Goal: Task Accomplishment & Management: Manage account settings

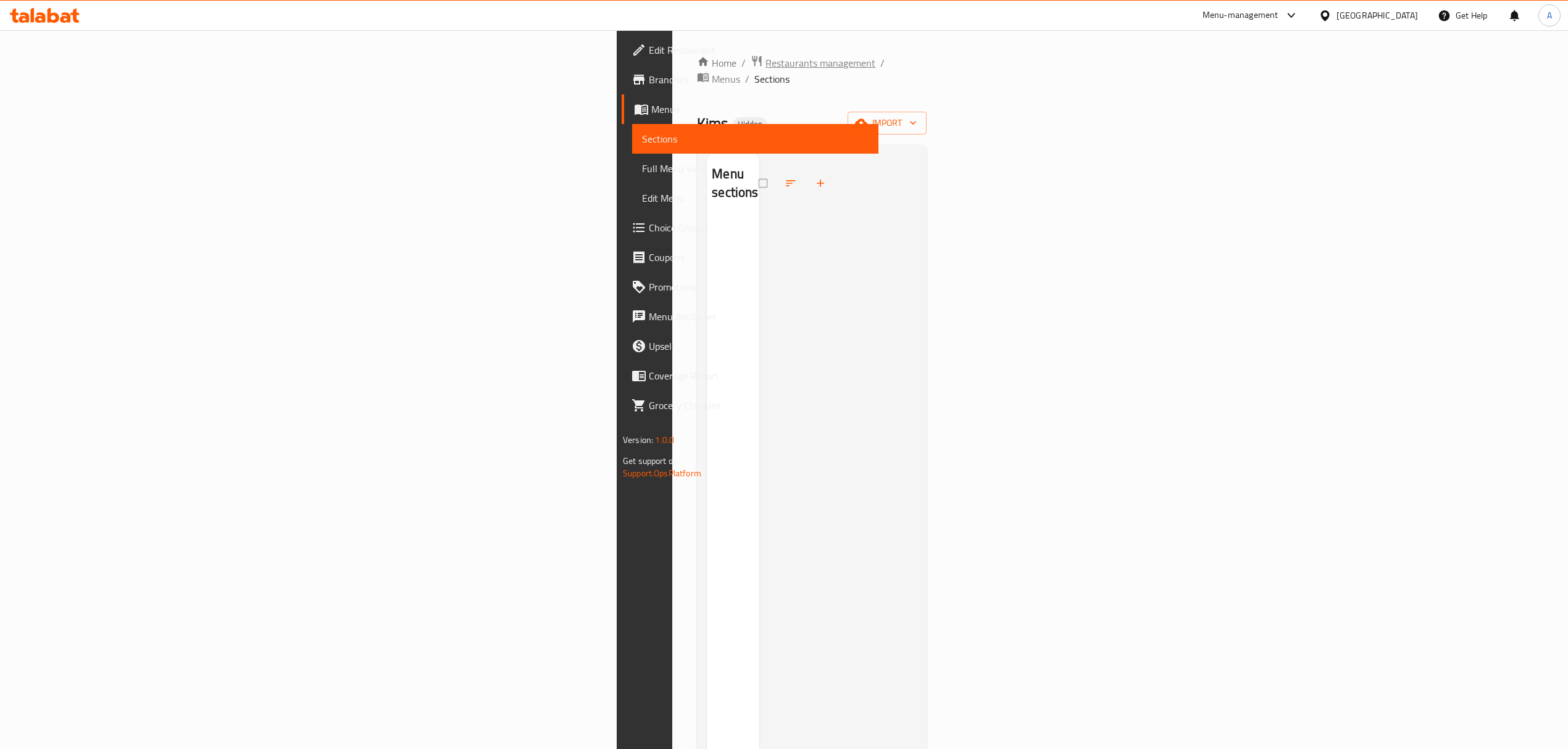
click at [765, 57] on span "Restaurants management" at bounding box center [820, 63] width 110 height 15
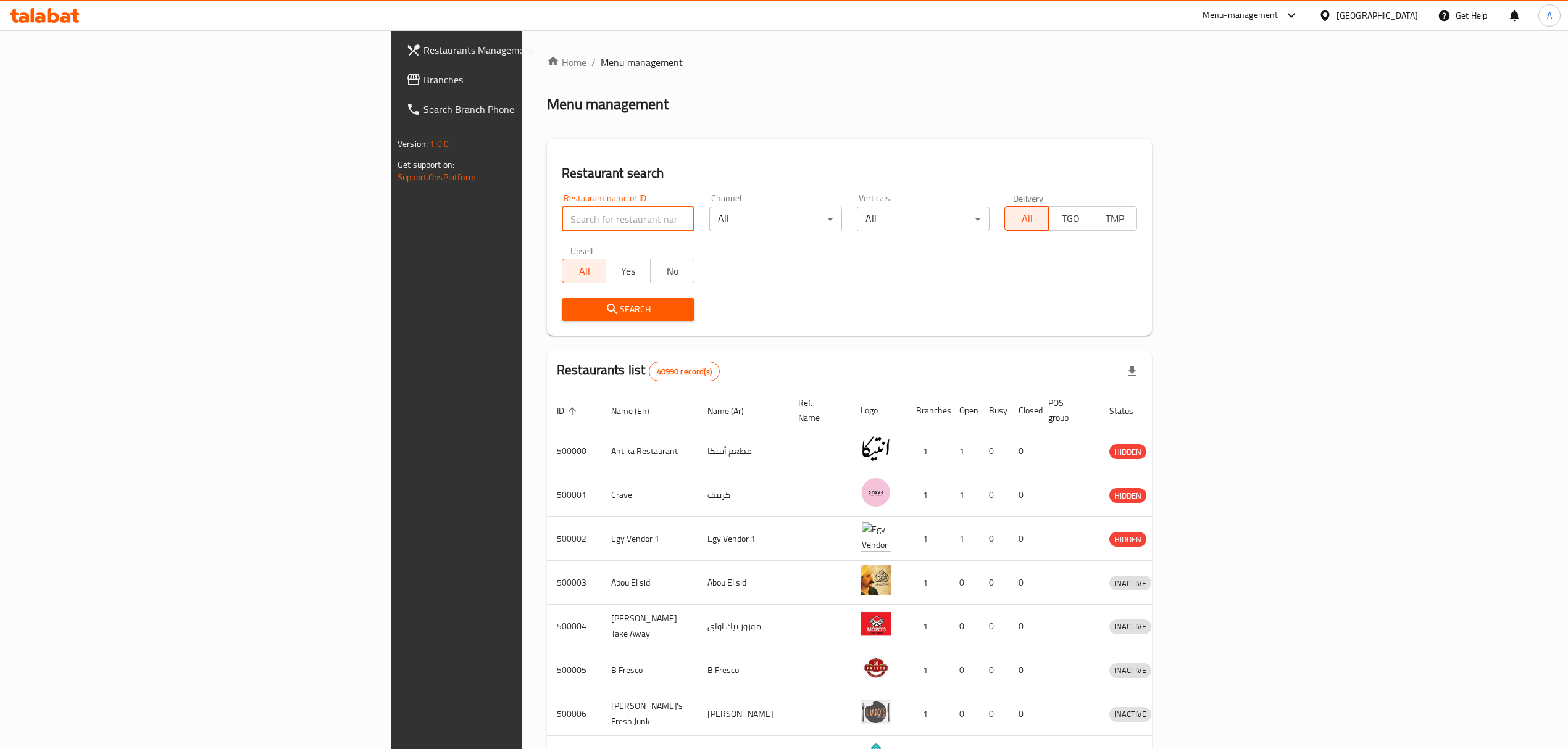
click at [562, 227] on input "search" at bounding box center [628, 219] width 133 height 25
paste input "766155"
type input "766155"
click button "Search" at bounding box center [628, 309] width 133 height 22
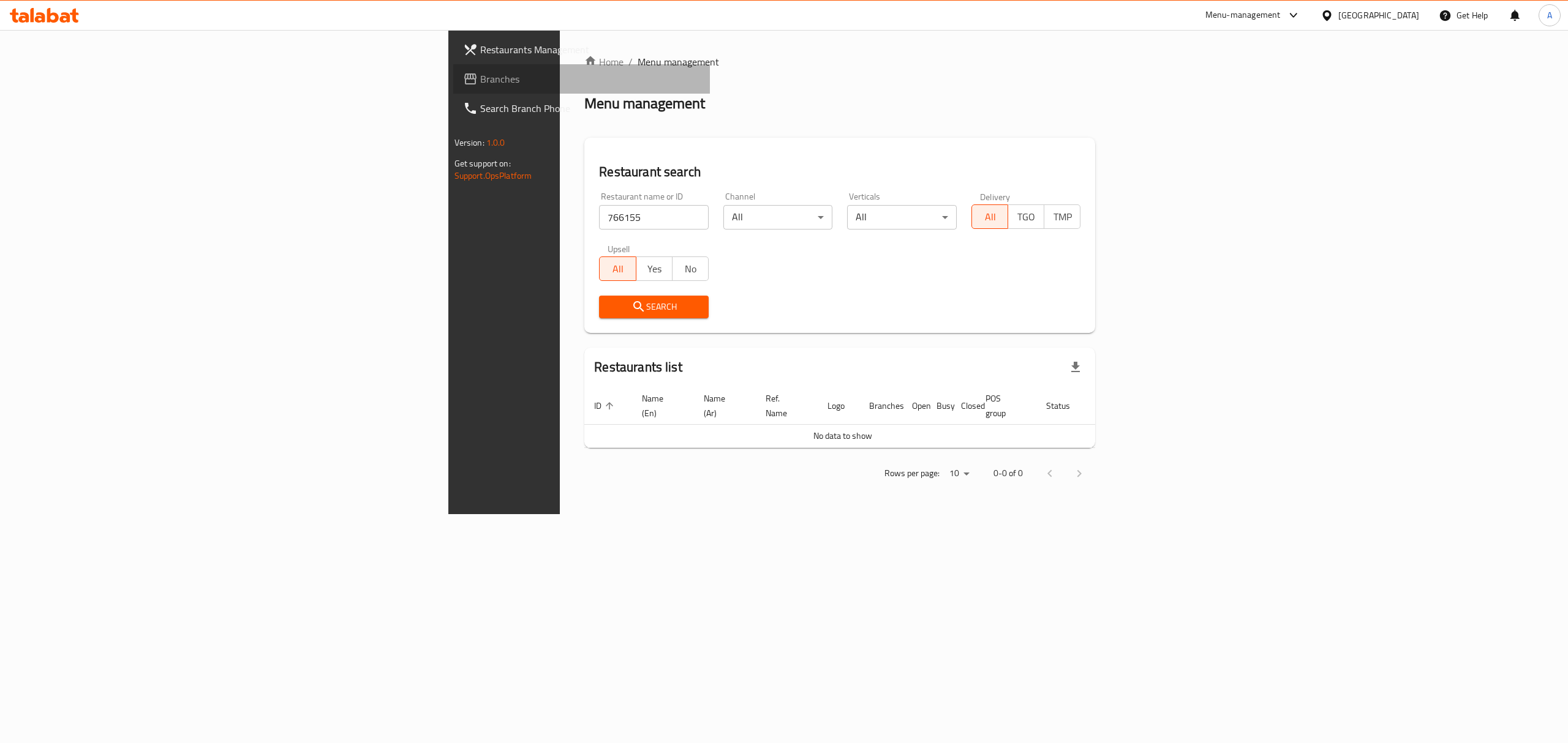
click at [480, 79] on span "Branches" at bounding box center [590, 79] width 221 height 15
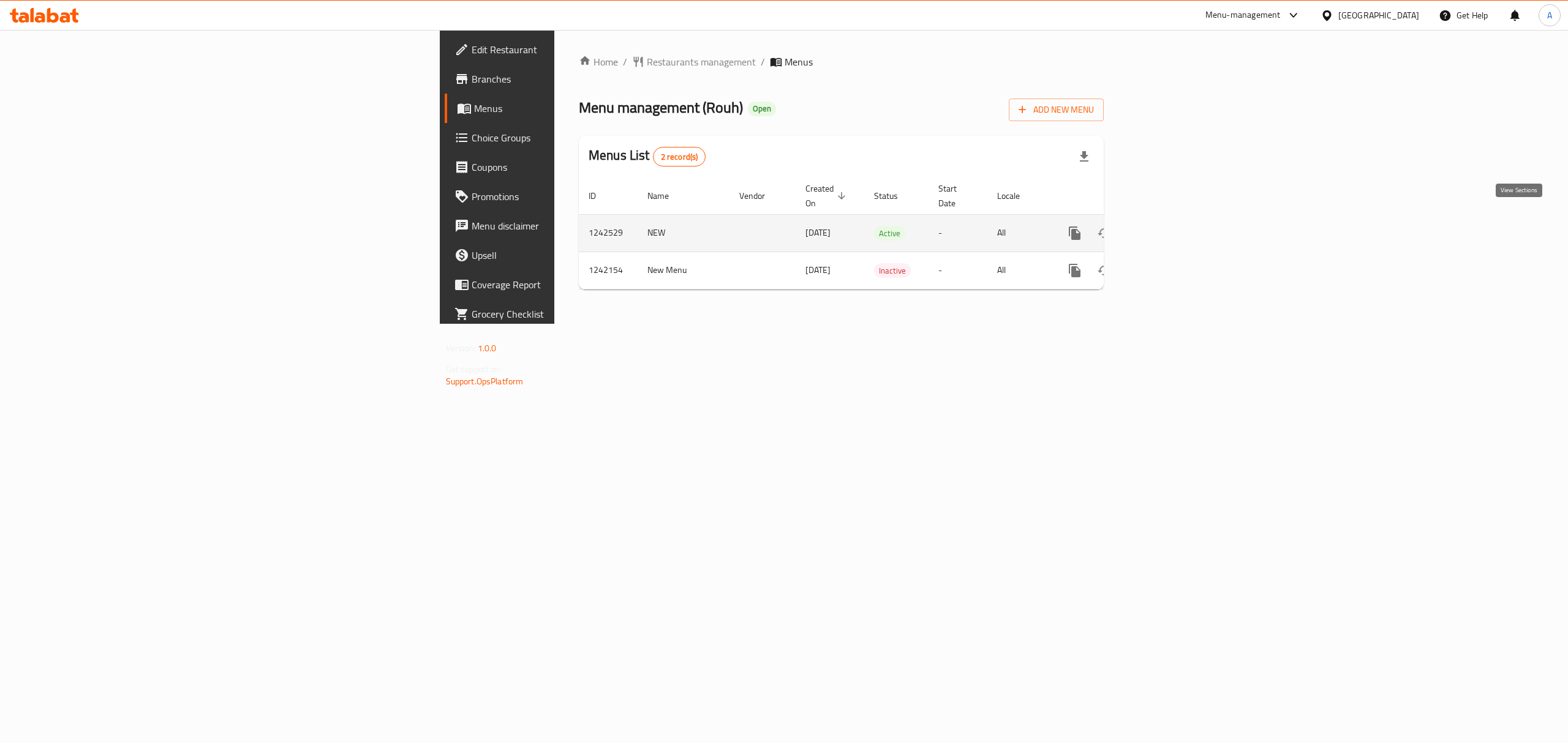
click at [1170, 226] on icon "enhanced table" at bounding box center [1163, 233] width 15 height 15
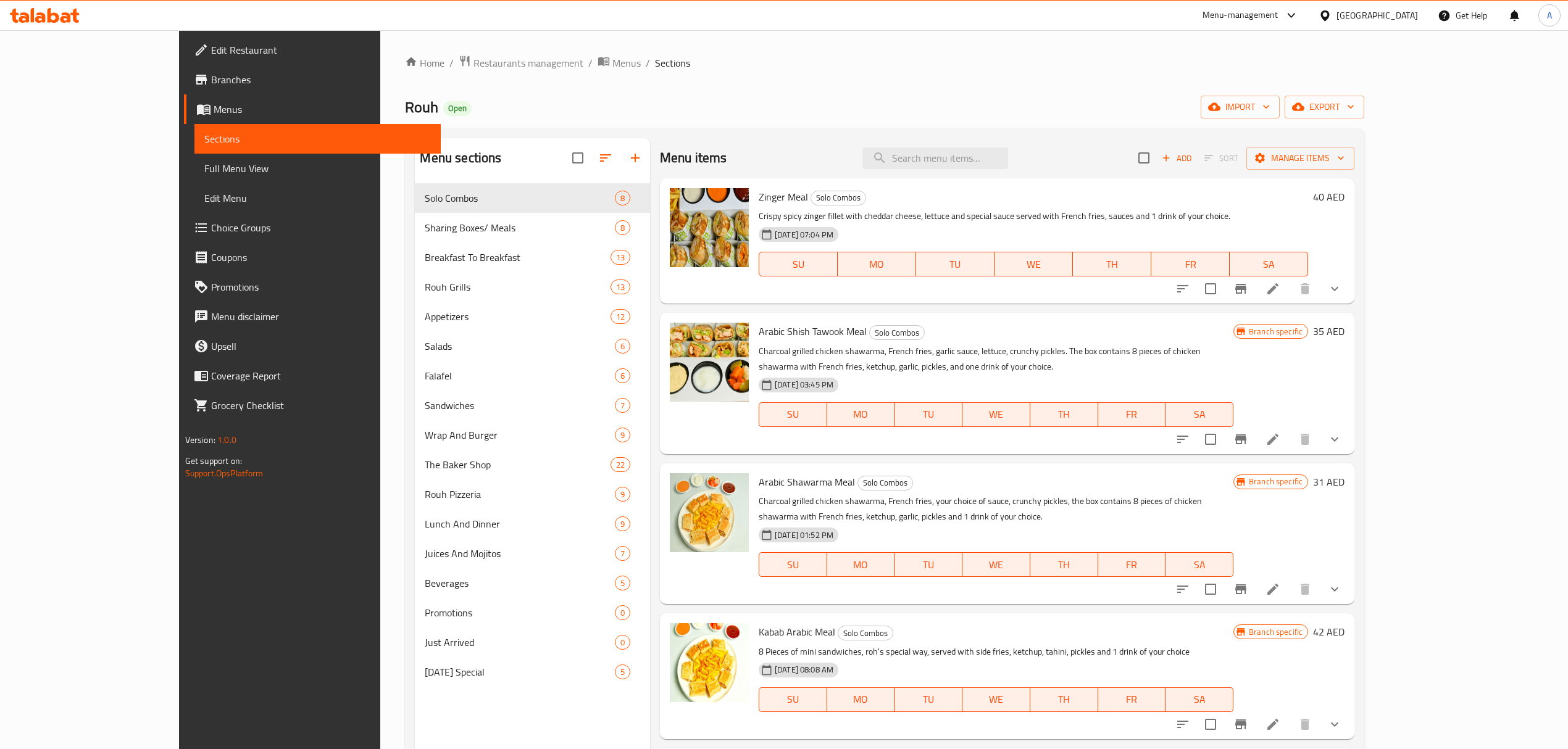
click at [204, 167] on span "Full Menu View" at bounding box center [318, 168] width 227 height 15
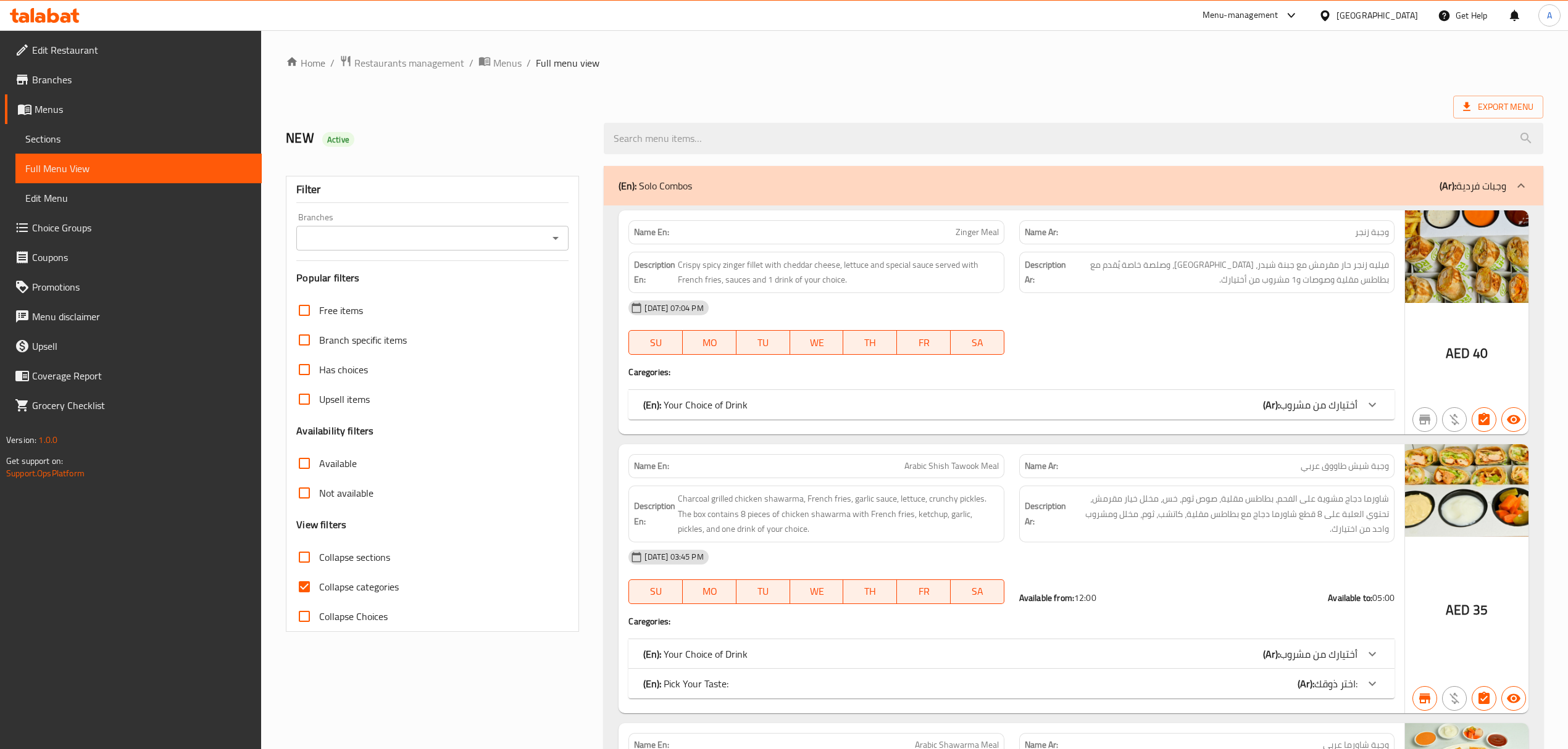
click at [368, 252] on div "Filter Branches Branches Popular filters Free items Branch specific items Has c…" at bounding box center [433, 403] width 293 height 456
click at [370, 234] on input "Branches" at bounding box center [422, 237] width 244 height 17
click at [378, 292] on span "Rouh, Al Hamidiya" at bounding box center [357, 292] width 103 height 15
type input "Rouh, Al Hamidiya"
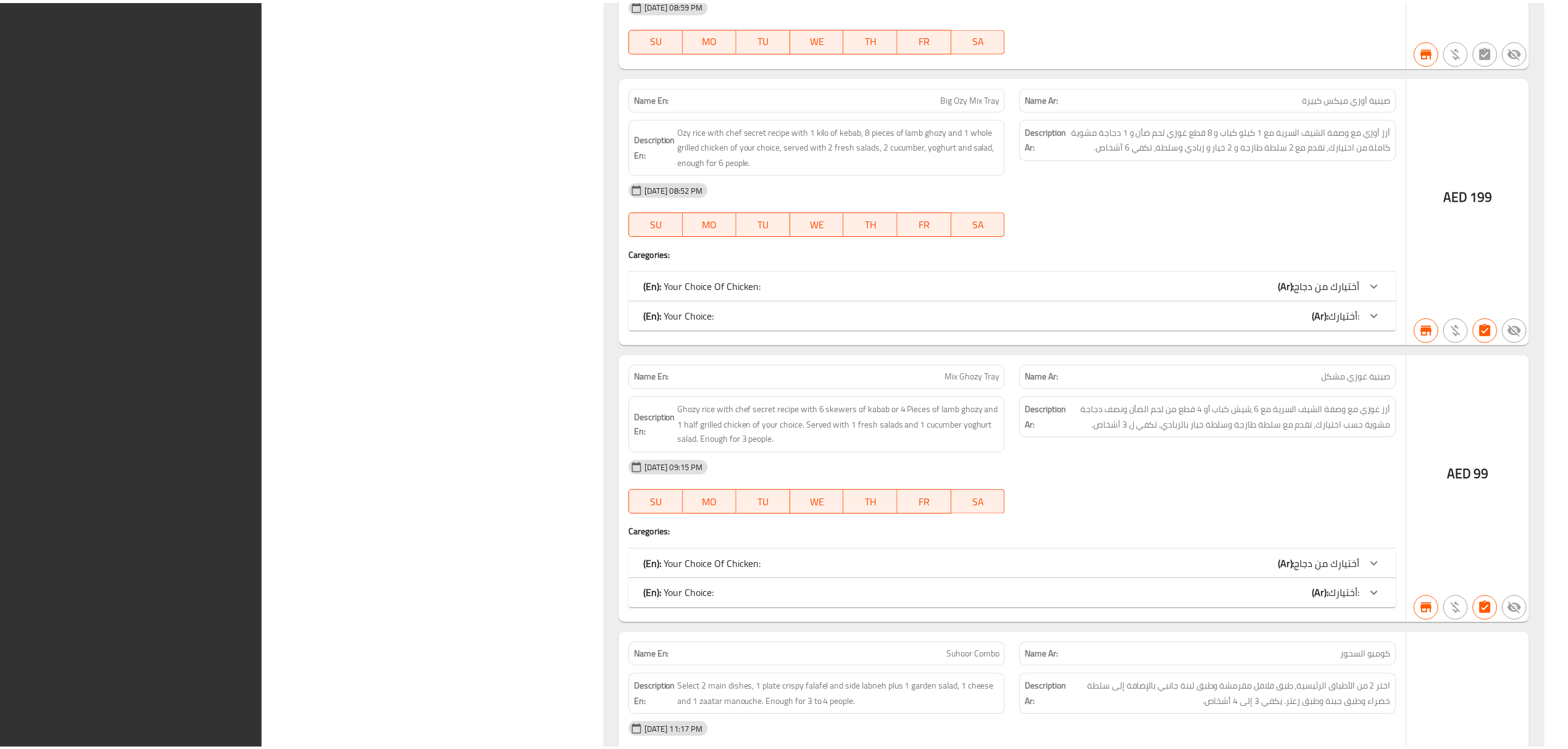
scroll to position [33388, 0]
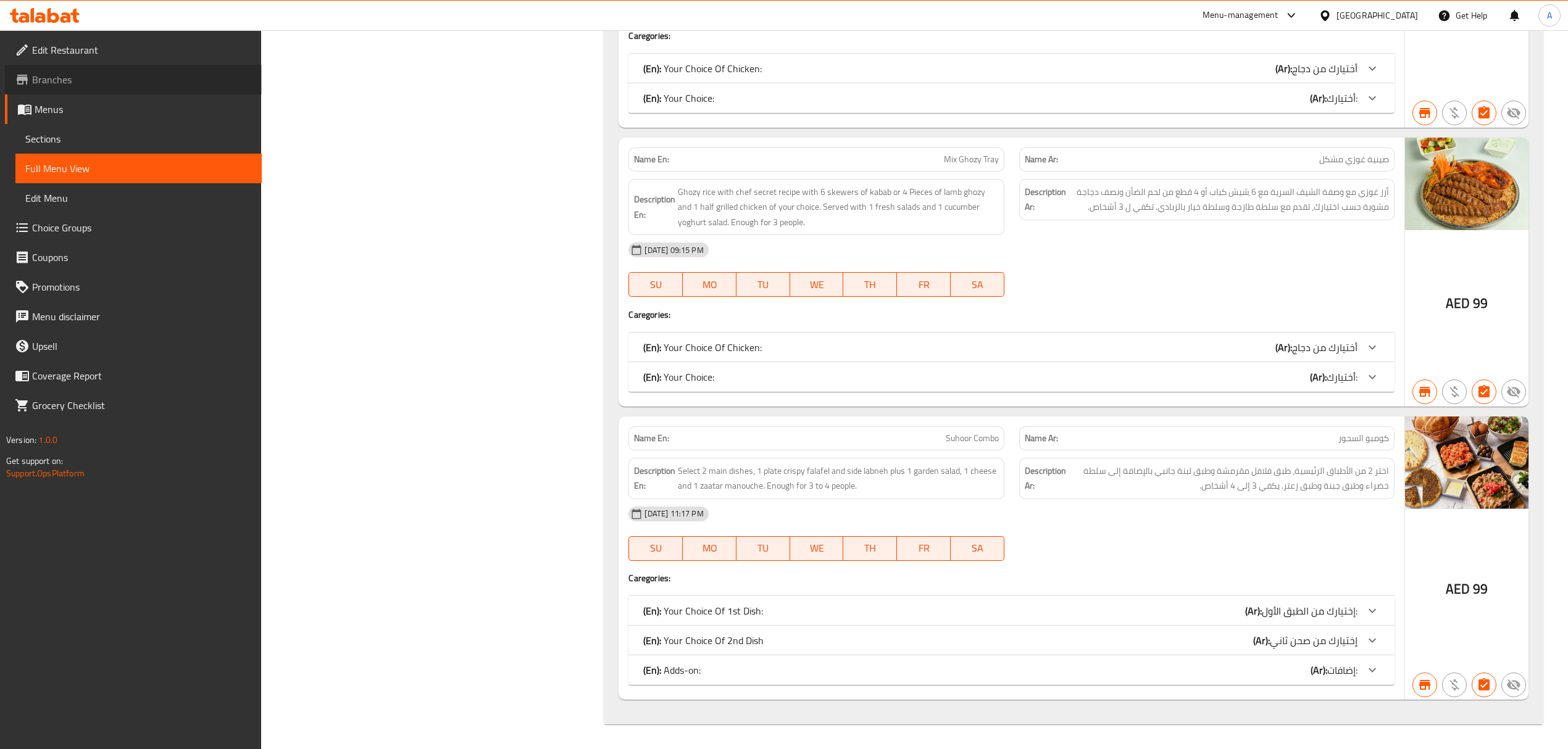
click at [65, 82] on span "Branches" at bounding box center [143, 80] width 220 height 15
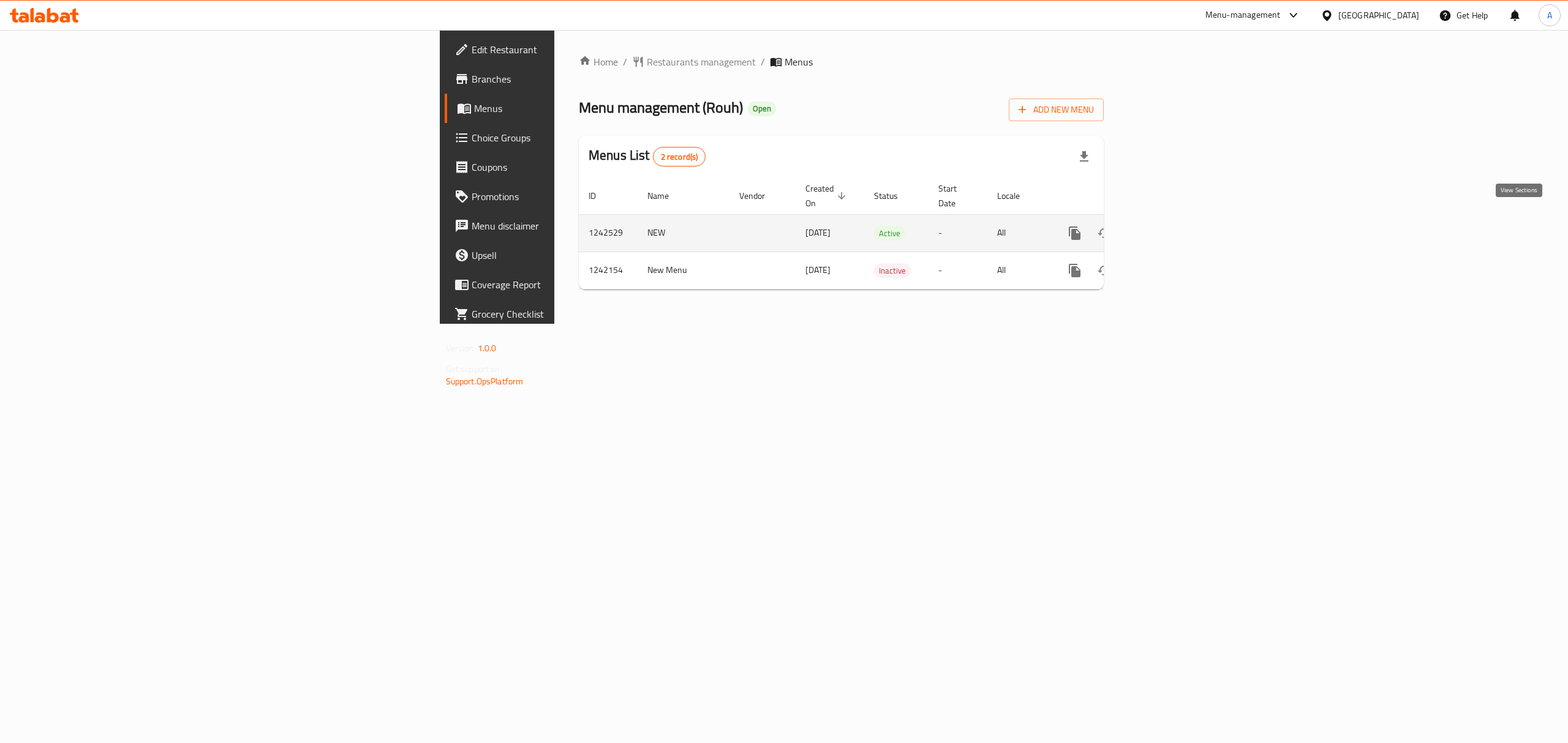
click at [1170, 226] on icon "enhanced table" at bounding box center [1163, 233] width 15 height 15
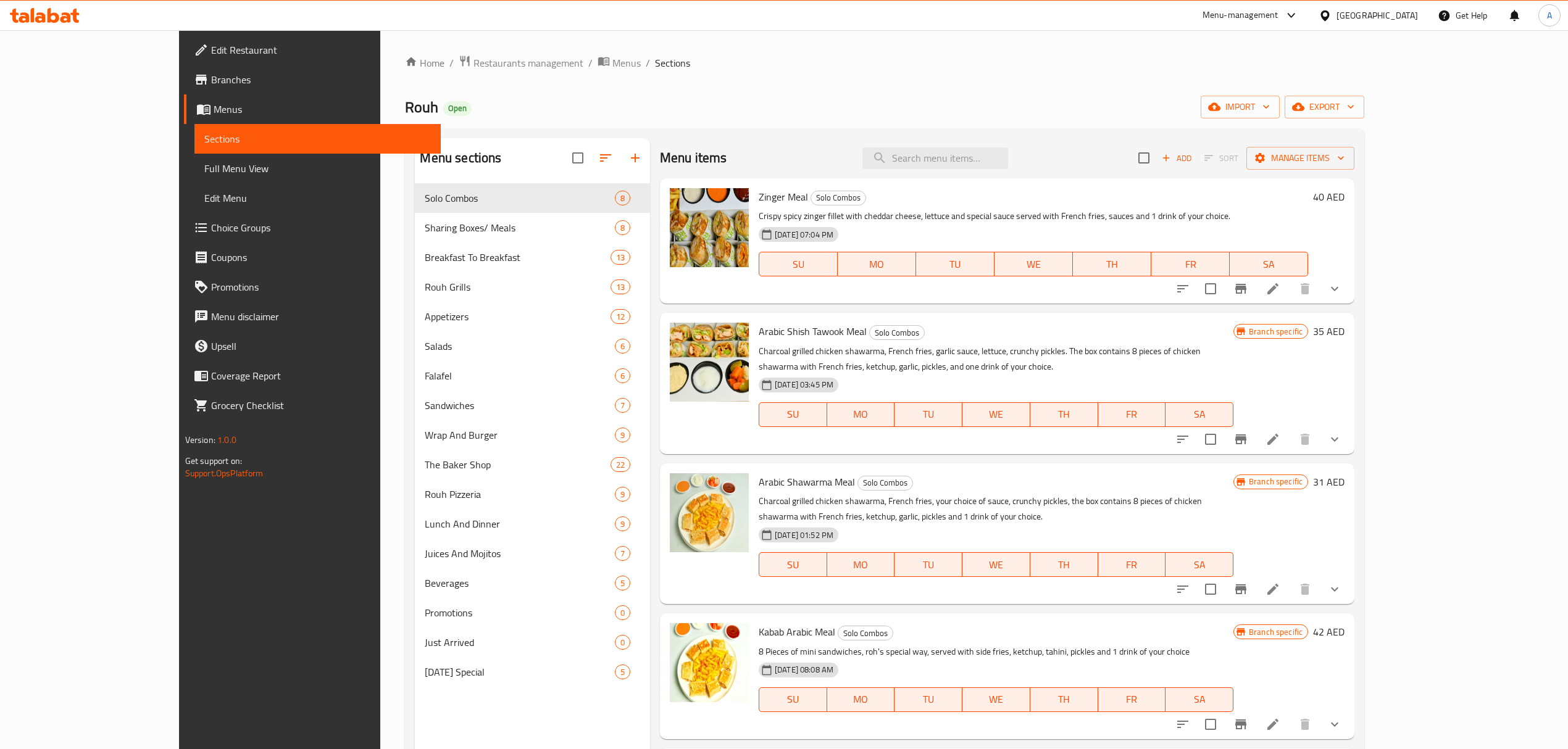
click at [1003, 146] on div "Menu items Add Sort Manage items" at bounding box center [1007, 158] width 694 height 40
paste input "Kabab meal"
click at [1003, 165] on input "Kabab meal" at bounding box center [934, 158] width 146 height 22
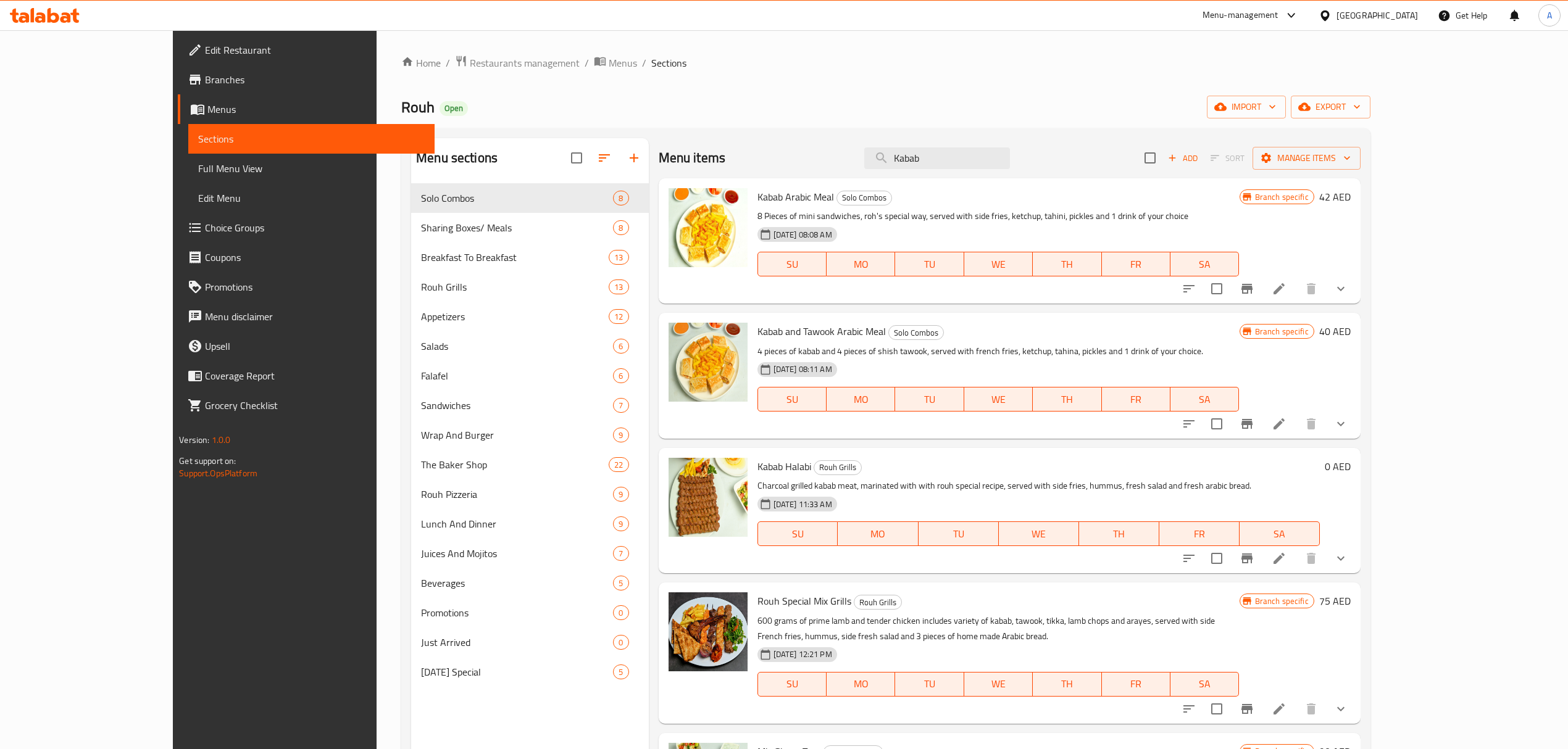
type input "Kabab"
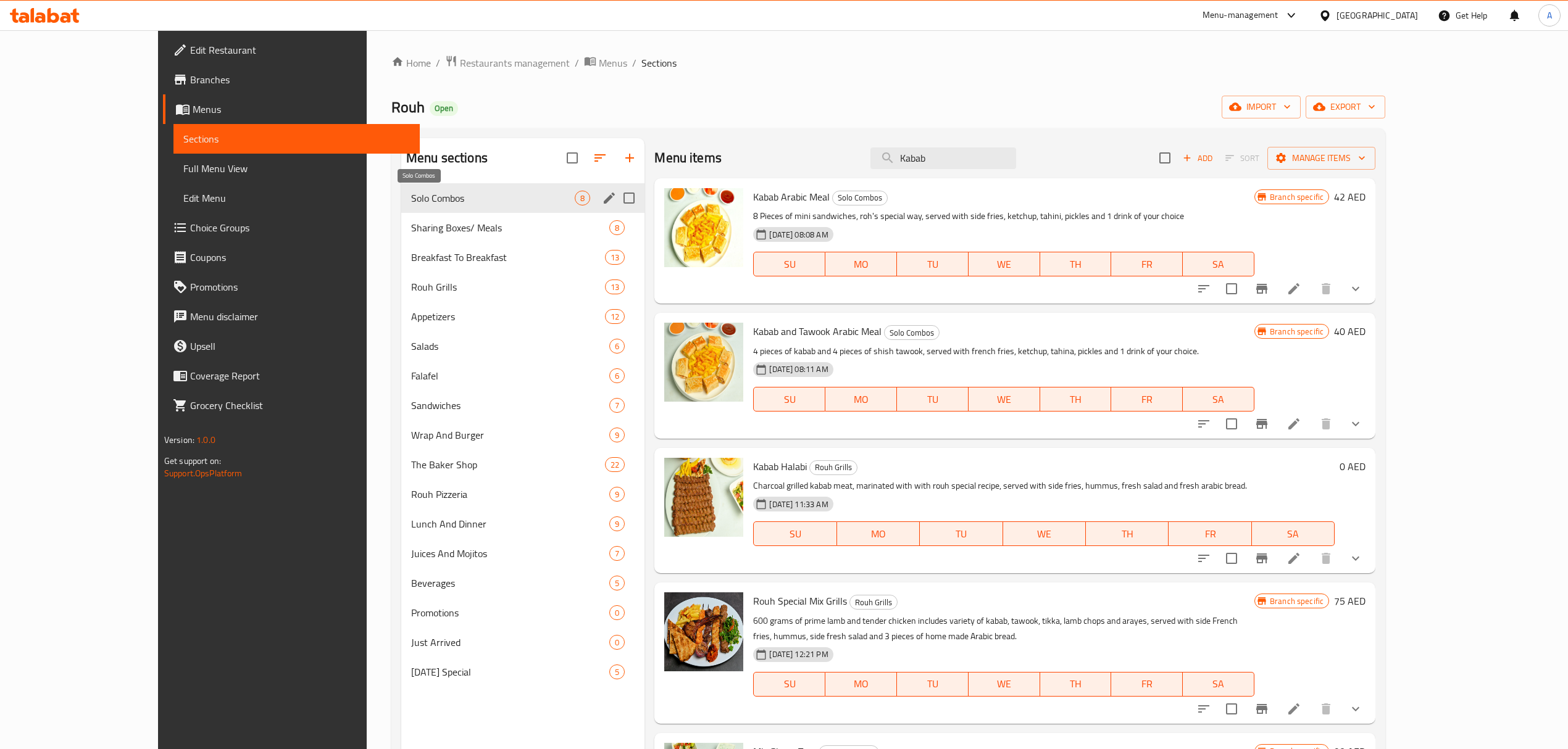
click at [532, 192] on span "Solo Combos" at bounding box center [493, 198] width 163 height 15
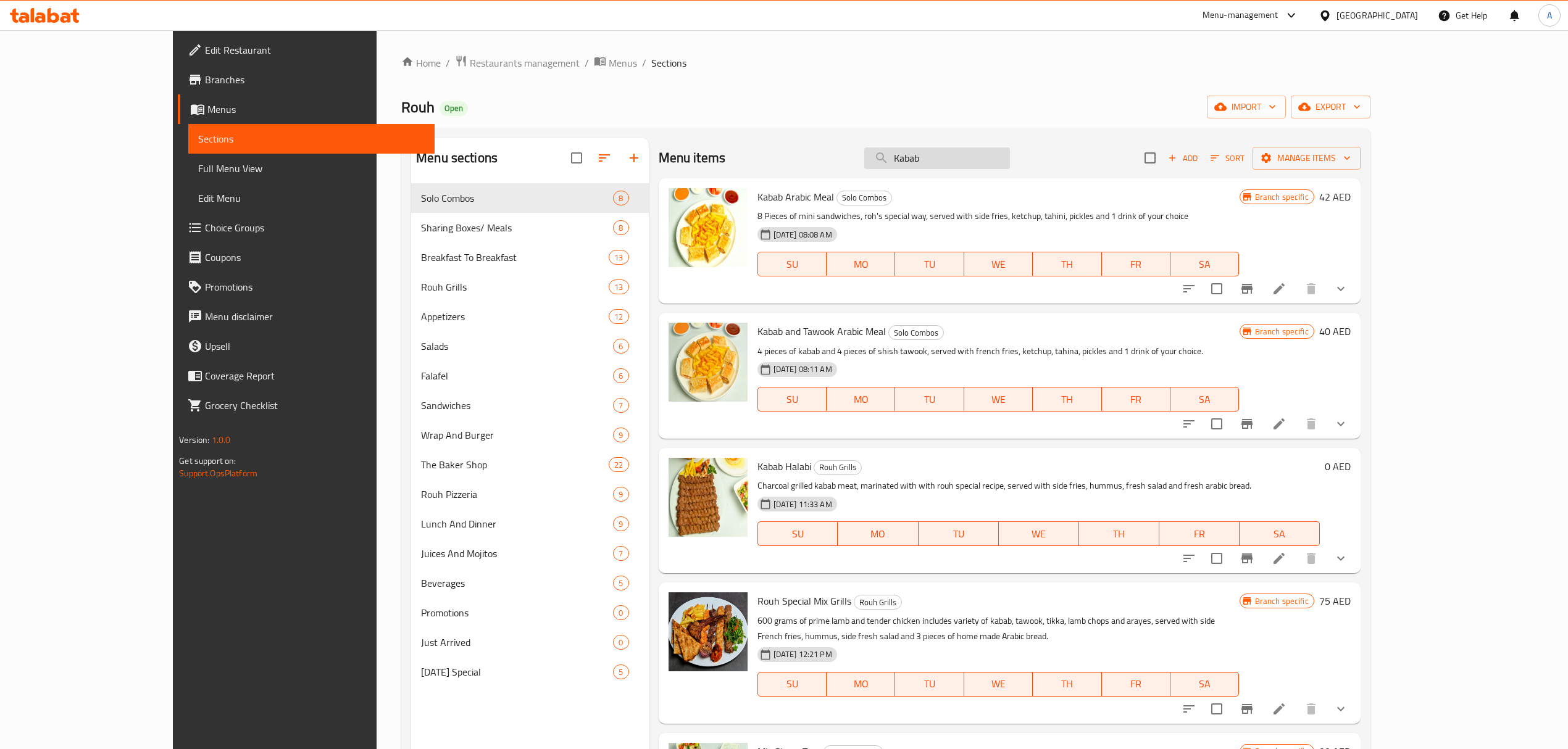
click at [1006, 157] on input "Kabab" at bounding box center [937, 158] width 146 height 22
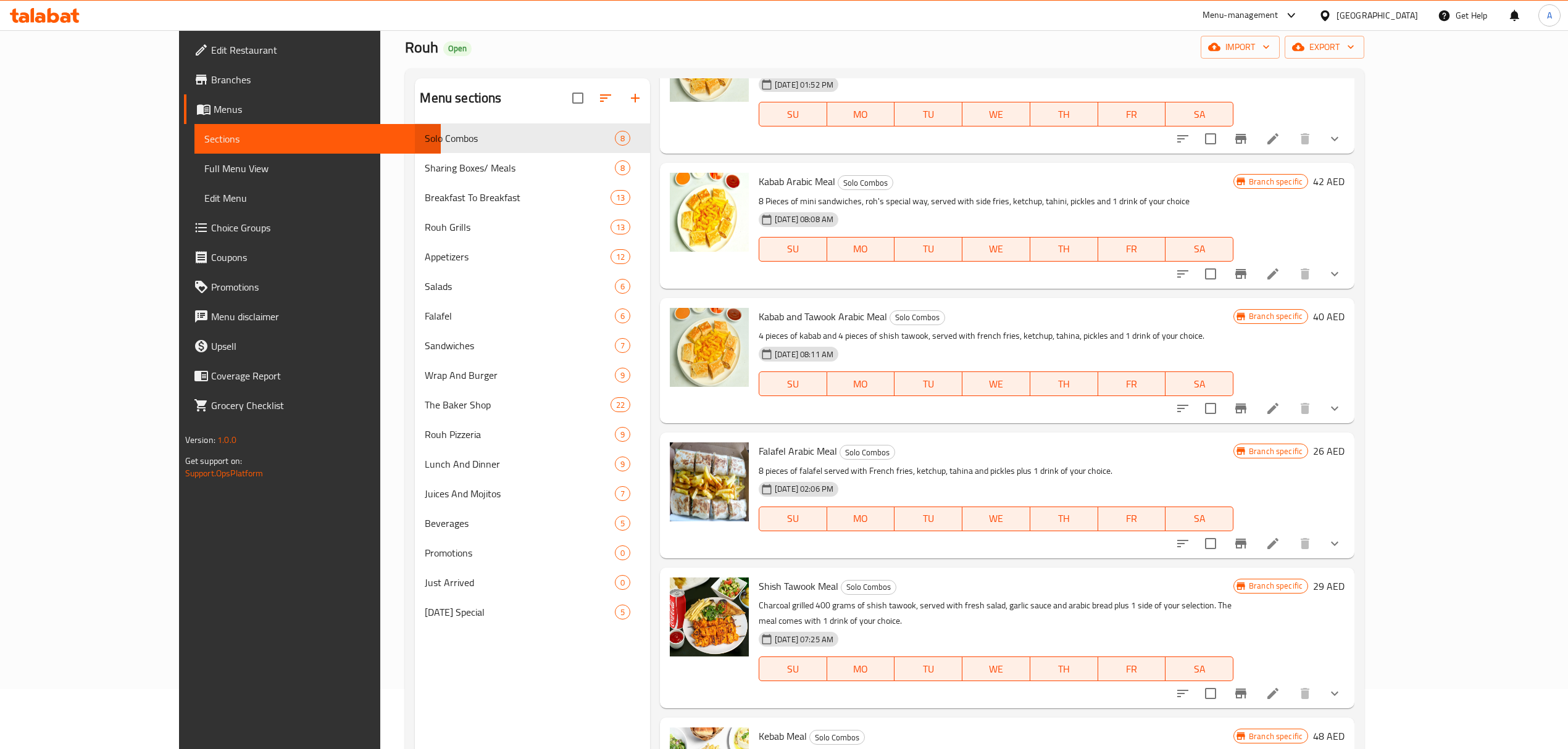
scroll to position [173, 0]
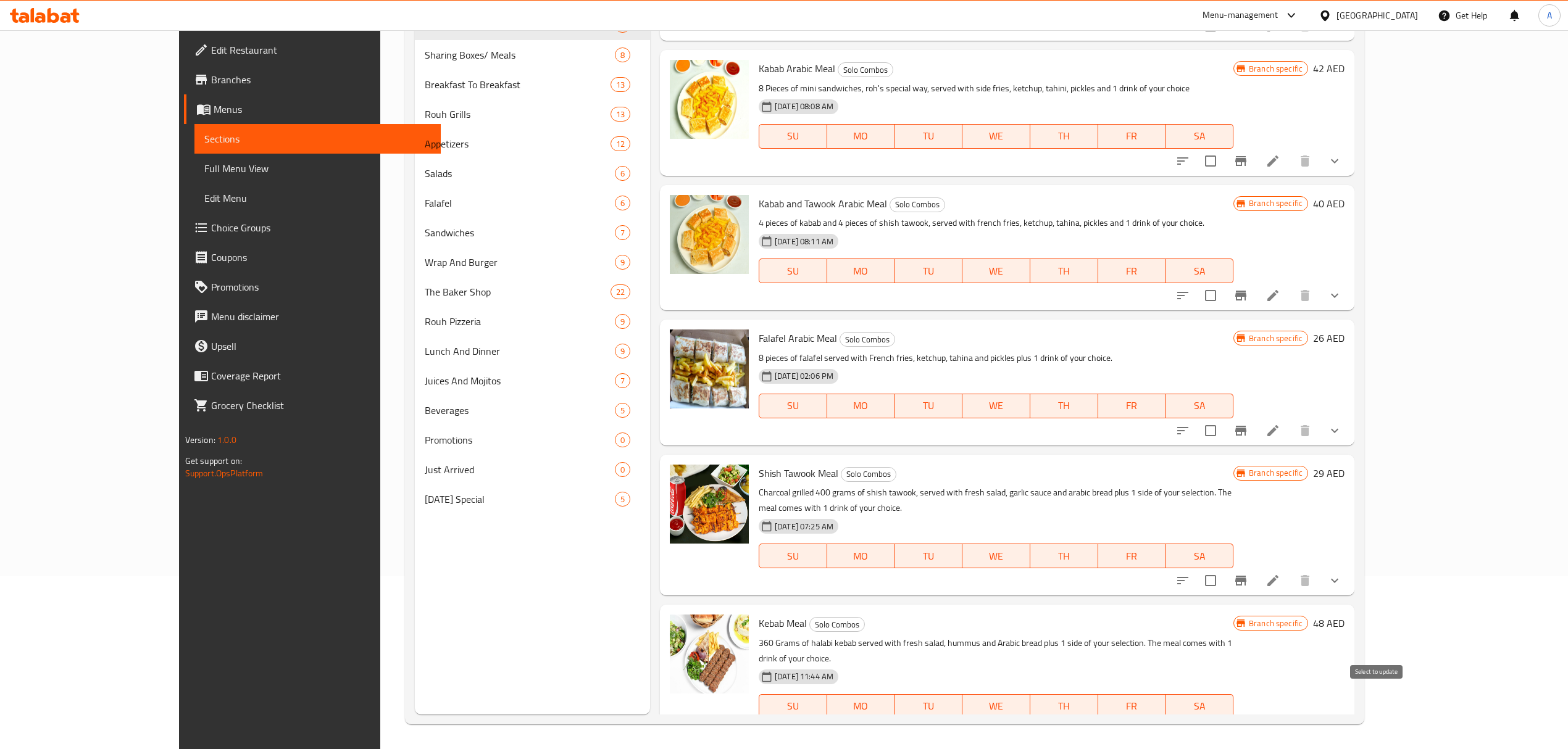
click at [1224, 718] on input "checkbox" at bounding box center [1210, 731] width 26 height 26
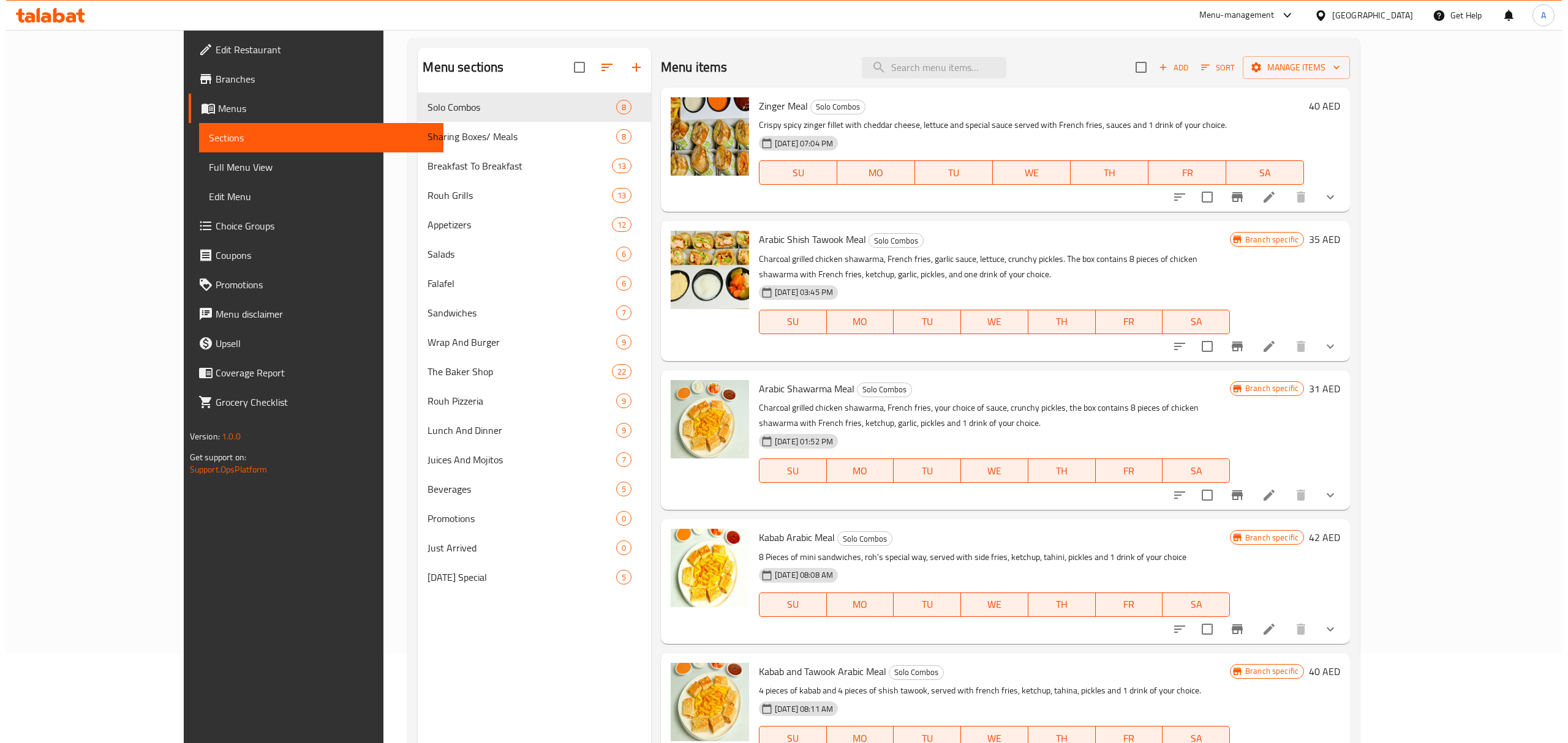
scroll to position [0, 0]
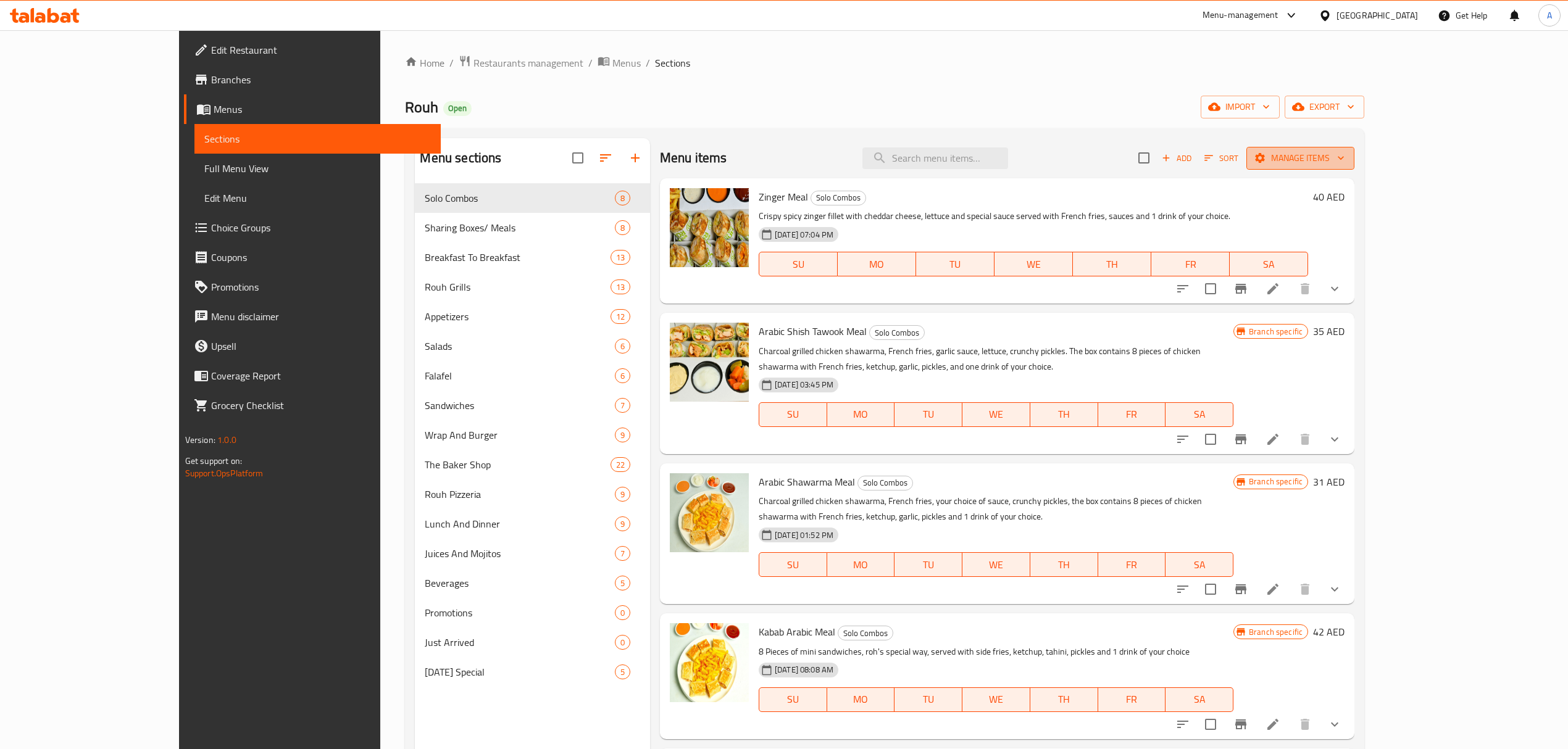
click at [1265, 156] on icon "button" at bounding box center [1260, 158] width 10 height 10
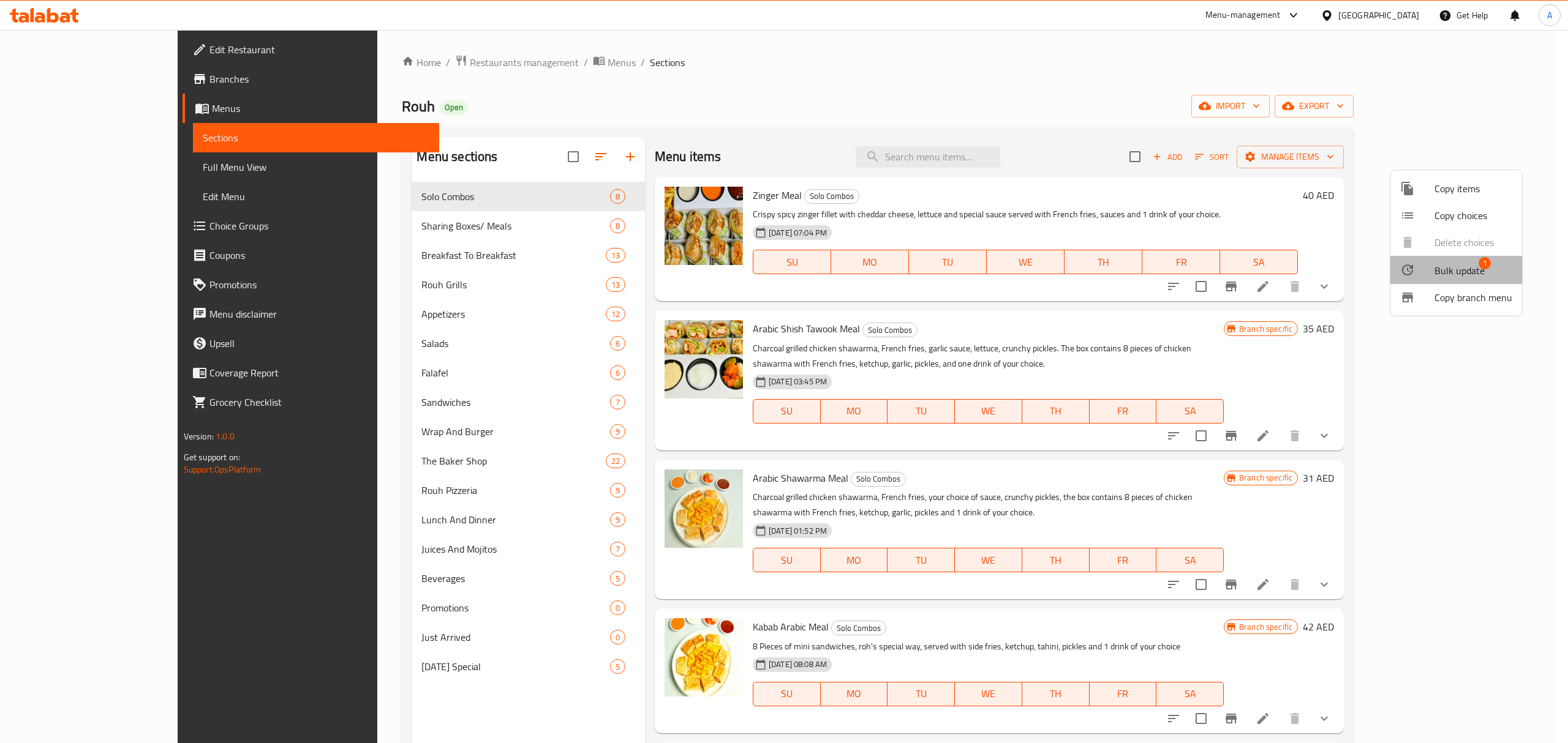
click at [1451, 273] on span "Bulk update" at bounding box center [1459, 270] width 50 height 15
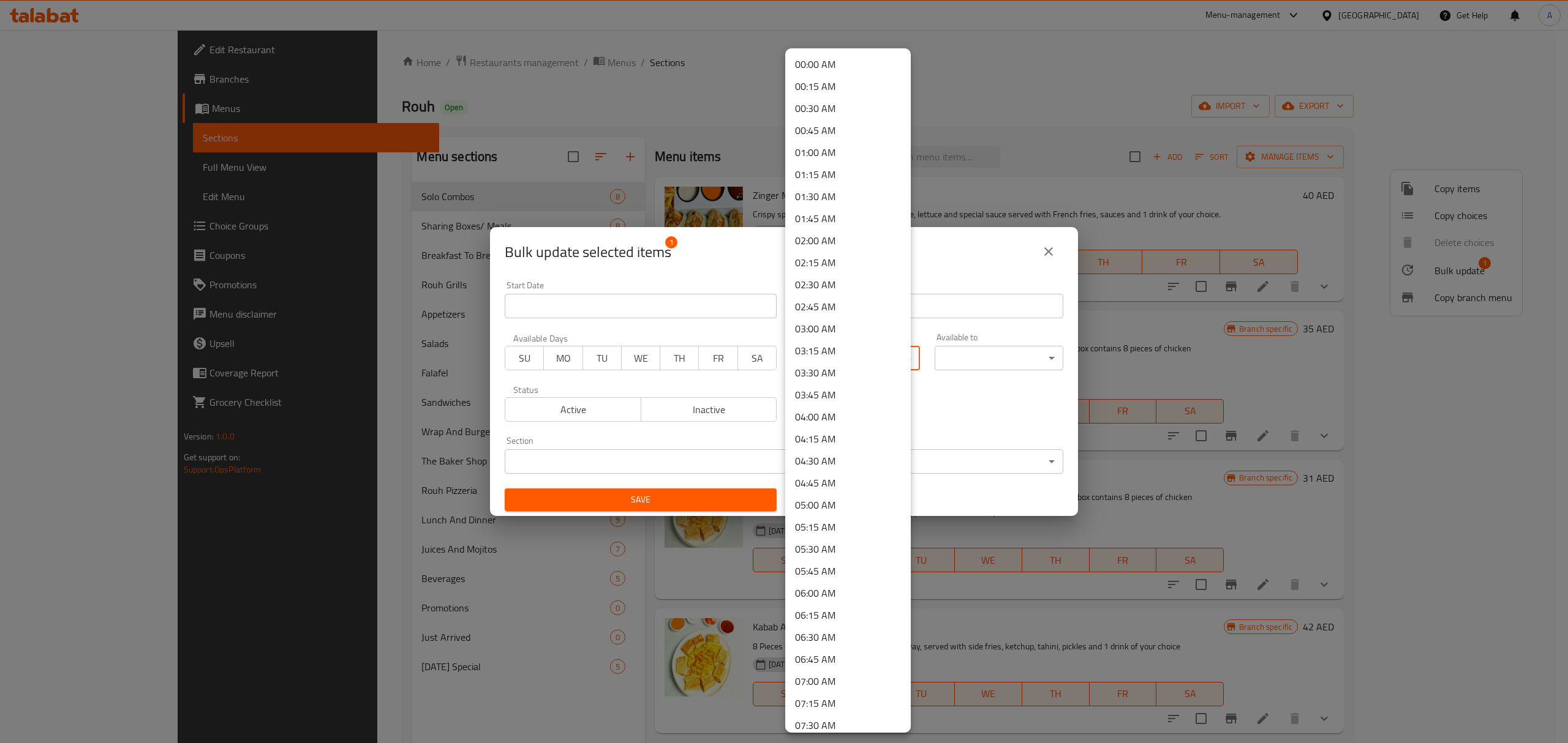
click at [818, 364] on body "​ Menu-management United Arab Emirates Get Help A Edit Restaurant Branches Menu…" at bounding box center [784, 386] width 1568 height 713
click at [831, 607] on li "11:45 AM" at bounding box center [848, 610] width 126 height 22
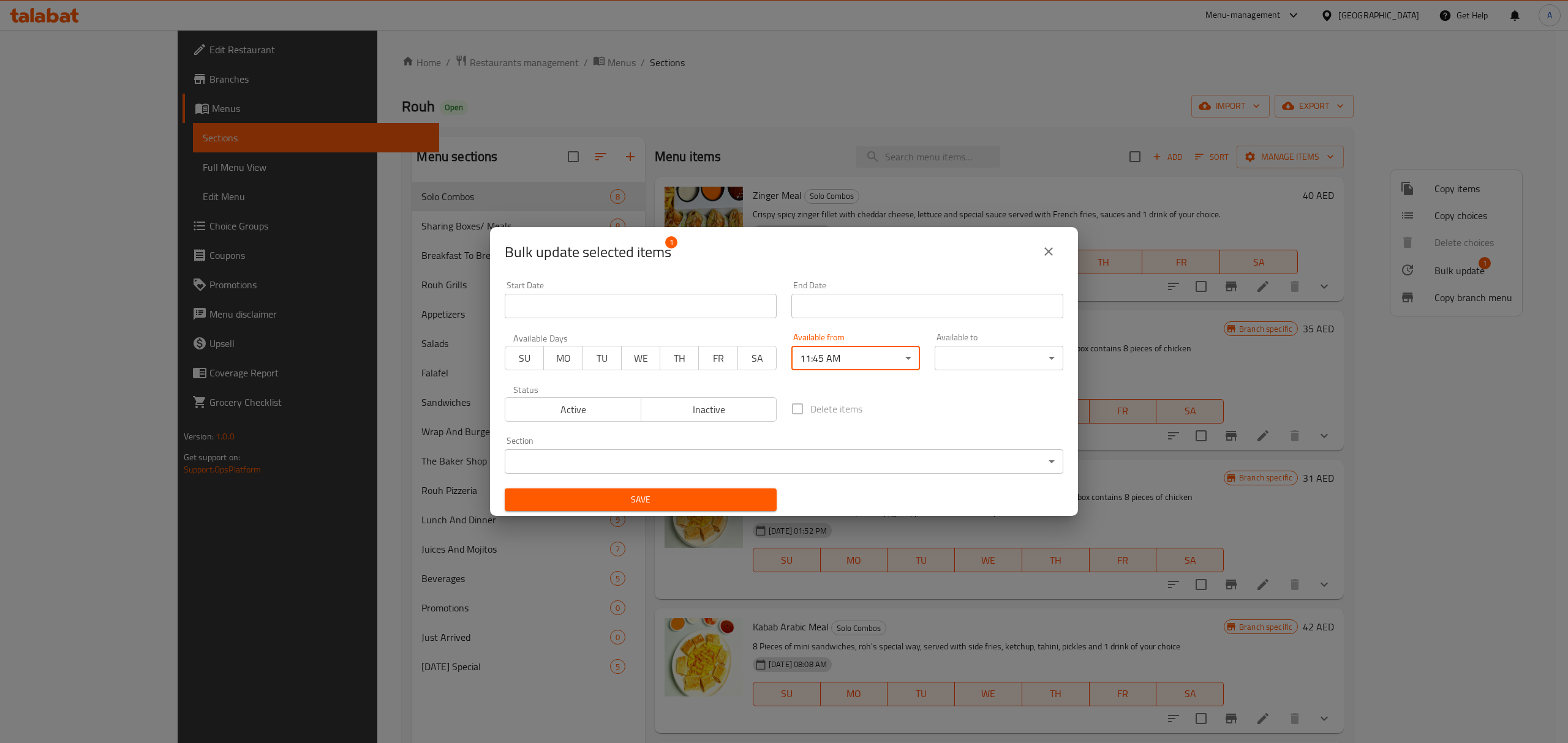
click at [992, 354] on body "​ Menu-management United Arab Emirates Get Help A Edit Restaurant Branches Menu…" at bounding box center [784, 386] width 1568 height 713
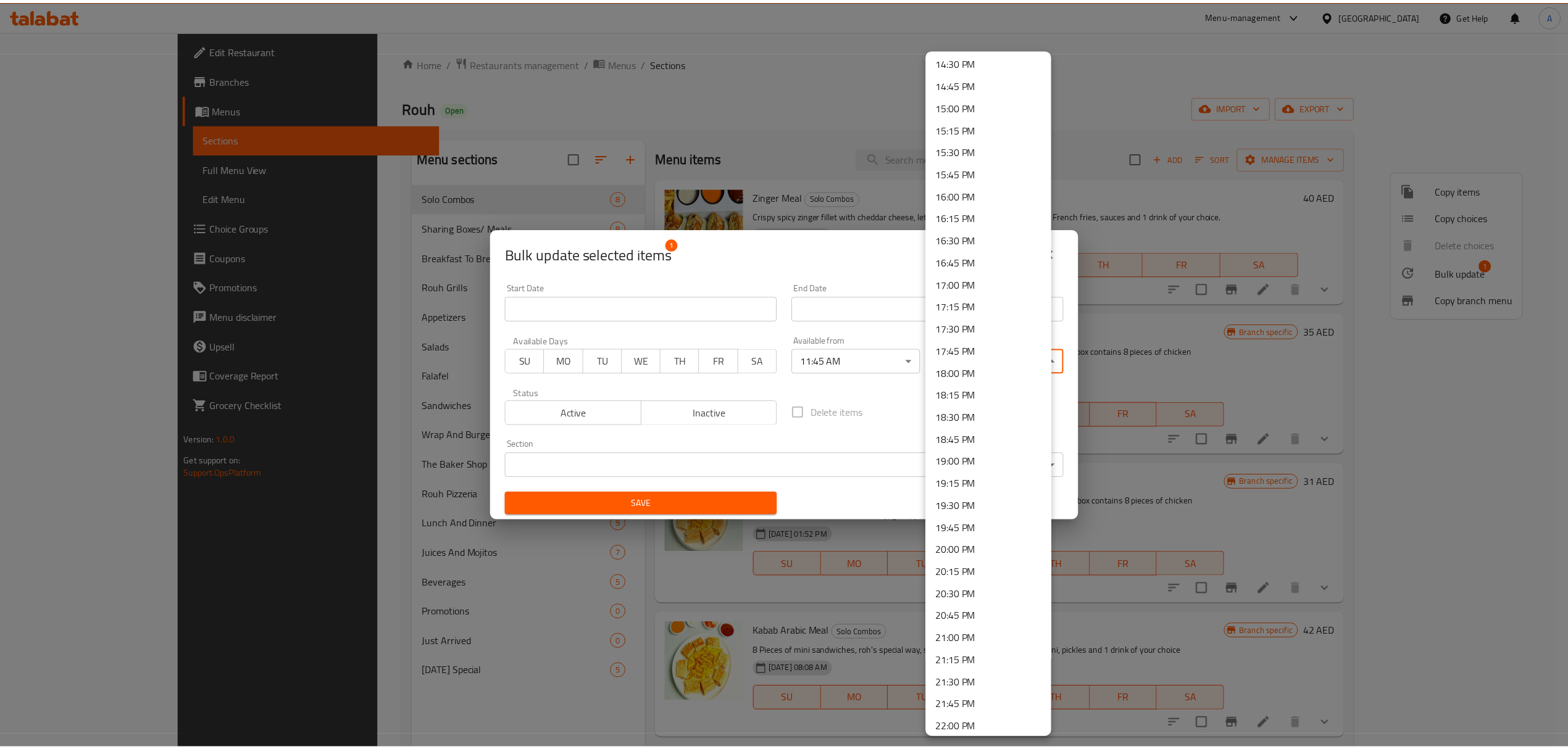
scroll to position [1474, 0]
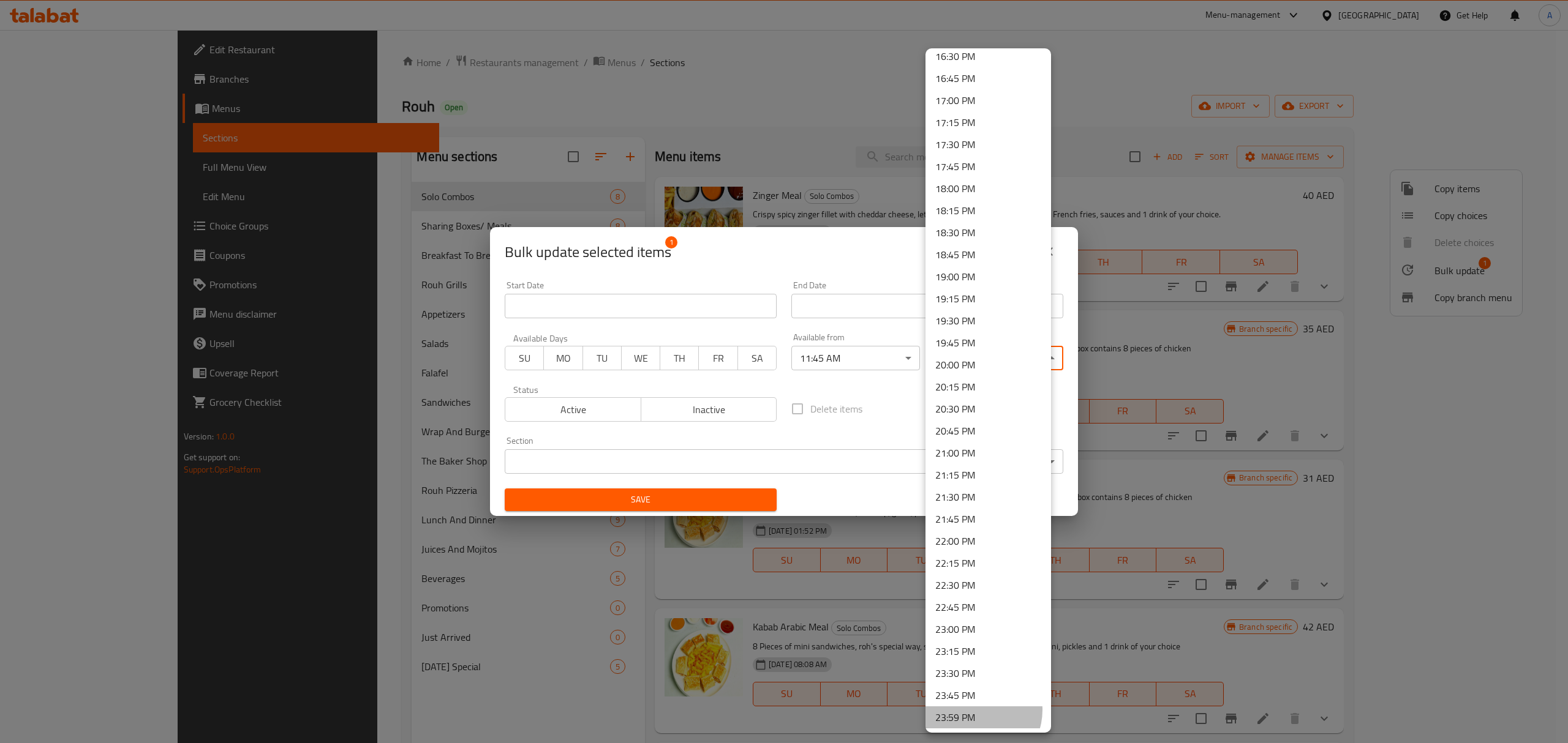
click at [976, 710] on li "23:59 PM" at bounding box center [988, 717] width 126 height 22
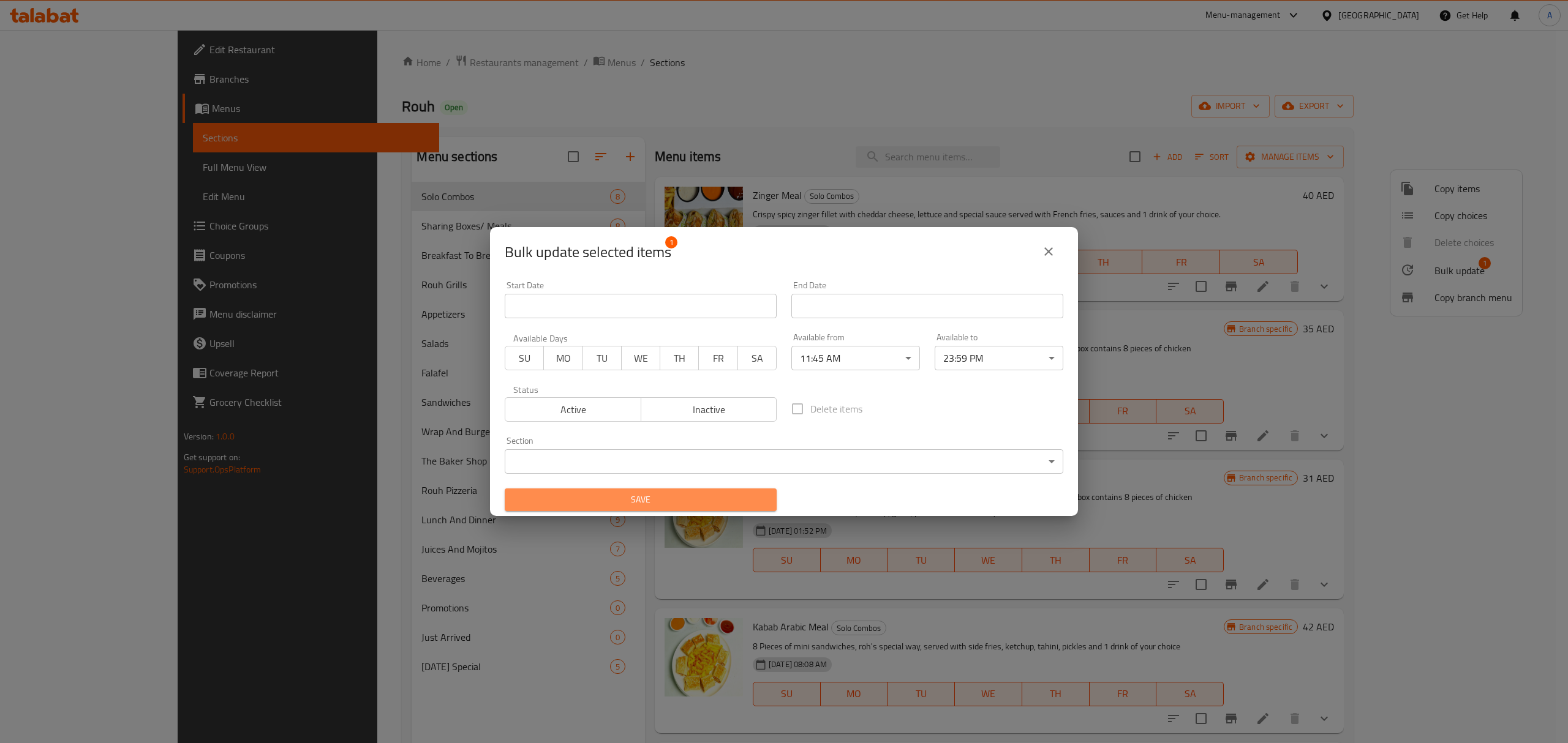
click at [672, 503] on span "Save" at bounding box center [640, 499] width 252 height 16
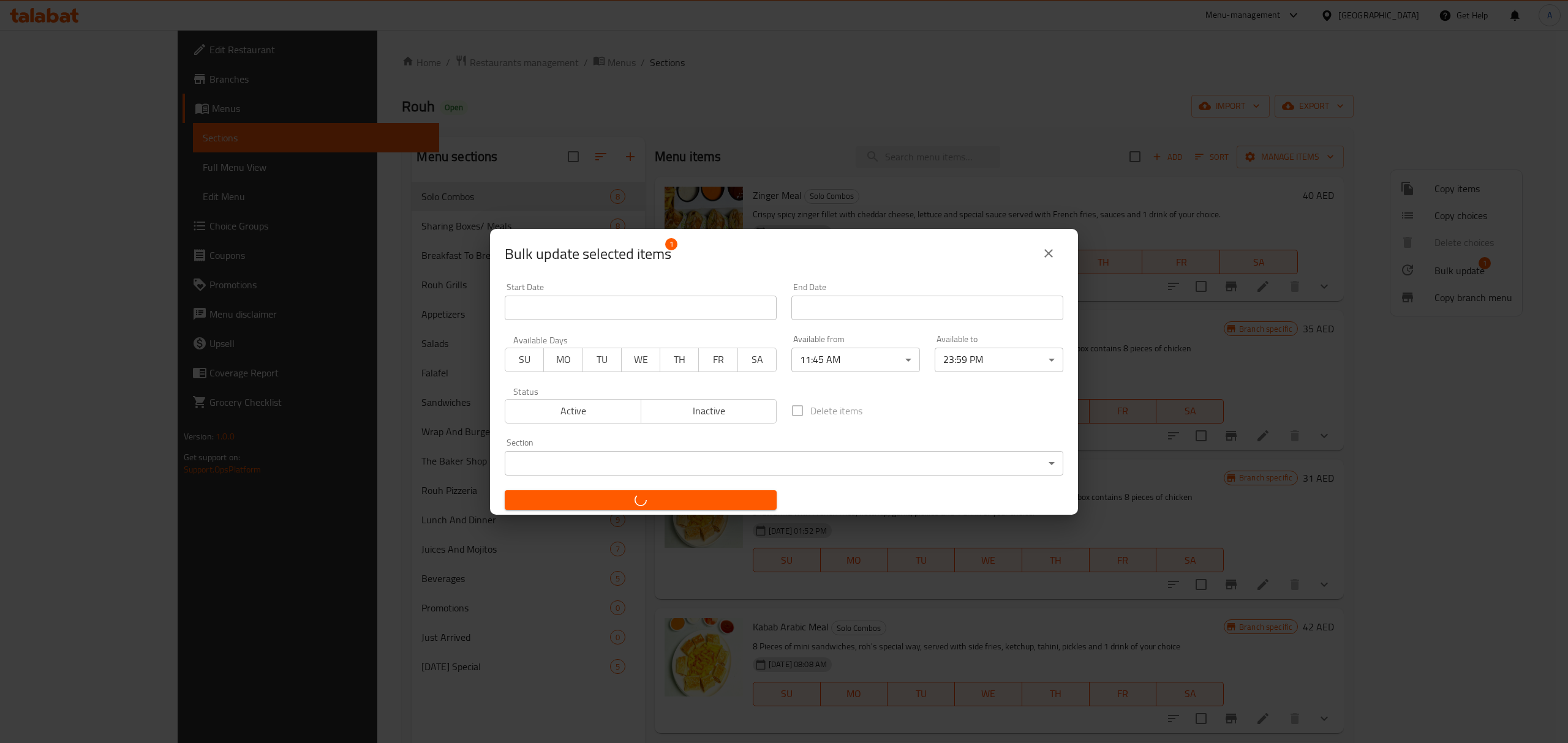
checkbox input "false"
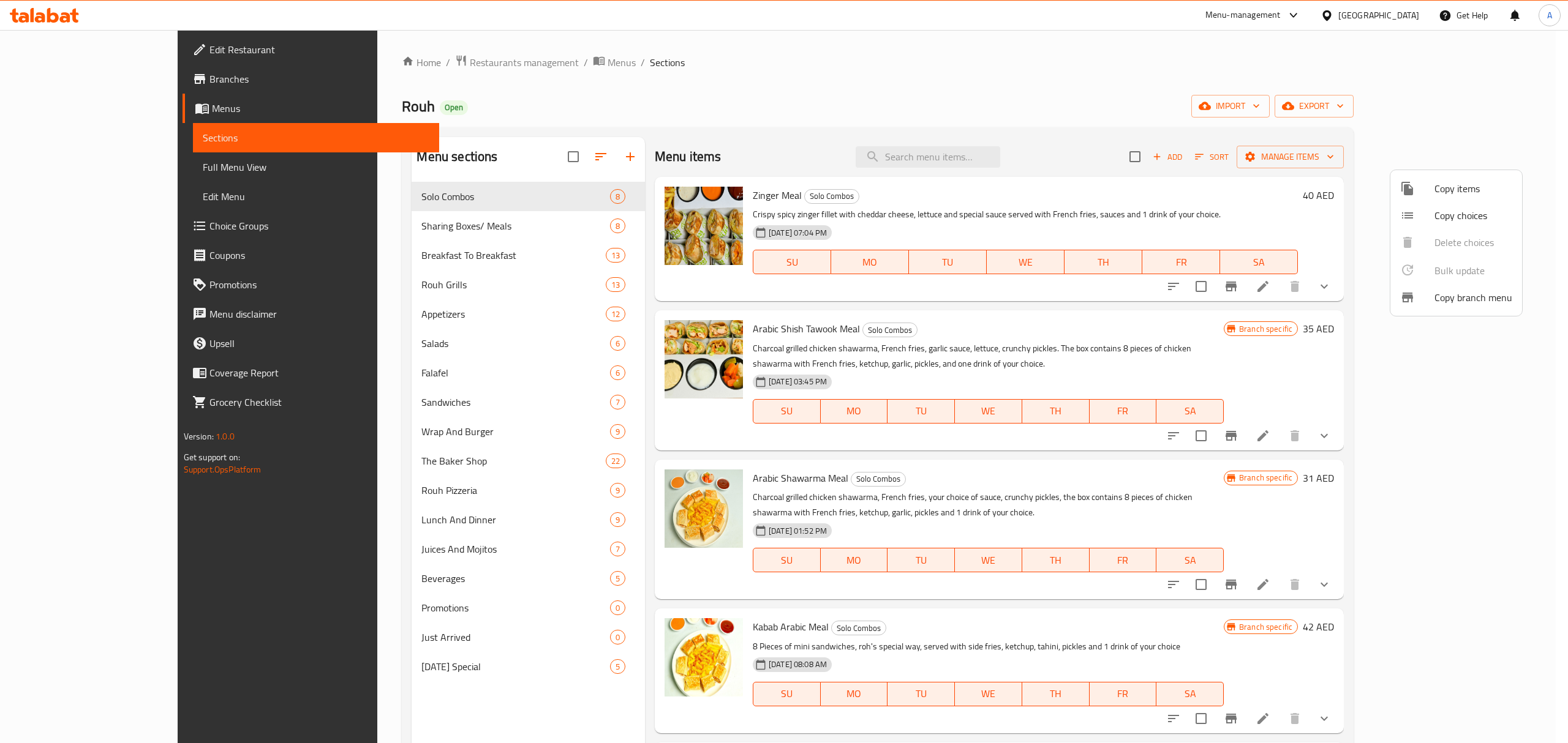
click at [1183, 293] on div at bounding box center [784, 371] width 1568 height 743
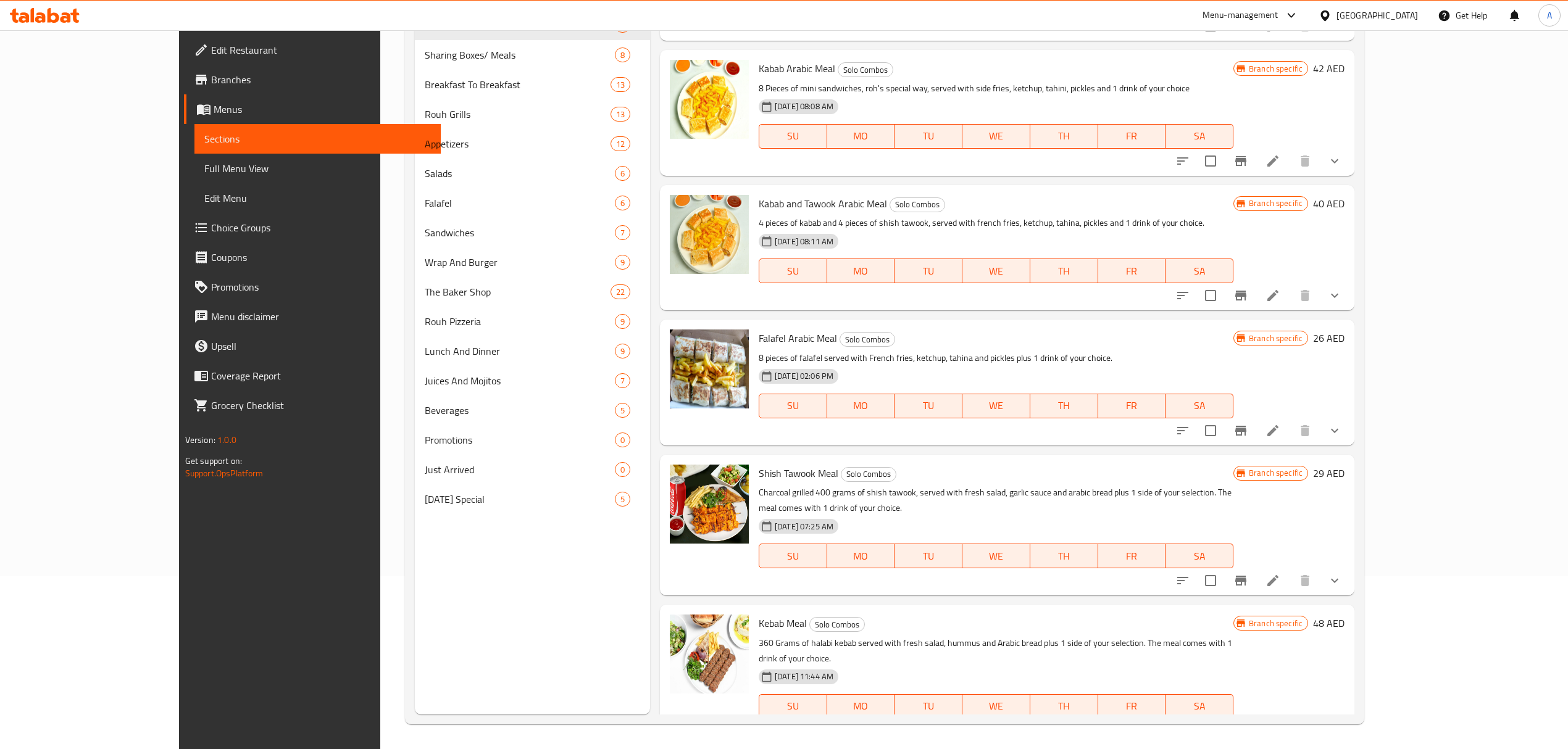
scroll to position [173, 0]
click at [1290, 720] on li at bounding box center [1272, 731] width 34 height 22
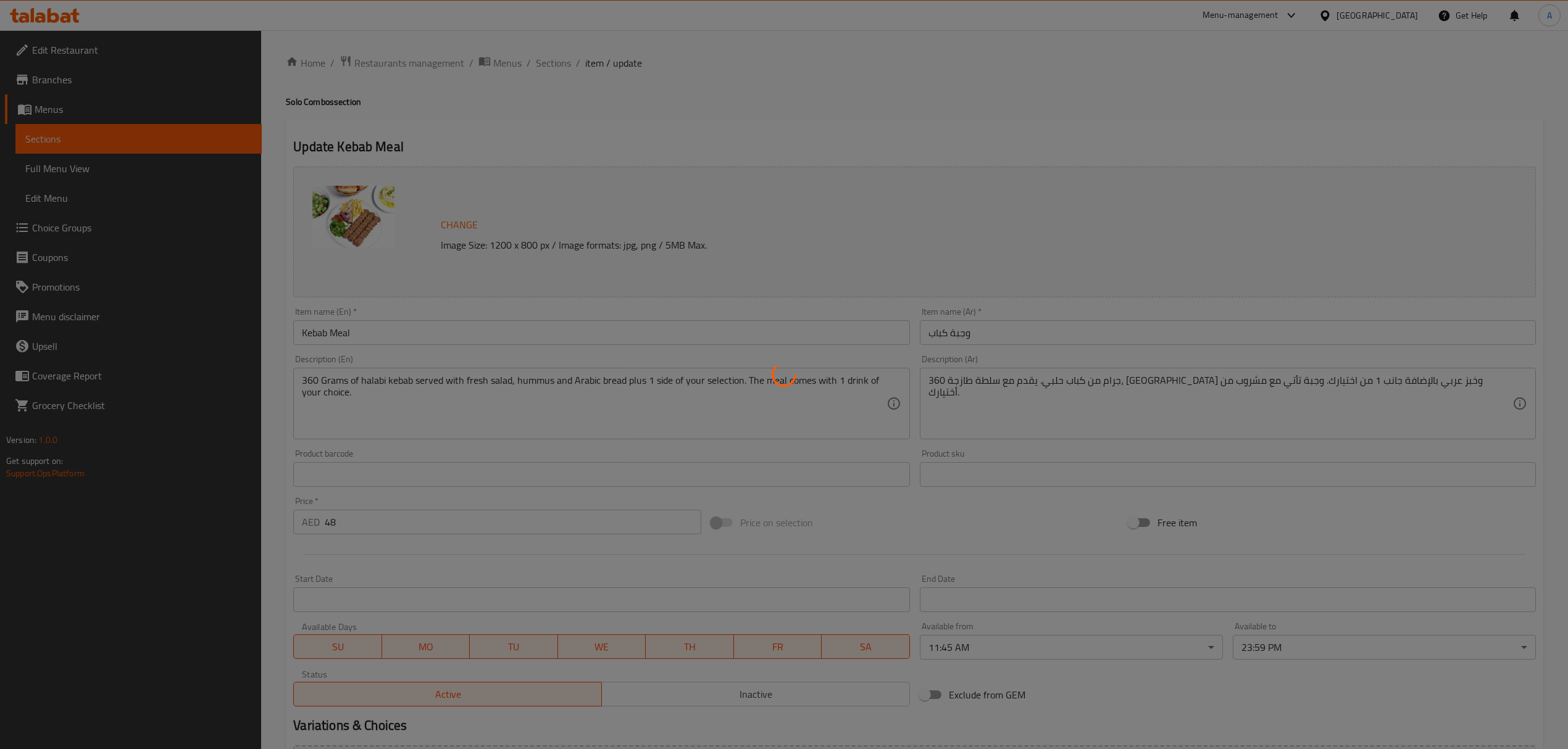
type input "أختيارك من مشروب"
type input "1"
type input "أختيارك:"
type input "1"
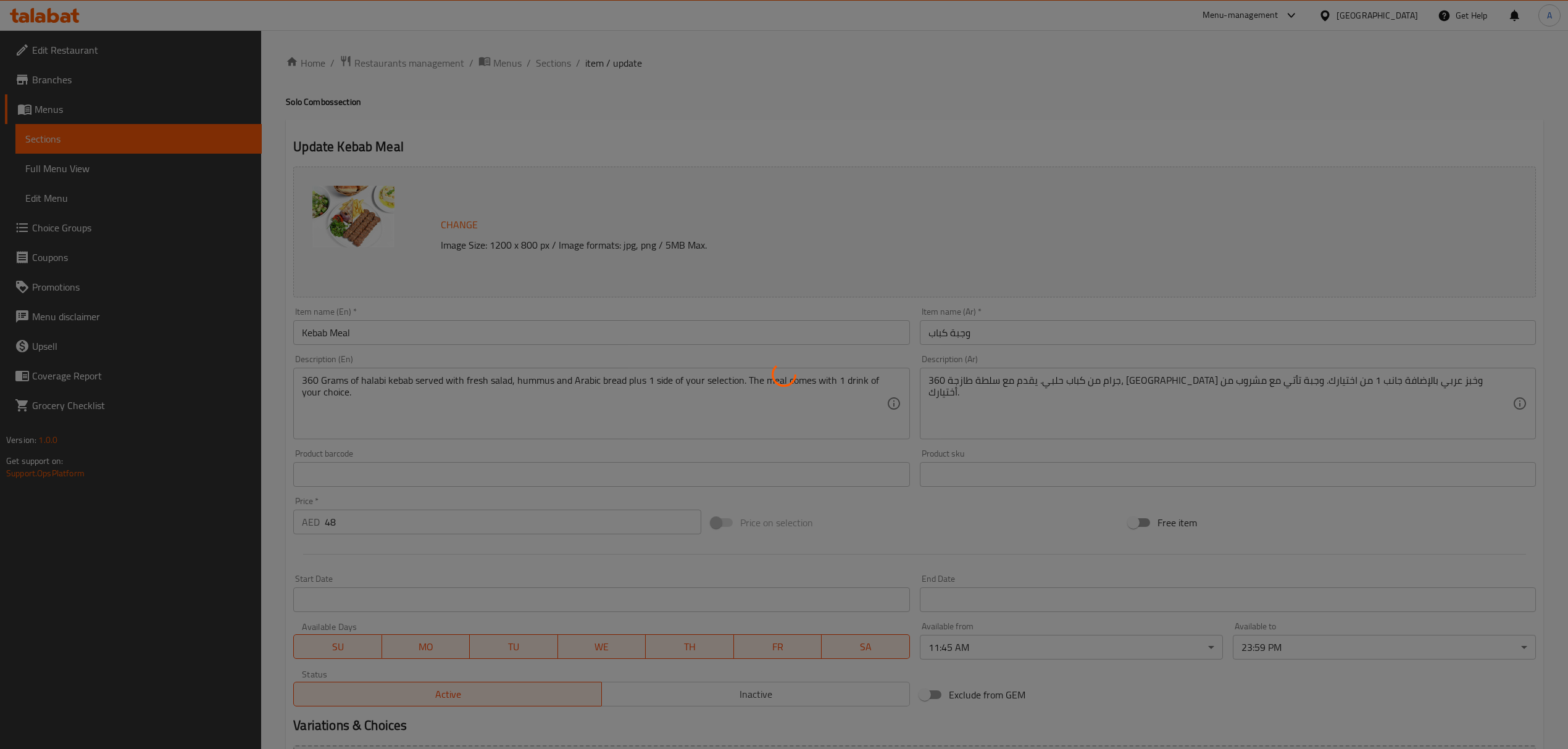
type input "1"
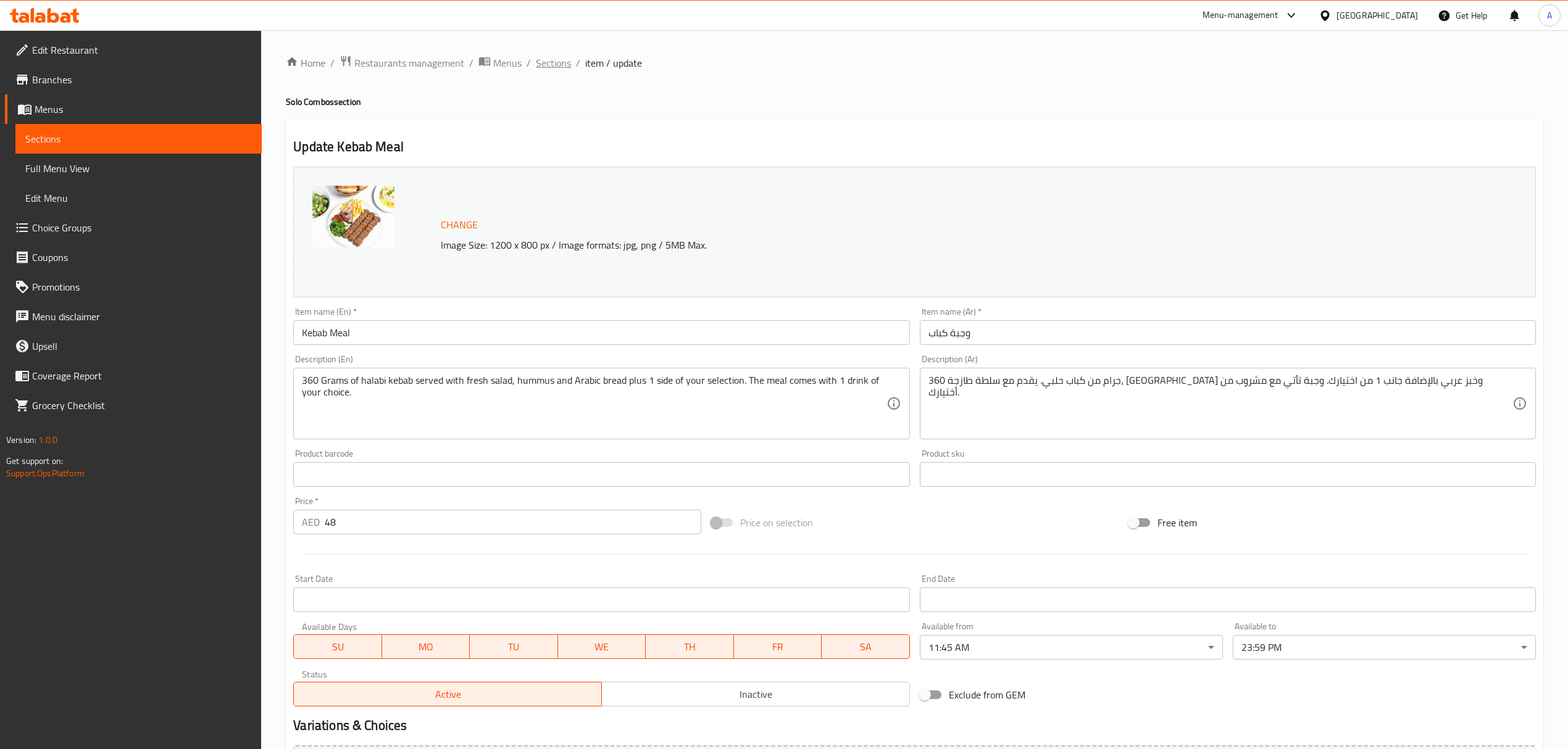
click at [539, 65] on span "Sections" at bounding box center [554, 63] width 35 height 15
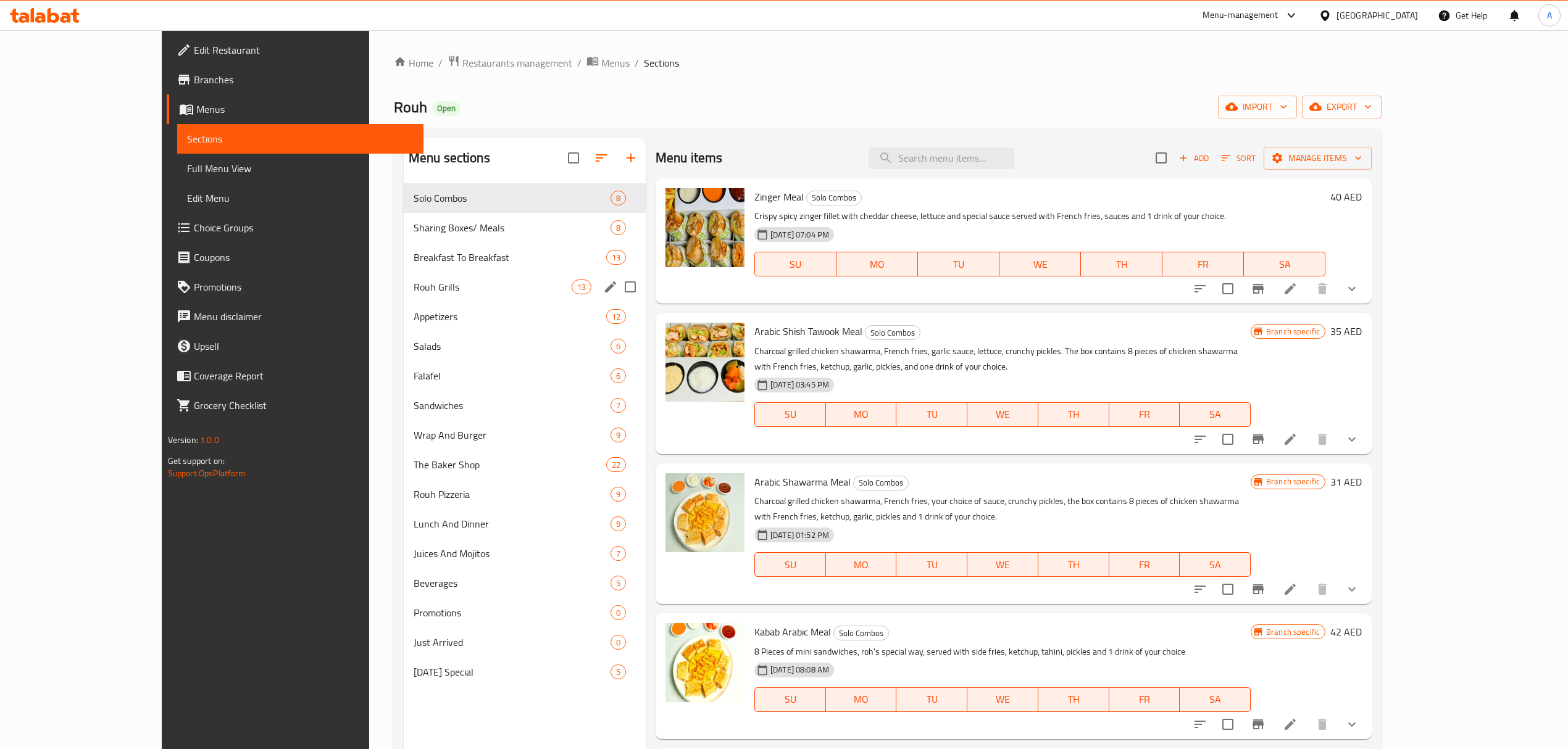
click at [403, 295] on div "Rouh Grills 13" at bounding box center [524, 287] width 242 height 30
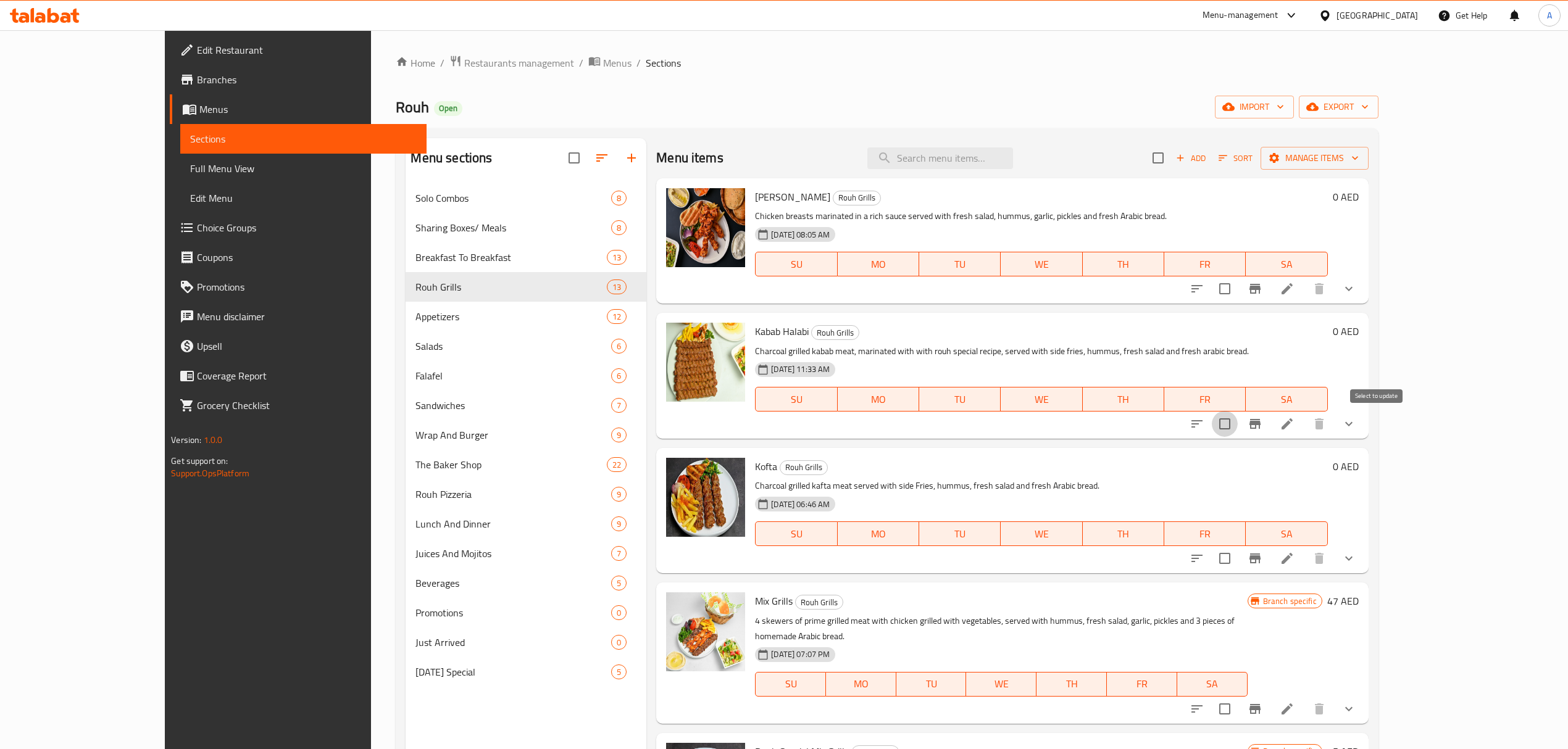
click at [1238, 432] on input "checkbox" at bounding box center [1224, 423] width 26 height 26
click at [1359, 156] on span "Manage items" at bounding box center [1315, 158] width 88 height 16
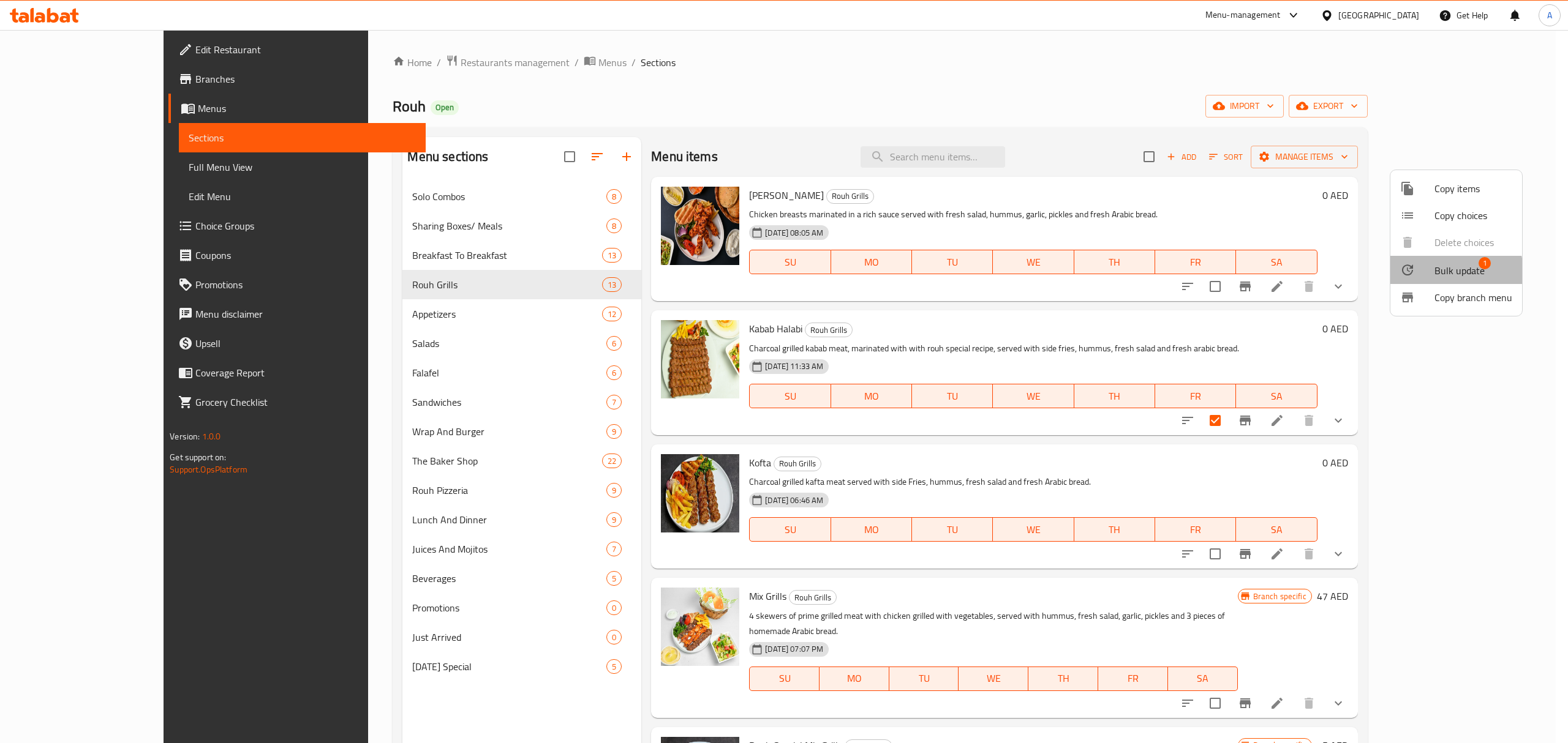
click at [1434, 273] on span "Bulk update" at bounding box center [1459, 270] width 50 height 15
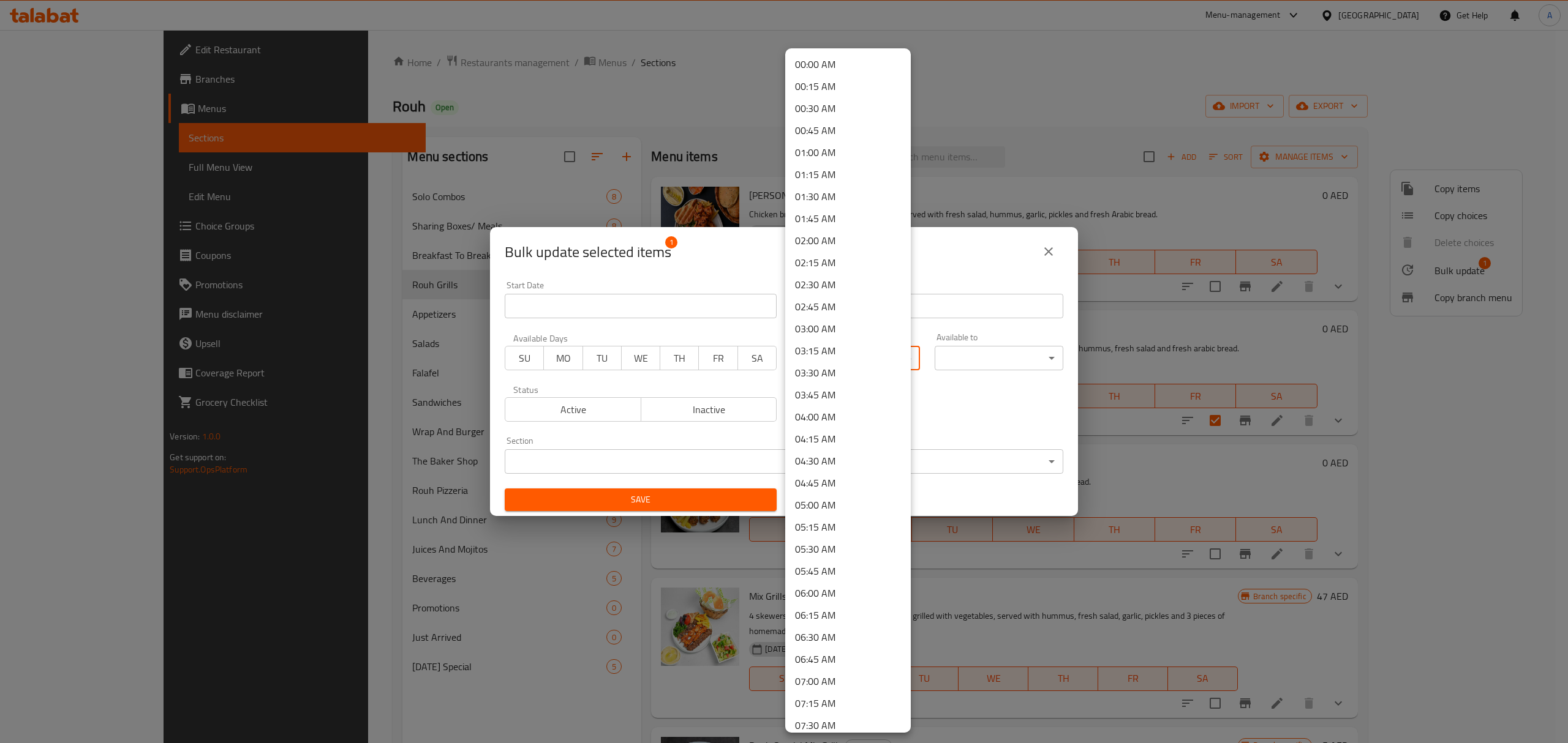
click at [820, 353] on body "​ Menu-management United Arab Emirates Get Help A Edit Restaurant Branches Menu…" at bounding box center [784, 386] width 1568 height 713
click at [819, 689] on li "11:45 AM" at bounding box center [848, 692] width 126 height 22
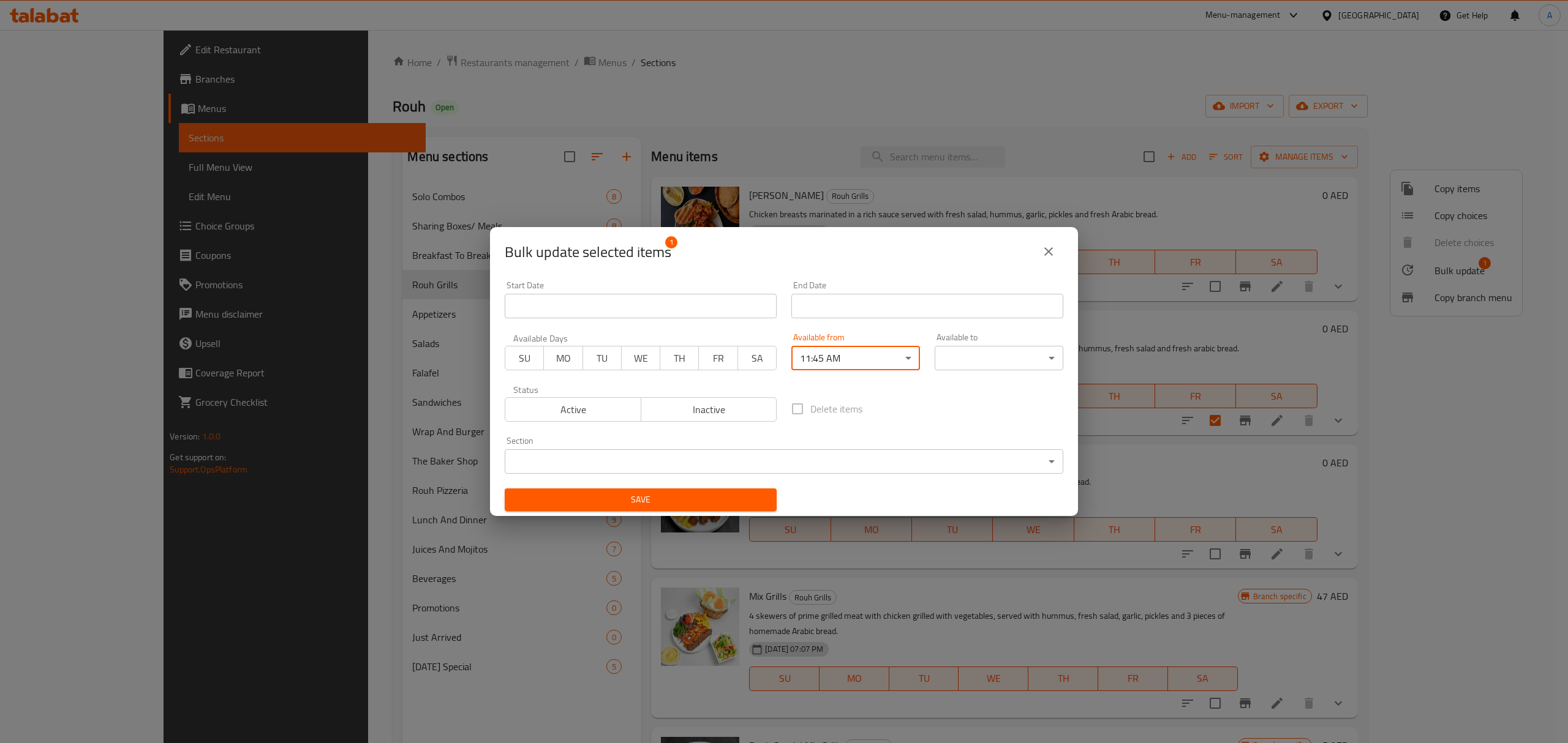
click at [939, 364] on body "​ Menu-management United Arab Emirates Get Help A Edit Restaurant Branches Menu…" at bounding box center [784, 386] width 1568 height 713
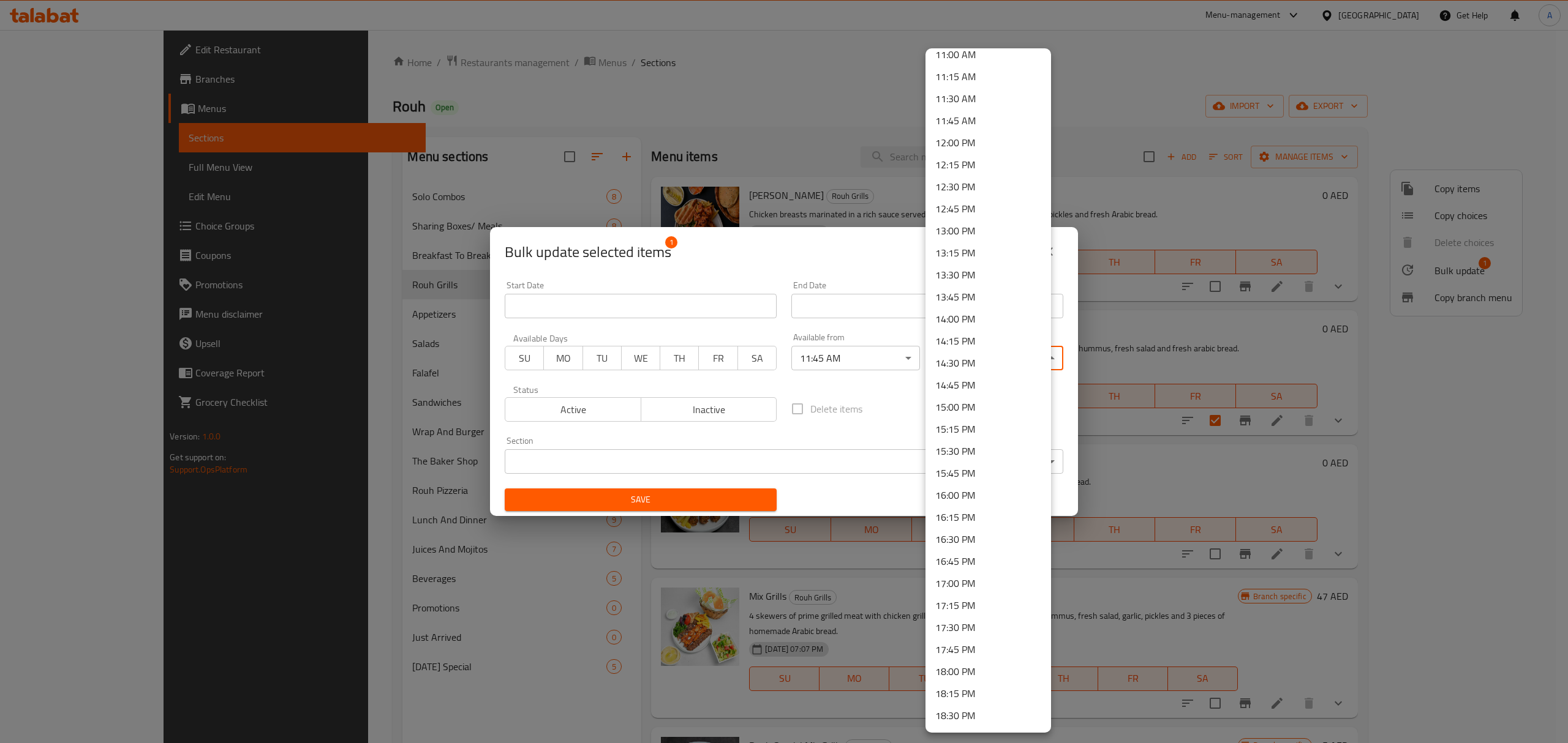
scroll to position [1462, 0]
click at [957, 722] on li "23:59 PM" at bounding box center [988, 717] width 126 height 22
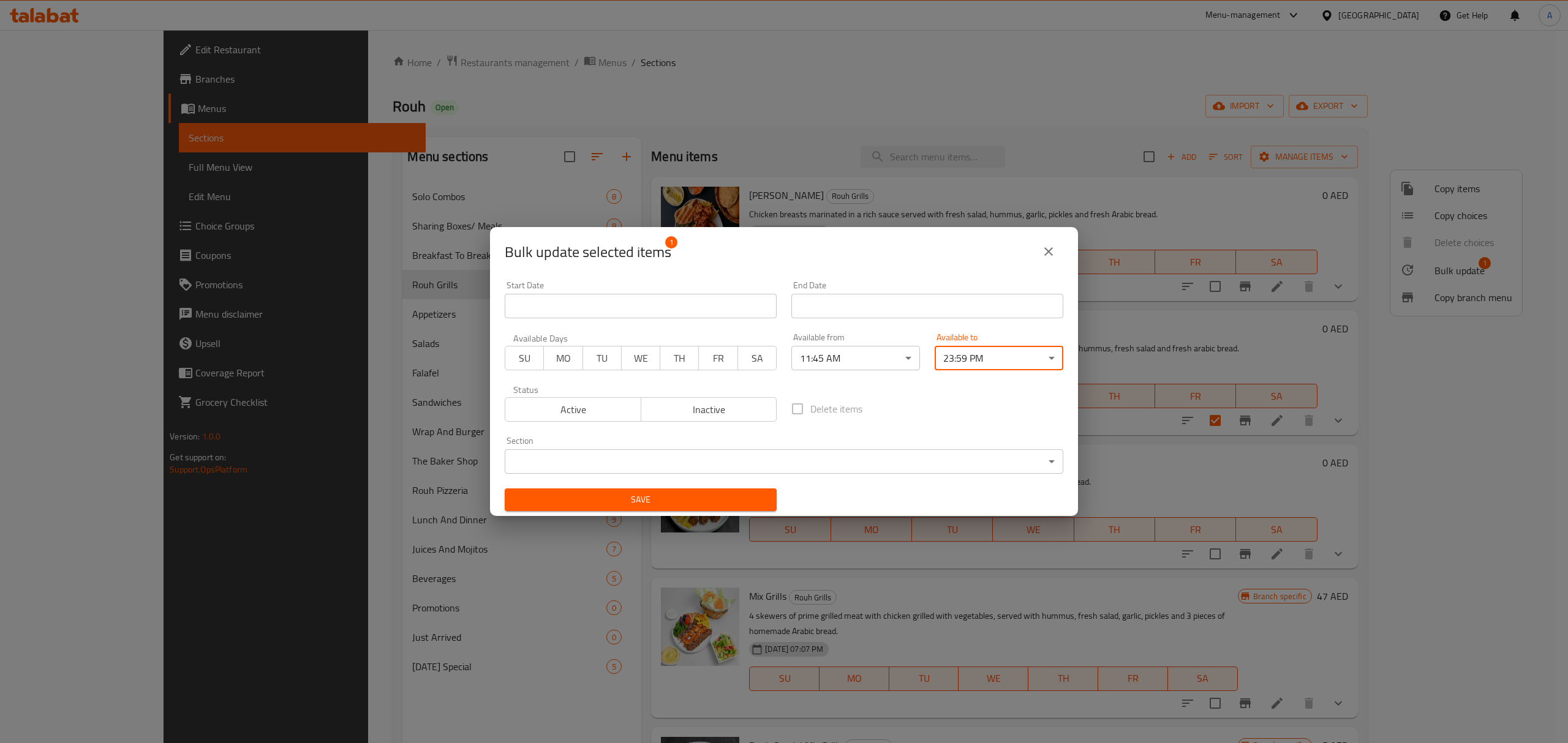
click at [665, 489] on button "Save" at bounding box center [640, 499] width 272 height 22
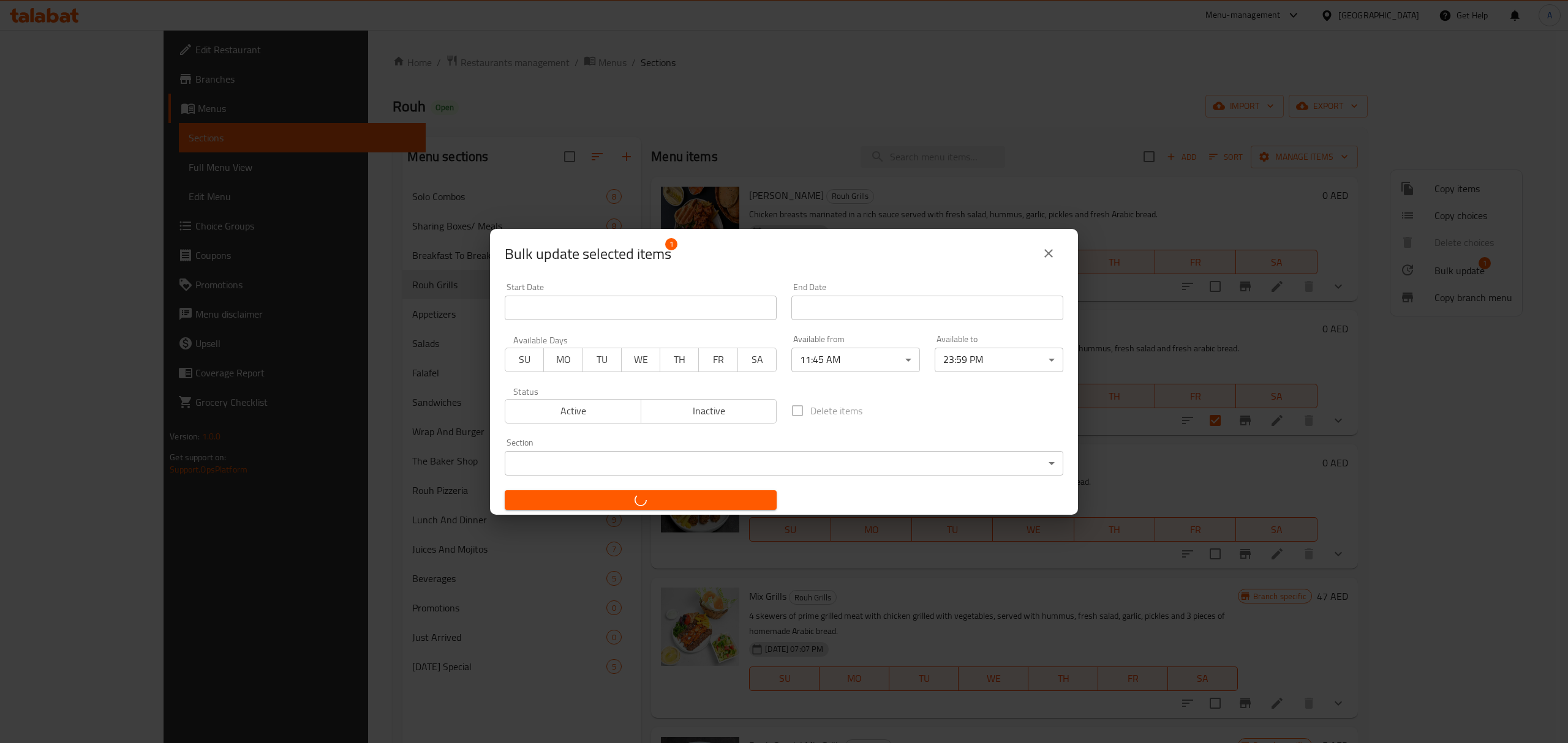
checkbox input "false"
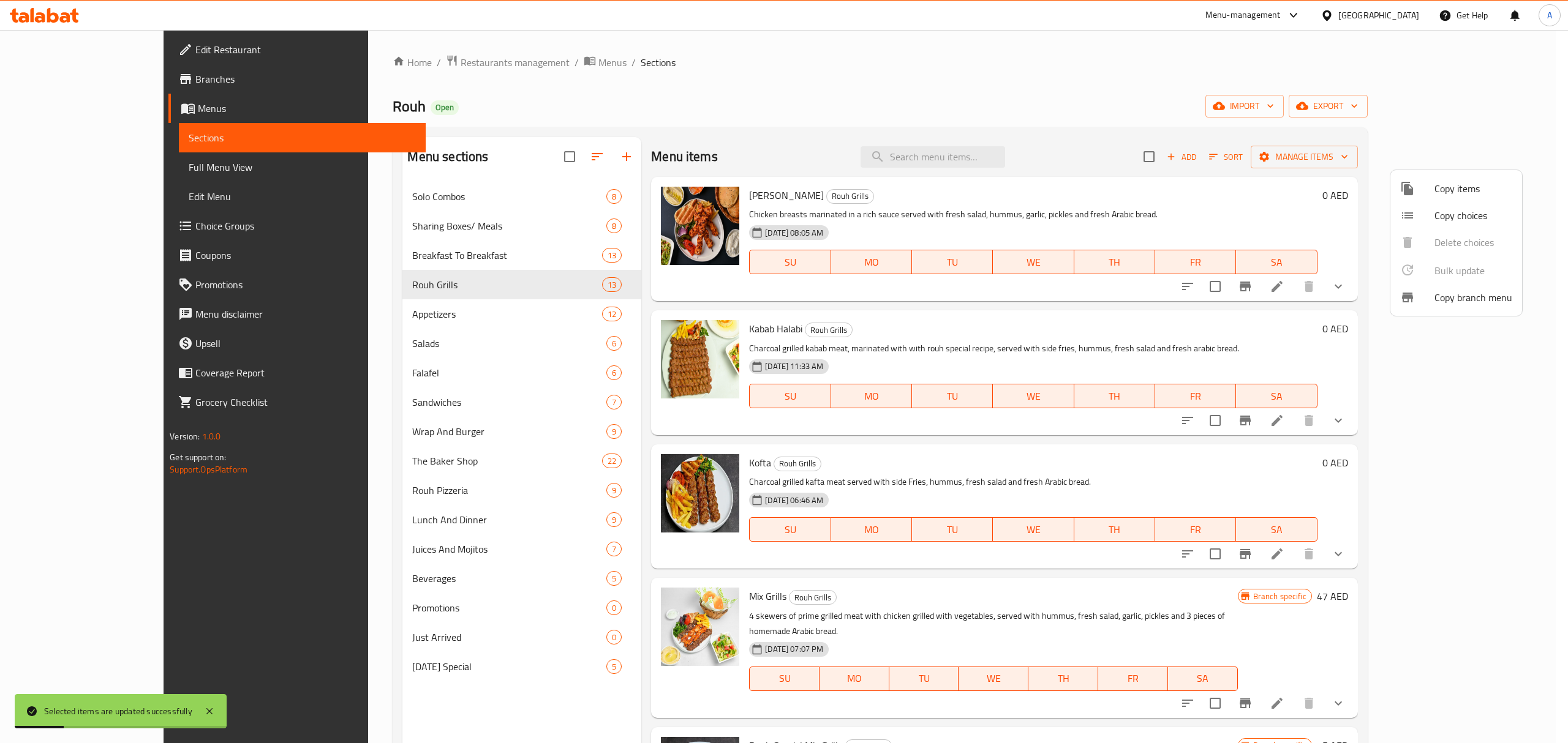
click at [1417, 426] on div at bounding box center [784, 371] width 1568 height 743
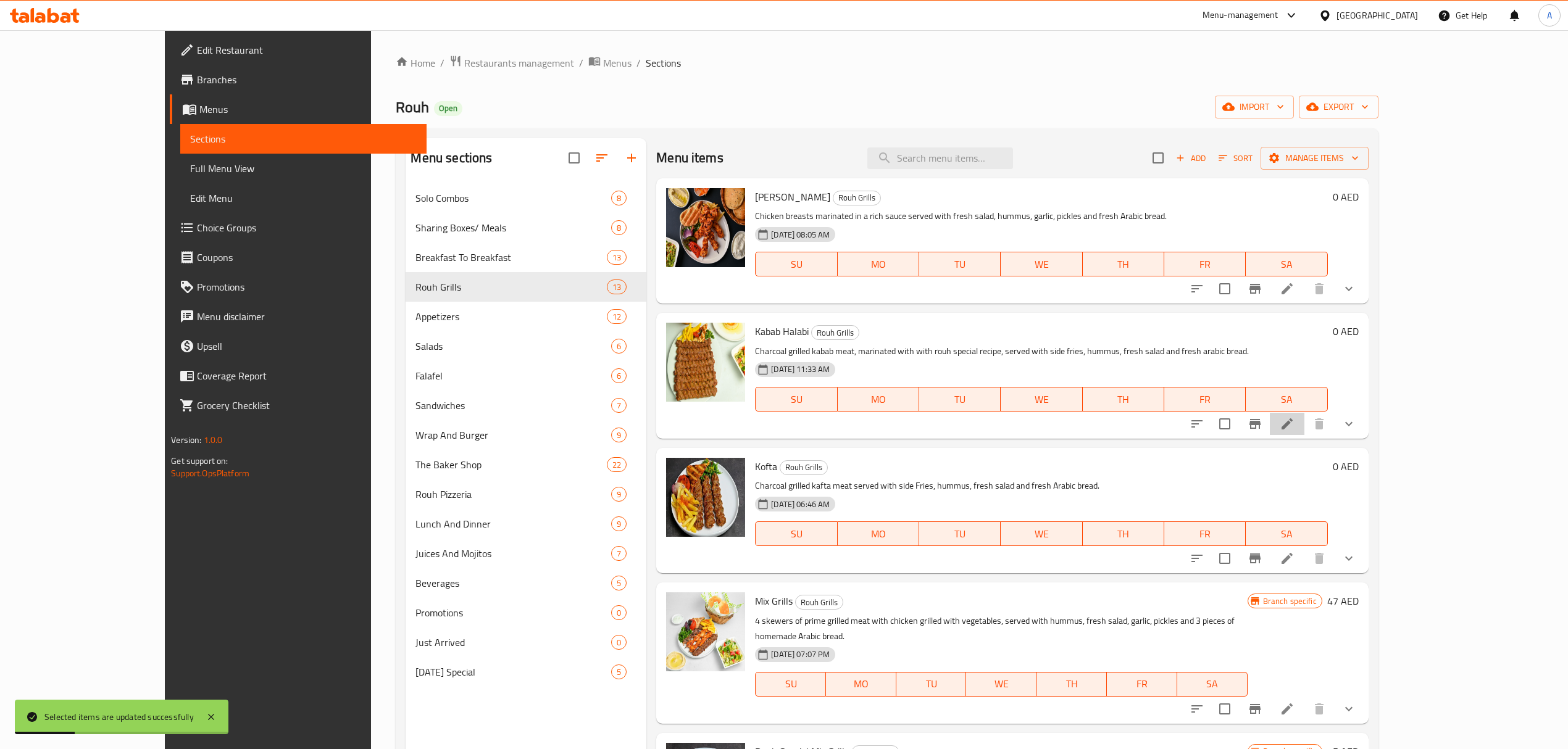
click at [1305, 422] on li at bounding box center [1286, 423] width 34 height 22
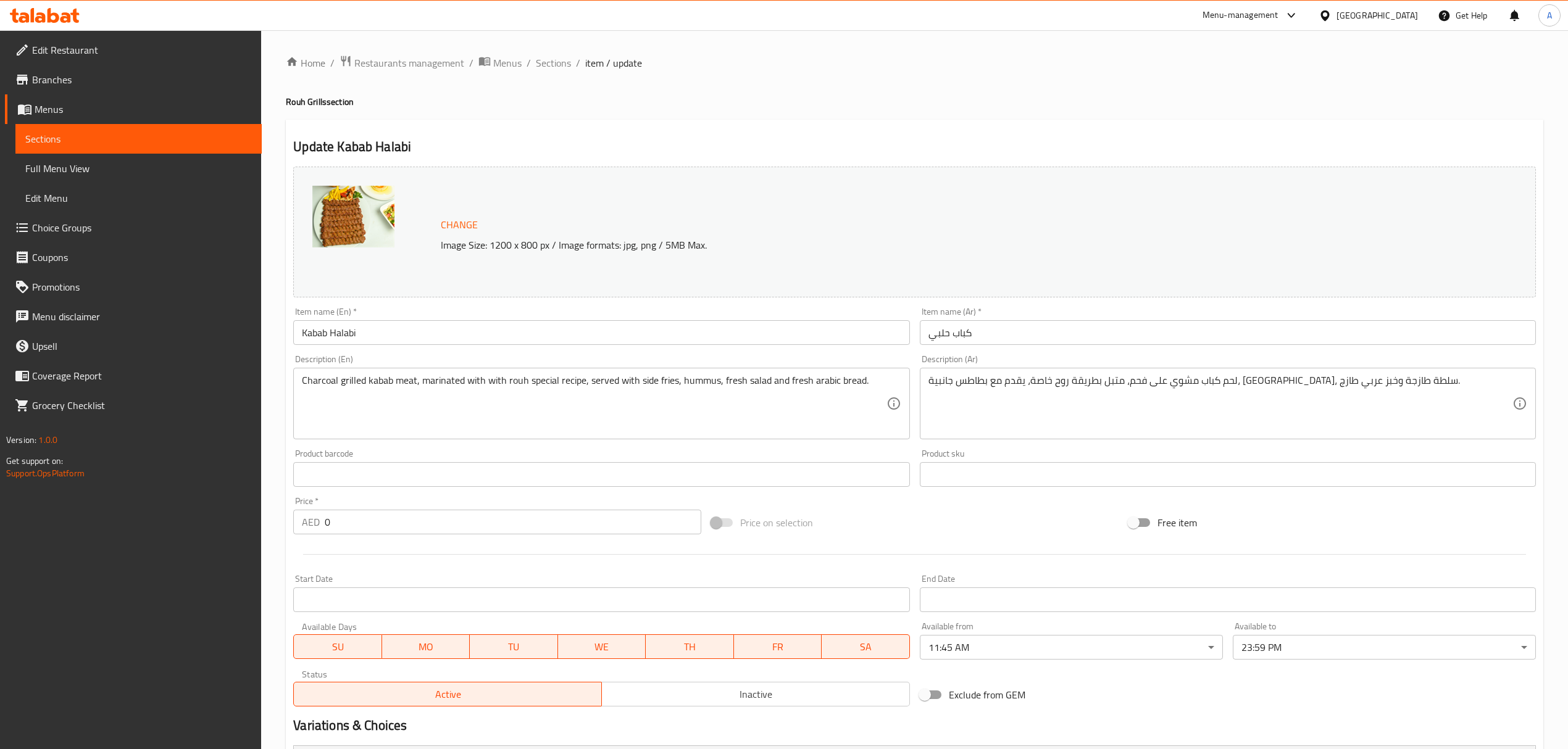
click at [555, 72] on div "Home / Restaurants management / Menus / Sections / item / update Rouh Grills se…" at bounding box center [914, 492] width 1257 height 873
click at [555, 61] on span "Sections" at bounding box center [554, 63] width 35 height 15
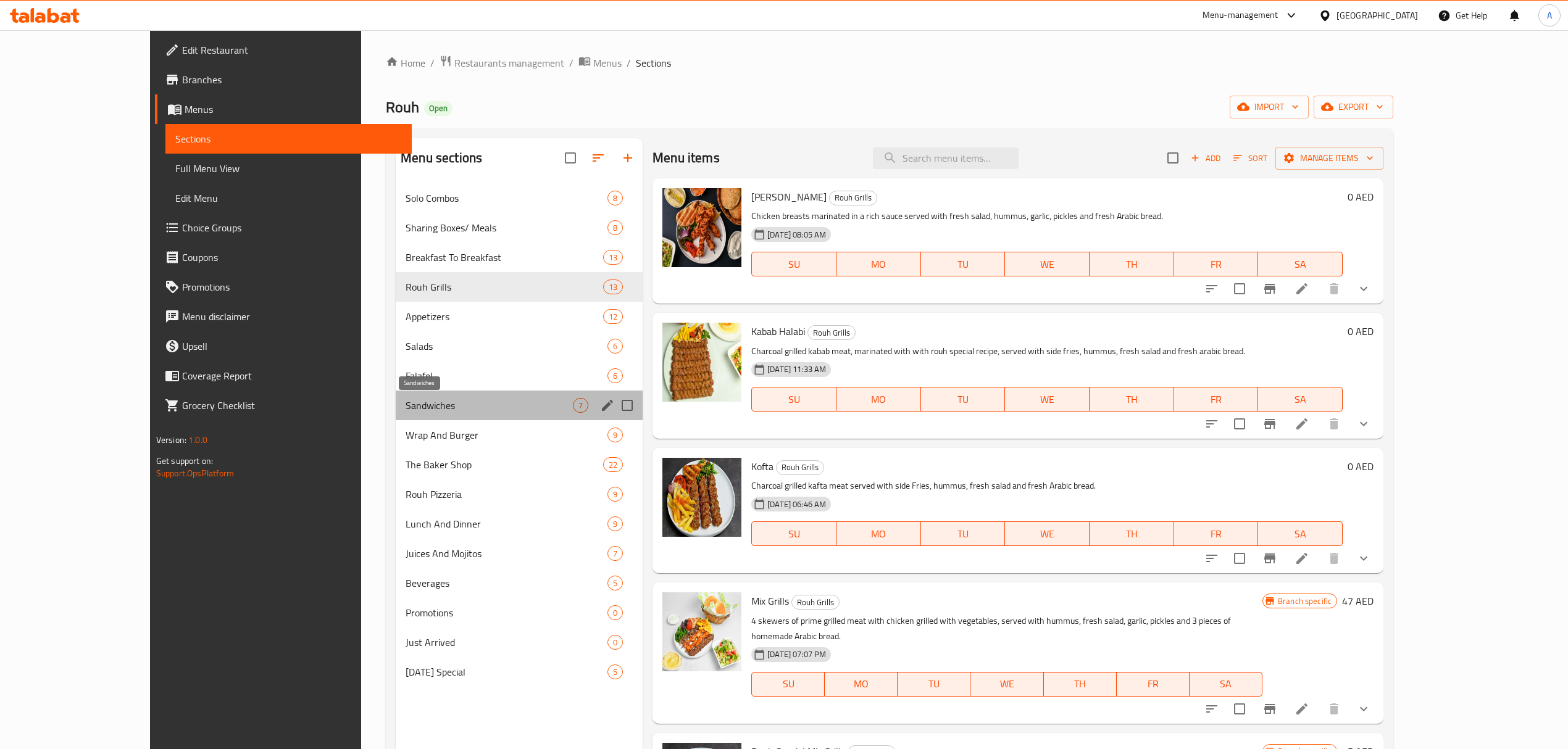
click at [410, 412] on span "Sandwiches" at bounding box center [488, 406] width 168 height 15
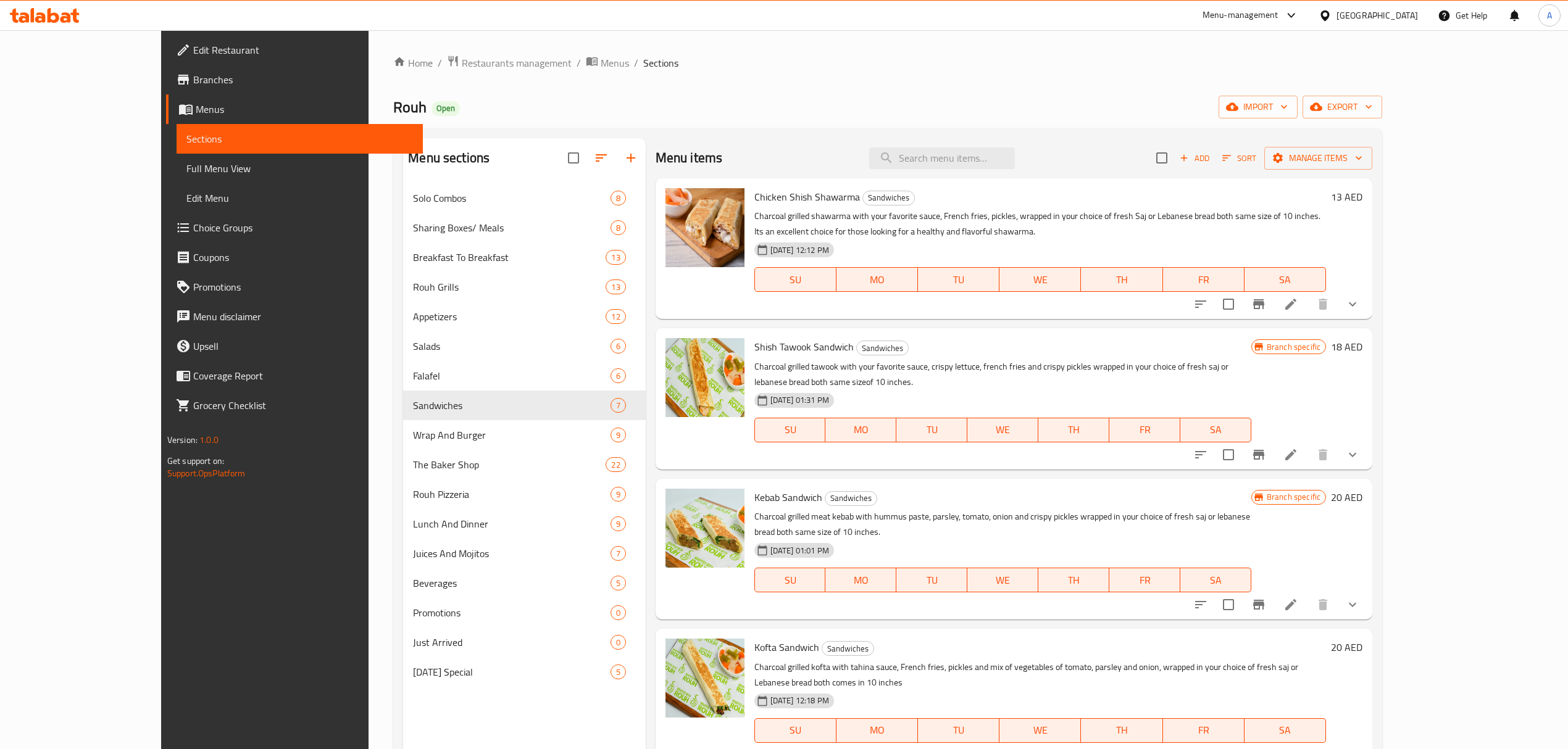
click at [929, 428] on div "SU MO TU WE TH FR SA" at bounding box center [1003, 429] width 507 height 34
click at [1241, 302] on input "checkbox" at bounding box center [1228, 303] width 26 height 26
checkbox input "true"
click at [1241, 742] on input "checkbox" at bounding box center [1228, 755] width 26 height 26
checkbox input "true"
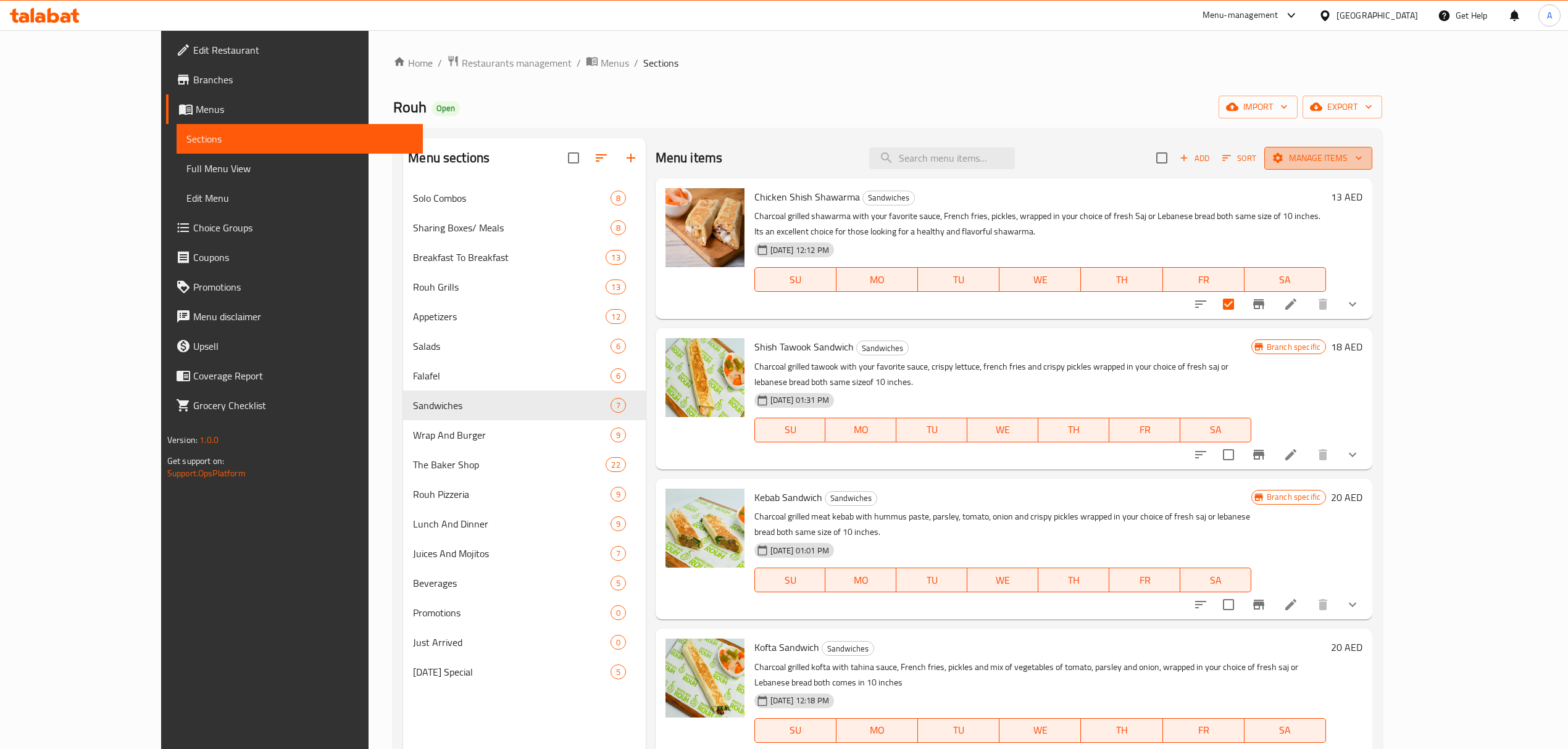
click at [1362, 165] on span "Manage items" at bounding box center [1318, 158] width 88 height 16
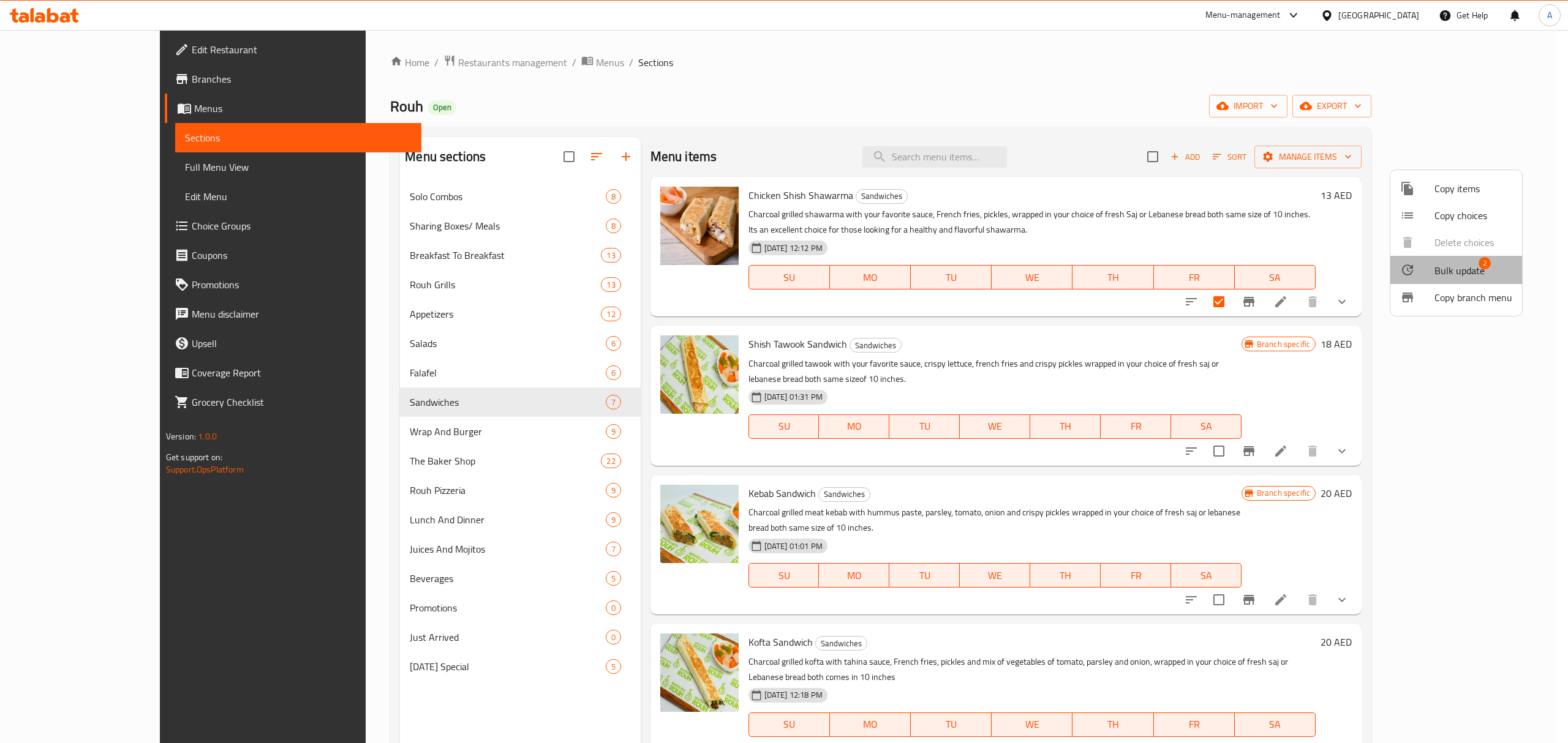
click at [1472, 274] on span "Bulk update" at bounding box center [1459, 270] width 50 height 15
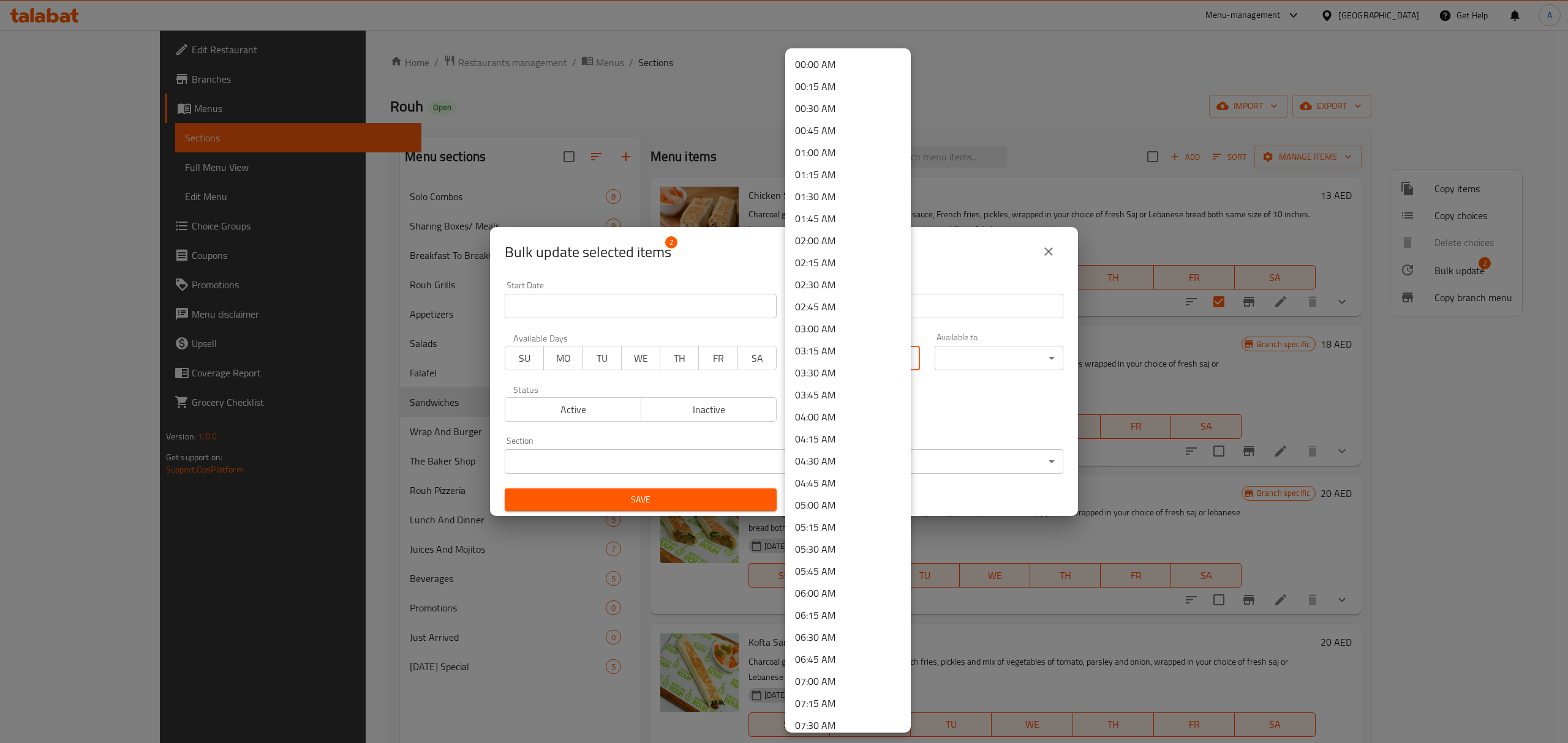
click at [835, 355] on body "​ Menu-management United Arab Emirates Get Help A Edit Restaurant Branches Menu…" at bounding box center [784, 386] width 1568 height 713
click at [834, 683] on li "11:45 AM" at bounding box center [848, 692] width 126 height 22
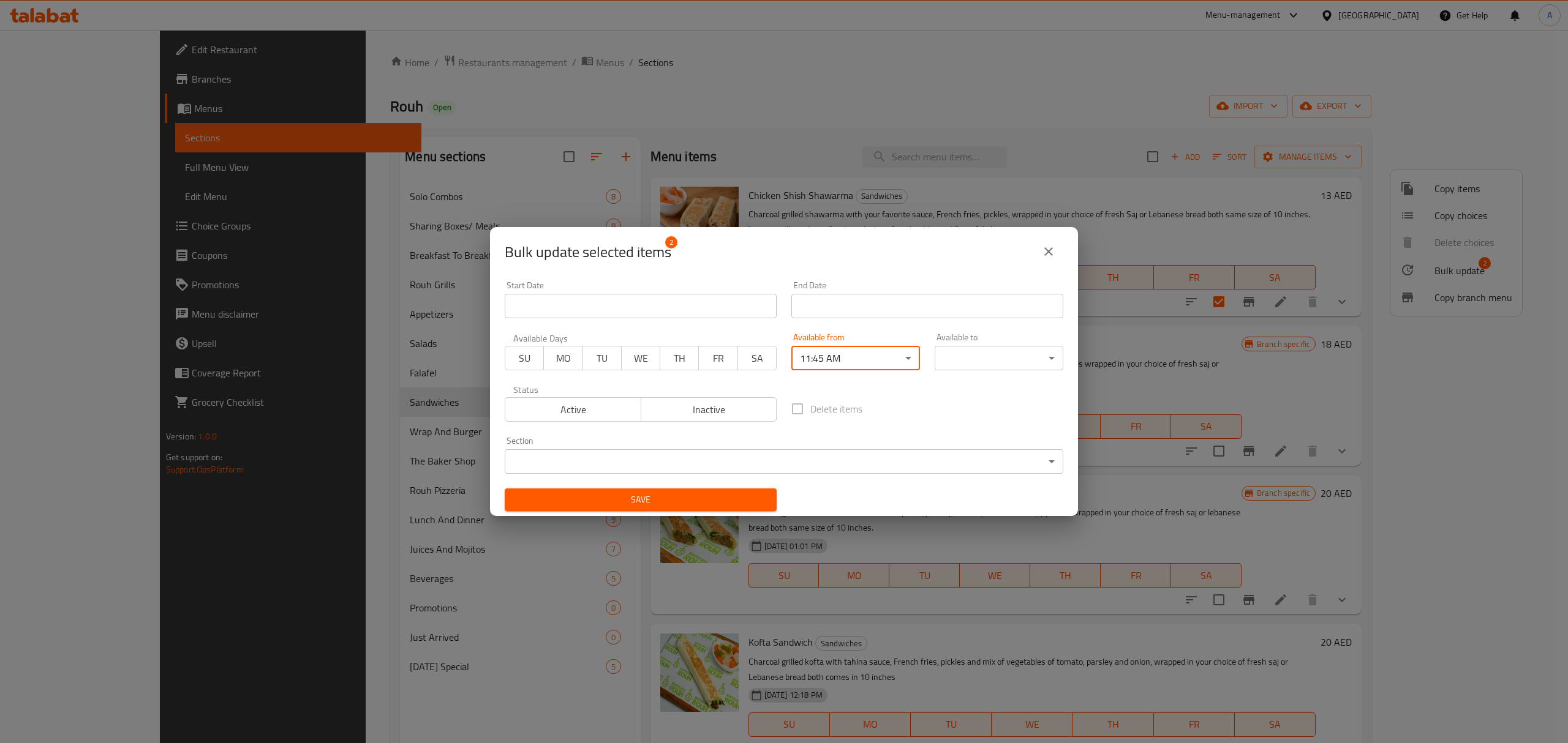
click at [946, 365] on body "​ Menu-management United Arab Emirates Get Help A Edit Restaurant Branches Menu…" at bounding box center [784, 386] width 1568 height 713
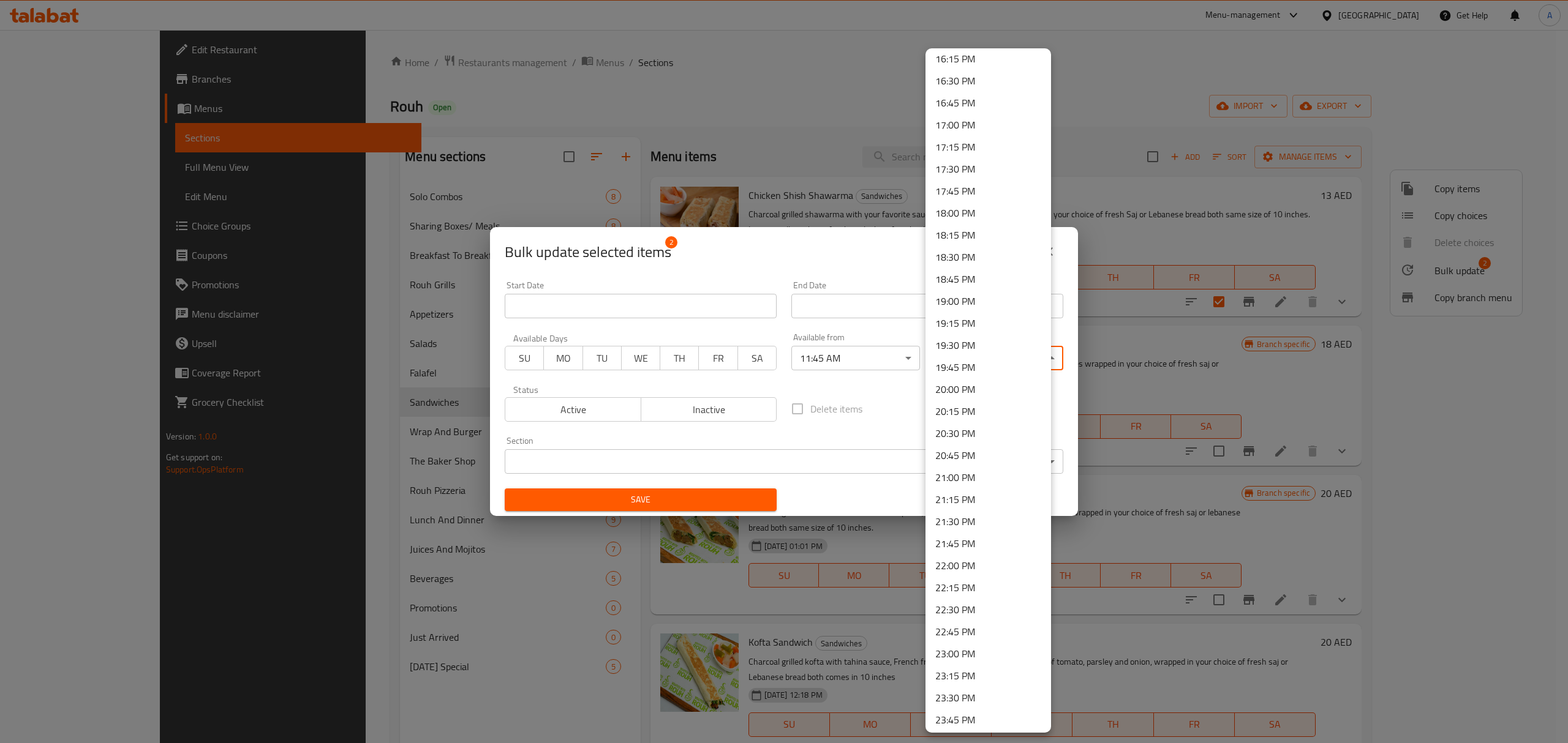
scroll to position [1462, 0]
click at [958, 717] on li "23:59 PM" at bounding box center [988, 717] width 126 height 22
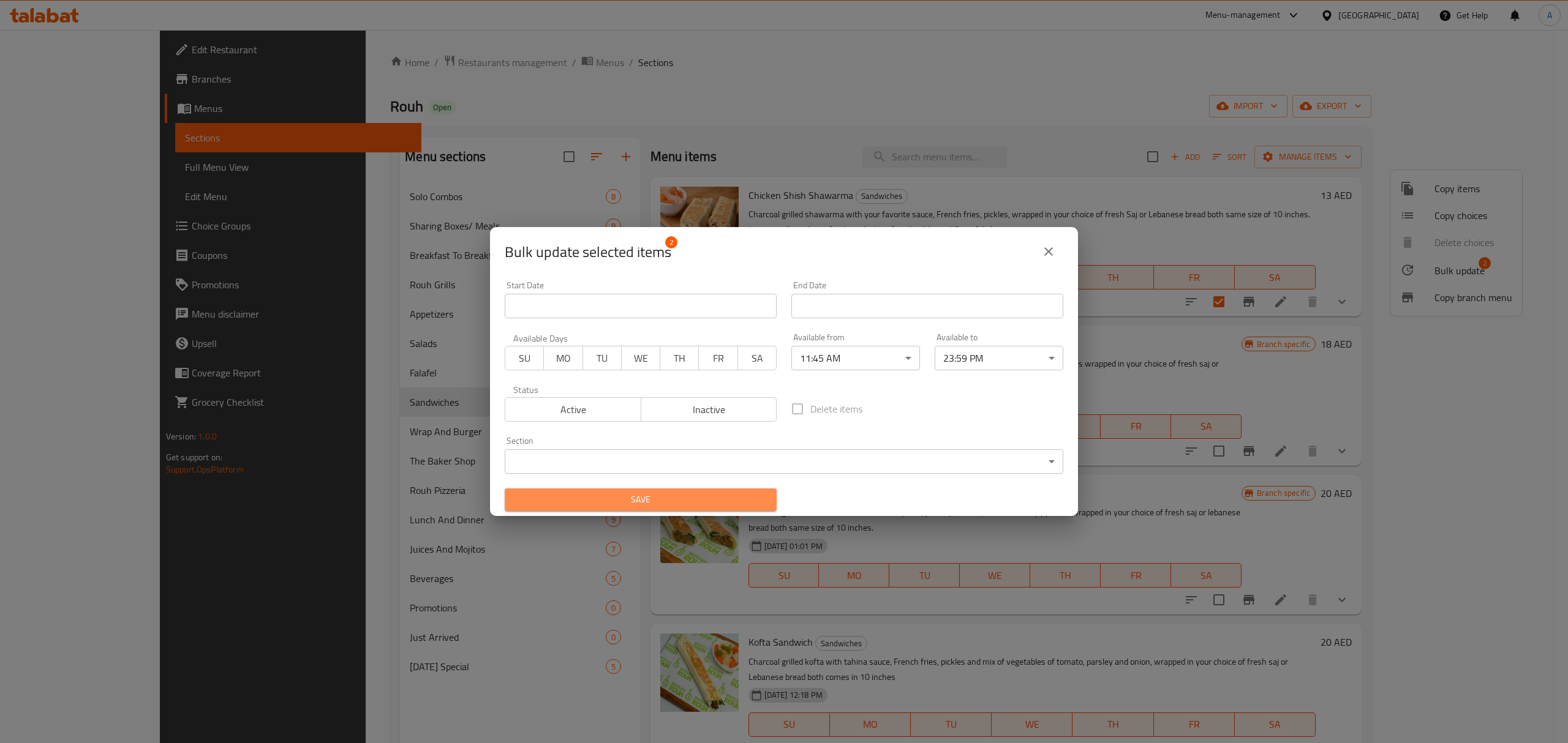
click at [729, 496] on span "Save" at bounding box center [640, 499] width 252 height 16
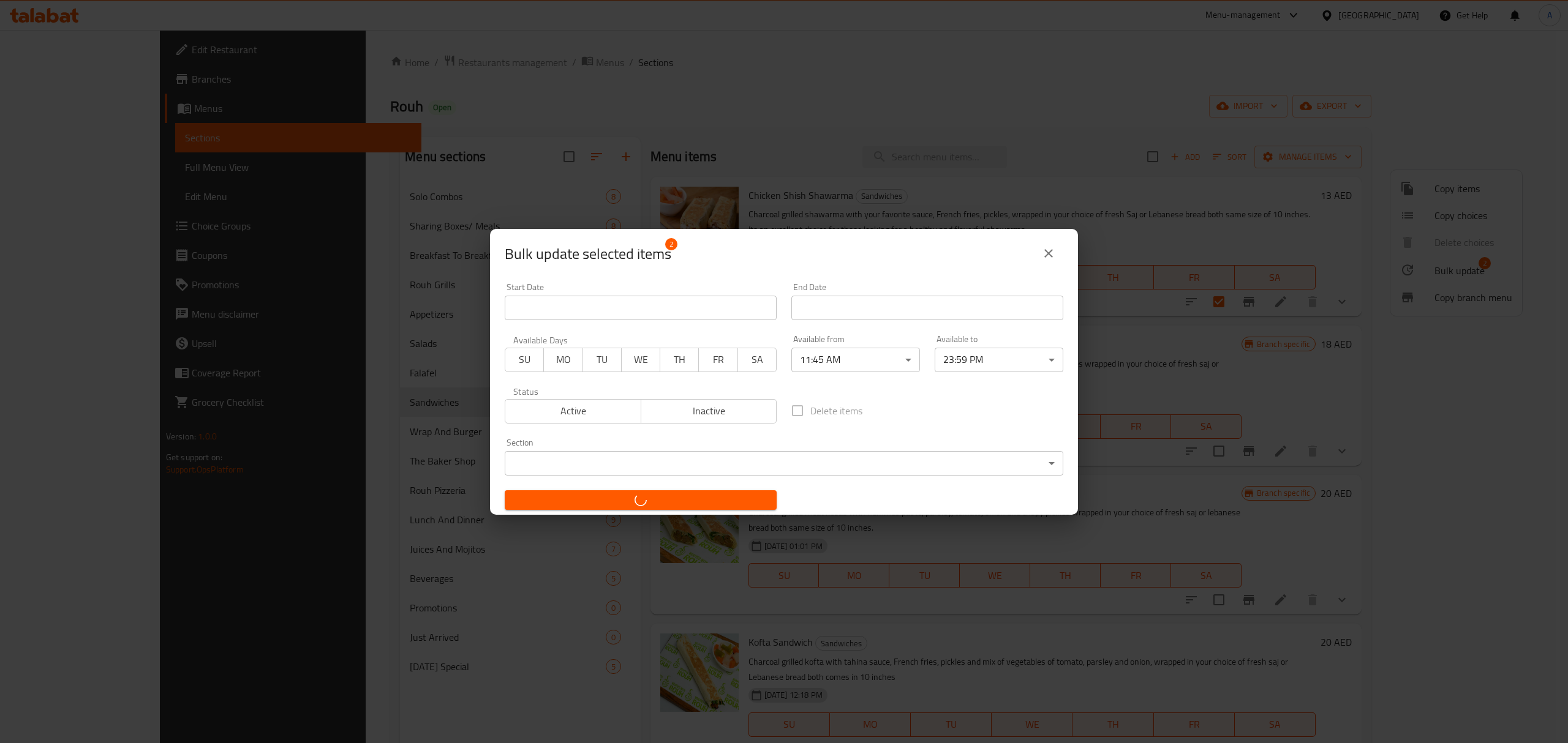
checkbox input "false"
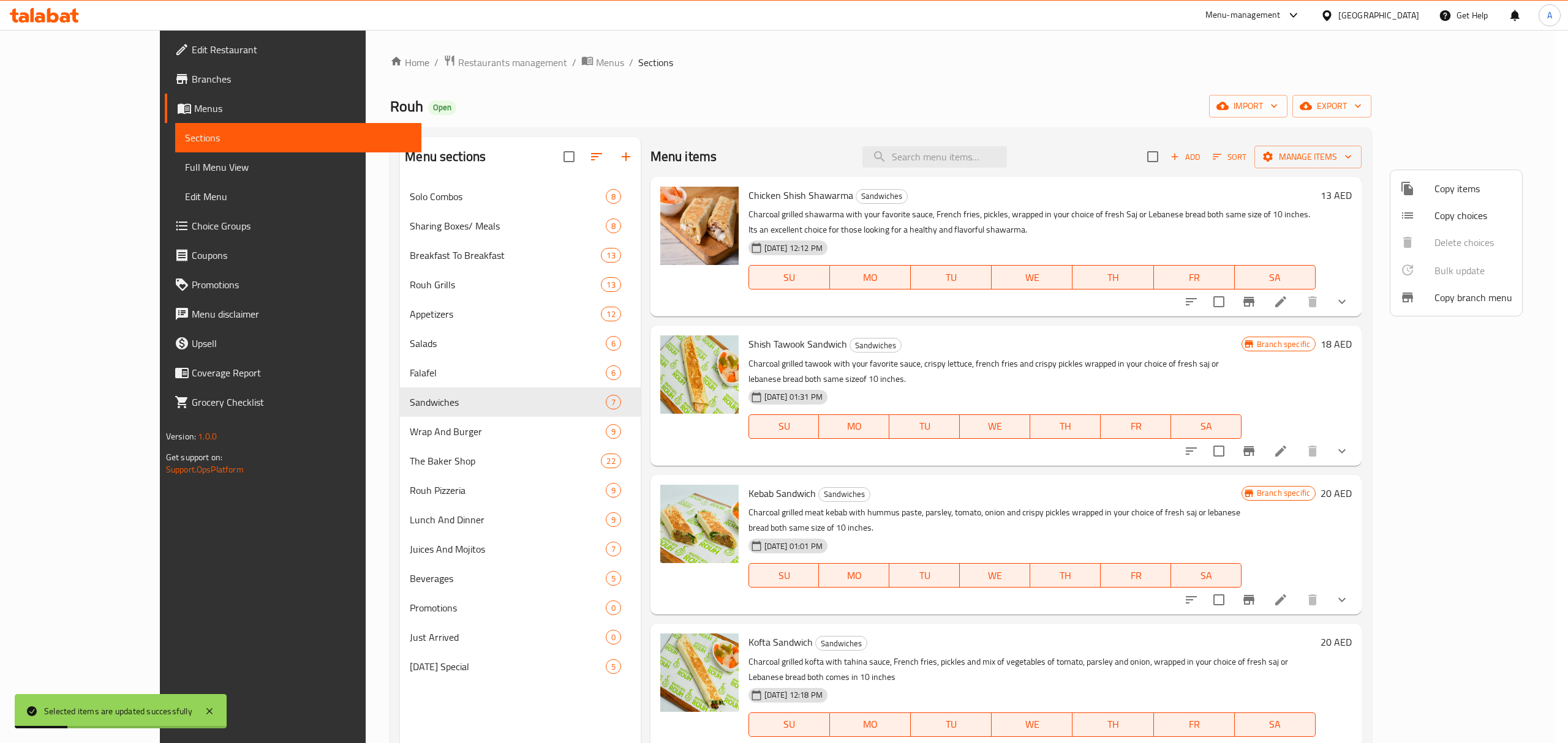
click at [1264, 461] on div at bounding box center [784, 371] width 1568 height 743
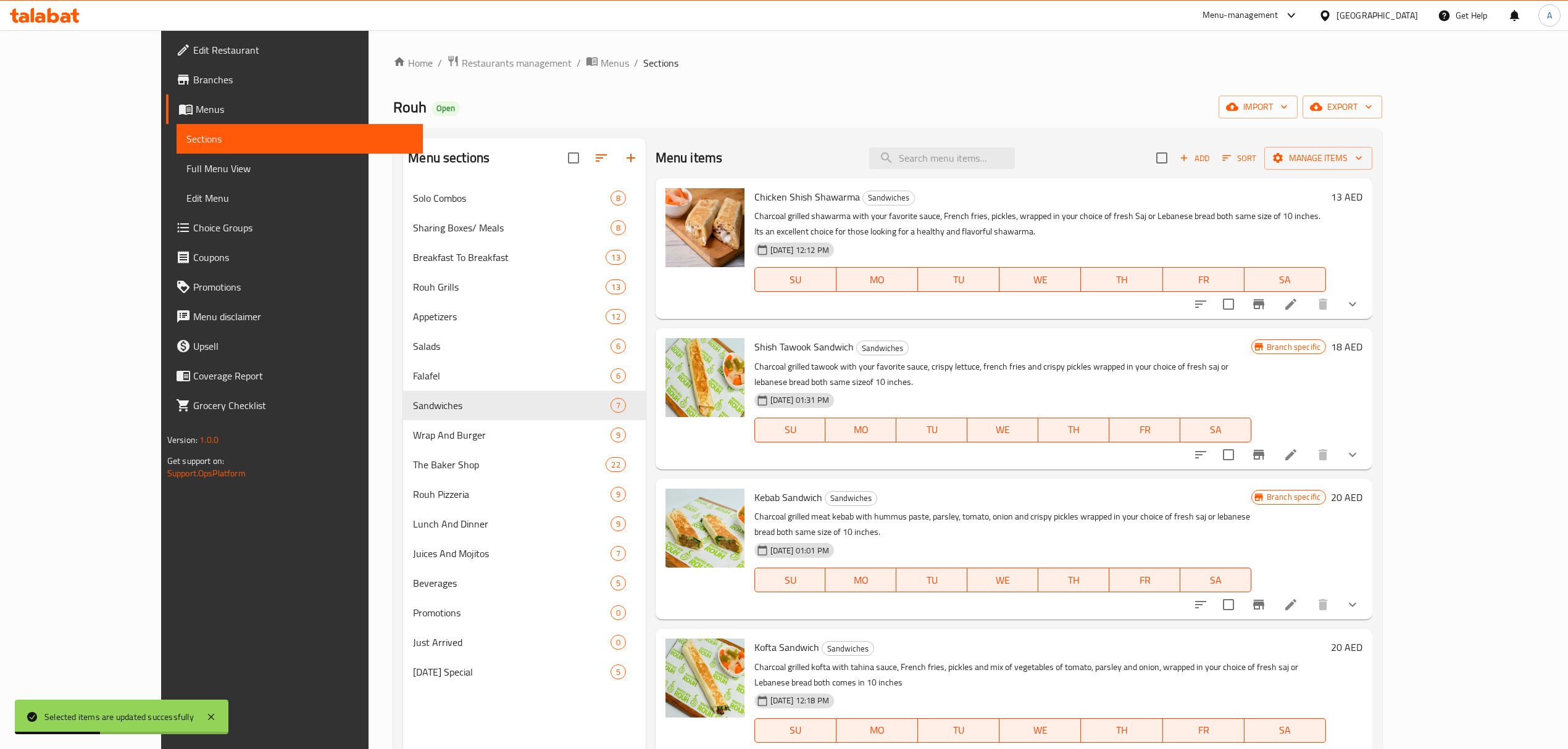
click at [1308, 310] on li at bounding box center [1290, 304] width 34 height 22
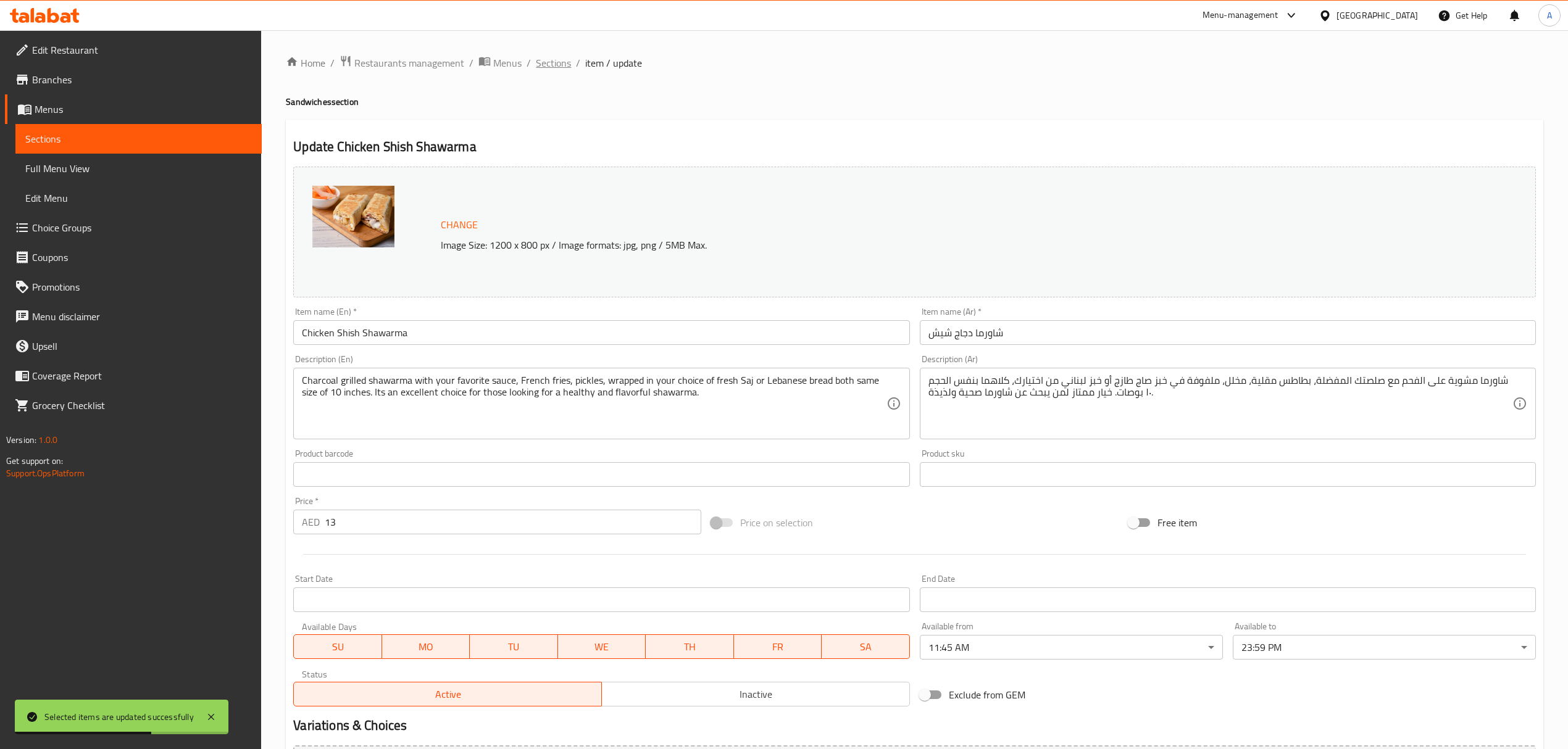
click at [569, 62] on span "Sections" at bounding box center [554, 63] width 35 height 15
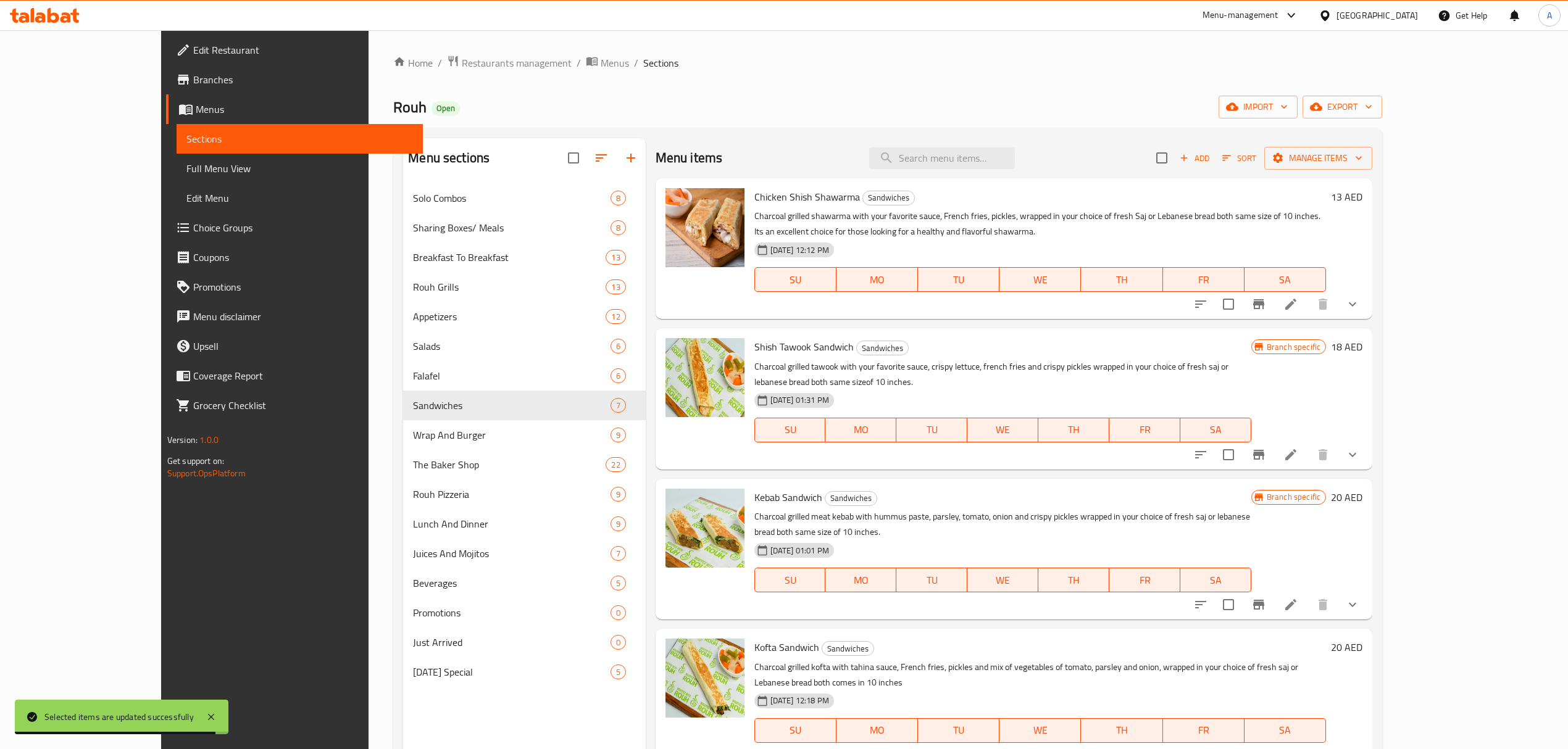
click at [1308, 744] on li at bounding box center [1290, 755] width 34 height 22
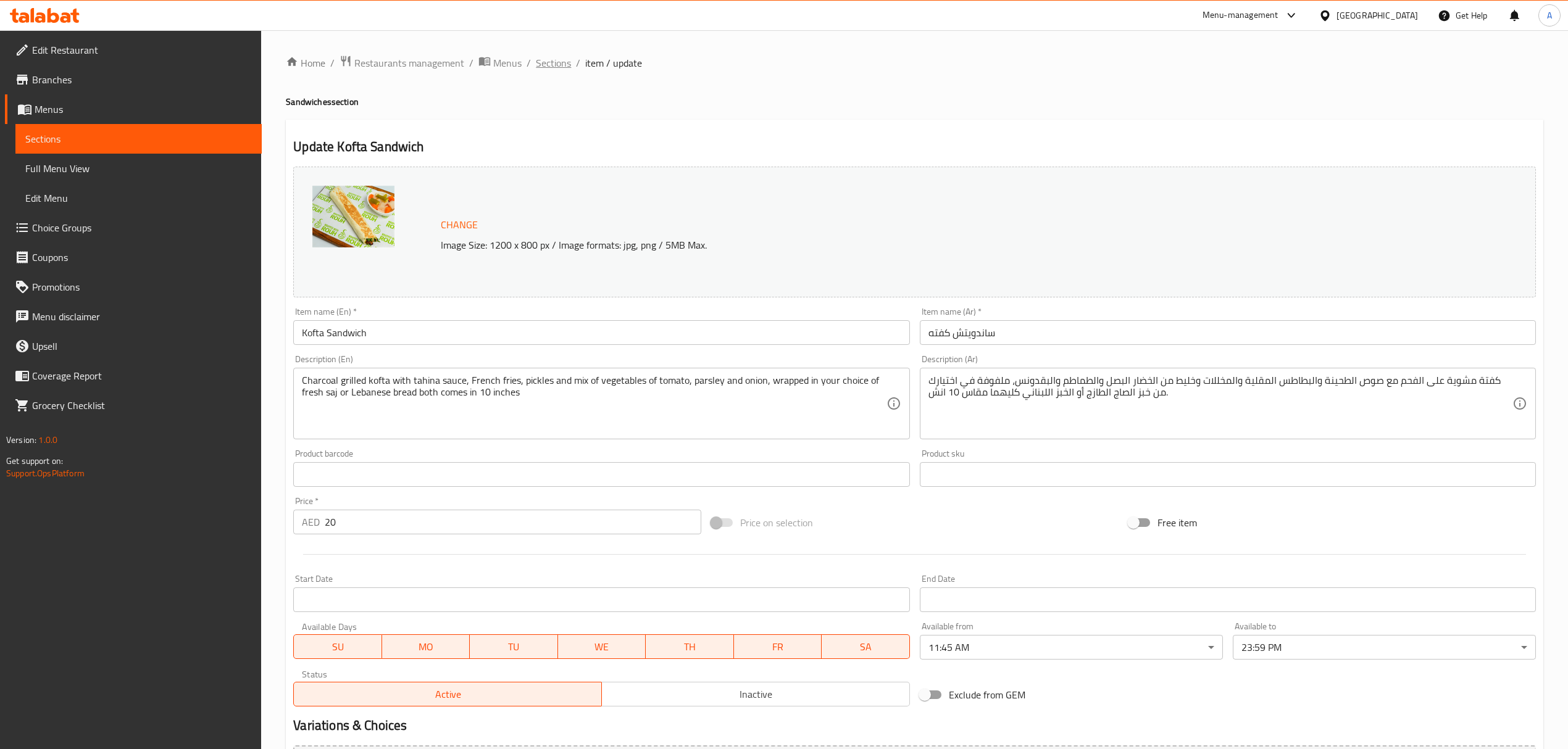
click at [565, 62] on span "Sections" at bounding box center [554, 63] width 35 height 15
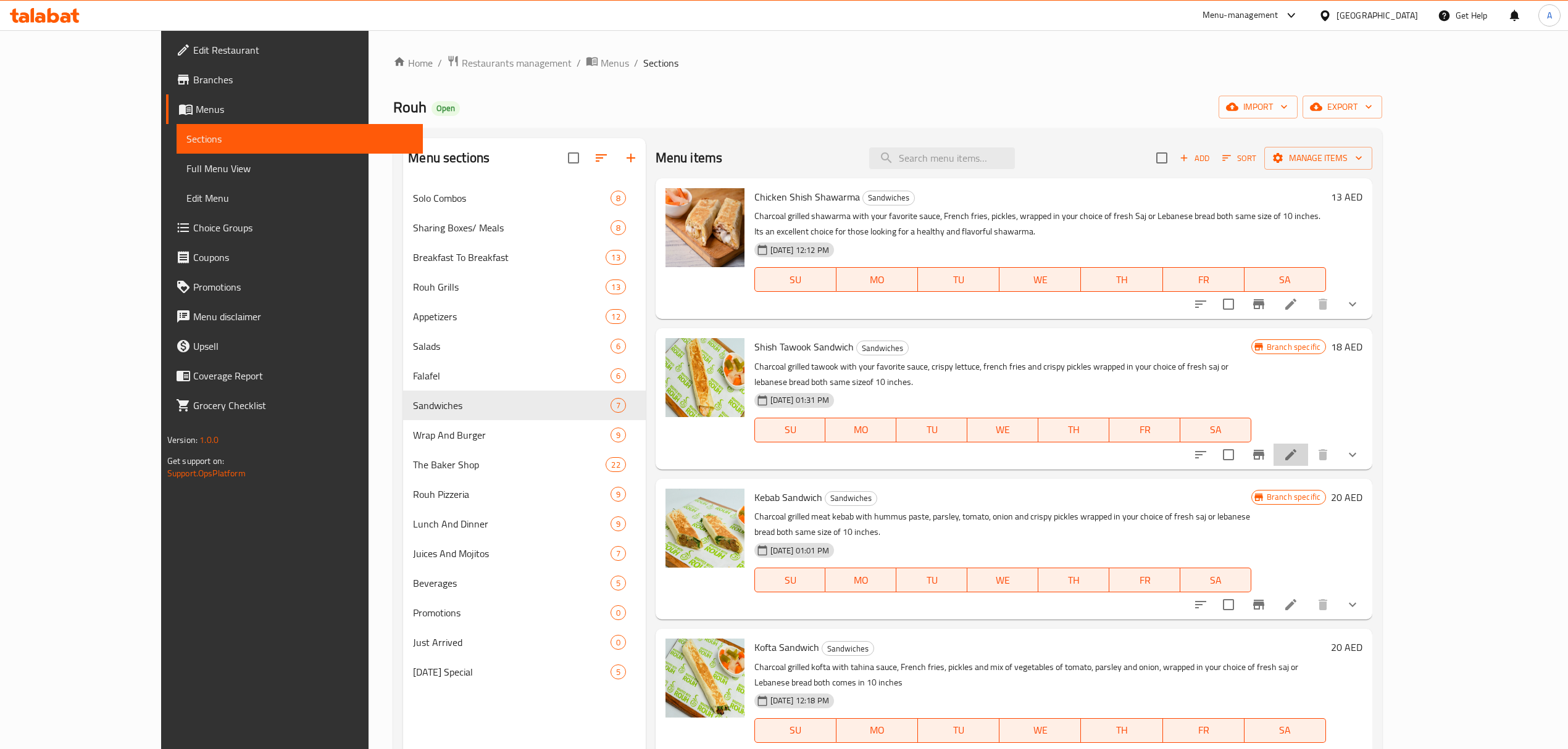
click at [1308, 443] on li at bounding box center [1290, 454] width 34 height 22
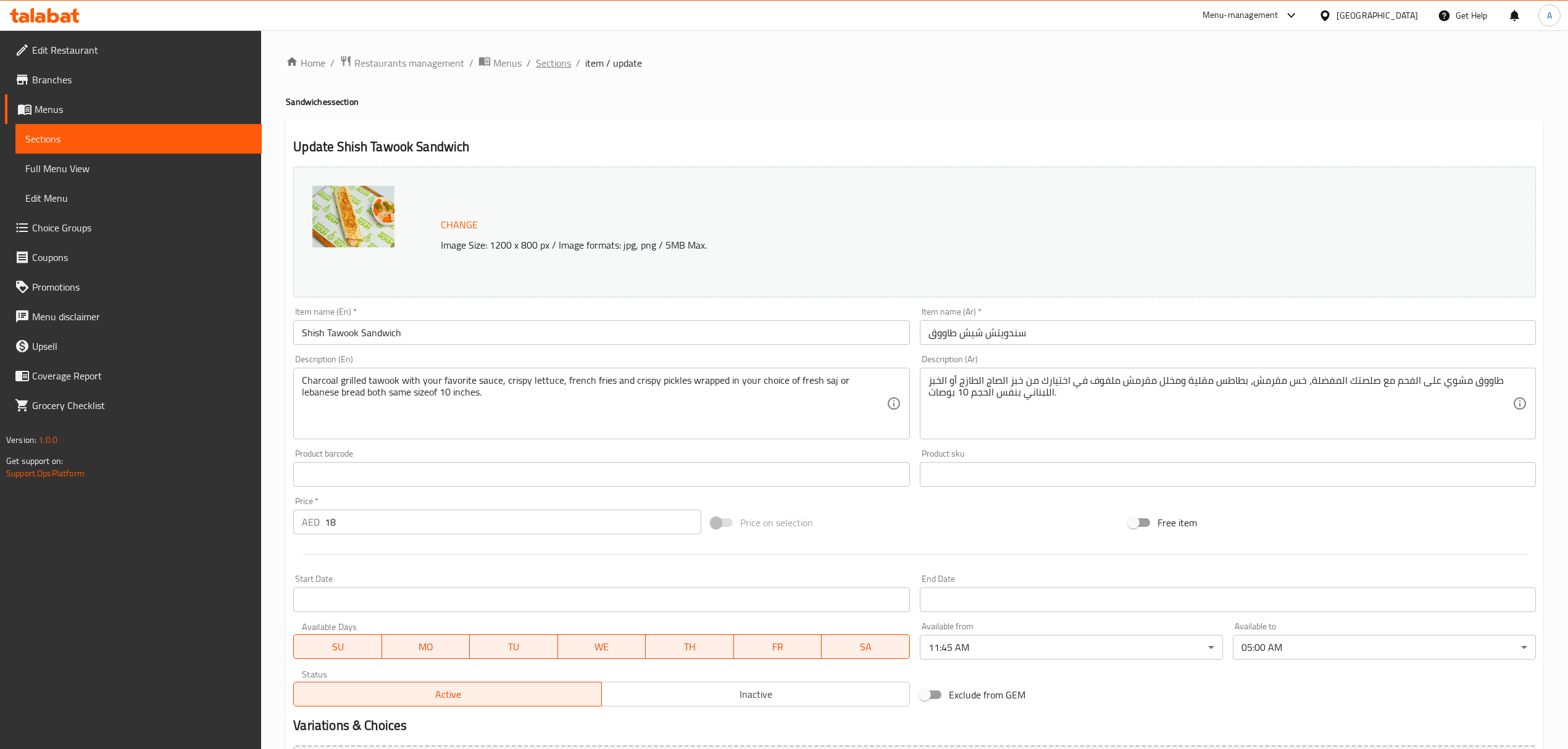
click at [566, 65] on span "Sections" at bounding box center [554, 63] width 35 height 15
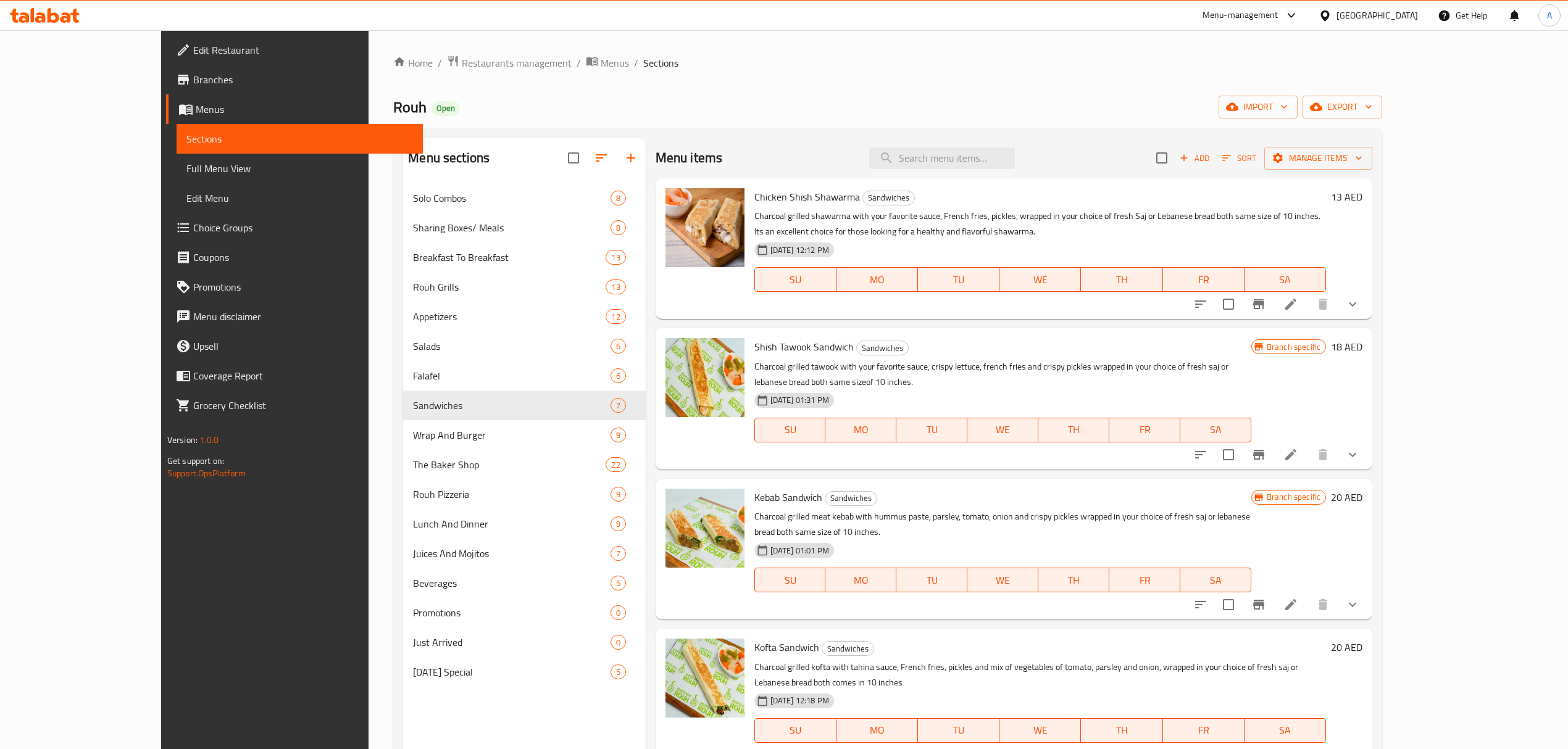
drag, startPoint x: 63, startPoint y: 173, endPoint x: 80, endPoint y: 165, distance: 18.8
click at [187, 173] on span "Full Menu View" at bounding box center [300, 168] width 227 height 15
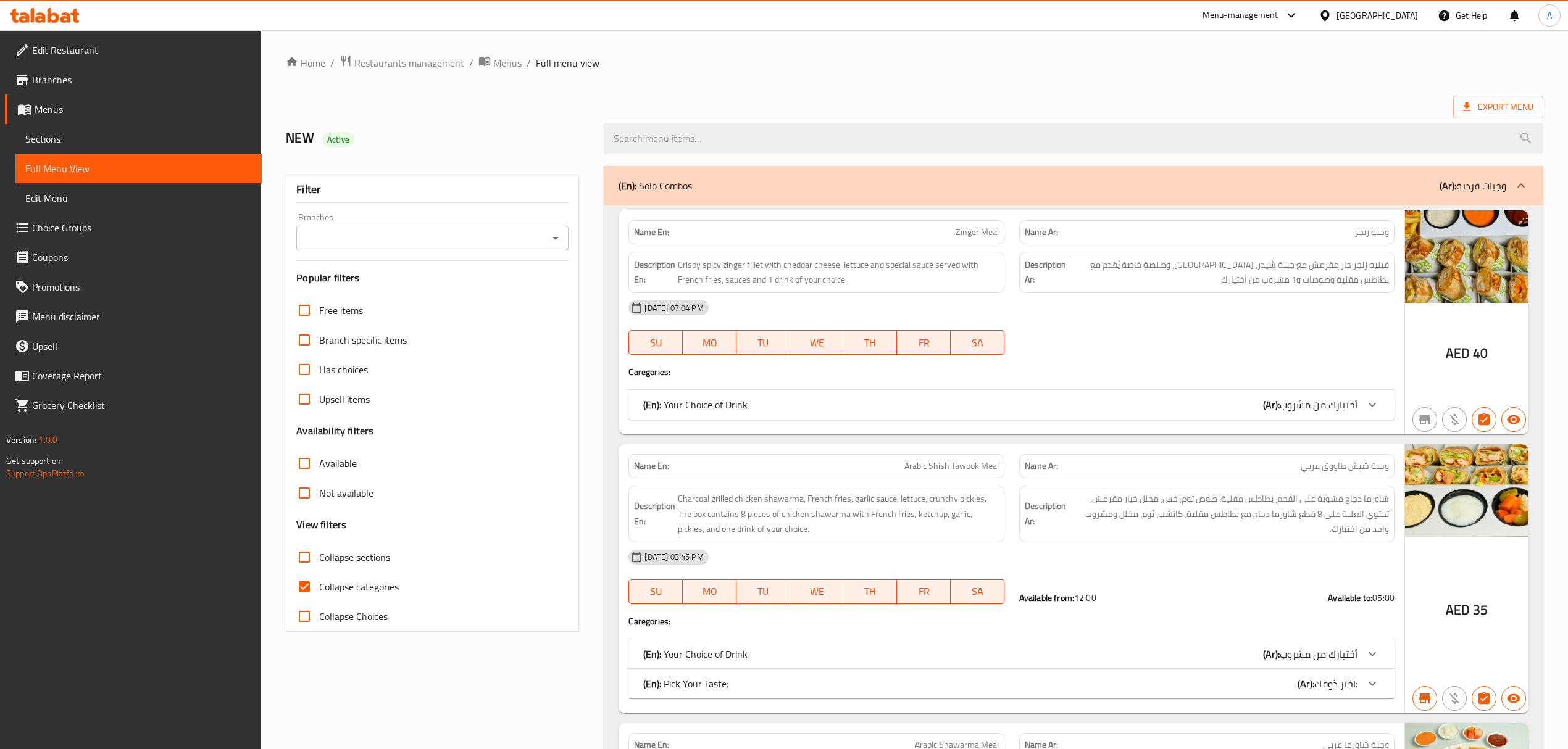
click at [378, 243] on input "Branches" at bounding box center [422, 237] width 244 height 17
click at [377, 289] on span "Rouh, Al Hamidiya" at bounding box center [357, 292] width 103 height 15
type input "Rouh, Al Hamidiya"
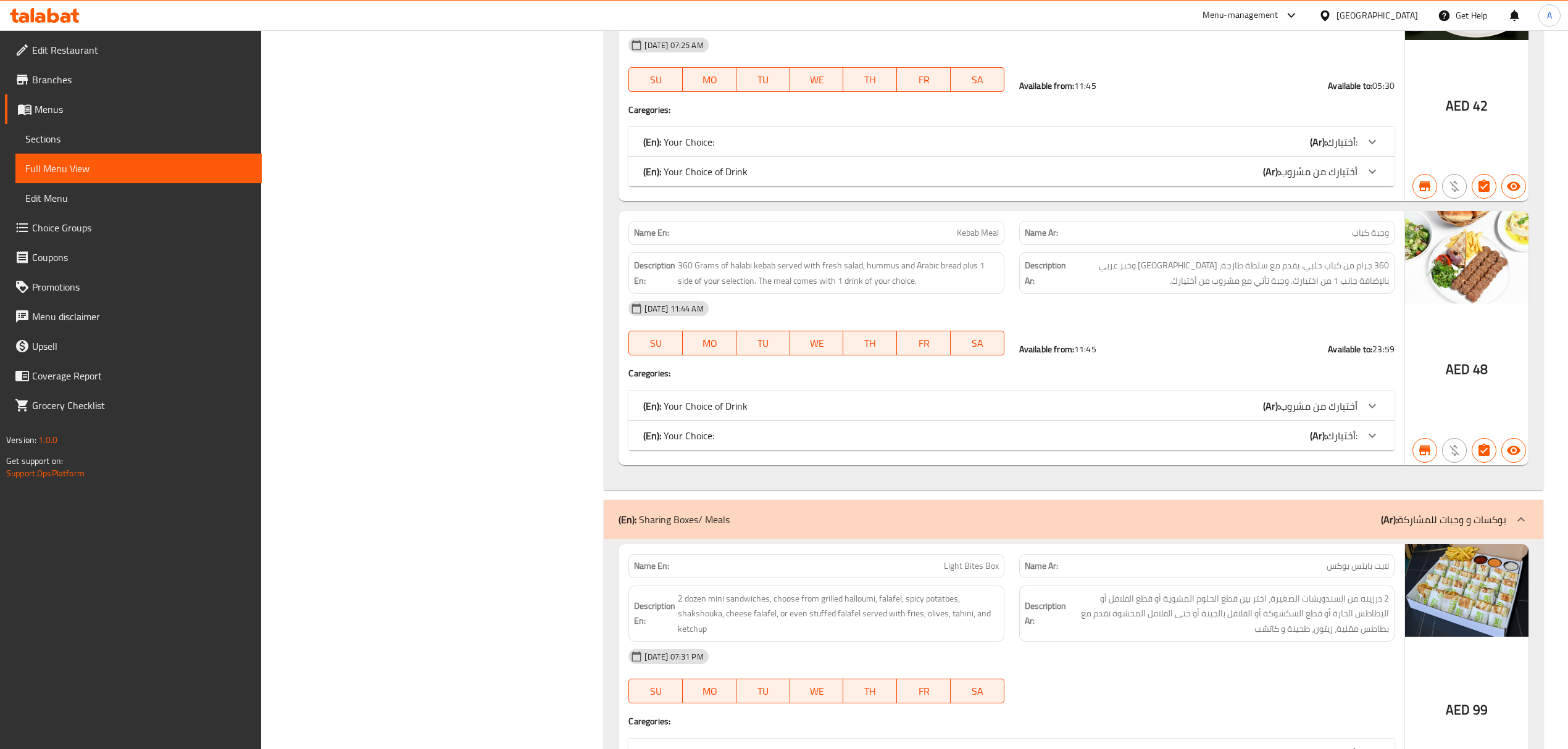
scroll to position [1758, 0]
click at [961, 232] on span "Kebab Meal" at bounding box center [978, 232] width 42 height 13
drag, startPoint x: 961, startPoint y: 232, endPoint x: 984, endPoint y: 239, distance: 24.0
click at [984, 237] on span "Kebab Meal" at bounding box center [978, 232] width 42 height 13
copy span "Kebab Meal"
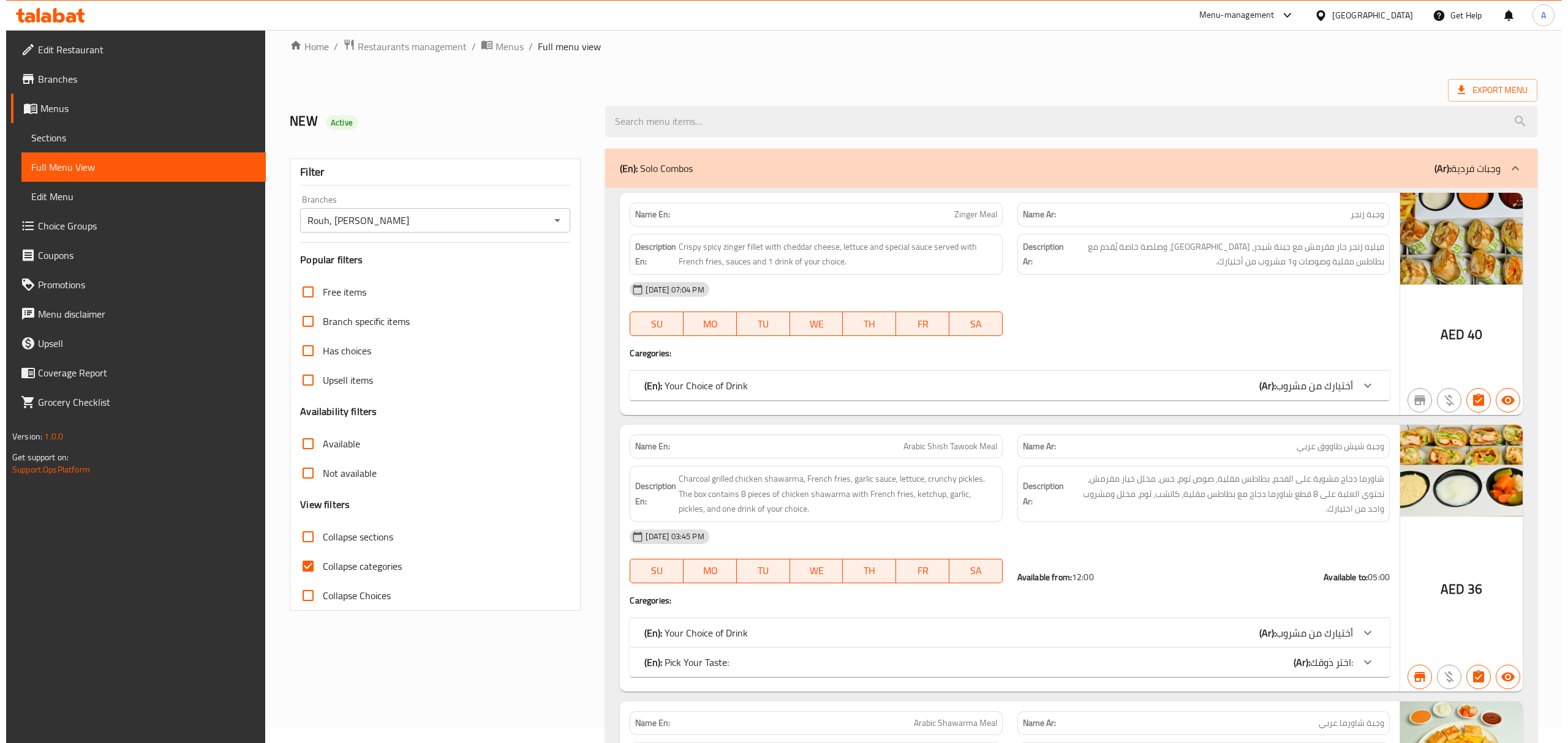
scroll to position [0, 0]
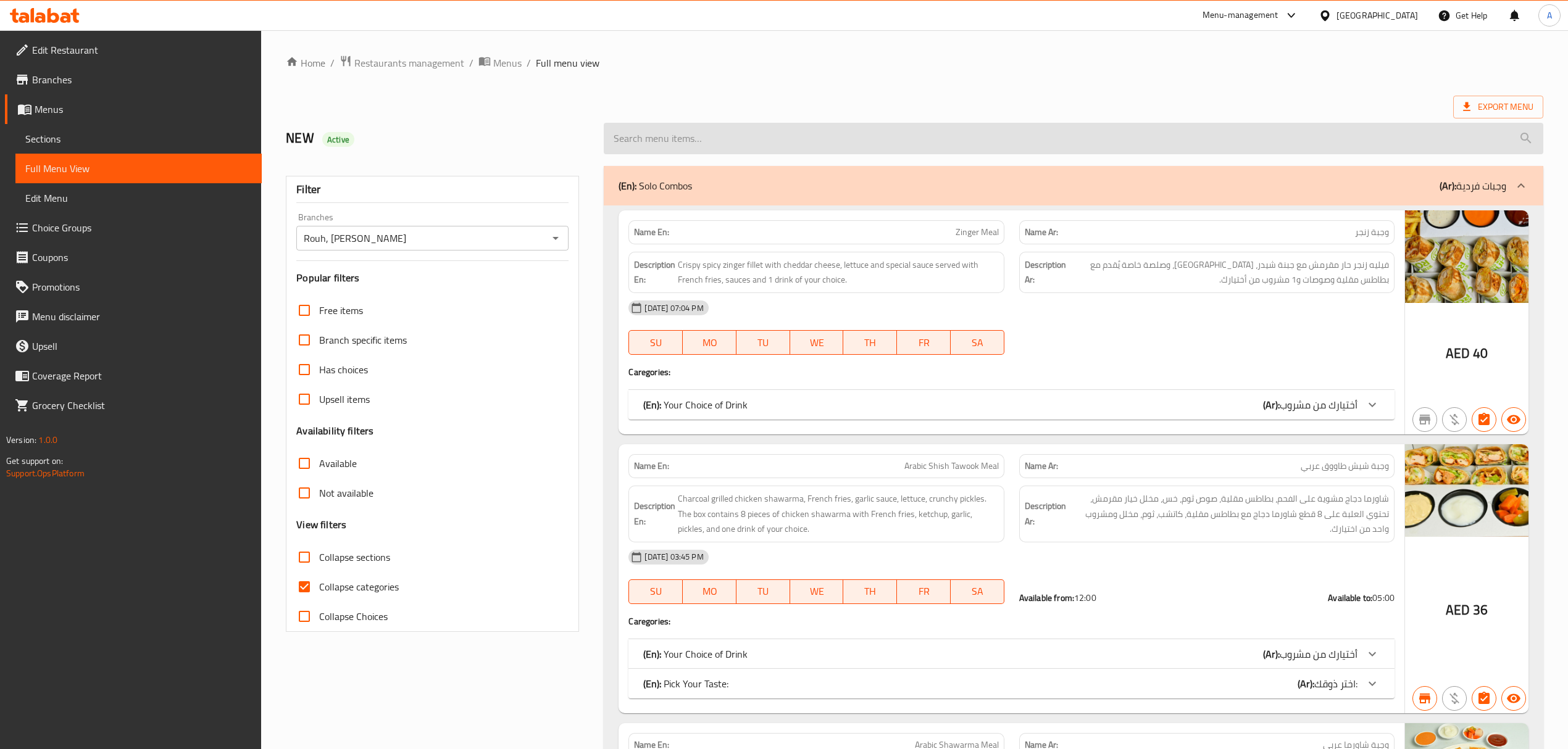
click at [795, 141] on input "search" at bounding box center [1073, 138] width 939 height 32
paste input "Kebab Meal"
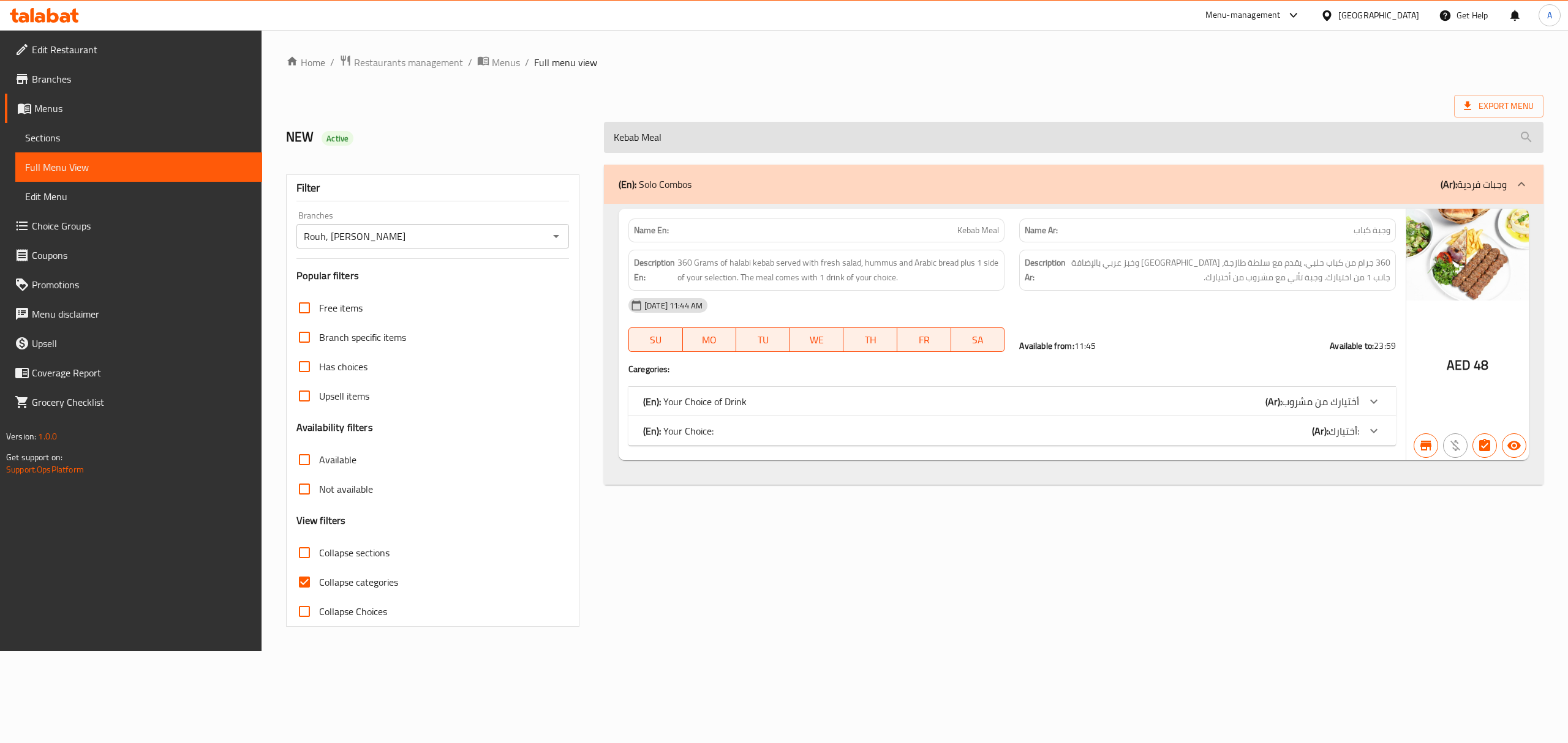
click at [834, 145] on input "Kebab Meal" at bounding box center [1073, 137] width 939 height 31
paste input "abab Halabi"
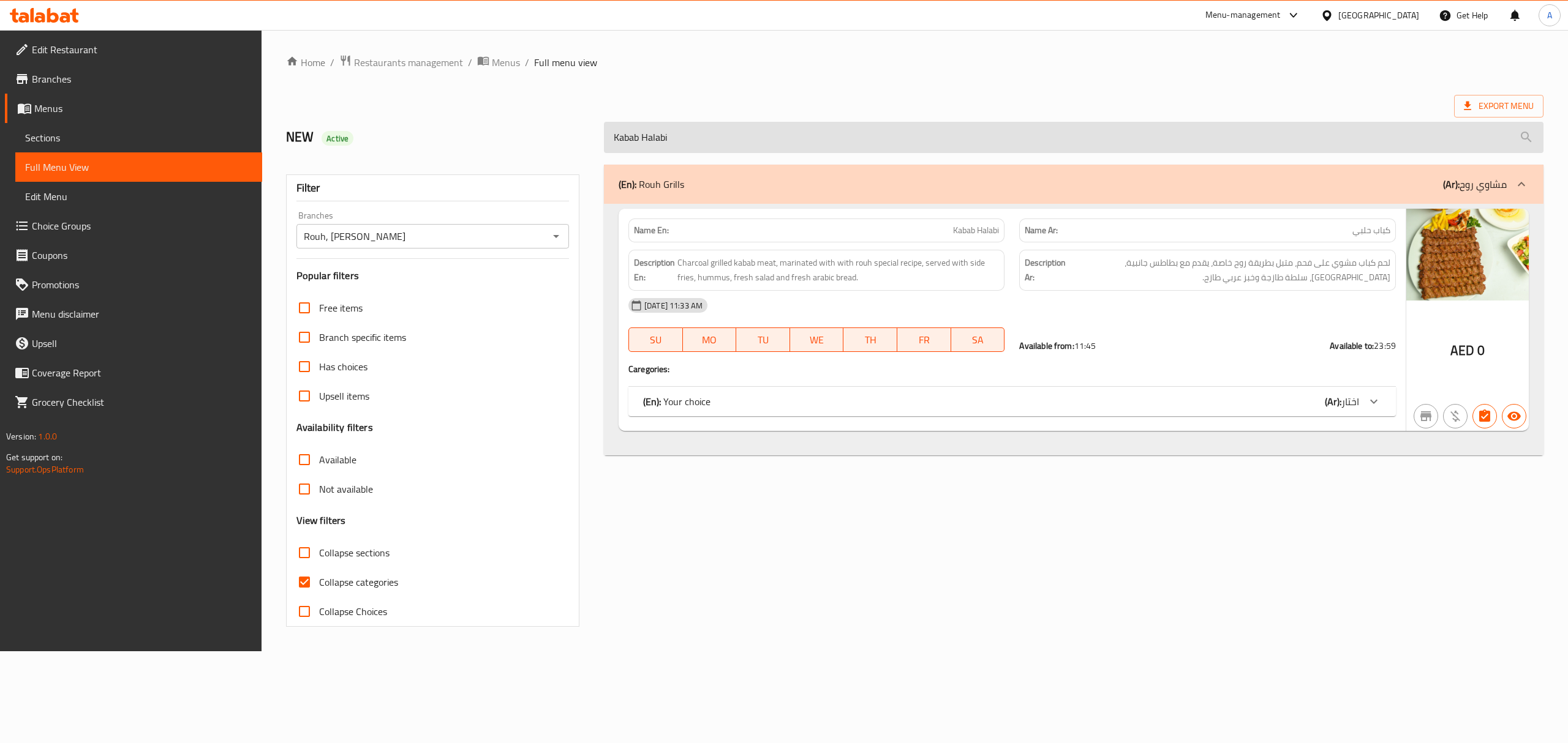
click at [813, 138] on input "Kabab Halabi" at bounding box center [1073, 137] width 939 height 31
paste input "Chicken shish shawarma"
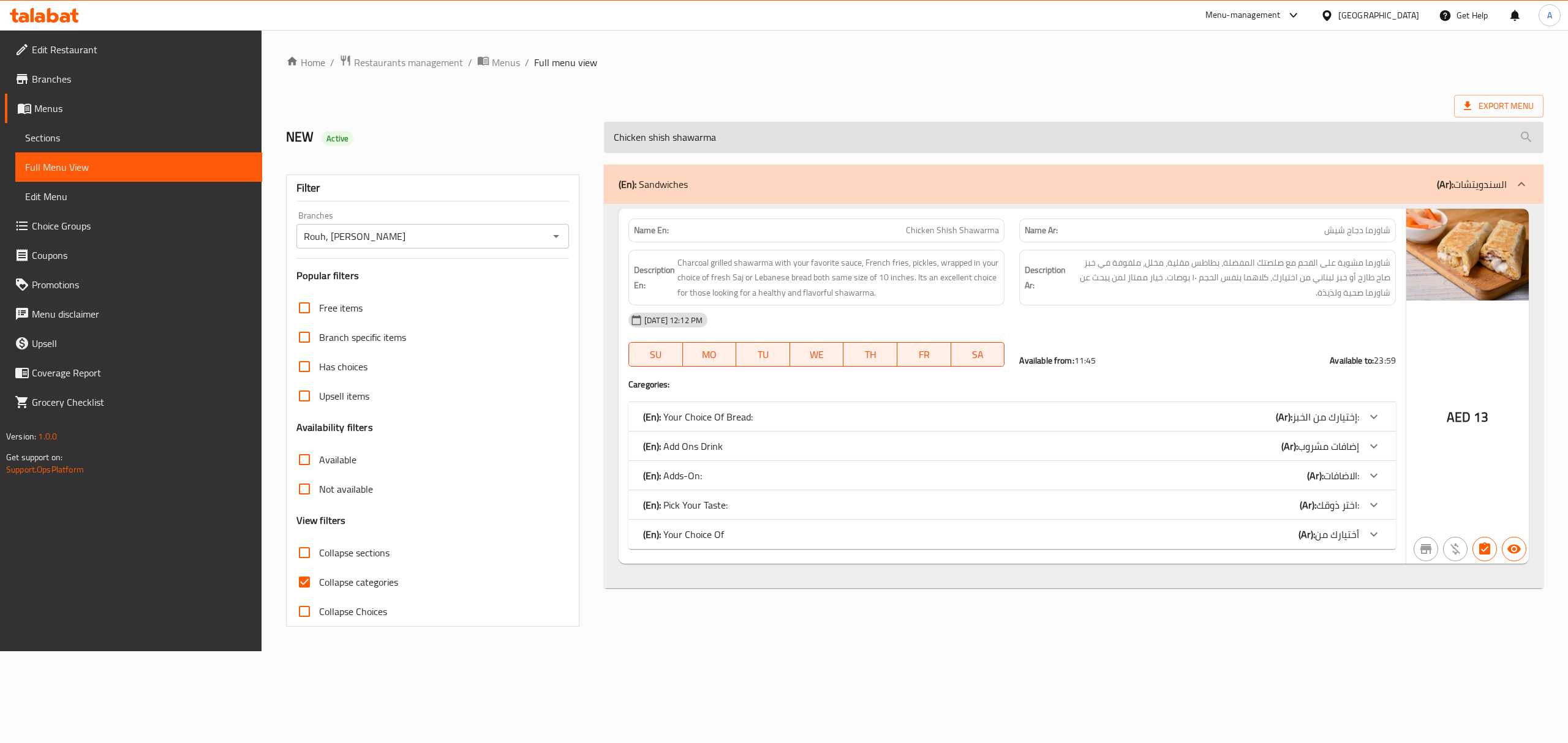
click at [772, 128] on input "Chicken shish shawarma" at bounding box center [1073, 137] width 939 height 31
paste input "Kofta sandwich"
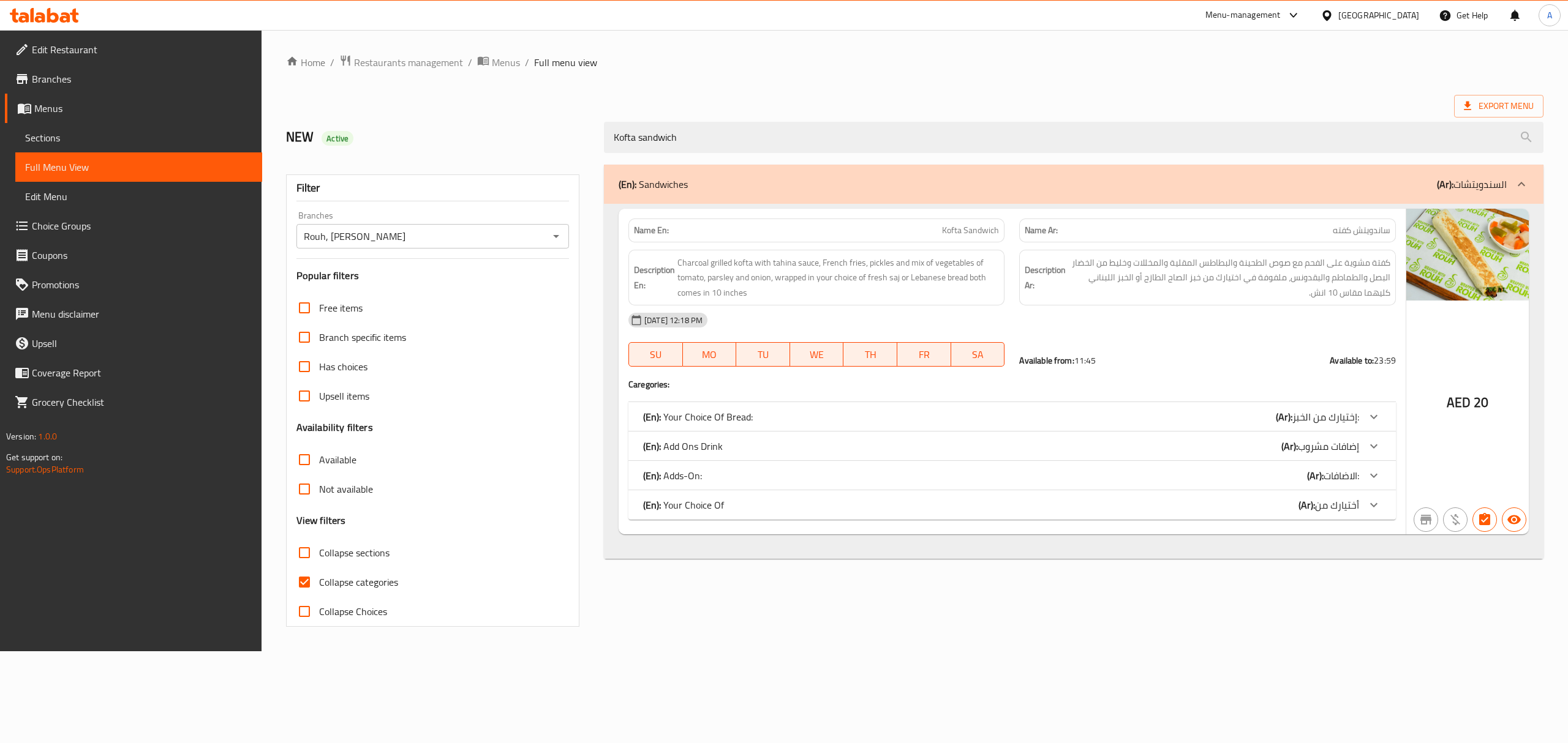
type input "Kofta sandwich"
click at [1397, 16] on div "United Arab Emirates" at bounding box center [1379, 15] width 81 height 13
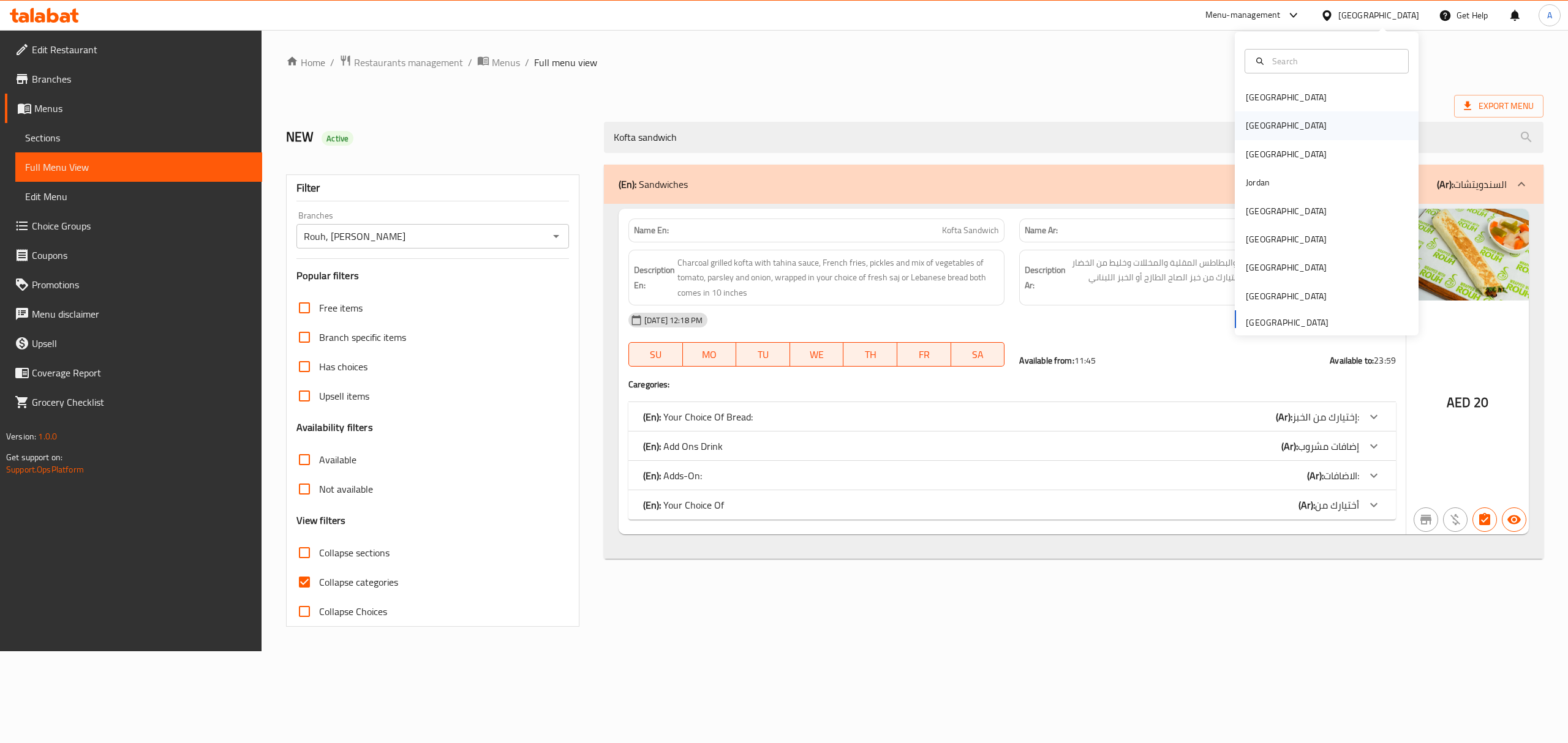
click at [1321, 117] on div "[GEOGRAPHIC_DATA]" at bounding box center [1327, 126] width 184 height 28
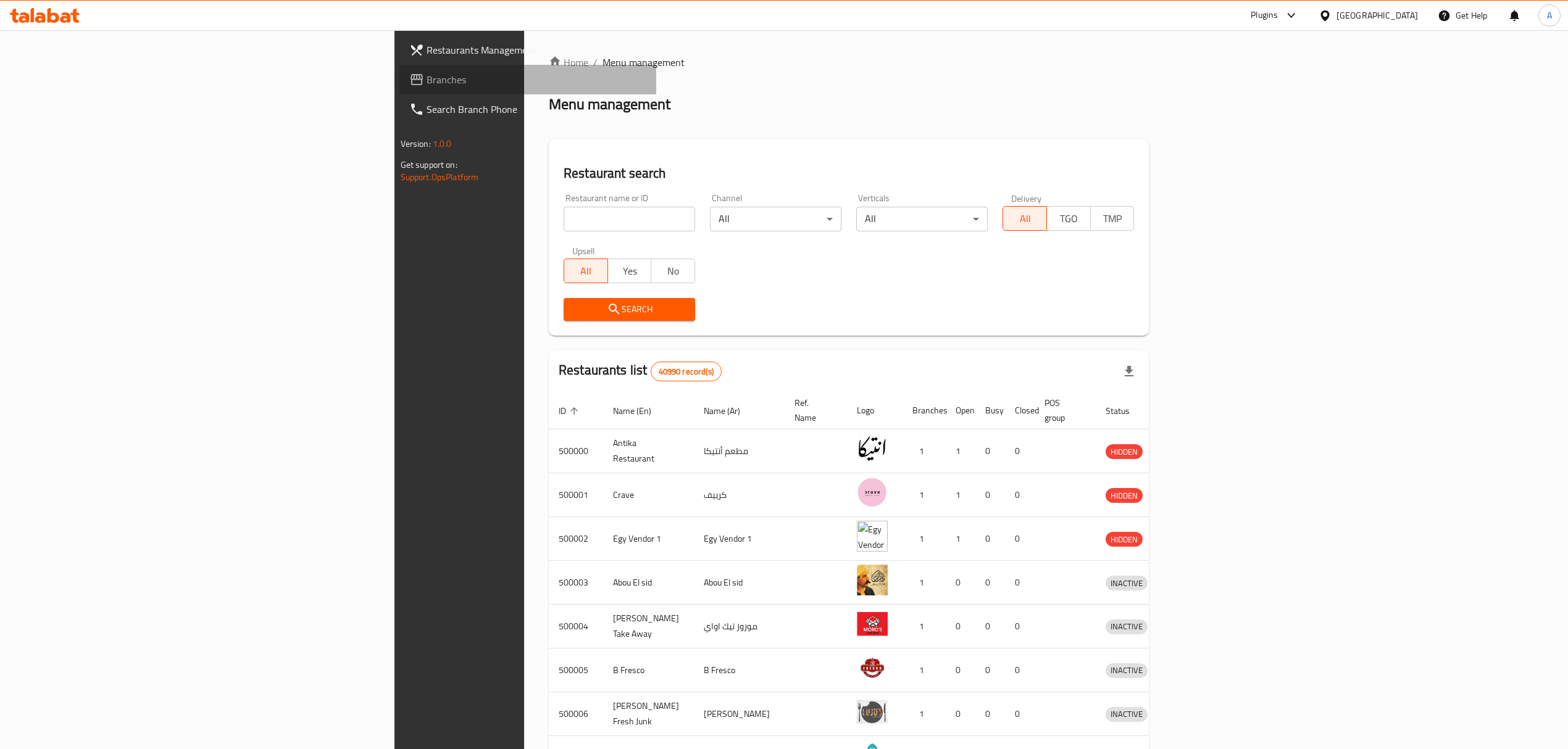
click at [427, 84] on span "Branches" at bounding box center [537, 80] width 220 height 15
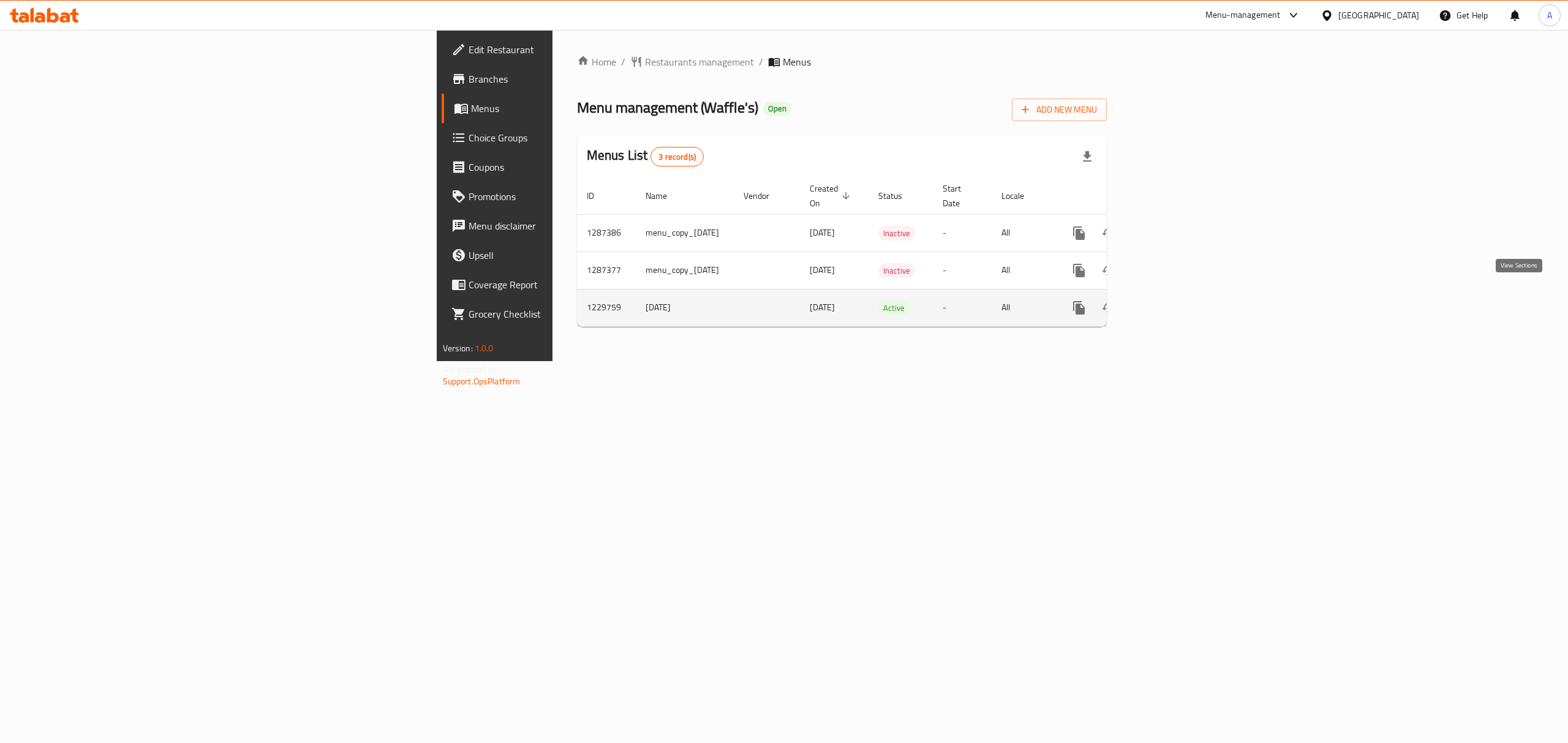
click at [1182, 302] on link "enhanced table" at bounding box center [1168, 308] width 30 height 30
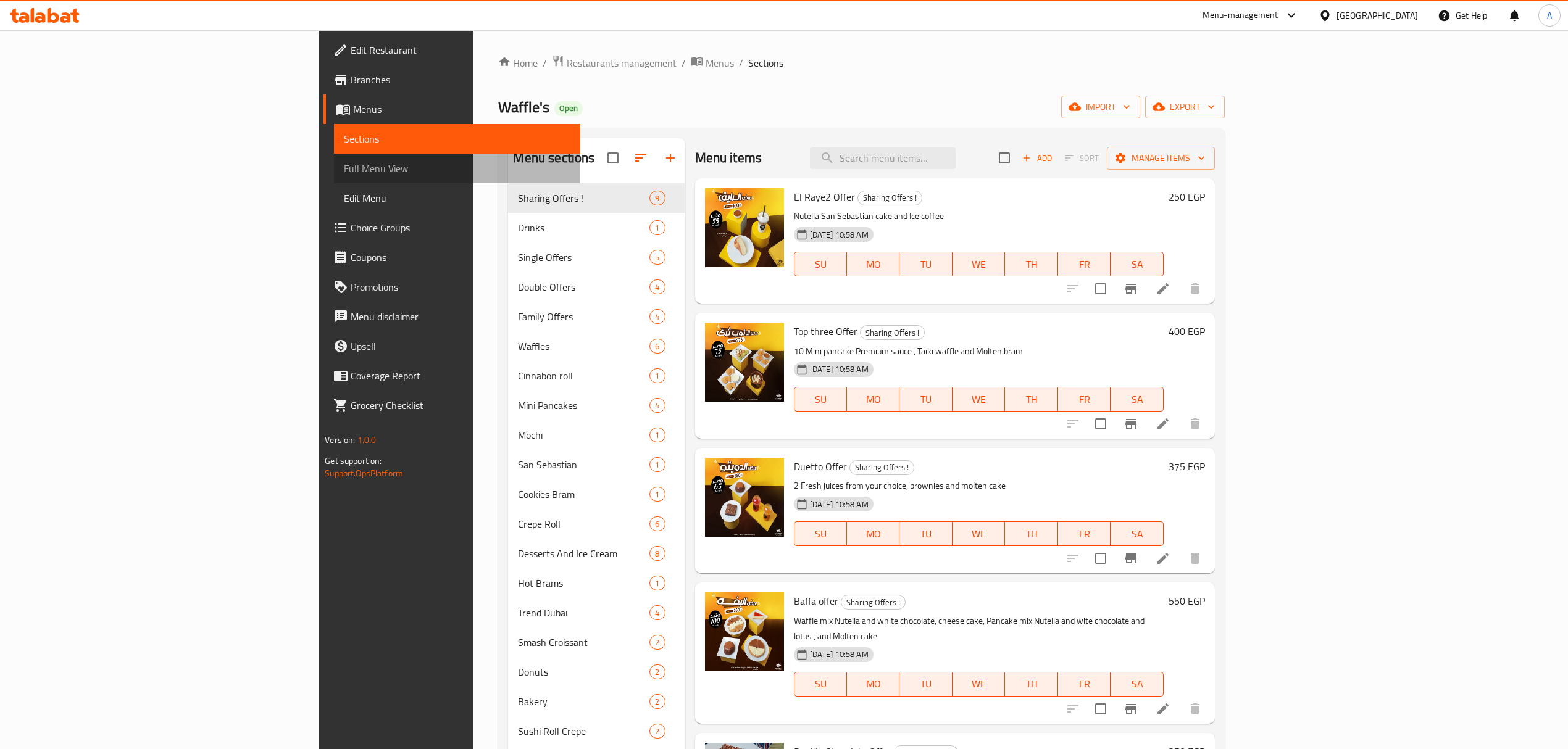
click at [343, 172] on span "Full Menu View" at bounding box center [457, 168] width 227 height 15
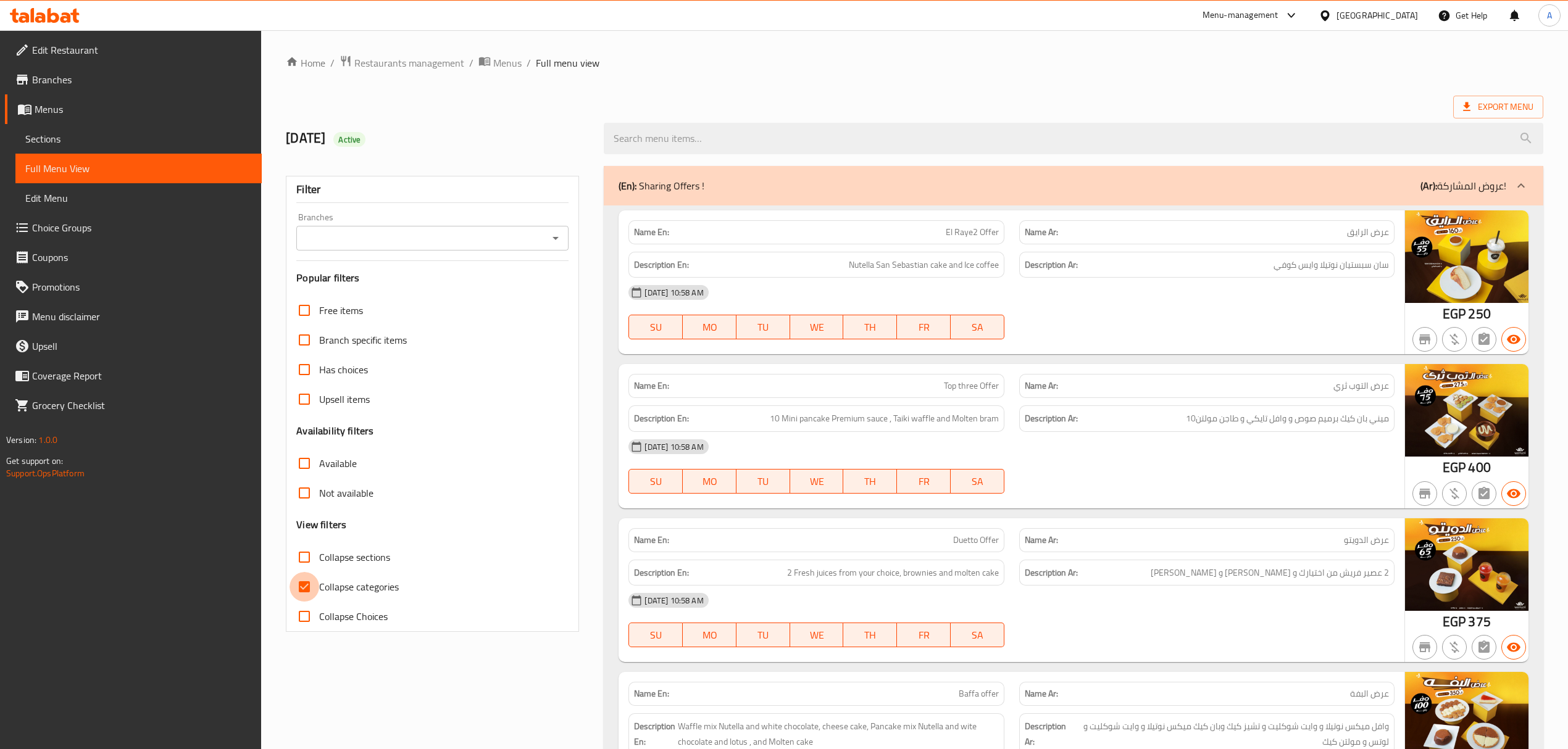
click at [302, 585] on input "Collapse categories" at bounding box center [304, 587] width 30 height 30
checkbox input "false"
click at [416, 240] on input "Branches" at bounding box center [422, 237] width 244 height 17
click at [378, 291] on li "Waffle's, miami" at bounding box center [432, 292] width 273 height 22
type input "Waffle's, miami"
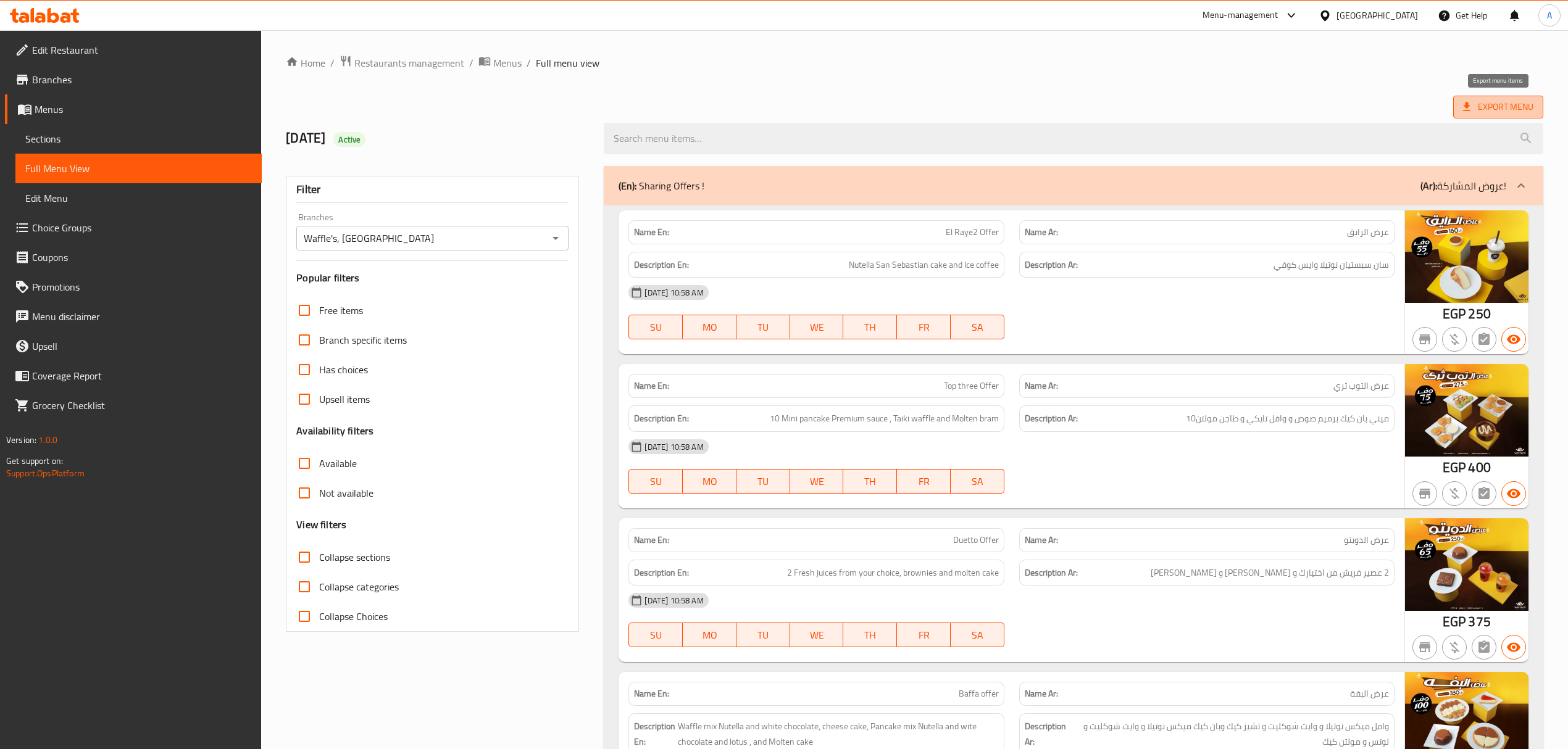
click at [1477, 110] on span "Export Menu" at bounding box center [1498, 107] width 70 height 16
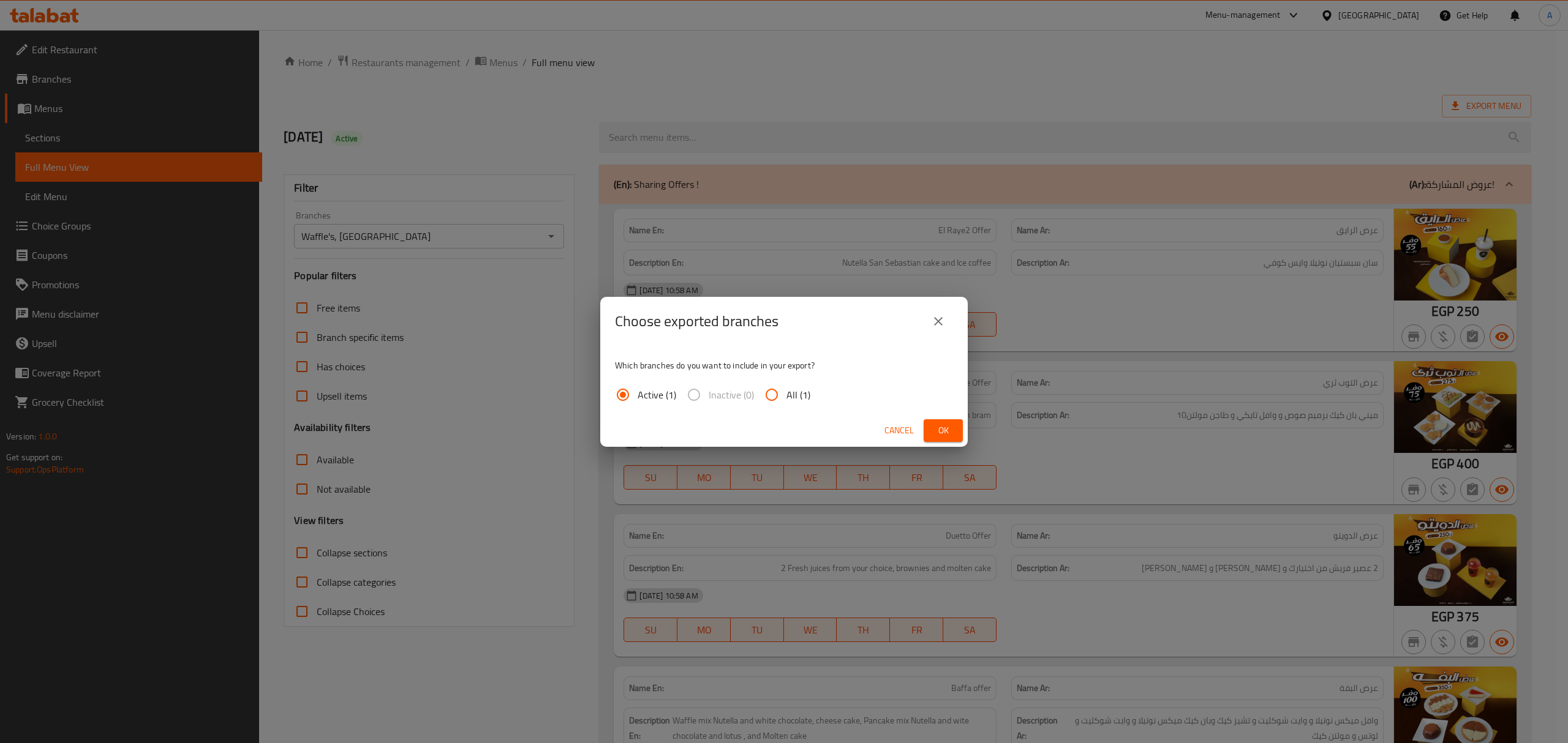
click at [769, 402] on input "All (1)" at bounding box center [772, 395] width 30 height 30
radio input "true"
click at [949, 428] on span "Ok" at bounding box center [943, 431] width 20 height 16
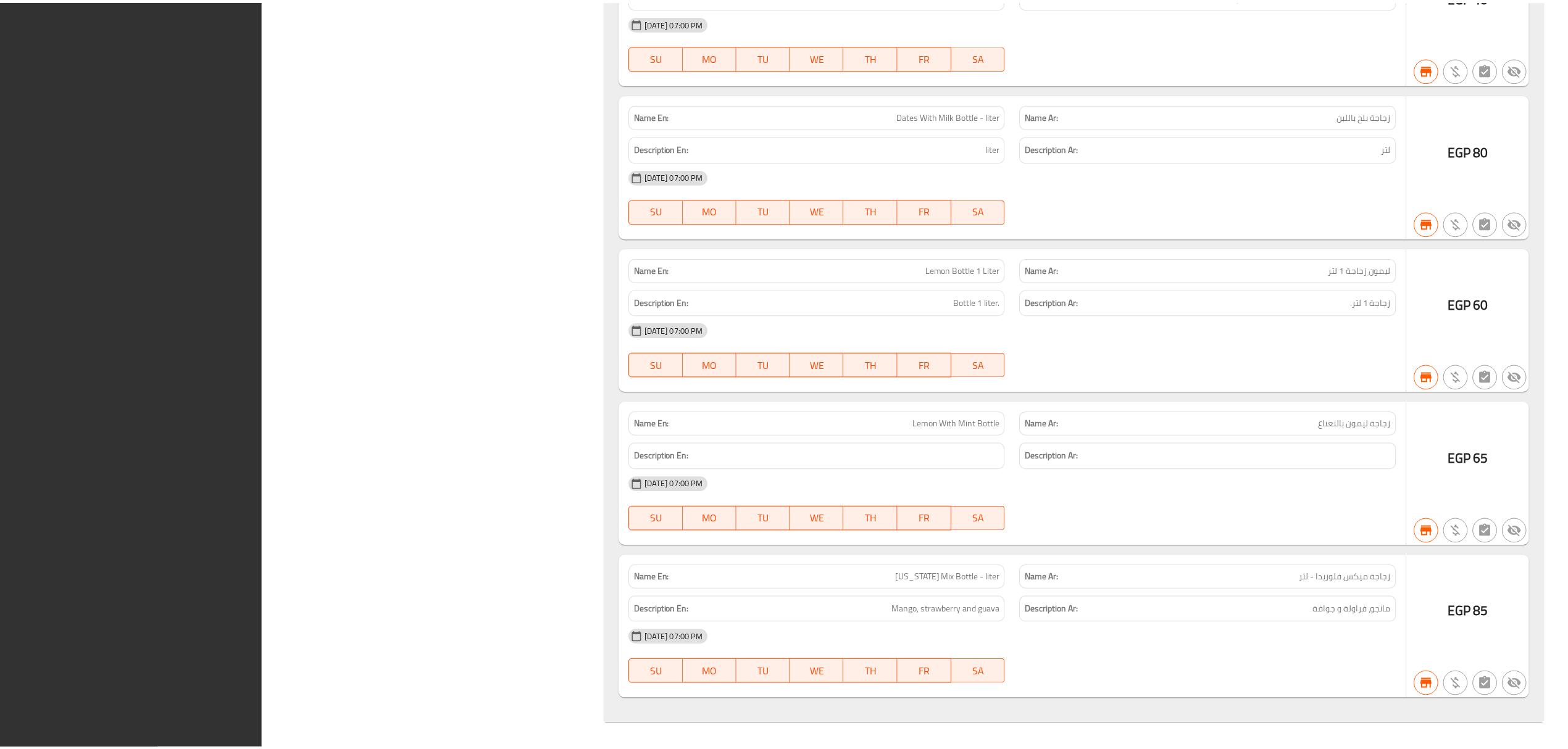
scroll to position [132975, 0]
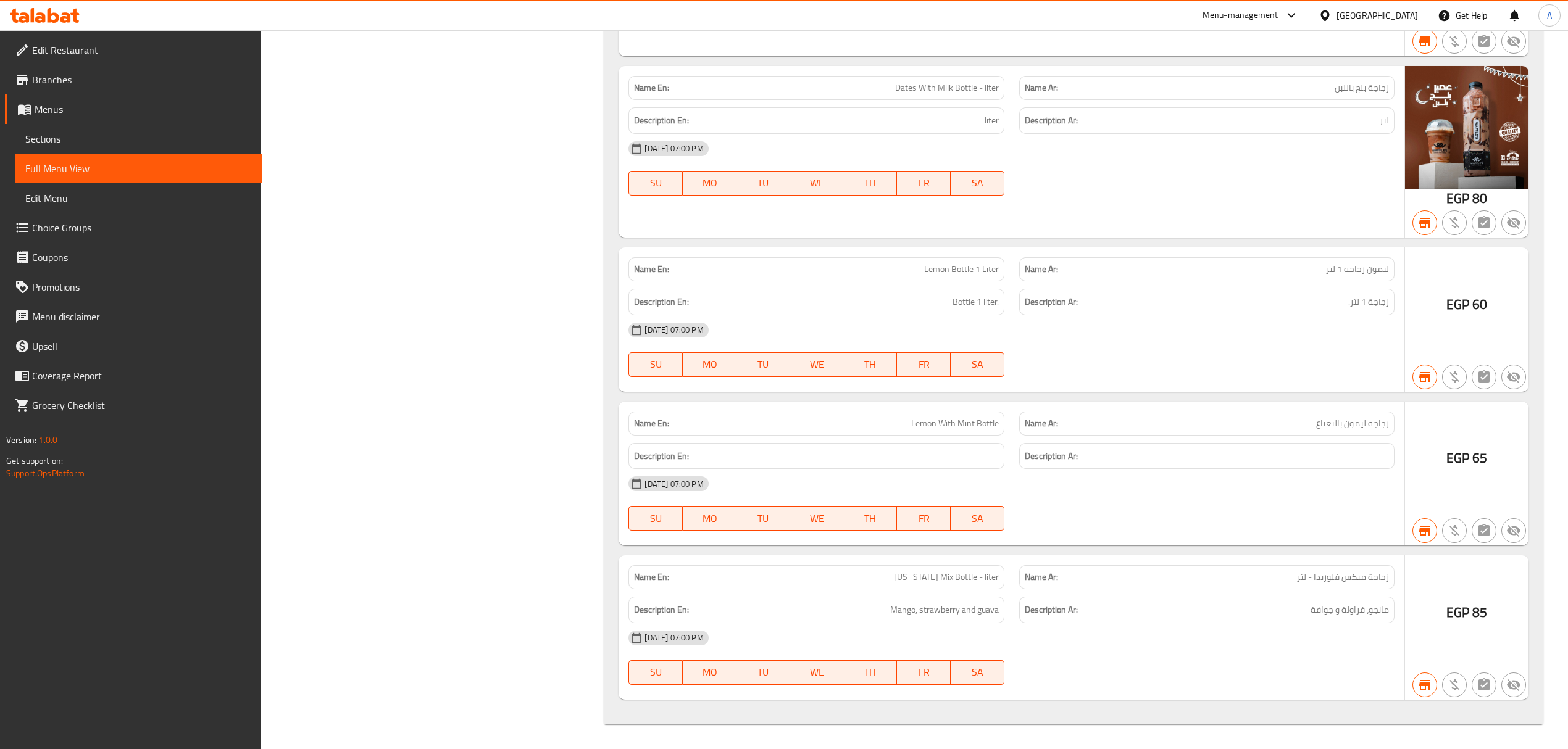
click at [123, 142] on span "Sections" at bounding box center [138, 139] width 227 height 15
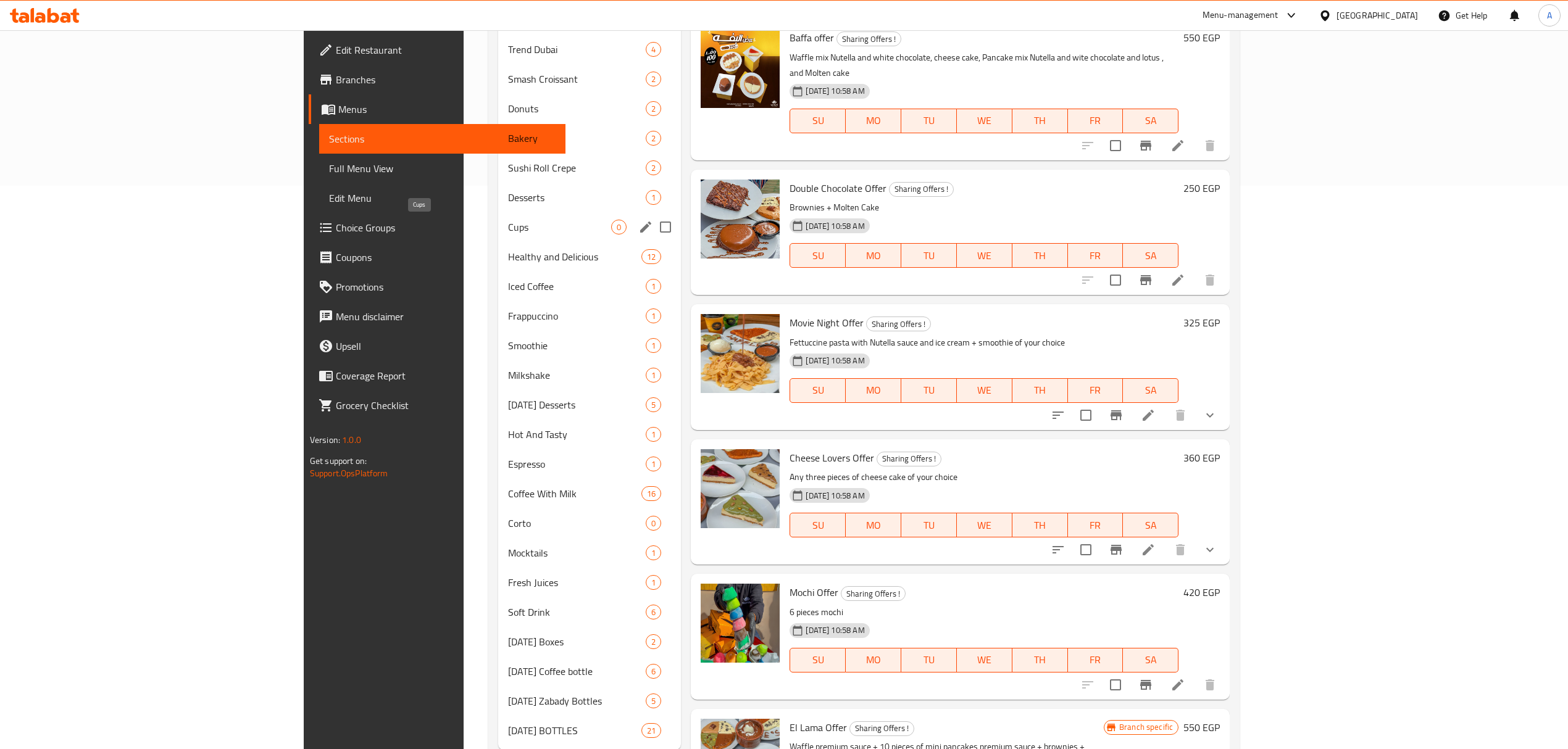
scroll to position [576, 0]
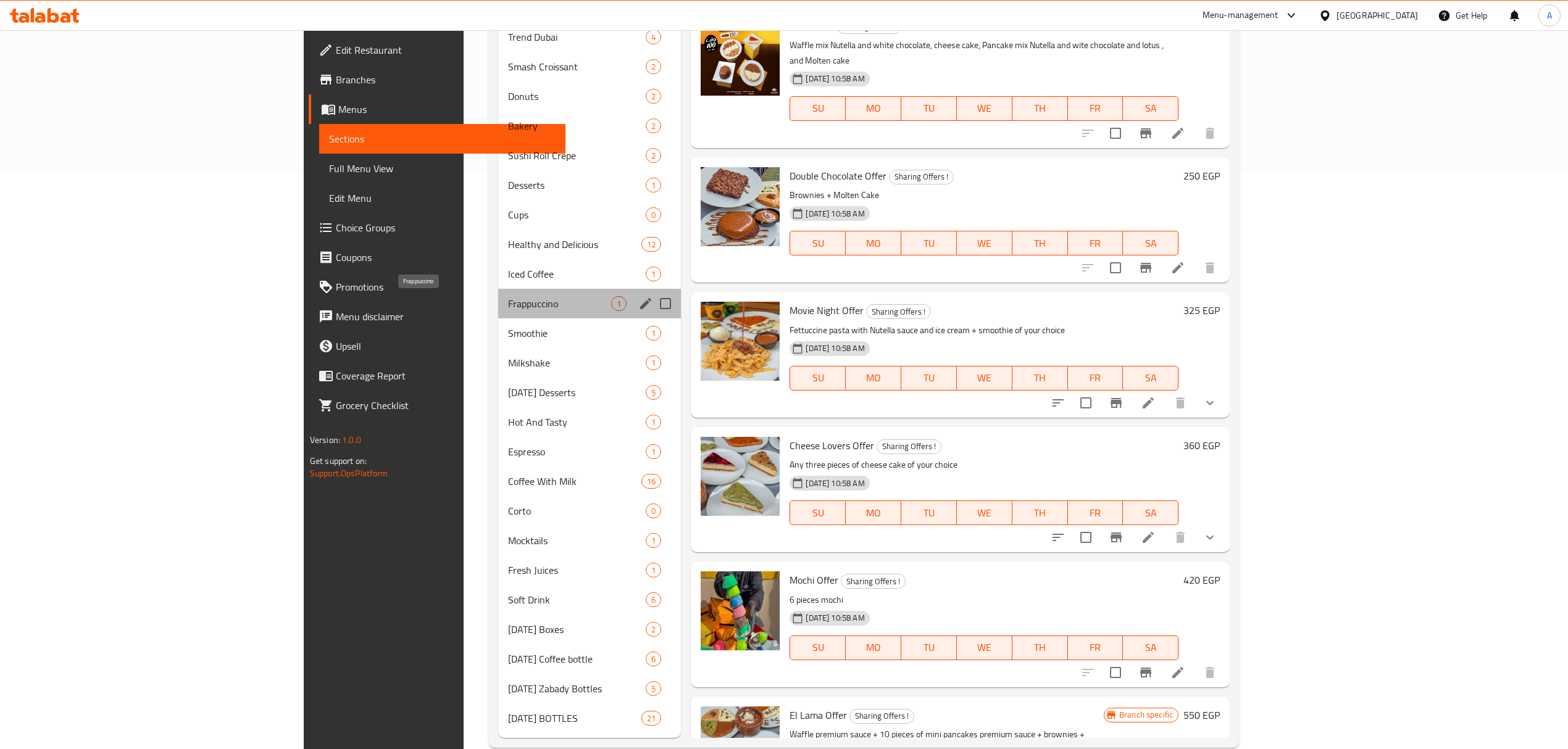
click at [508, 304] on span "Frappuccino" at bounding box center [559, 303] width 103 height 15
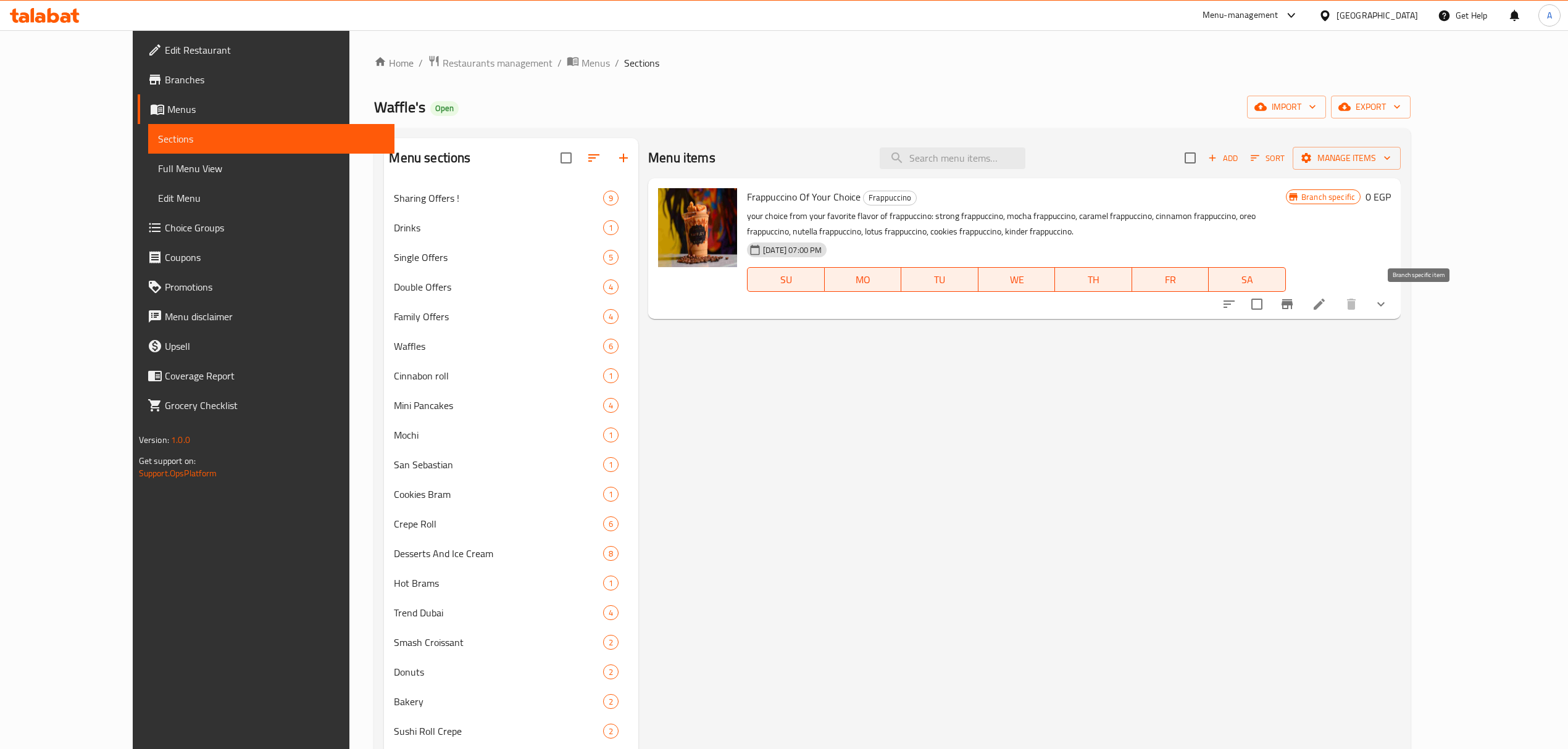
click at [1292, 301] on icon "Branch-specific-item" at bounding box center [1286, 304] width 11 height 10
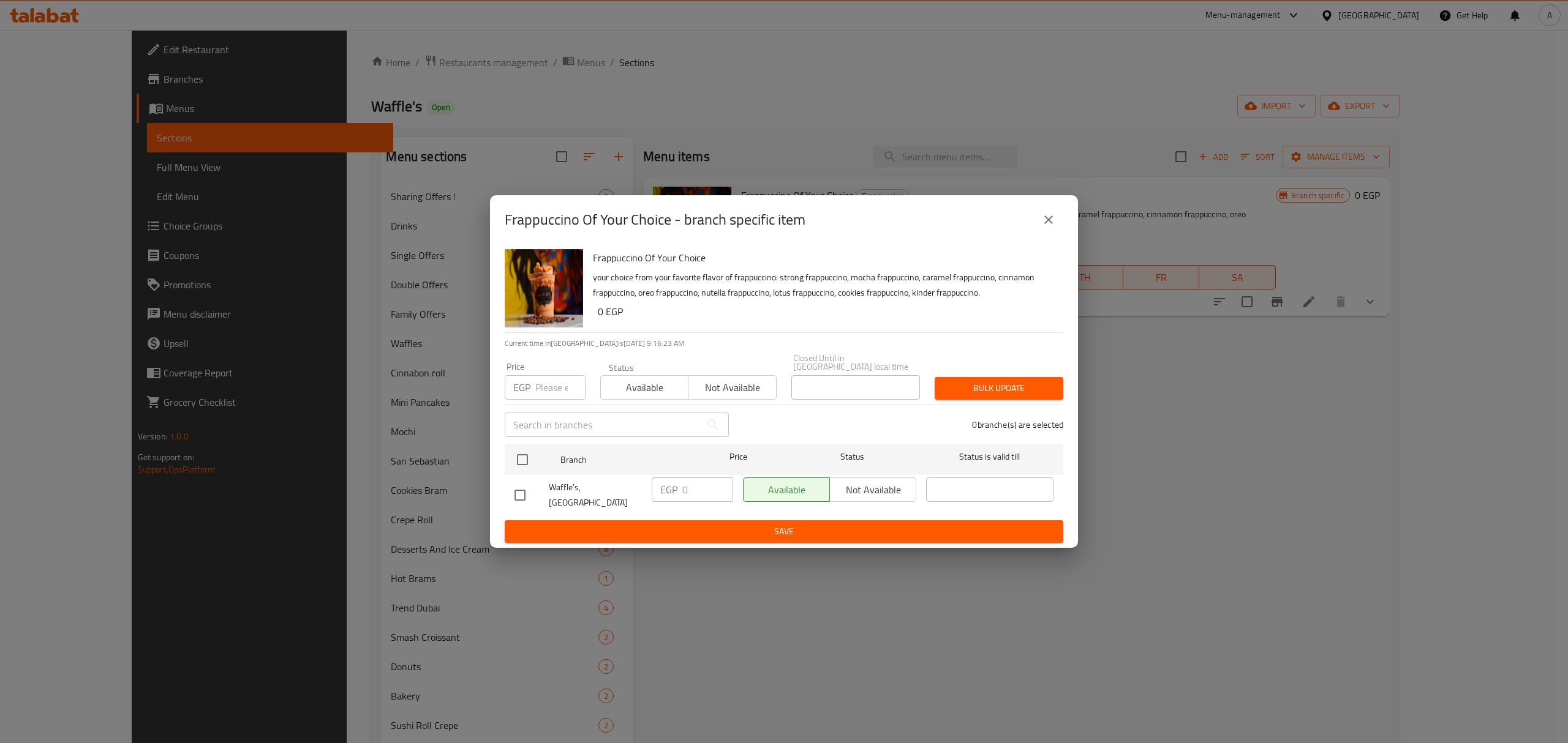
click at [1049, 224] on icon "close" at bounding box center [1048, 220] width 8 height 8
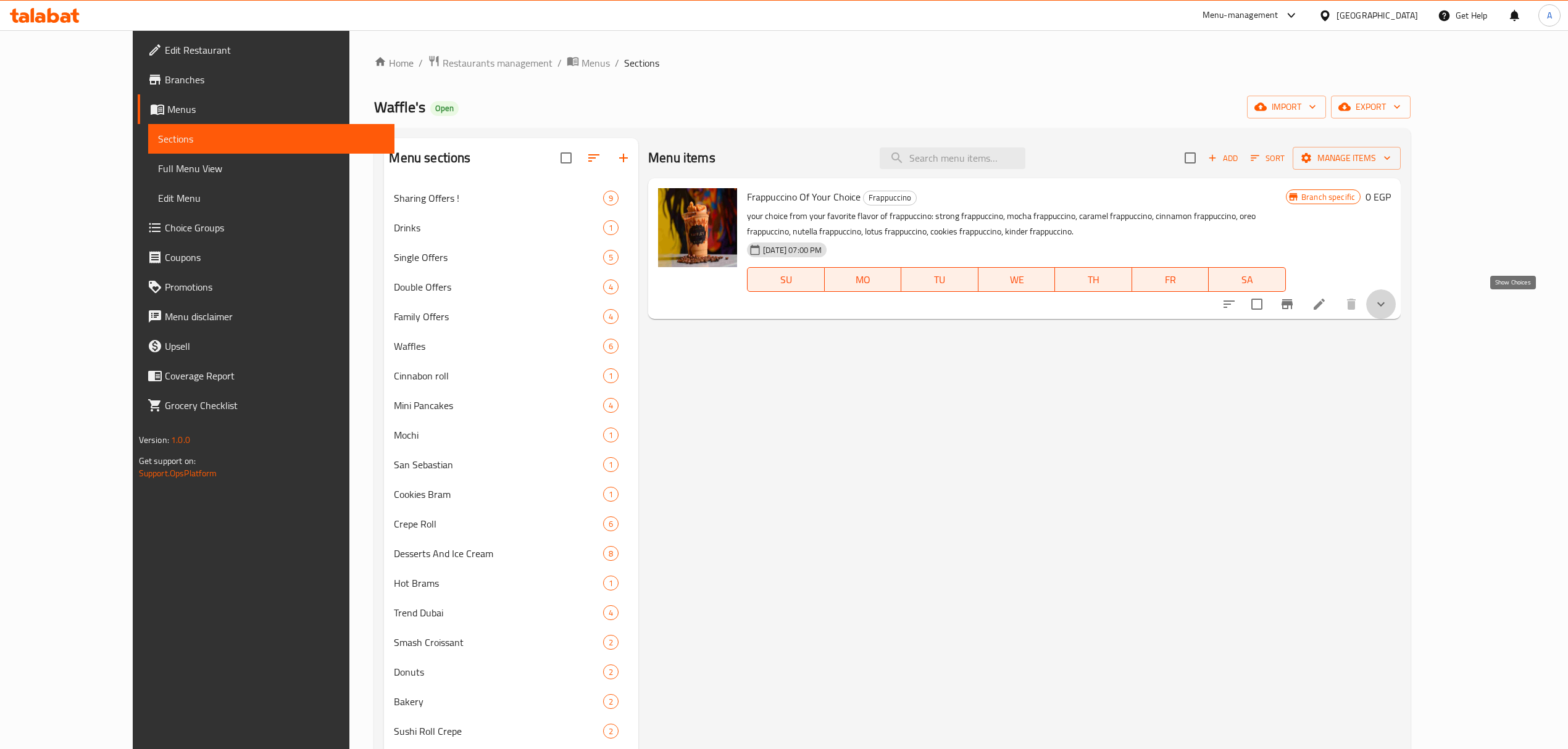
click at [1385, 305] on icon "show more" at bounding box center [1380, 304] width 8 height 4
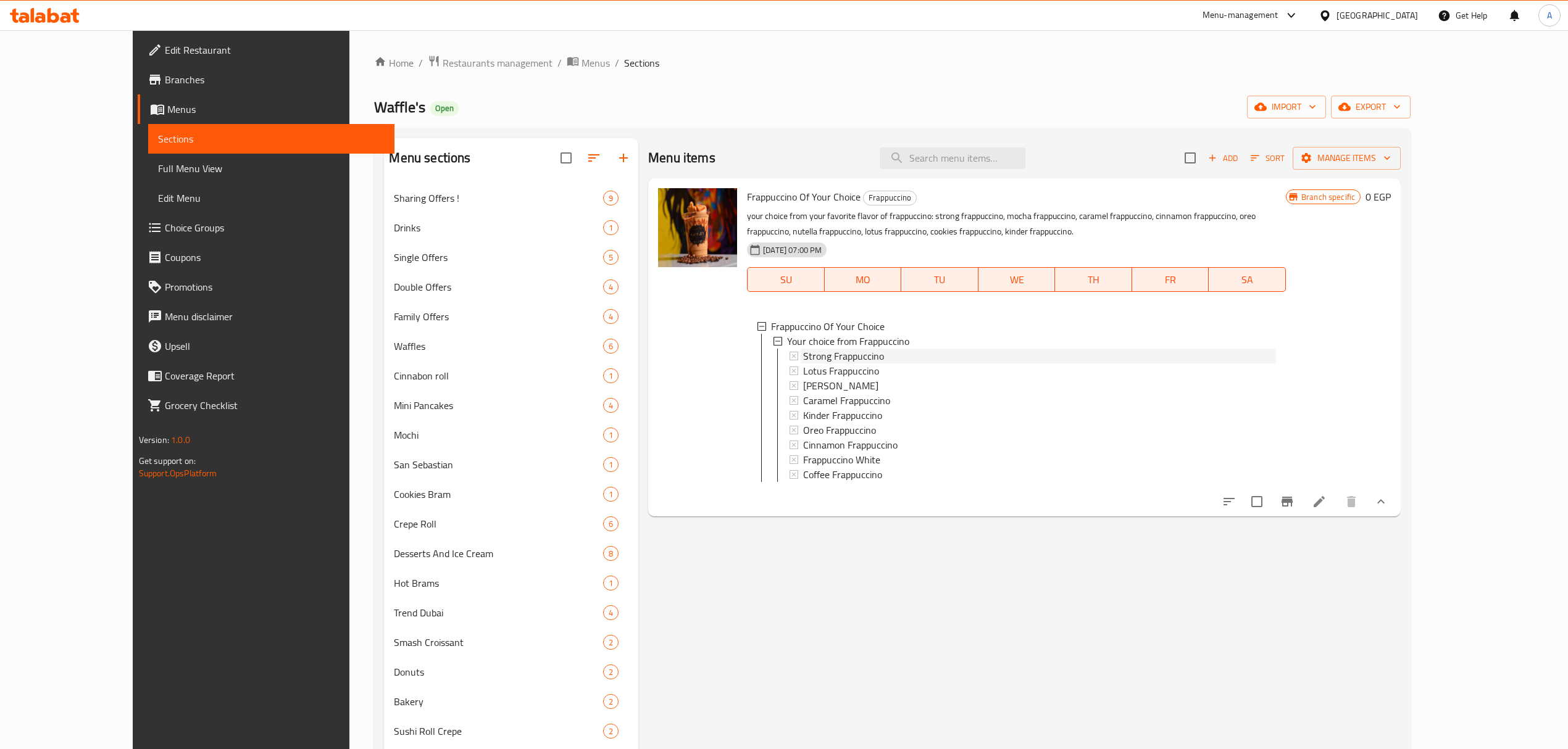
click at [852, 351] on div "Strong Frappuccino" at bounding box center [1039, 356] width 473 height 15
click at [985, 357] on div "Strong Frappuccino" at bounding box center [1039, 356] width 473 height 15
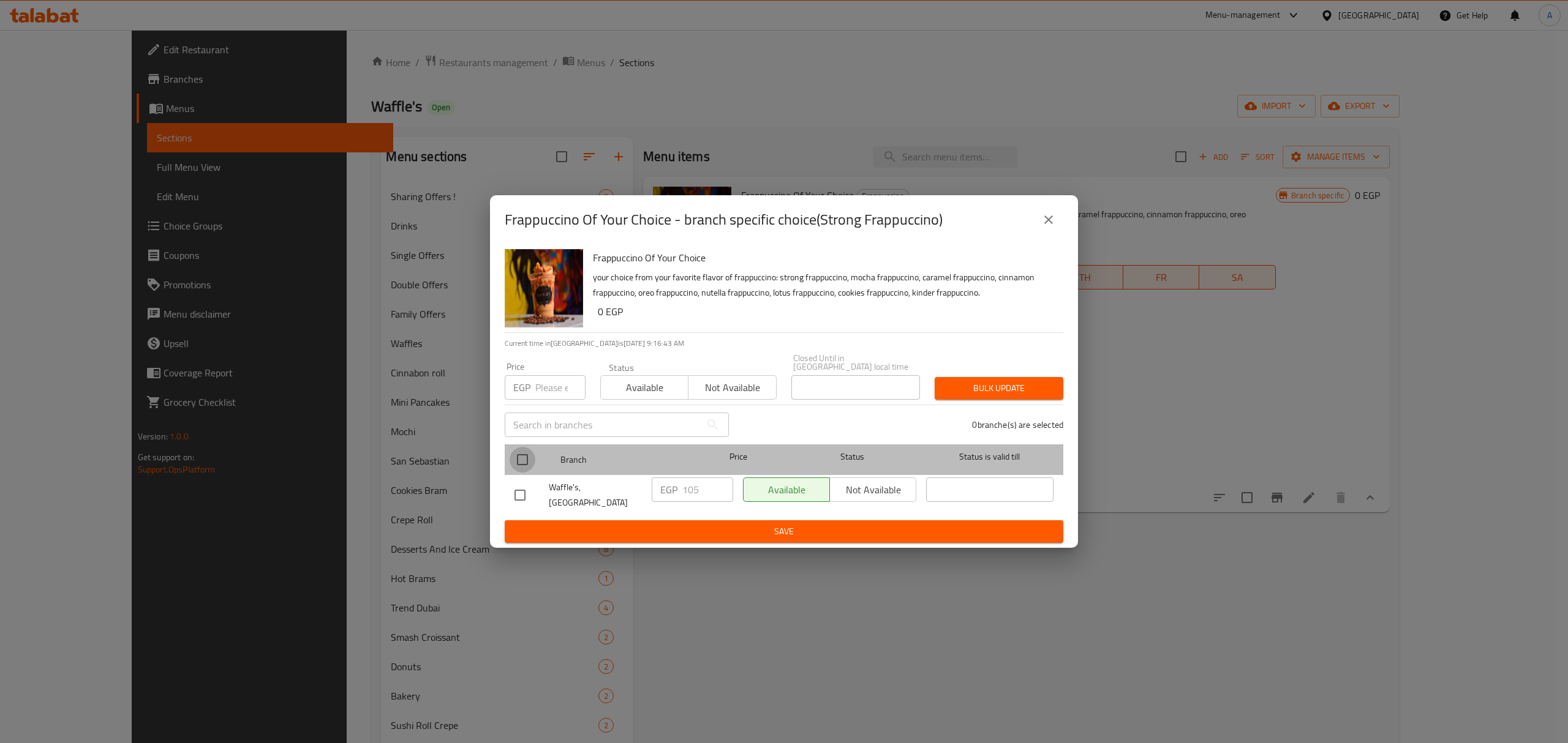
click at [534, 456] on input "checkbox" at bounding box center [522, 460] width 26 height 26
checkbox input "true"
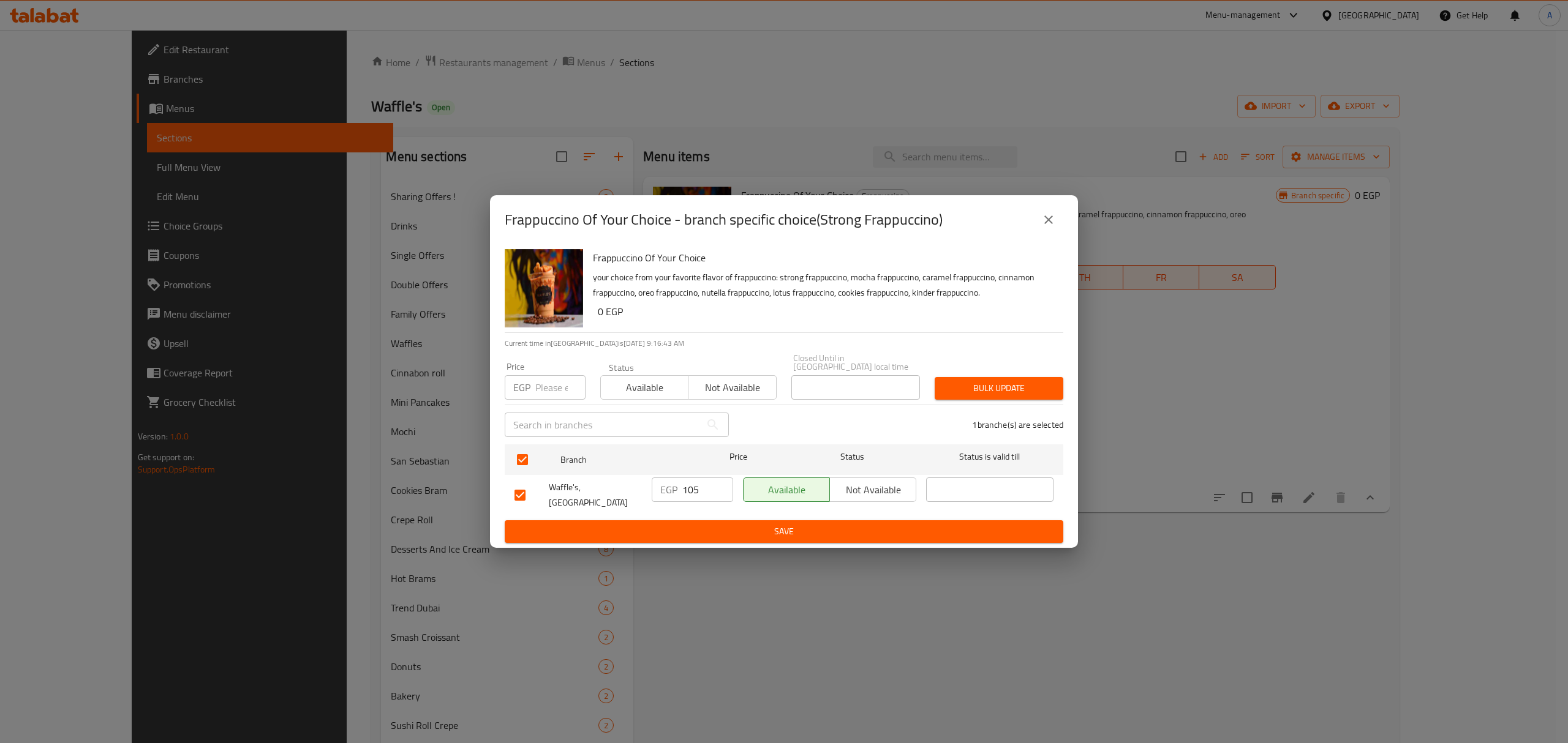
click at [547, 388] on input "number" at bounding box center [560, 388] width 50 height 25
type input "110"
click at [1007, 395] on span "Bulk update" at bounding box center [999, 388] width 109 height 16
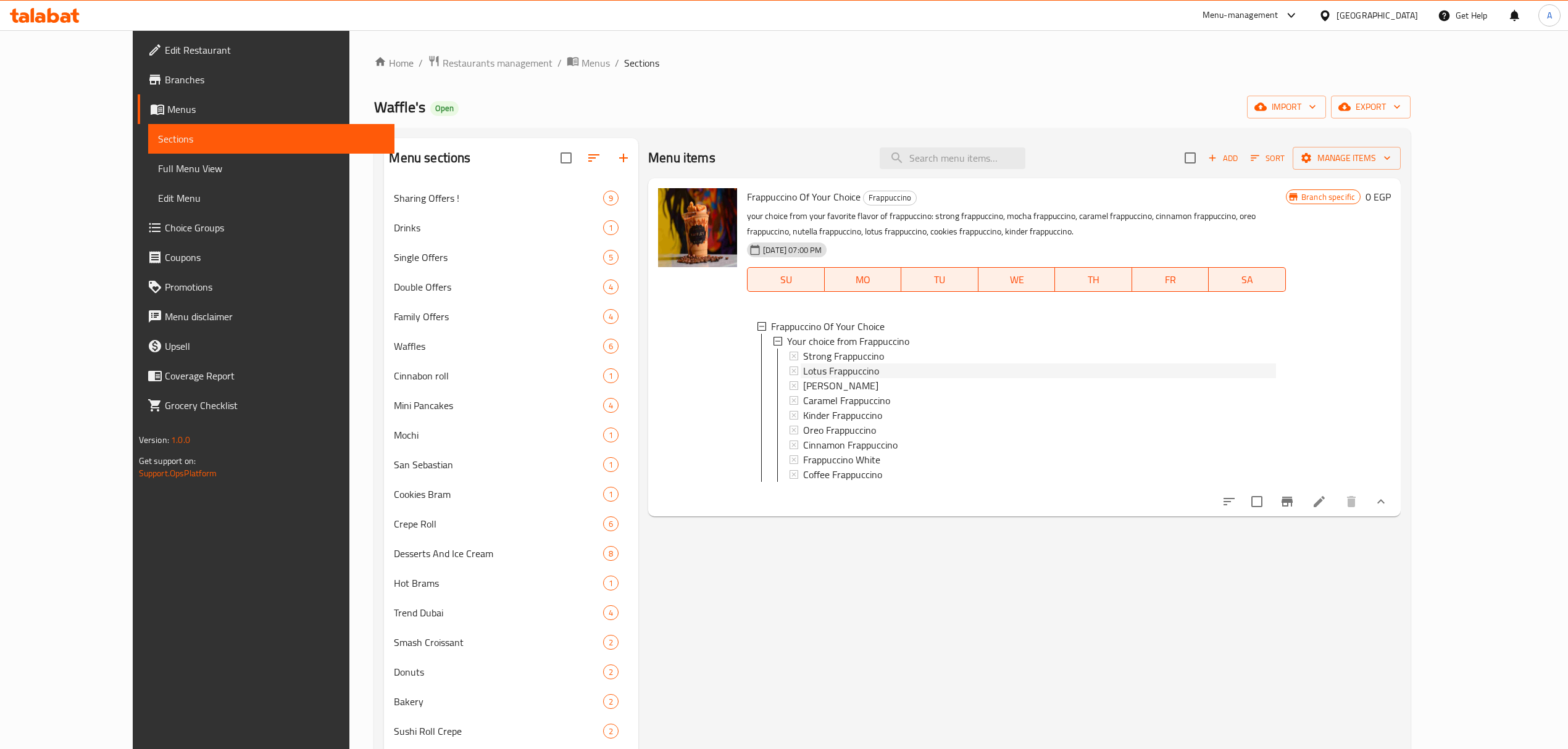
click at [867, 370] on div "Lotus Frappuccino" at bounding box center [1039, 371] width 473 height 15
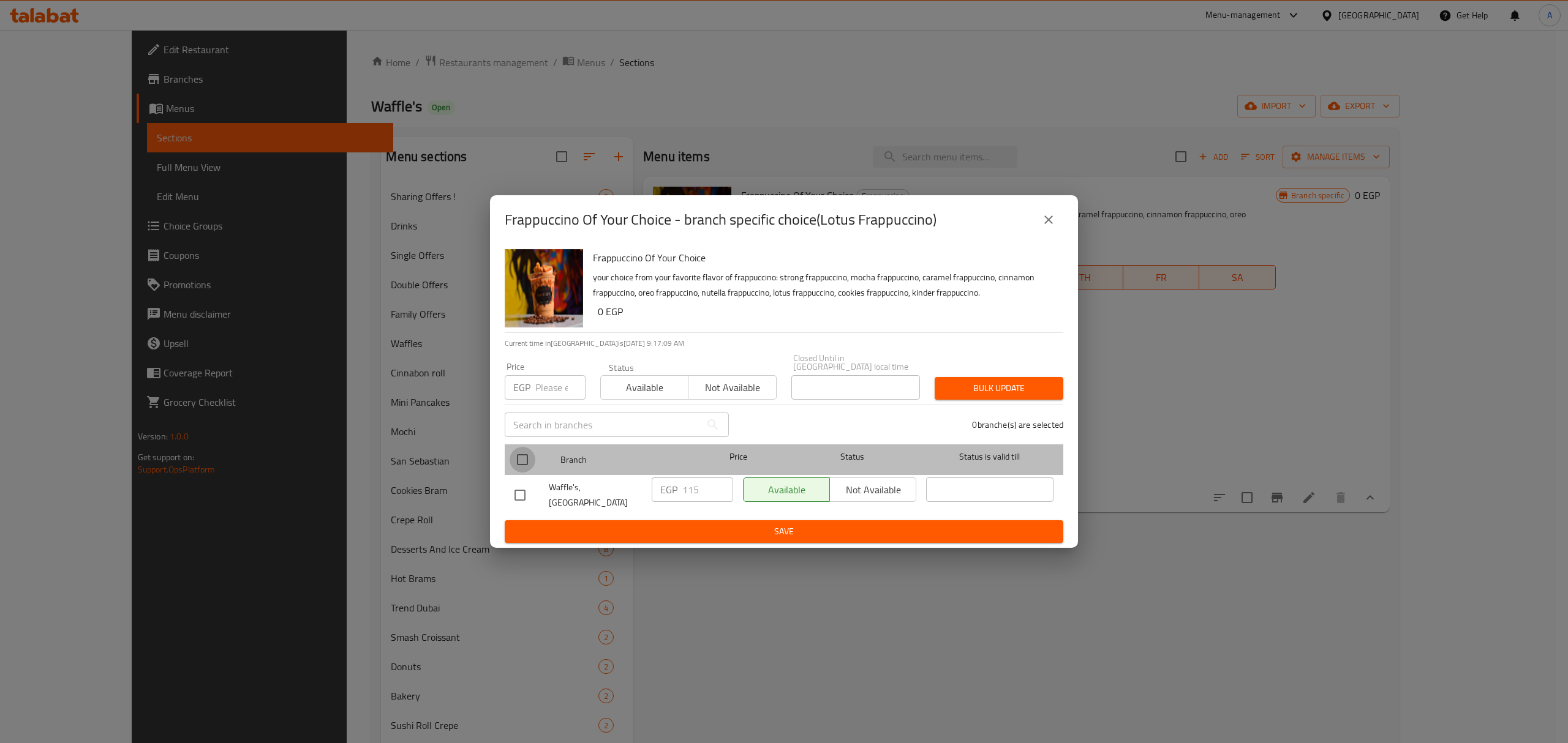
click at [524, 460] on input "checkbox" at bounding box center [522, 460] width 26 height 26
checkbox input "true"
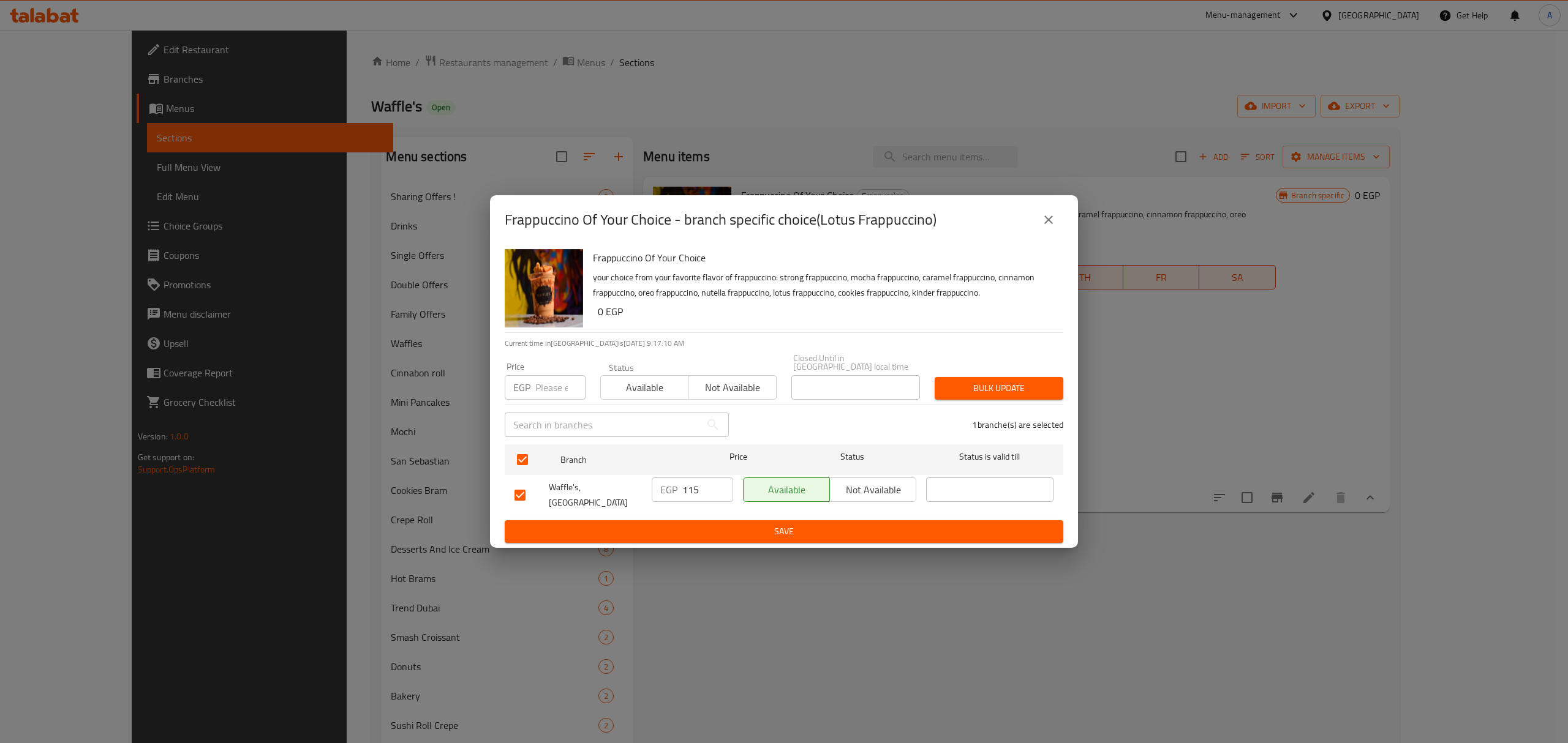
click at [537, 385] on input "number" at bounding box center [560, 388] width 50 height 25
type input "120"
click at [988, 383] on span "Bulk update" at bounding box center [999, 388] width 109 height 16
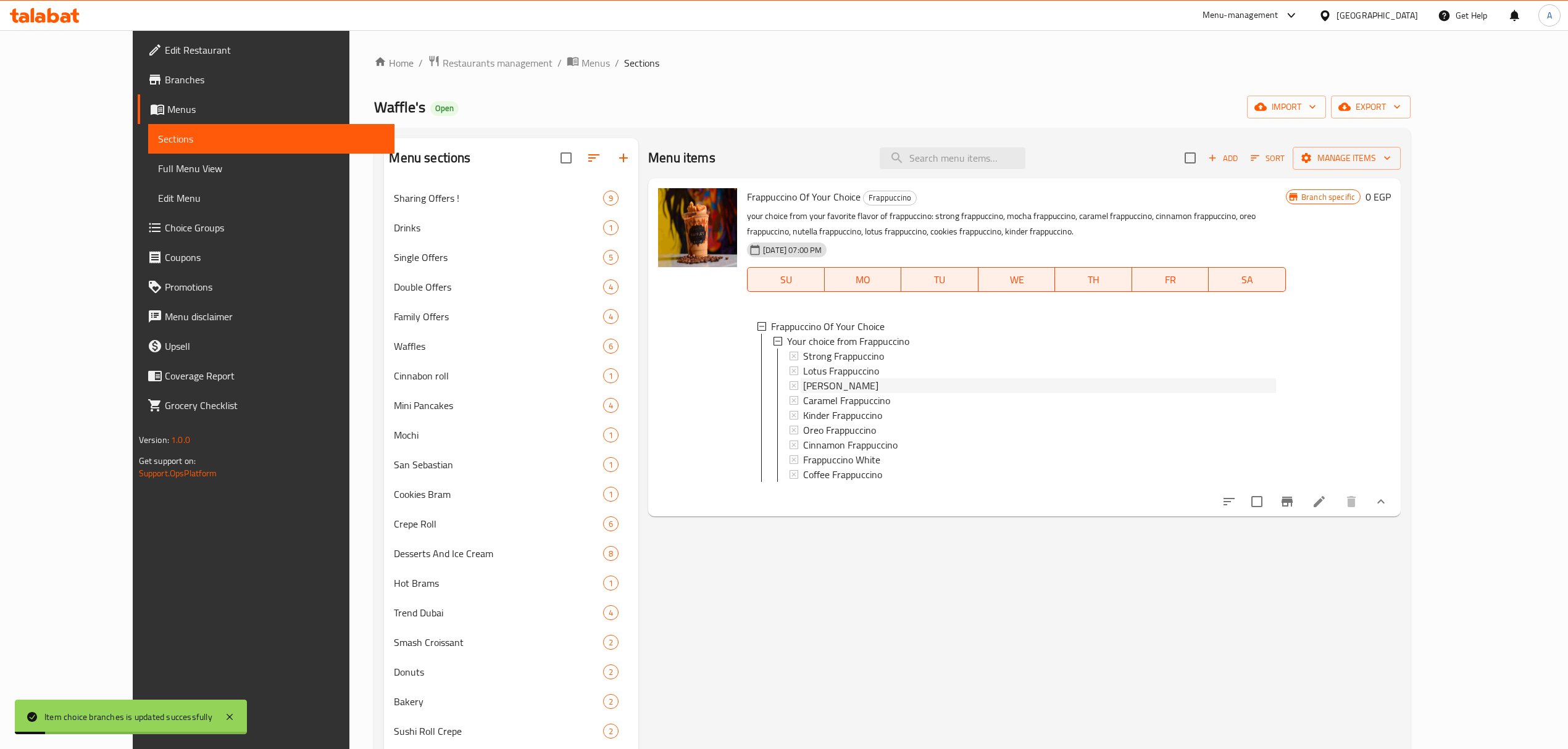
click at [832, 387] on span "Mocha Frappuccino" at bounding box center [840, 386] width 75 height 15
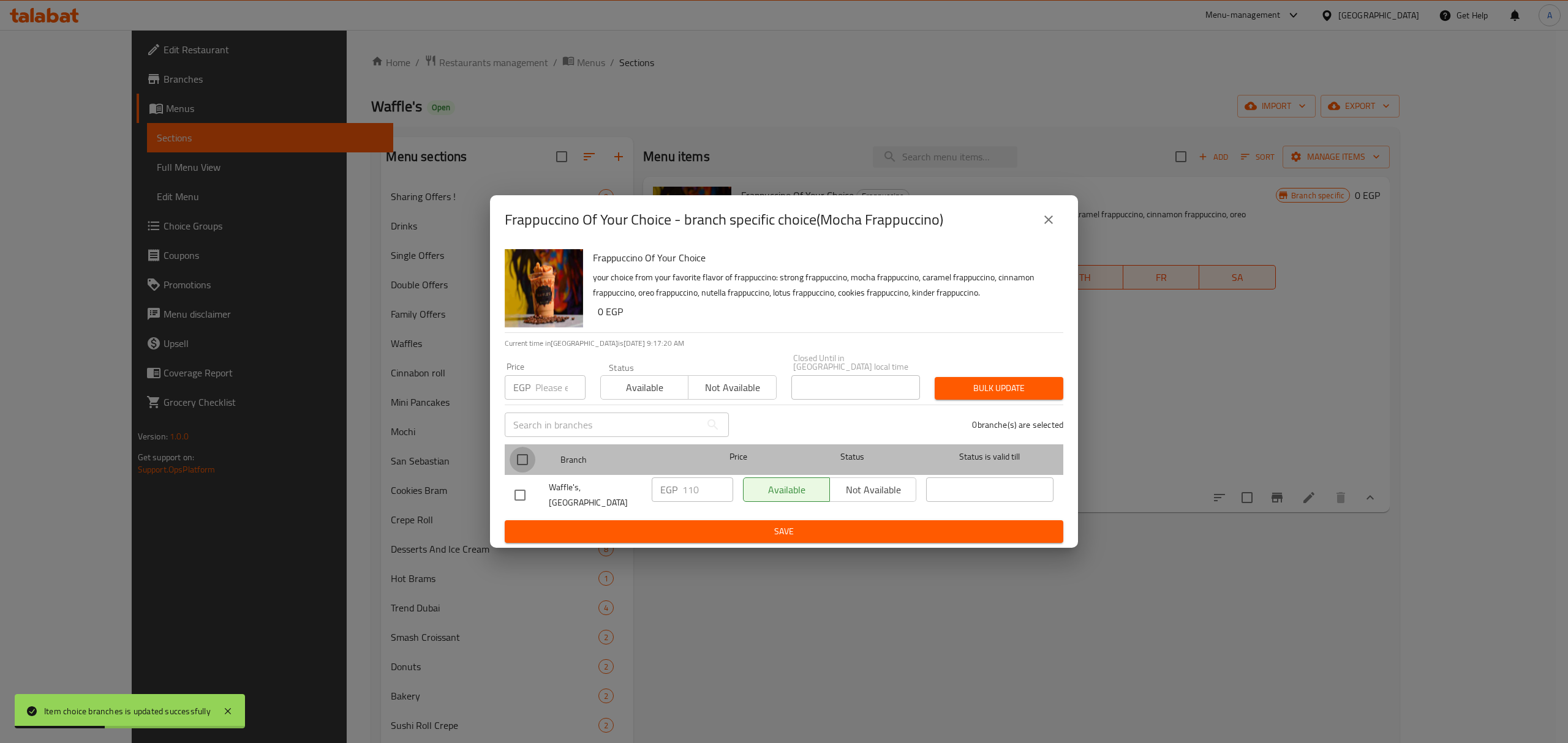
click at [528, 465] on input "checkbox" at bounding box center [522, 460] width 26 height 26
checkbox input "true"
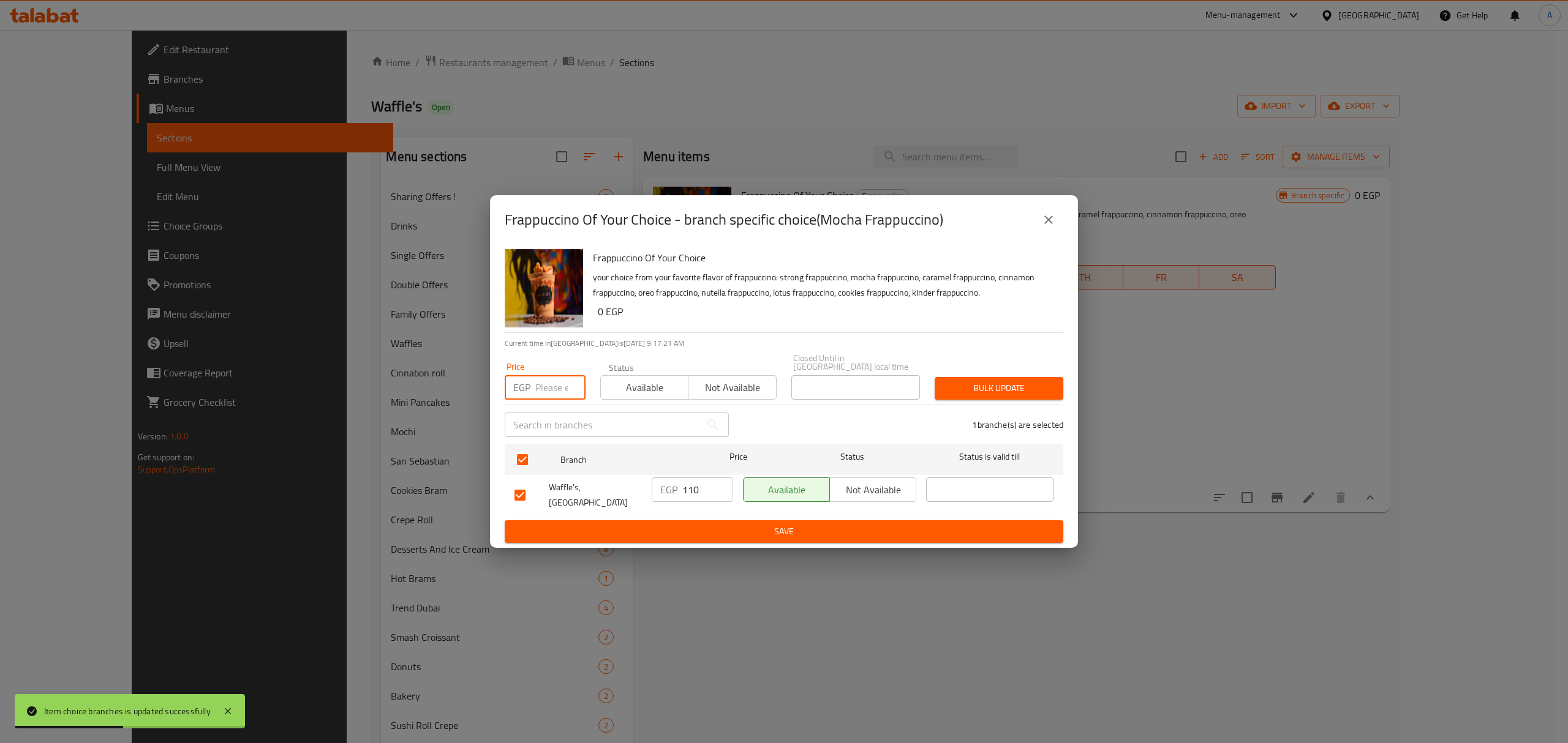
click at [549, 388] on input "number" at bounding box center [560, 388] width 50 height 25
type input "120"
click at [990, 395] on span "Bulk update" at bounding box center [999, 388] width 109 height 16
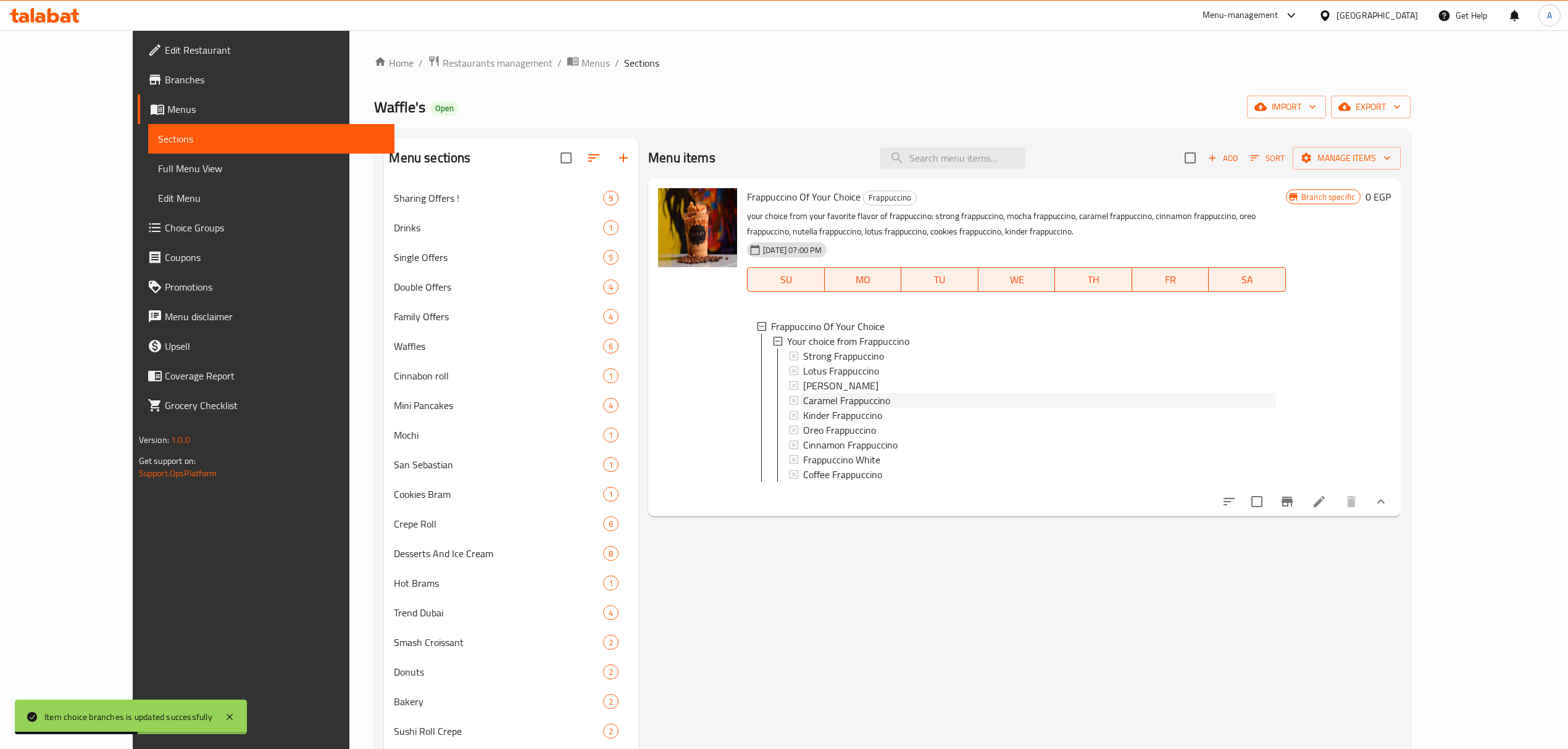
click at [849, 398] on span "Caramel Frappuccino" at bounding box center [846, 401] width 87 height 15
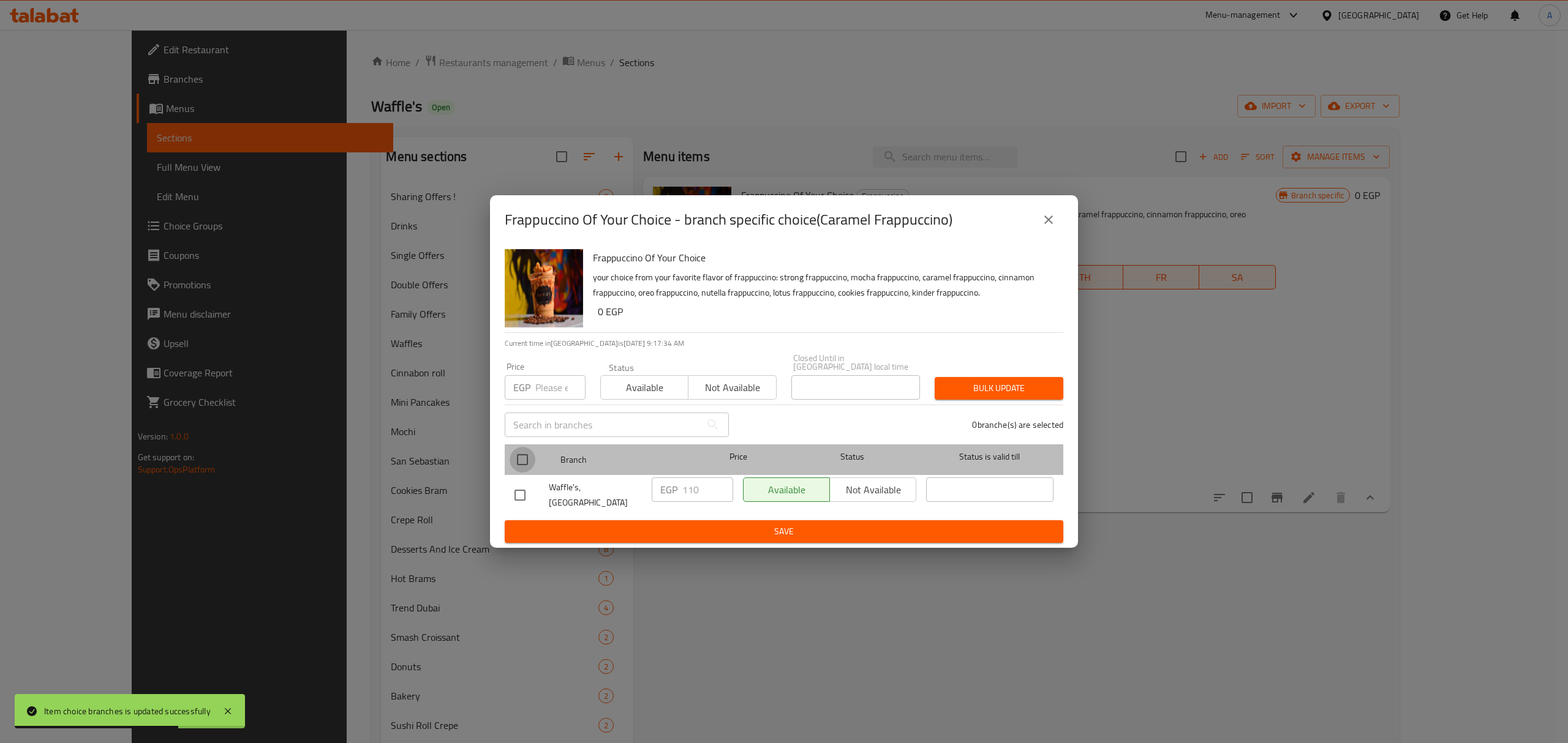
click at [528, 456] on input "checkbox" at bounding box center [522, 460] width 26 height 26
checkbox input "true"
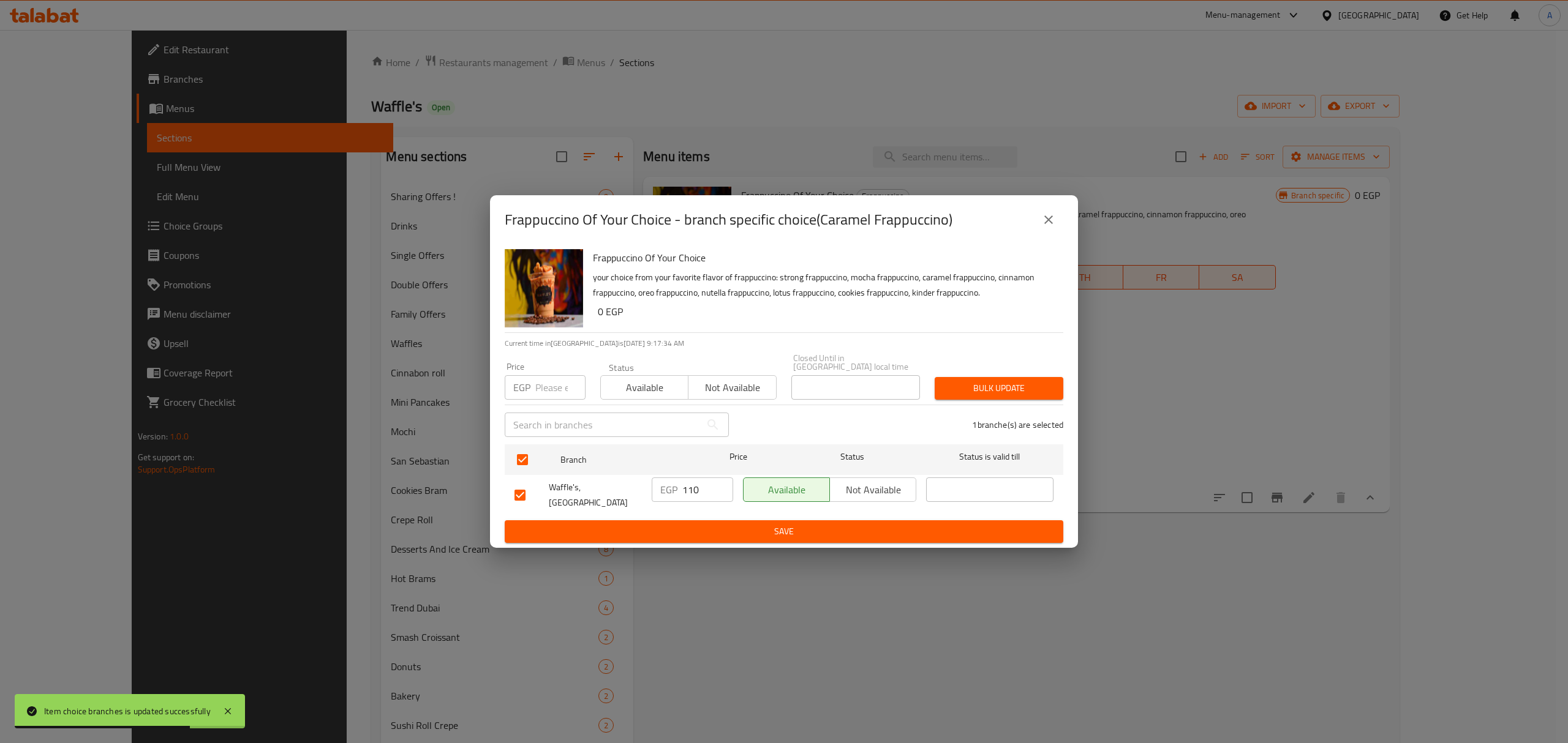
click at [557, 388] on input "number" at bounding box center [560, 388] width 50 height 25
type input "115"
click at [1005, 379] on button "Bulk update" at bounding box center [998, 388] width 128 height 22
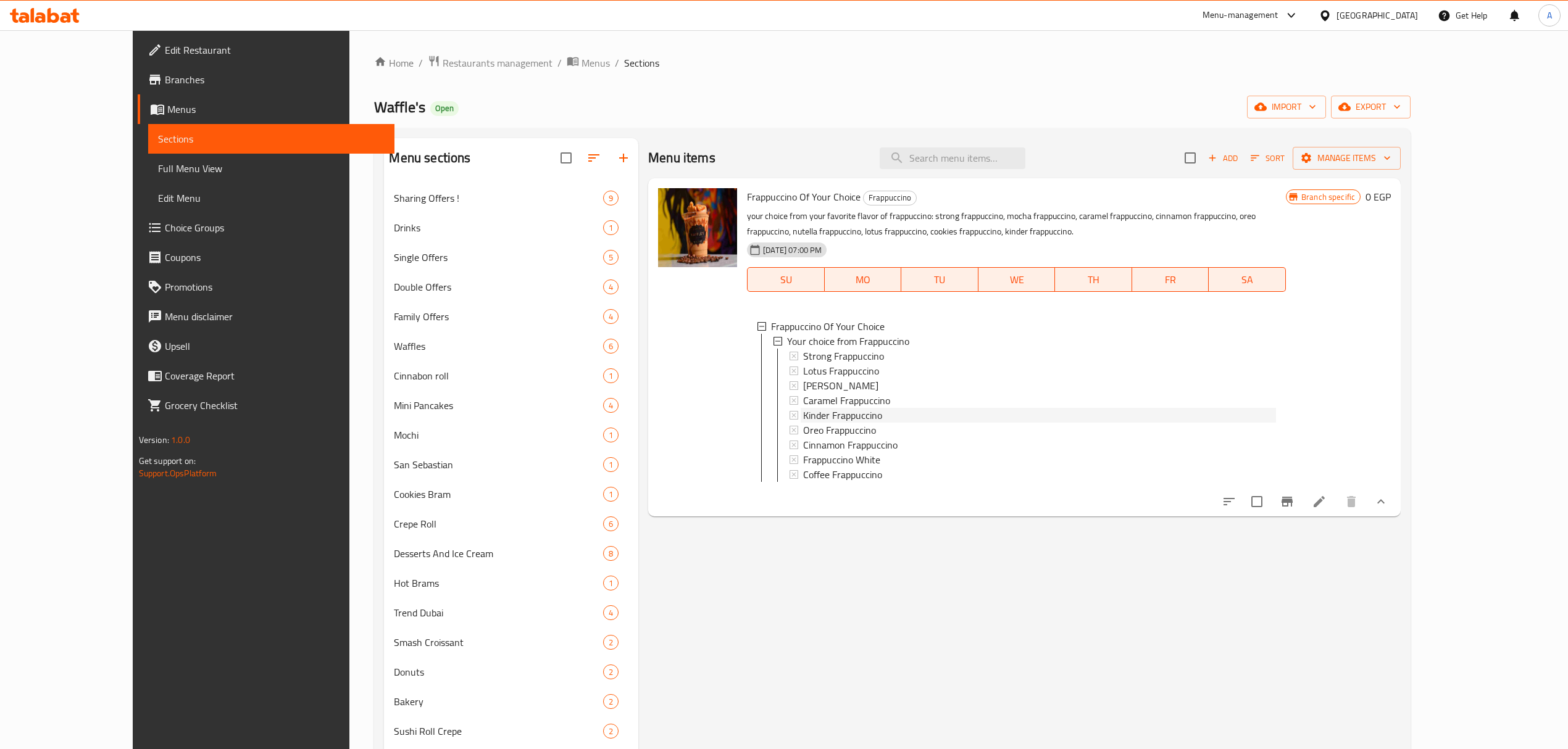
click at [839, 415] on span "Kinder Frappuccino" at bounding box center [842, 415] width 79 height 15
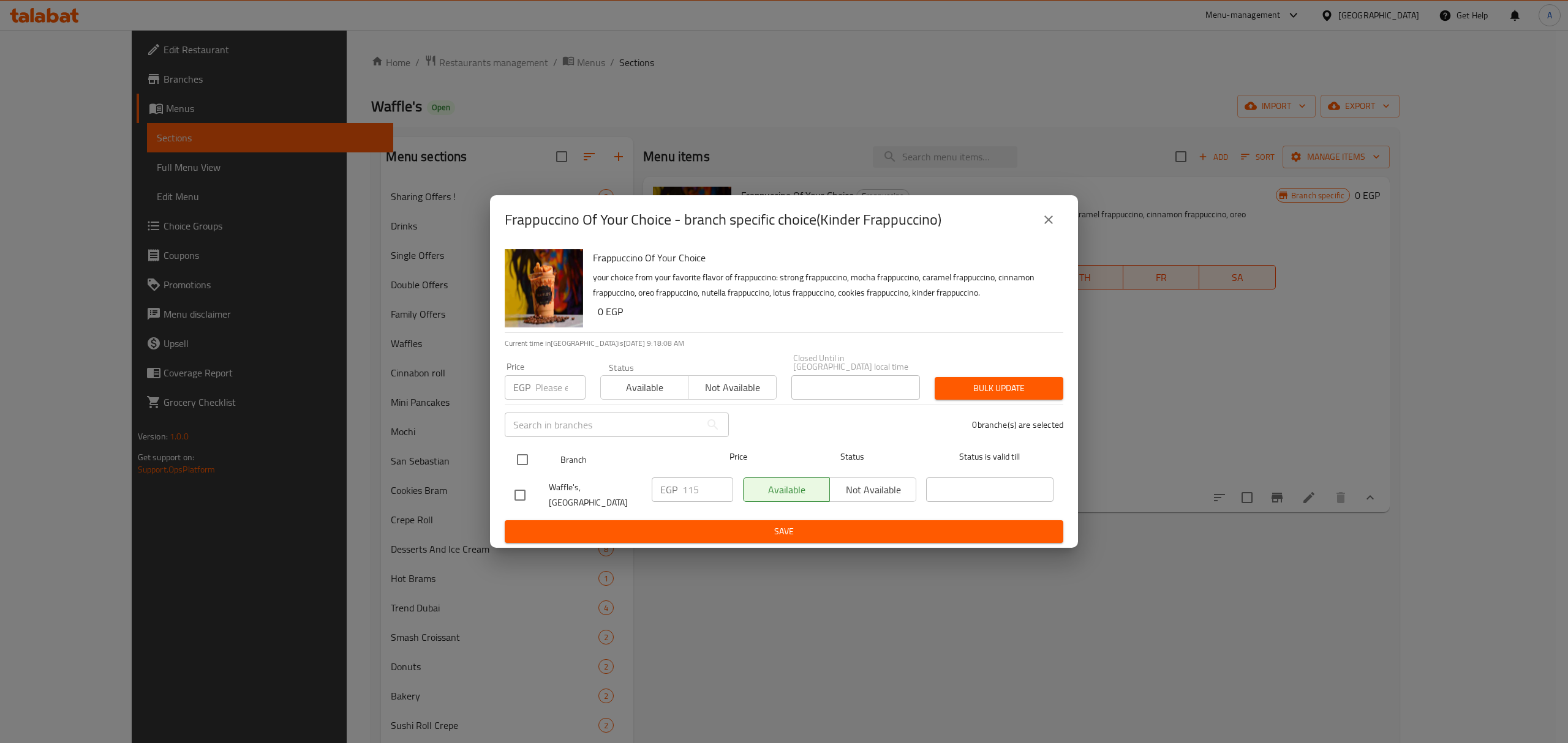
click at [527, 464] on input "checkbox" at bounding box center [522, 460] width 26 height 26
checkbox input "true"
click at [546, 398] on input "number" at bounding box center [560, 388] width 50 height 25
type input "125"
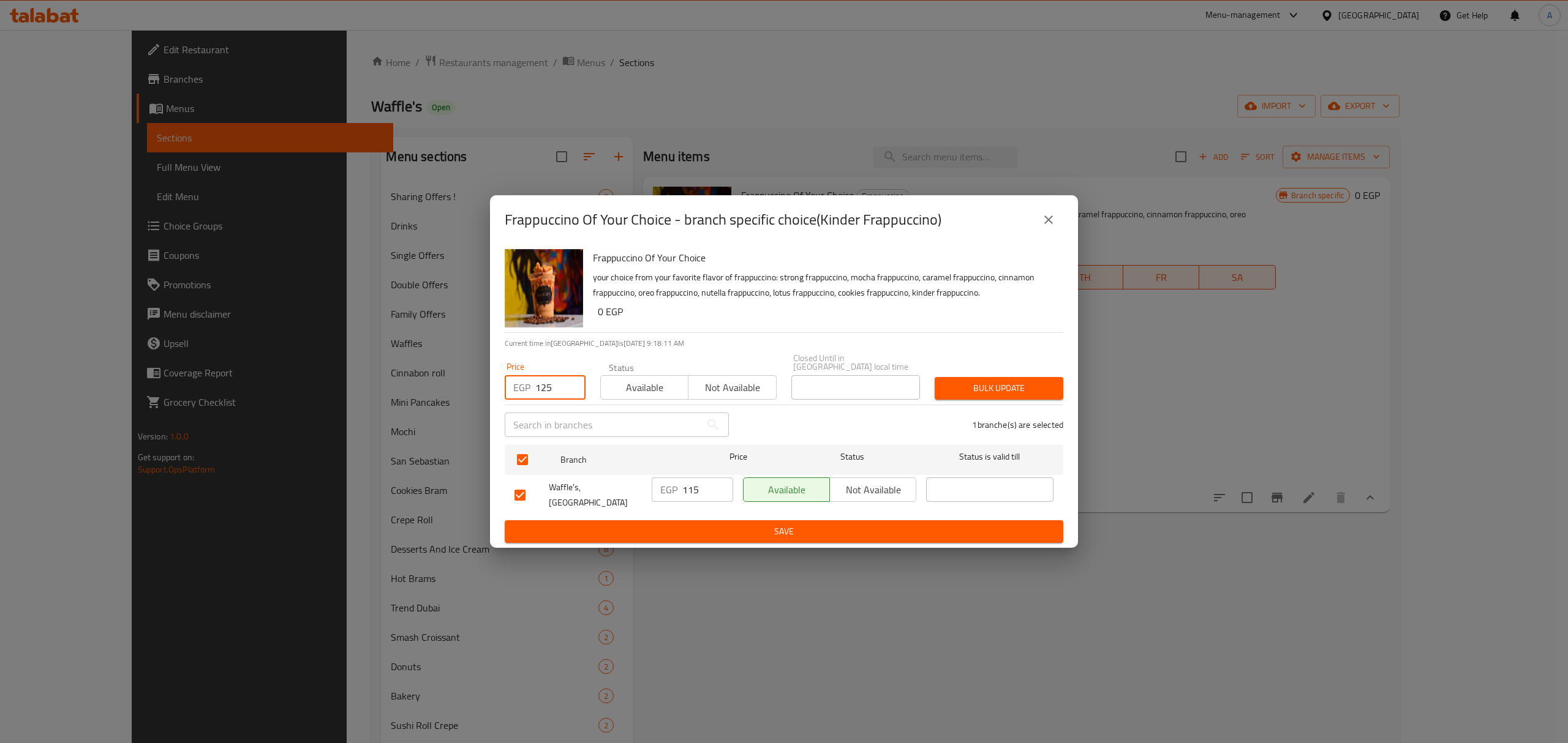
click at [1031, 383] on span "Bulk update" at bounding box center [999, 388] width 109 height 16
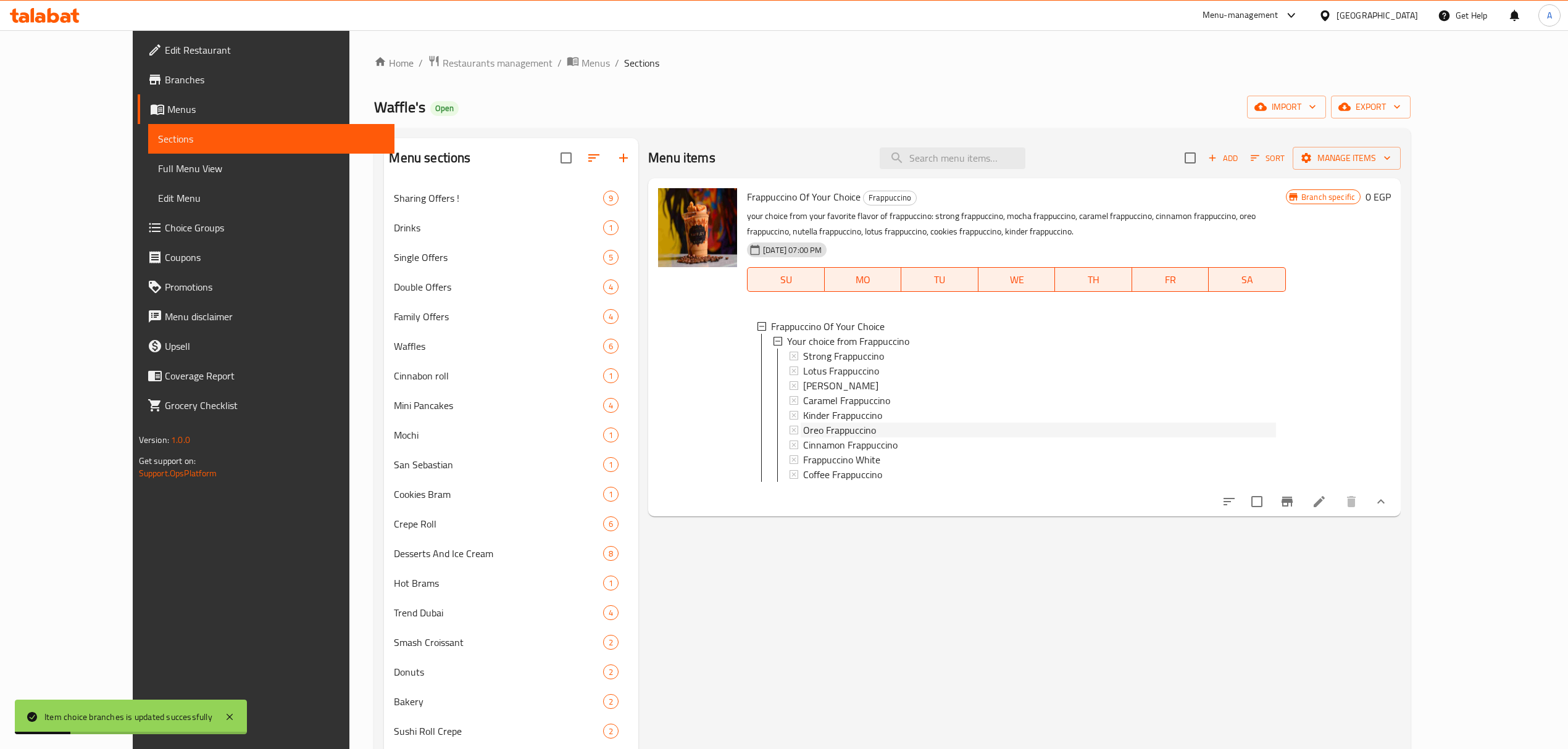
click at [824, 431] on span "Oreo Frappuccino" at bounding box center [839, 430] width 73 height 15
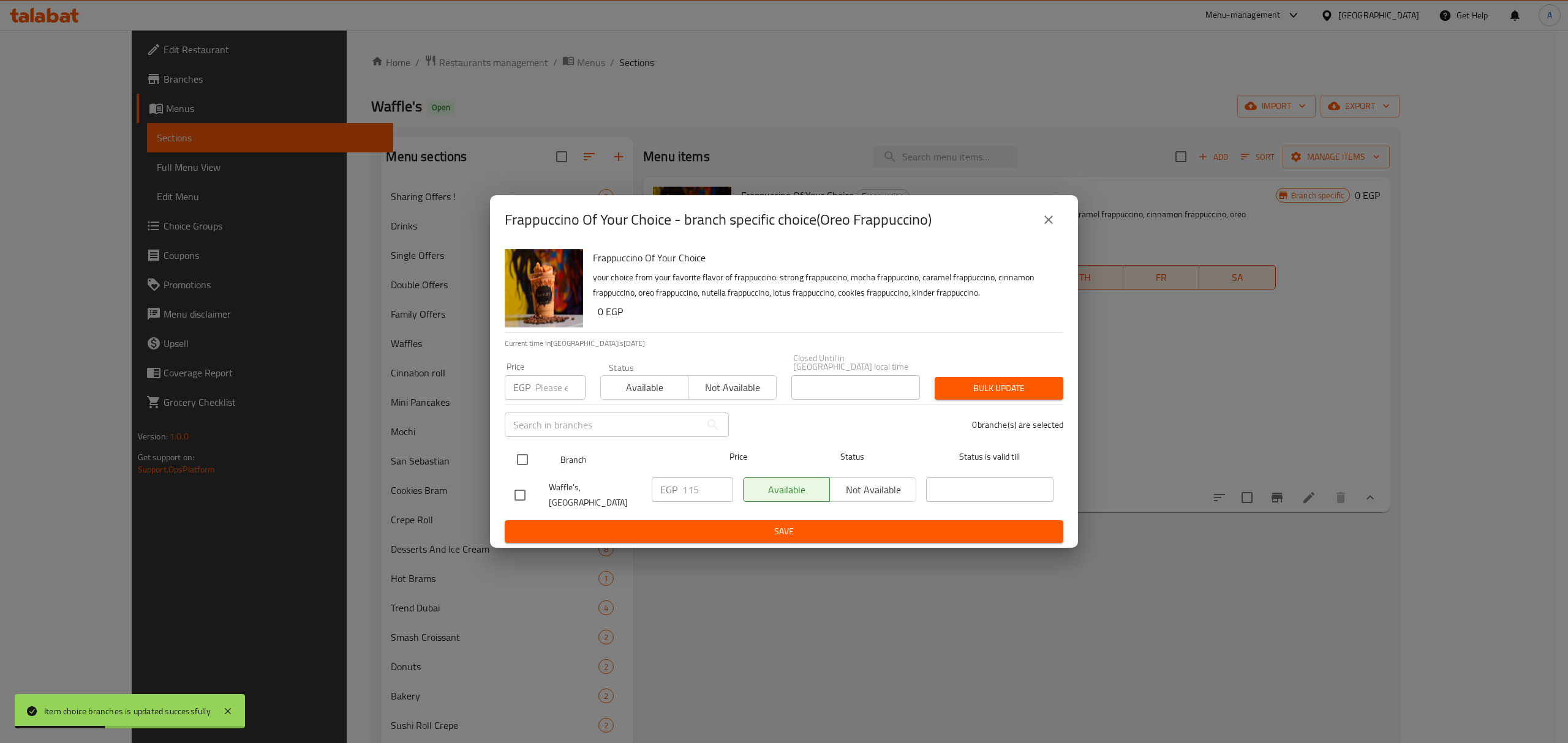
click at [528, 463] on input "checkbox" at bounding box center [522, 460] width 26 height 26
checkbox input "true"
click at [547, 385] on input "number" at bounding box center [560, 388] width 50 height 25
type input "120"
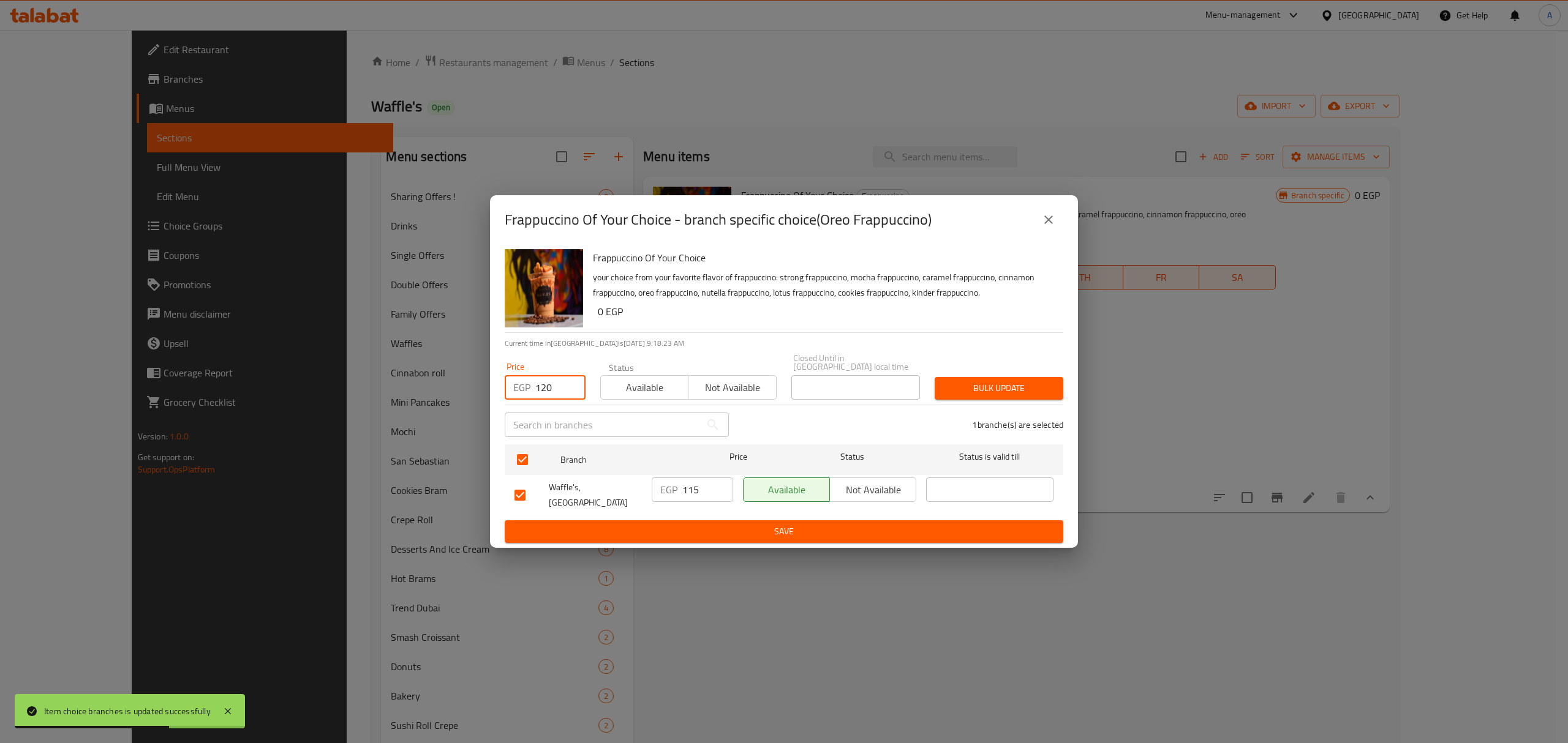
click at [963, 390] on span "Bulk update" at bounding box center [999, 388] width 109 height 16
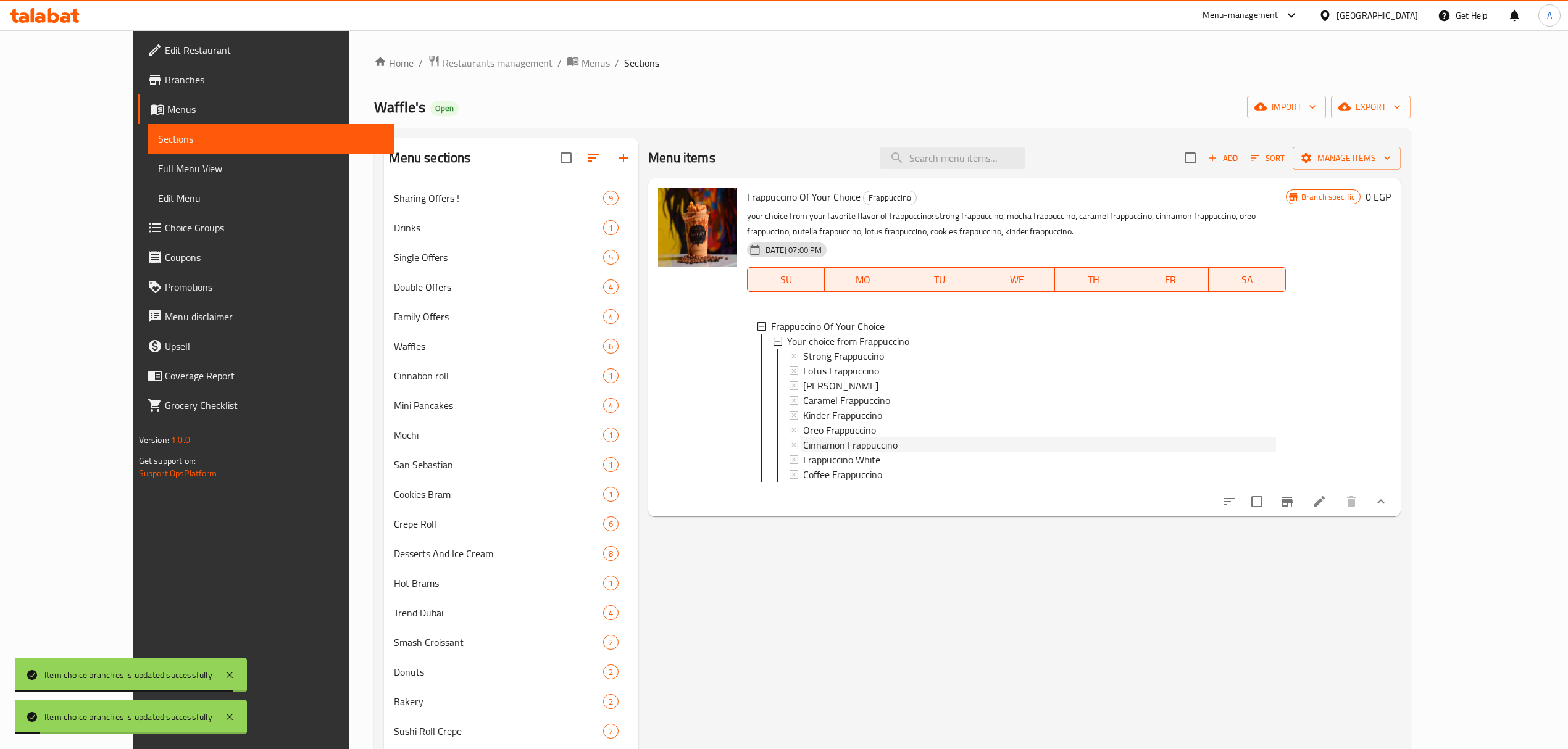
click at [863, 441] on span "Cinnamon Frappuccino" at bounding box center [849, 445] width 94 height 15
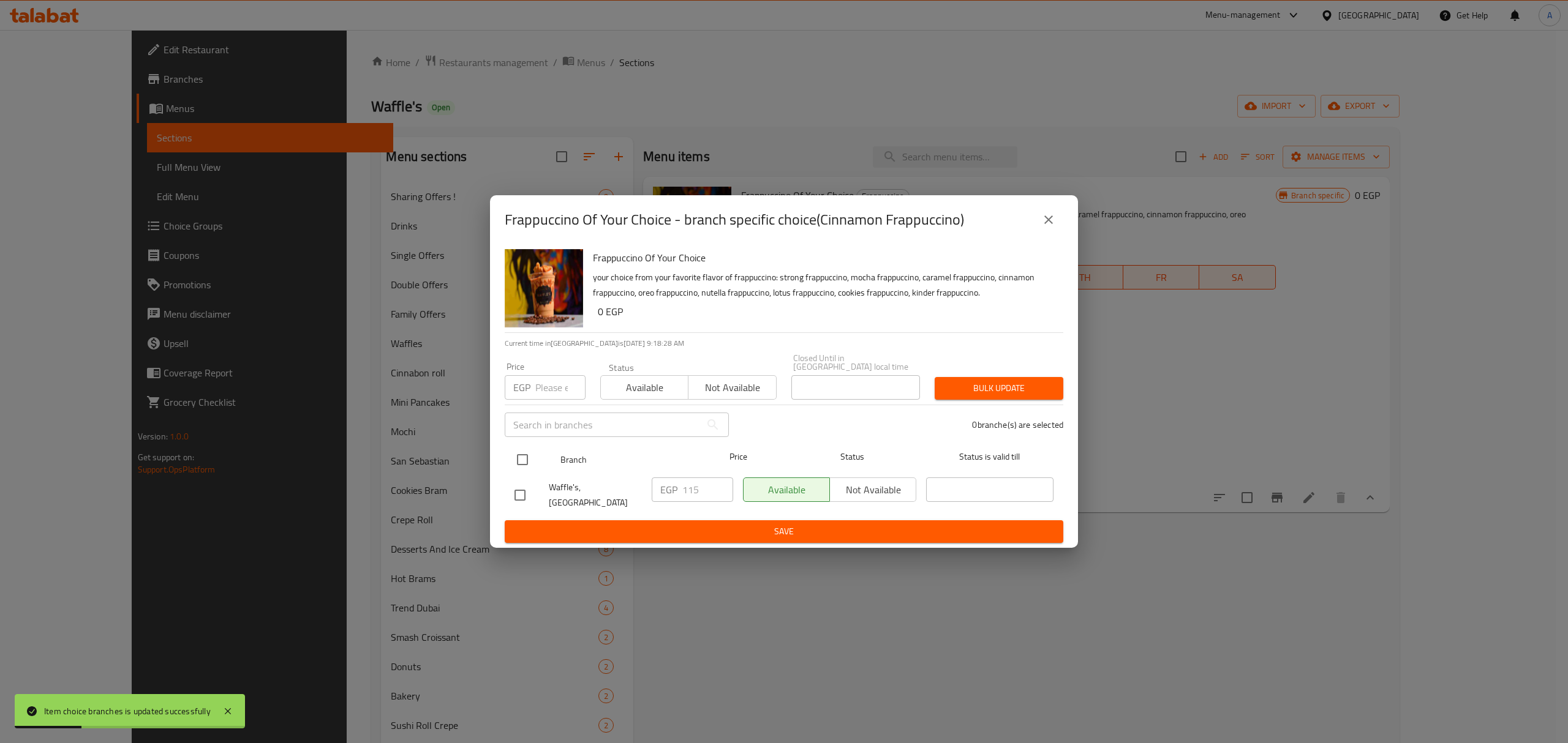
click at [517, 454] on input "checkbox" at bounding box center [522, 460] width 26 height 26
checkbox input "true"
click at [539, 376] on input "number" at bounding box center [560, 388] width 50 height 25
type input "120"
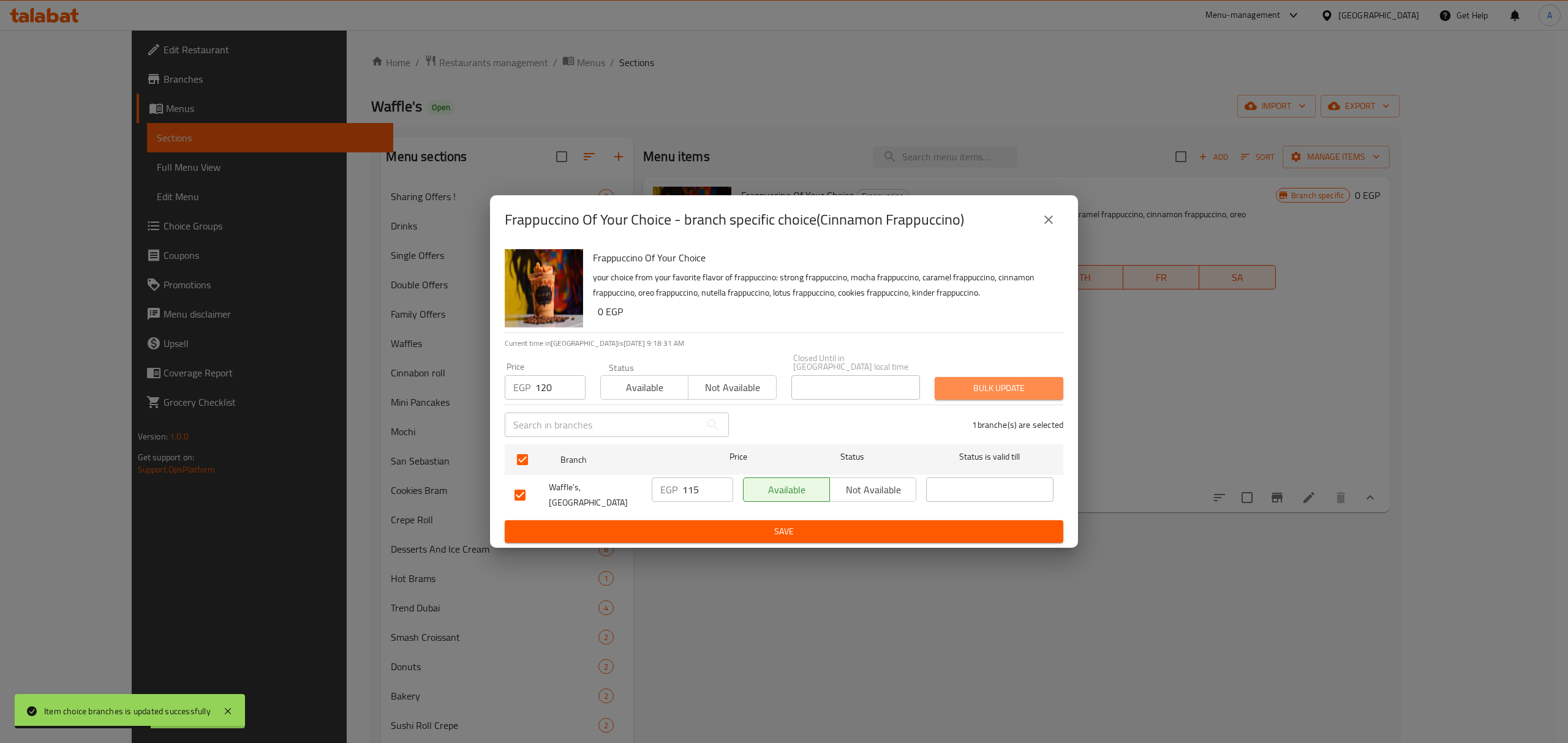
click at [1004, 396] on span "Bulk update" at bounding box center [999, 388] width 109 height 16
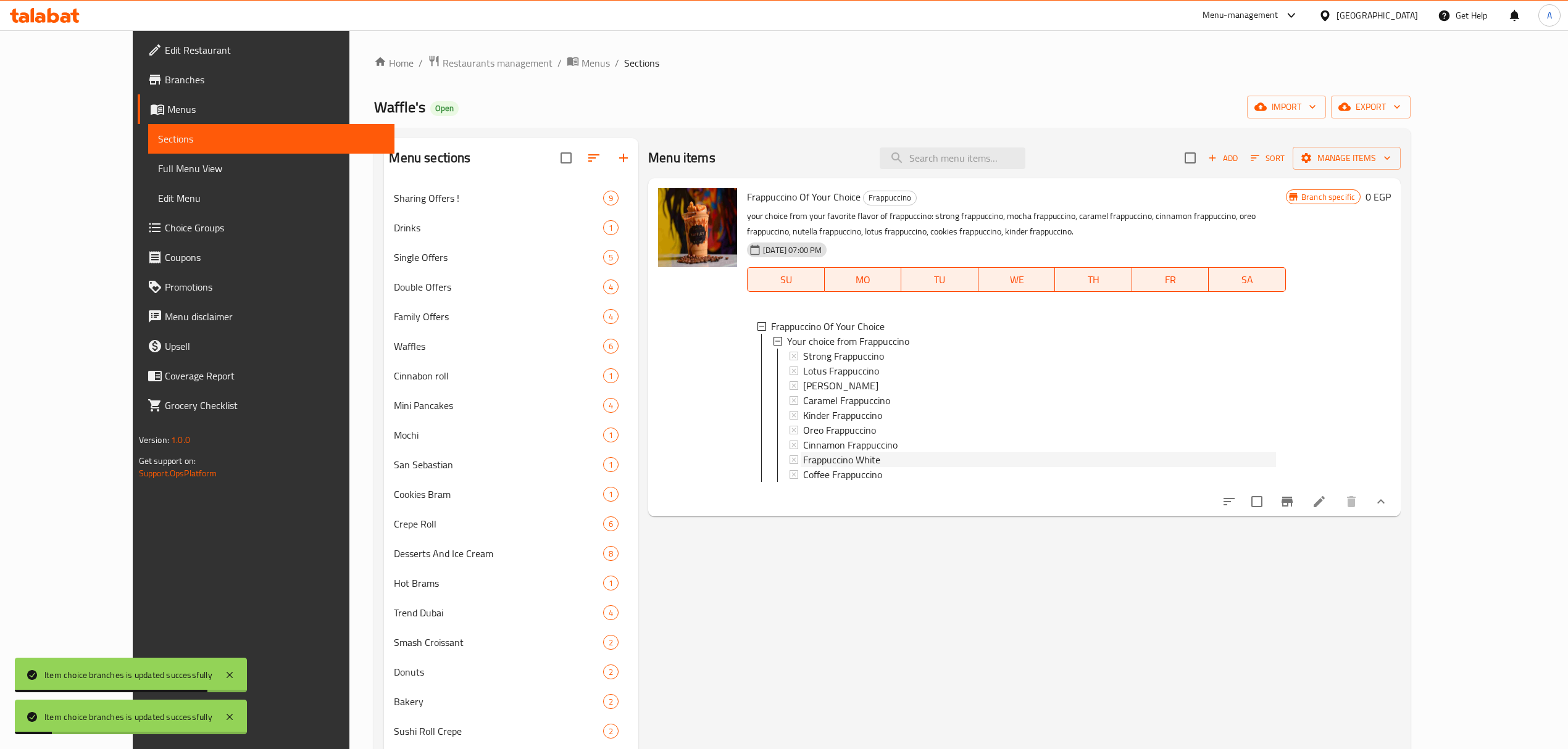
click at [829, 459] on span "Frappuccino White" at bounding box center [841, 460] width 78 height 15
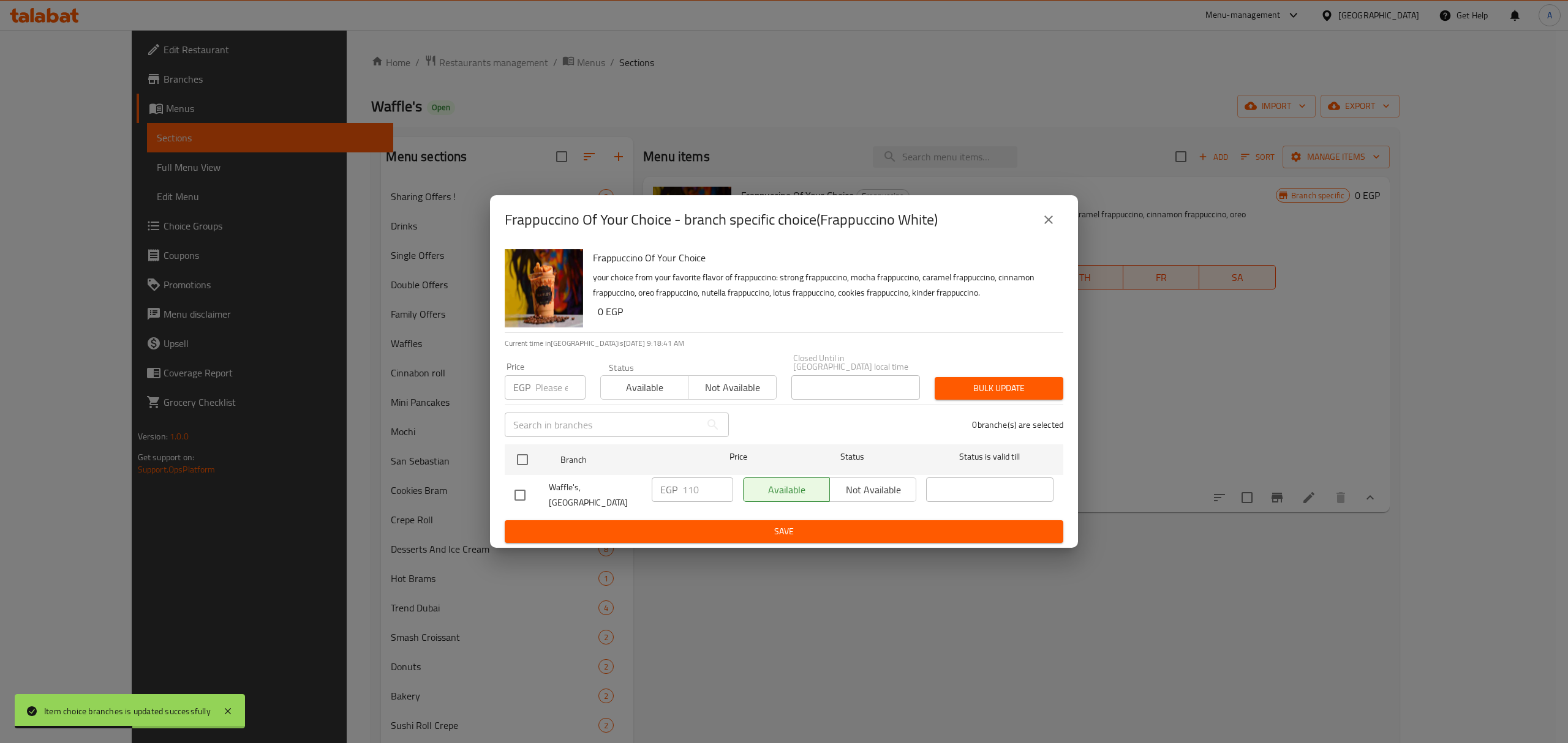
click at [1056, 226] on button "close" at bounding box center [1049, 220] width 30 height 30
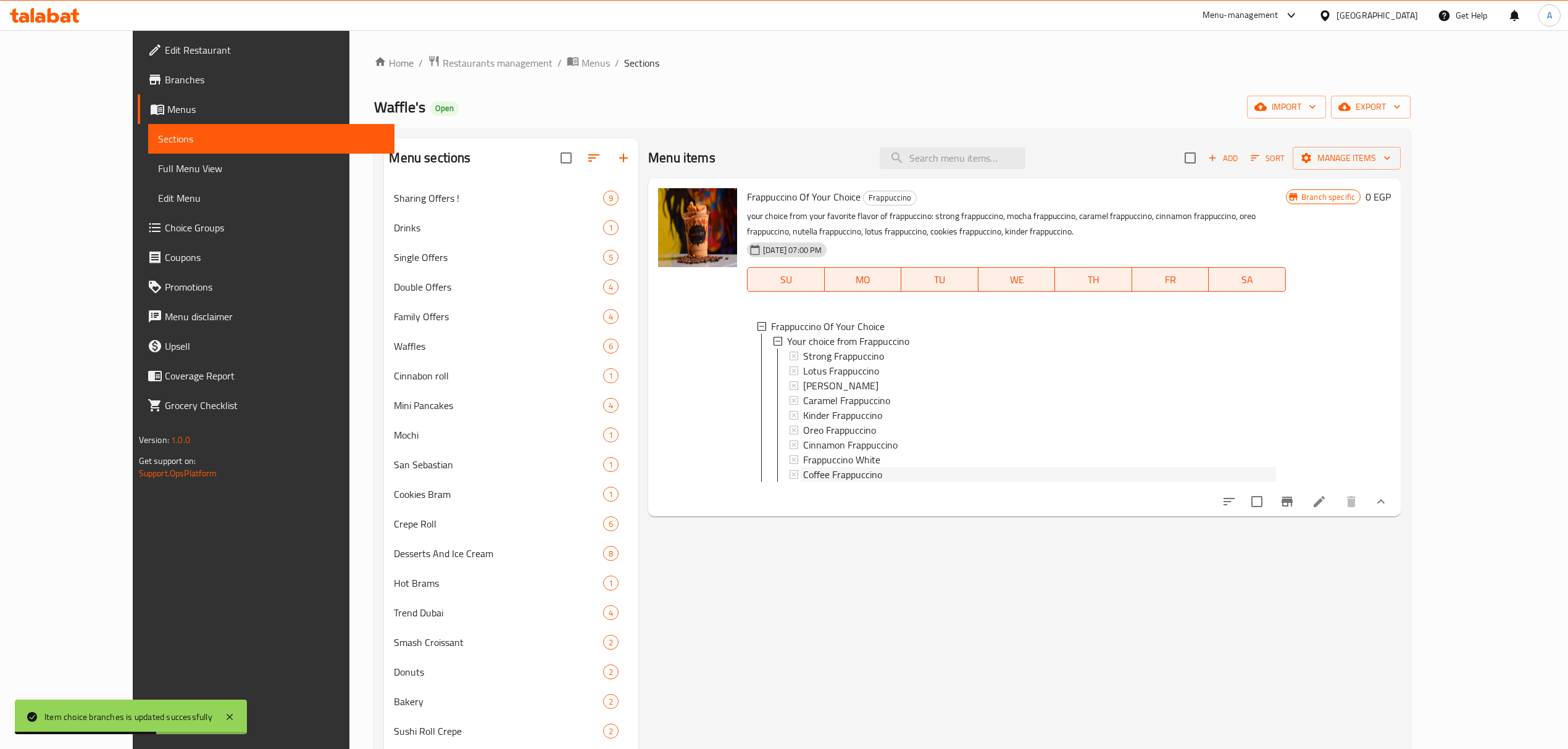
click at [907, 472] on div "Coffee Frappuccino" at bounding box center [1039, 475] width 473 height 15
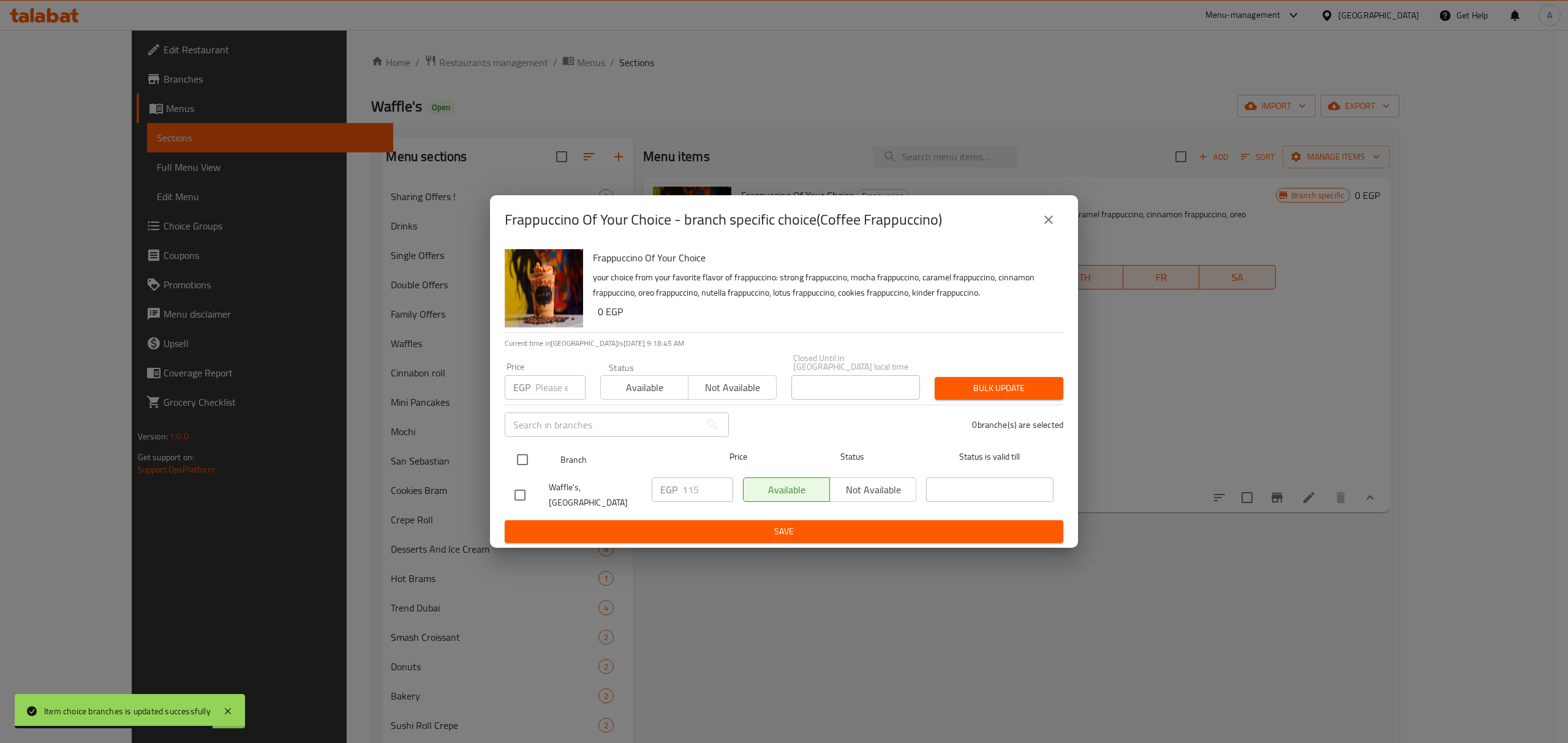
click at [525, 468] on input "checkbox" at bounding box center [522, 460] width 26 height 26
checkbox input "true"
click at [552, 389] on input "number" at bounding box center [560, 388] width 50 height 25
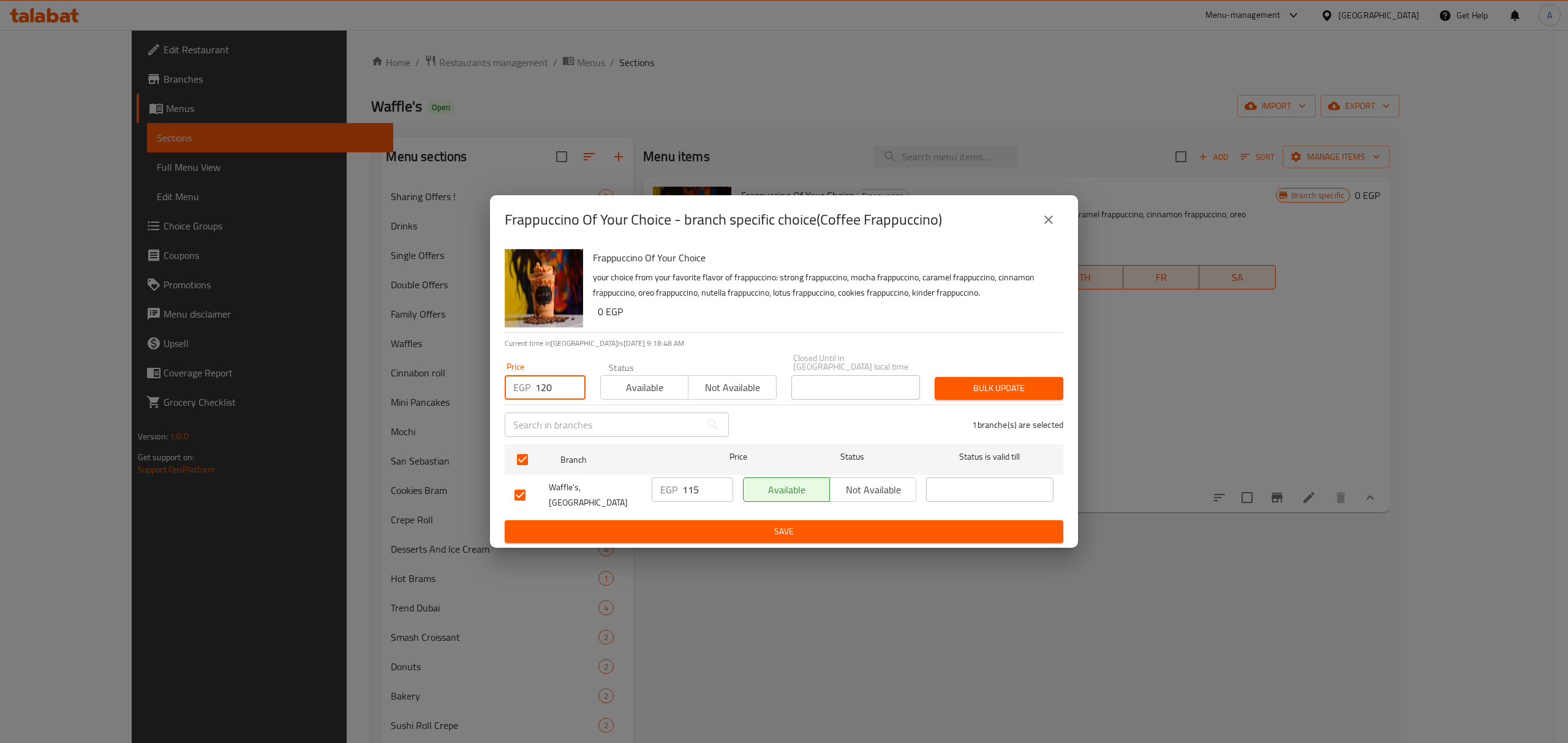
type input "120"
click at [952, 394] on span "Bulk update" at bounding box center [999, 388] width 109 height 16
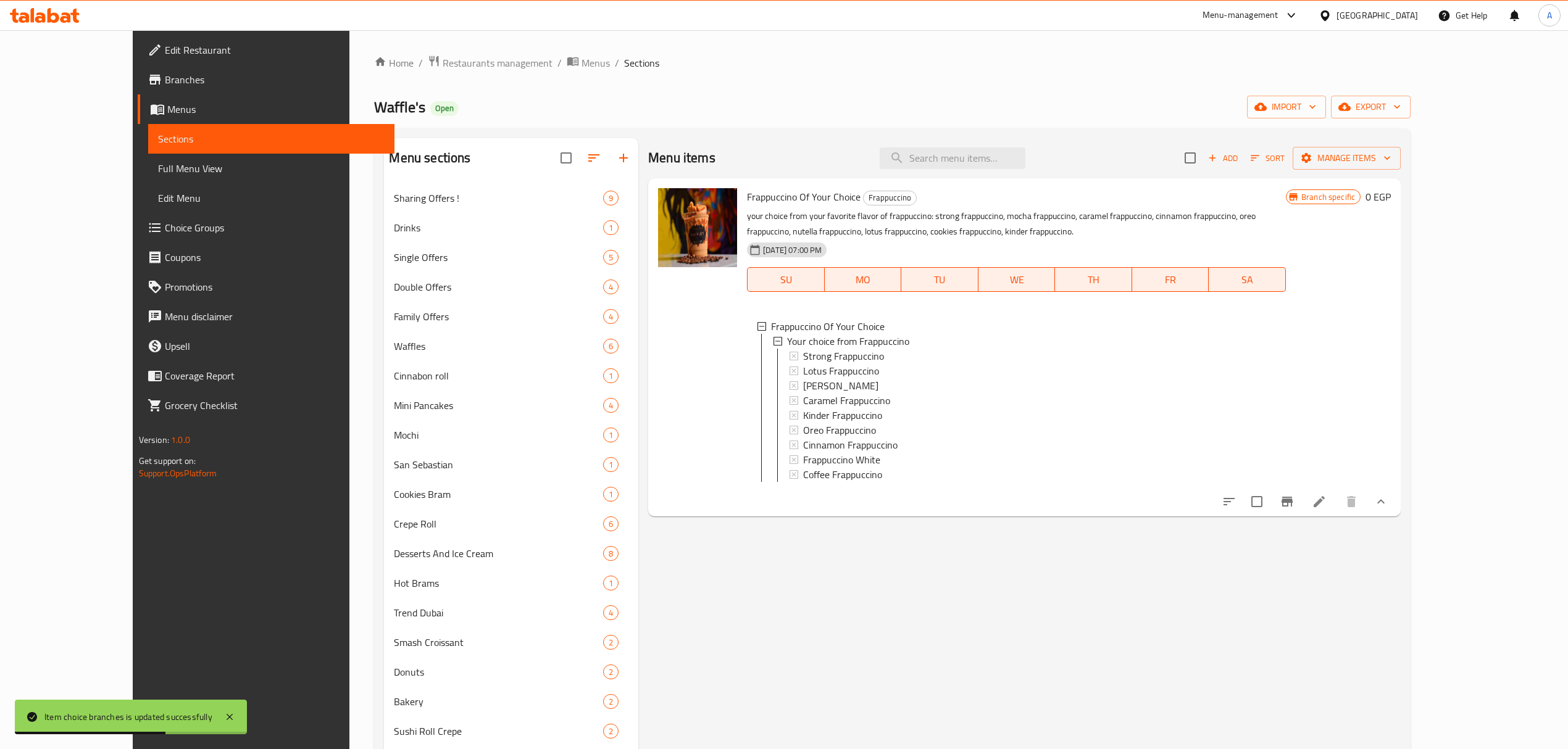
click at [909, 539] on div "Menu items Add Sort Manage items Frappuccino Of Your Choice Frappuccino your ch…" at bounding box center [1019, 726] width 762 height 1176
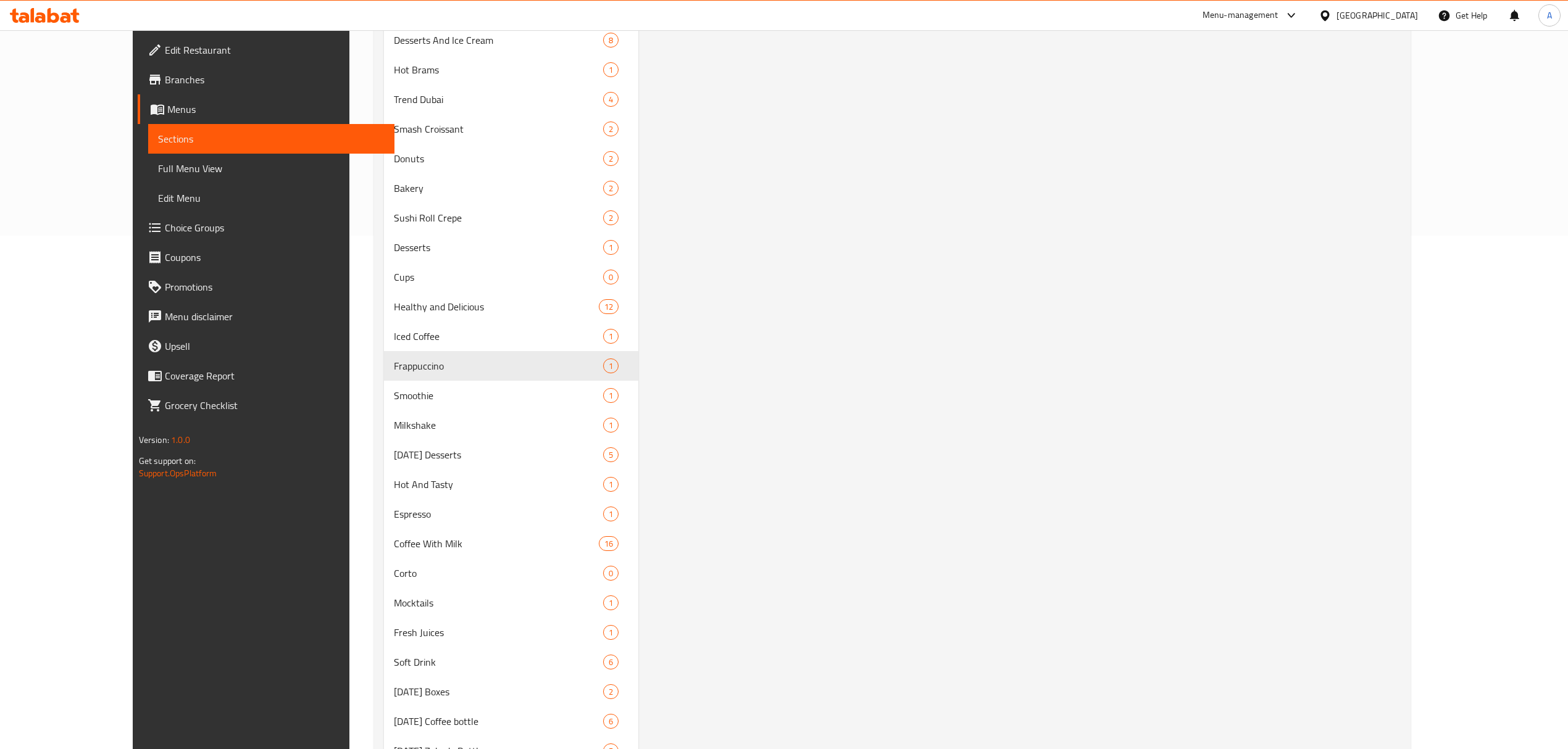
scroll to position [600, 0]
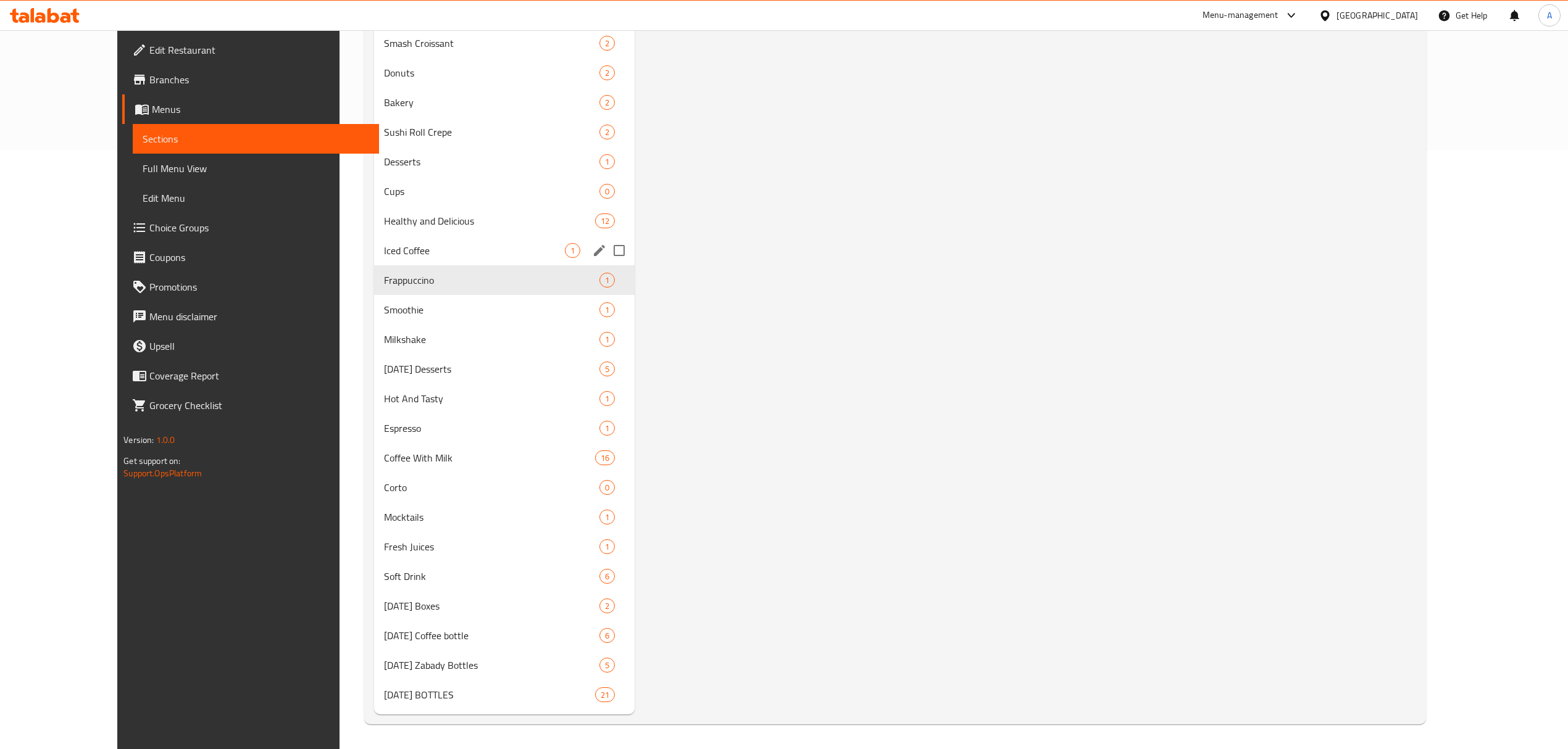
click at [459, 241] on div "Iced Coffee 1" at bounding box center [504, 251] width 260 height 30
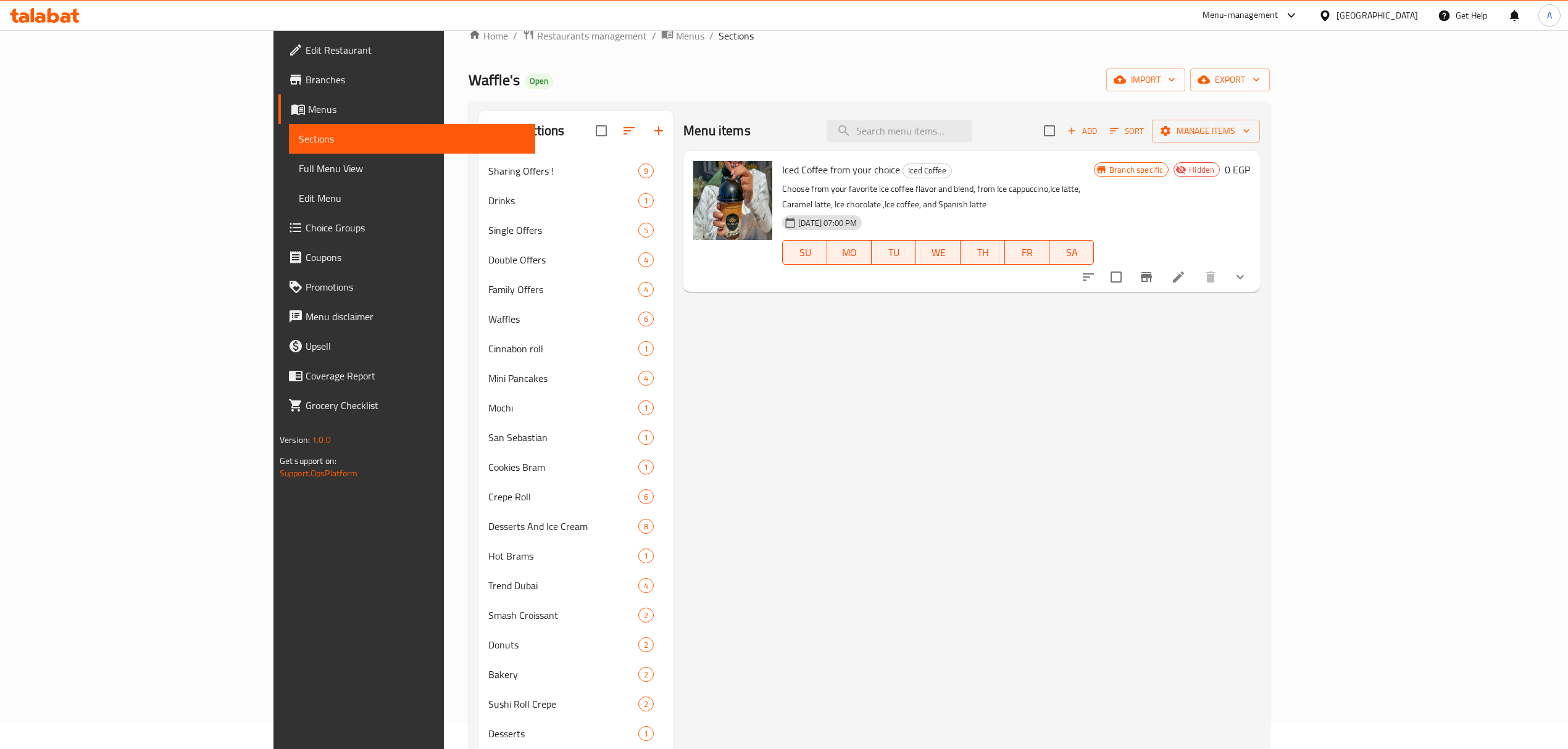
scroll to position [23, 0]
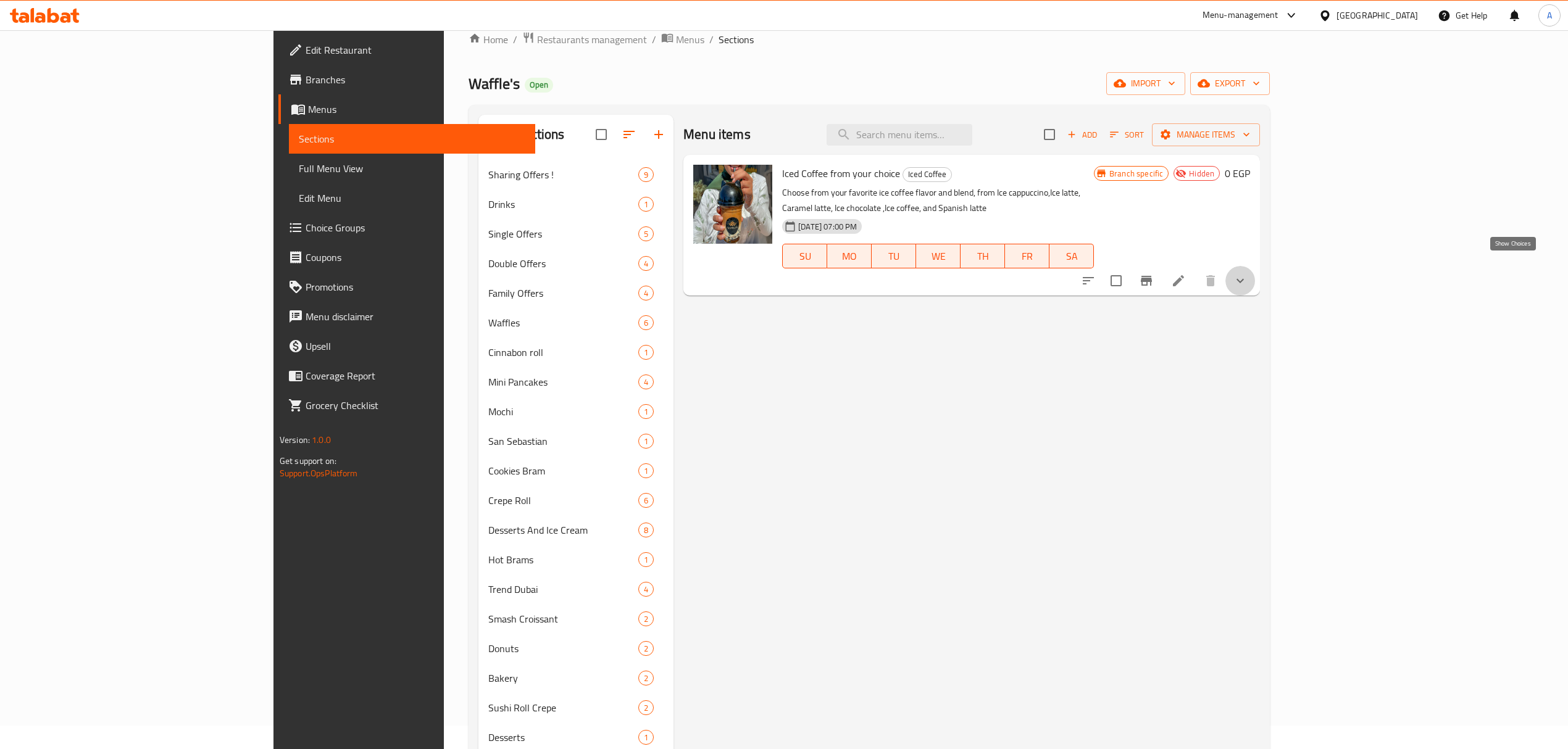
click at [1247, 273] on icon "show more" at bounding box center [1240, 281] width 15 height 15
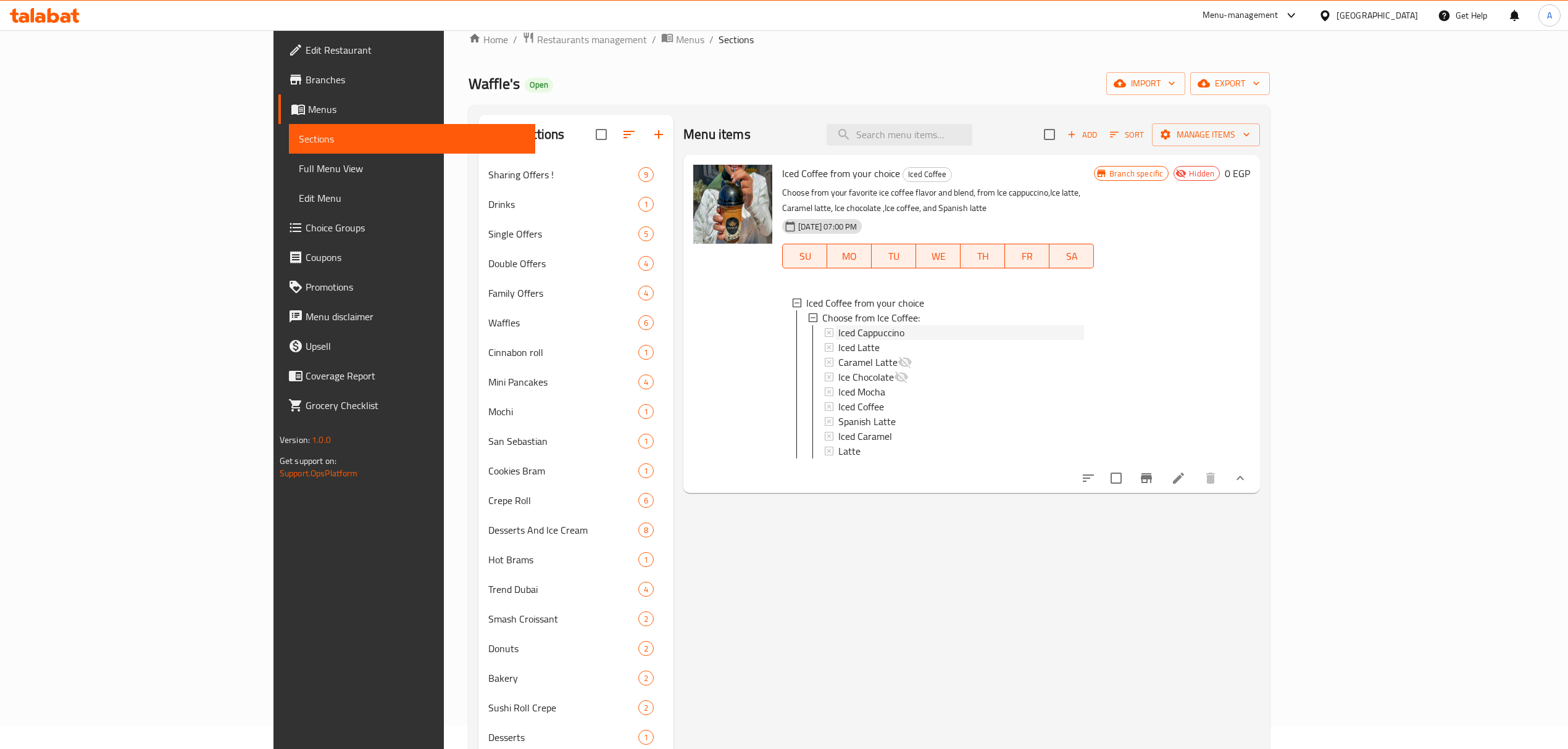
click at [839, 325] on span "Iced Cappuccino" at bounding box center [871, 332] width 66 height 15
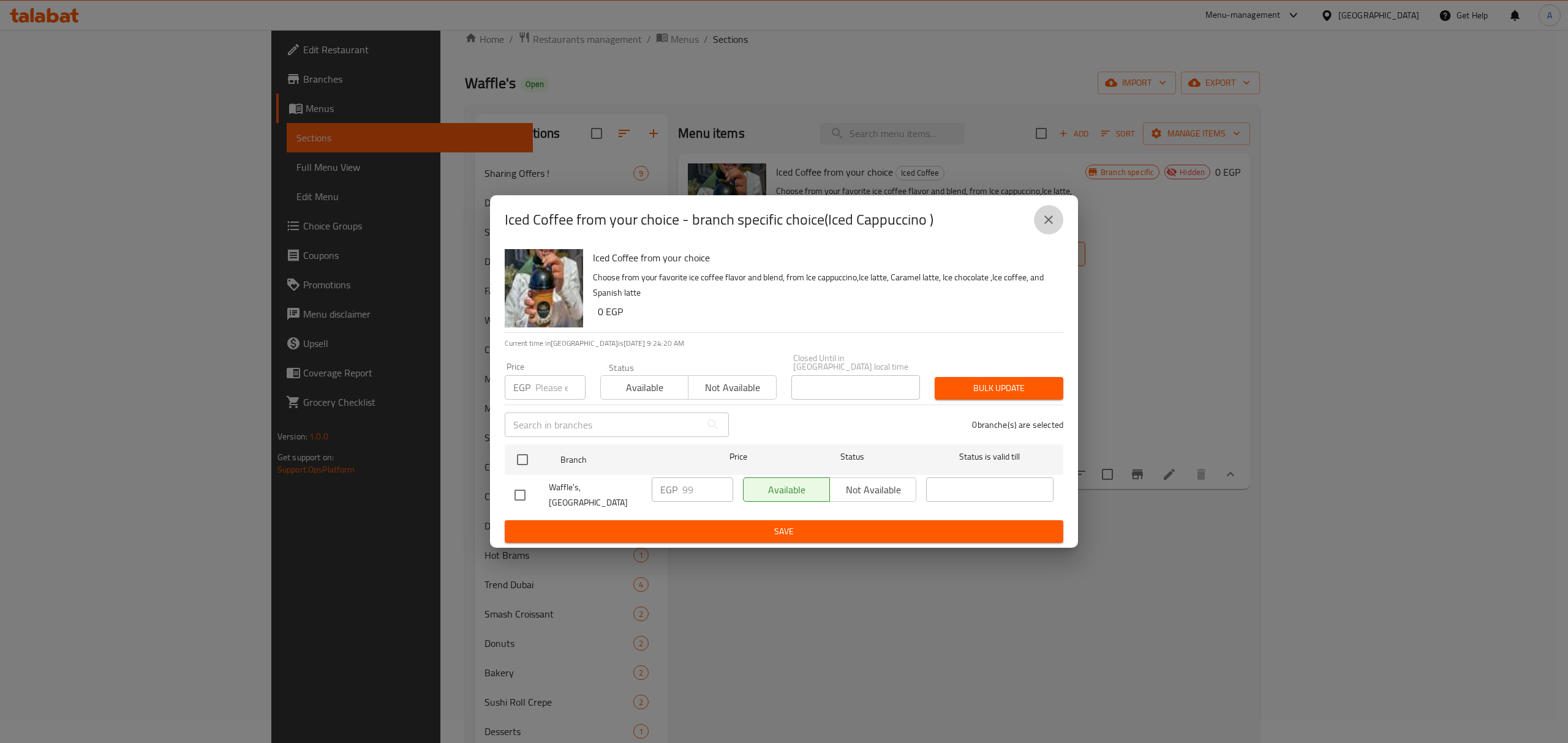
click at [1039, 235] on button "close" at bounding box center [1049, 220] width 30 height 30
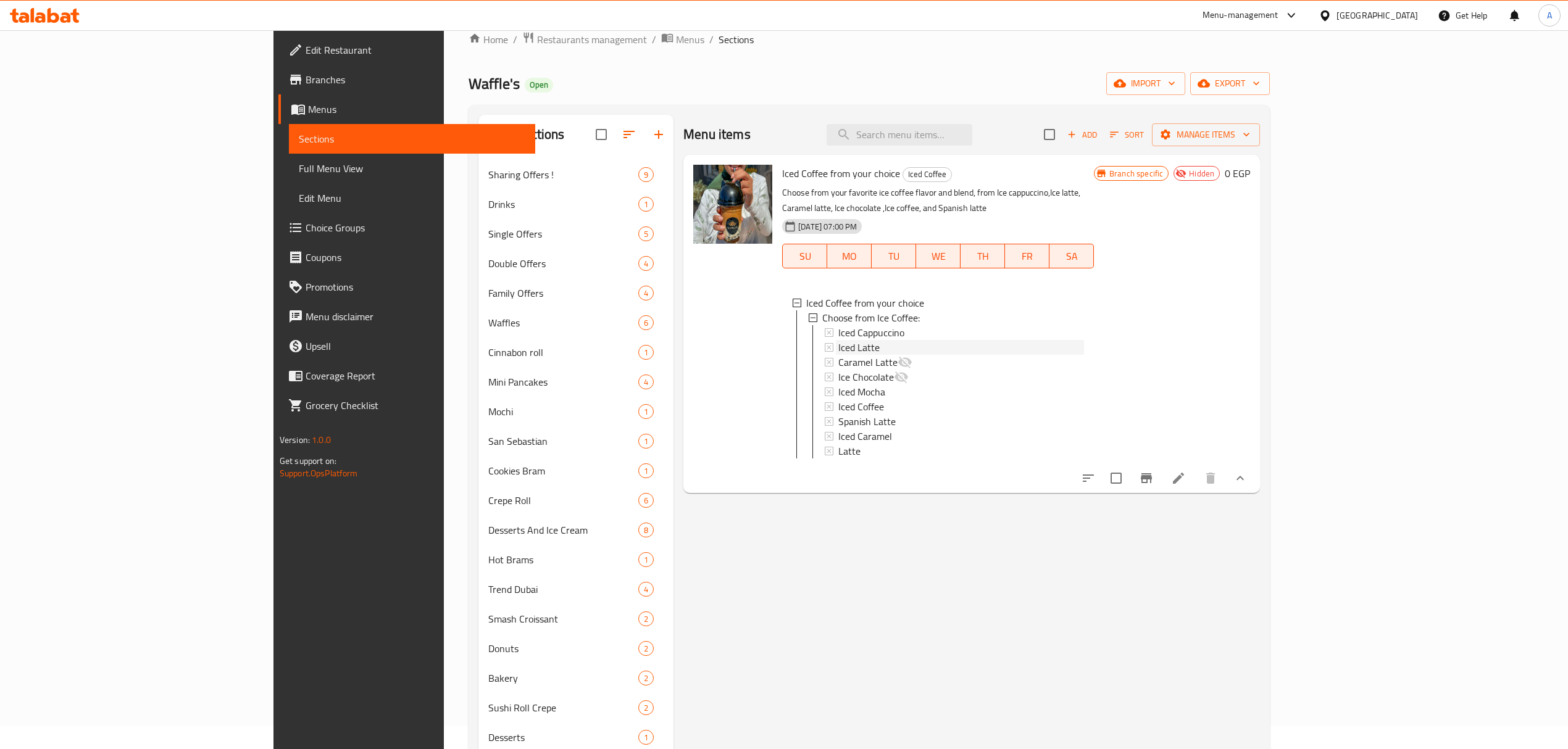
click at [873, 340] on div "Iced Latte" at bounding box center [961, 347] width 246 height 15
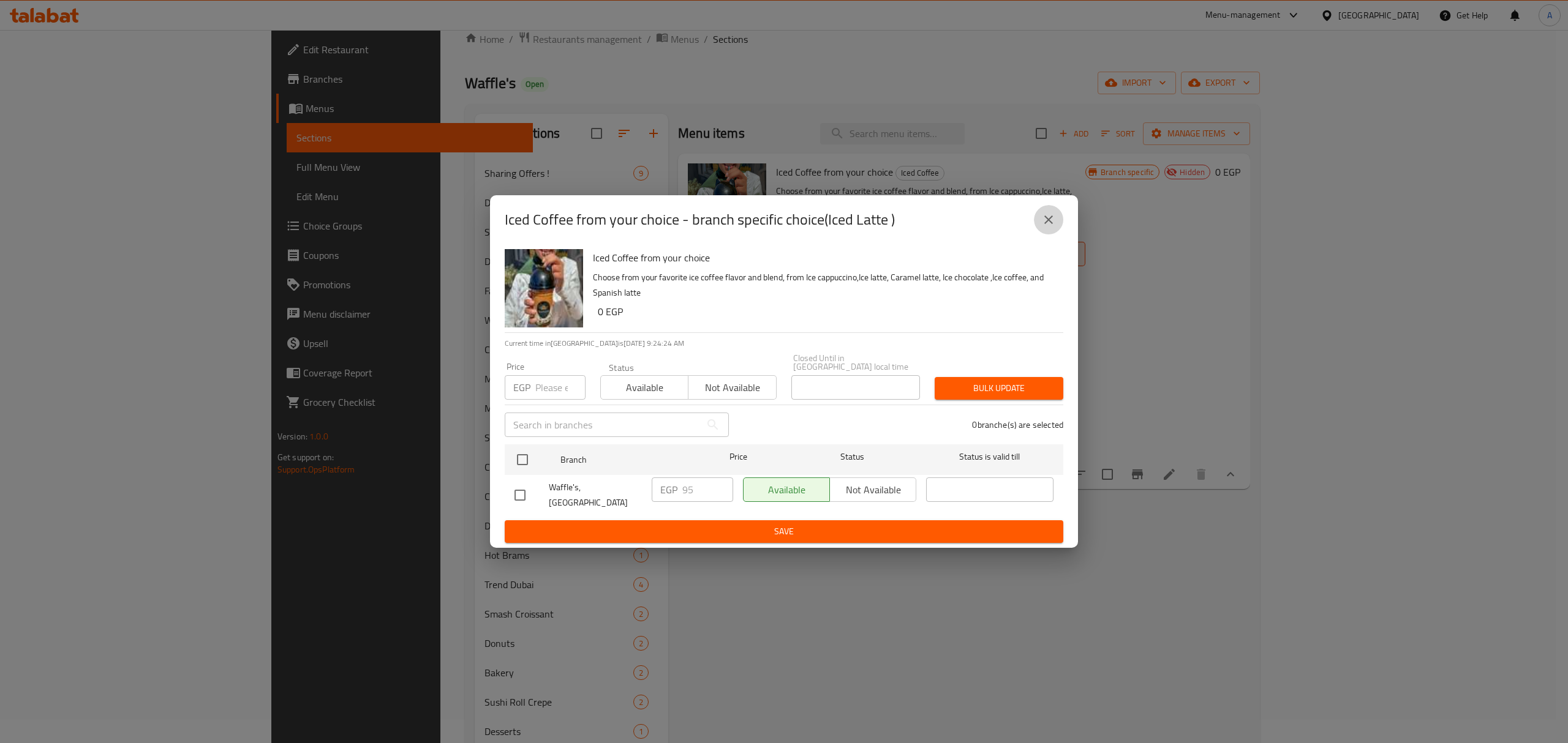
click at [1059, 232] on button "close" at bounding box center [1049, 220] width 30 height 30
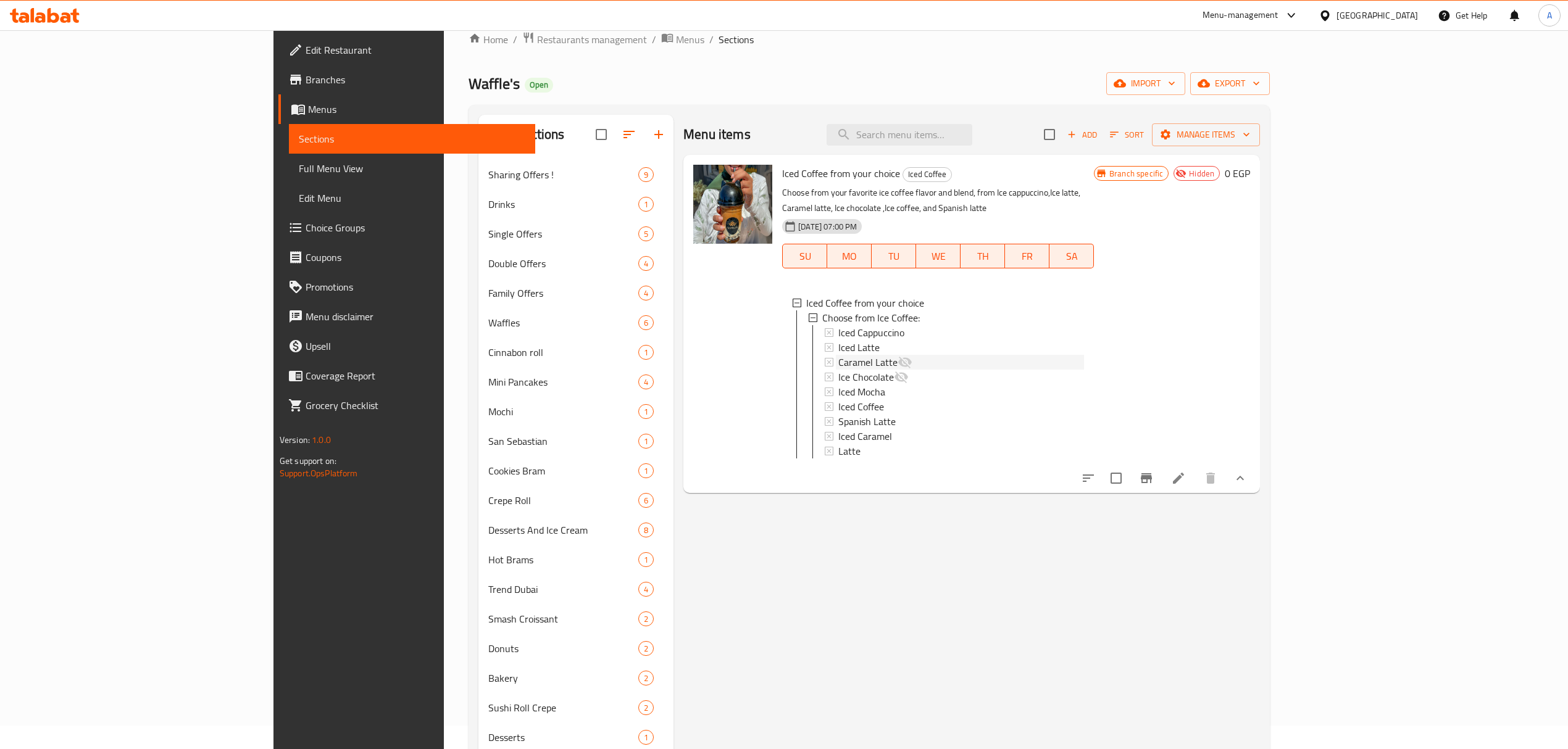
click at [839, 355] on span "Caramel Latte" at bounding box center [868, 362] width 59 height 15
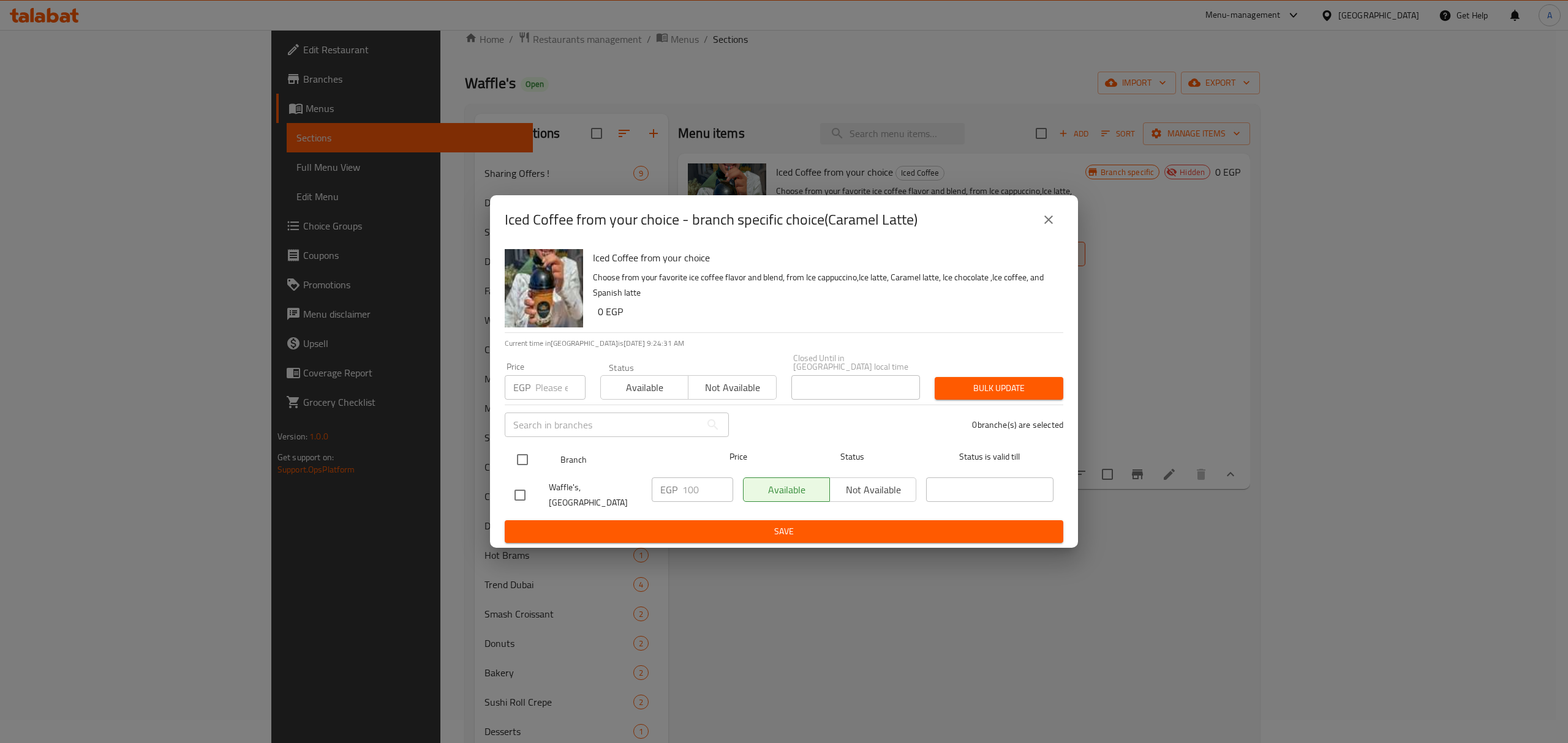
click at [515, 451] on input "checkbox" at bounding box center [522, 460] width 26 height 26
checkbox input "true"
click at [553, 400] on input "number" at bounding box center [560, 388] width 50 height 25
type input "105"
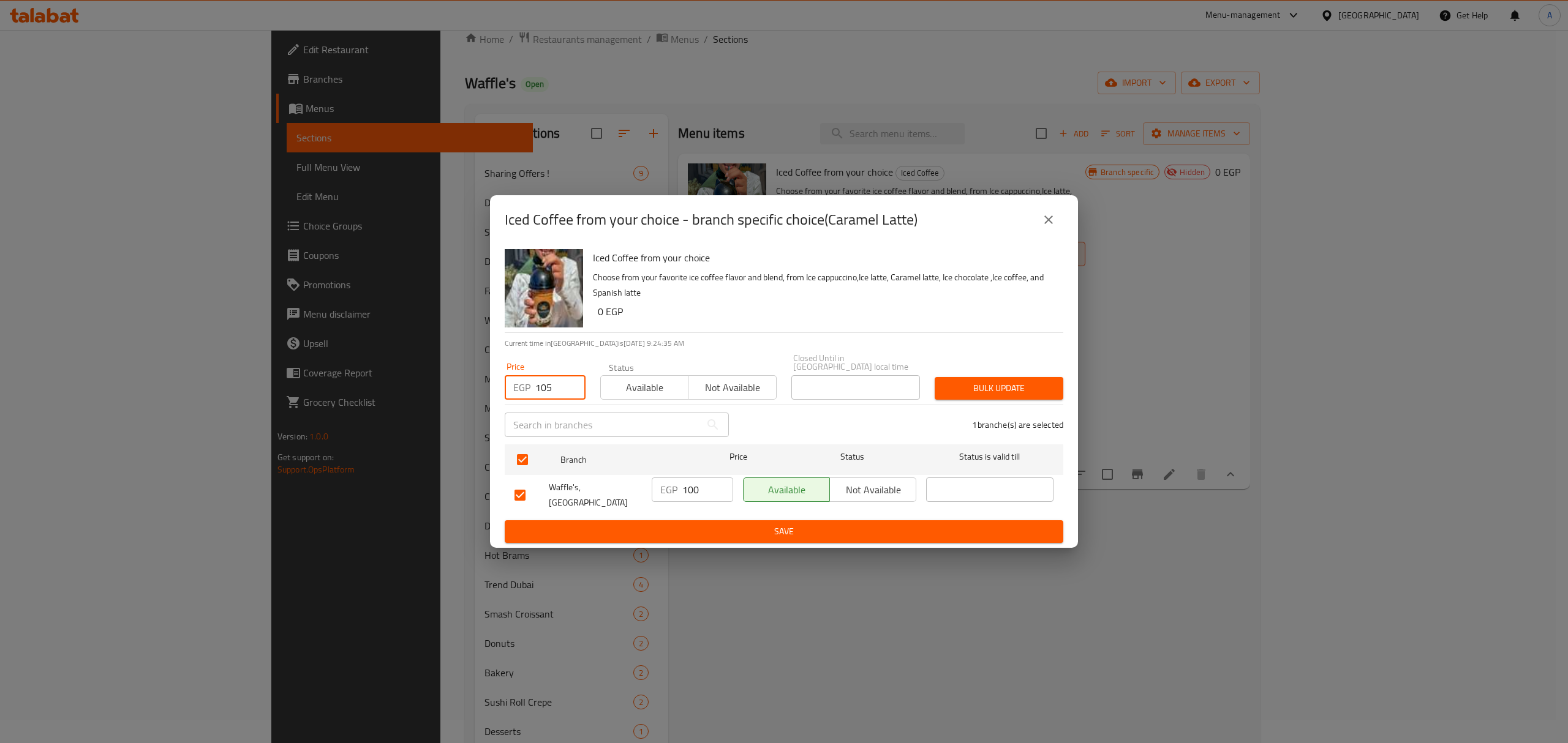
click at [1000, 387] on span "Bulk update" at bounding box center [999, 388] width 109 height 16
click at [1047, 227] on icon "close" at bounding box center [1049, 220] width 15 height 15
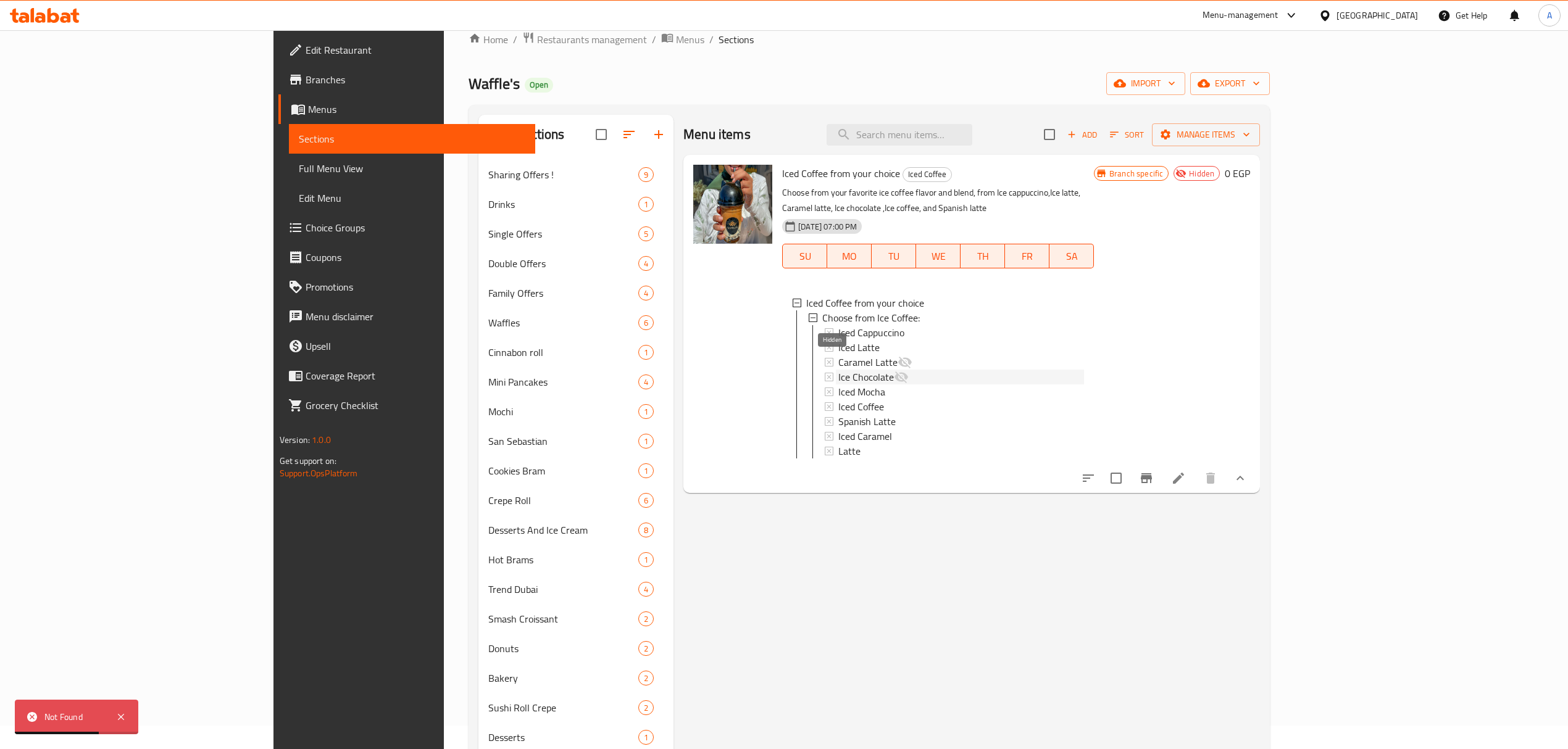
click at [894, 372] on icon at bounding box center [901, 377] width 13 height 12
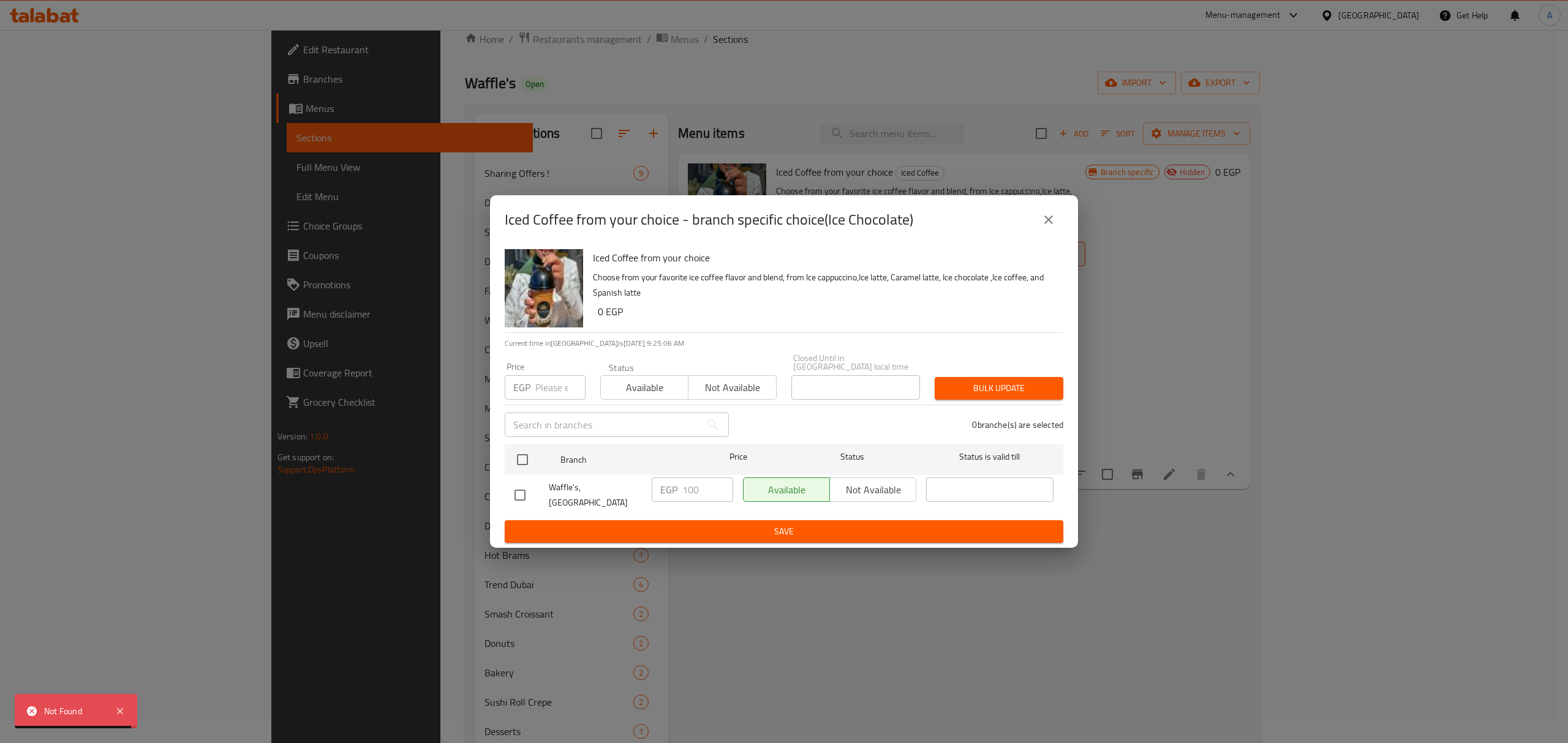
click at [1051, 235] on button "close" at bounding box center [1049, 220] width 30 height 30
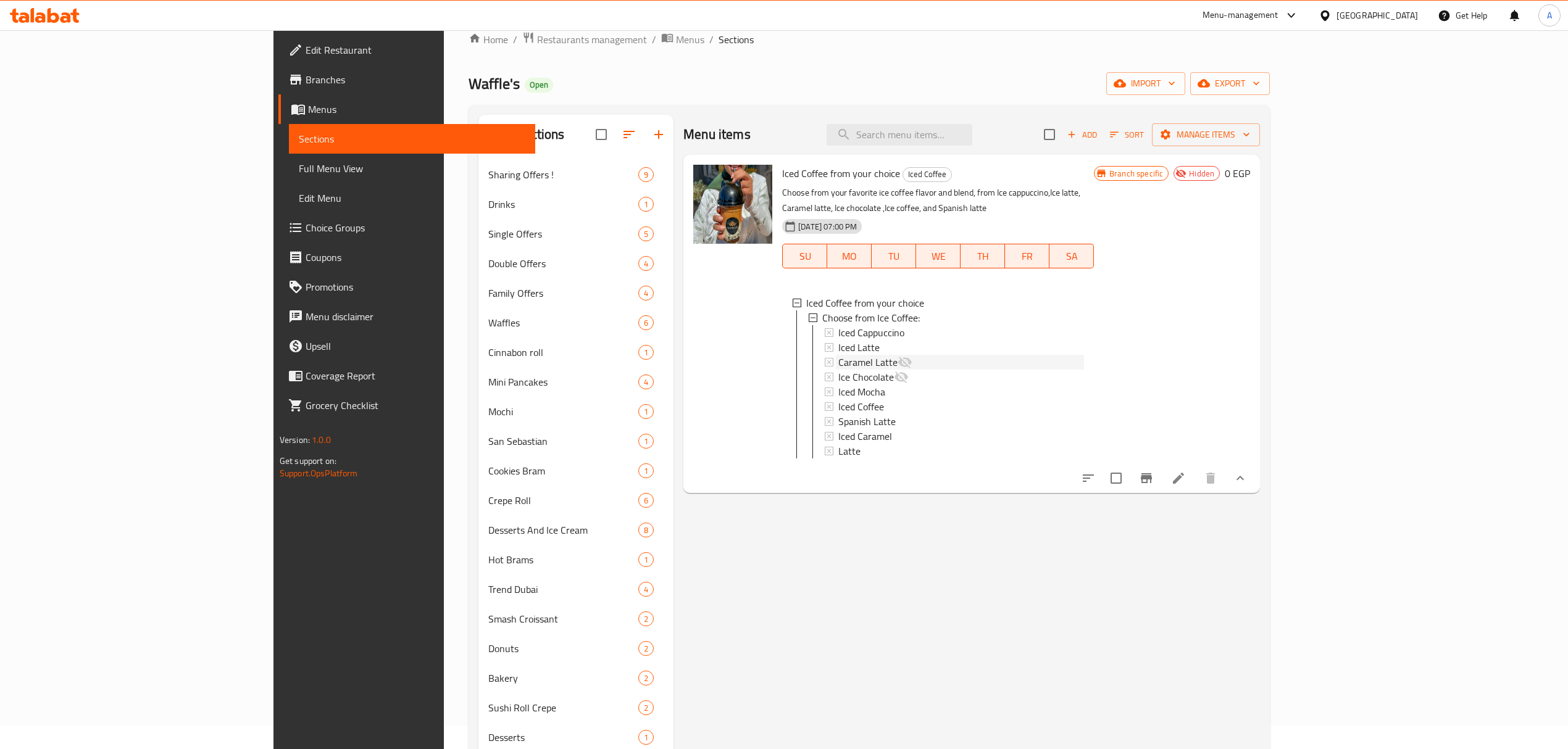
click at [872, 355] on div "Caramel Latte" at bounding box center [961, 362] width 246 height 15
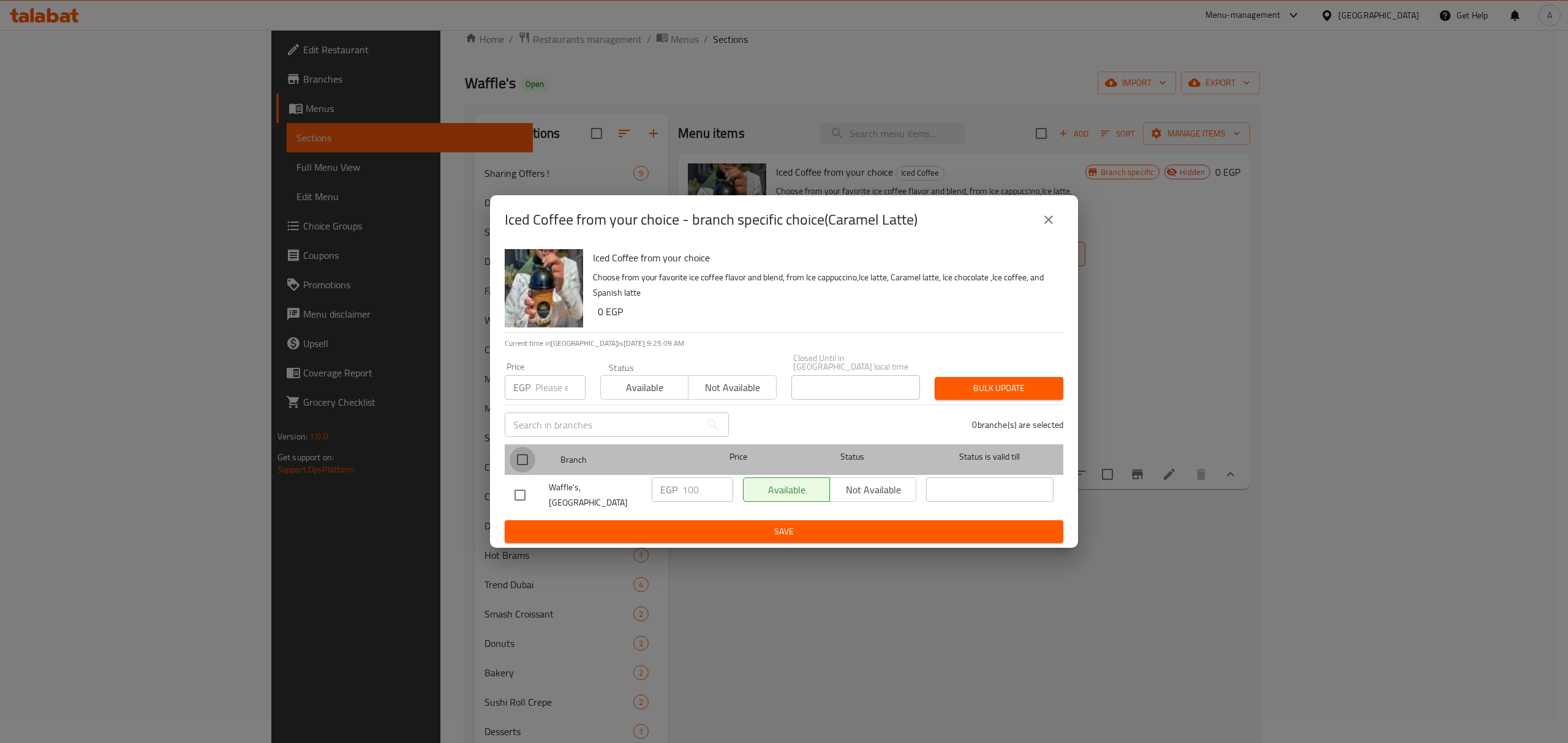
click at [523, 451] on input "checkbox" at bounding box center [522, 460] width 26 height 26
checkbox input "true"
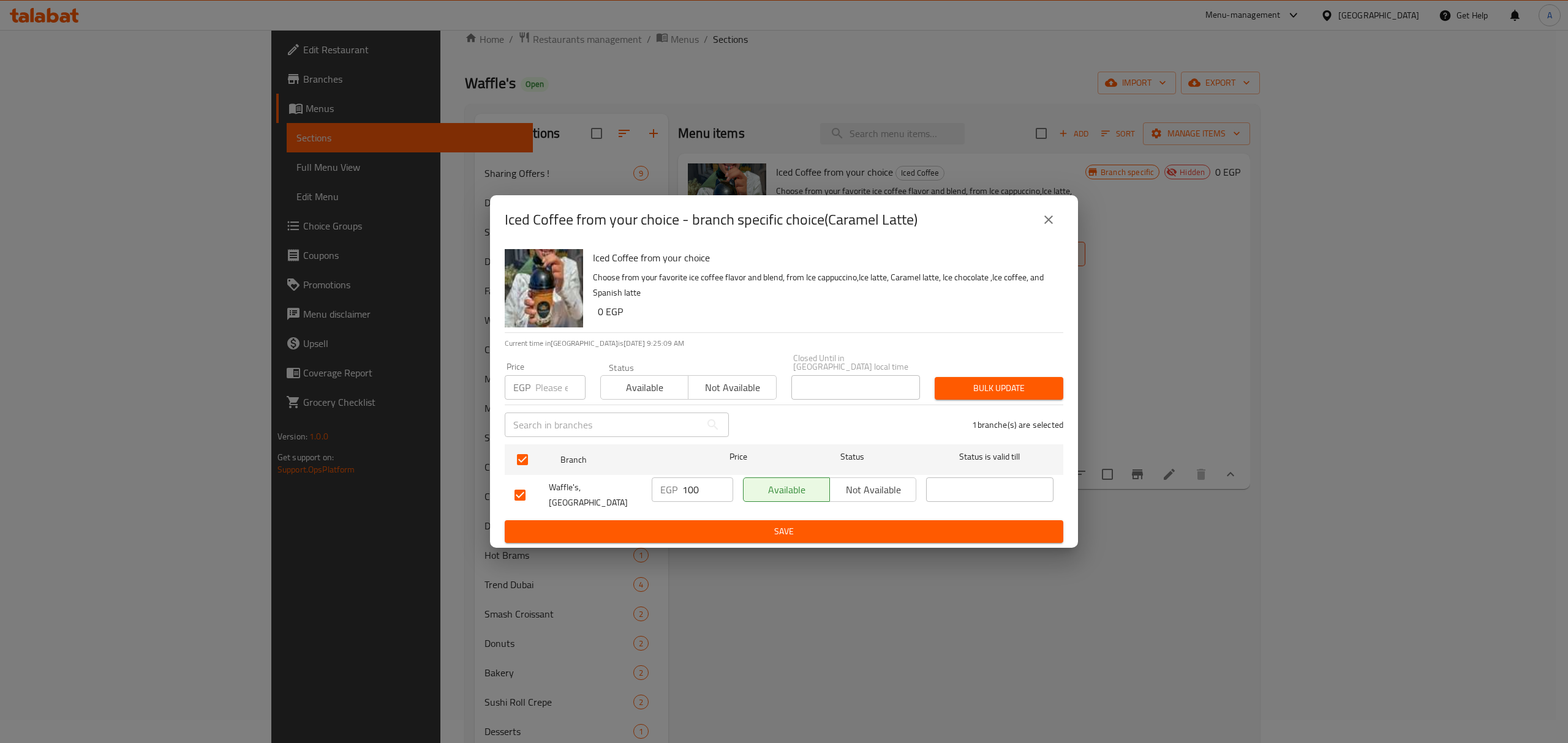
click at [556, 383] on input "number" at bounding box center [560, 388] width 50 height 25
type input "105"
click at [966, 390] on span "Bulk update" at bounding box center [999, 388] width 109 height 16
click at [1039, 230] on button "close" at bounding box center [1049, 220] width 30 height 30
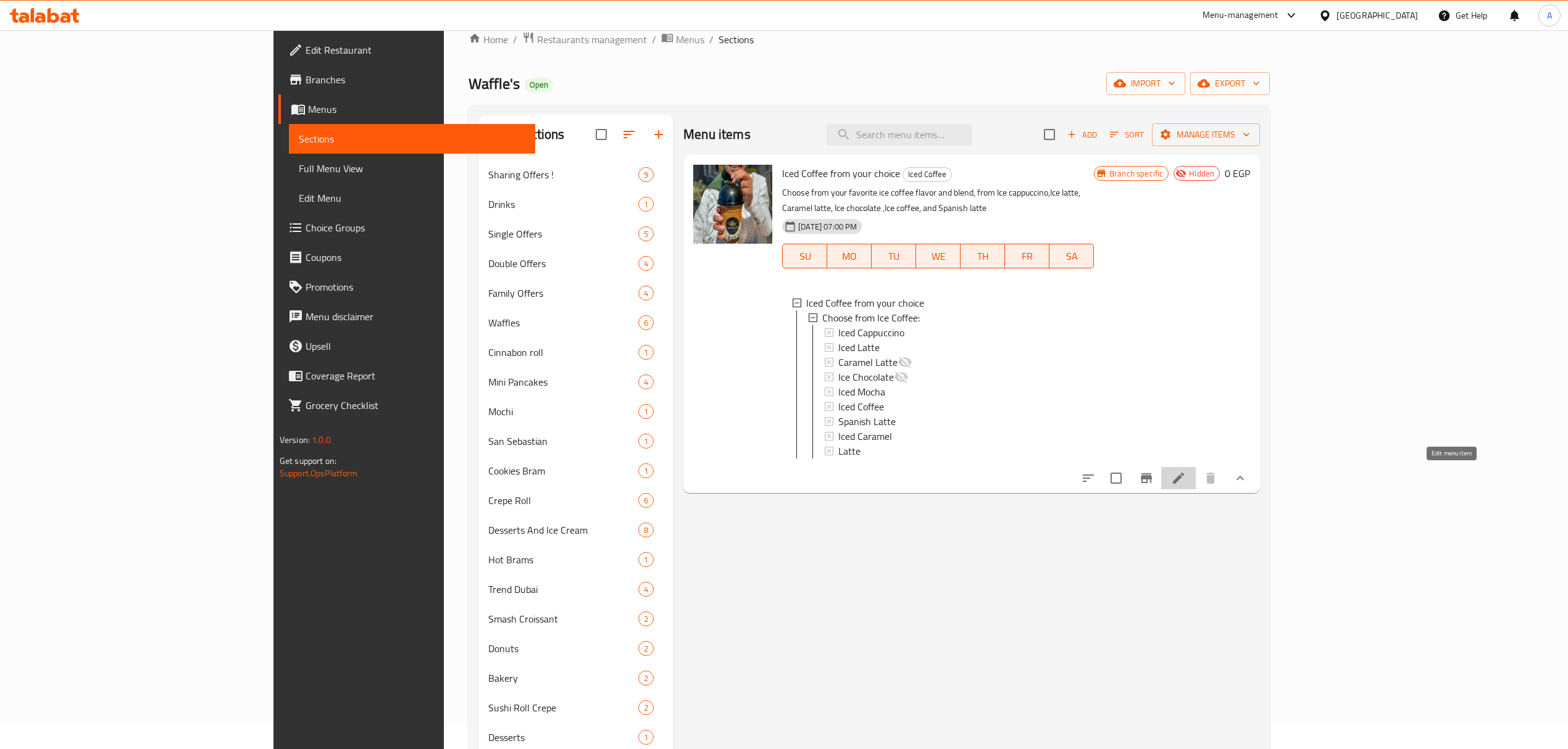
click at [1185, 472] on icon at bounding box center [1179, 478] width 15 height 15
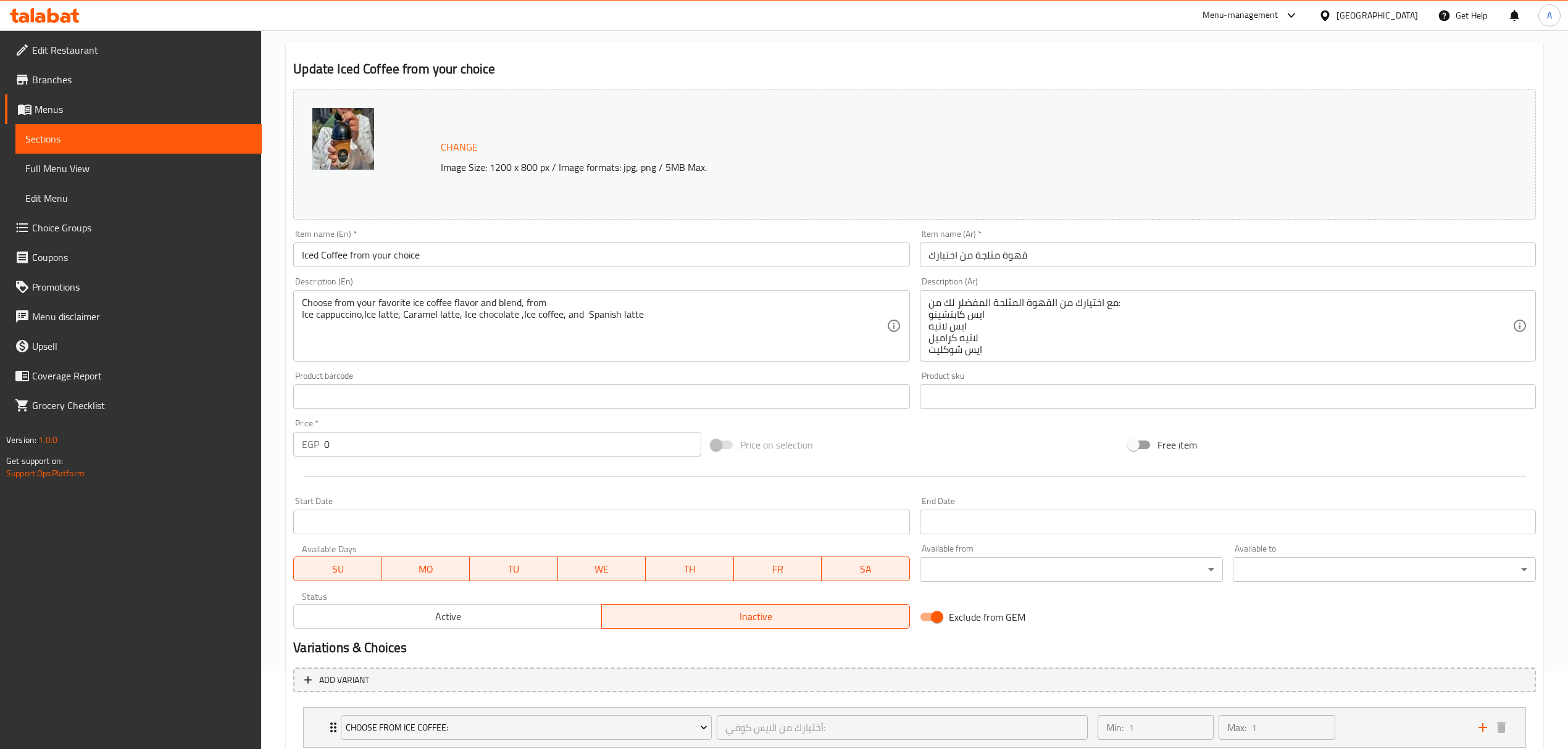
scroll to position [161, 0]
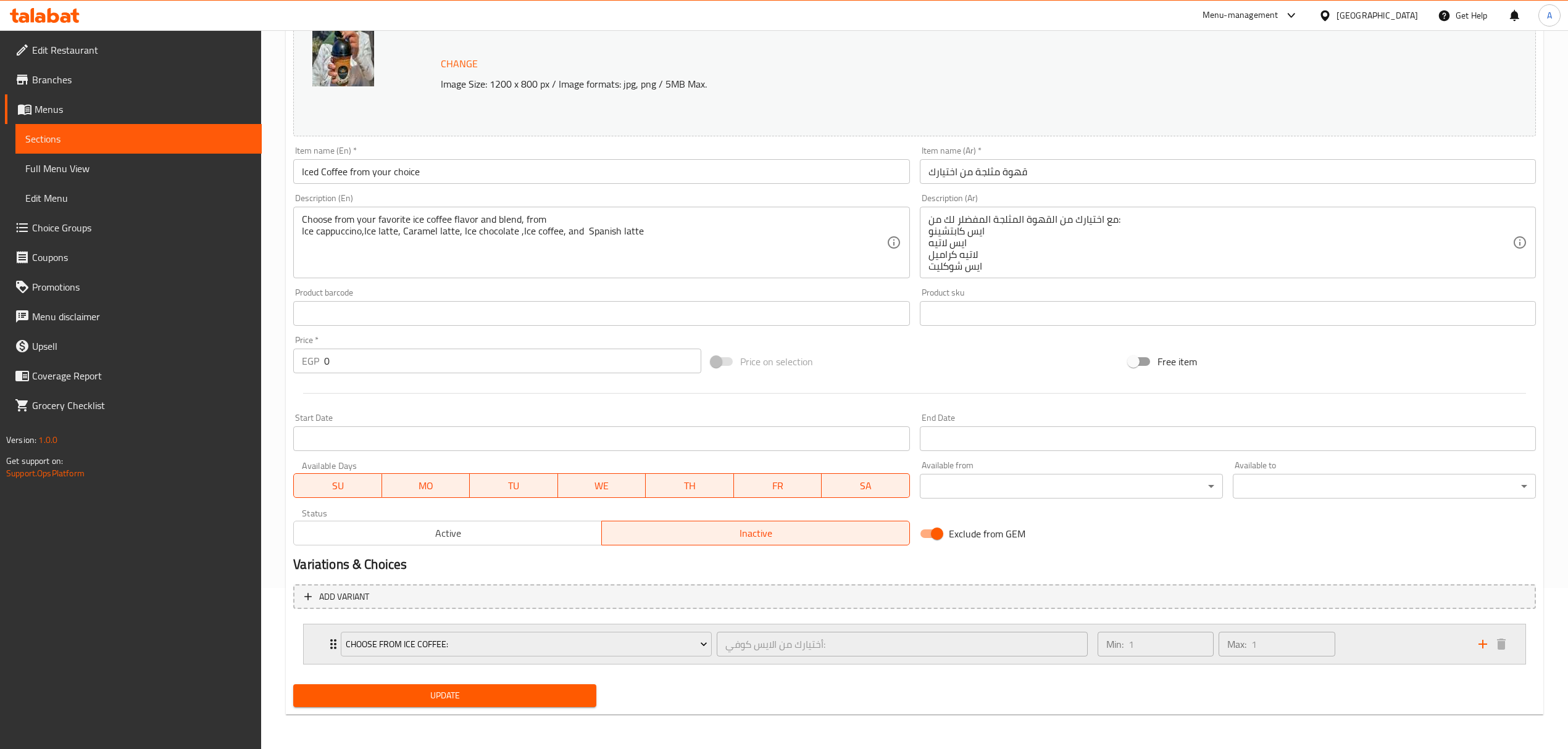
click at [1371, 645] on div "Min: 1 ​ Max: 1 ​" at bounding box center [1280, 643] width 381 height 39
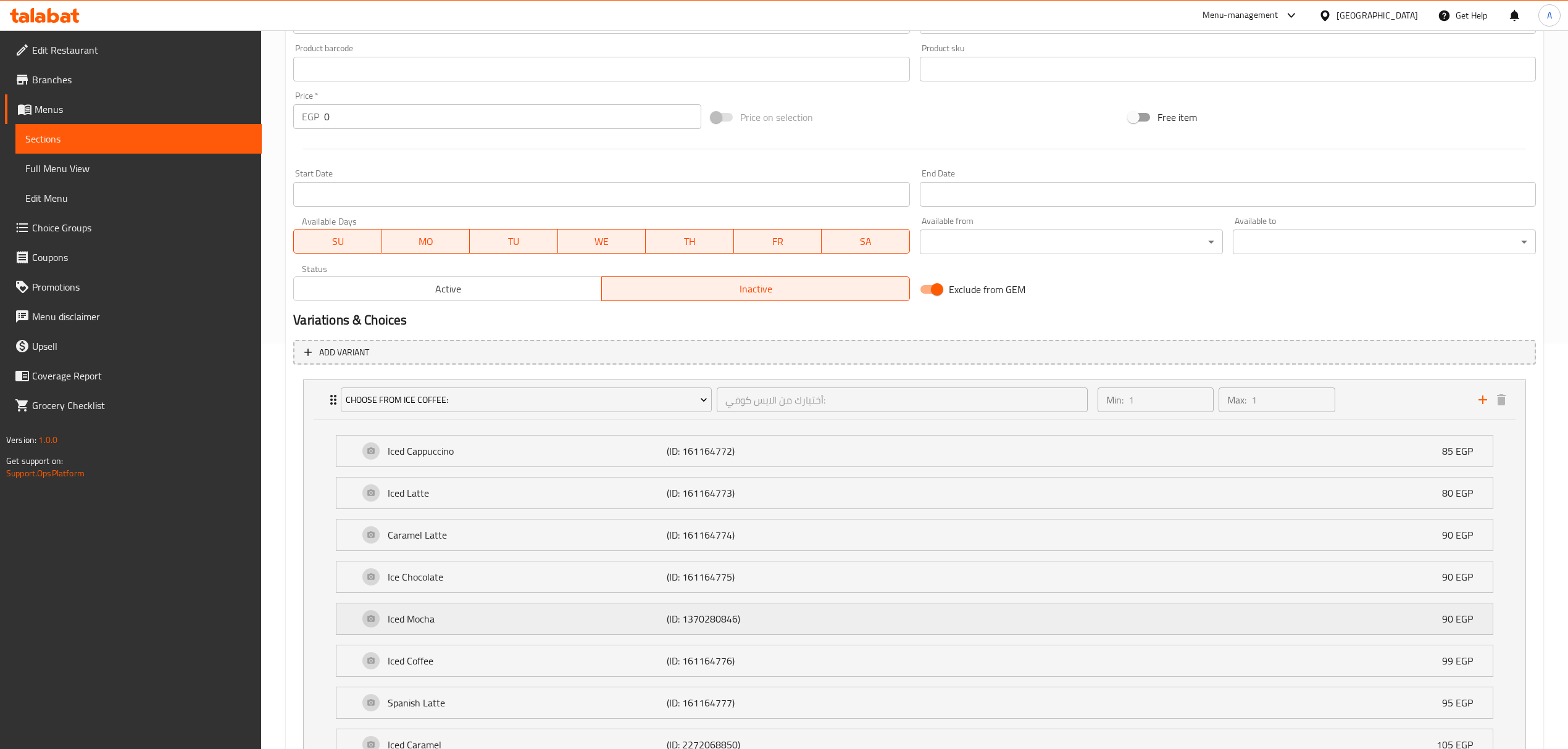
scroll to position [403, 0]
click at [116, 226] on span "Choice Groups" at bounding box center [143, 227] width 220 height 15
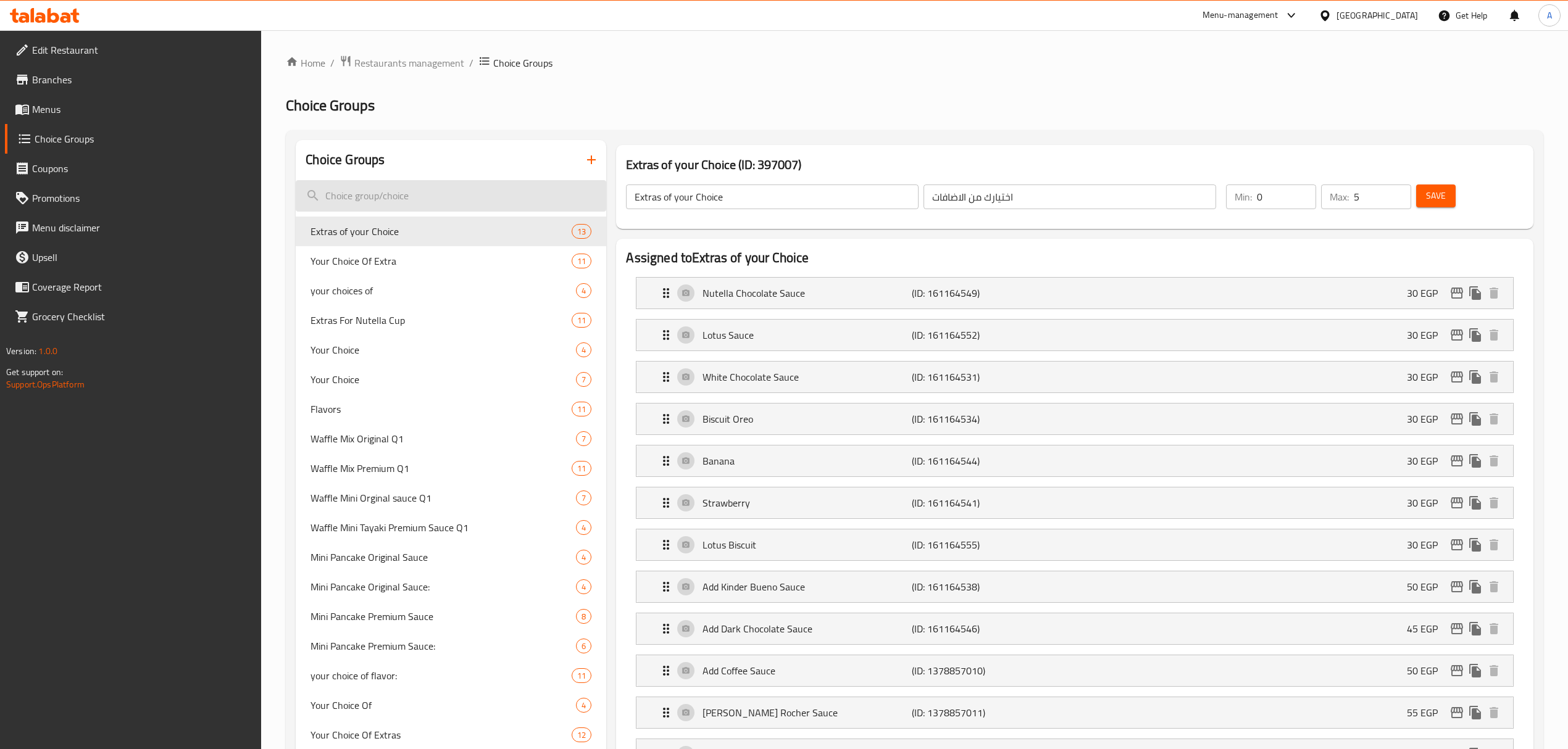
click at [386, 200] on input "search" at bounding box center [451, 196] width 310 height 32
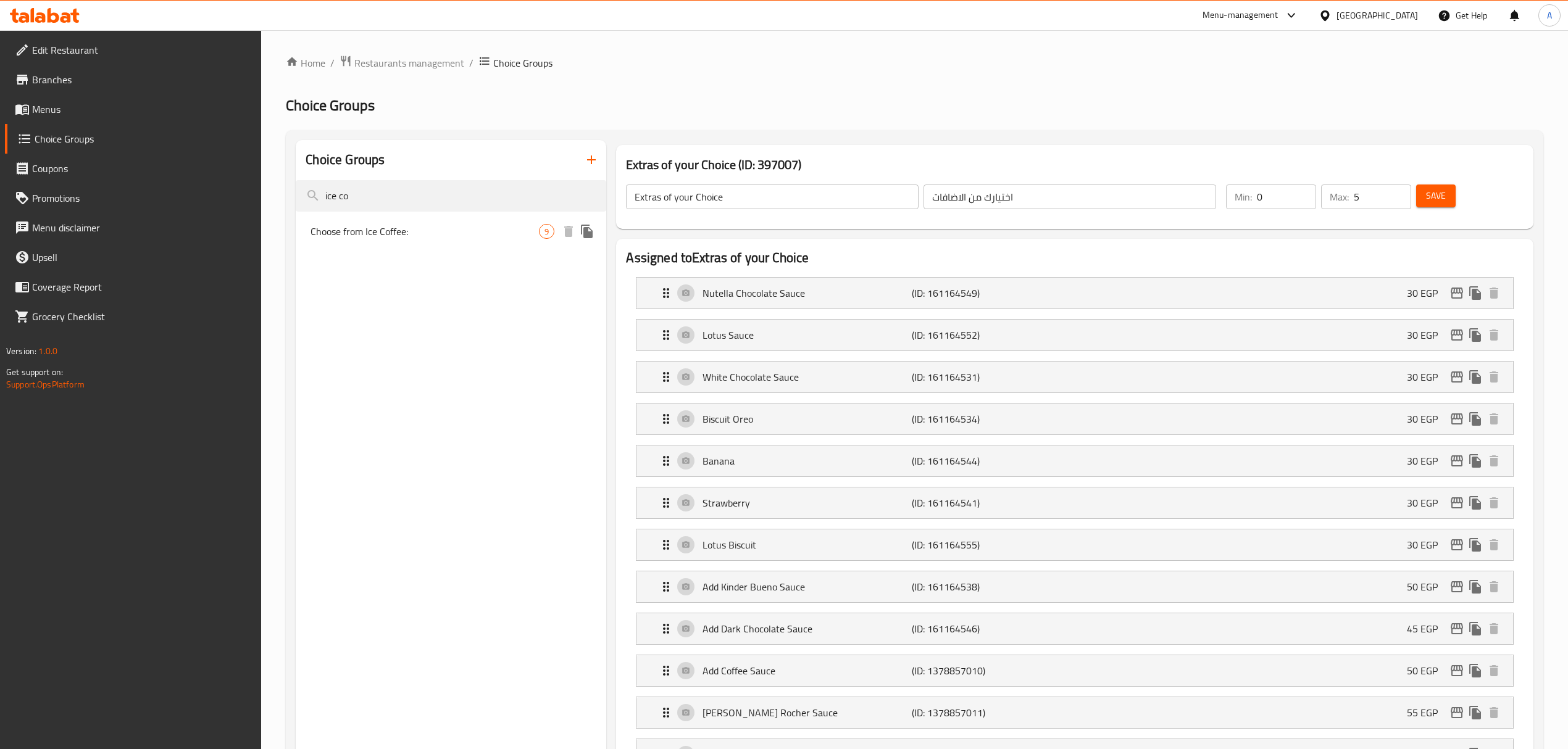
type input "ice co"
click at [401, 237] on span "Choose from Ice Coffee:" at bounding box center [424, 232] width 228 height 15
type input "Choose from Ice Coffee:"
type input "أختيارك من الايس كوفي:"
type input "1"
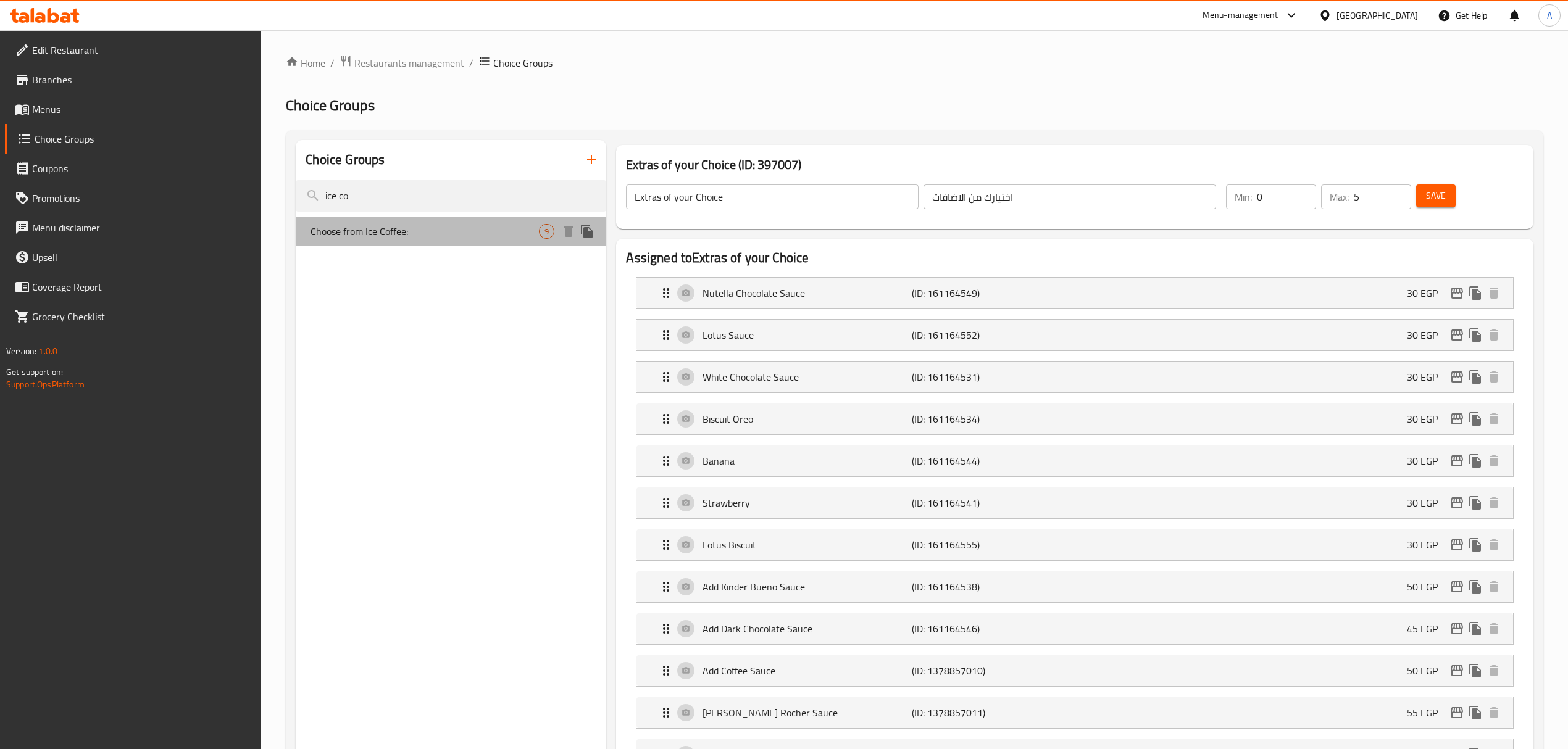
type input "1"
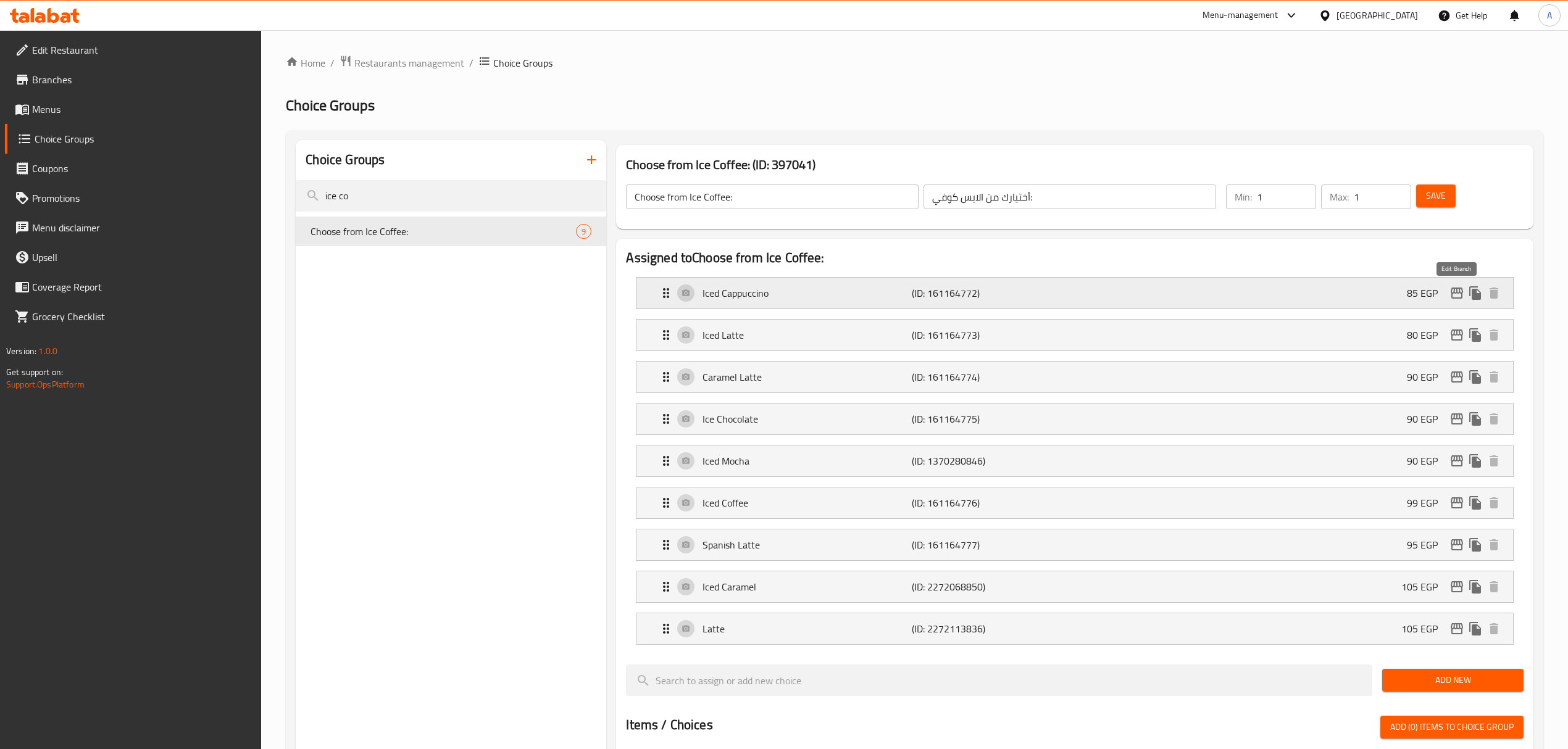
click at [1453, 293] on icon "edit" at bounding box center [1456, 292] width 13 height 11
click at [1452, 338] on icon "edit" at bounding box center [1457, 335] width 15 height 15
click at [1452, 376] on icon "edit" at bounding box center [1457, 377] width 15 height 15
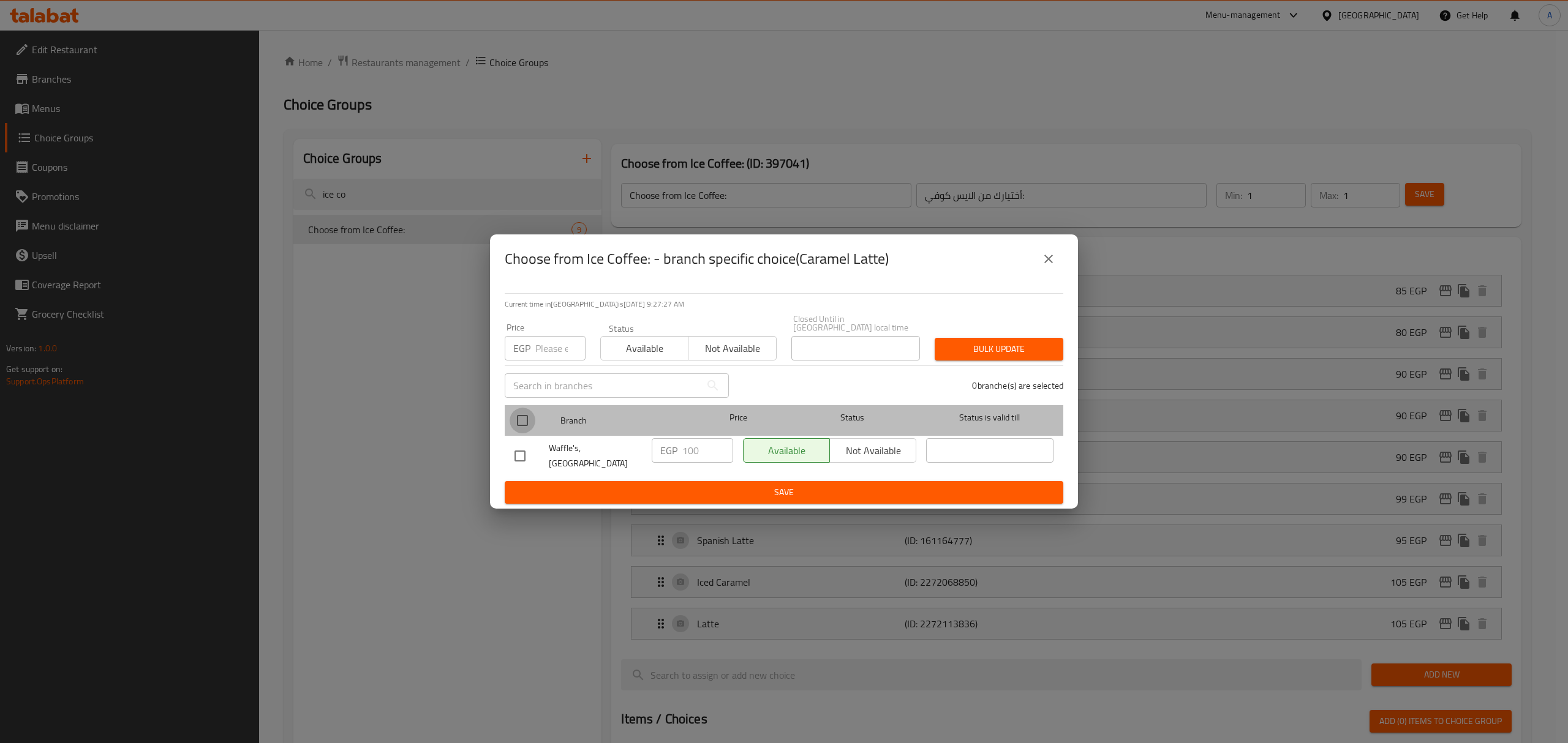
click at [518, 422] on input "checkbox" at bounding box center [522, 420] width 26 height 26
checkbox input "true"
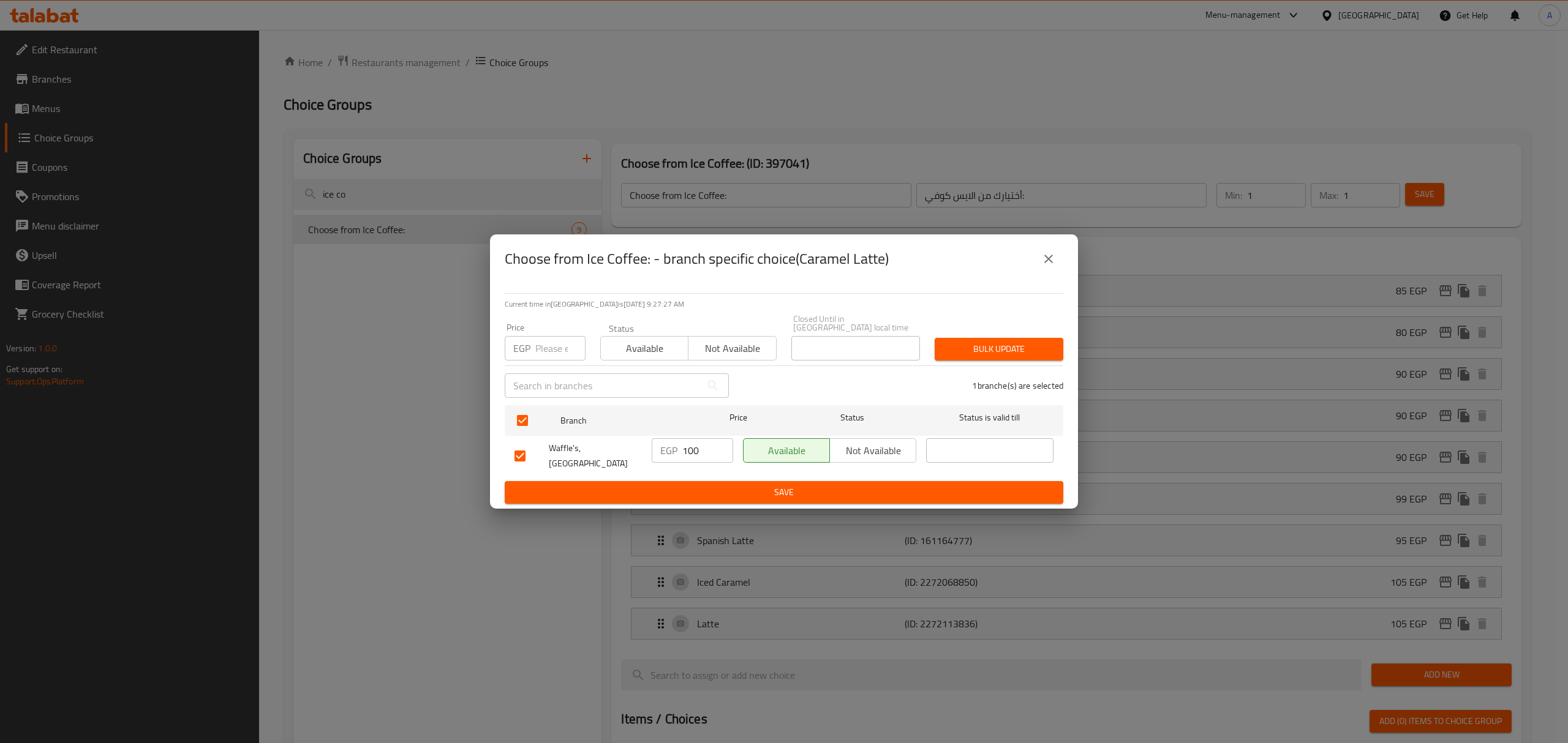
click at [547, 338] on input "number" at bounding box center [560, 349] width 50 height 25
type input "105"
click at [1014, 354] on span "Bulk update" at bounding box center [999, 349] width 109 height 16
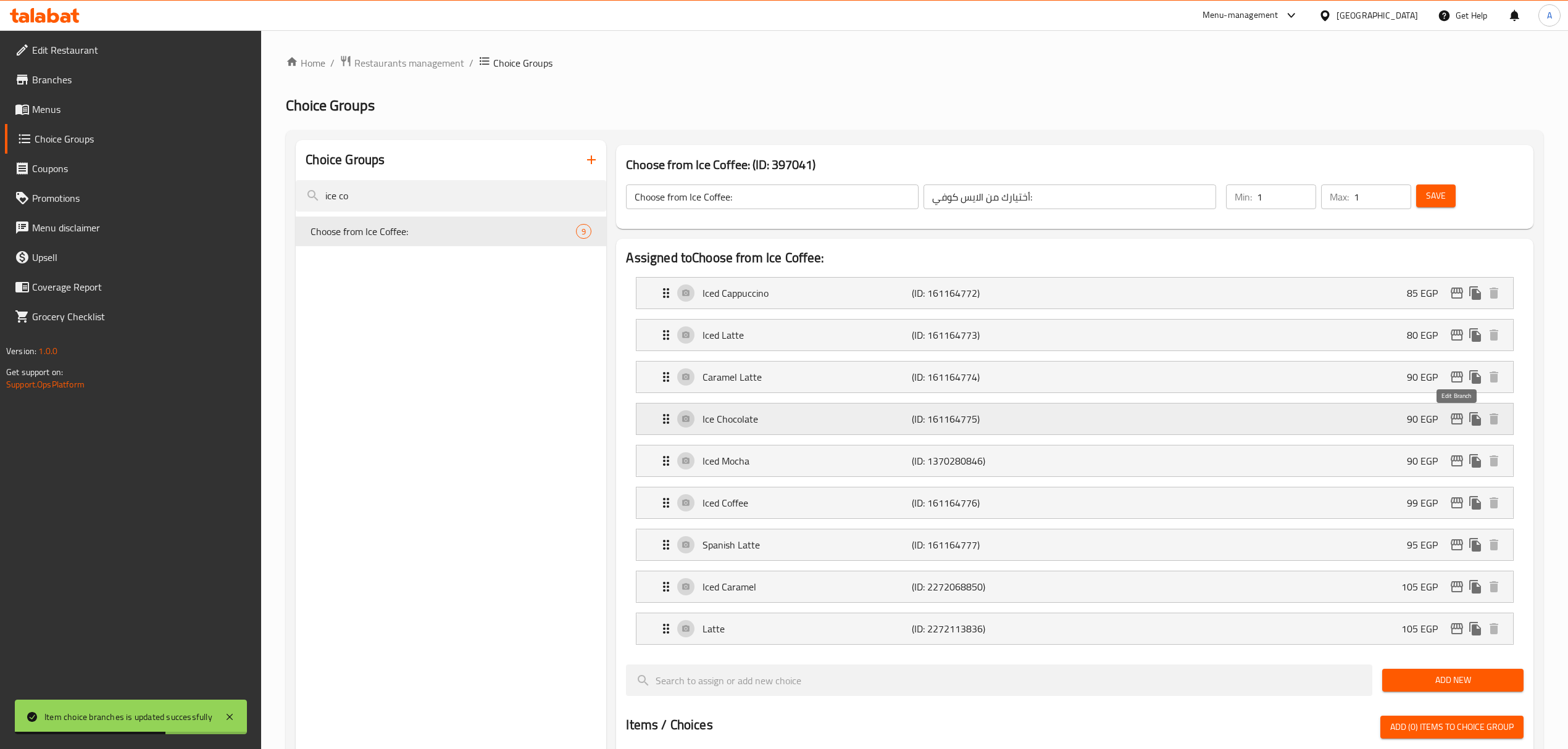
click at [1455, 427] on icon "edit" at bounding box center [1457, 419] width 15 height 15
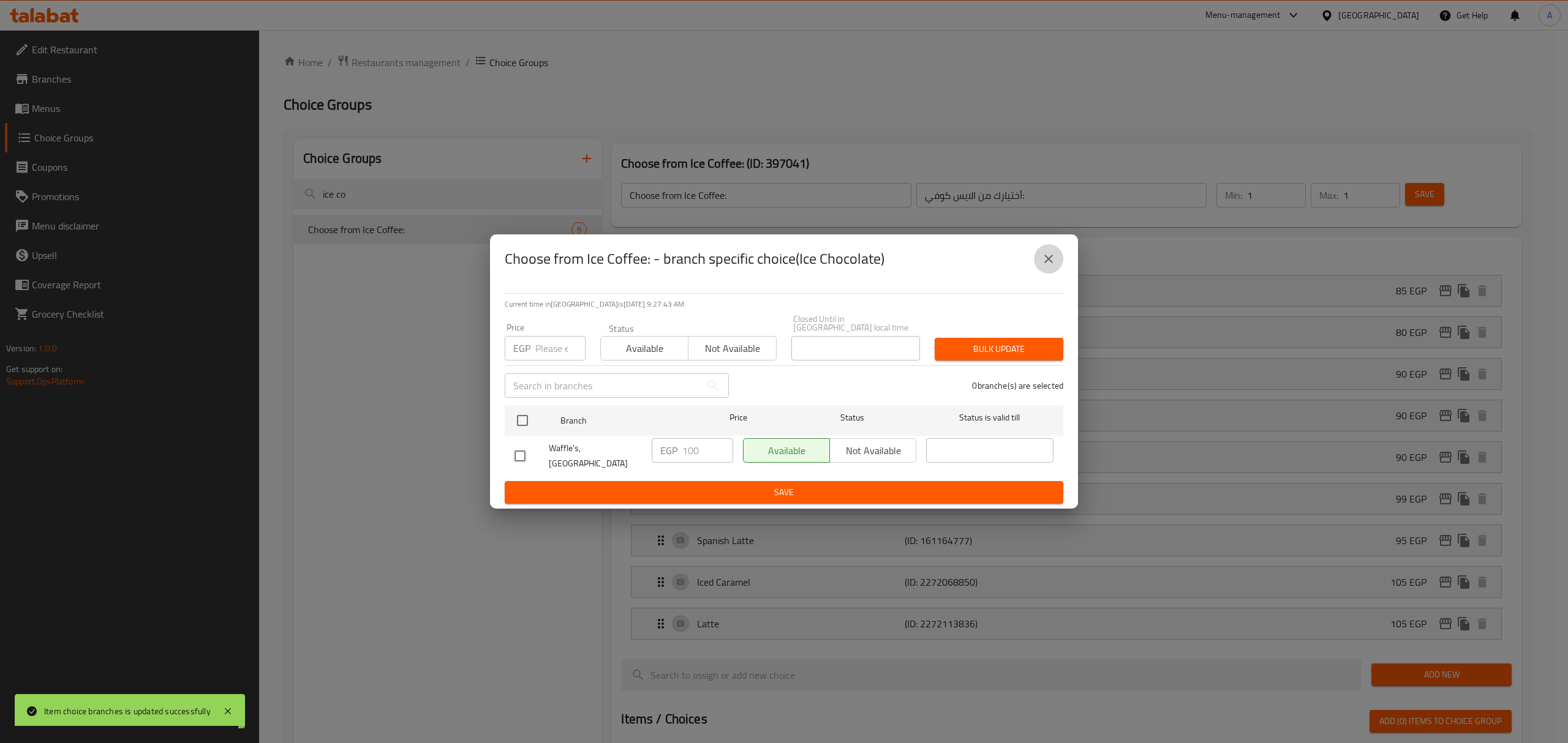
click at [1051, 263] on icon "close" at bounding box center [1049, 259] width 15 height 15
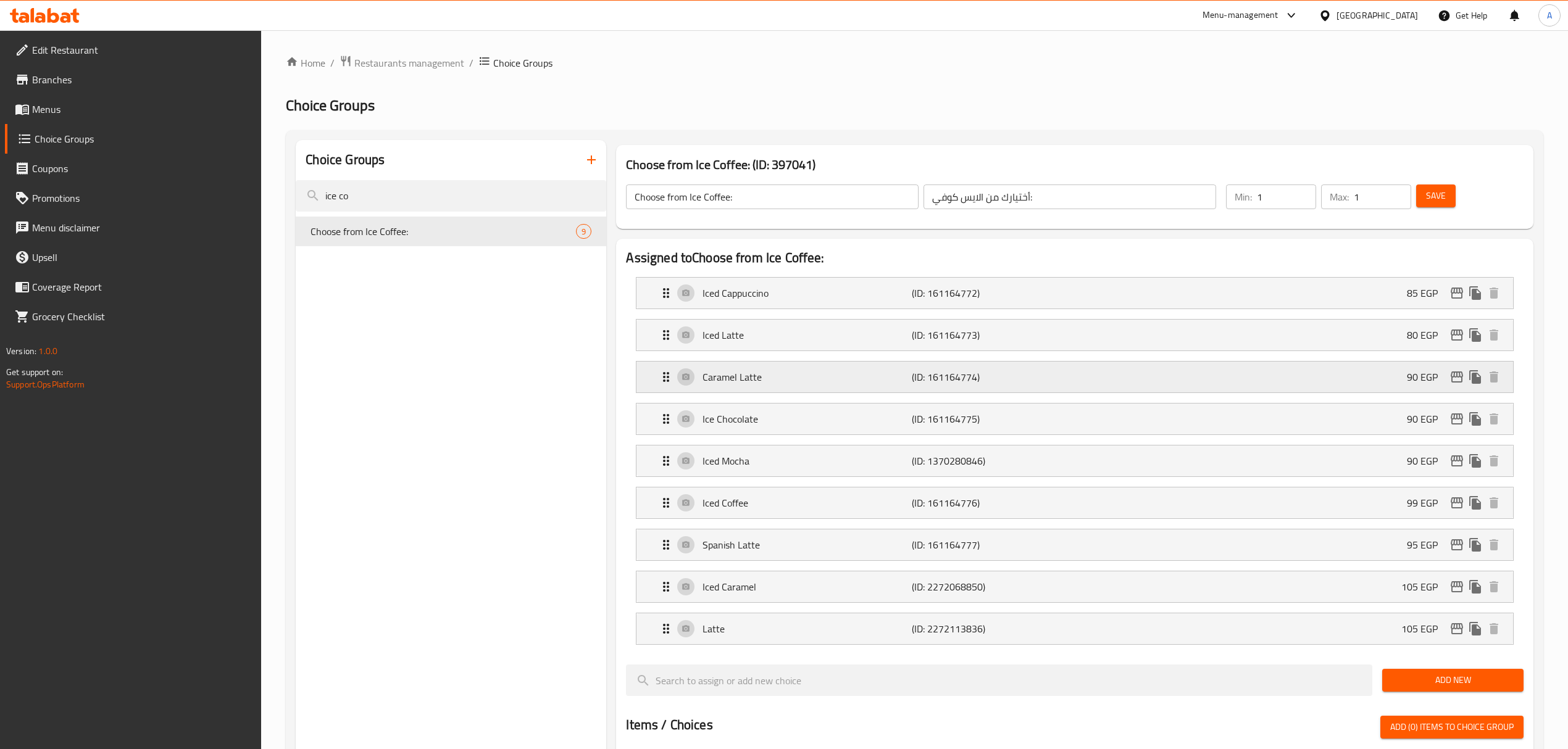
click at [850, 388] on div "Caramel Latte (ID: 161164774) 90 EGP" at bounding box center [1078, 377] width 839 height 31
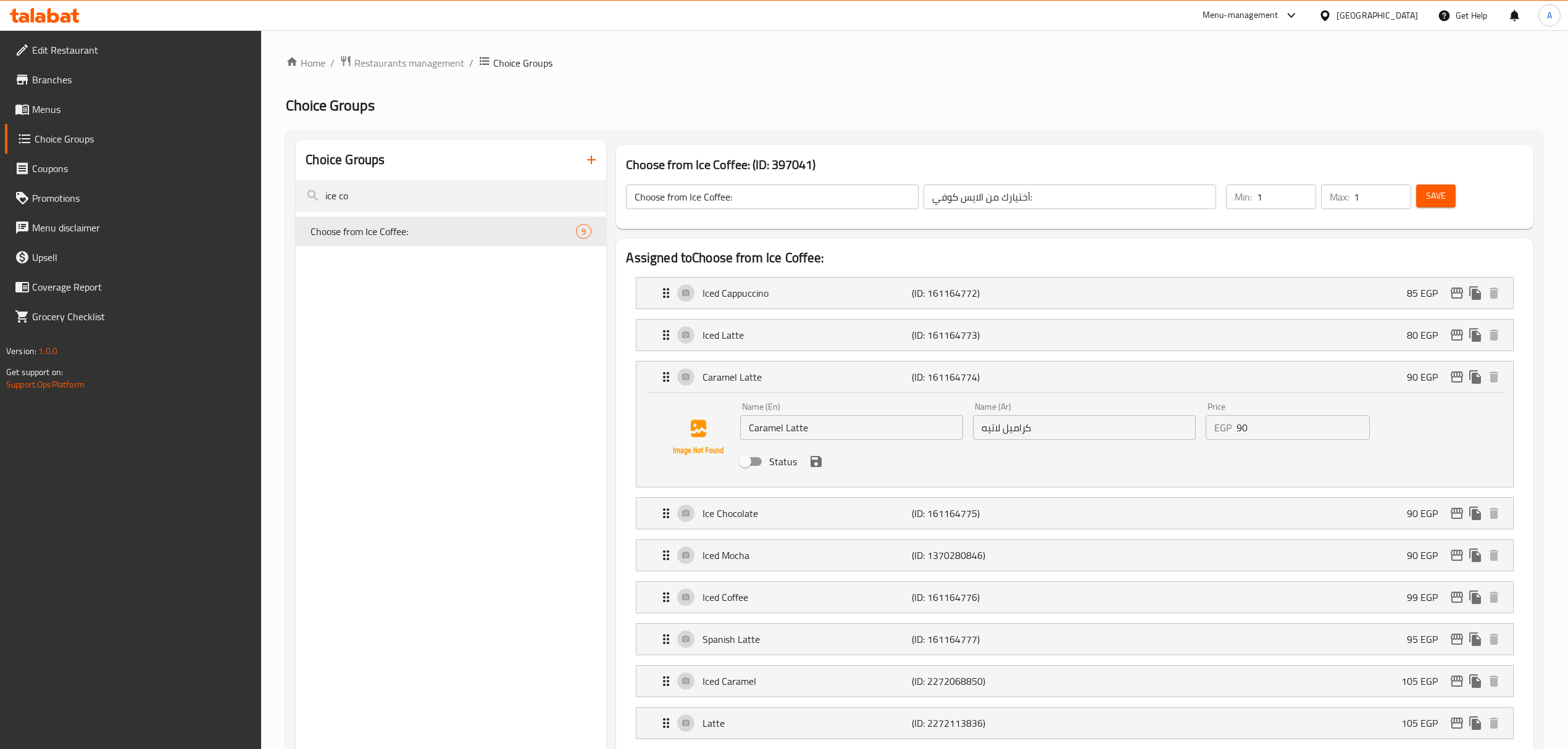
click at [750, 460] on input "Status" at bounding box center [745, 462] width 70 height 23
checkbox input "true"
click at [823, 460] on icon "save" at bounding box center [816, 462] width 15 height 15
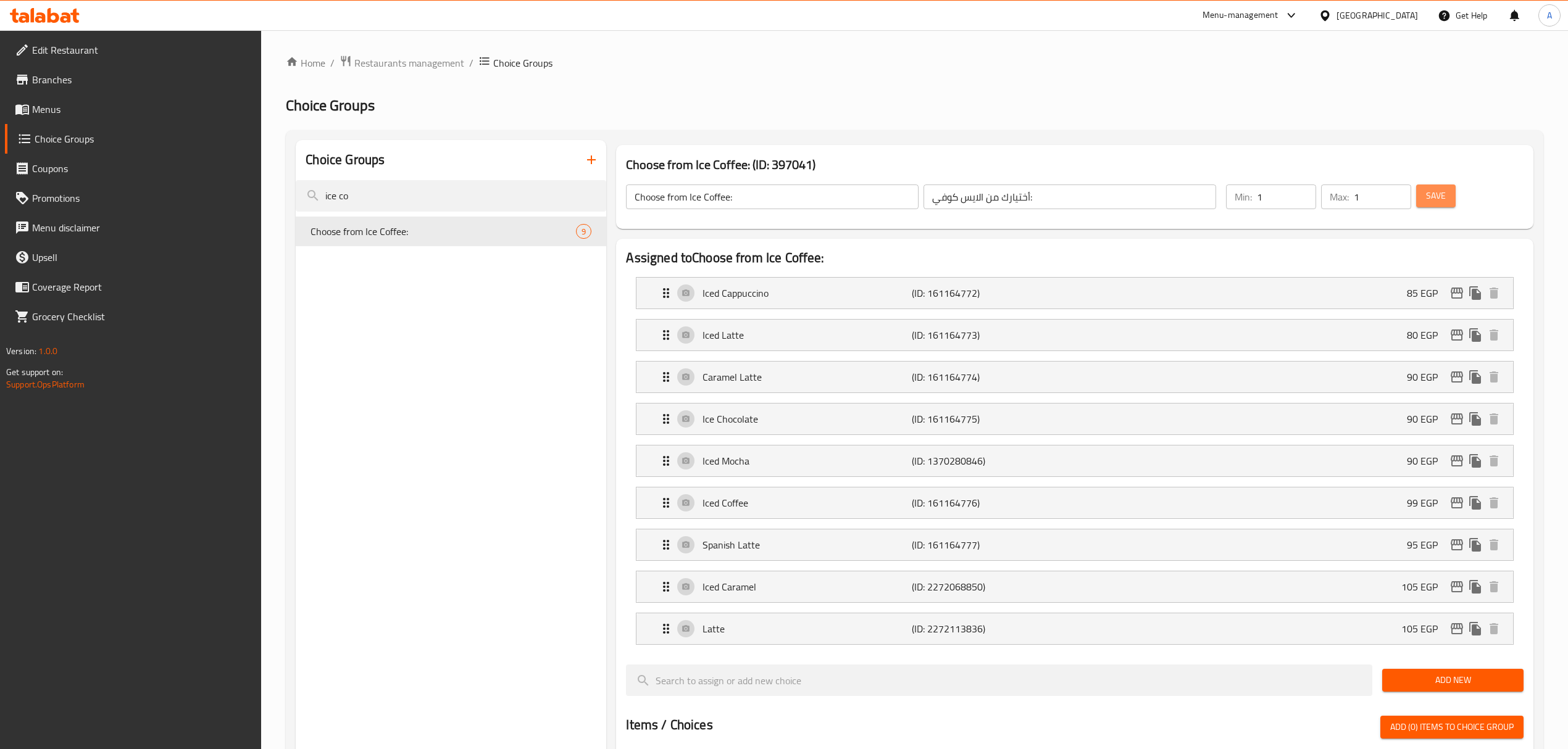
click at [1425, 196] on span "Save" at bounding box center [1435, 196] width 20 height 16
click at [794, 429] on div "Ice Chocolate (ID: 161164775) 90 EGP" at bounding box center [1078, 418] width 839 height 31
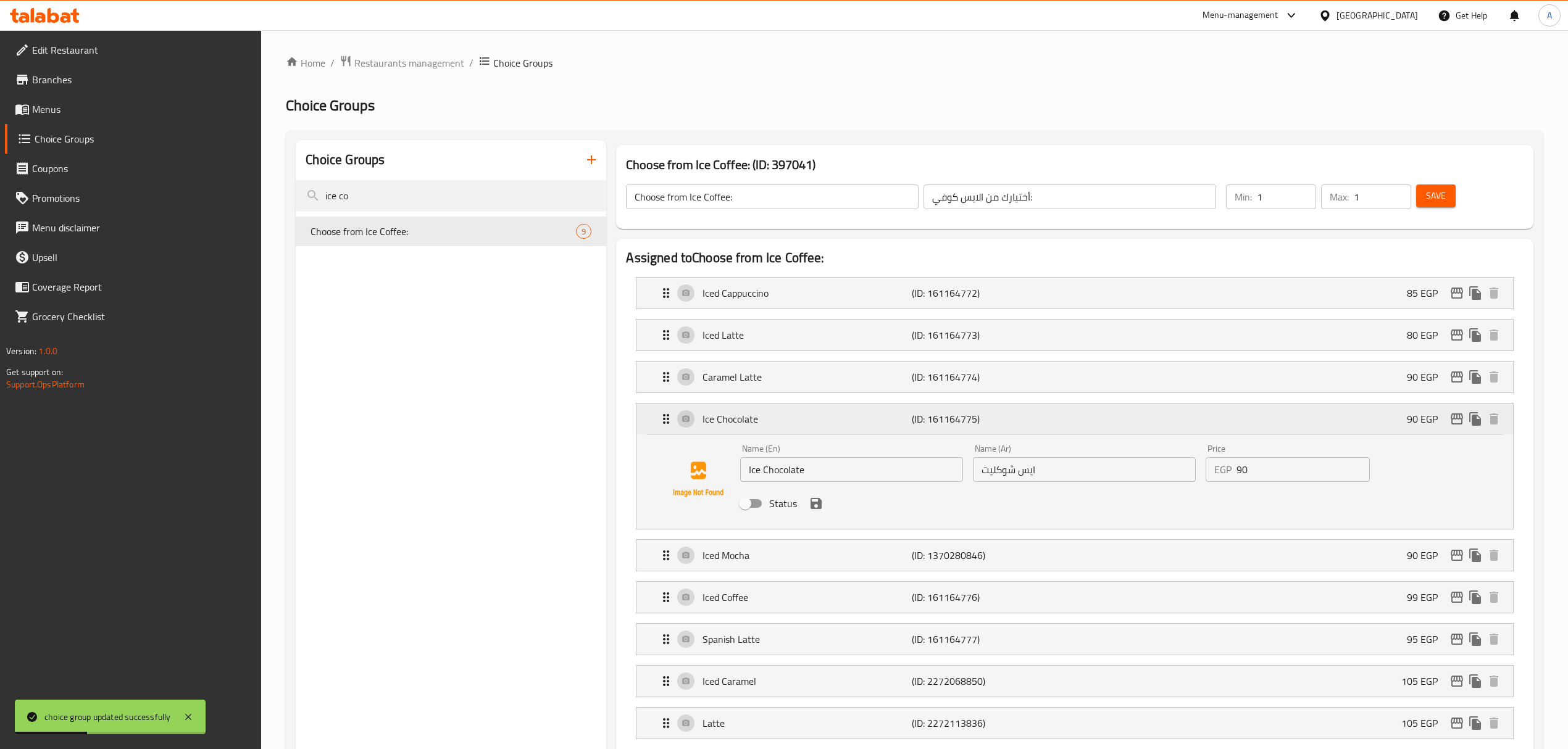
click at [794, 429] on div "Ice Chocolate (ID: 161164775) 90 EGP" at bounding box center [1078, 418] width 839 height 31
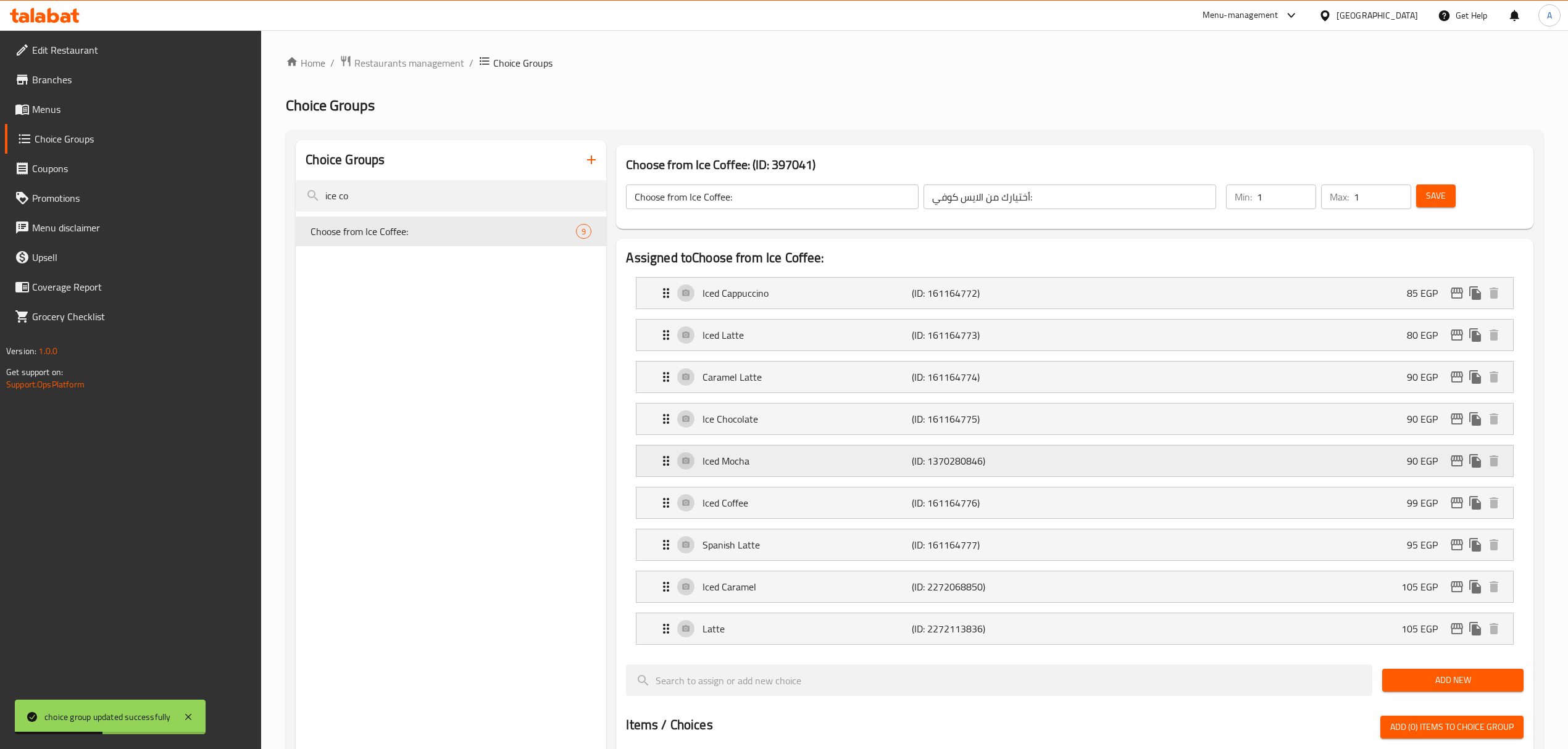
click at [795, 474] on div "Iced Mocha (ID: 1370280846) 90 EGP" at bounding box center [1078, 461] width 839 height 31
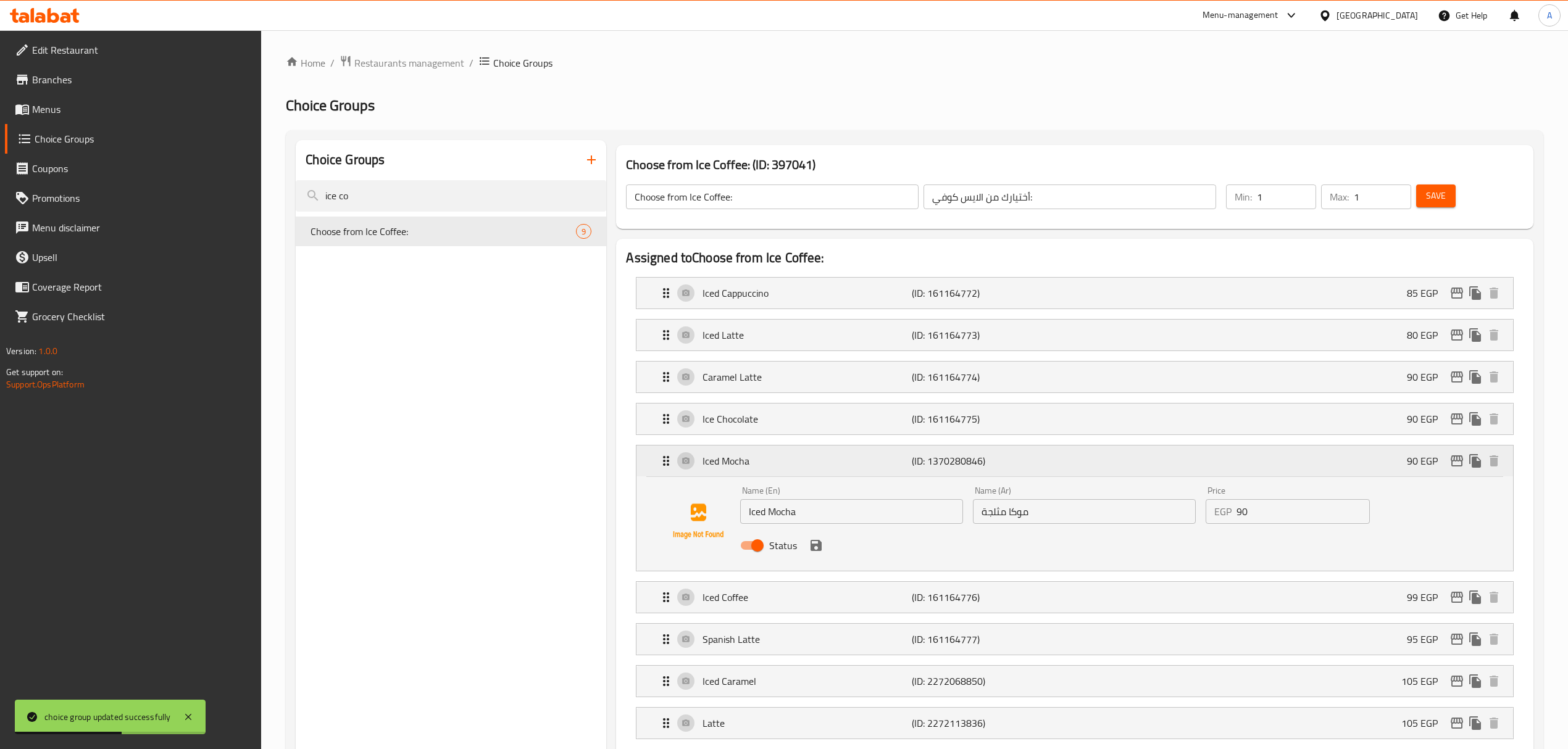
click at [795, 474] on div "Iced Mocha (ID: 1370280846) 90 EGP" at bounding box center [1078, 461] width 839 height 31
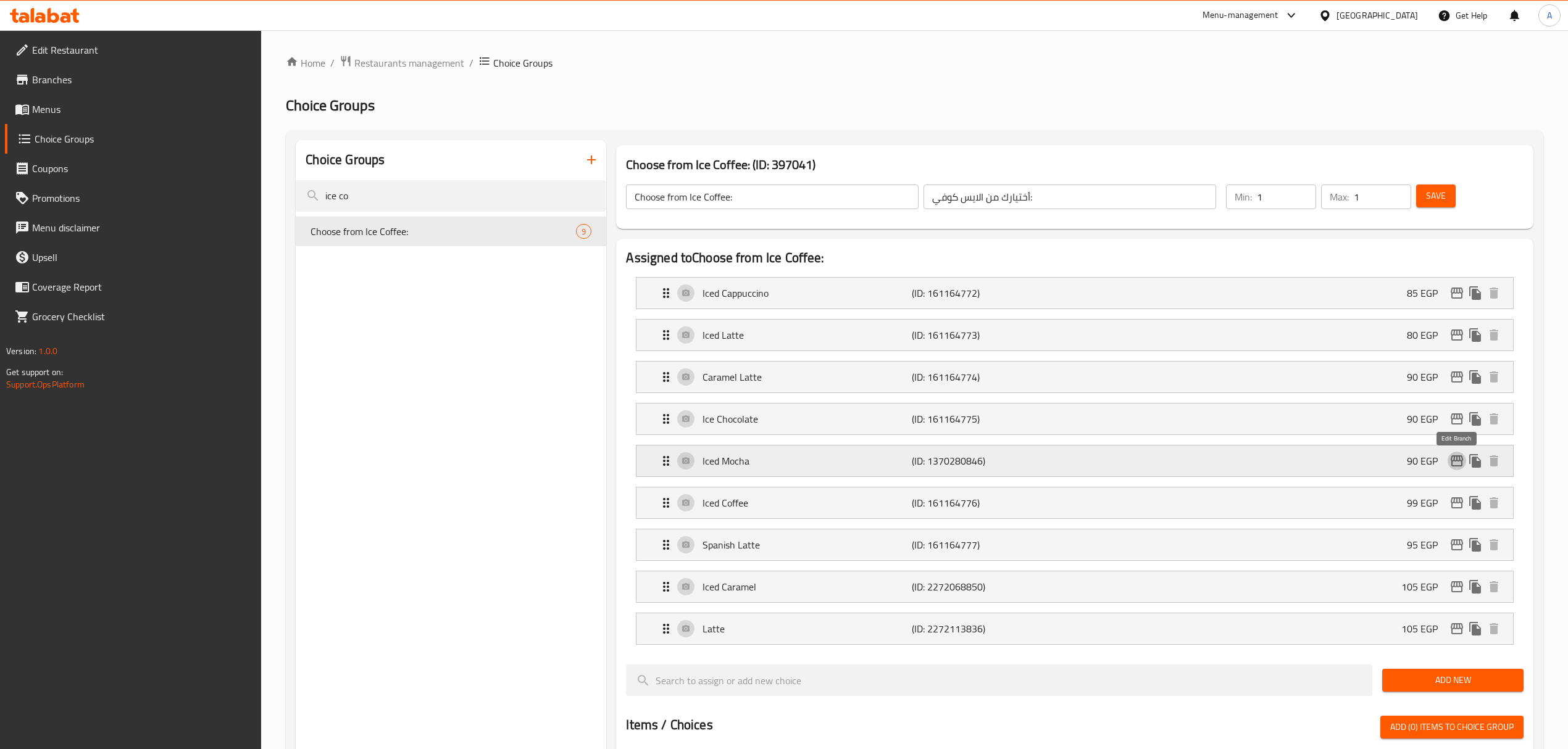
click at [1458, 465] on icon "edit" at bounding box center [1457, 461] width 15 height 15
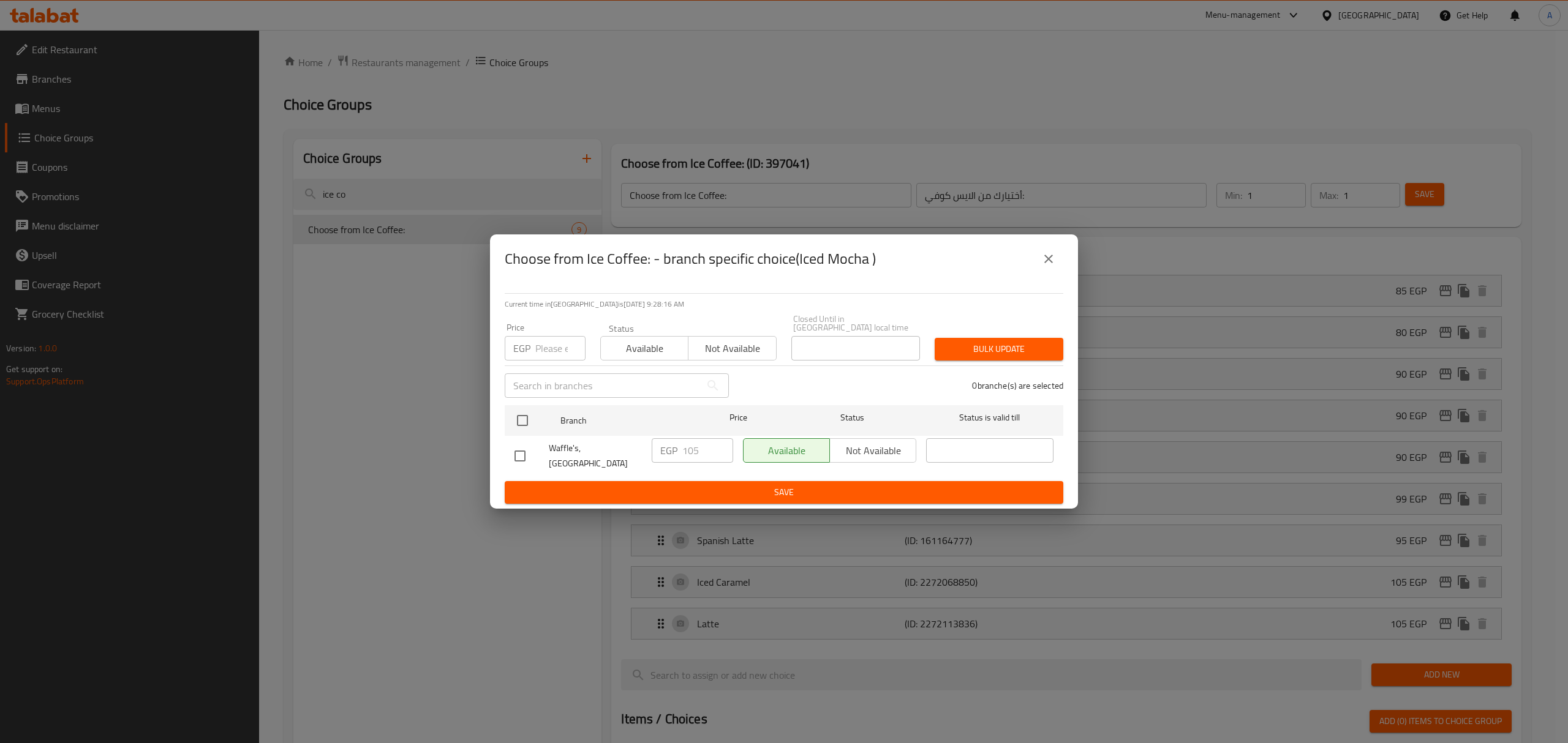
click at [1044, 266] on icon "close" at bounding box center [1049, 259] width 15 height 15
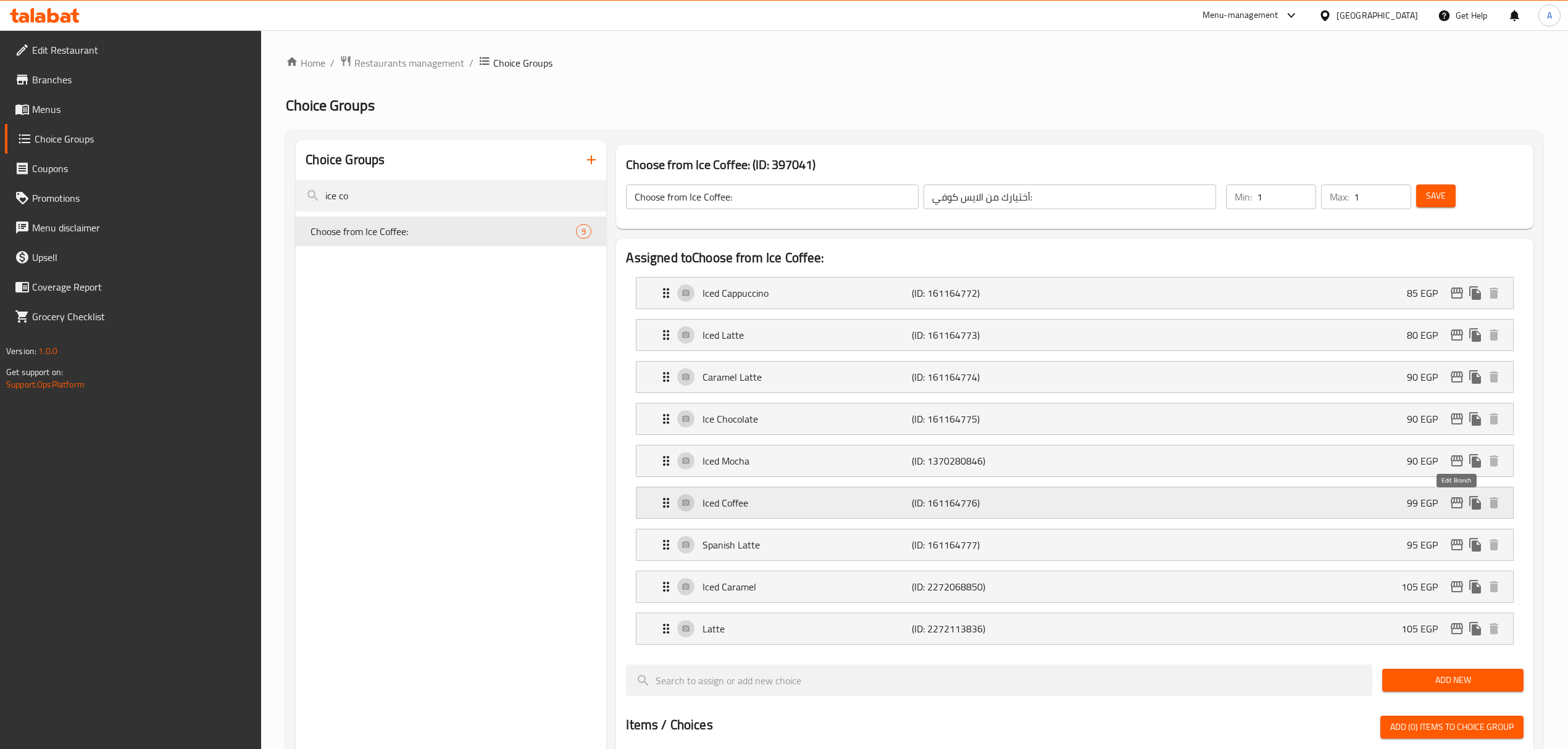
click at [1453, 508] on icon "edit" at bounding box center [1457, 503] width 15 height 15
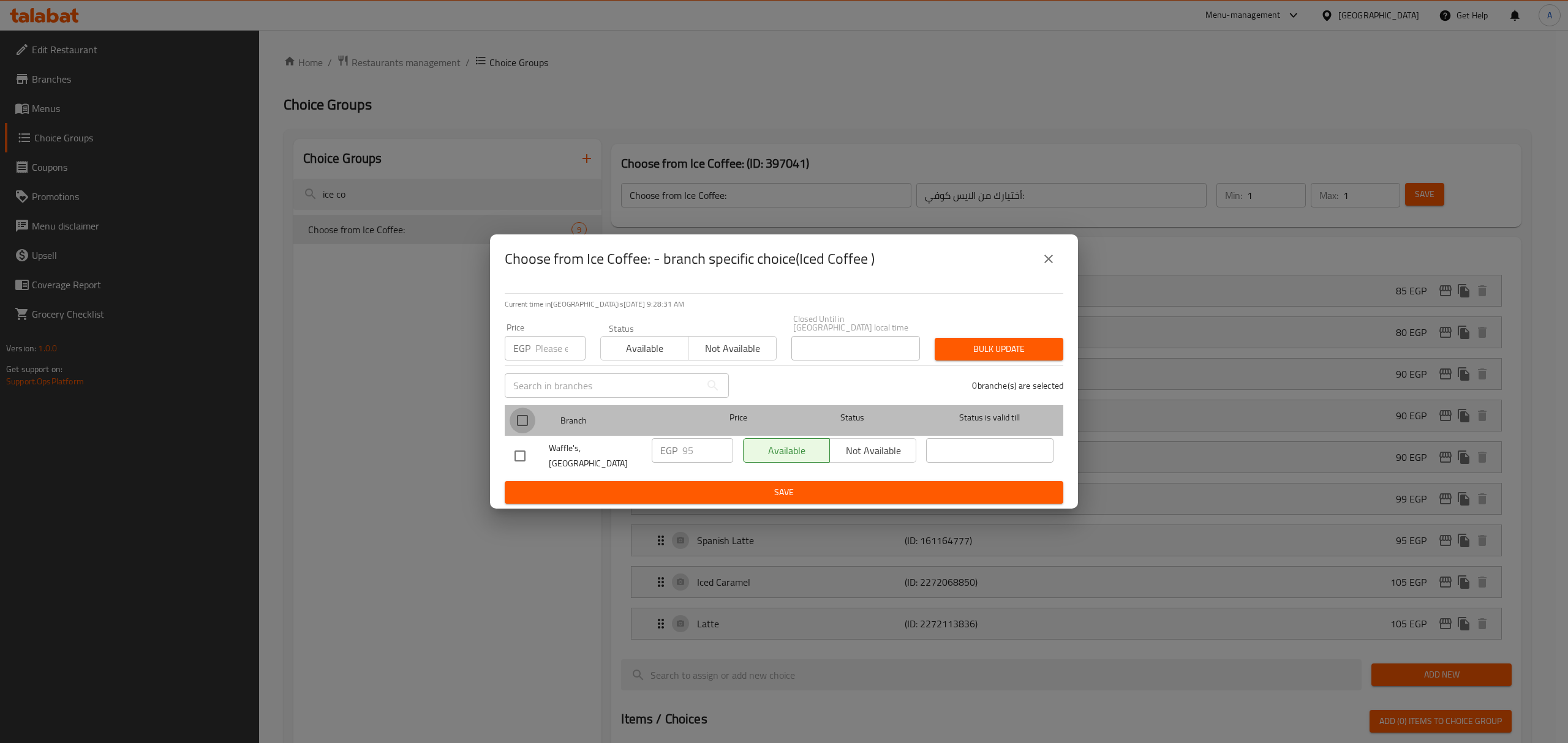
click at [520, 416] on input "checkbox" at bounding box center [522, 420] width 26 height 26
checkbox input "true"
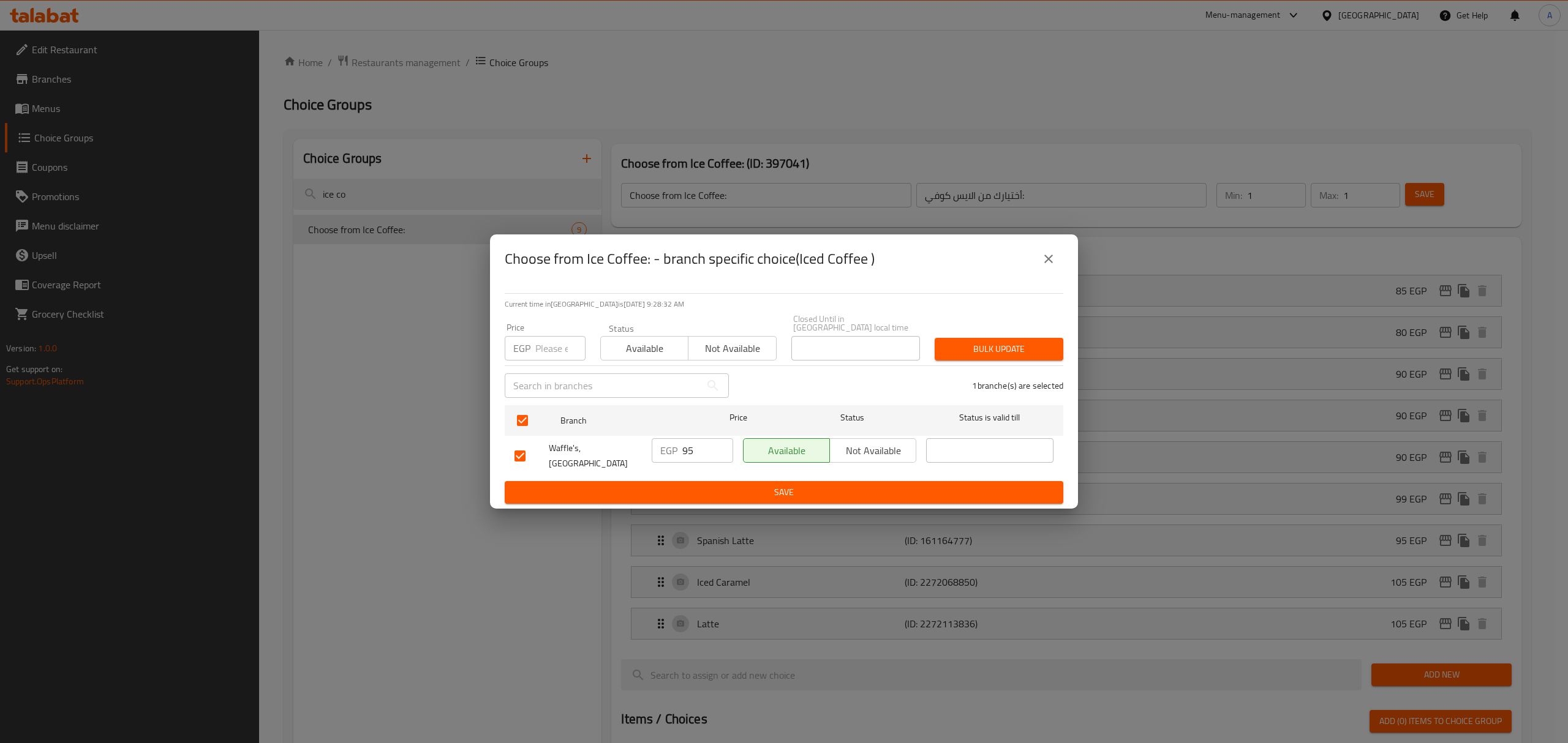
click at [549, 352] on input "number" at bounding box center [560, 349] width 50 height 25
type input "99"
click at [1036, 361] on div "Bulk update" at bounding box center [998, 349] width 143 height 37
click at [1027, 352] on span "Bulk update" at bounding box center [999, 349] width 109 height 16
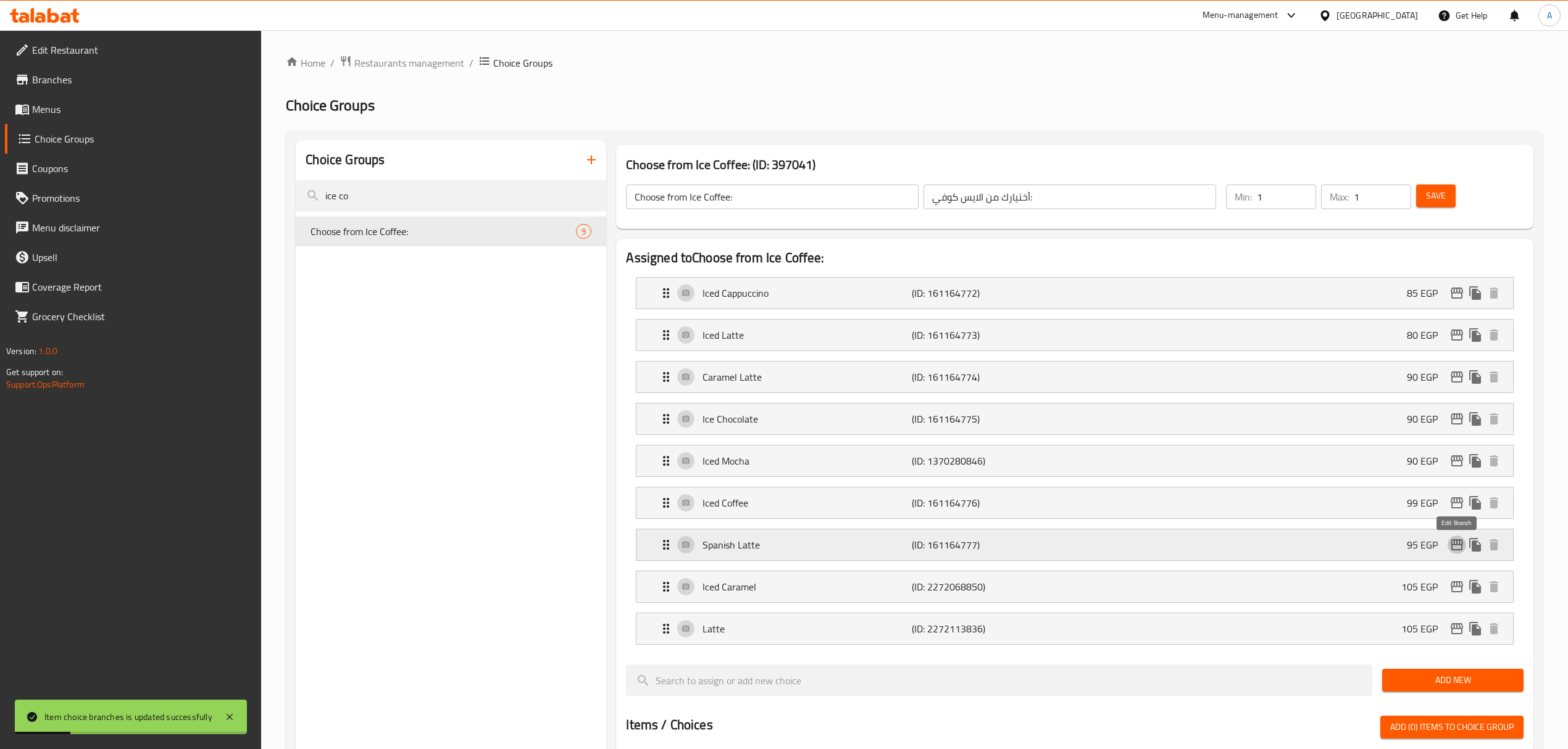
click at [1453, 548] on icon "edit" at bounding box center [1457, 545] width 15 height 15
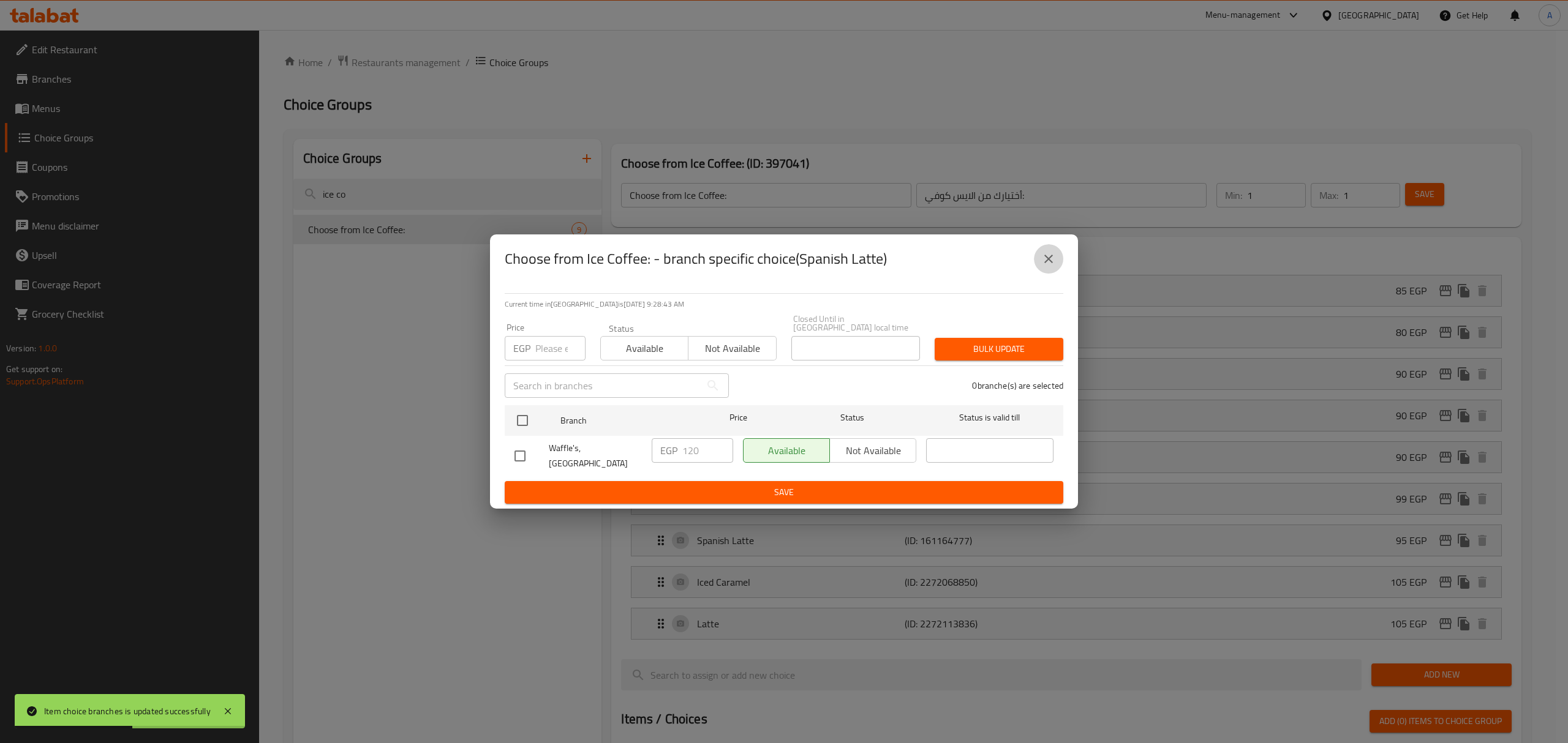
click at [1054, 260] on icon "close" at bounding box center [1049, 259] width 15 height 15
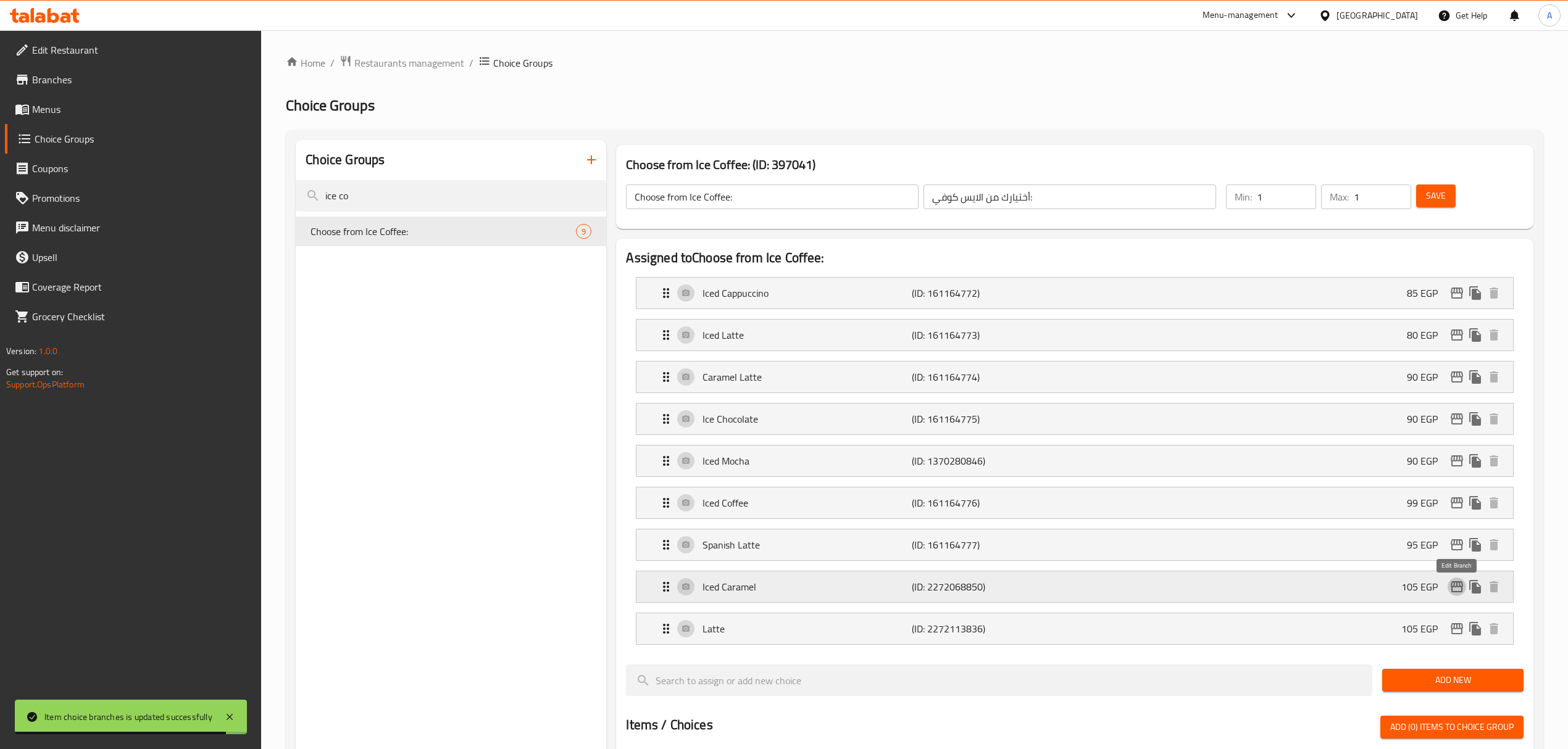
click at [1455, 592] on icon "edit" at bounding box center [1457, 587] width 15 height 15
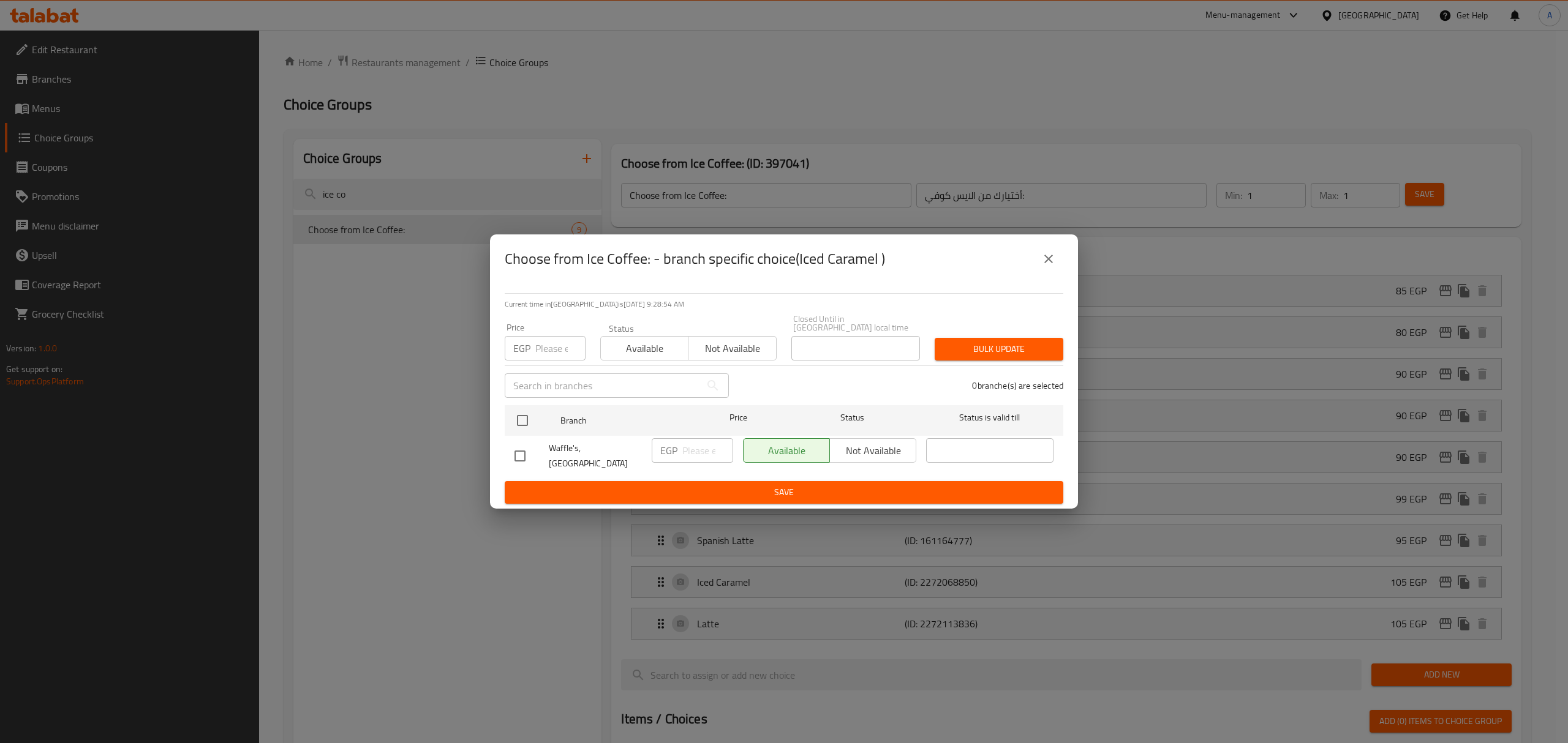
click at [1054, 266] on icon "close" at bounding box center [1049, 259] width 15 height 15
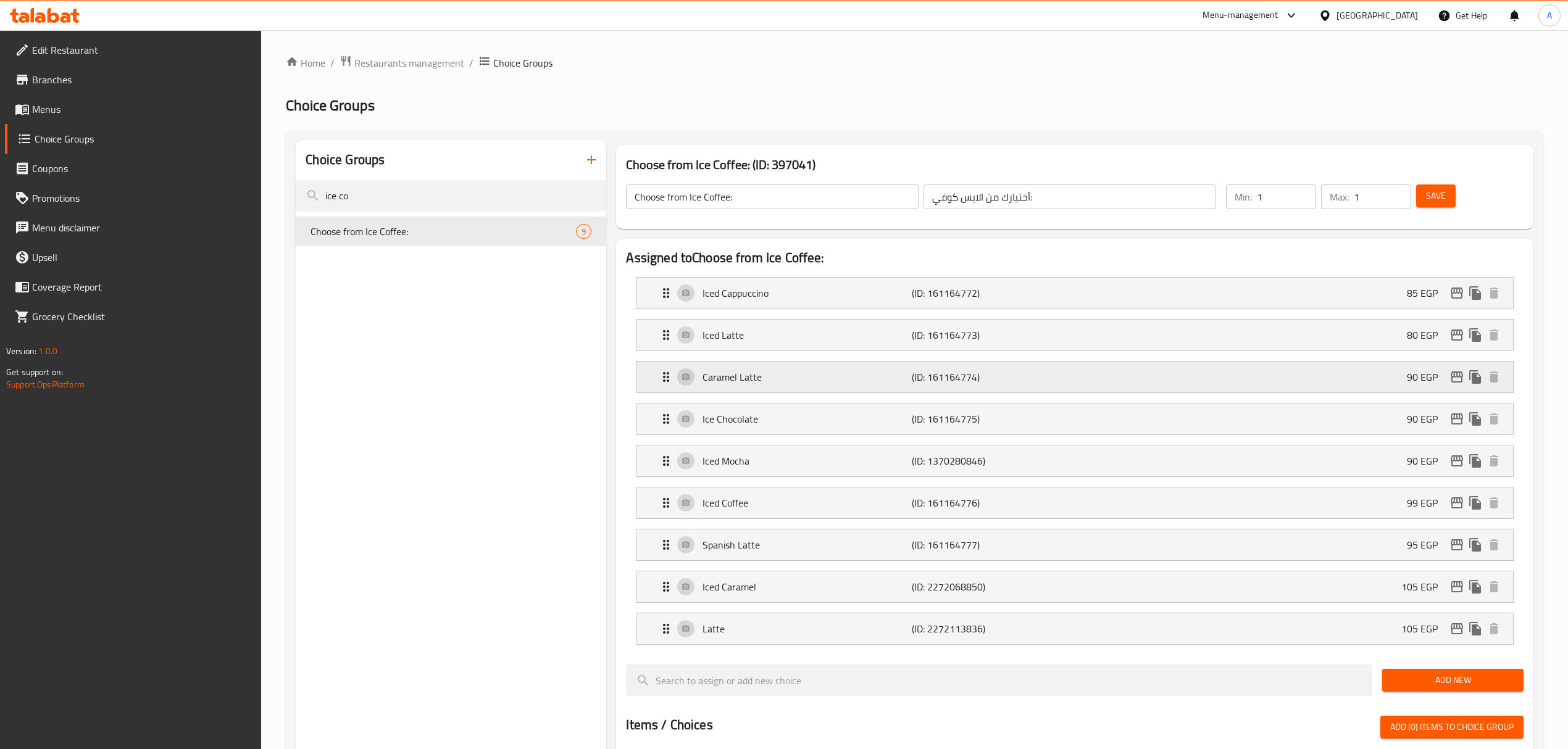
click at [874, 363] on div "Caramel Latte (ID: 161164774) 90 EGP" at bounding box center [1078, 377] width 839 height 31
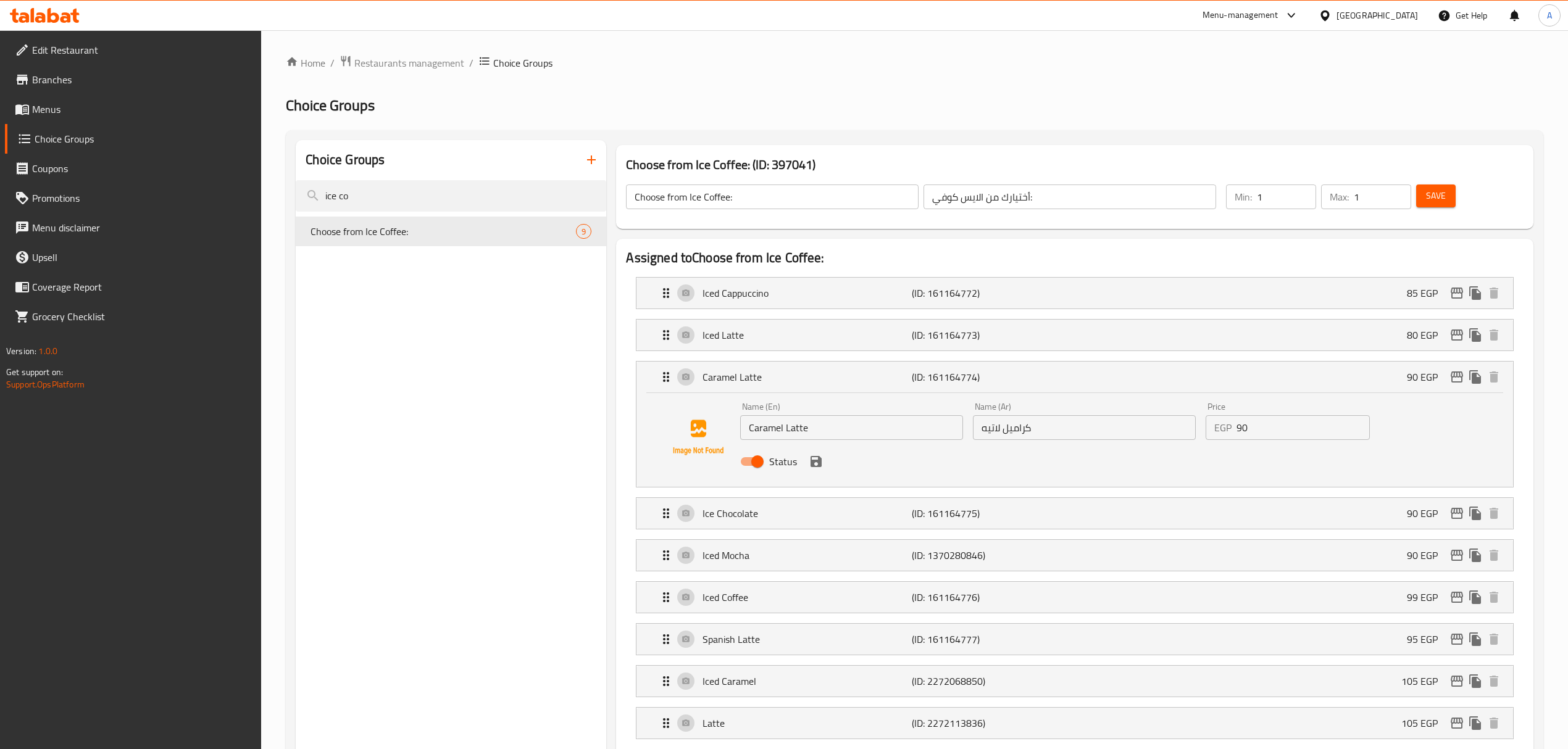
click at [762, 454] on input "Status" at bounding box center [757, 462] width 70 height 23
checkbox input "false"
click at [812, 465] on icon "save" at bounding box center [815, 461] width 11 height 11
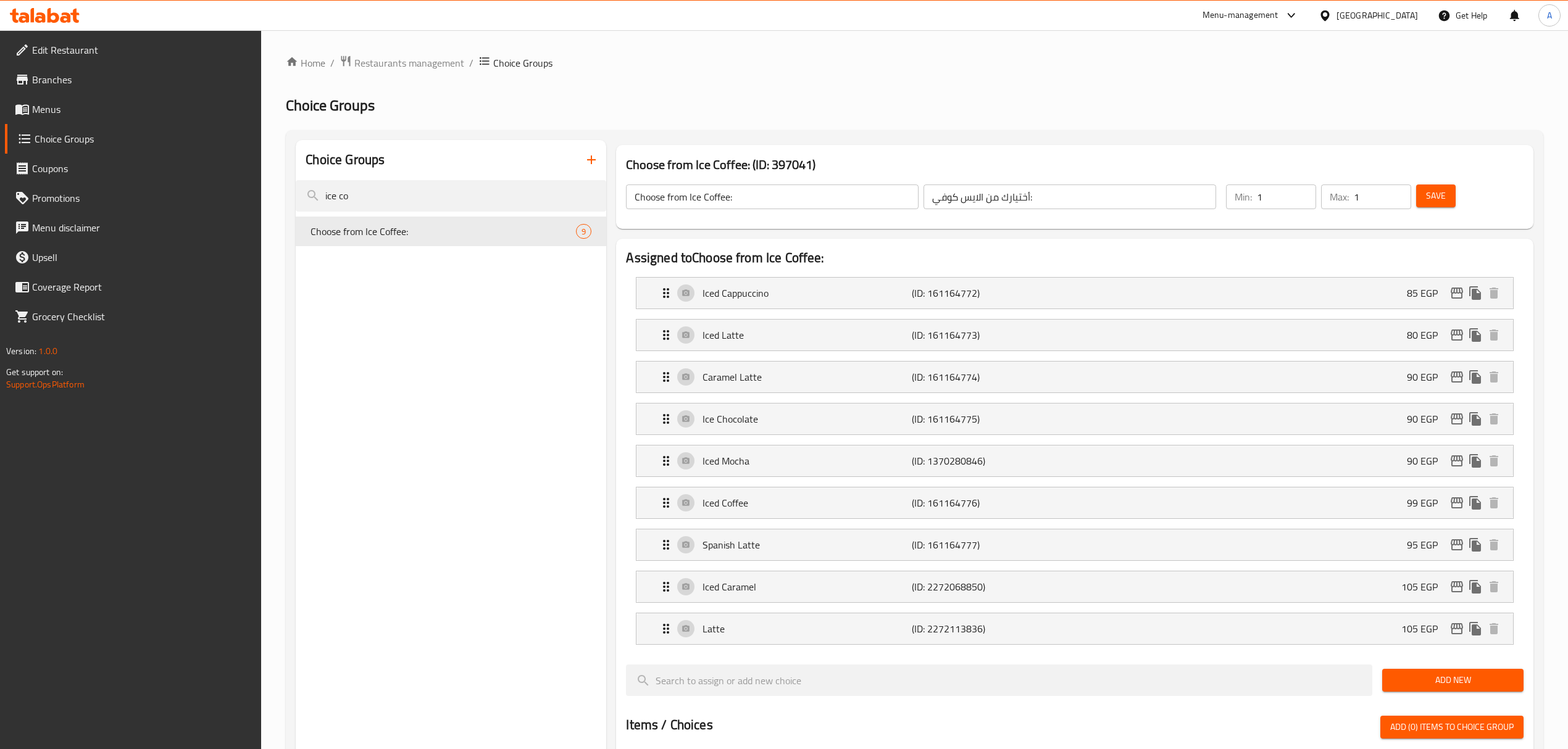
click at [1428, 205] on button "Save" at bounding box center [1435, 195] width 39 height 22
click at [1452, 592] on icon "edit" at bounding box center [1456, 586] width 13 height 11
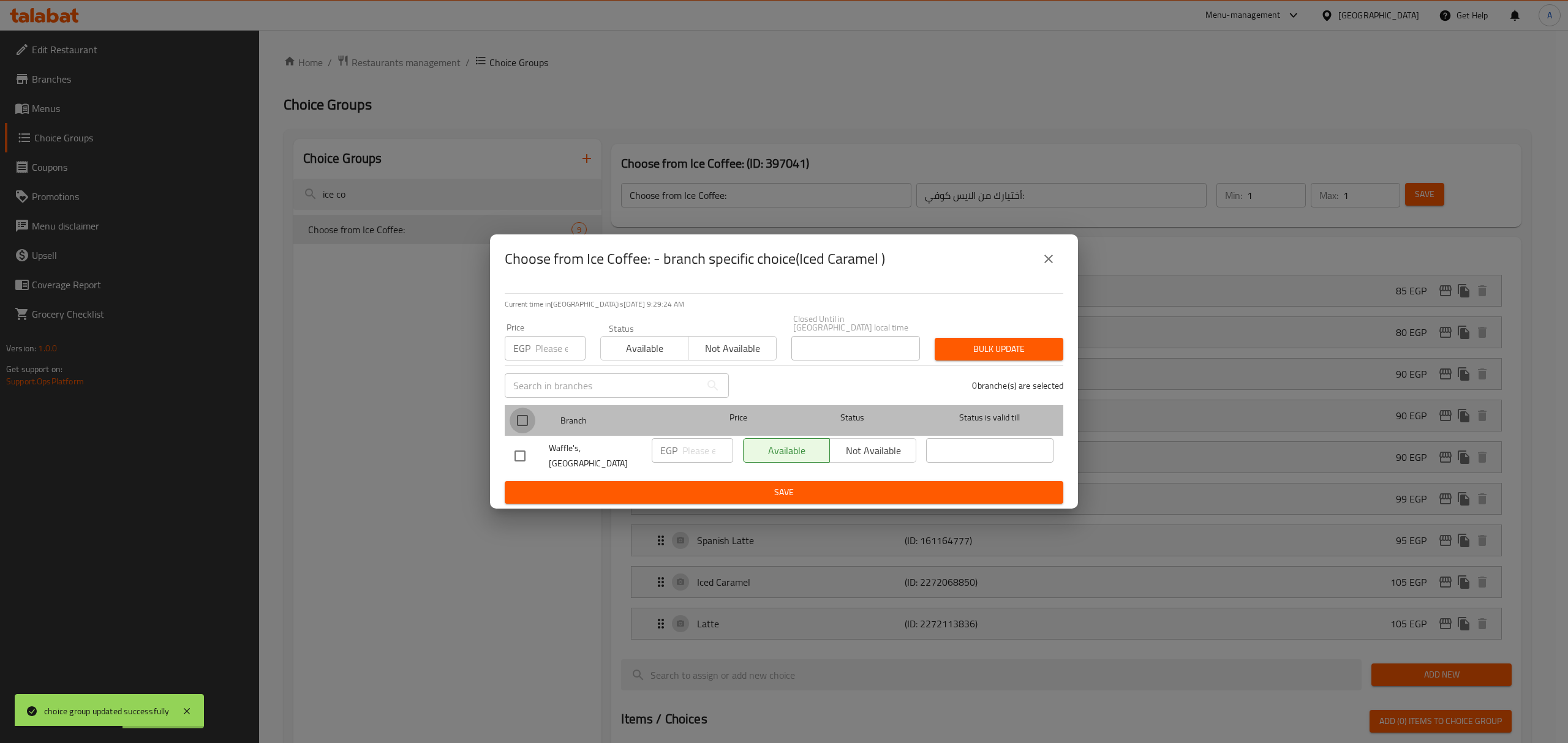
click at [515, 425] on input "checkbox" at bounding box center [522, 420] width 26 height 26
checkbox input "true"
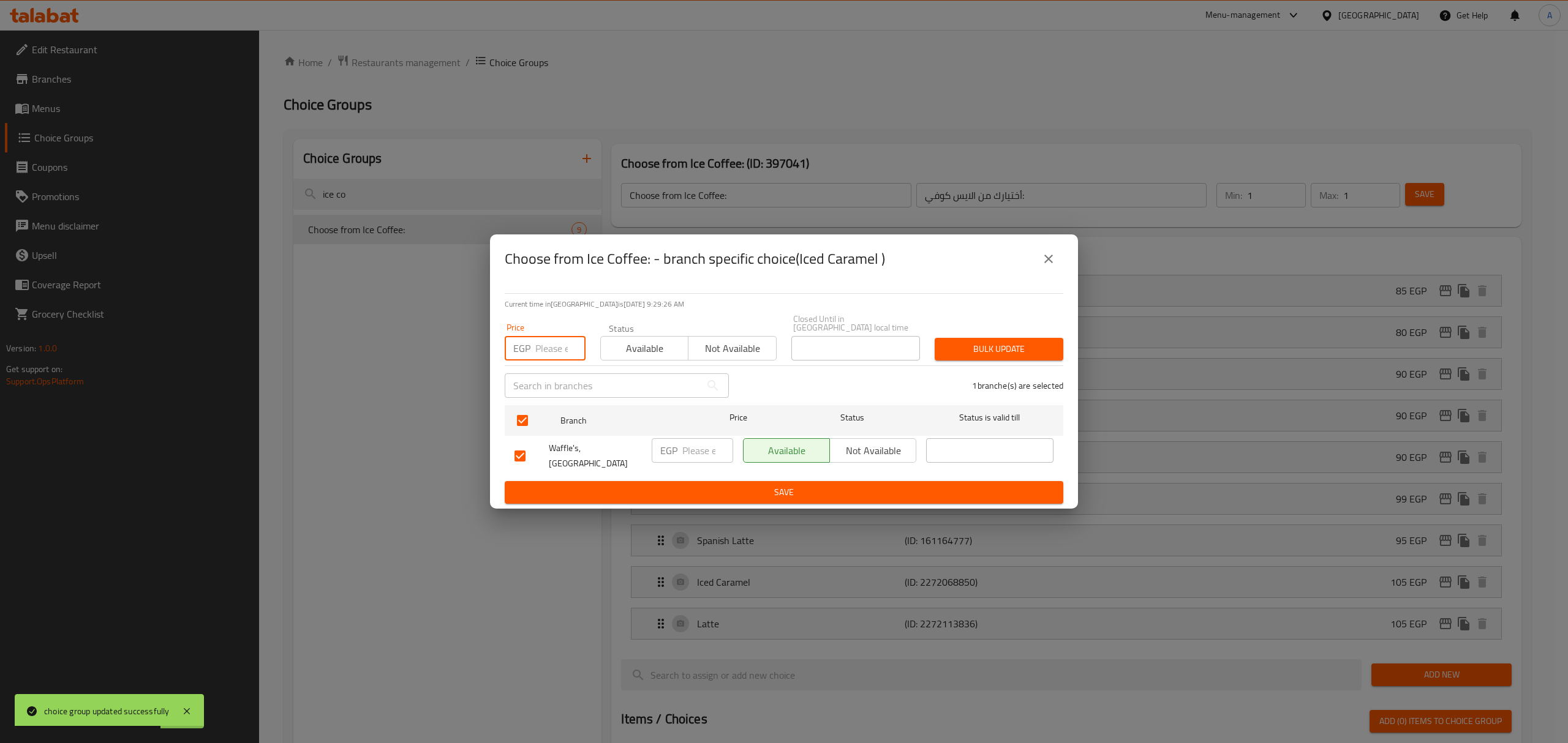
click at [539, 348] on input "number" at bounding box center [560, 349] width 50 height 25
type input "105"
click at [980, 355] on span "Bulk update" at bounding box center [999, 349] width 109 height 16
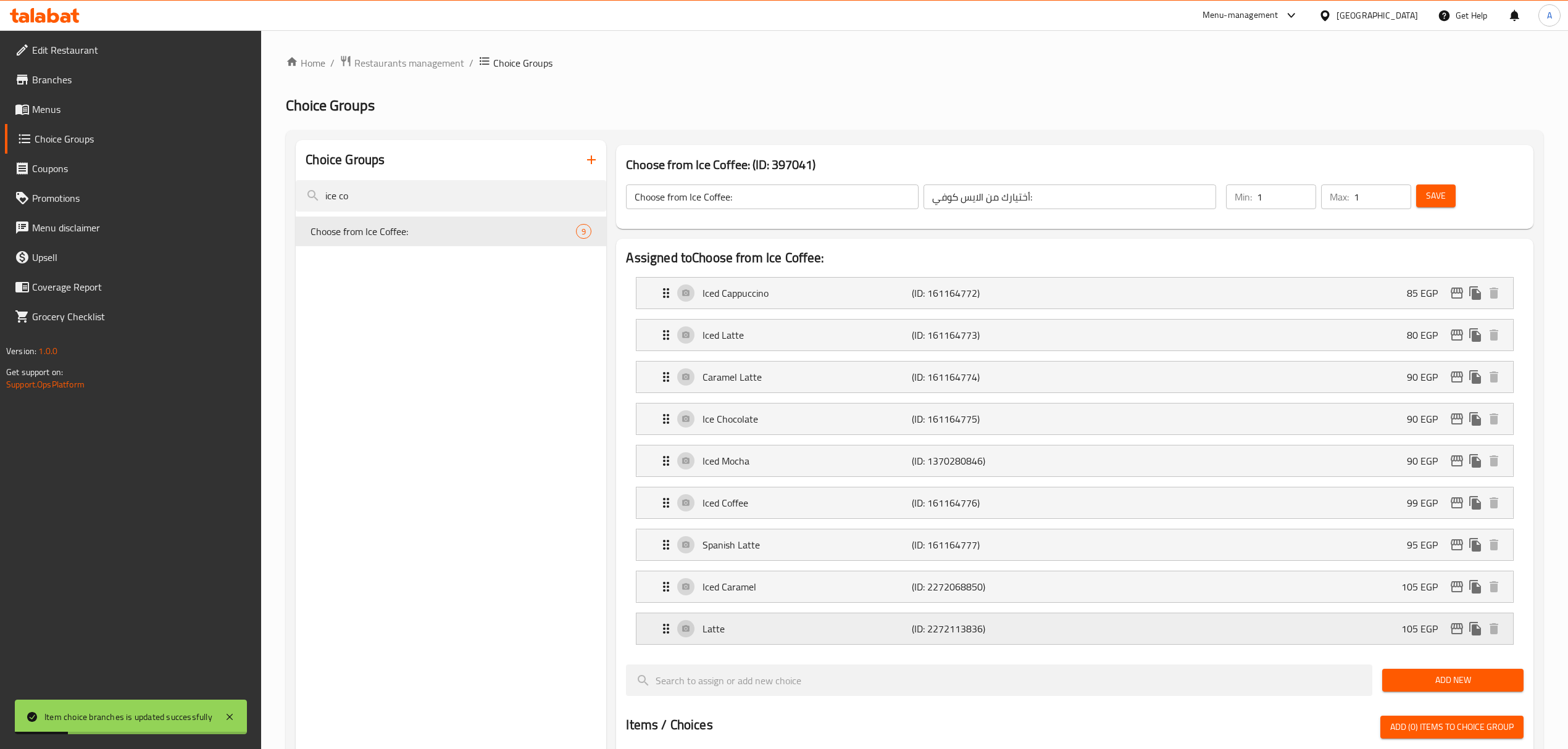
click at [1460, 630] on icon "edit" at bounding box center [1457, 629] width 15 height 15
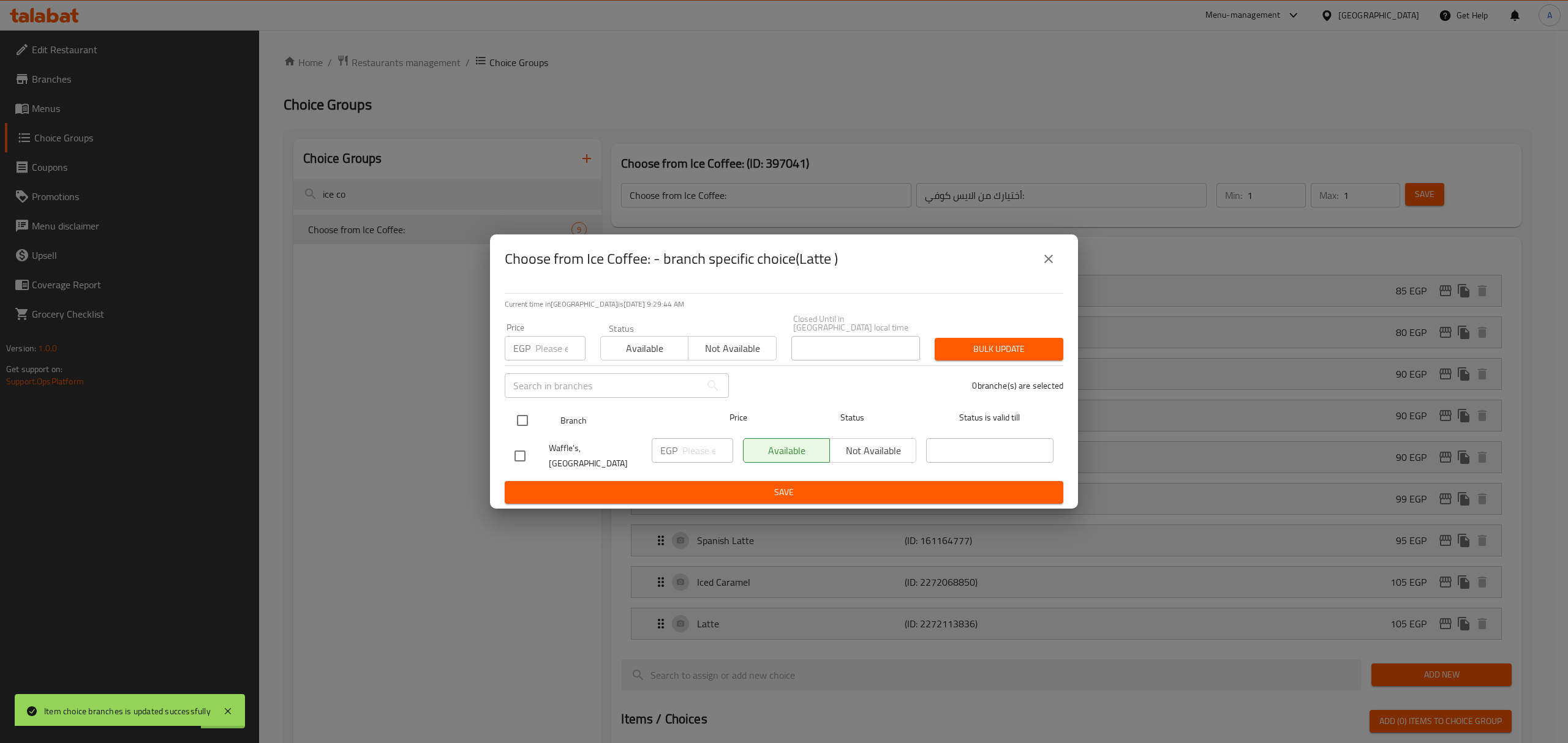
click at [527, 412] on input "checkbox" at bounding box center [522, 420] width 26 height 26
checkbox input "true"
click at [539, 329] on div "Price EGP Price" at bounding box center [545, 341] width 81 height 37
click at [549, 338] on div "Price EGP Price" at bounding box center [545, 341] width 81 height 37
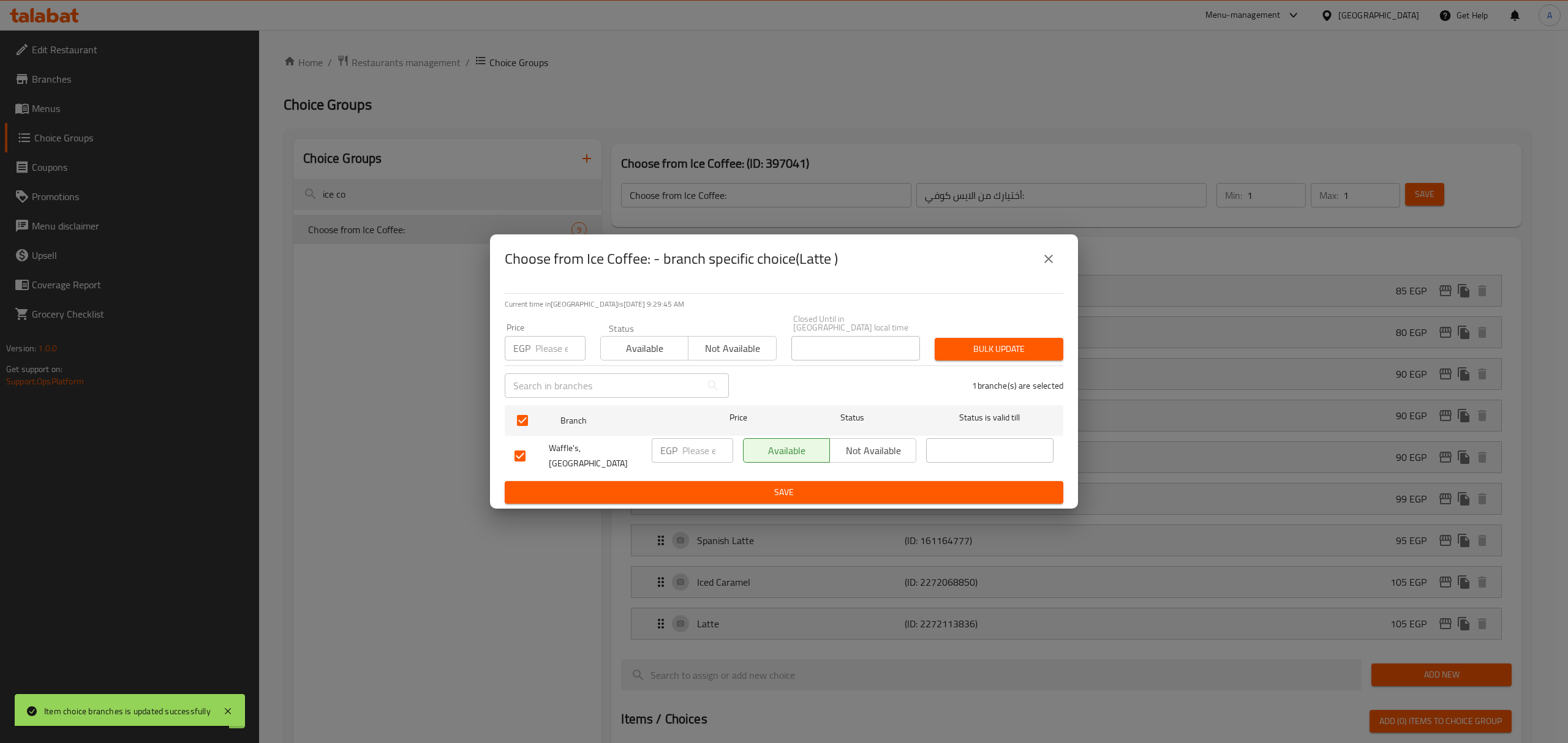
click at [552, 345] on input "number" at bounding box center [560, 349] width 50 height 25
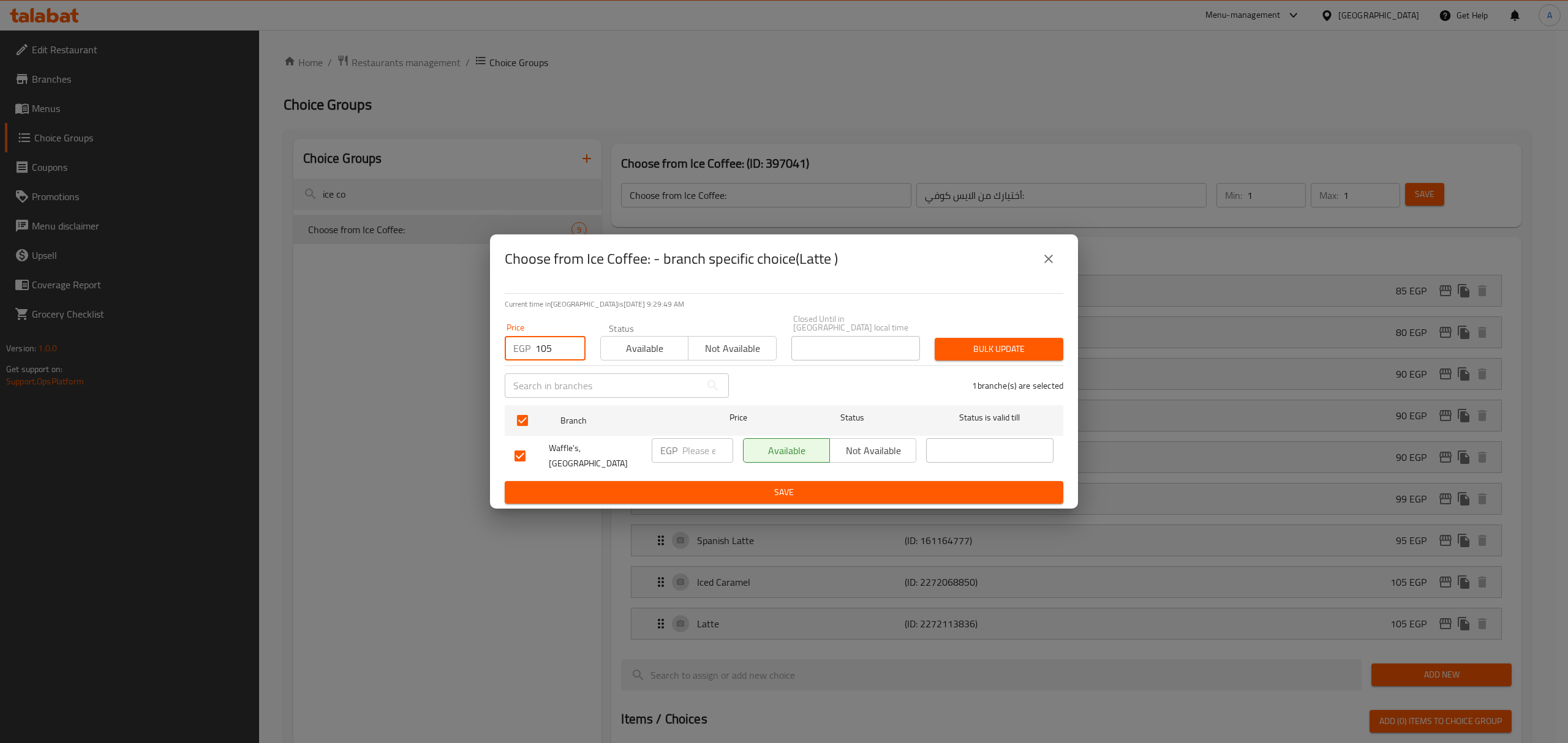
type input "105"
click at [975, 345] on span "Bulk update" at bounding box center [999, 349] width 109 height 16
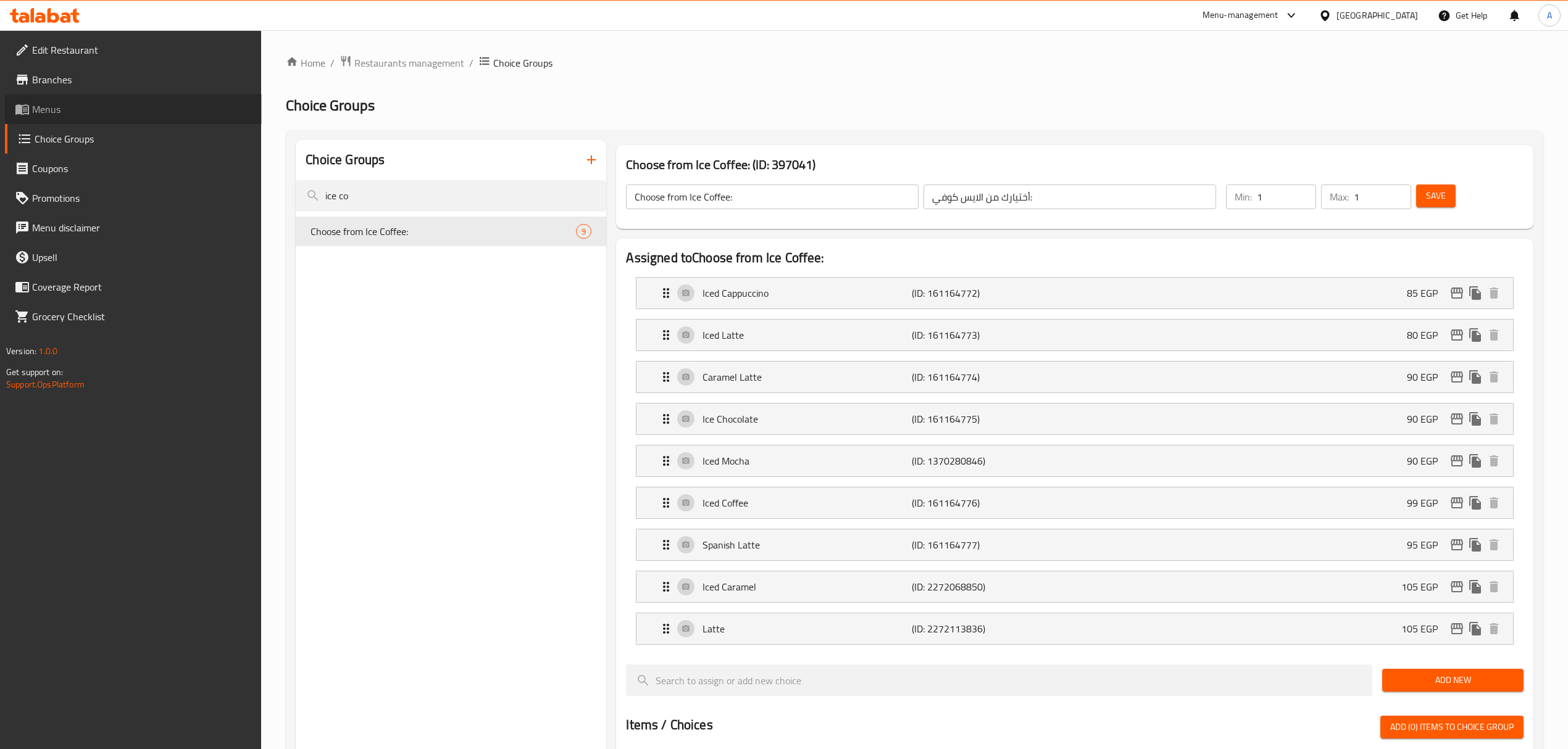
click at [55, 110] on span "Menus" at bounding box center [143, 109] width 220 height 15
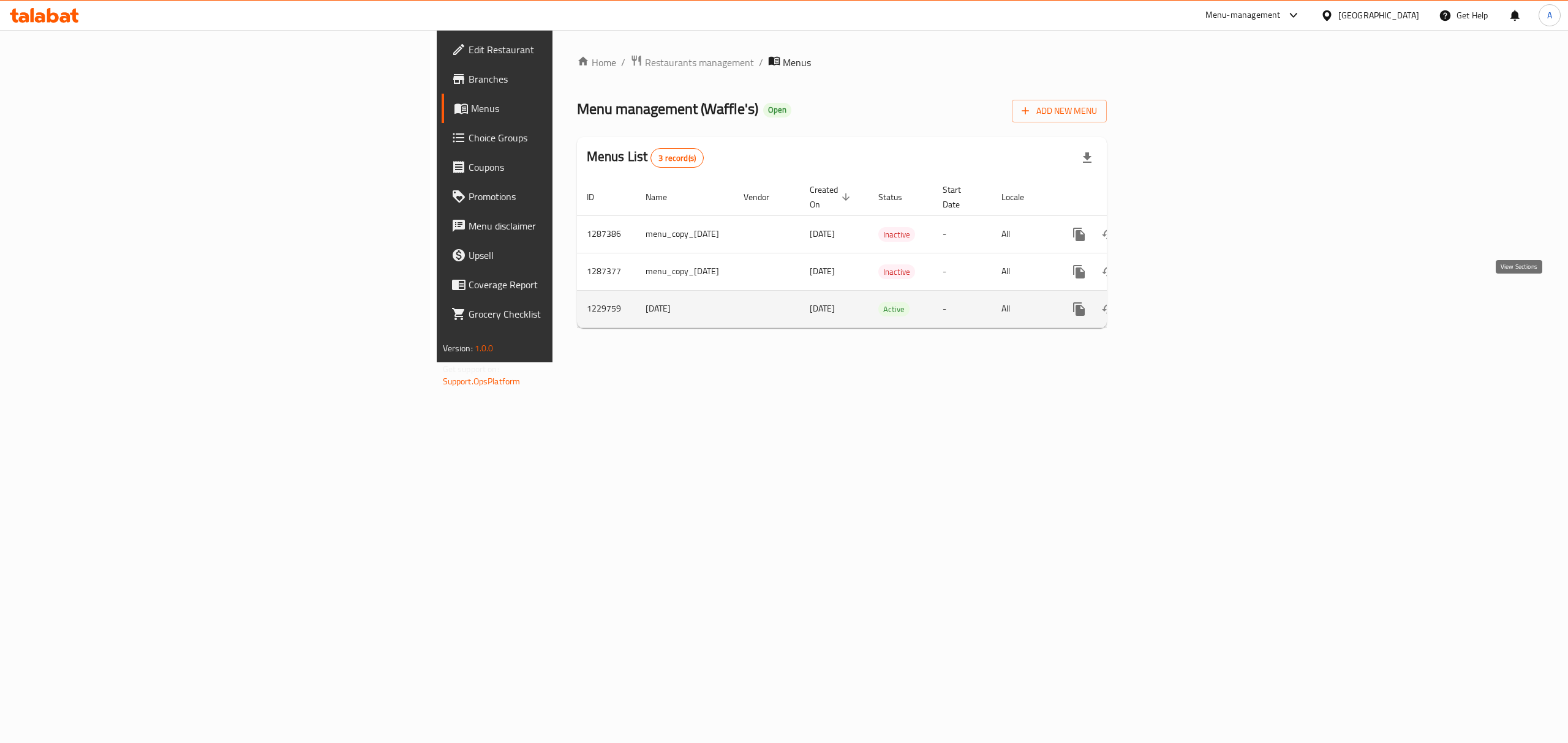
click at [1173, 303] on icon "enhanced table" at bounding box center [1167, 308] width 11 height 11
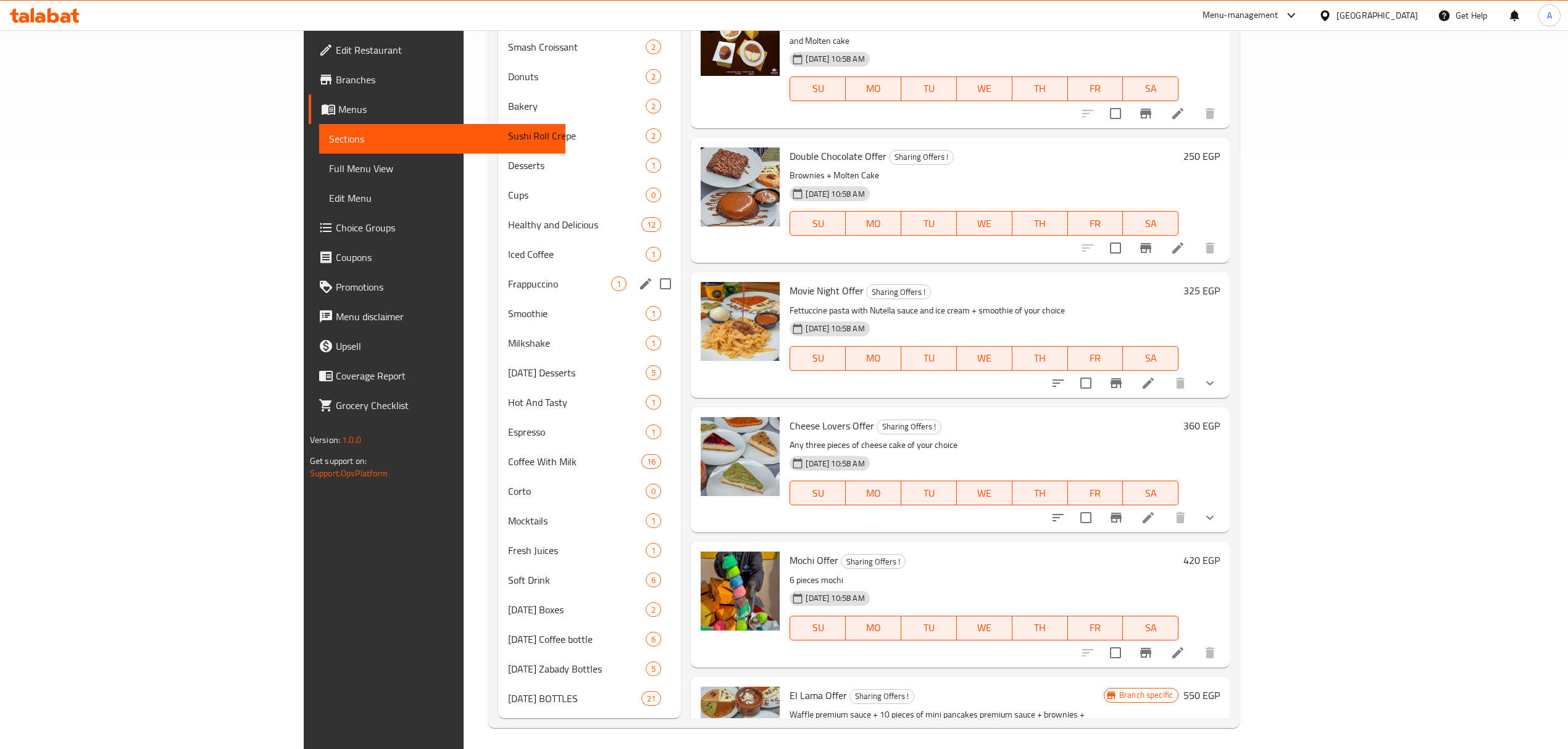
scroll to position [600, 0]
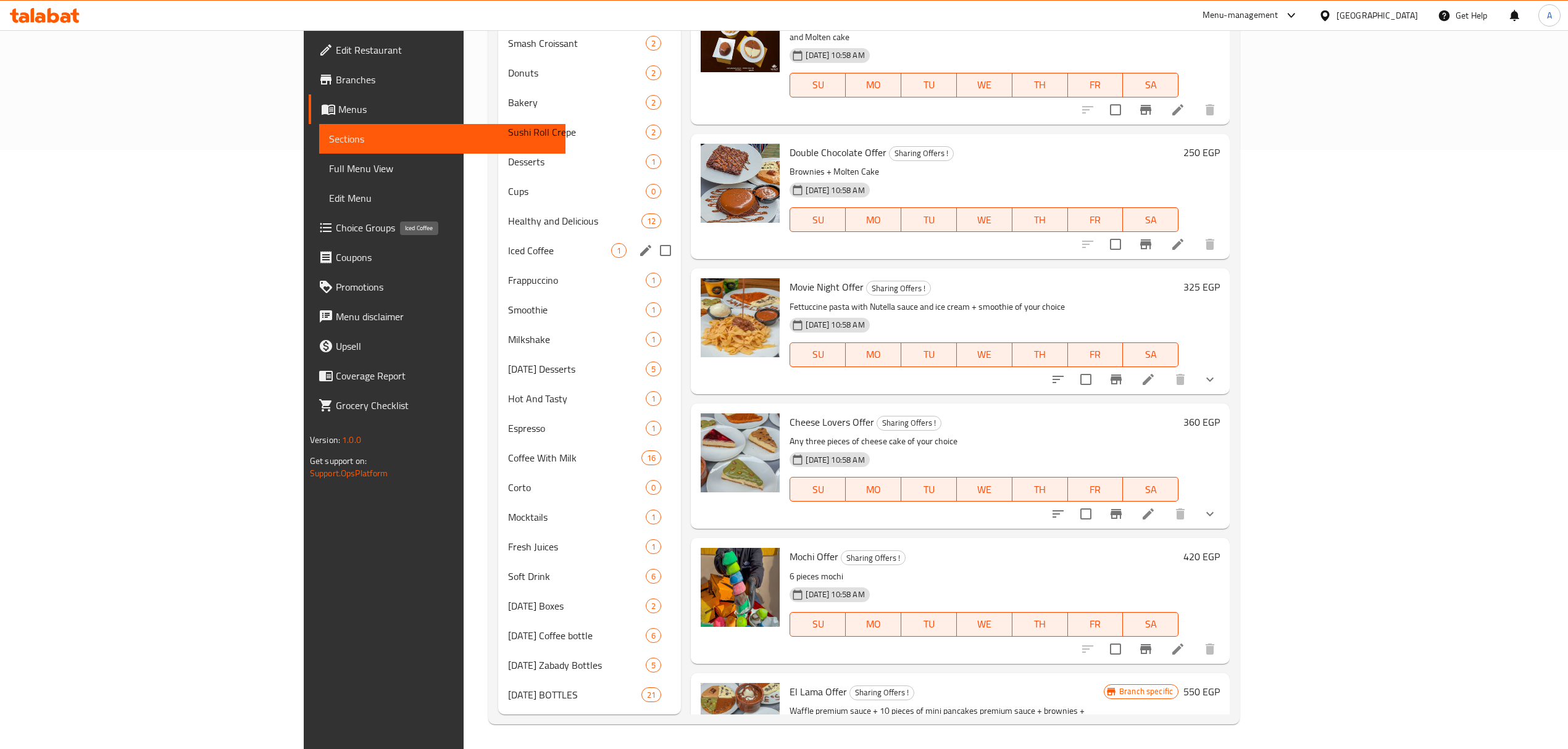
click at [508, 257] on span "Iced Coffee" at bounding box center [559, 251] width 103 height 15
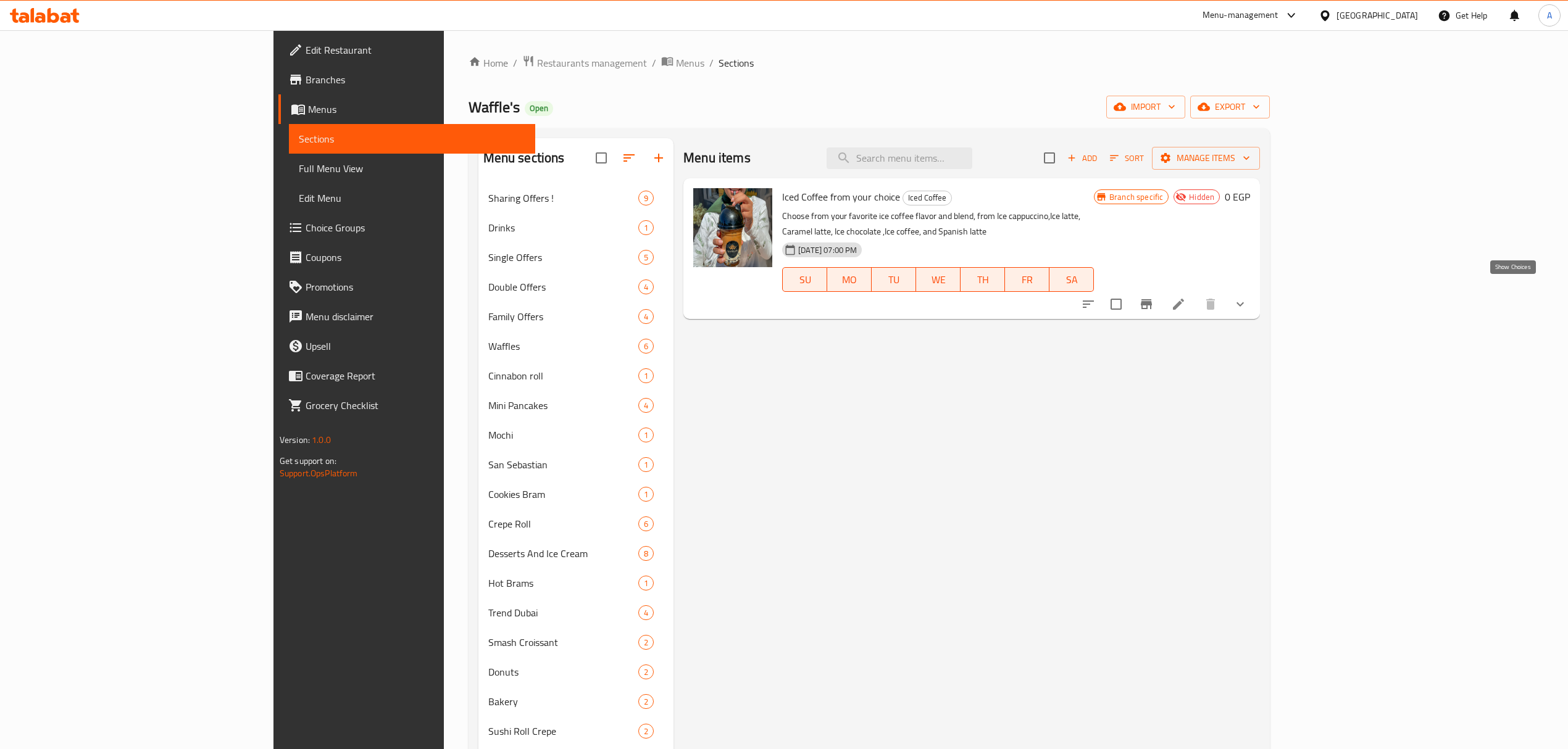
click at [1247, 297] on icon "show more" at bounding box center [1240, 304] width 15 height 15
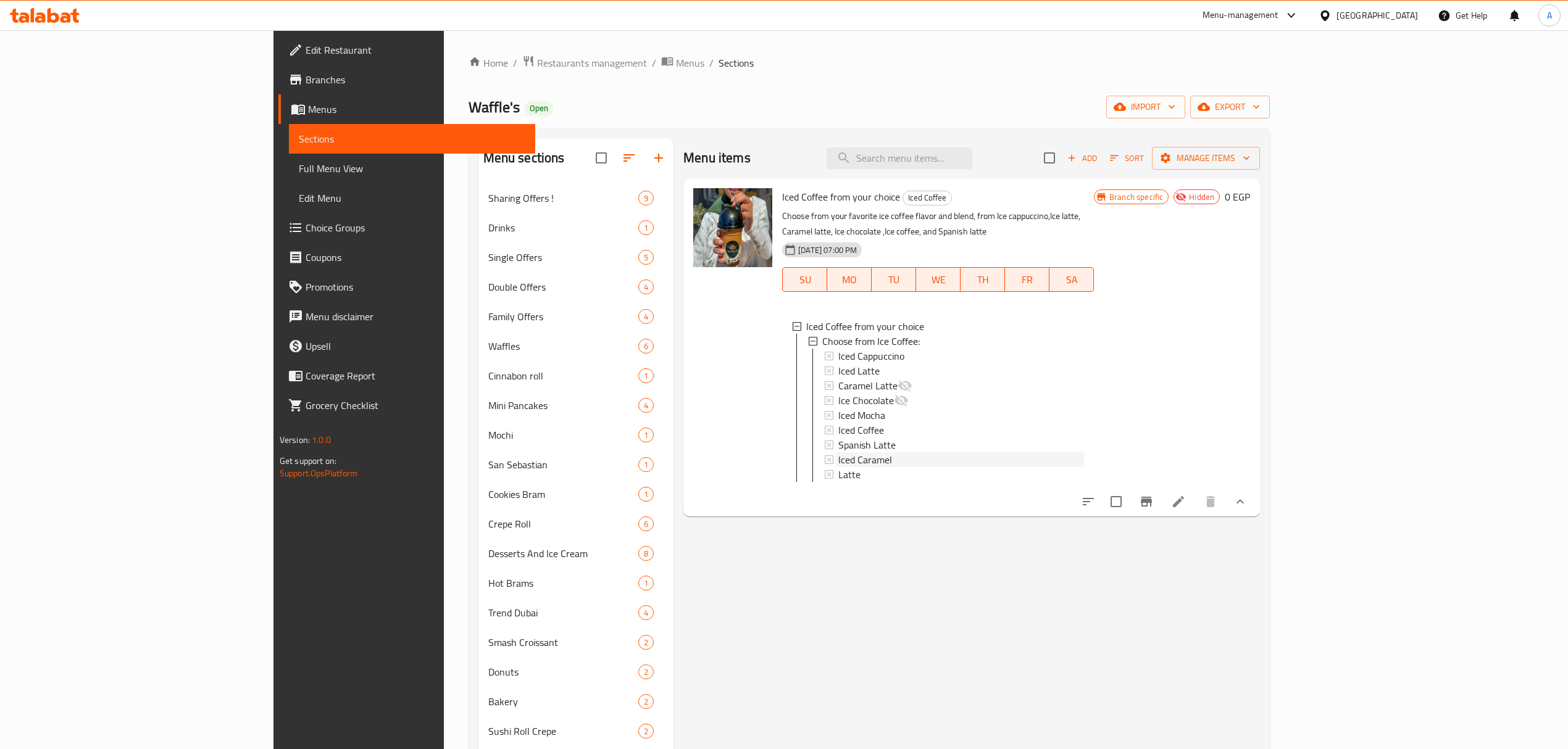
click at [916, 452] on div "Iced Caramel" at bounding box center [961, 460] width 246 height 15
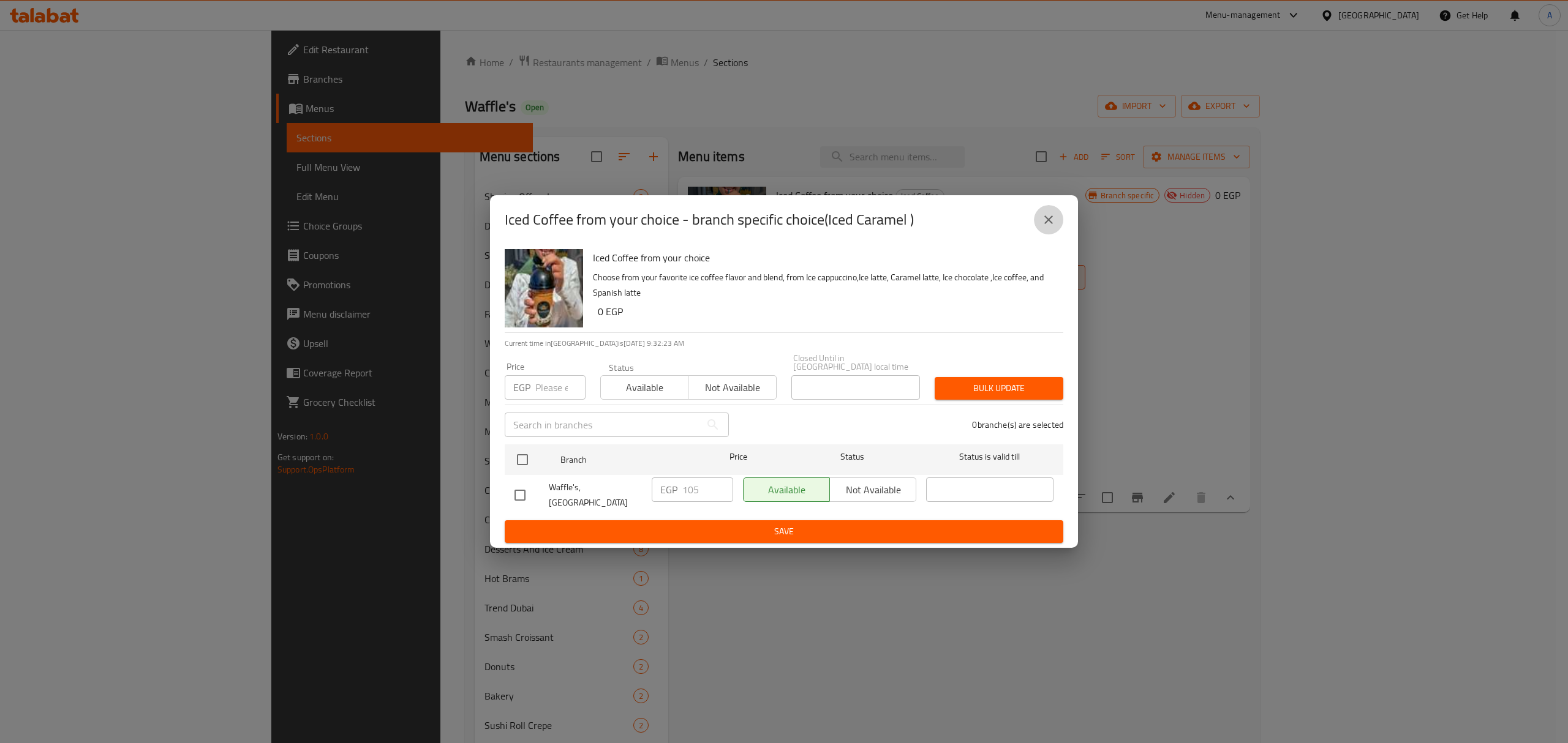
click at [1044, 227] on icon "close" at bounding box center [1049, 220] width 15 height 15
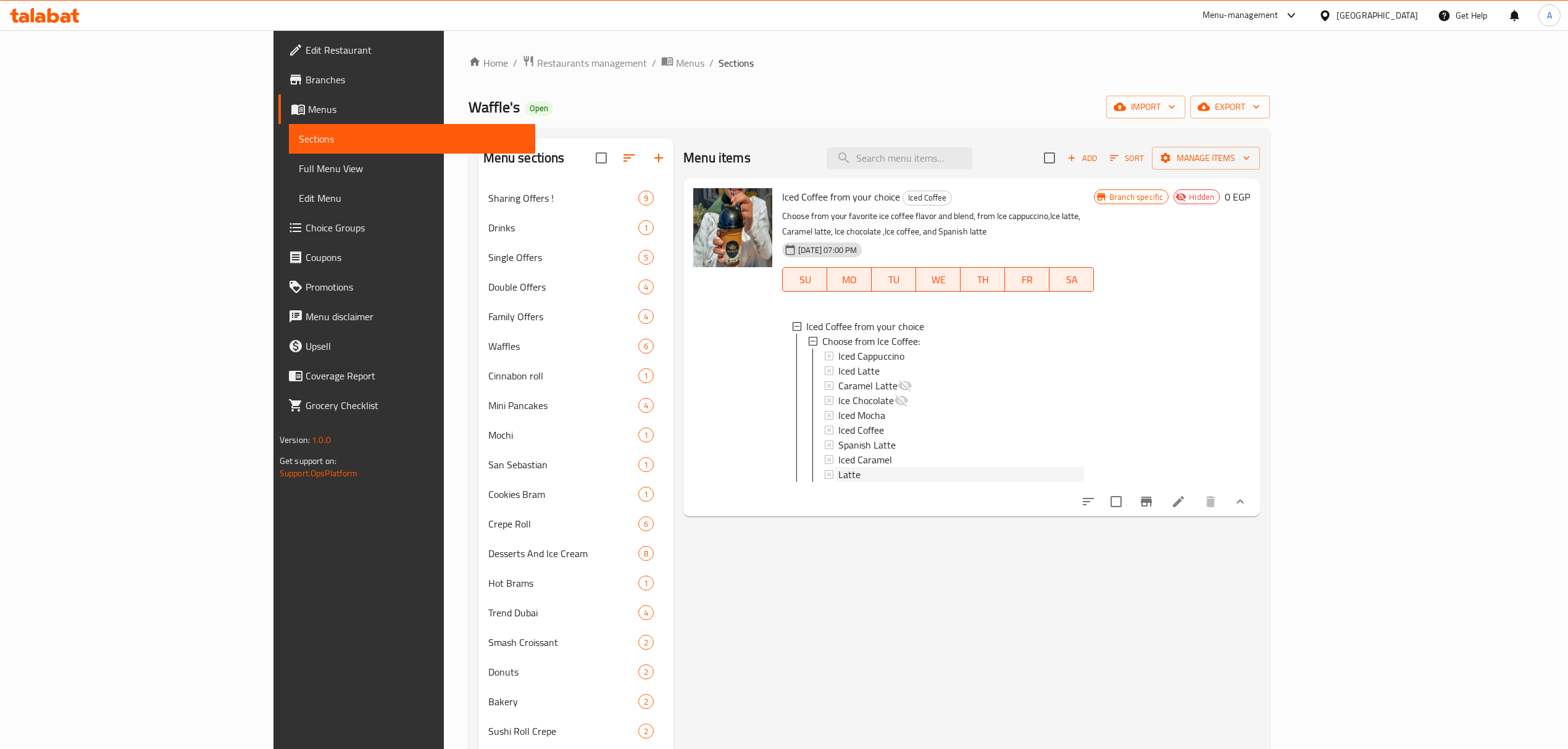
click at [839, 467] on span "Latte" at bounding box center [849, 475] width 23 height 15
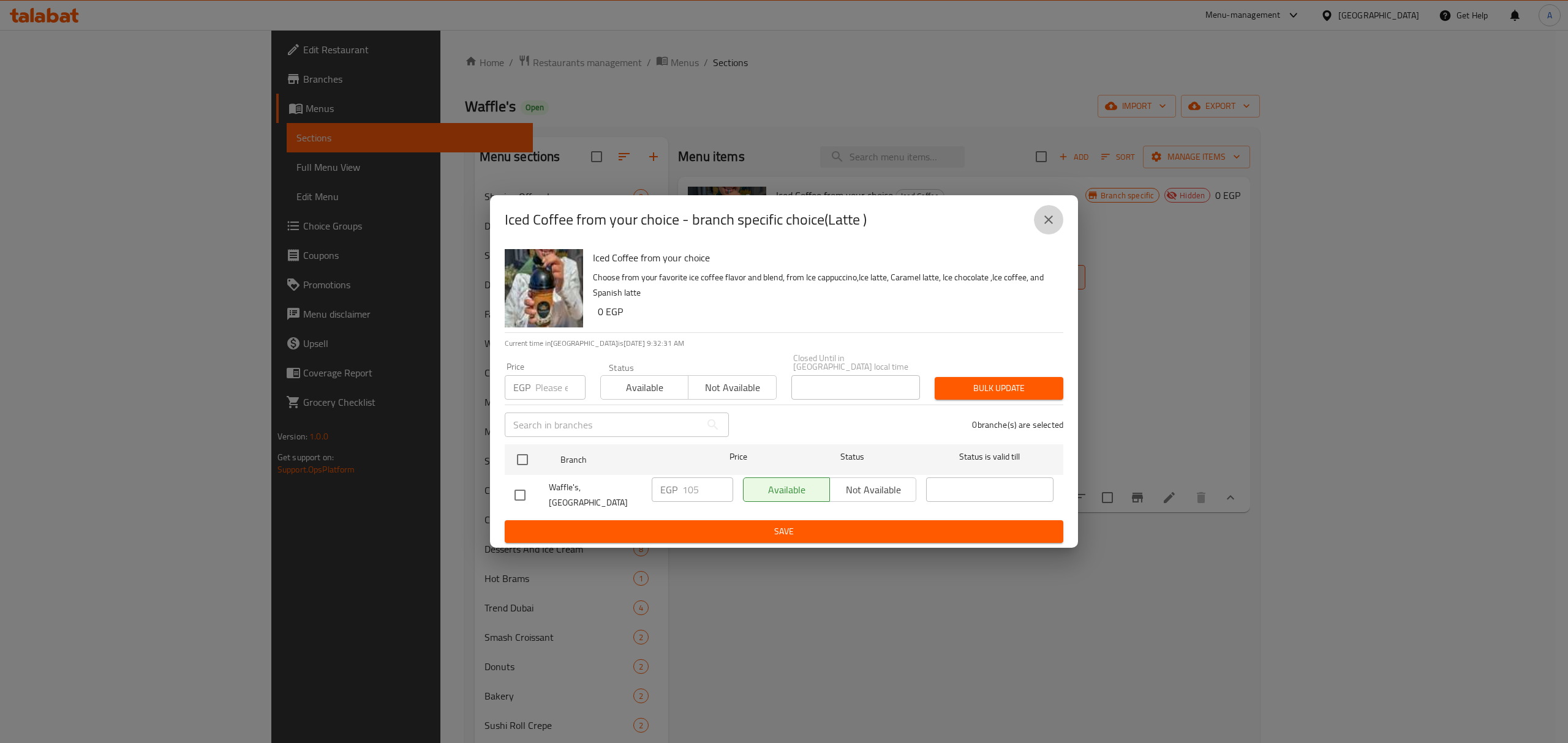
click at [1044, 225] on icon "close" at bounding box center [1049, 220] width 15 height 15
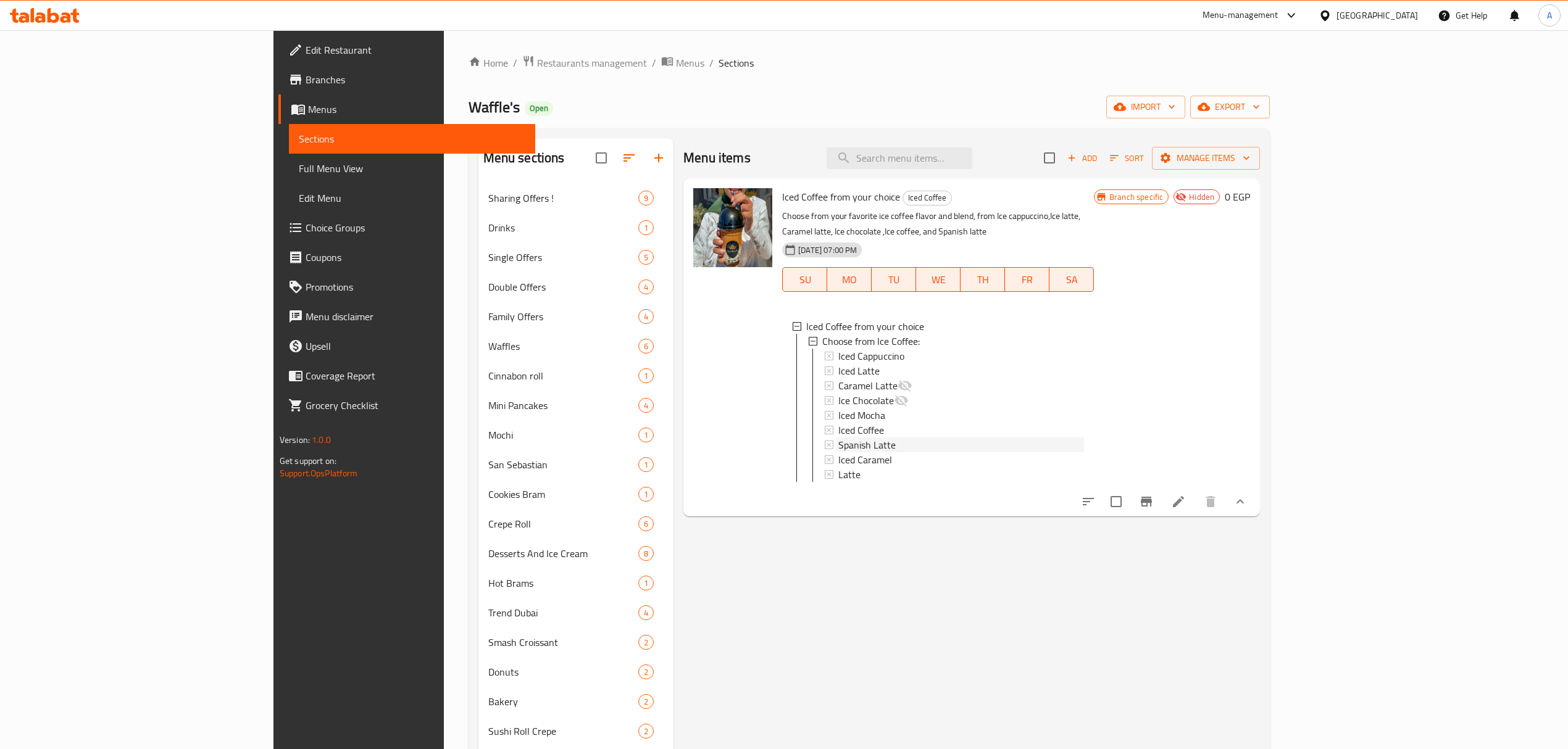
click at [839, 437] on span "Spanish Latte" at bounding box center [867, 445] width 58 height 15
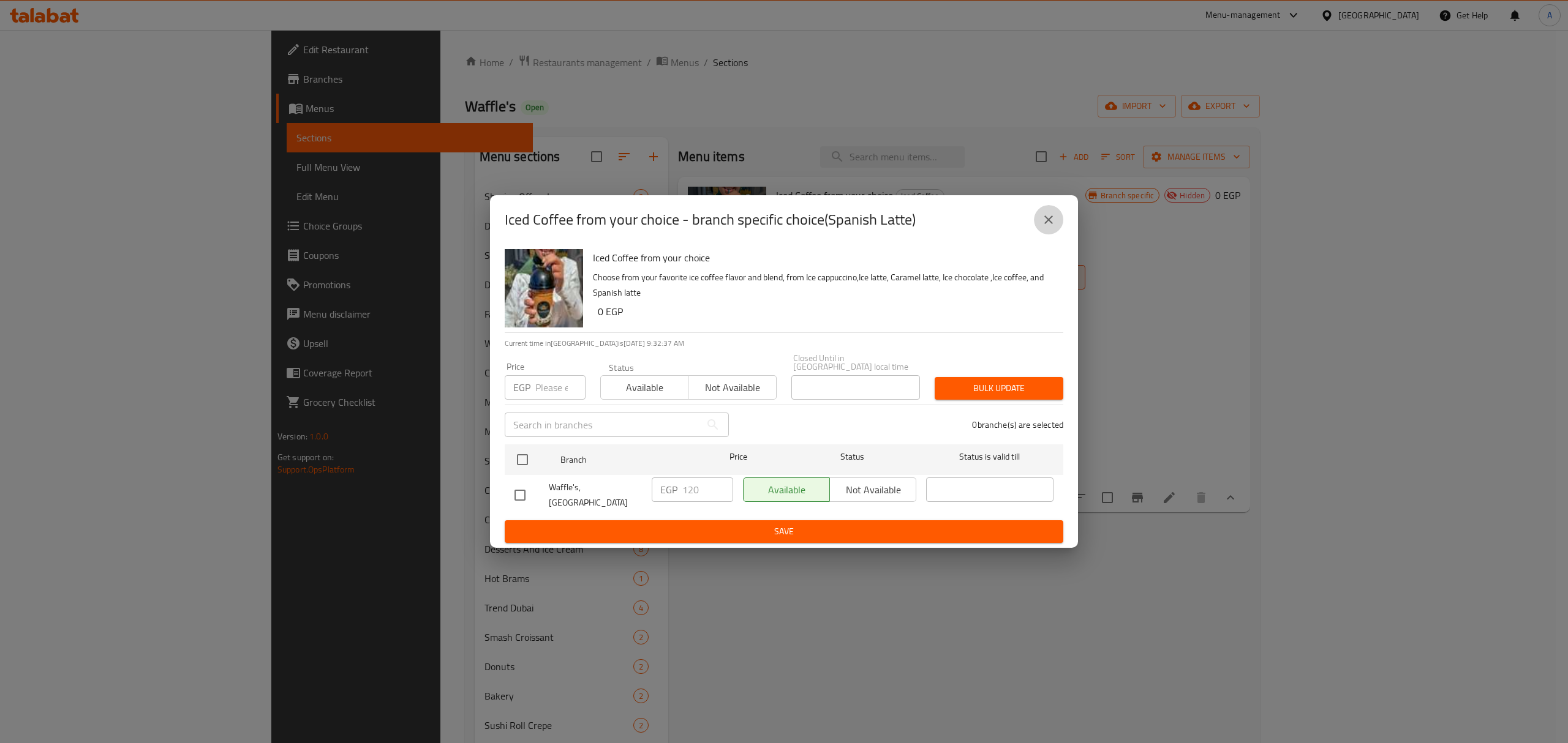
click at [1056, 235] on button "close" at bounding box center [1049, 220] width 30 height 30
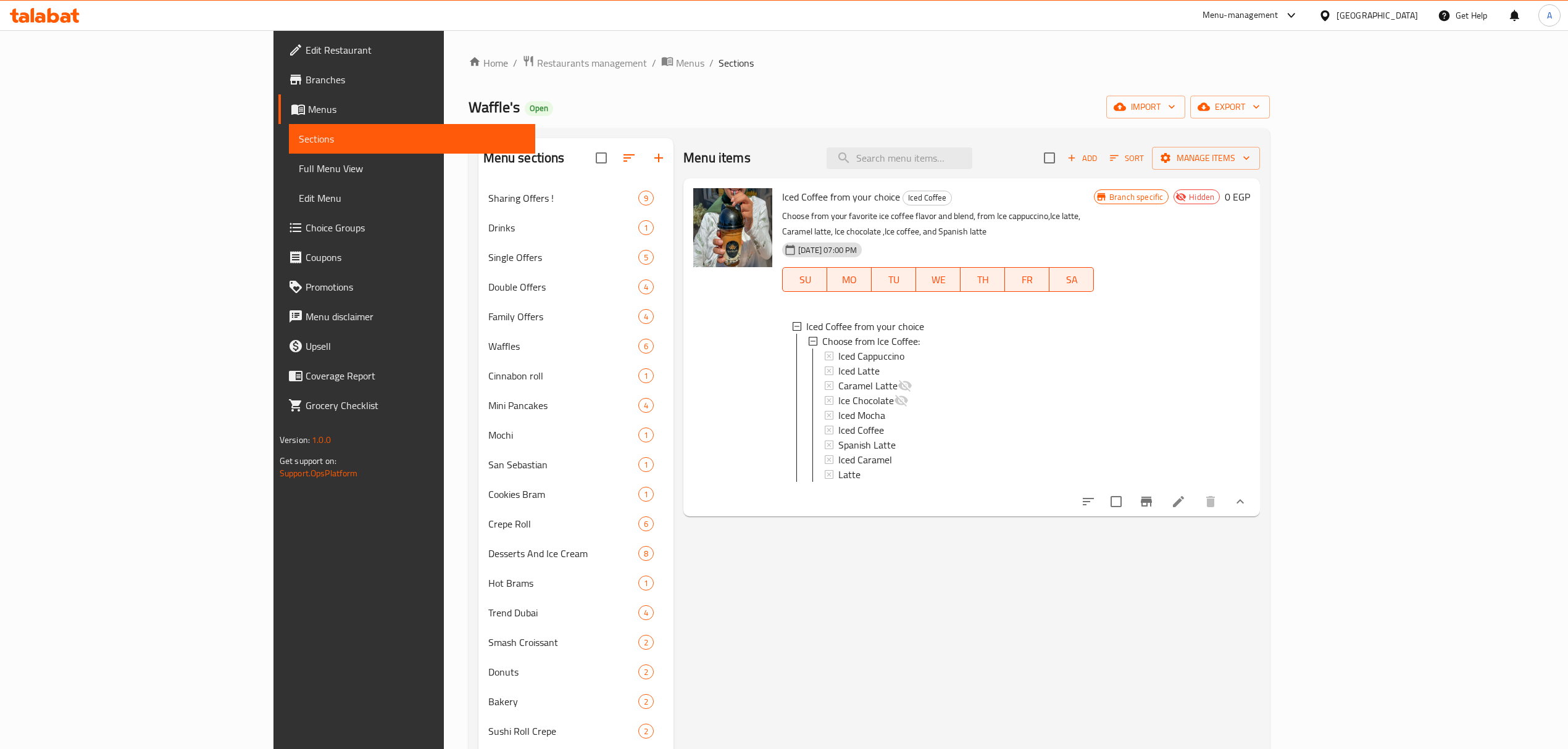
click at [1195, 491] on li at bounding box center [1178, 502] width 34 height 22
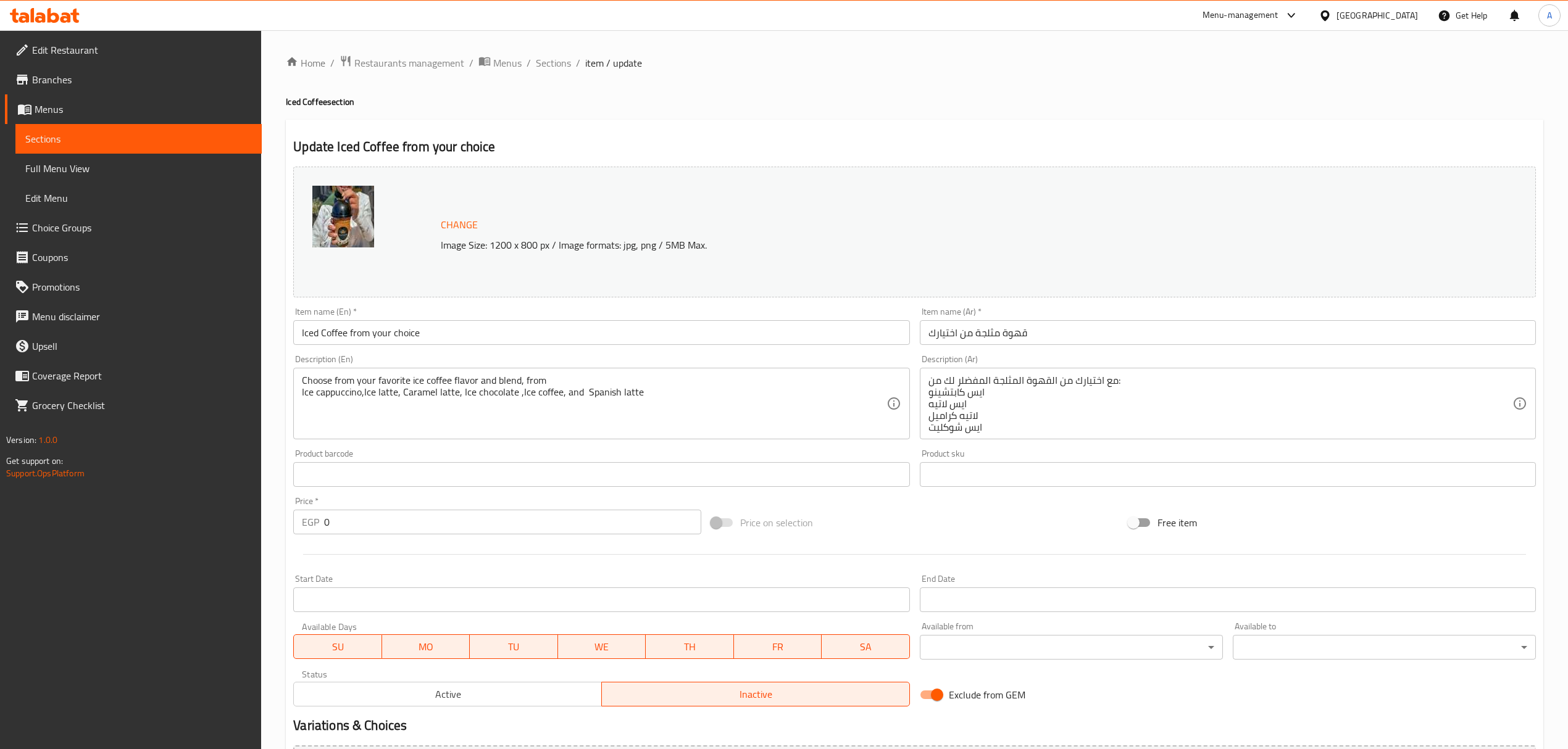
click at [393, 699] on span "Active" at bounding box center [448, 694] width 298 height 17
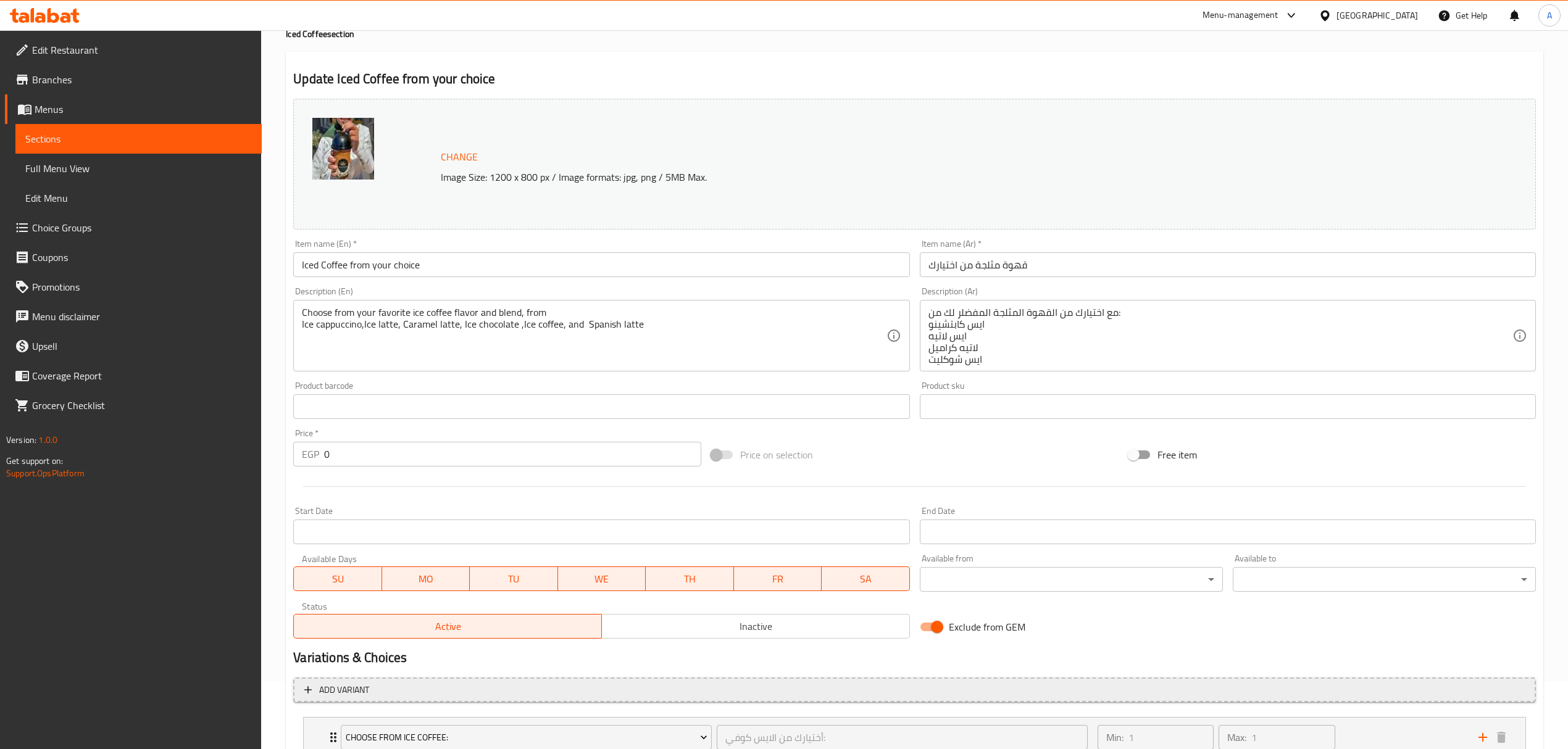
scroll to position [161, 0]
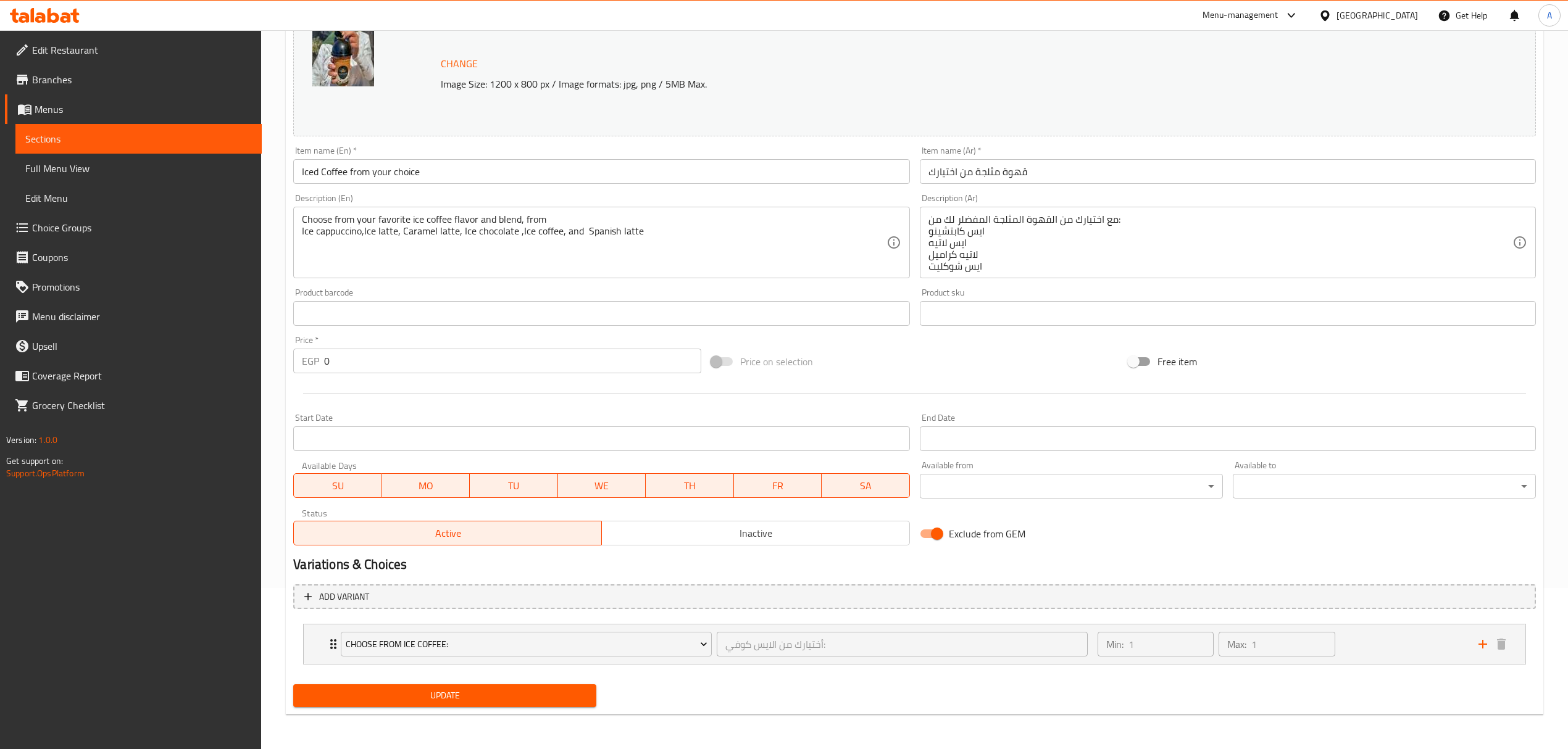
click at [482, 702] on span "Update" at bounding box center [445, 696] width 283 height 16
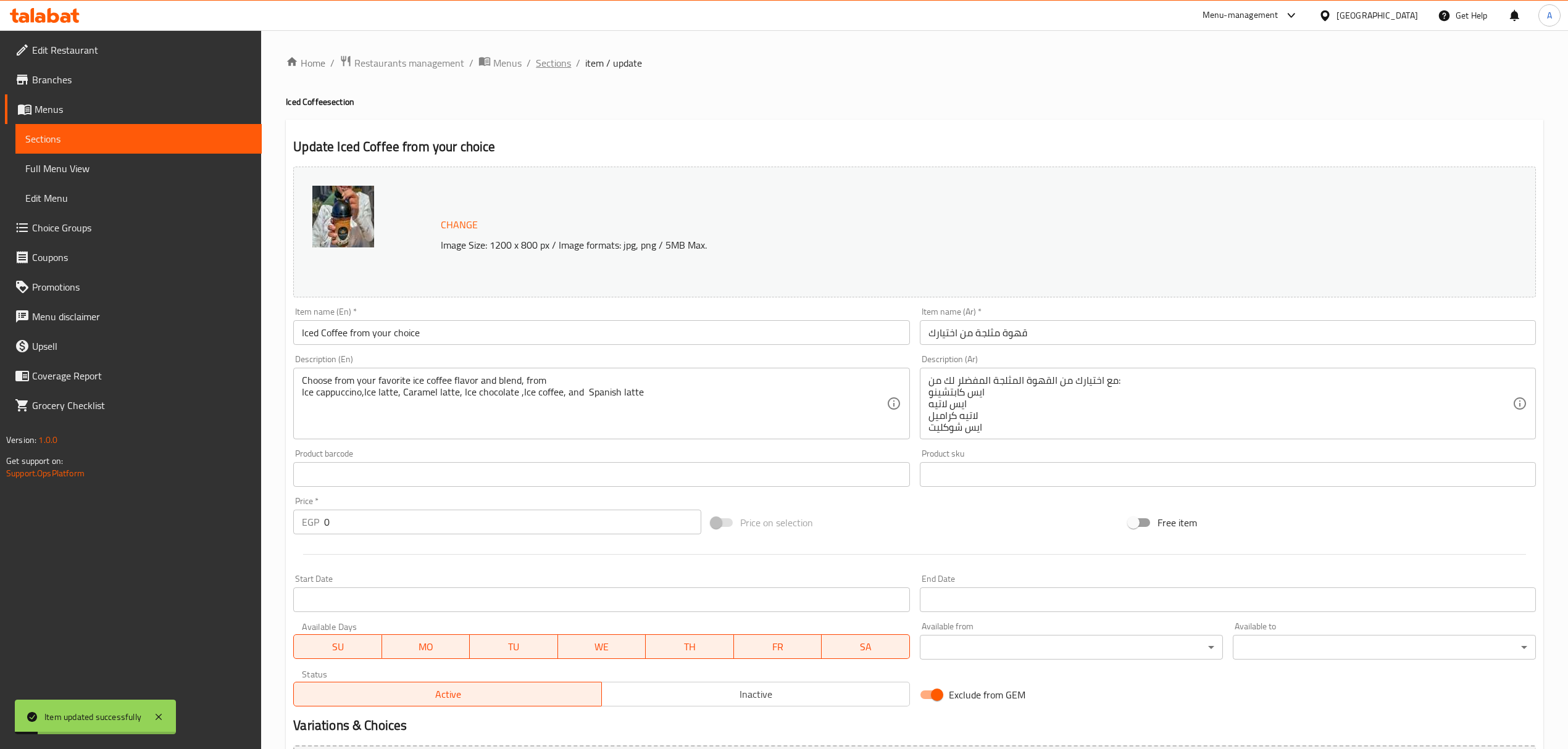
click at [561, 58] on span "Sections" at bounding box center [554, 63] width 35 height 15
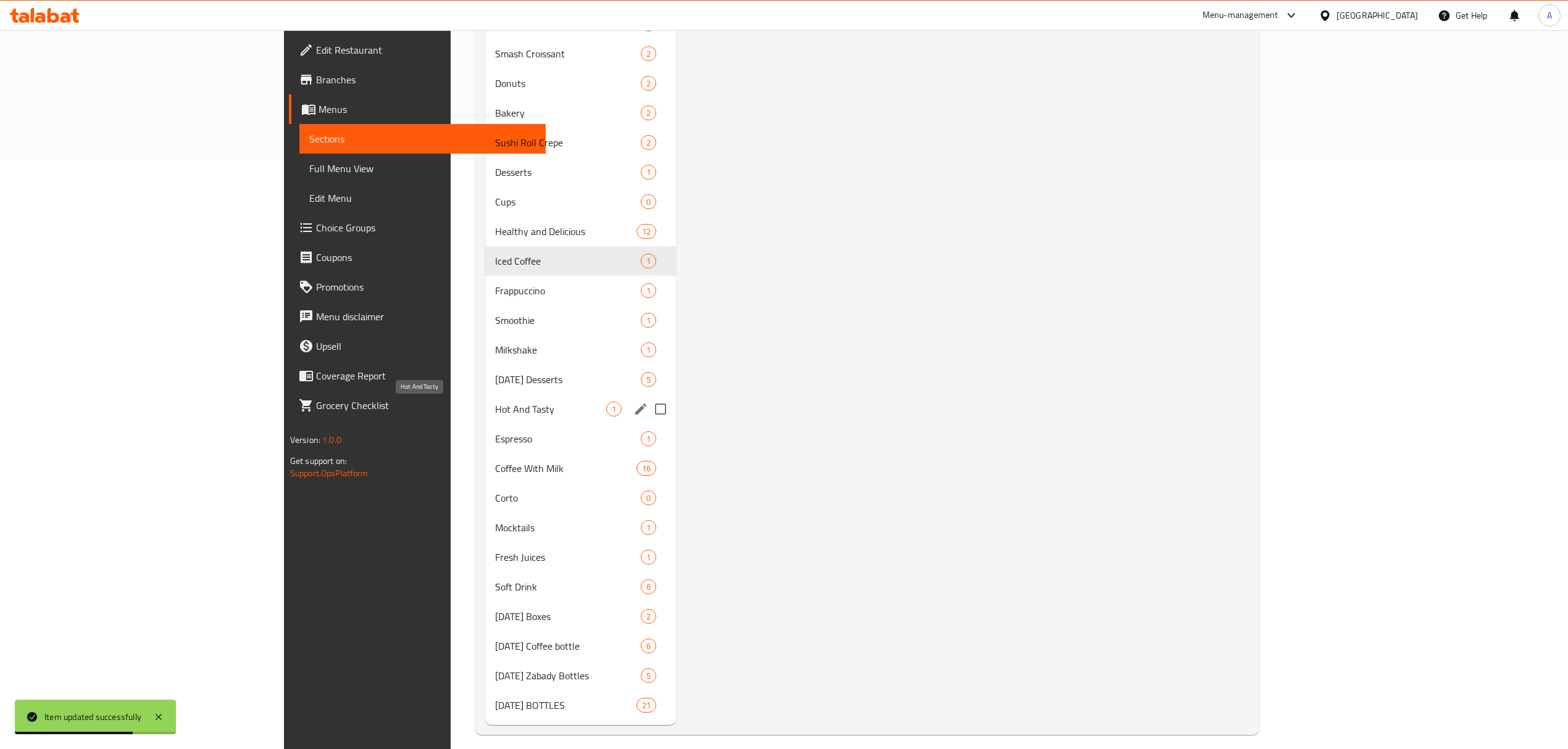
scroll to position [600, 0]
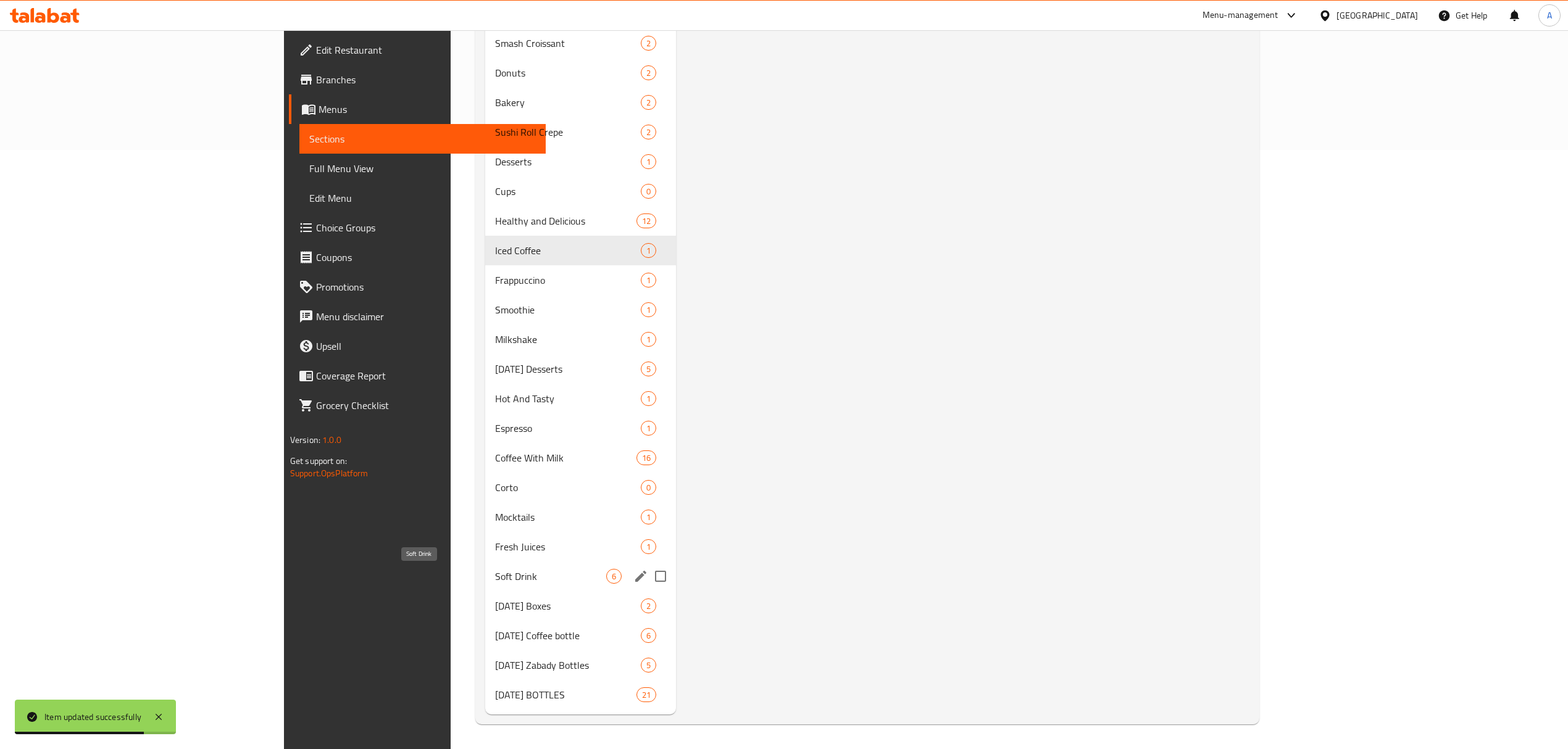
click at [495, 582] on span "Soft Drink" at bounding box center [550, 577] width 111 height 15
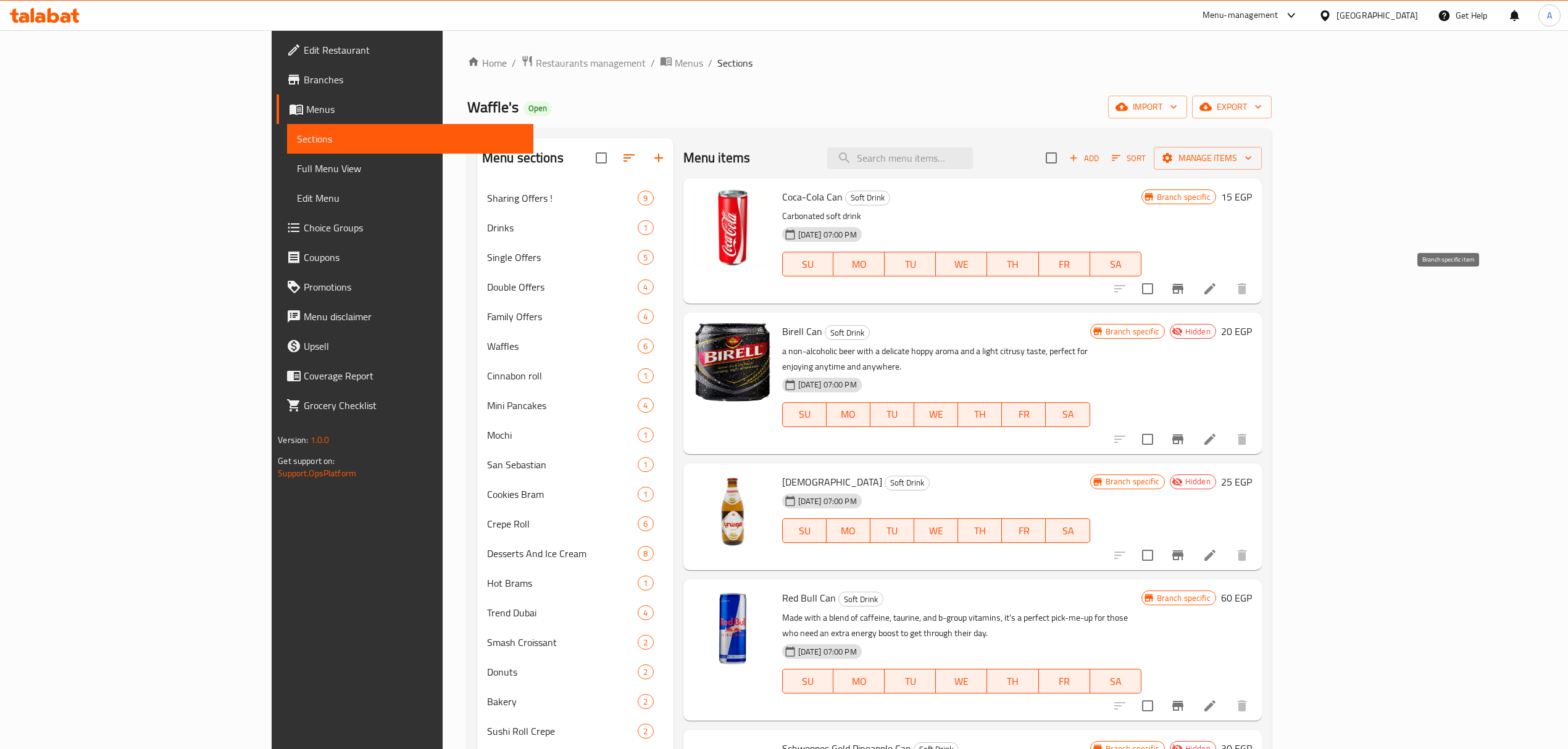
click at [1183, 287] on icon "Branch-specific-item" at bounding box center [1177, 289] width 11 height 10
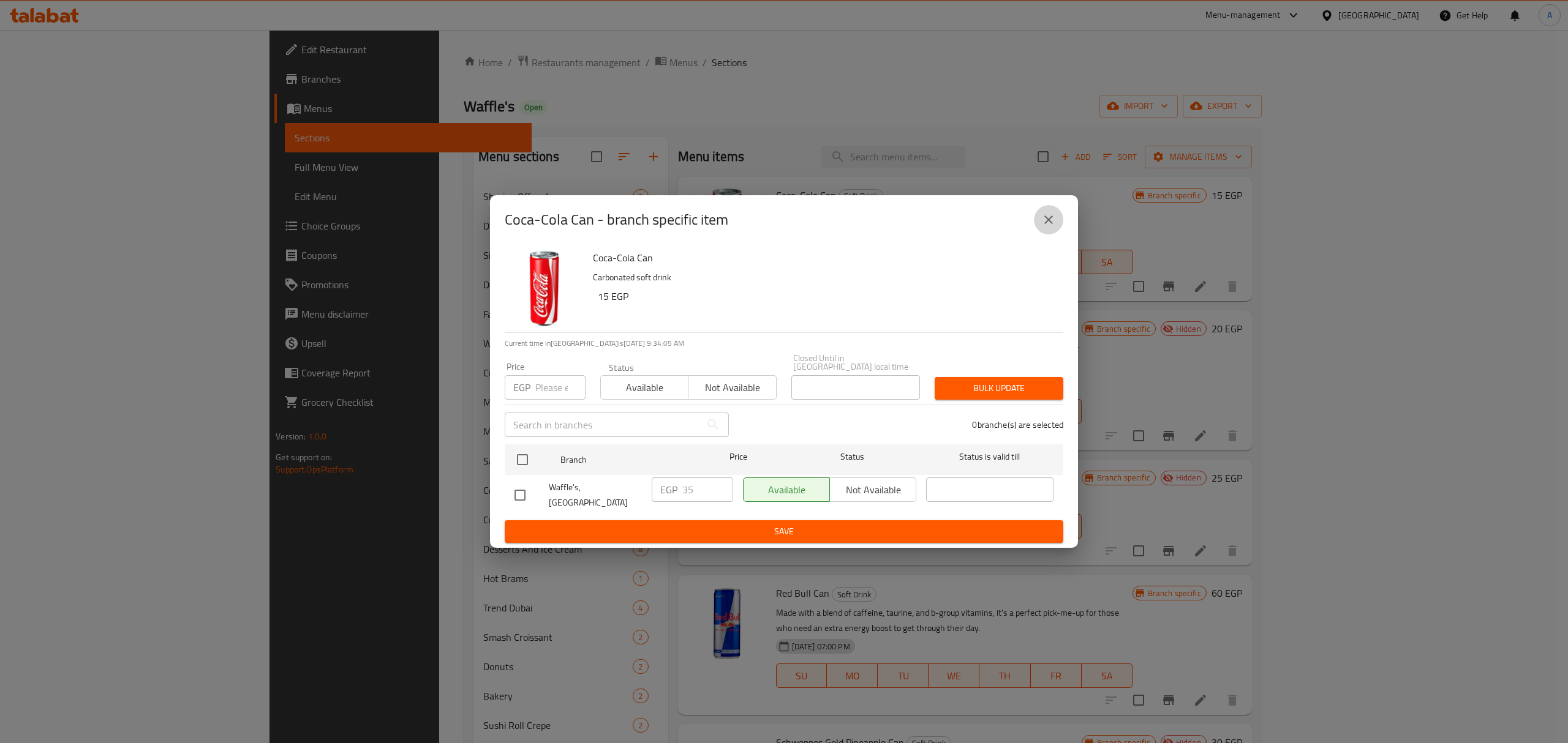
click at [1037, 221] on button "close" at bounding box center [1049, 220] width 30 height 30
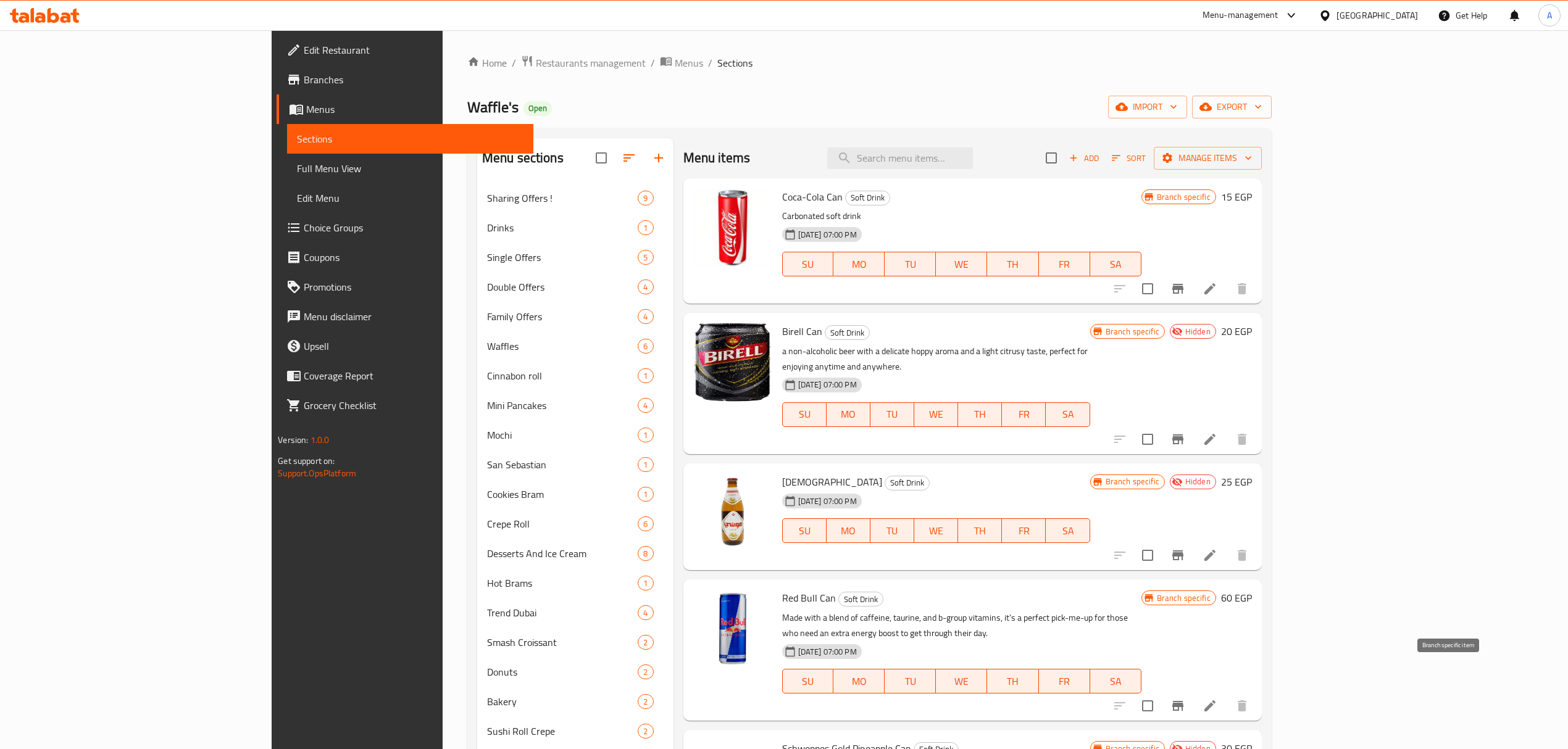
click at [1185, 698] on icon "Branch-specific-item" at bounding box center [1178, 706] width 15 height 15
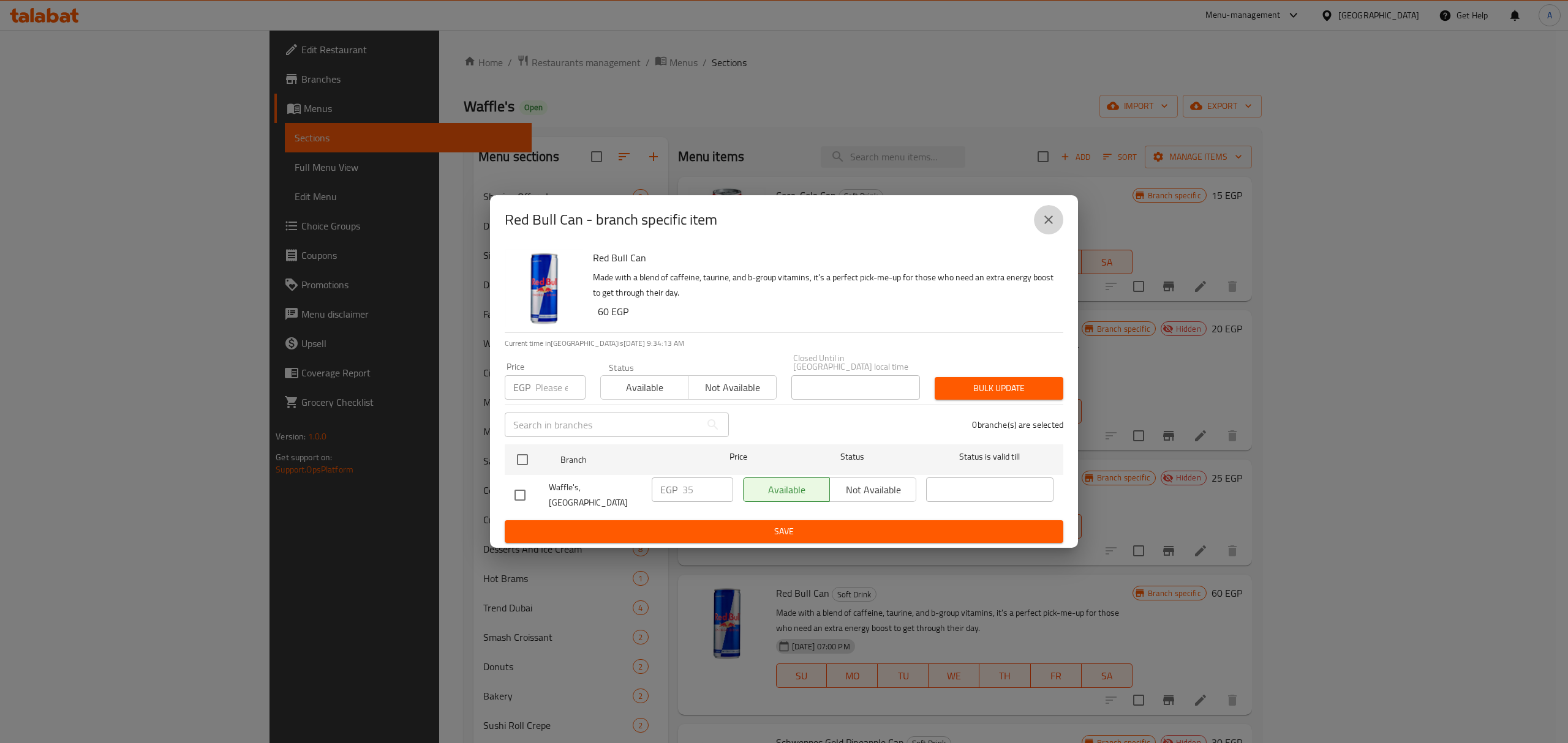
click at [1049, 227] on icon "close" at bounding box center [1049, 220] width 15 height 15
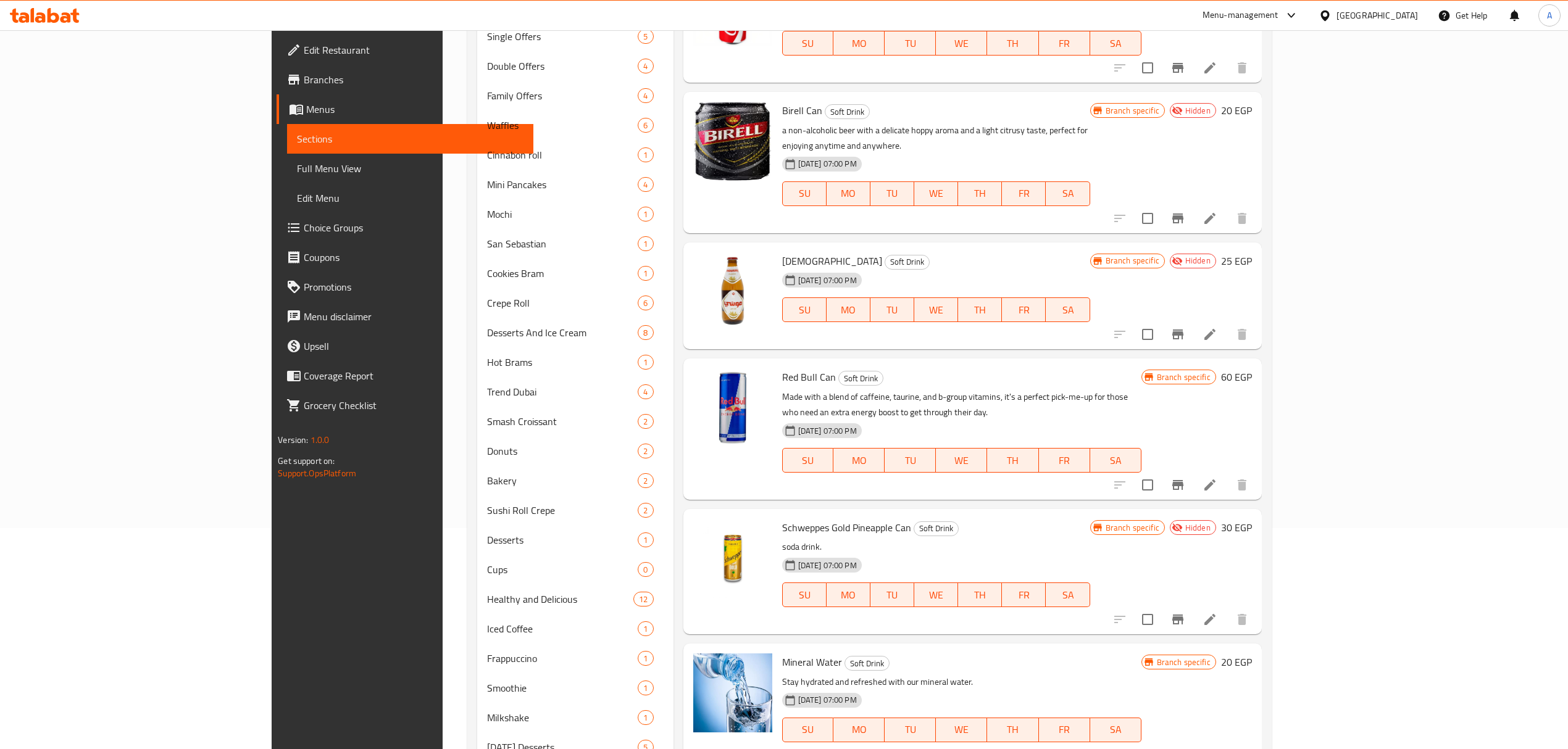
scroll to position [247, 0]
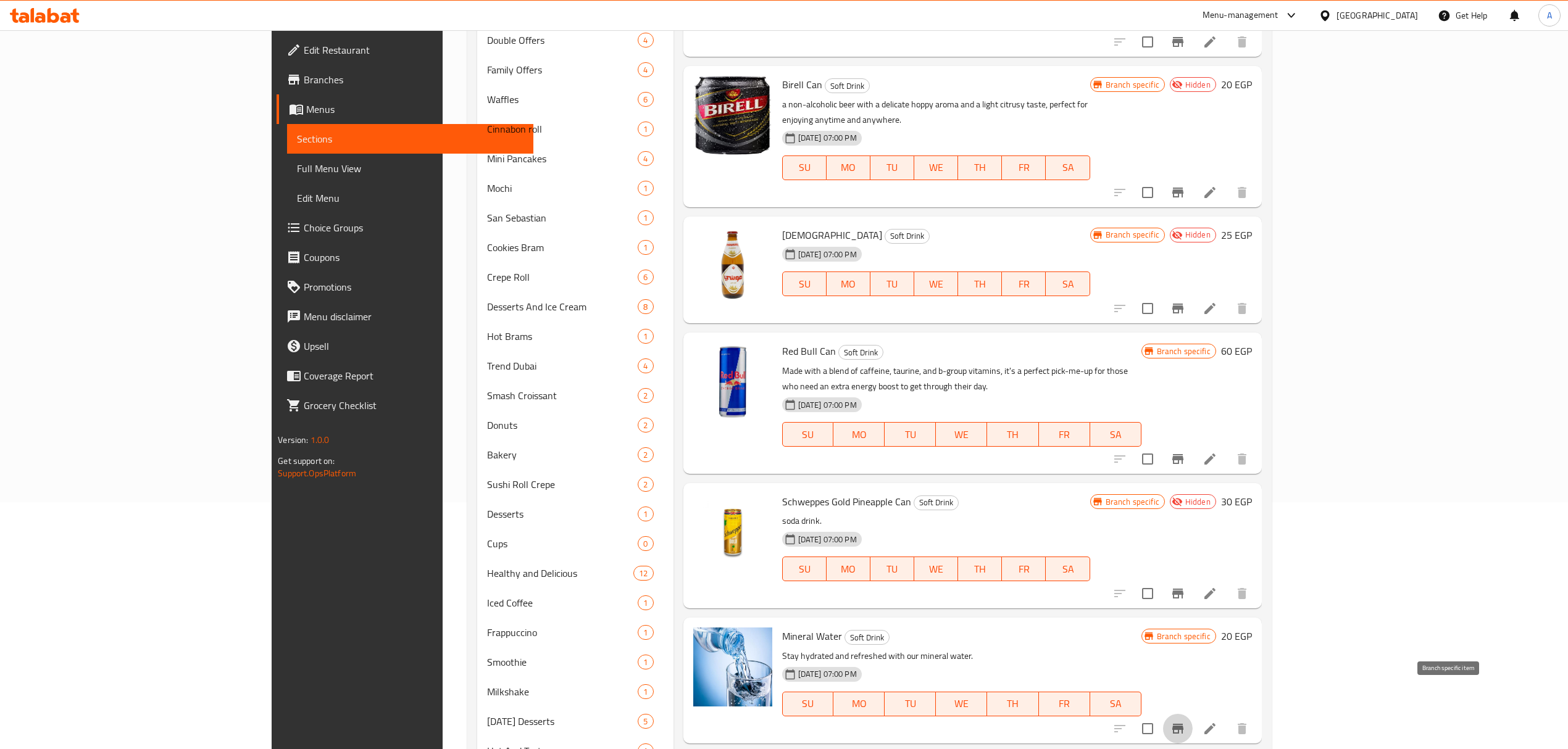
click at [1185, 722] on icon "Branch-specific-item" at bounding box center [1178, 729] width 15 height 15
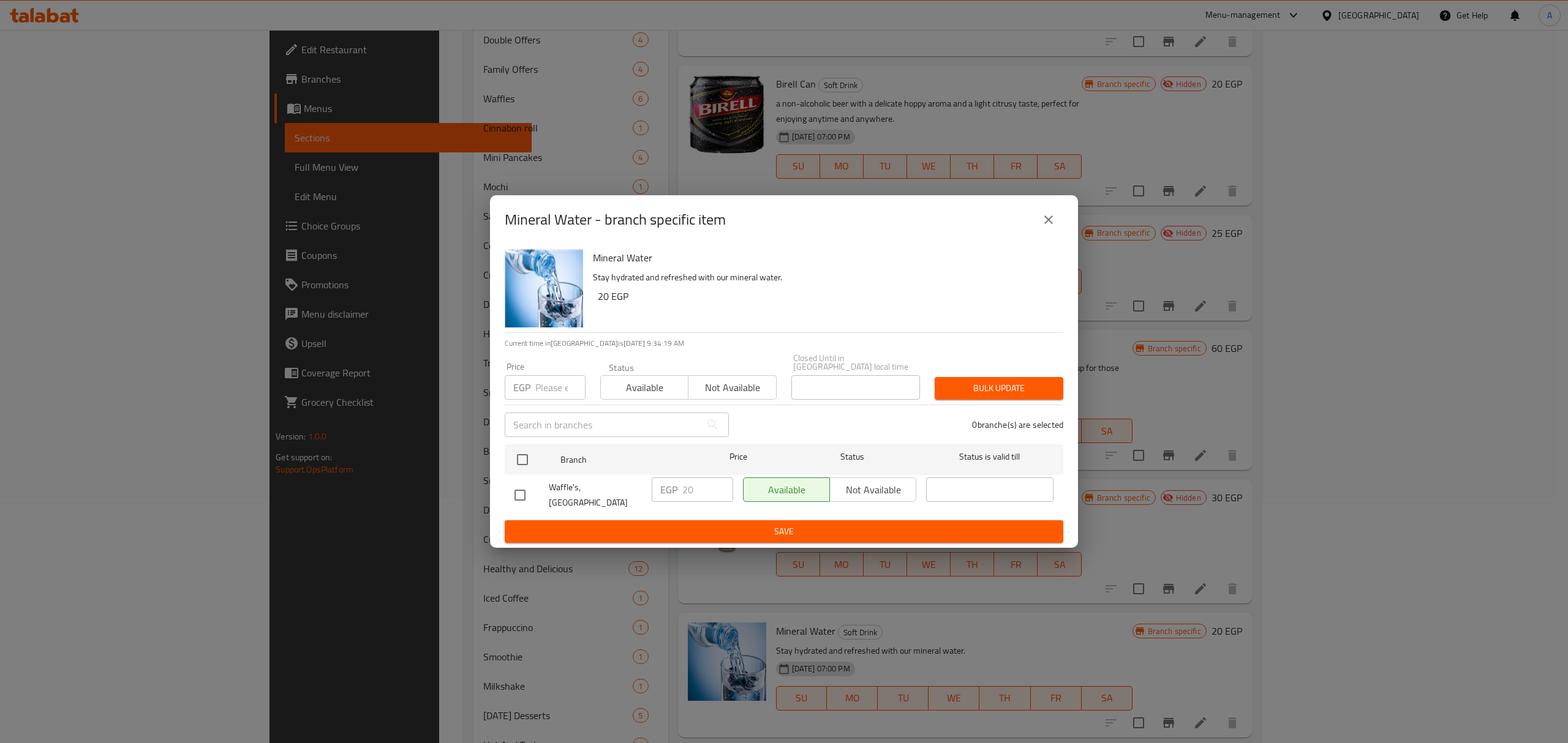
click at [1041, 221] on icon "close" at bounding box center [1049, 220] width 15 height 15
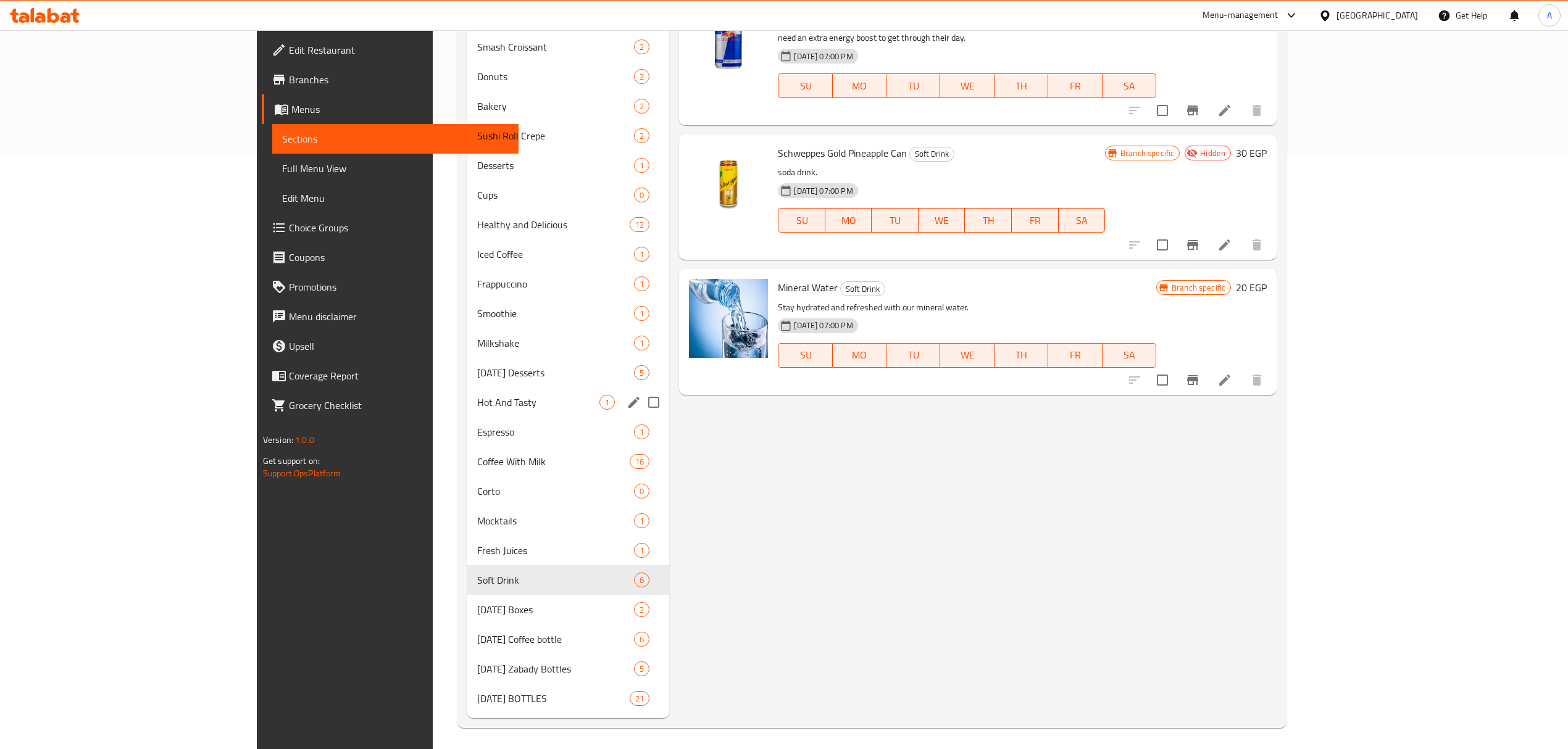
scroll to position [600, 0]
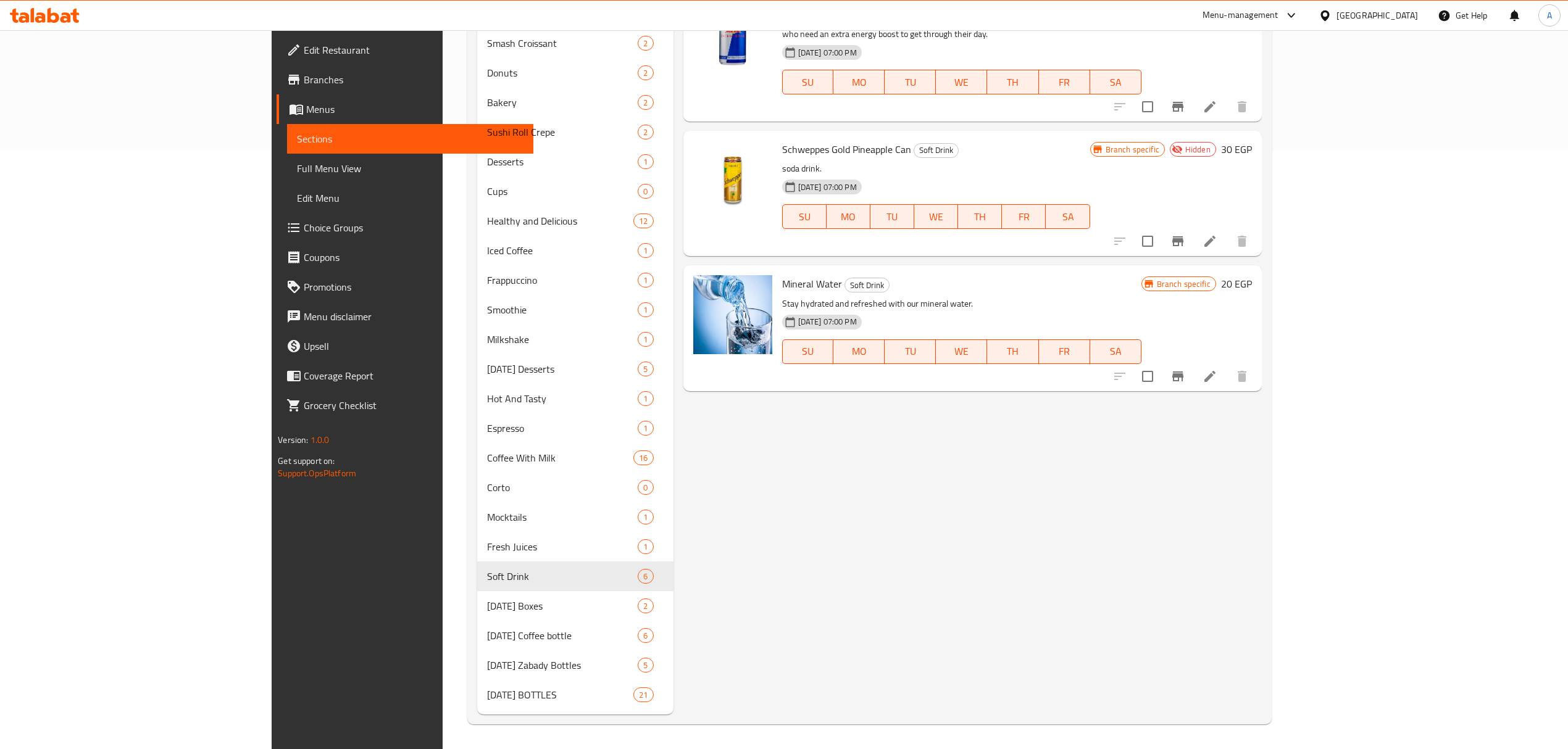
click at [839, 537] on div "Menu items Add Sort Manage items Coca-Cola Can Soft Drink Carbonated soft drink…" at bounding box center [968, 127] width 589 height 1176
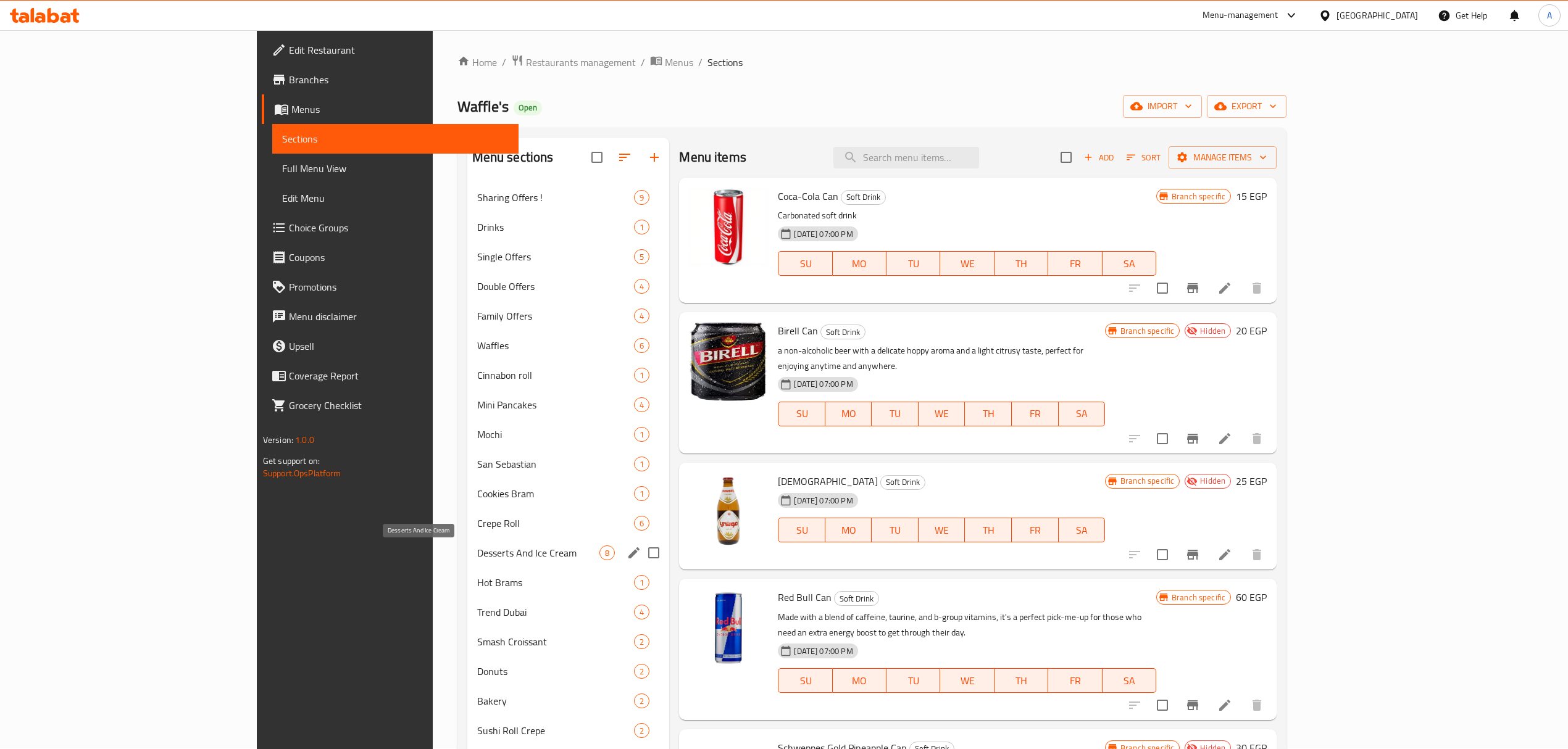
scroll to position [0, 0]
click at [468, 215] on div "Drinks 1" at bounding box center [569, 227] width 203 height 30
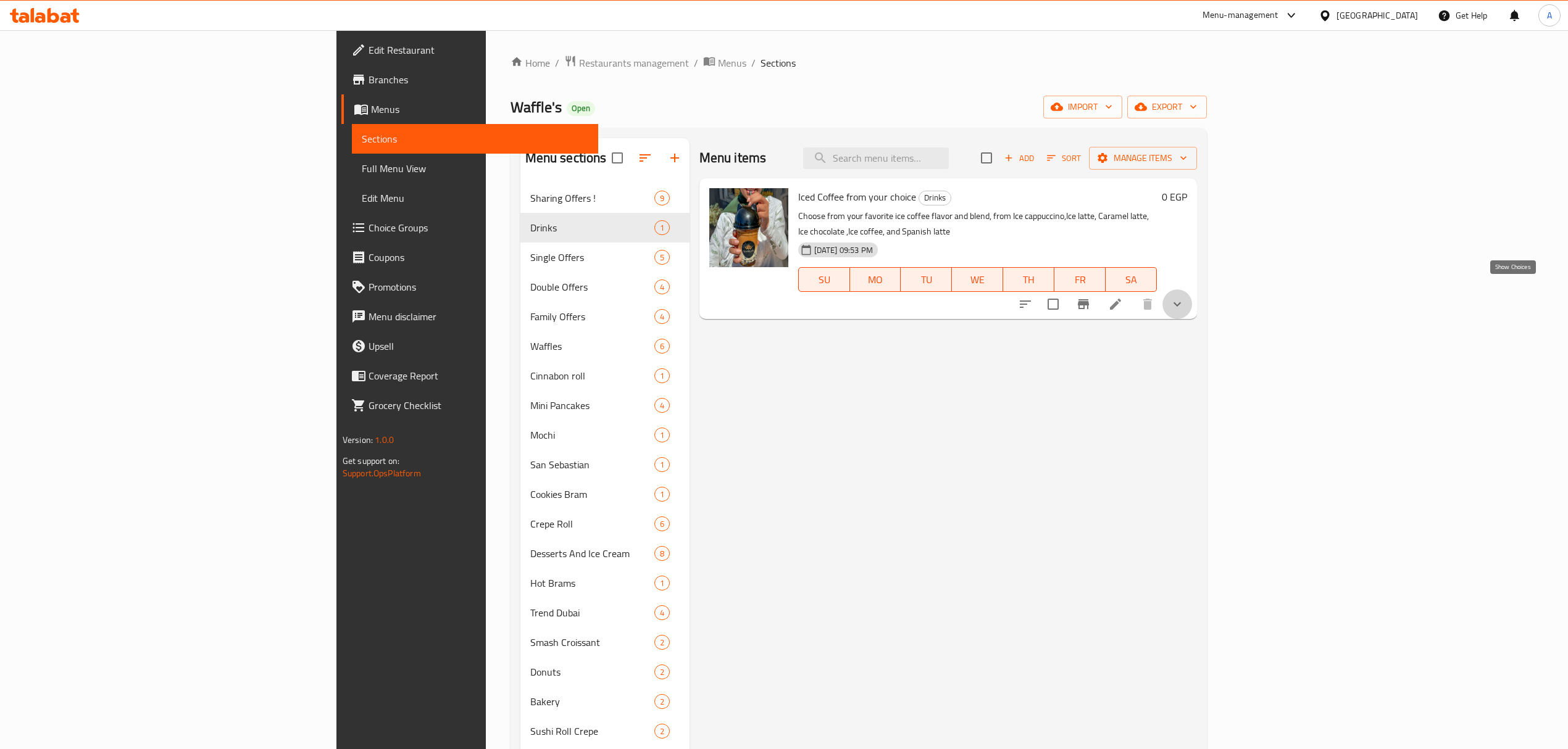
click at [1185, 297] on icon "show more" at bounding box center [1177, 304] width 15 height 15
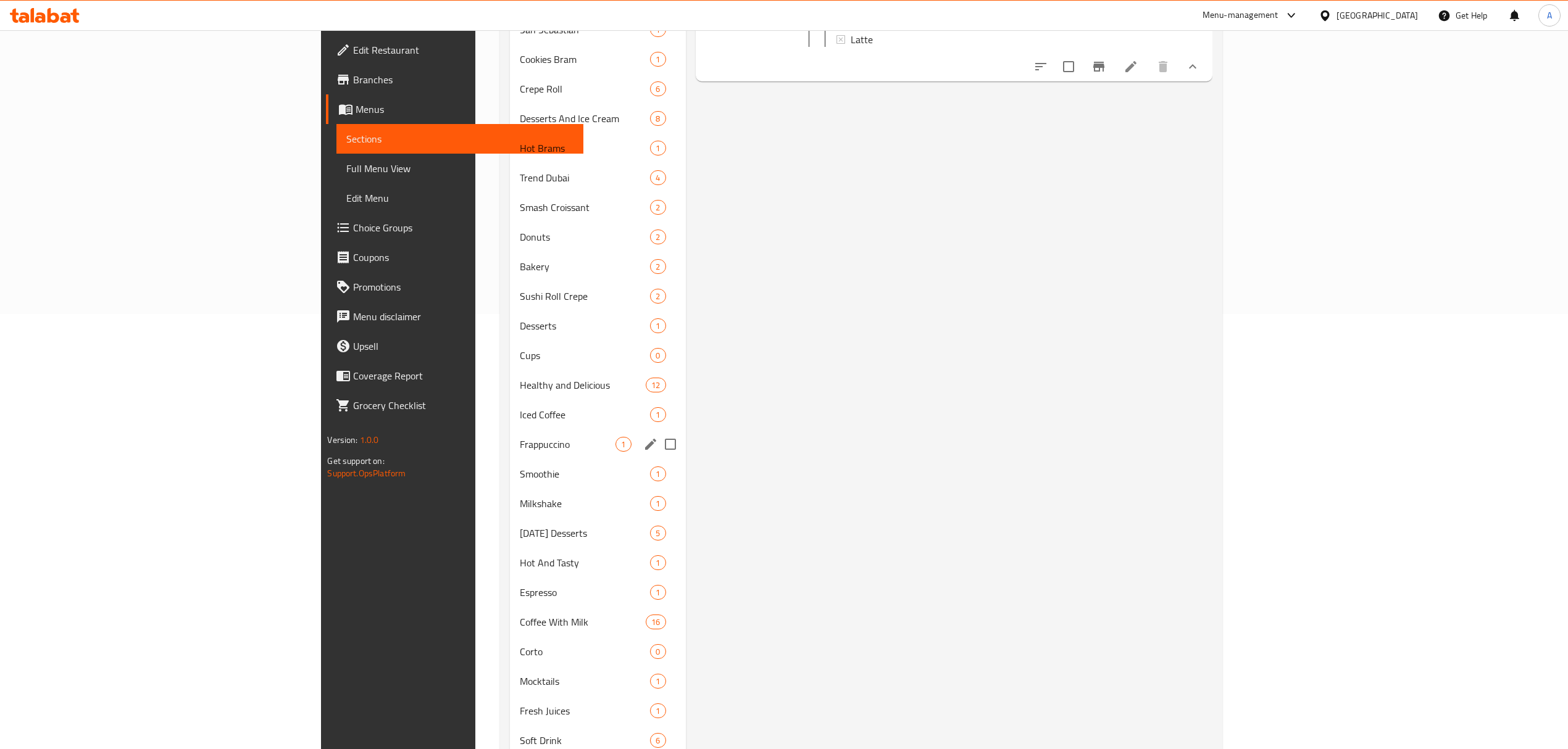
scroll to position [517, 0]
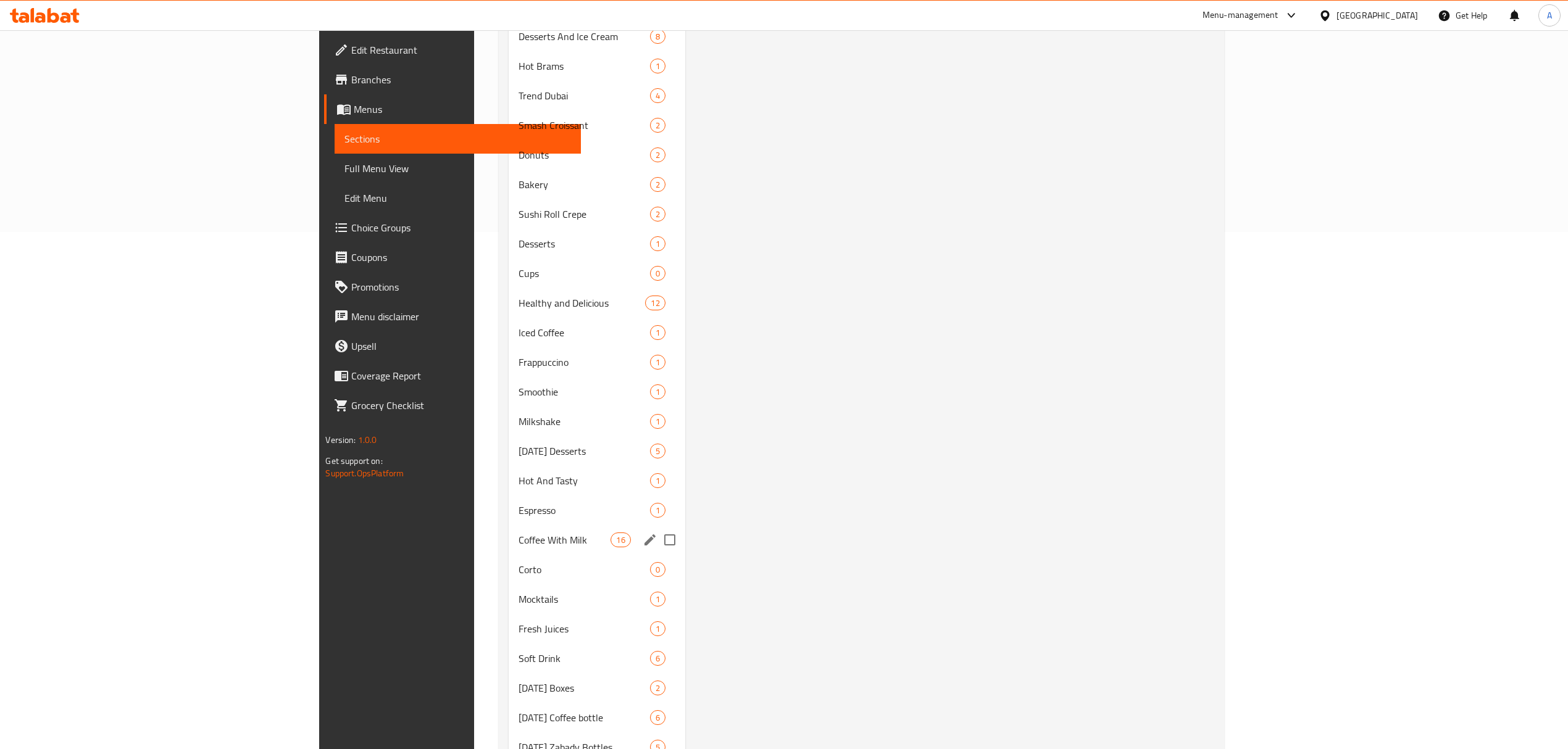
click at [508, 548] on div "Coffee With Milk 16" at bounding box center [597, 540] width 177 height 30
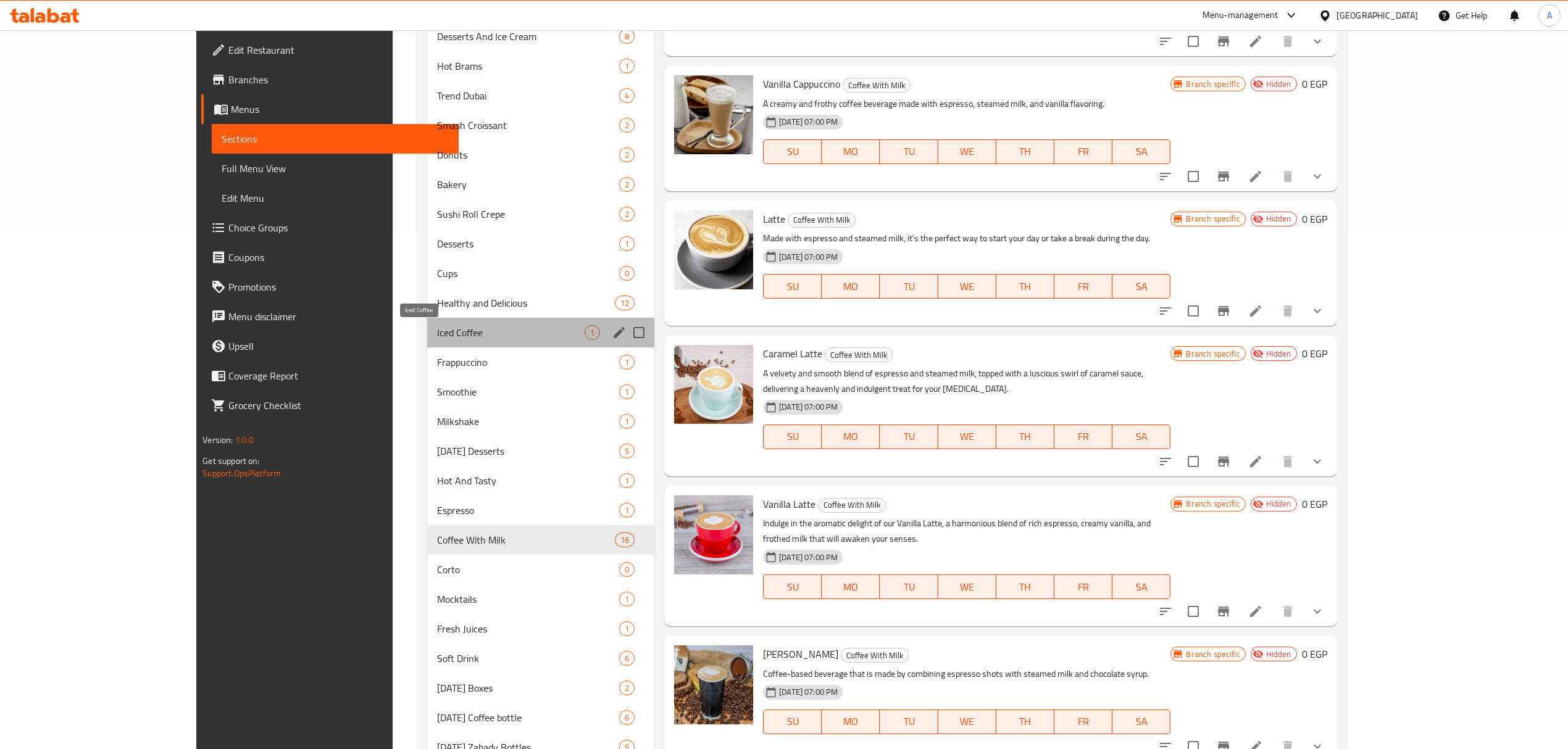
click at [437, 327] on span "Iced Coffee" at bounding box center [510, 332] width 148 height 15
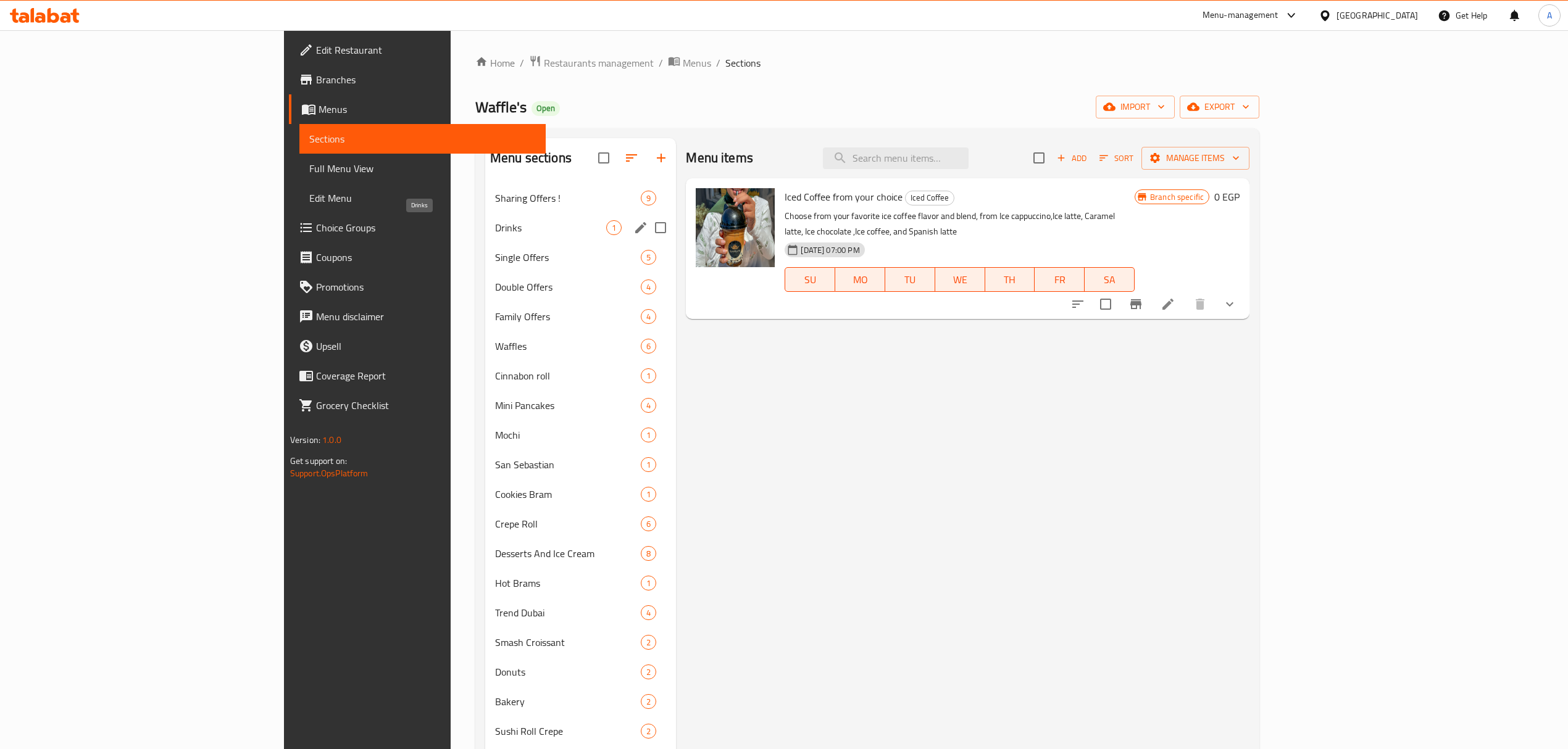
click at [495, 235] on span "Drinks" at bounding box center [550, 227] width 111 height 15
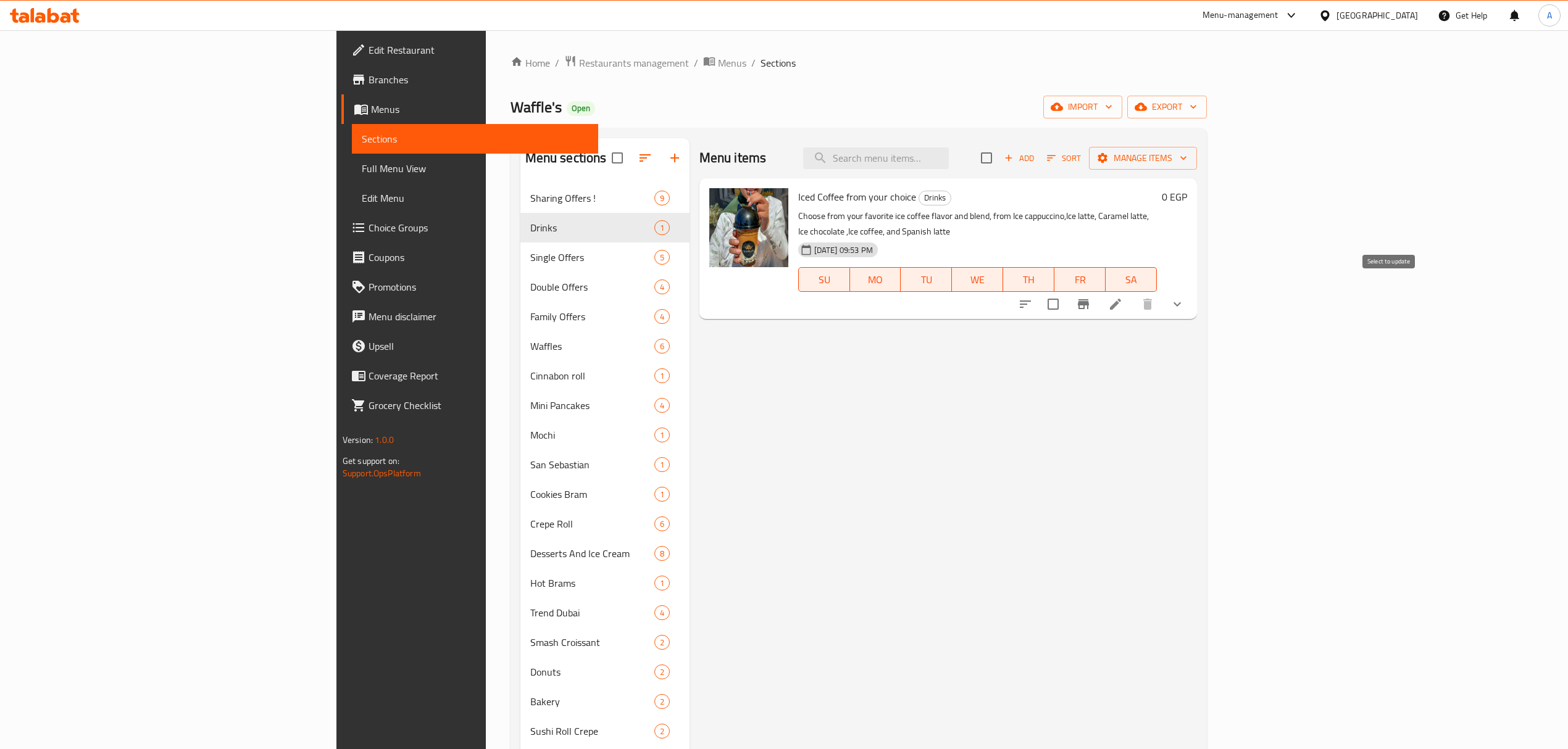
click at [1066, 292] on input "checkbox" at bounding box center [1053, 303] width 26 height 26
checkbox input "true"
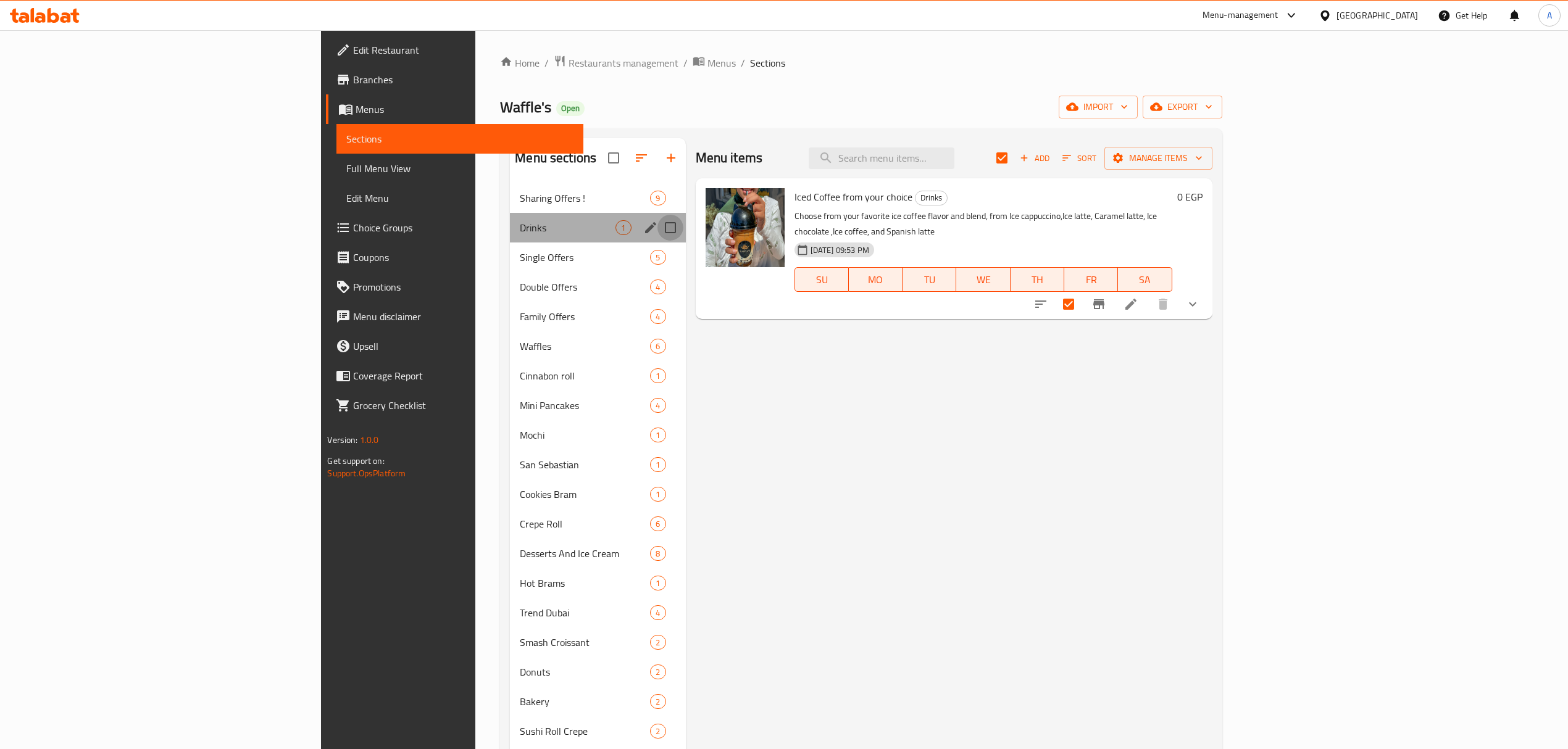
click at [658, 227] on input "Menu sections" at bounding box center [670, 227] width 26 height 26
checkbox input "true"
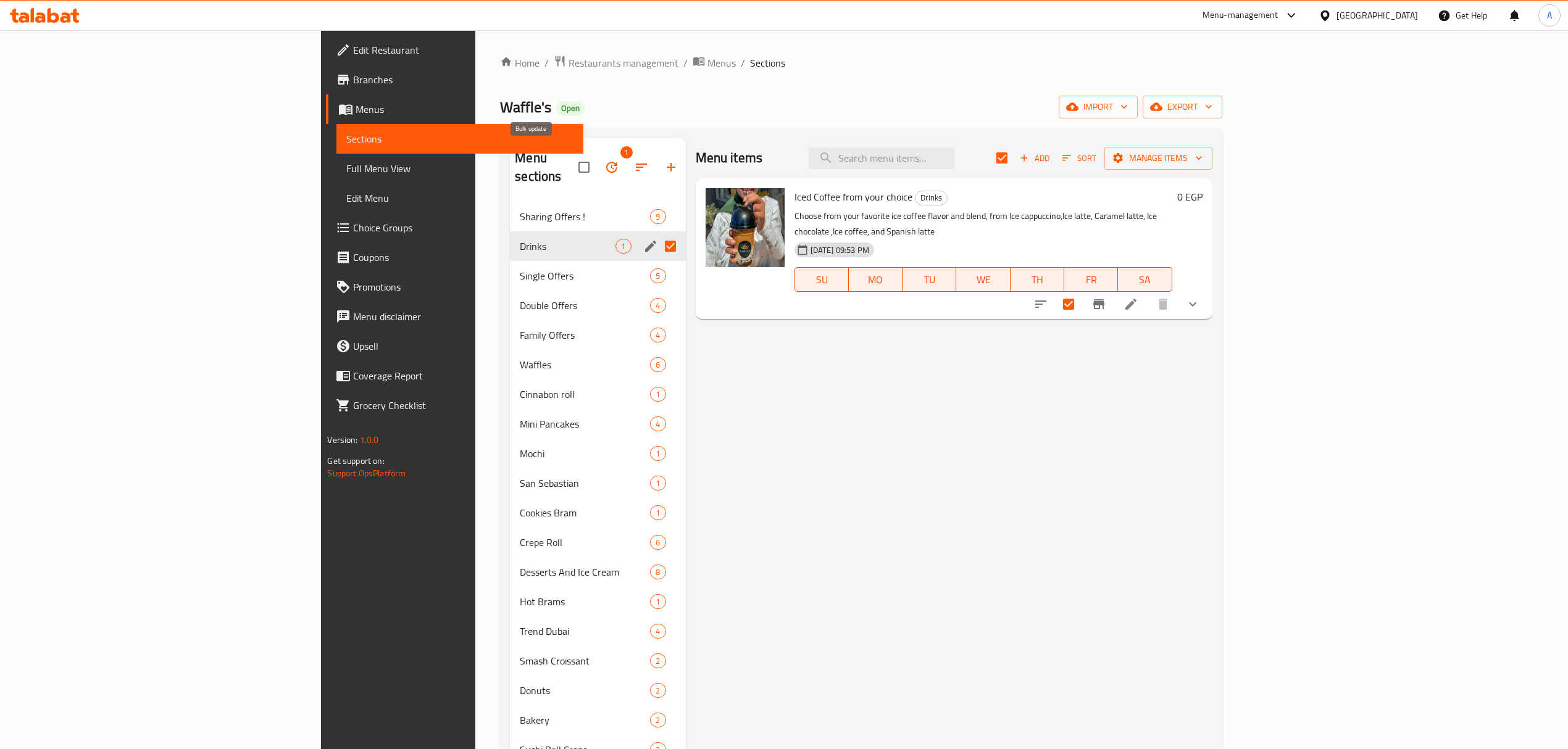
click at [604, 160] on icon "button" at bounding box center [612, 167] width 15 height 15
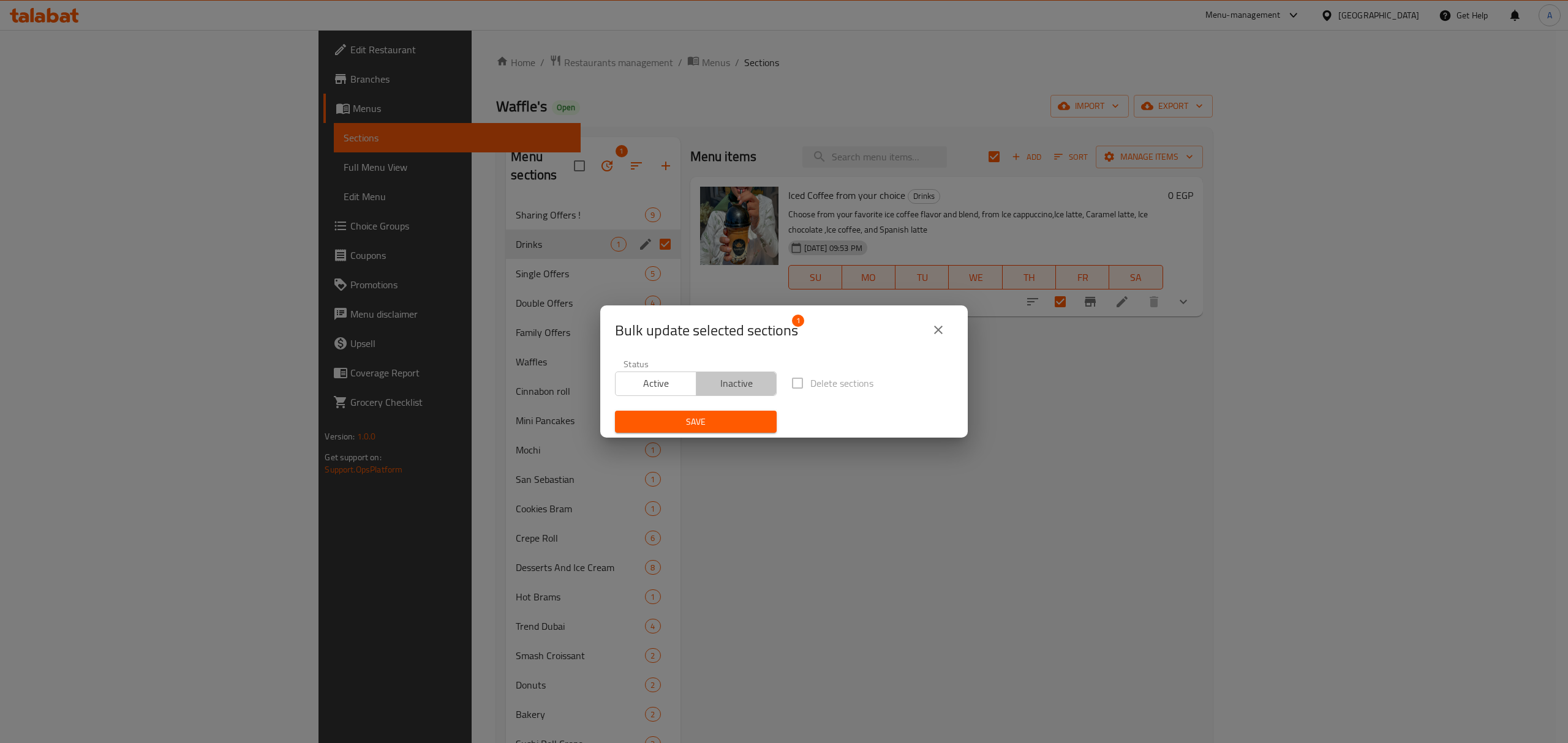
click at [757, 372] on button "Inactive" at bounding box center [736, 383] width 81 height 25
click at [750, 460] on div "Bulk update selected sections 1 Status Active Inactive Delete sections Save" at bounding box center [784, 371] width 1568 height 743
click at [733, 426] on span "Save" at bounding box center [696, 422] width 142 height 16
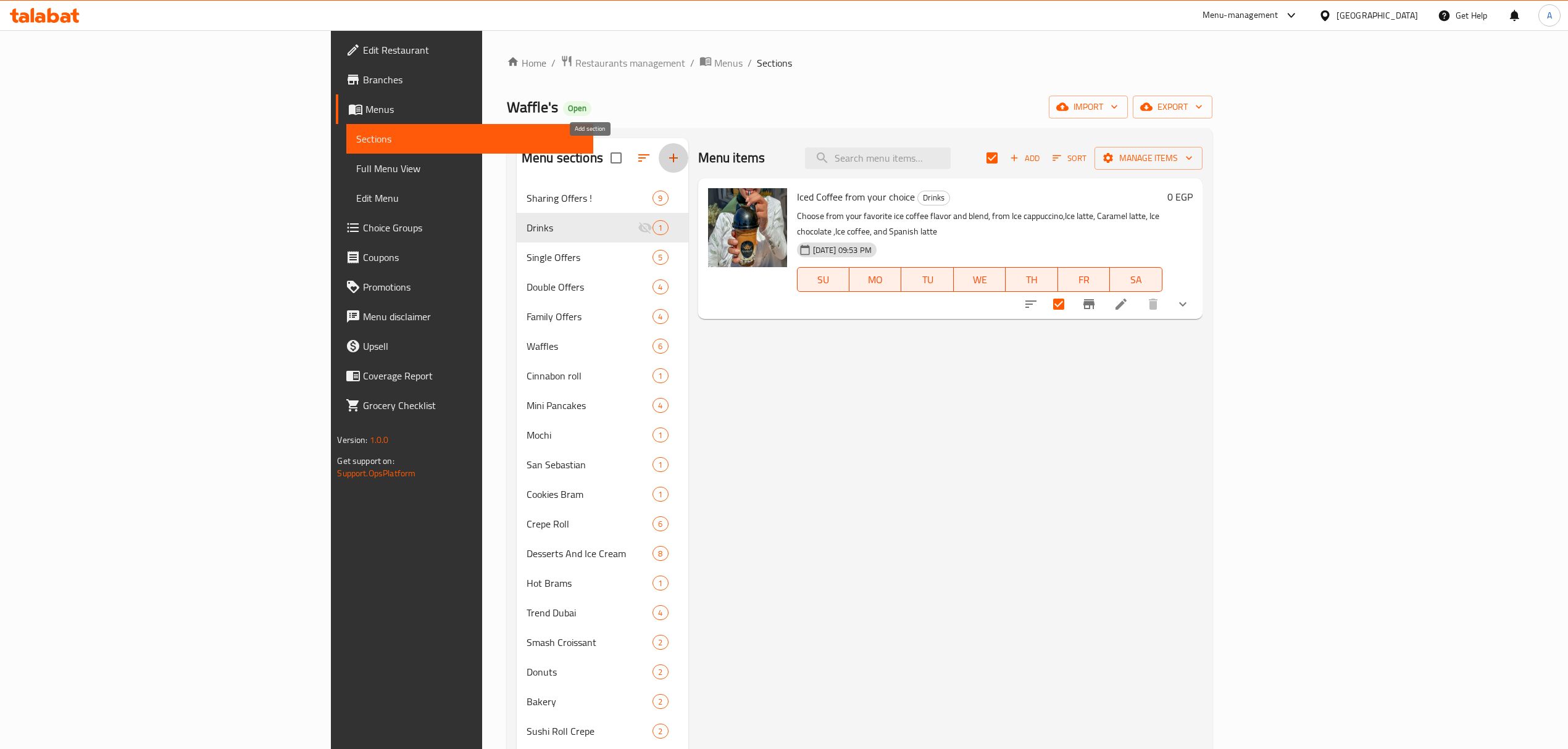
click at [659, 151] on button "button" at bounding box center [674, 158] width 30 height 30
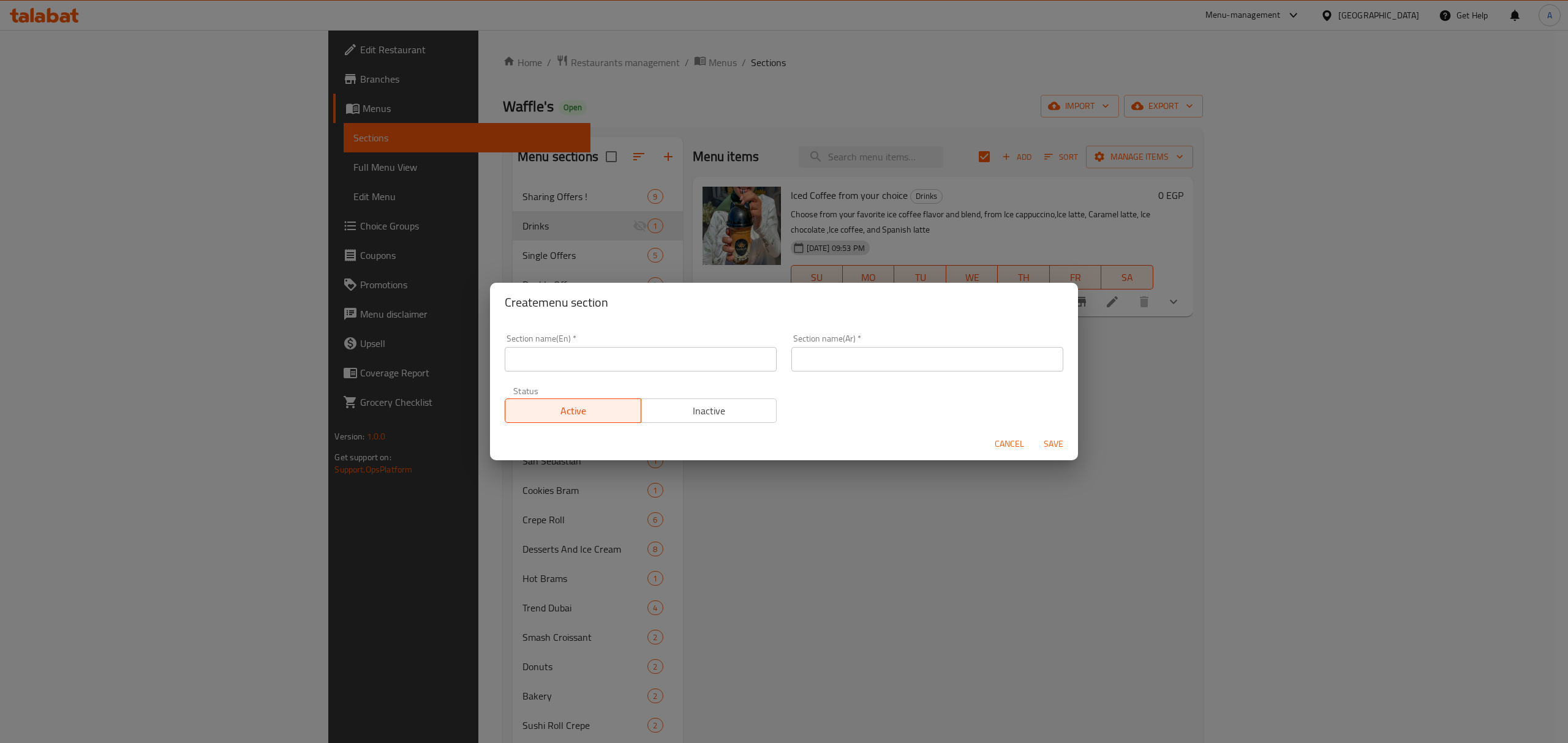
click at [640, 360] on input "text" at bounding box center [640, 360] width 272 height 25
paste input "Cheesecake"
type input "Cheesecakes"
click at [827, 369] on input "text" at bounding box center [927, 360] width 272 height 25
paste input "تشيز كيك"
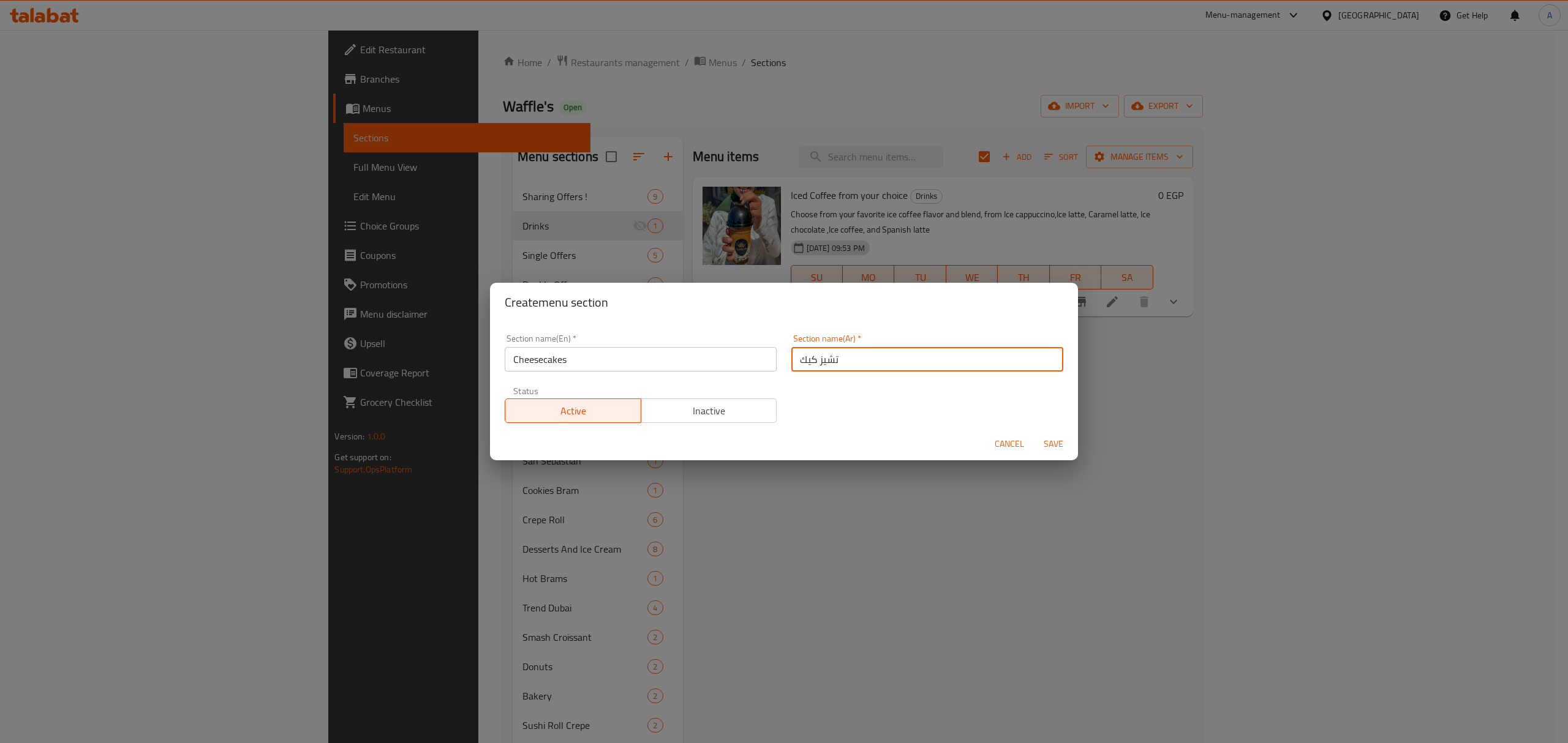
type input "تشيز كيك"
click at [1071, 438] on button "Save" at bounding box center [1053, 443] width 39 height 22
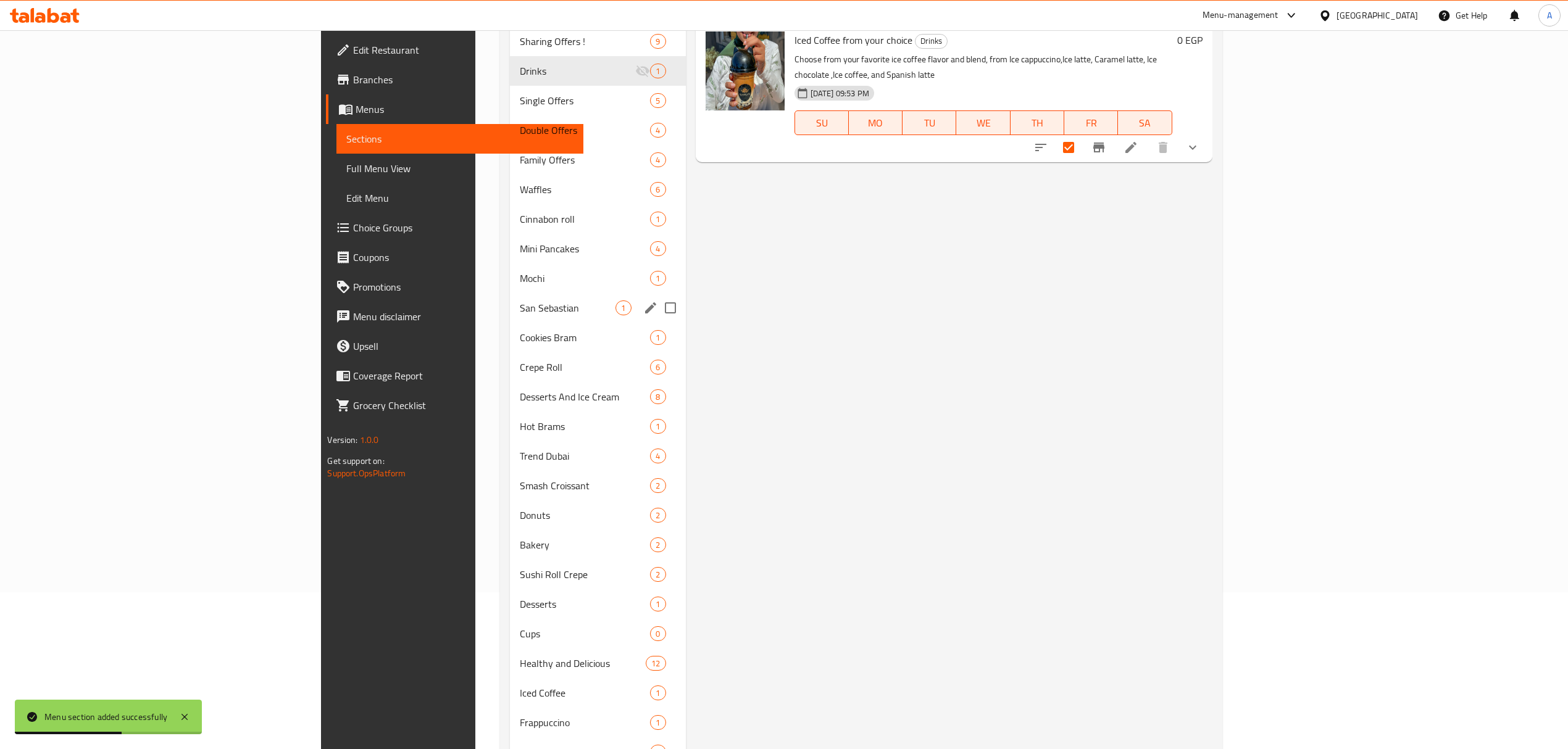
scroll to position [164, 0]
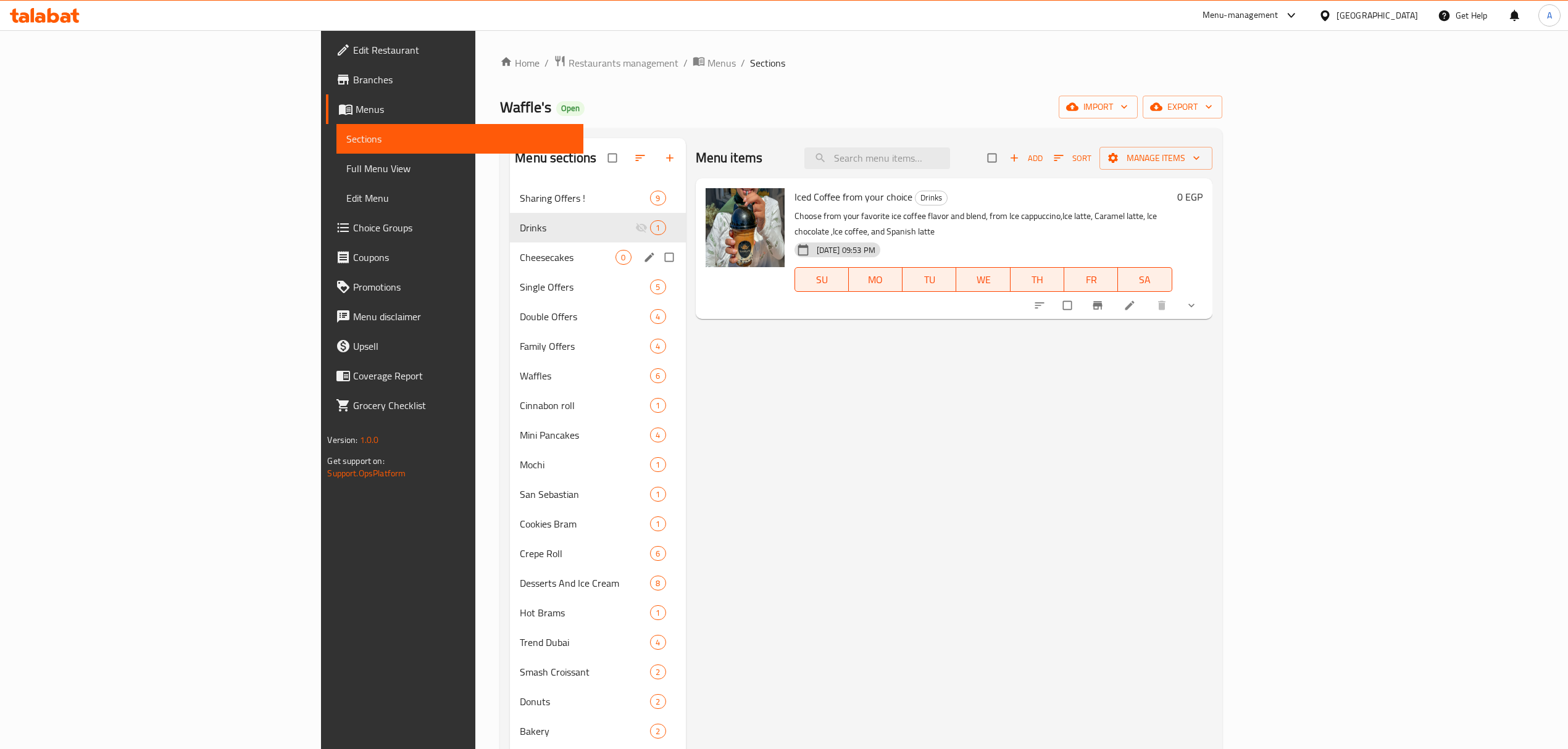
click at [519, 262] on span "Cheesecakes" at bounding box center [567, 257] width 96 height 15
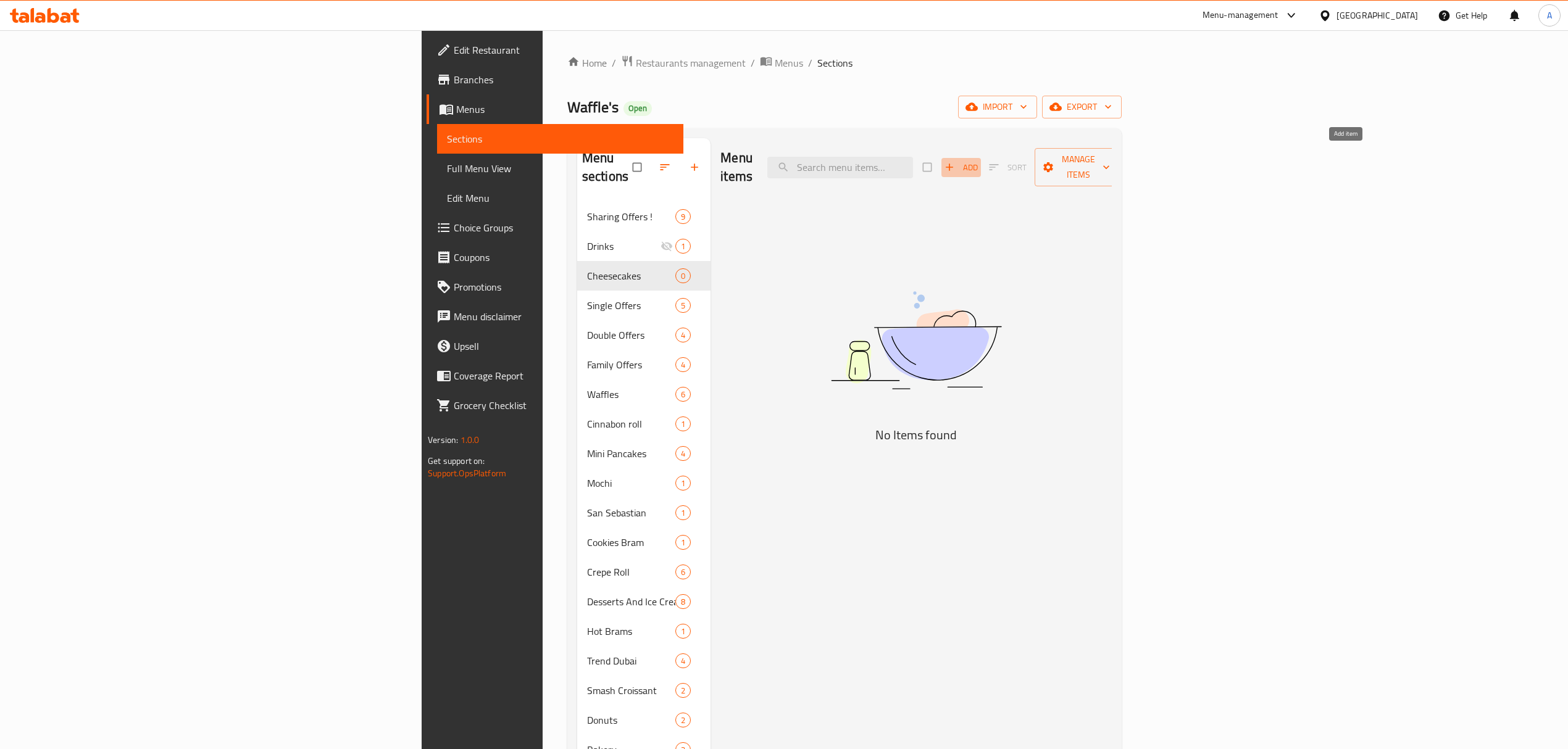
click at [981, 163] on button "Add" at bounding box center [960, 167] width 39 height 19
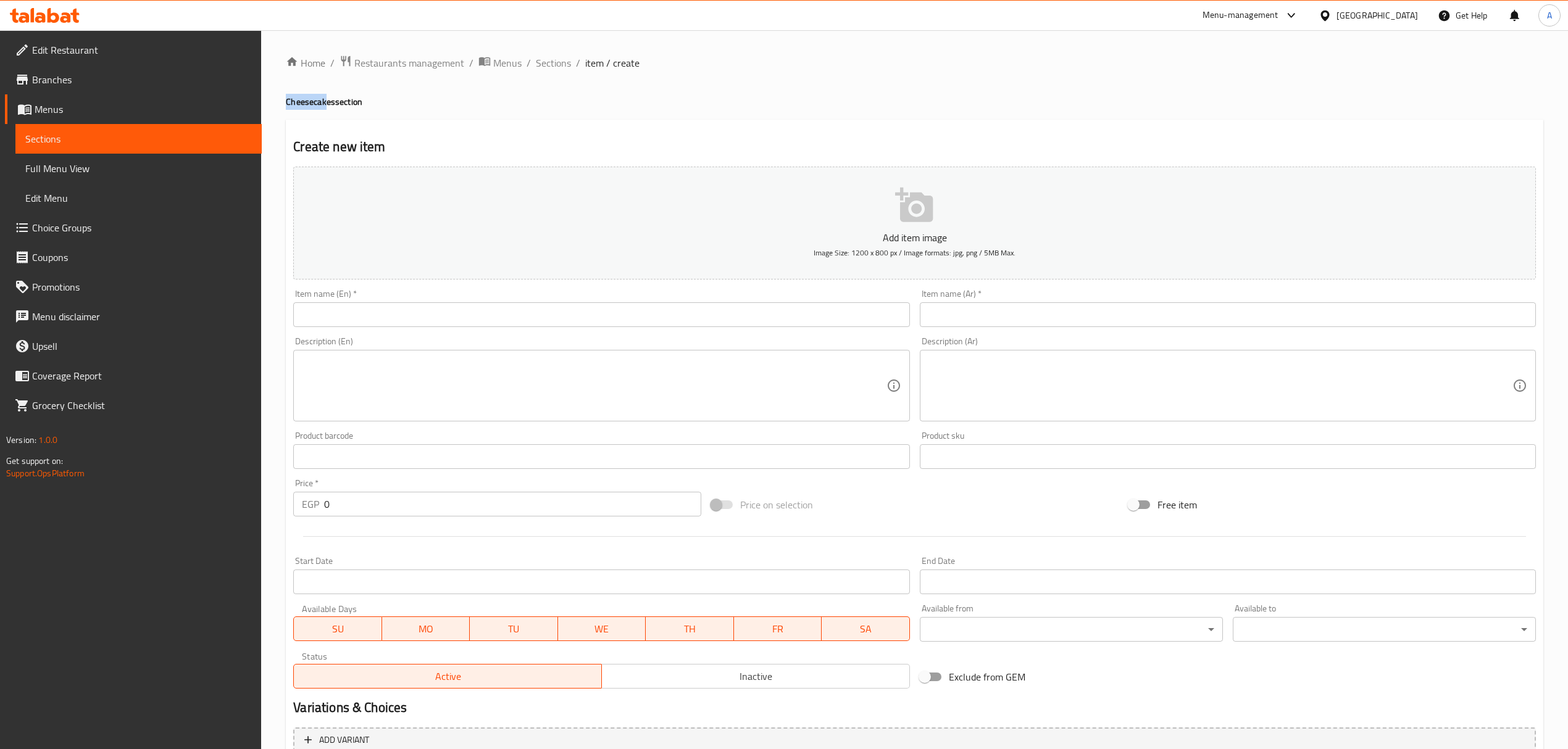
drag, startPoint x: 284, startPoint y: 103, endPoint x: 327, endPoint y: 107, distance: 43.2
click at [327, 107] on div "Home / Restaurants management / Menus / Sections / item / create Cheesecakes se…" at bounding box center [914, 451] width 1307 height 841
copy h4 "Cheesecak"
click at [415, 313] on input "text" at bounding box center [601, 315] width 616 height 25
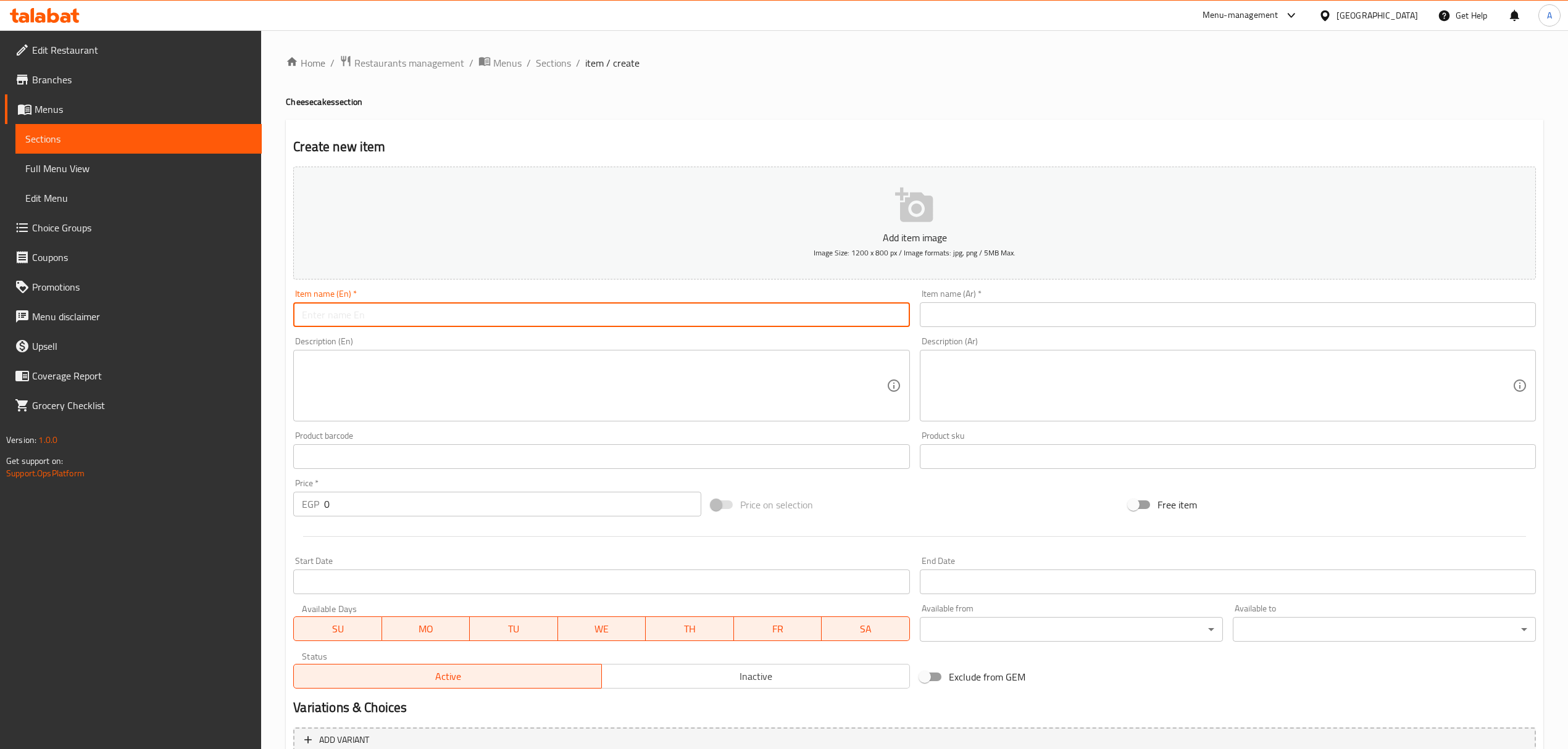
paste input "Cheesecak"
type input "Cheesecake Of Your Choice"
click at [1045, 313] on input "text" at bounding box center [1227, 315] width 616 height 25
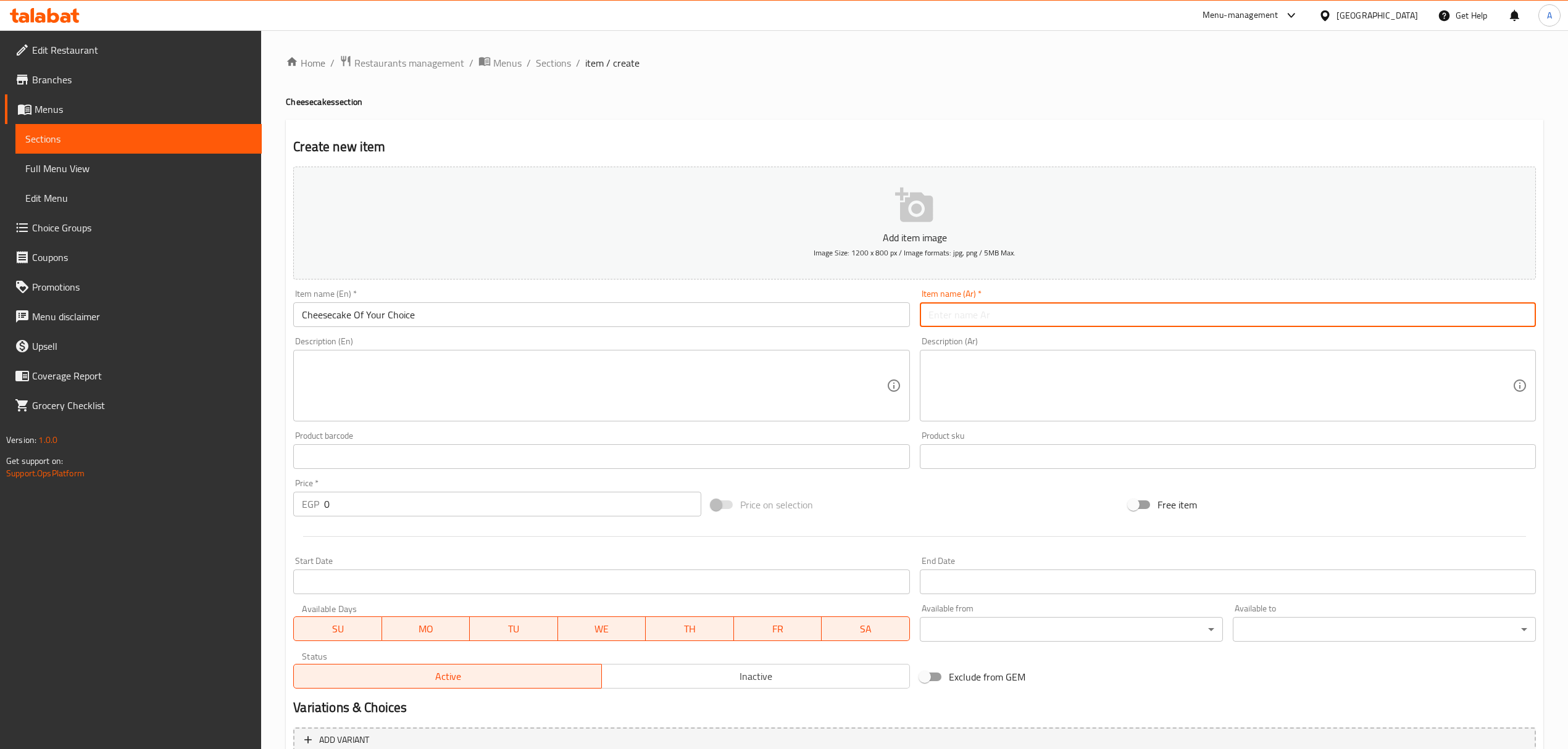
paste input "تشيز كيك حسب اختيارك"
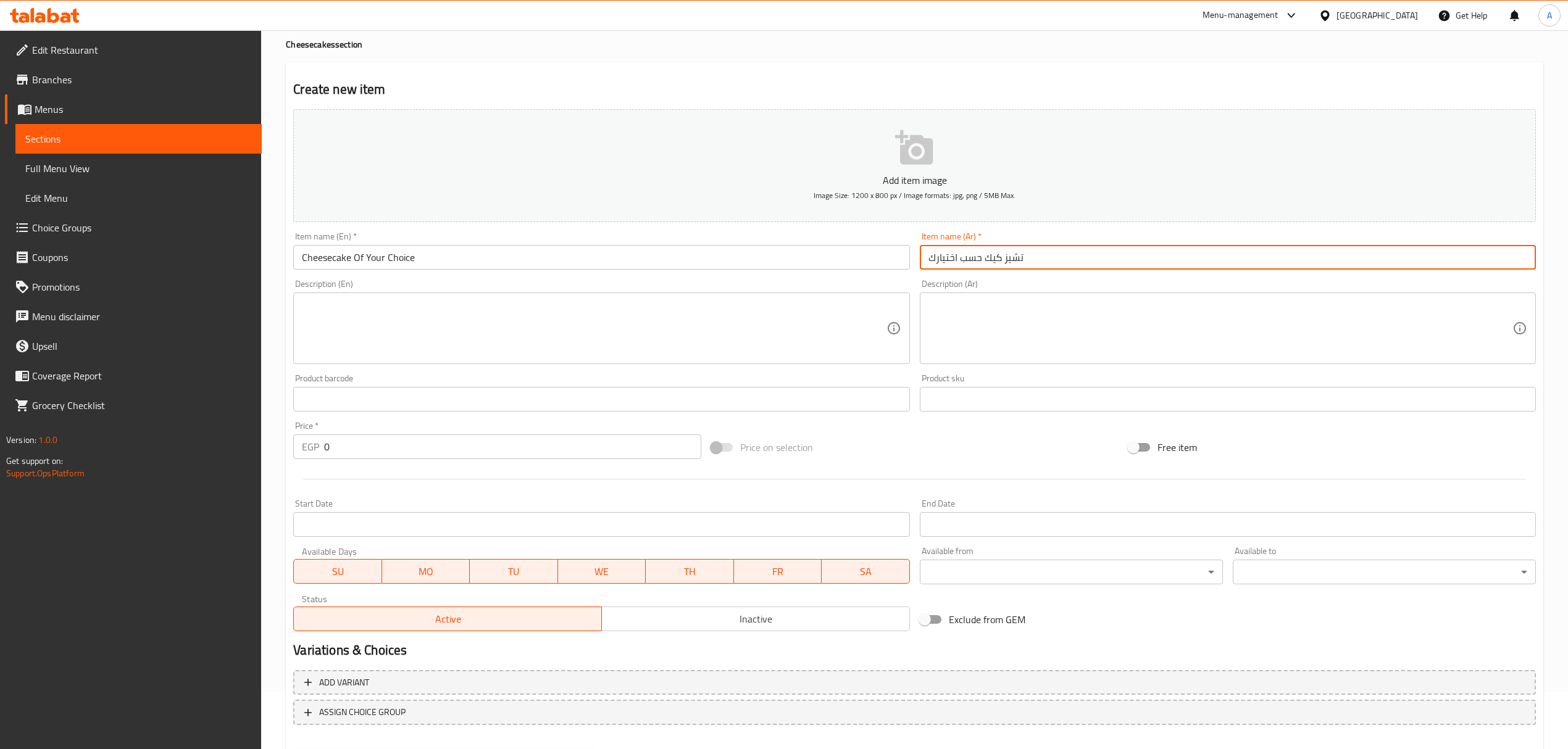
scroll to position [122, 0]
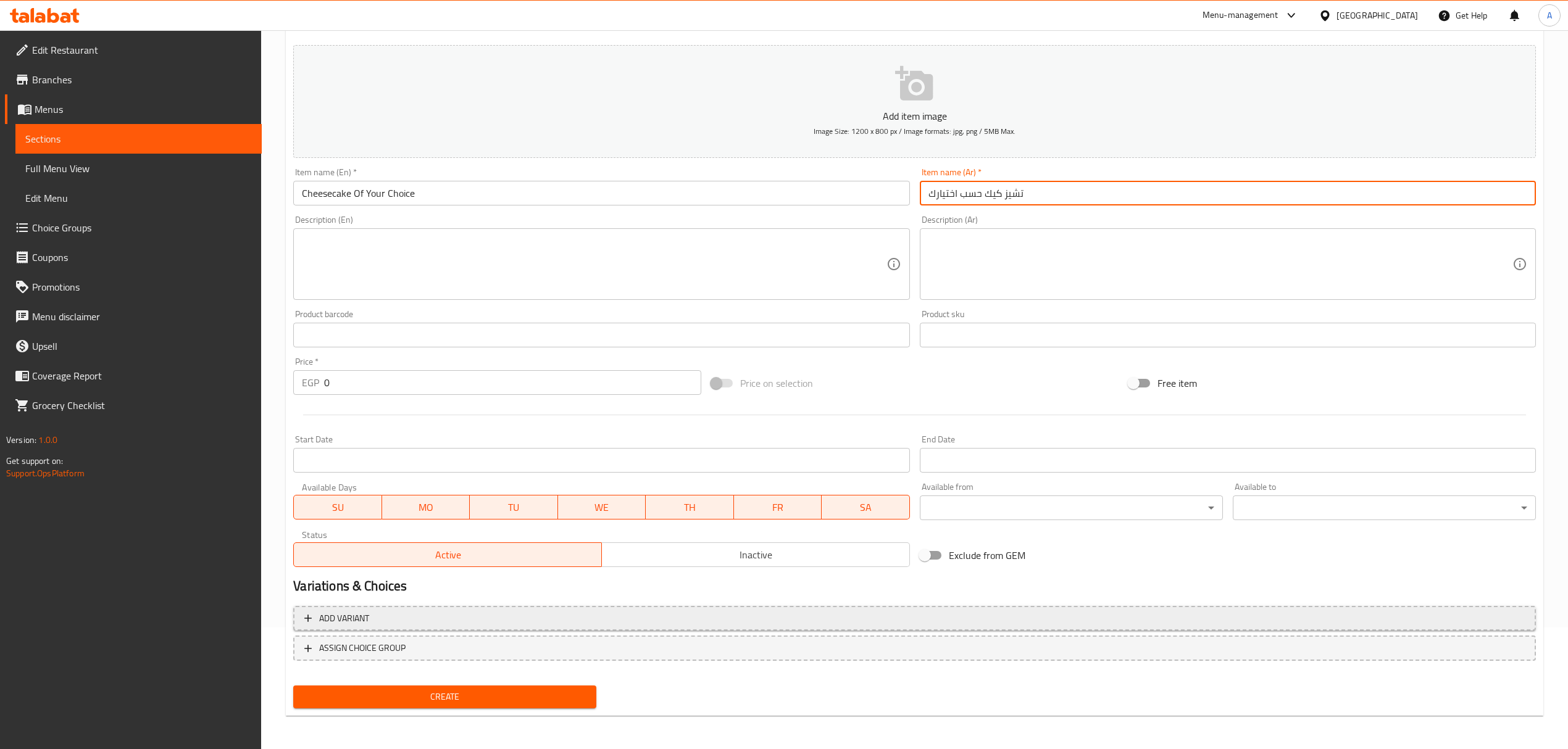
type input "تشيز كيك حسب اختيارك"
click at [633, 611] on span "Add variant" at bounding box center [914, 618] width 1220 height 16
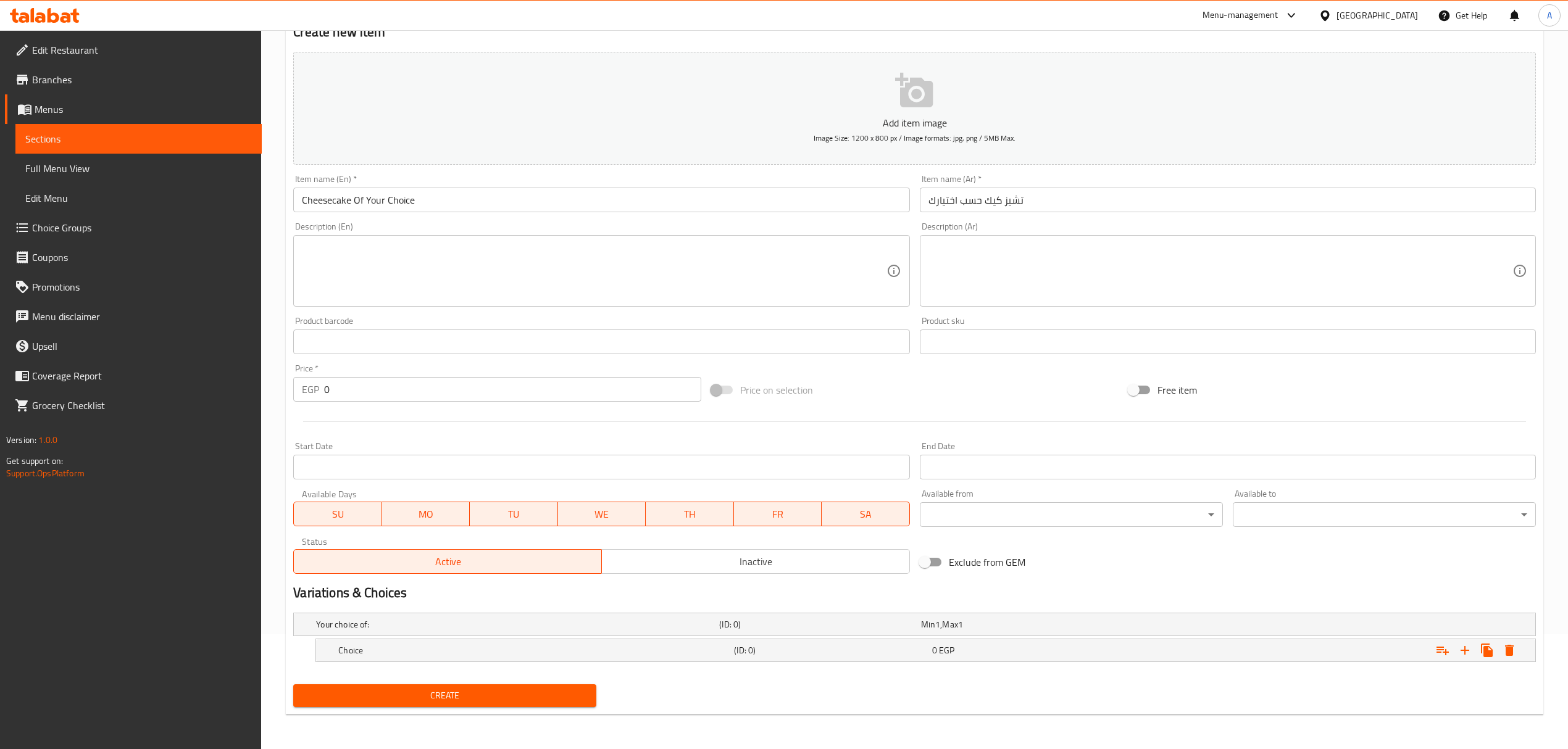
scroll to position [116, 0]
click at [1467, 654] on icon "Expand" at bounding box center [1465, 651] width 15 height 15
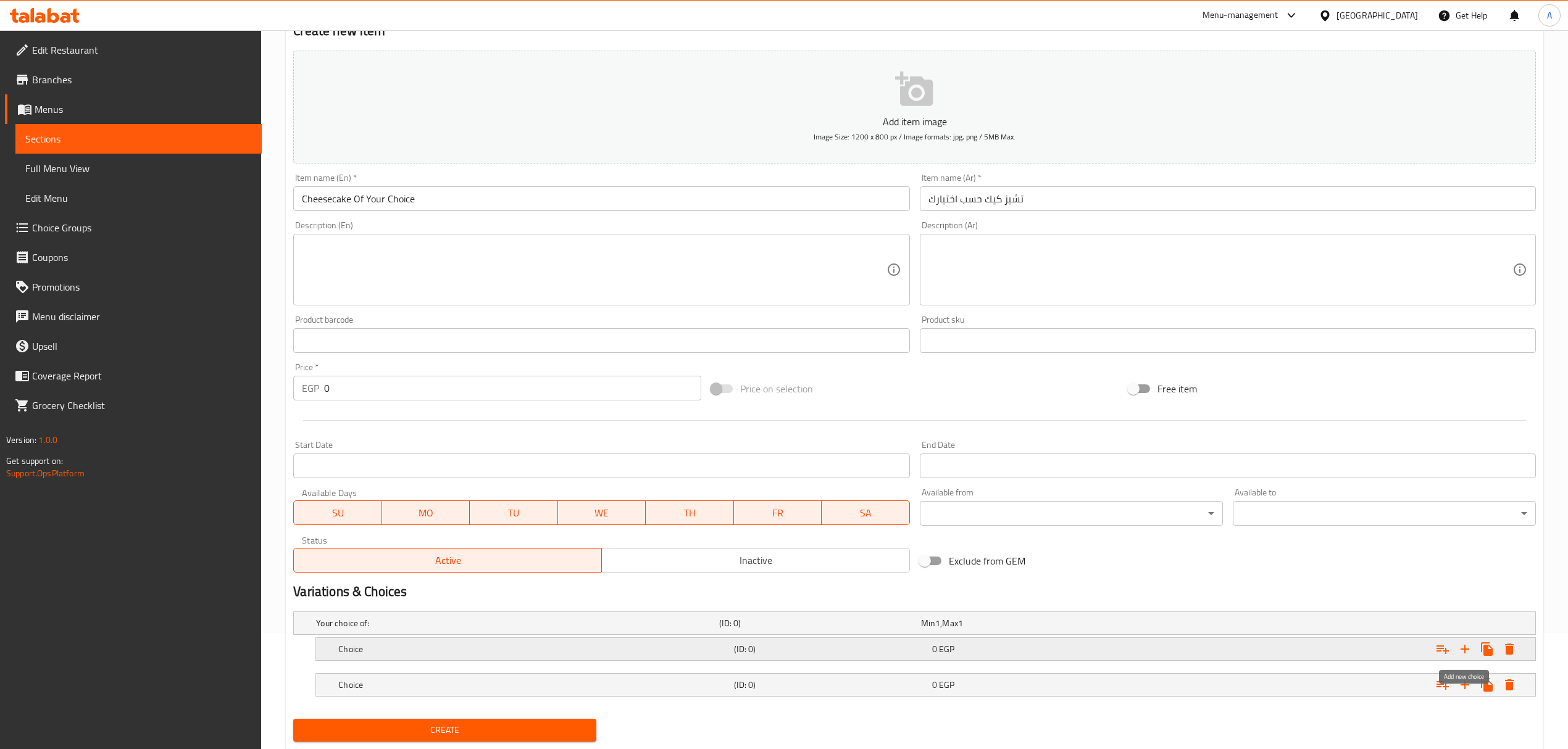
click at [1467, 654] on icon "Expand" at bounding box center [1465, 649] width 15 height 15
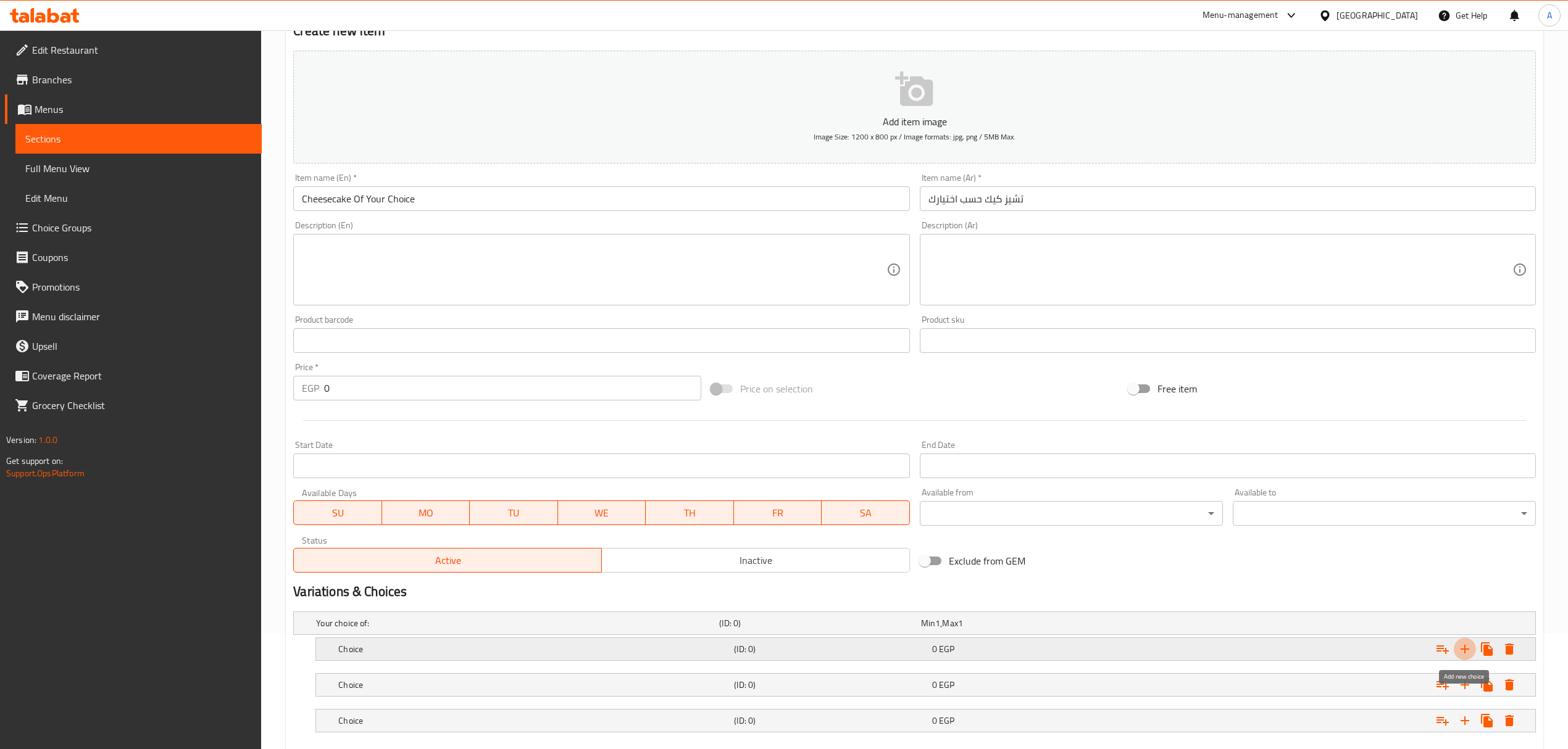
click at [1467, 654] on icon "Expand" at bounding box center [1465, 649] width 15 height 15
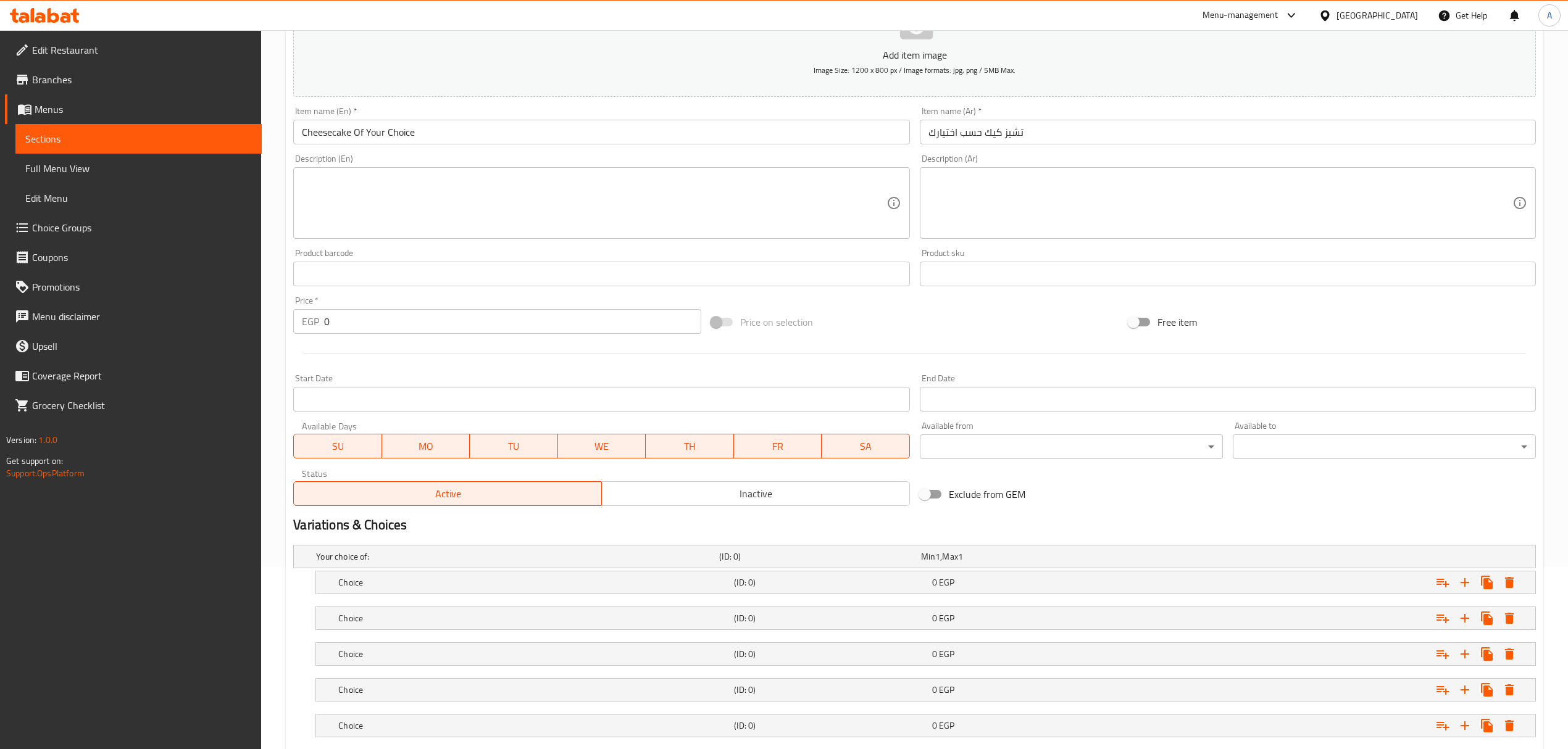
scroll to position [362, 0]
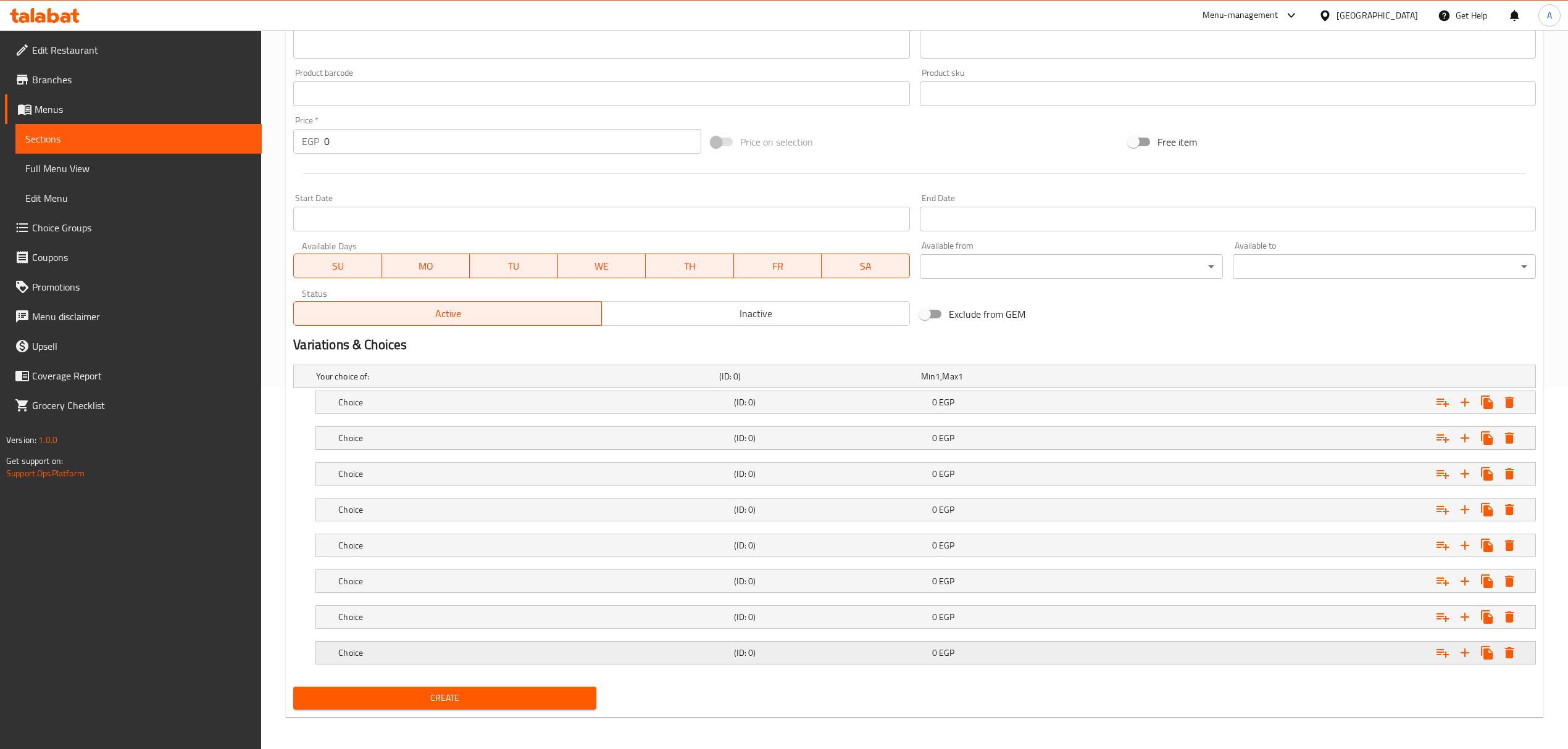
click at [918, 385] on div "(ID: 0)" at bounding box center [817, 376] width 201 height 17
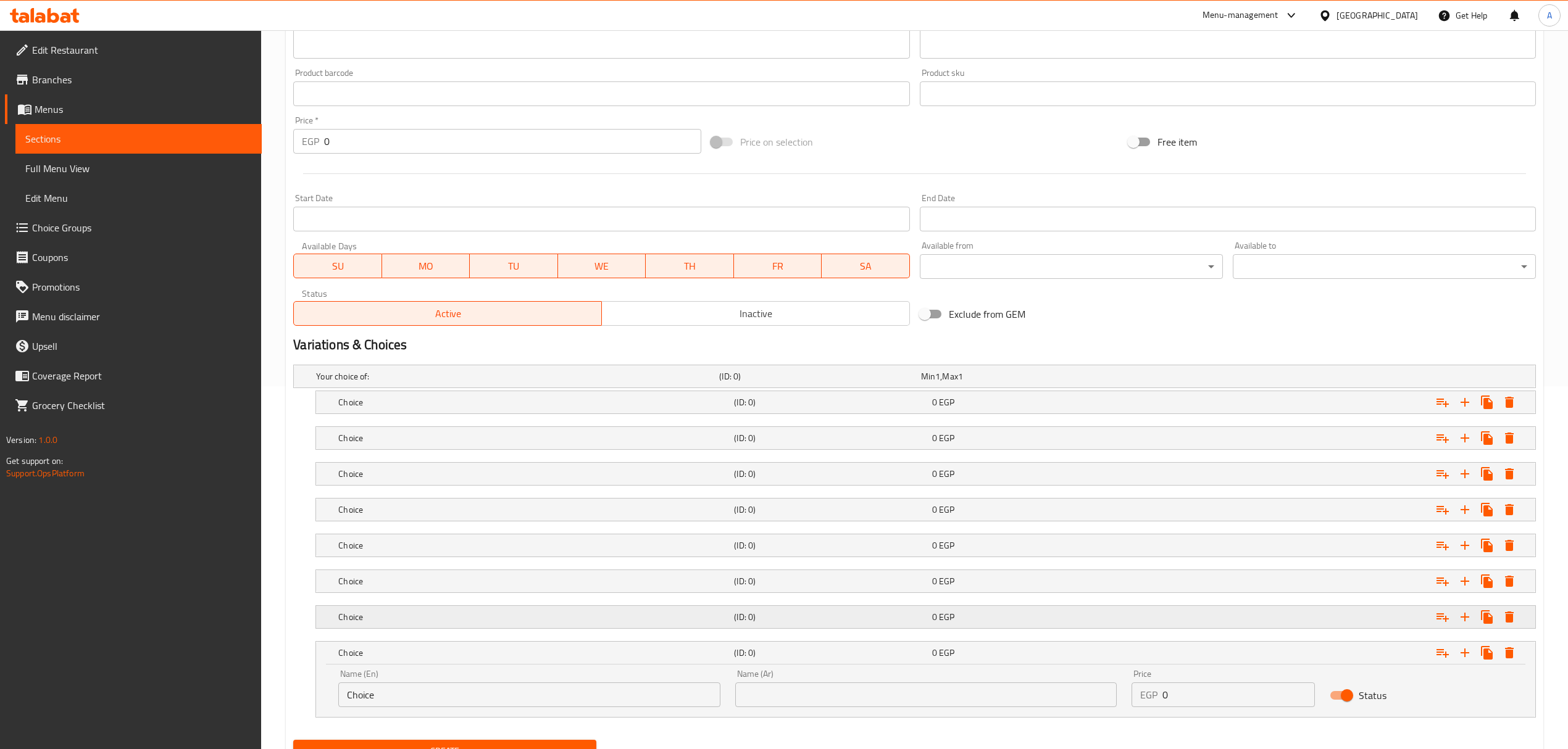
click at [915, 382] on h5 "(ID: 0)" at bounding box center [817, 376] width 196 height 12
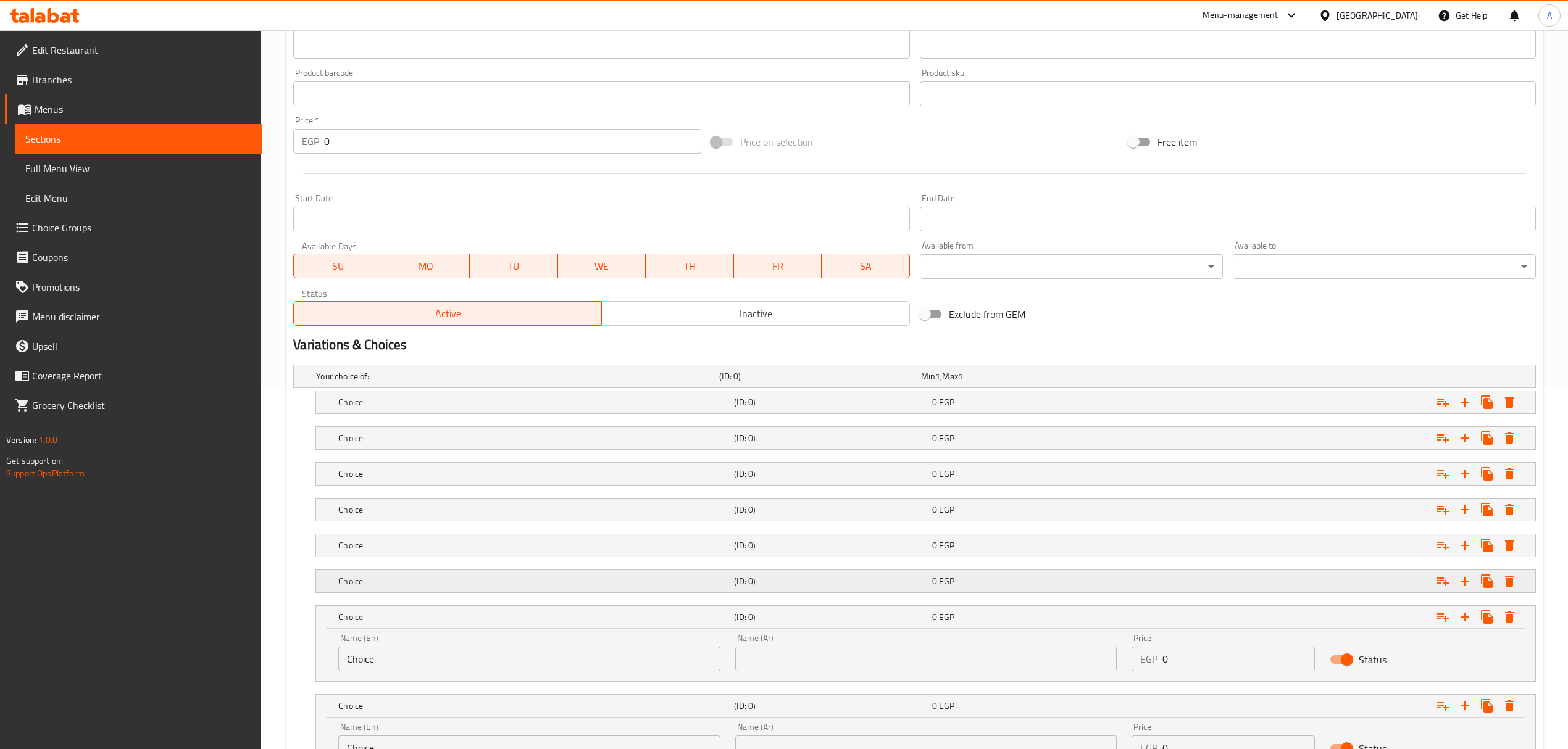
click at [907, 382] on h5 "(ID: 0)" at bounding box center [817, 376] width 196 height 12
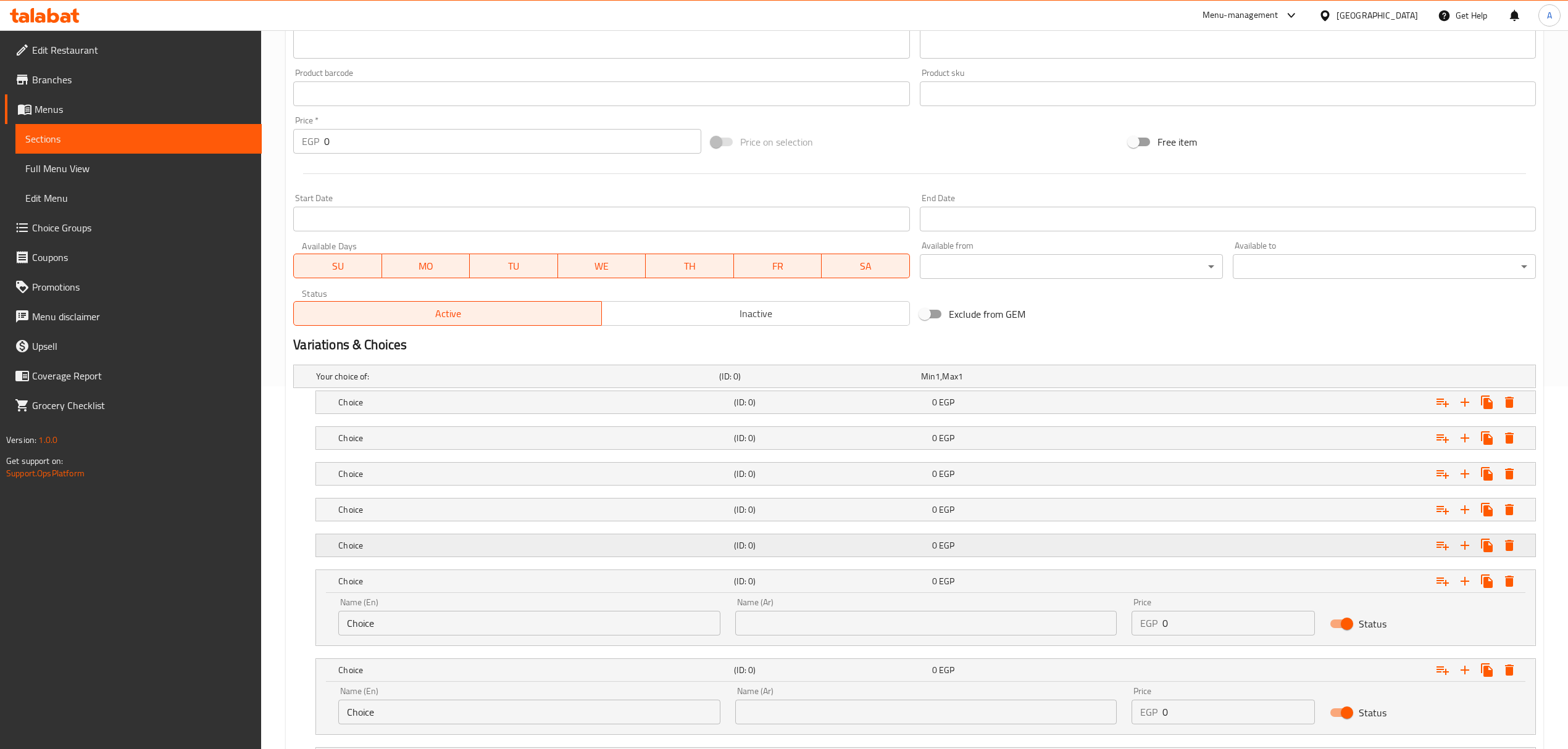
click at [897, 382] on h5 "(ID: 0)" at bounding box center [817, 376] width 196 height 12
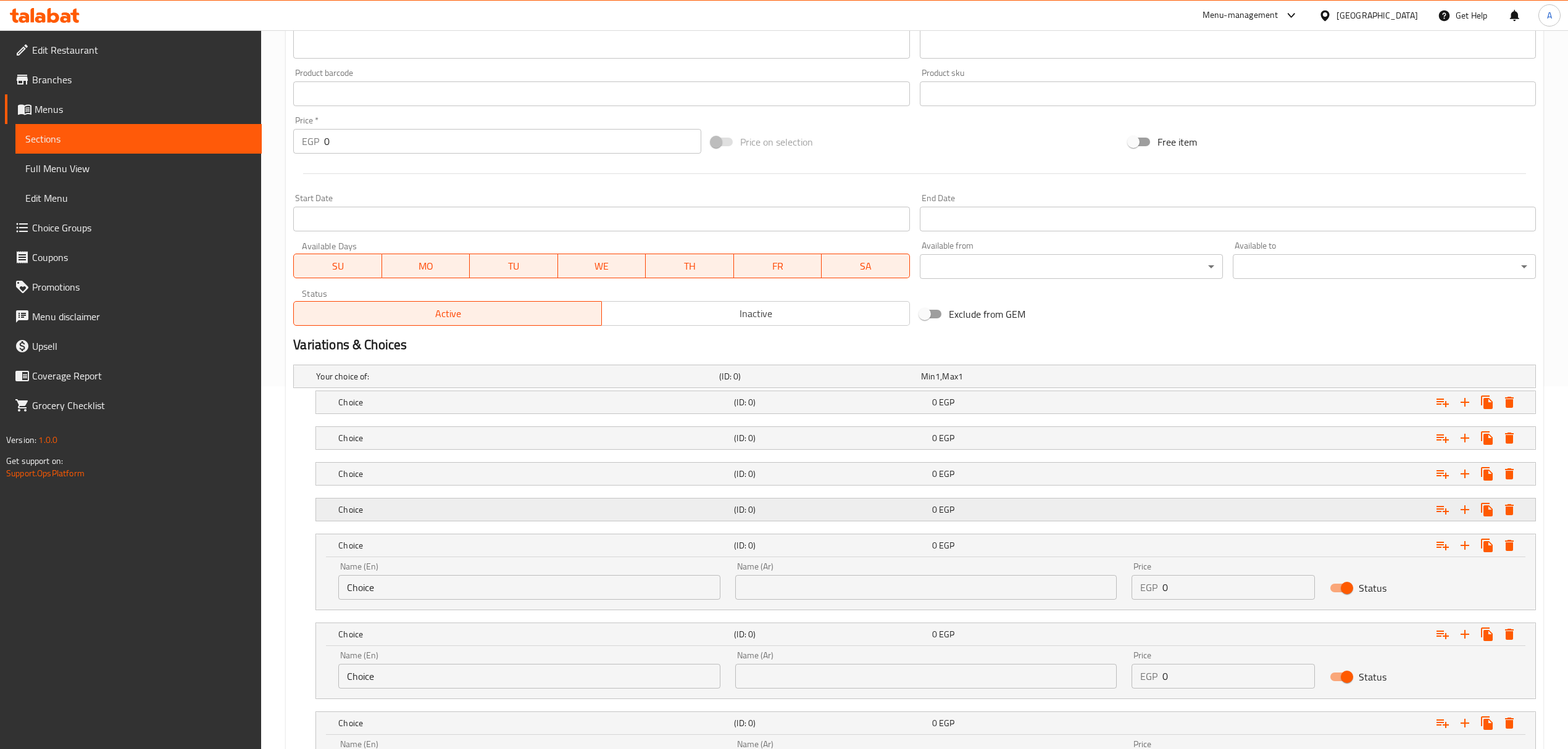
click at [885, 382] on h5 "(ID: 0)" at bounding box center [817, 376] width 196 height 12
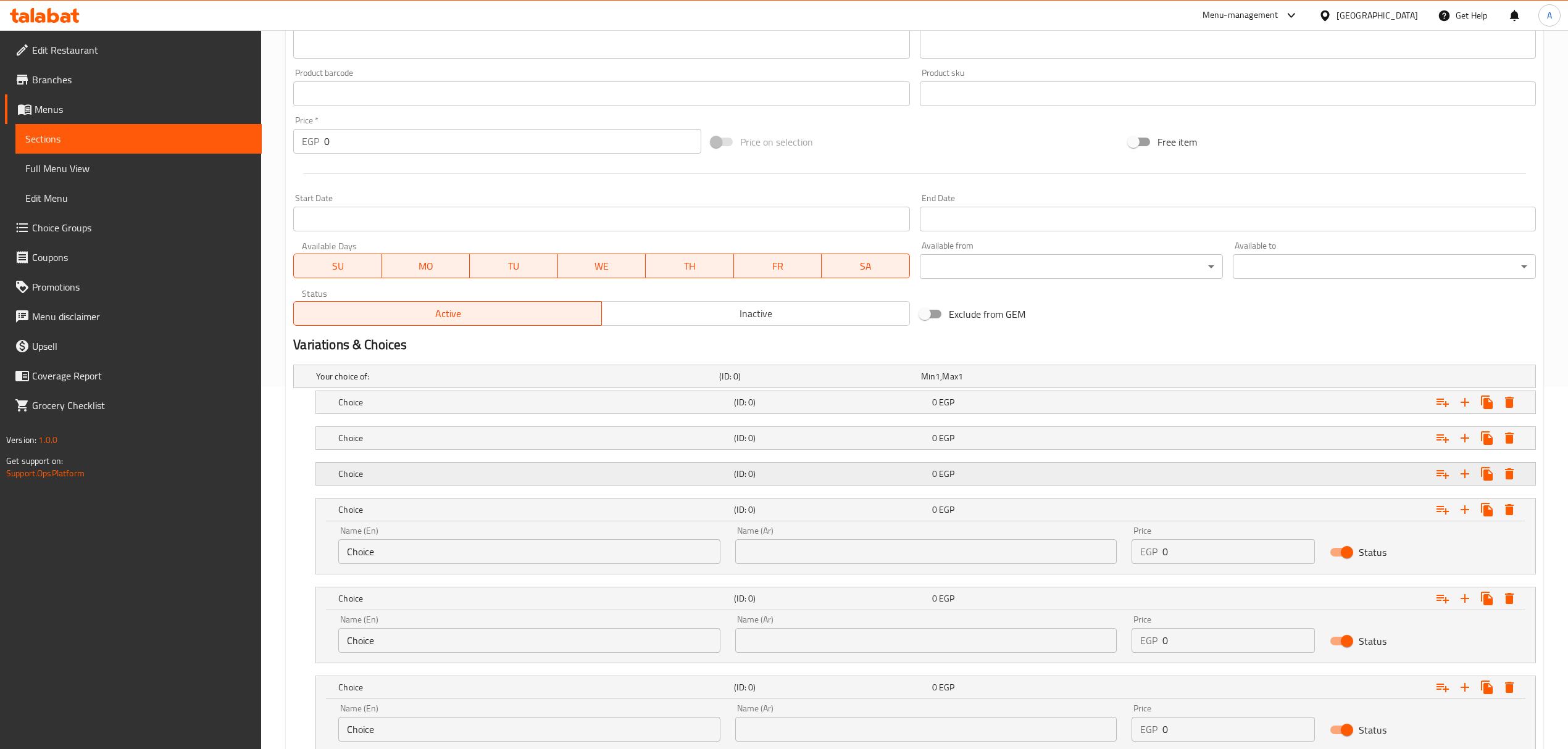
click at [875, 382] on h5 "(ID: 0)" at bounding box center [817, 376] width 196 height 12
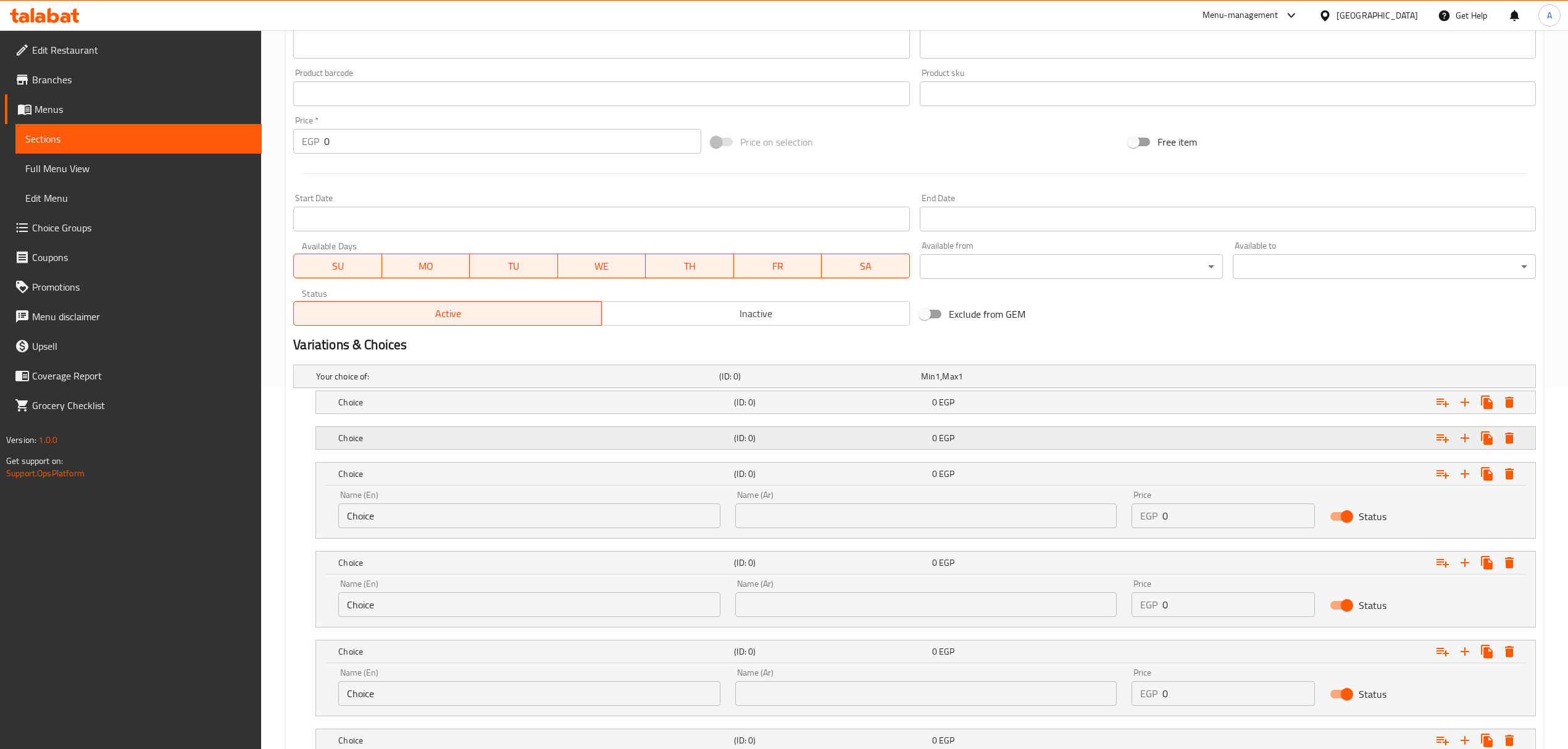
click at [880, 382] on h5 "(ID: 0)" at bounding box center [817, 376] width 196 height 12
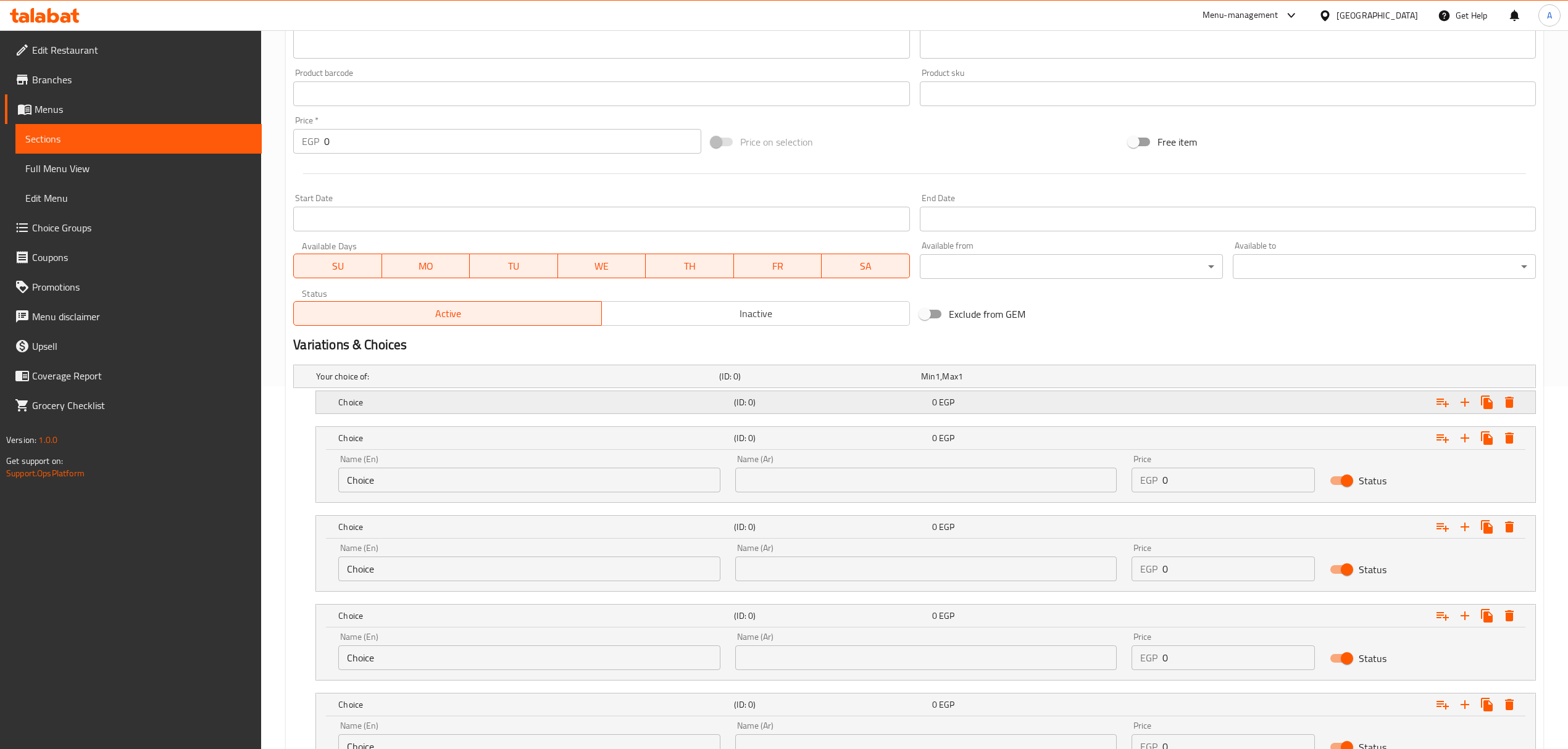
click at [897, 382] on h5 "(ID: 0)" at bounding box center [817, 376] width 196 height 12
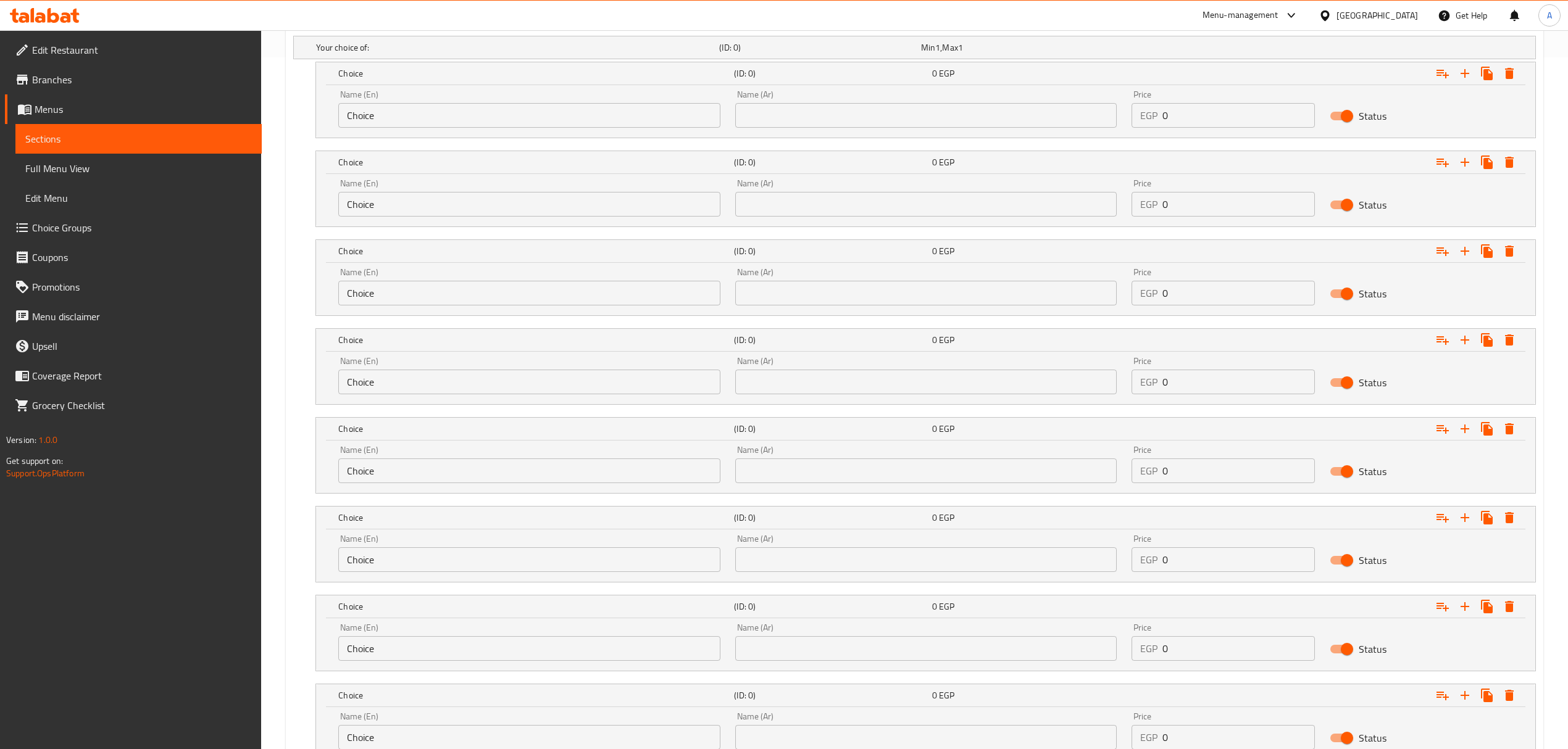
scroll to position [793, 0]
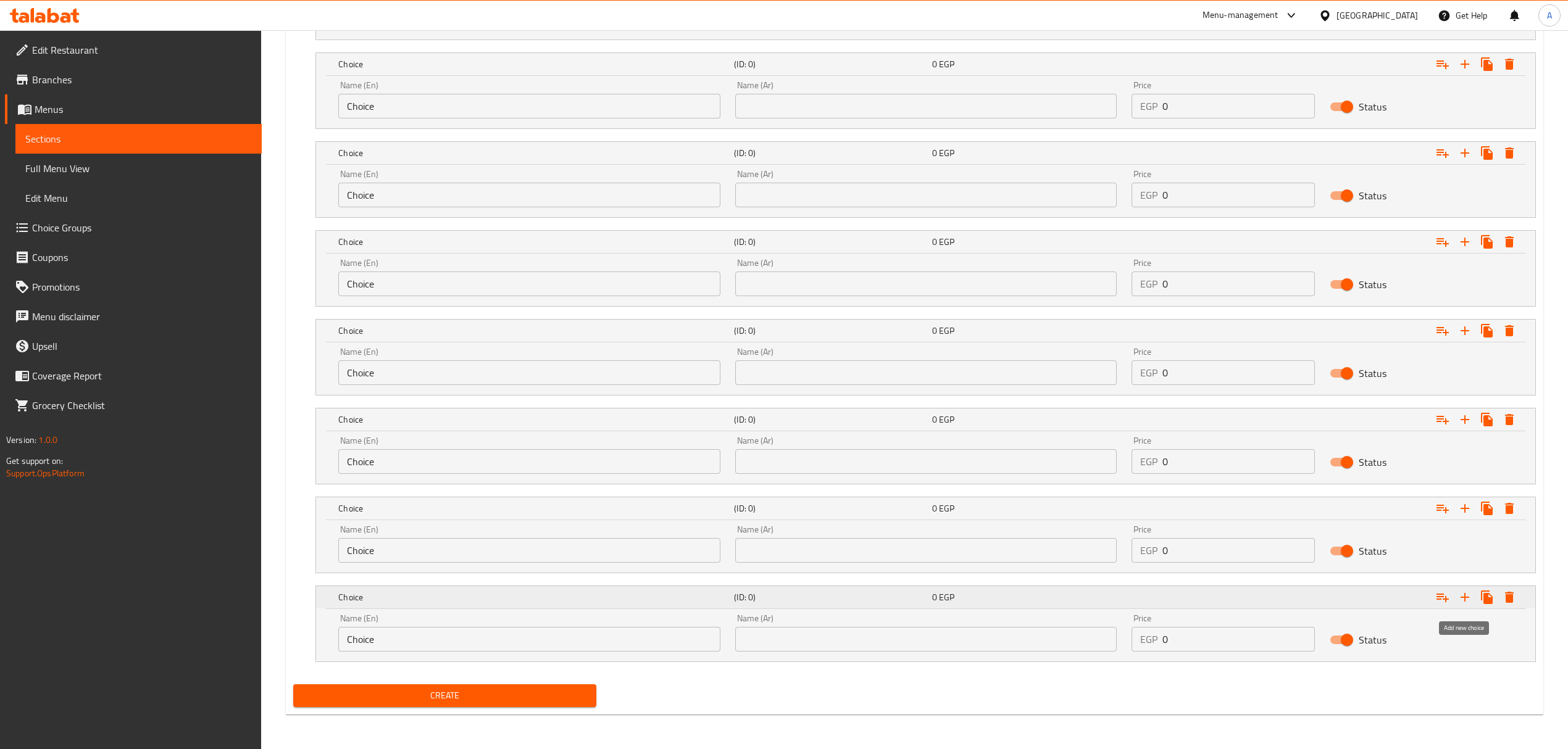
click at [1463, 606] on button "Expand" at bounding box center [1465, 597] width 23 height 22
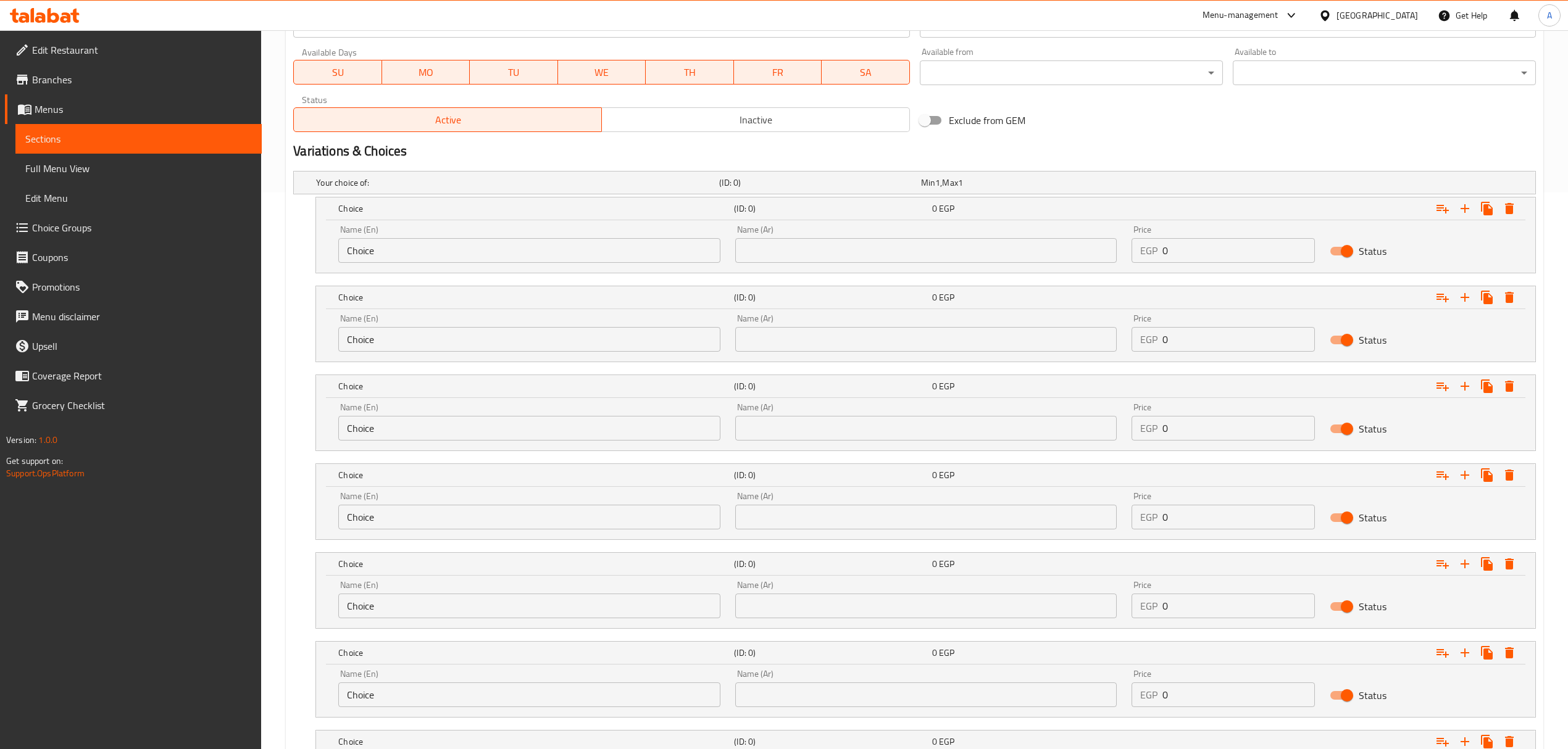
scroll to position [547, 0]
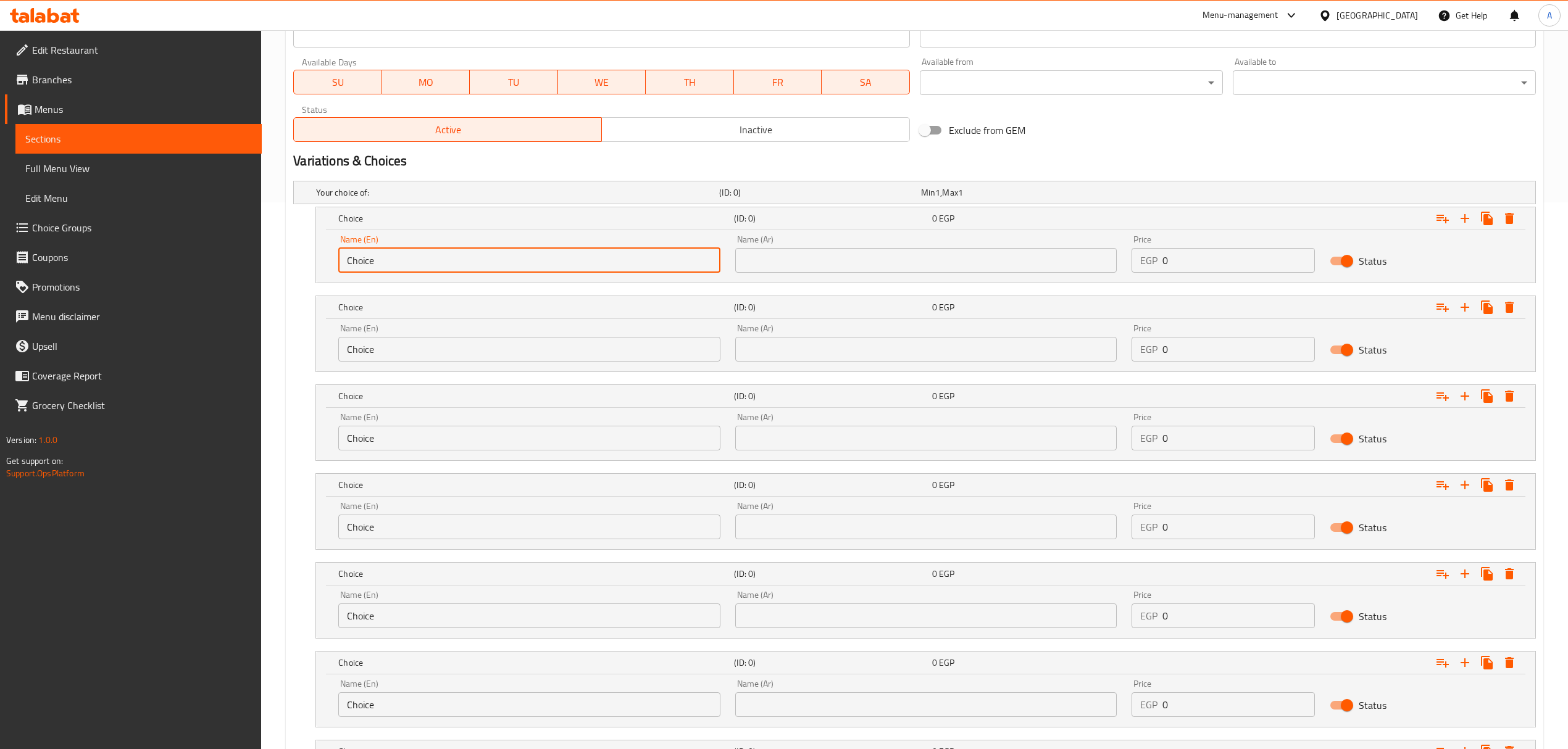
click at [536, 251] on input "Choice" at bounding box center [529, 261] width 382 height 25
type input "Nutella"
click at [487, 333] on div "Name (En) Choice Name (En)" at bounding box center [529, 342] width 382 height 37
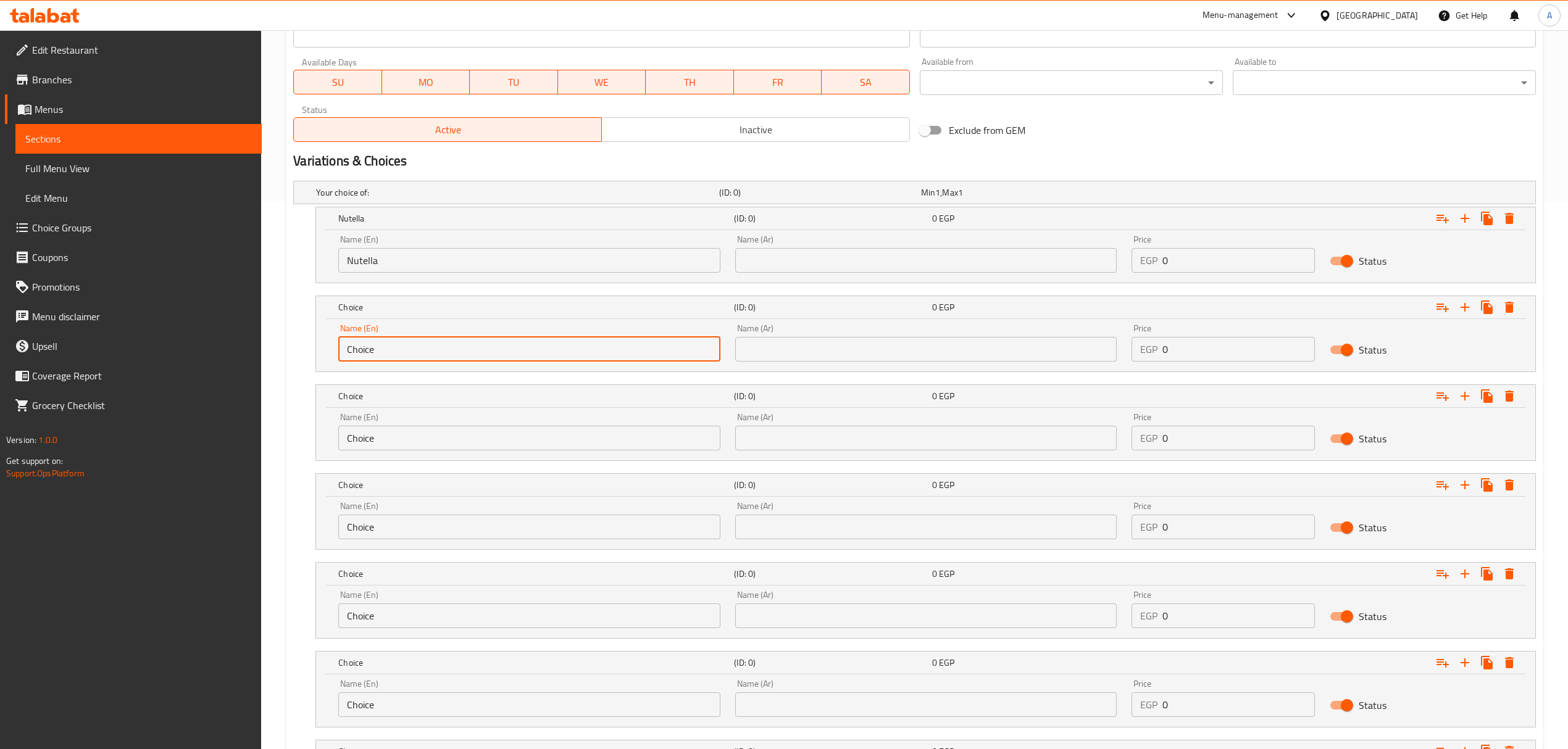
click at [488, 343] on input "Choice" at bounding box center [529, 349] width 382 height 25
click at [487, 343] on input "Choice" at bounding box center [529, 349] width 382 height 25
type input "dark chocolate"
click at [549, 451] on input "Choice" at bounding box center [529, 438] width 382 height 25
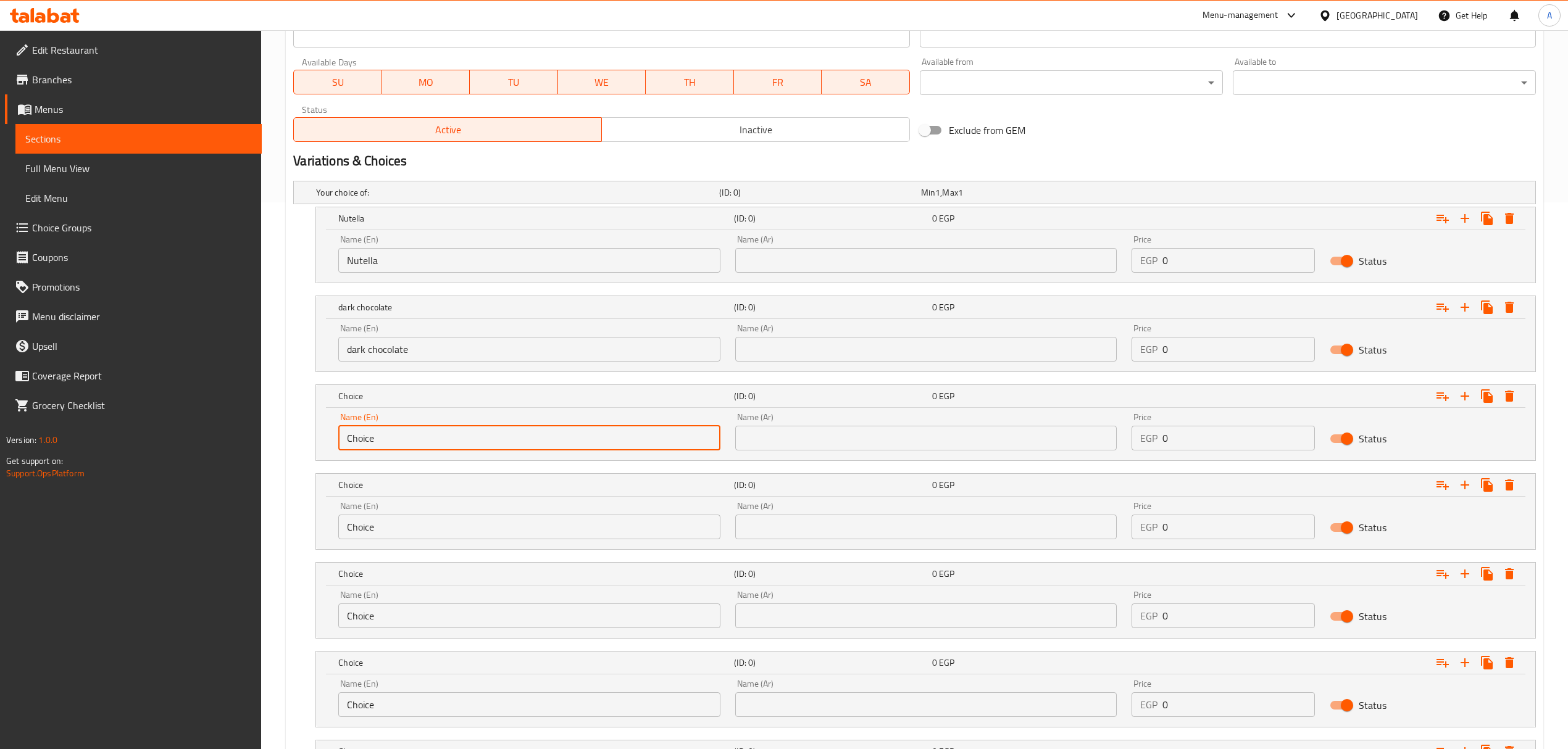
click at [549, 451] on input "Choice" at bounding box center [529, 438] width 382 height 25
click at [391, 361] on input "dark chocolate" at bounding box center [529, 349] width 382 height 25
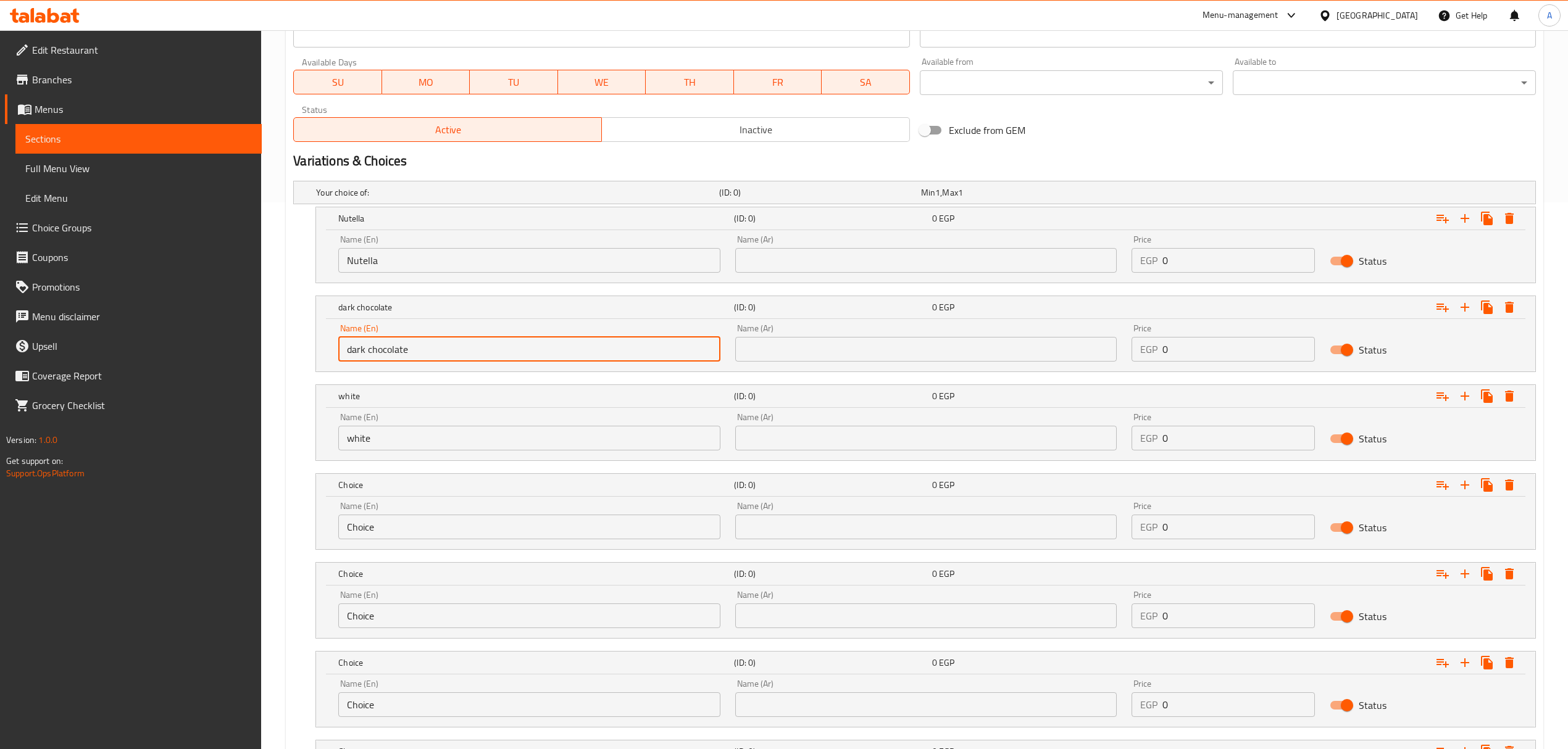
click at [391, 361] on input "dark chocolate" at bounding box center [529, 349] width 382 height 25
click at [479, 467] on nav at bounding box center [914, 468] width 1243 height 10
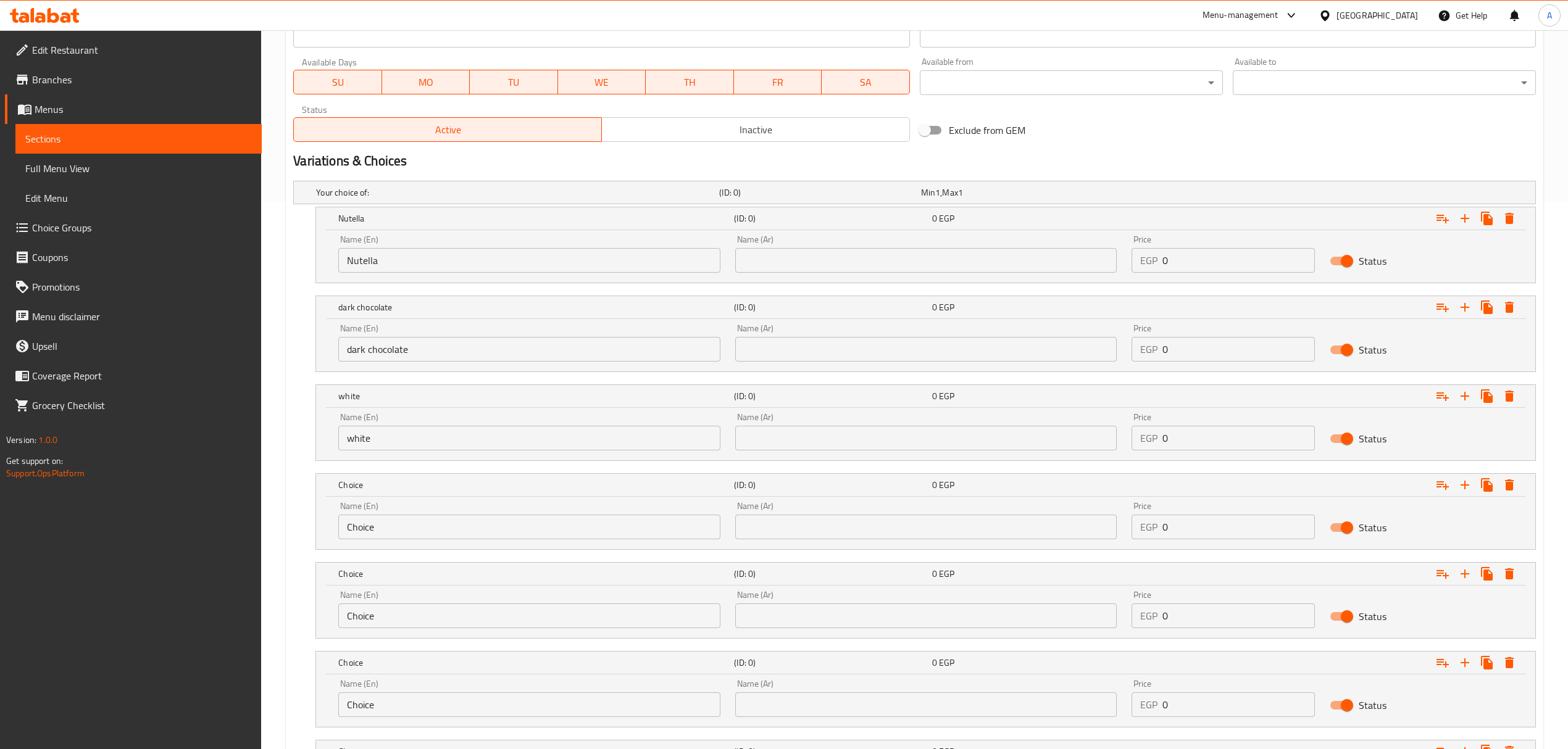
click at [473, 451] on input "white" at bounding box center [529, 438] width 382 height 25
paste input "chocolate"
type input "white chocolate"
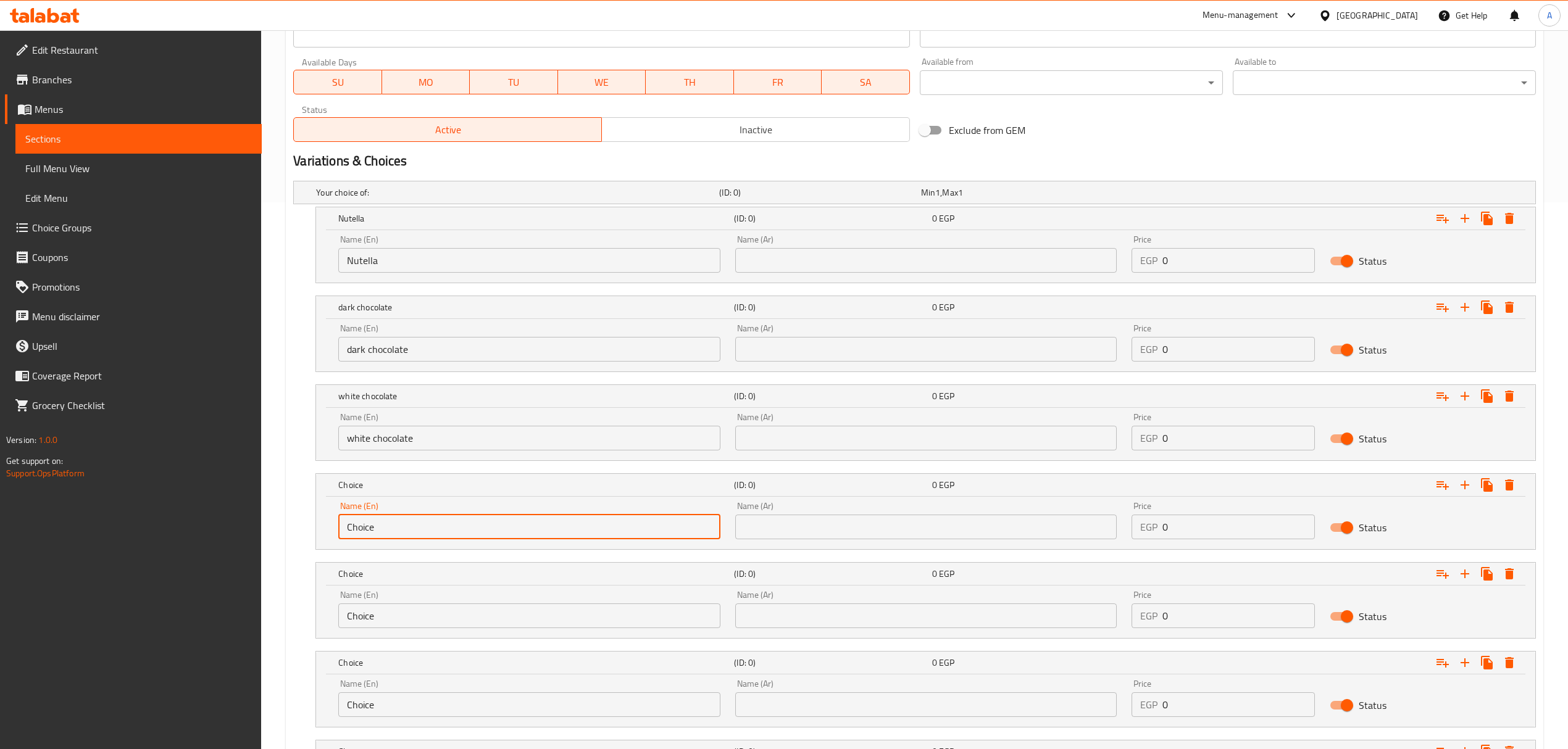
click at [437, 519] on input "Choice" at bounding box center [529, 527] width 382 height 25
type input "caramel"
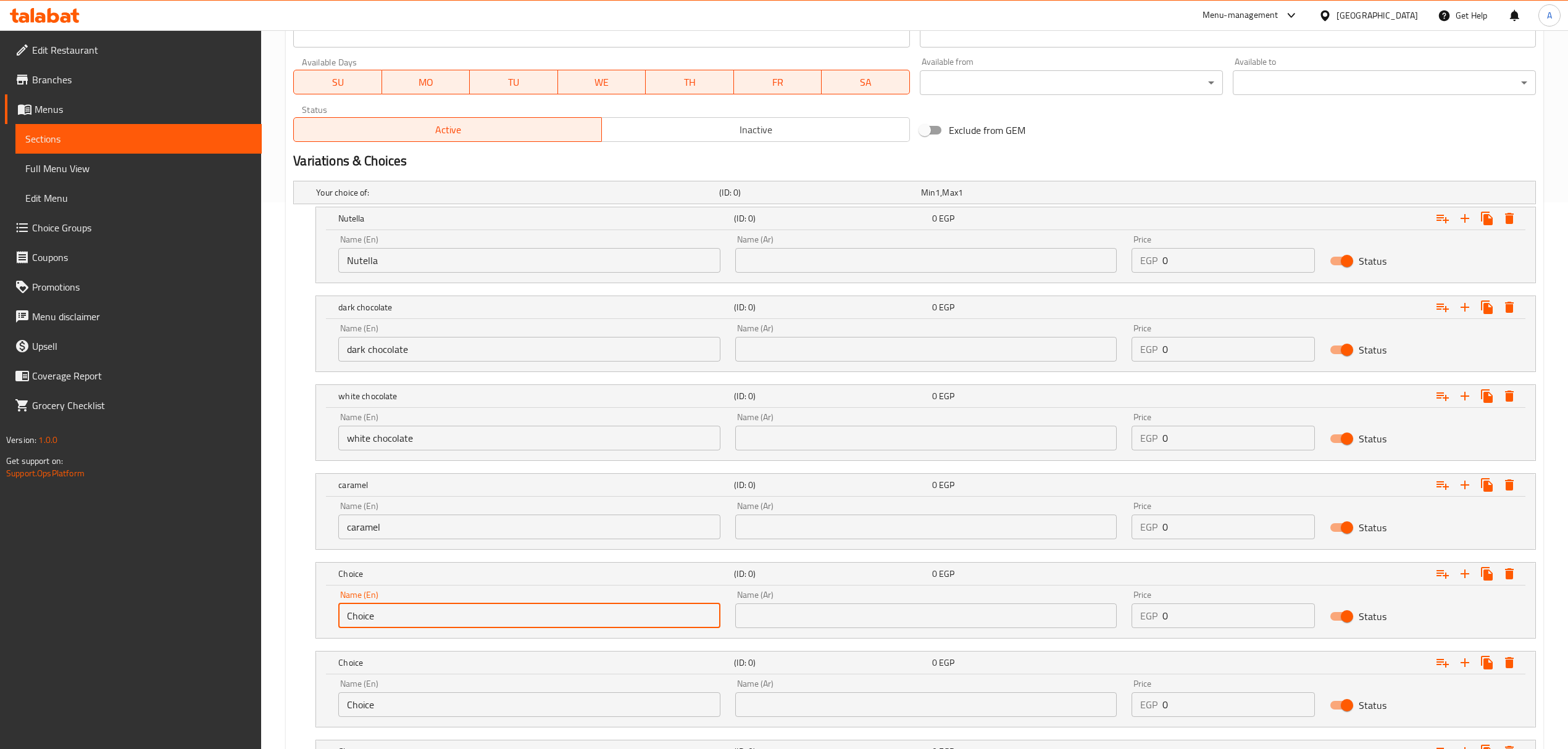
click at [388, 612] on input "Choice" at bounding box center [529, 616] width 382 height 25
type input "Lotus"
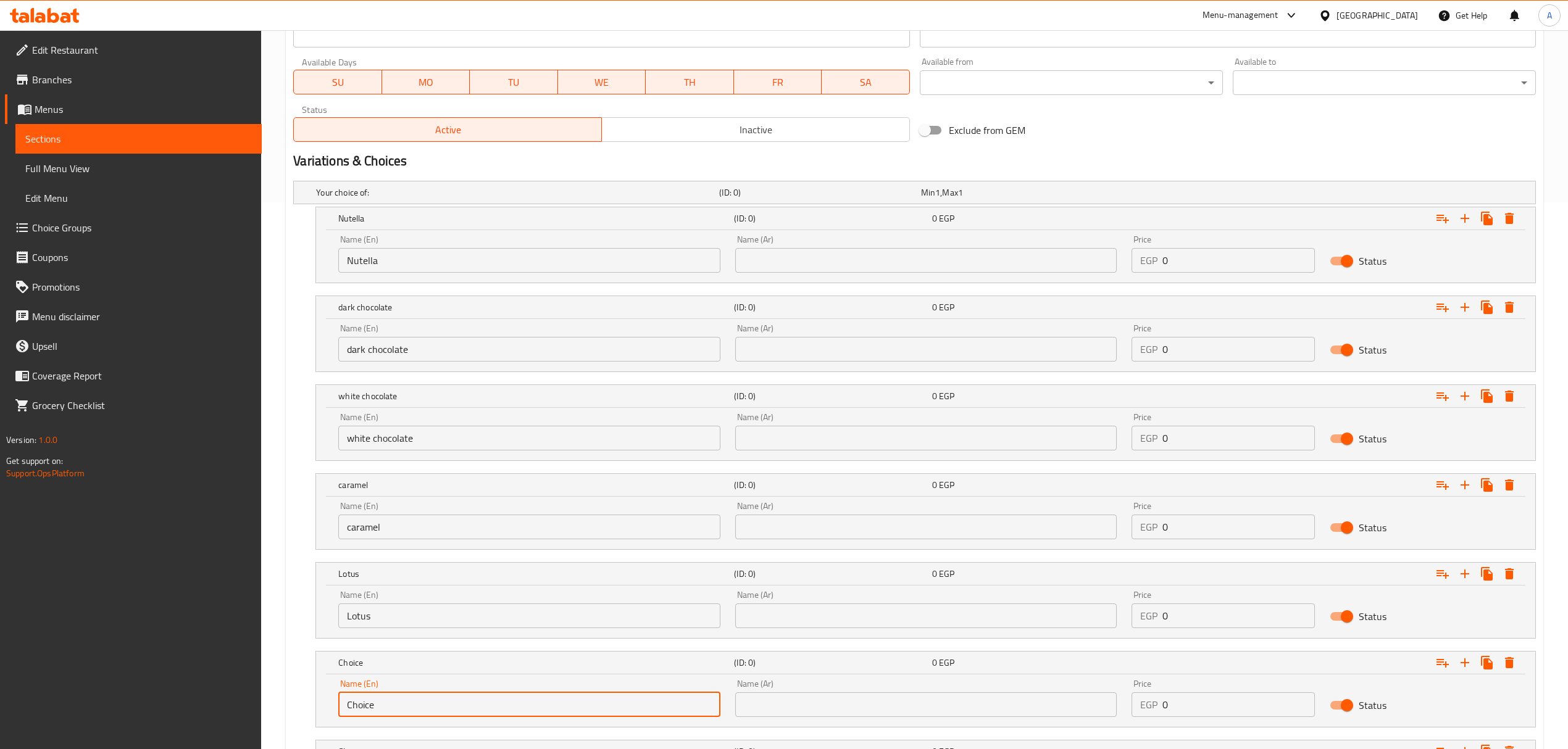
click at [435, 699] on input "Choice" at bounding box center [529, 705] width 382 height 25
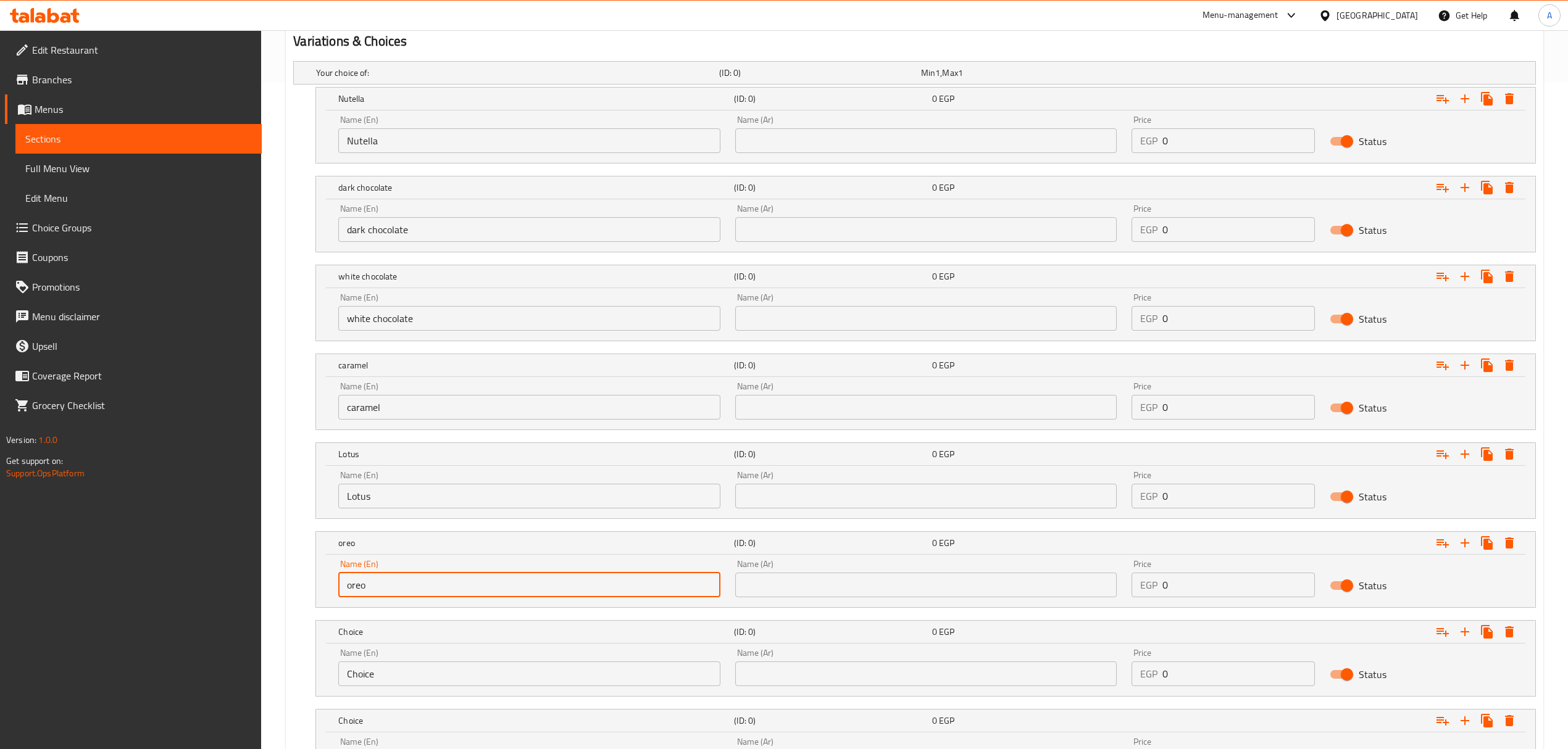
scroll to position [793, 0]
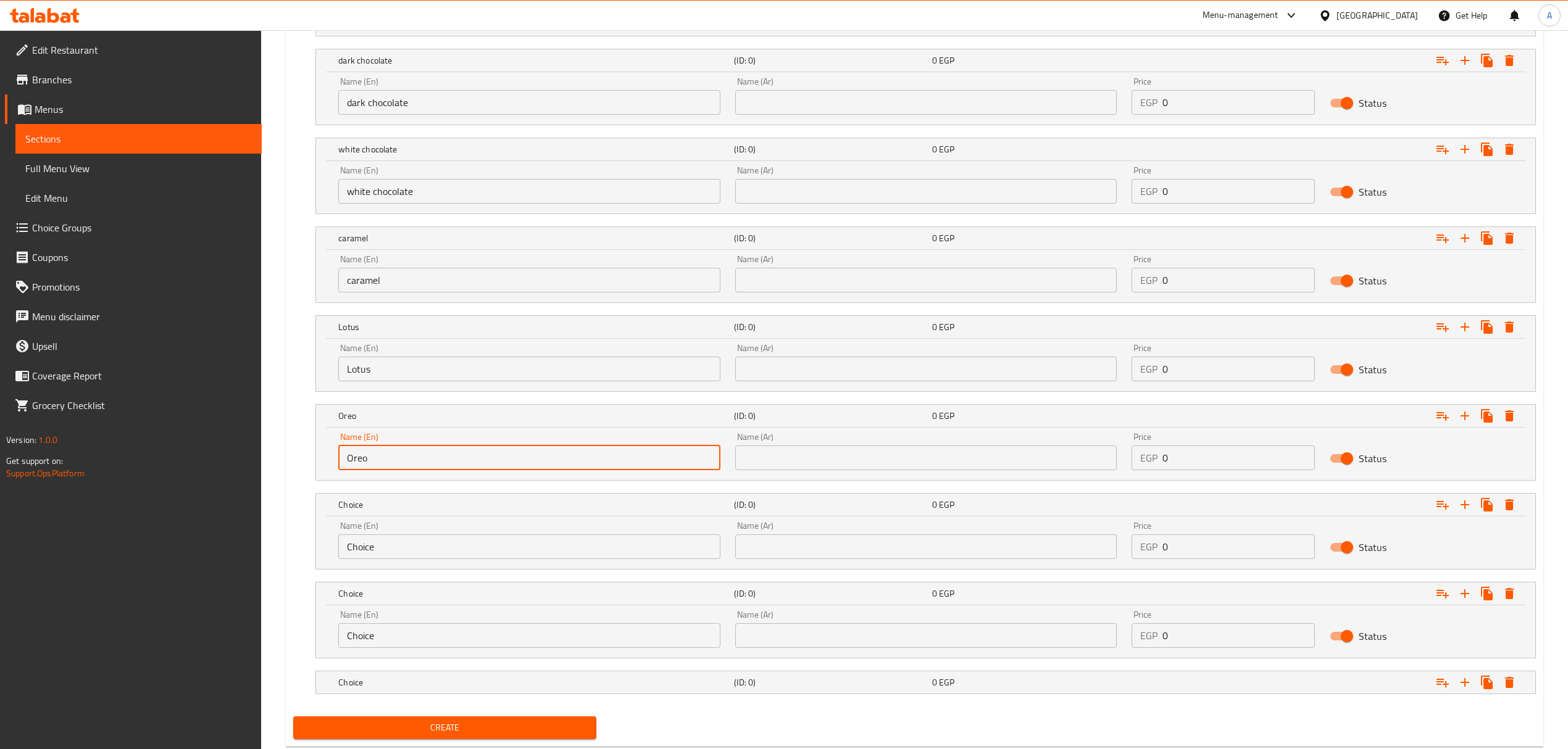
type input "Oreo"
click at [382, 559] on input "Choice" at bounding box center [529, 547] width 382 height 25
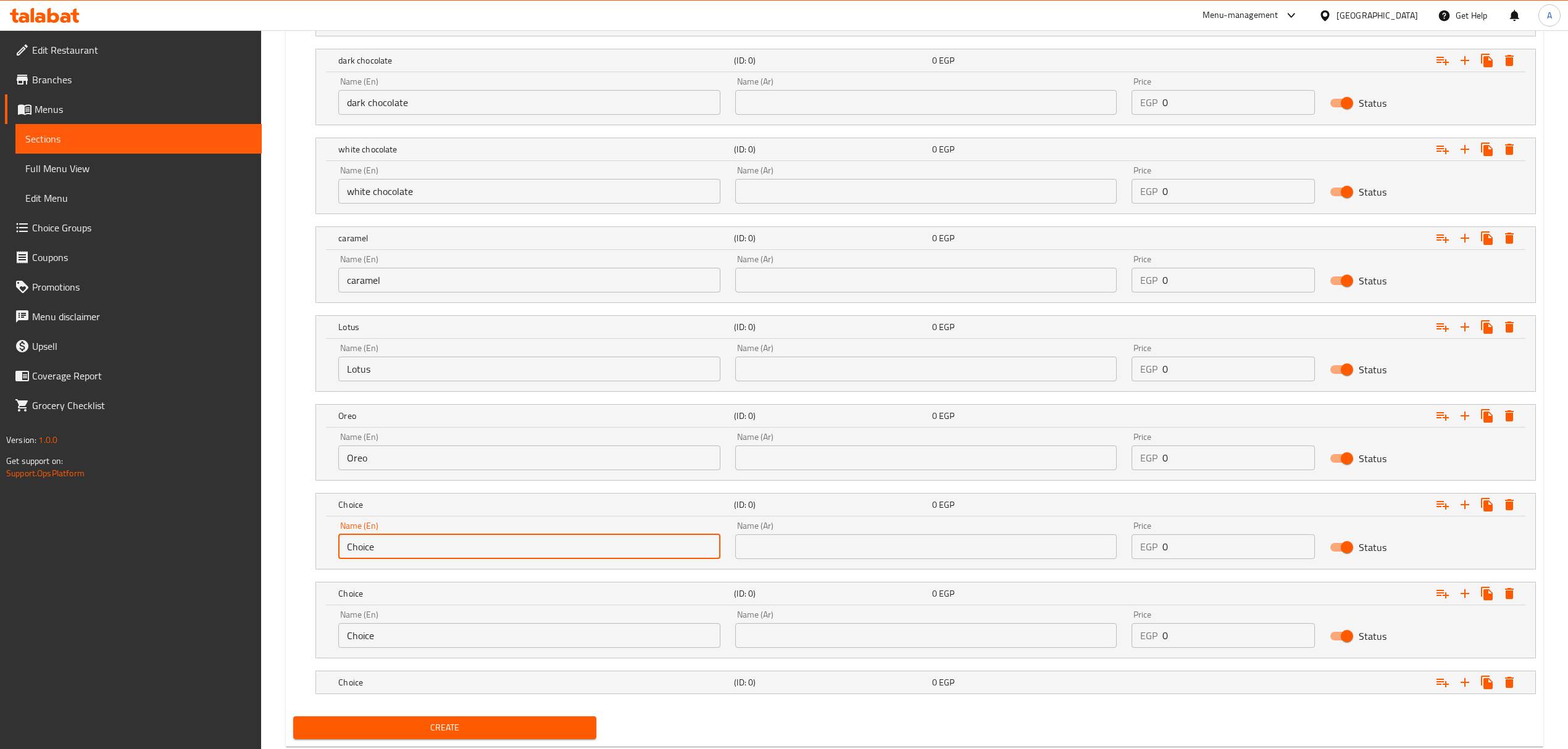
click at [382, 559] on input "Choice" at bounding box center [529, 547] width 382 height 25
type input "coffee"
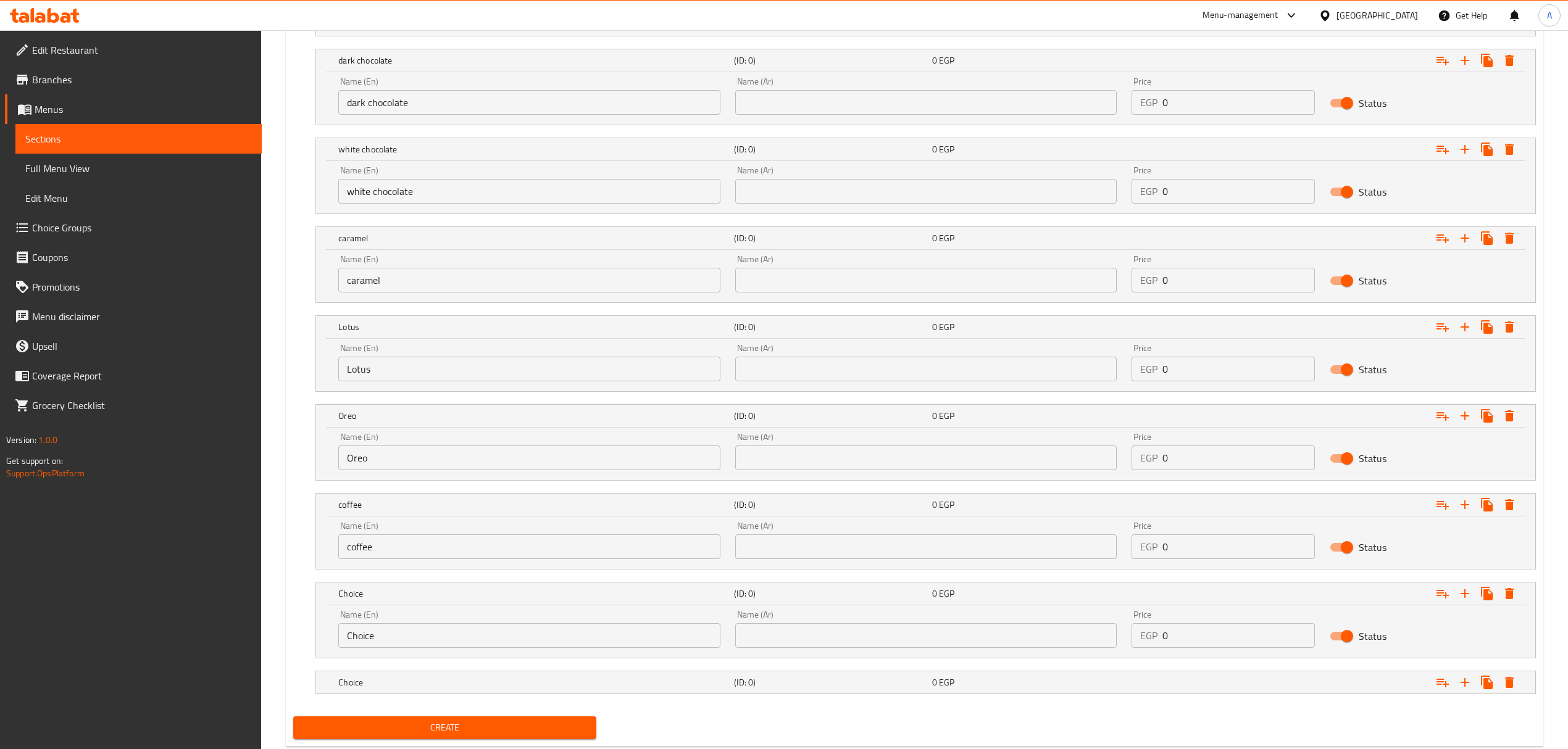
click at [503, 655] on div "Name (En) Choice Name (En)" at bounding box center [529, 628] width 396 height 52
click at [502, 645] on input "Choice" at bounding box center [529, 636] width 382 height 25
type input "kinder"
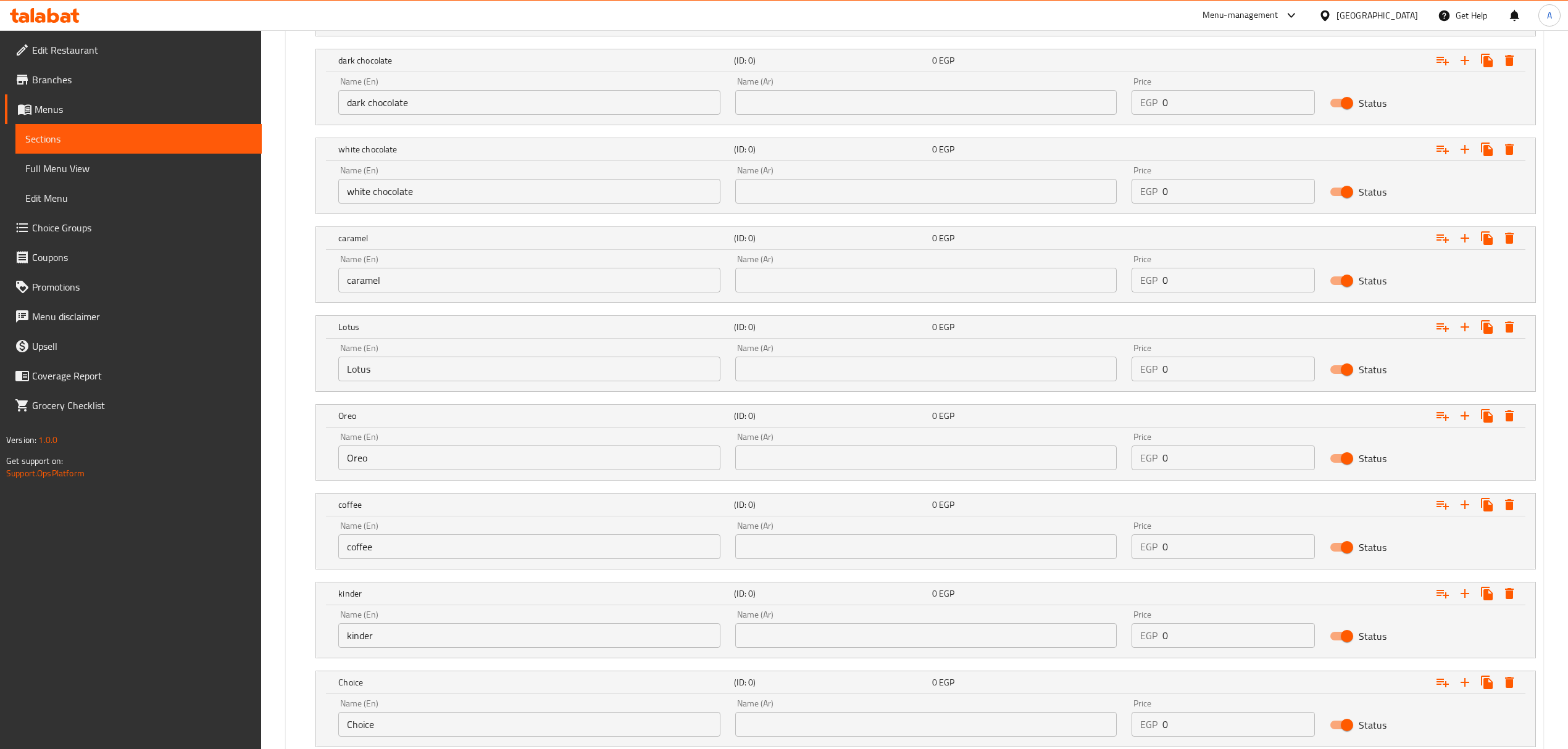
click at [469, 722] on input "Choice" at bounding box center [529, 724] width 382 height 25
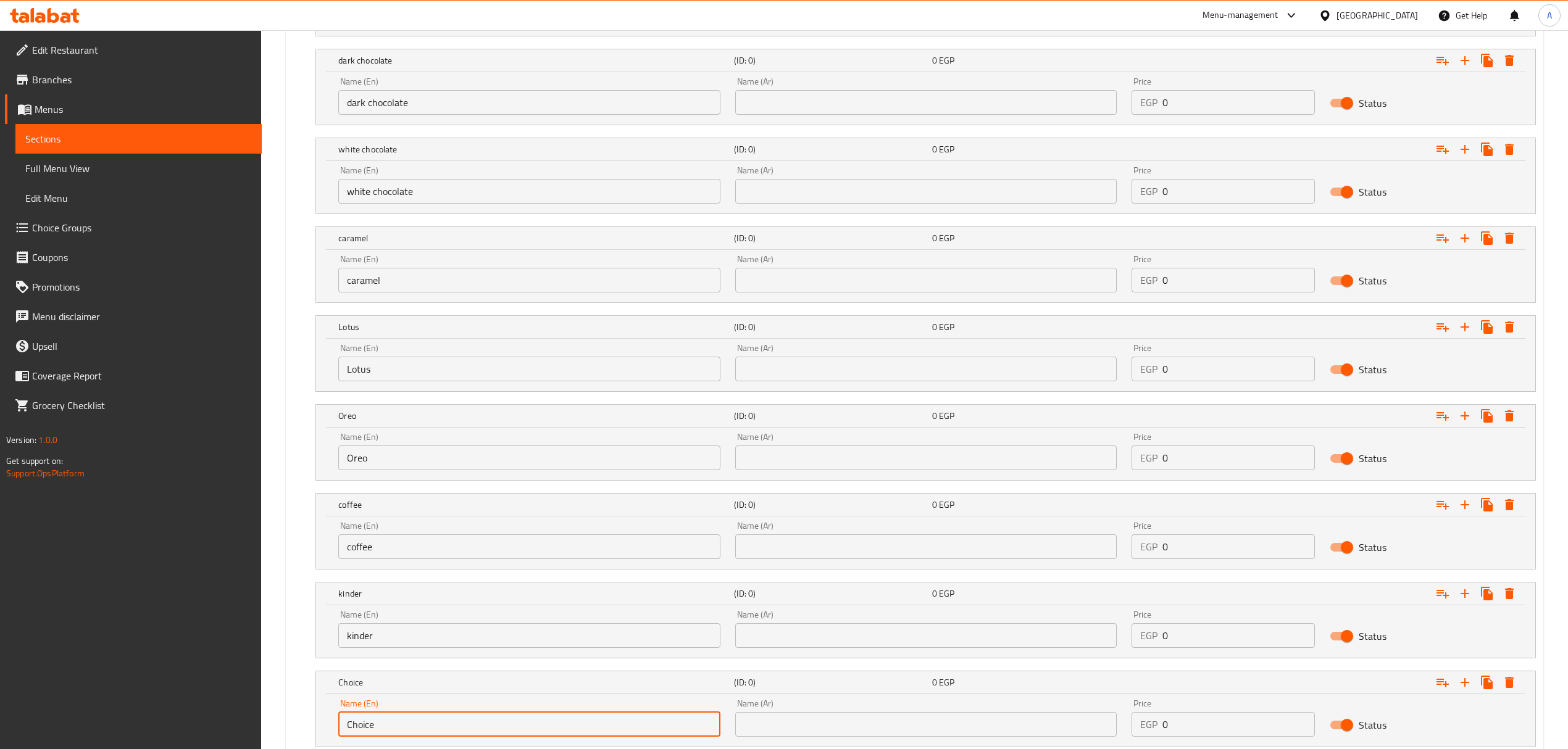
click at [469, 722] on input "Choice" at bounding box center [529, 724] width 382 height 25
click at [444, 733] on input "pistachio" at bounding box center [529, 724] width 382 height 25
click at [513, 737] on input "pistachio" at bounding box center [529, 724] width 382 height 25
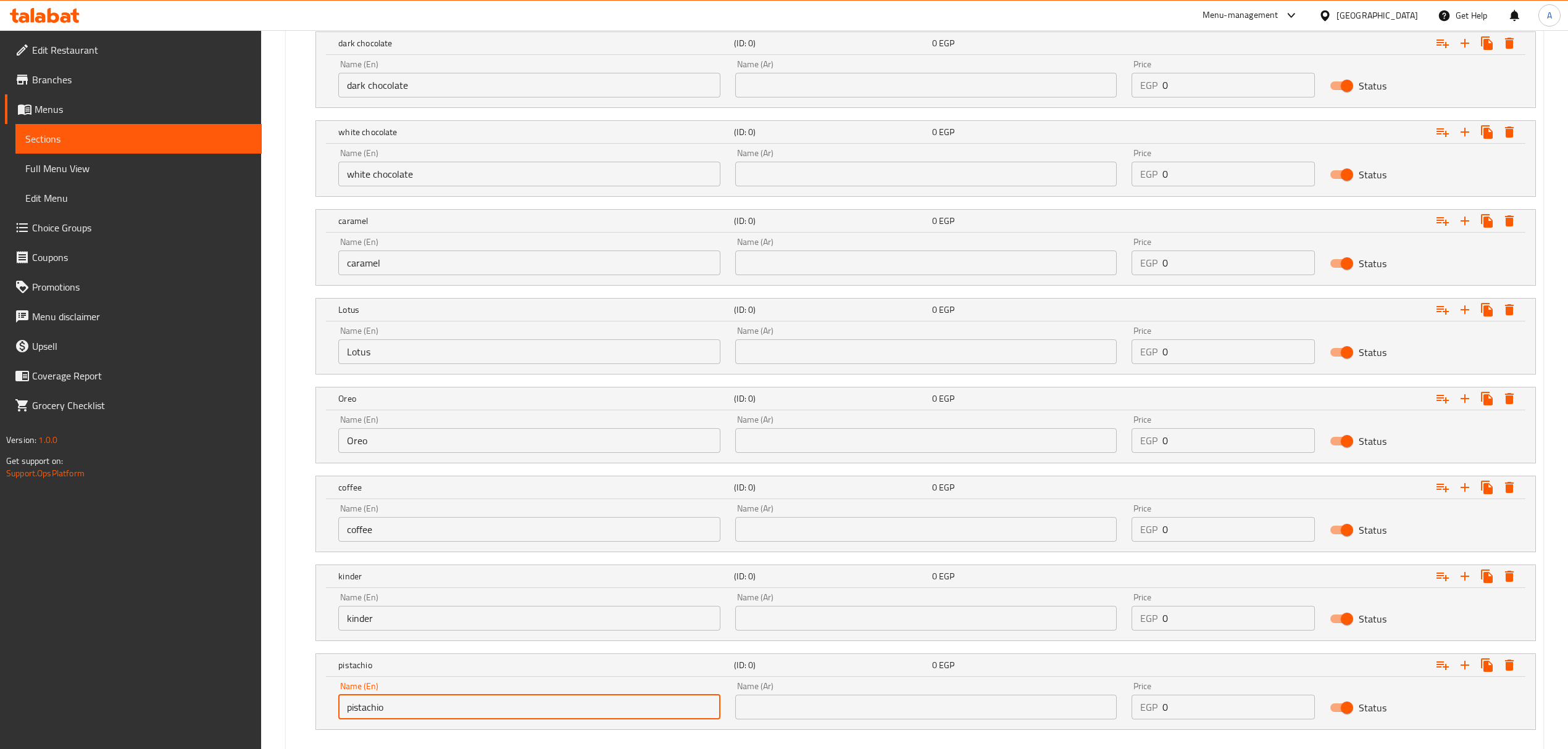
click at [513, 738] on div "Your choice of: (ID: 0) Min 1 , Max 1 Name (En) Your choice of: Name (En) Name …" at bounding box center [914, 329] width 1252 height 836
paste input "P"
type input "Pistachio"
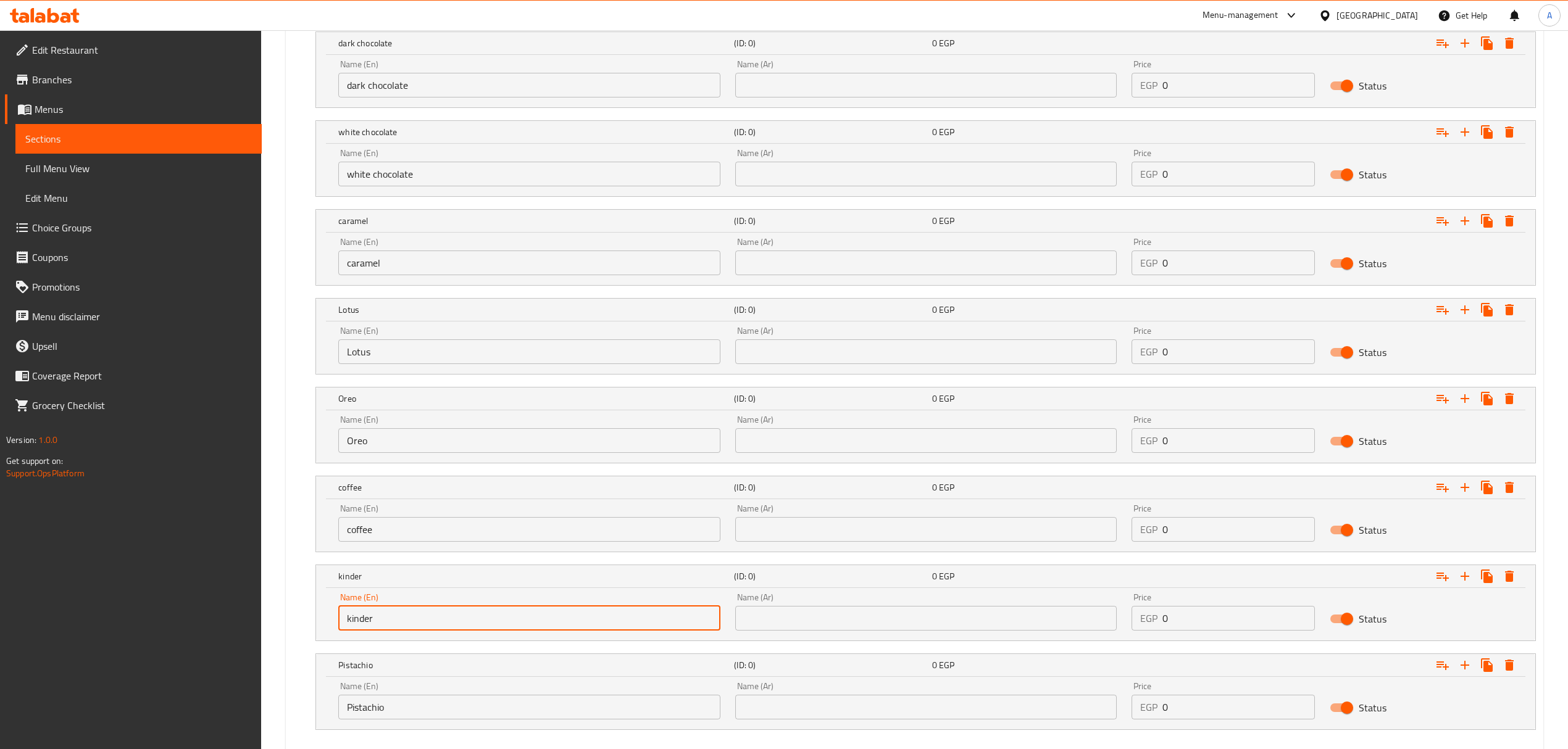
click at [475, 619] on input "kinder" at bounding box center [529, 618] width 382 height 25
click at [484, 610] on input "kinder" at bounding box center [529, 618] width 382 height 25
drag, startPoint x: 349, startPoint y: 632, endPoint x: 341, endPoint y: 632, distance: 8.0
click at [341, 631] on input "kinder" at bounding box center [529, 618] width 382 height 25
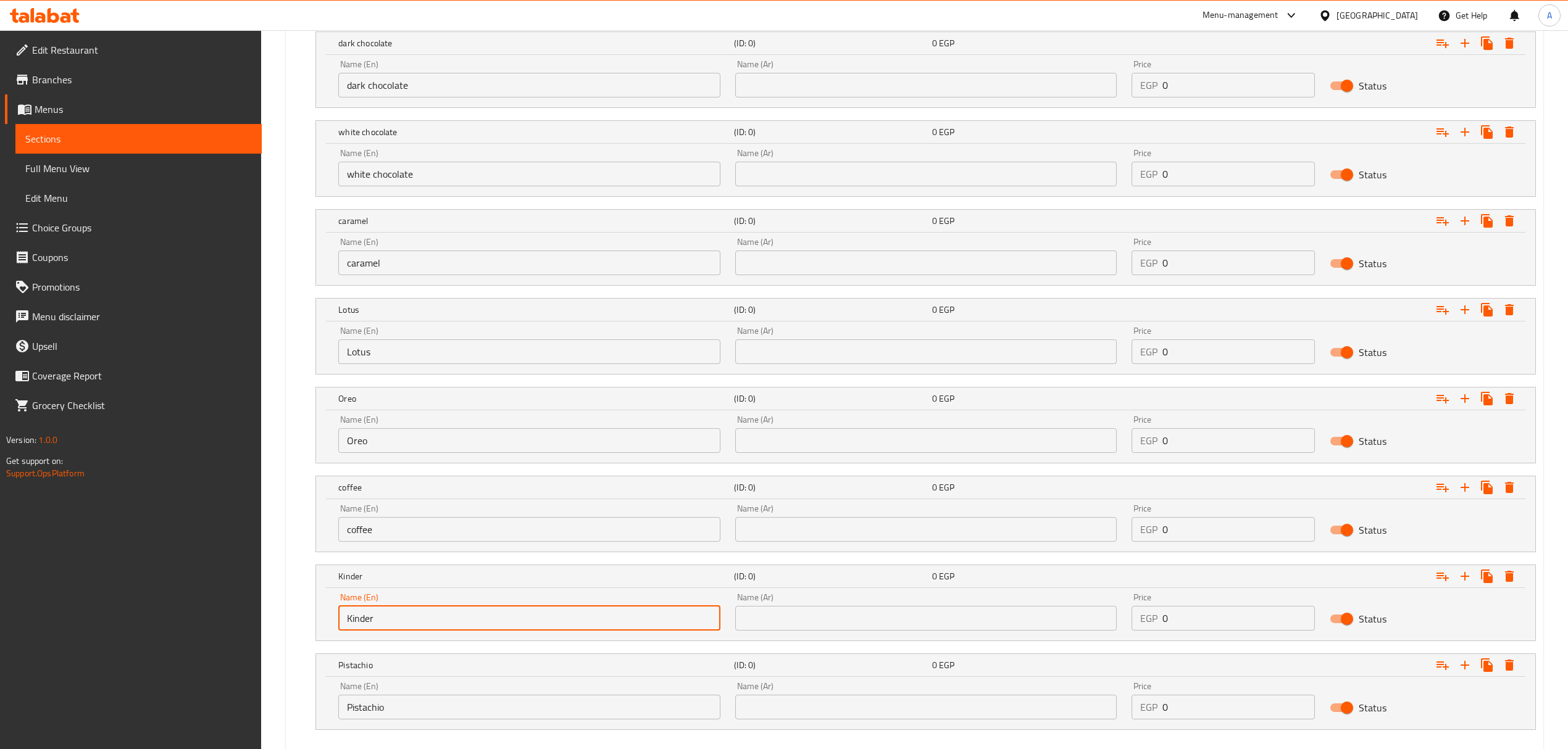
type input "Kinder"
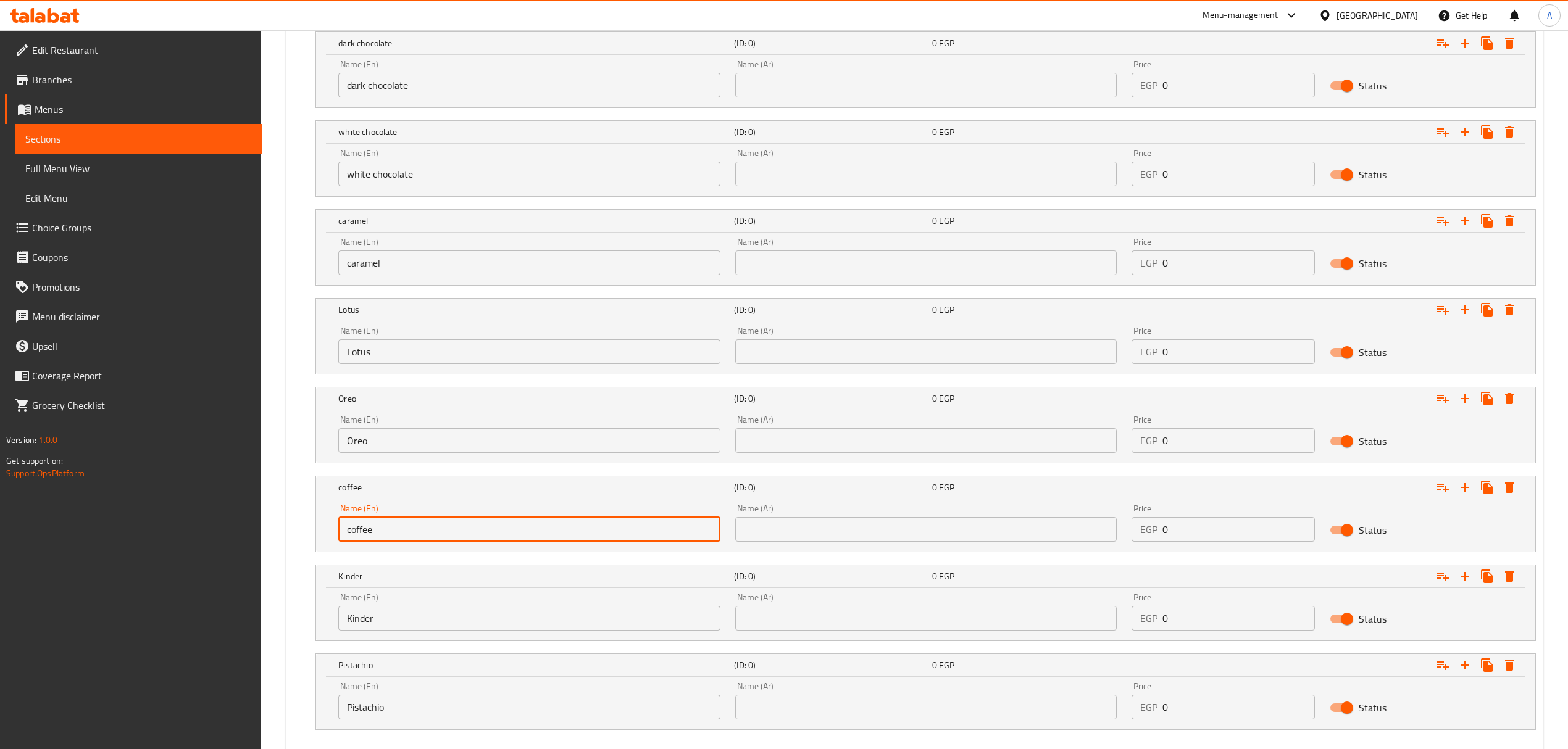
drag, startPoint x: 351, startPoint y: 534, endPoint x: 344, endPoint y: 536, distance: 7.3
click at [344, 536] on input "coffee" at bounding box center [529, 529] width 382 height 25
type input "Coffee"
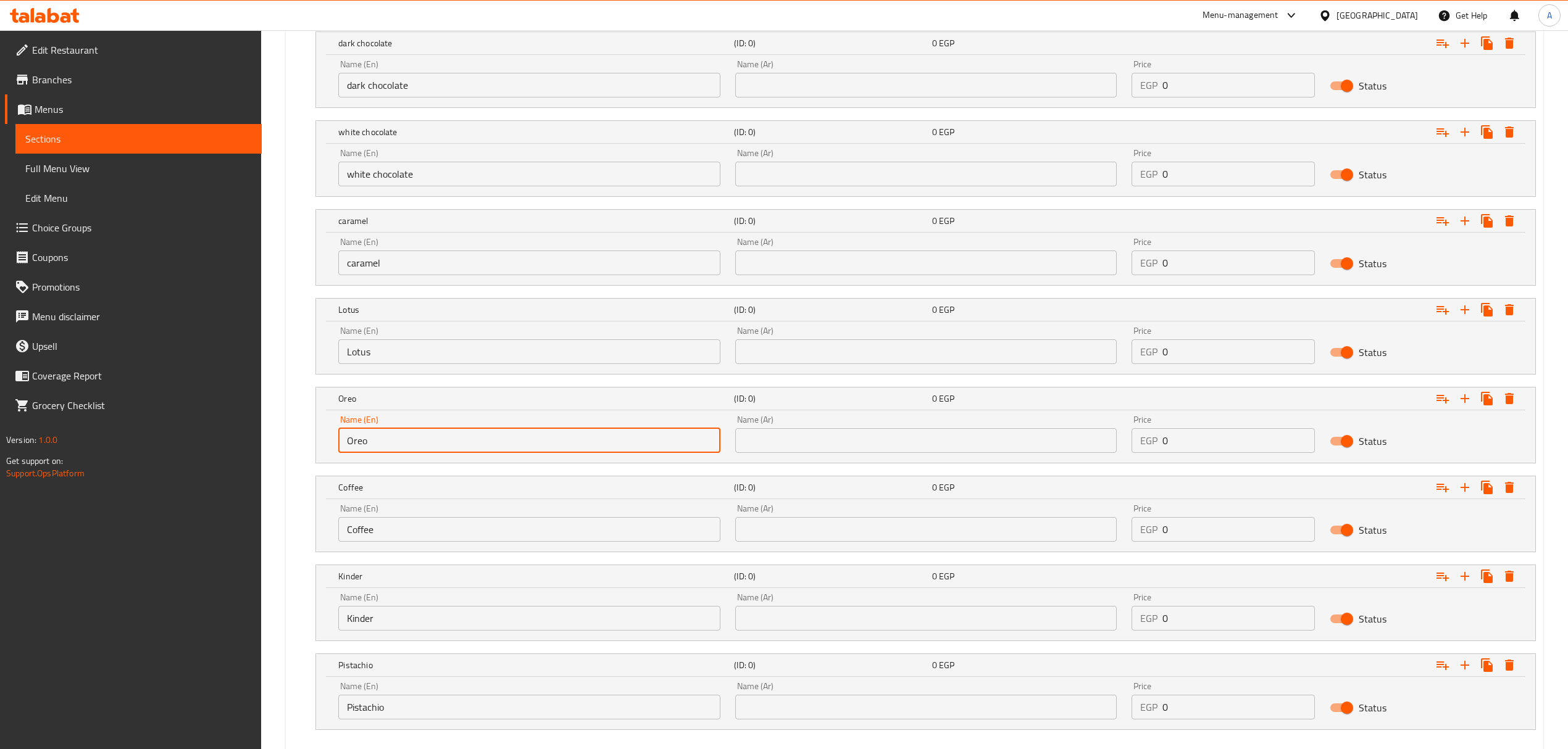
drag, startPoint x: 353, startPoint y: 452, endPoint x: 344, endPoint y: 452, distance: 9.0
click at [344, 452] on input "Oreo" at bounding box center [529, 441] width 382 height 25
click at [370, 336] on div "Name (En) Lotus Name (En)" at bounding box center [529, 345] width 382 height 37
click at [398, 267] on input "caramel" at bounding box center [529, 263] width 382 height 25
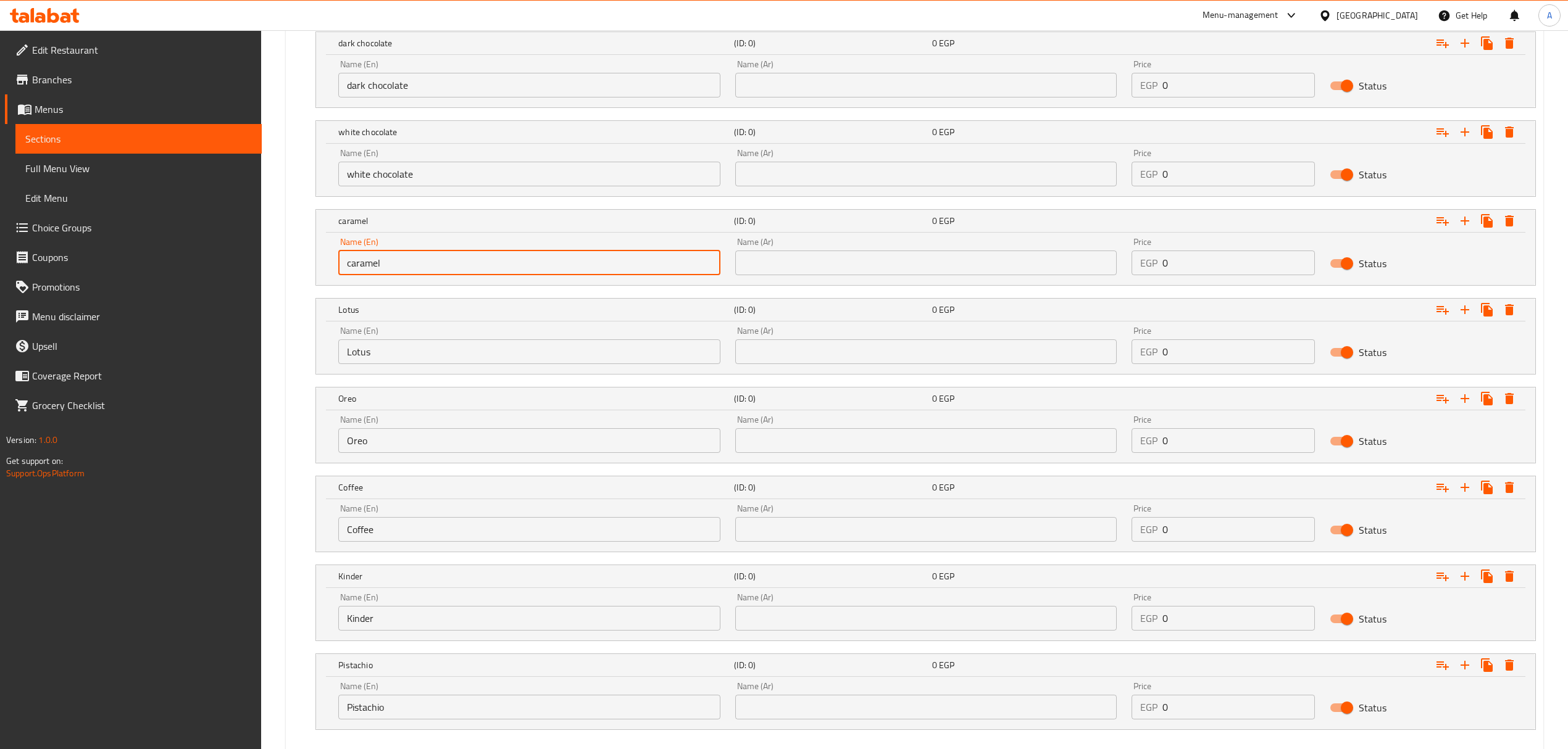
drag, startPoint x: 353, startPoint y: 272, endPoint x: 341, endPoint y: 274, distance: 12.2
click at [341, 274] on input "caramel" at bounding box center [529, 263] width 382 height 25
type input "Caramel"
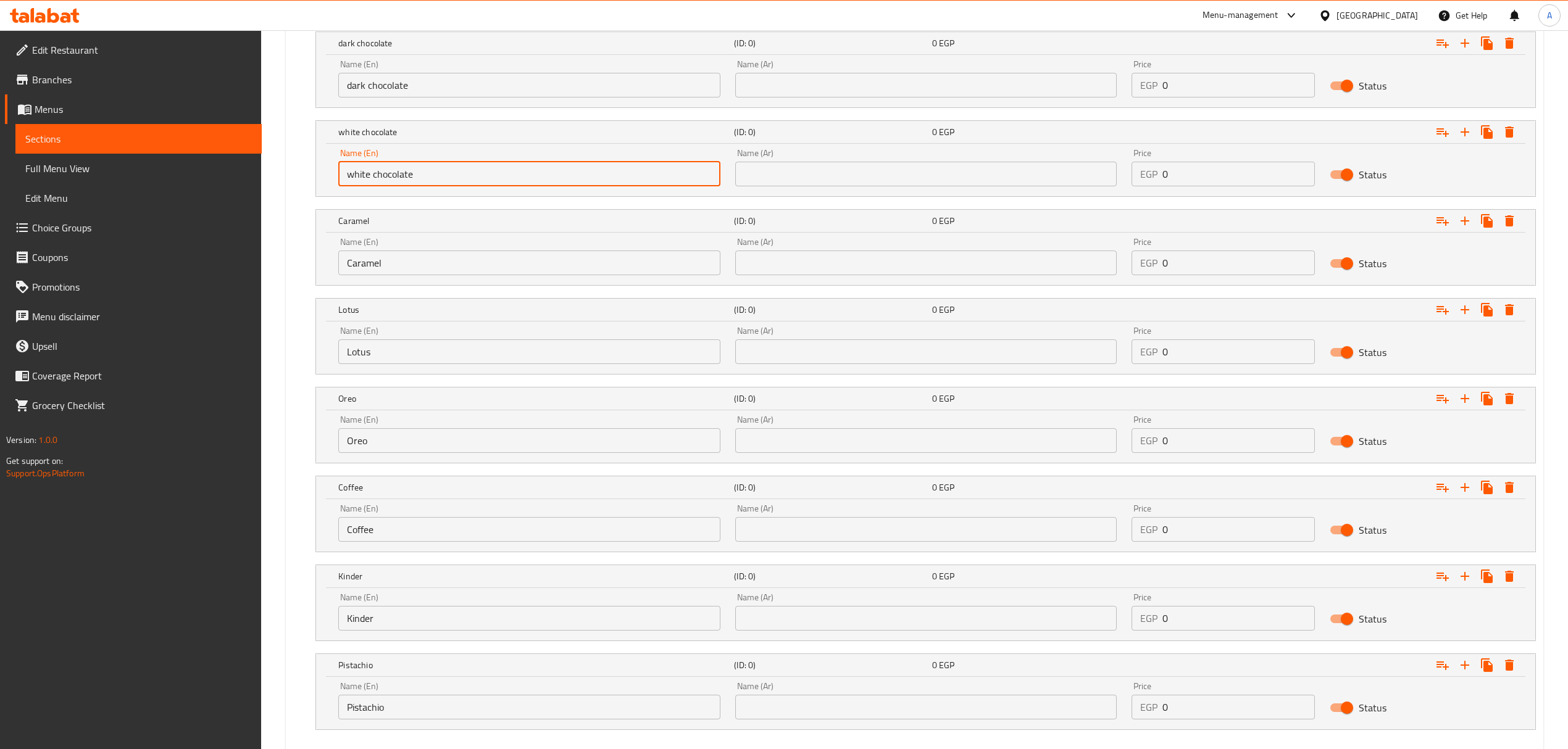
click at [356, 177] on input "white chocolate" at bounding box center [529, 174] width 382 height 25
click at [346, 179] on input "white chocolate" at bounding box center [529, 174] width 382 height 25
drag, startPoint x: 383, startPoint y: 179, endPoint x: 375, endPoint y: 180, distance: 8.1
click at [375, 180] on input "White chocolate" at bounding box center [529, 174] width 382 height 25
click at [378, 184] on input "White chocolate" at bounding box center [529, 174] width 382 height 25
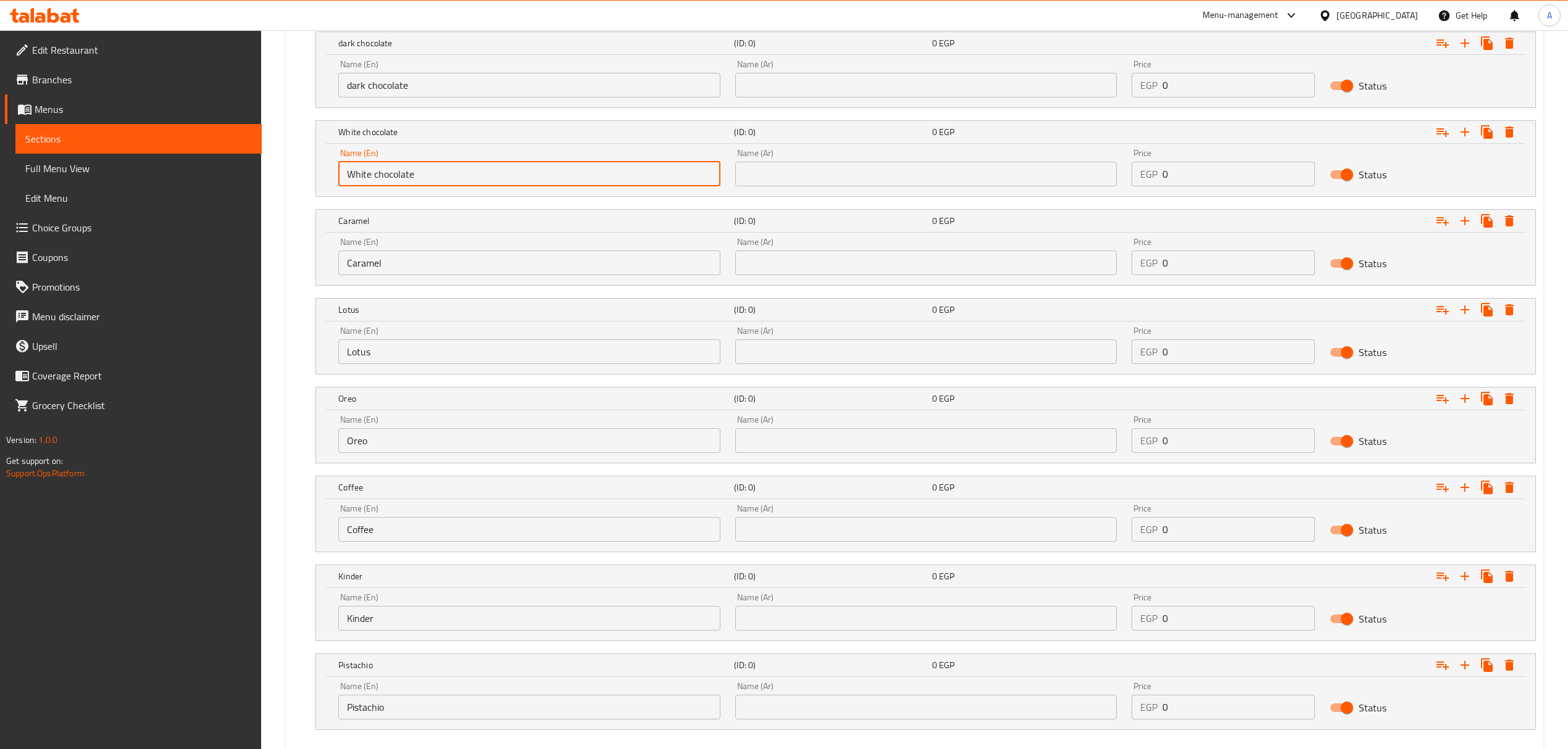
click at [373, 182] on input "White chocolate" at bounding box center [529, 174] width 382 height 25
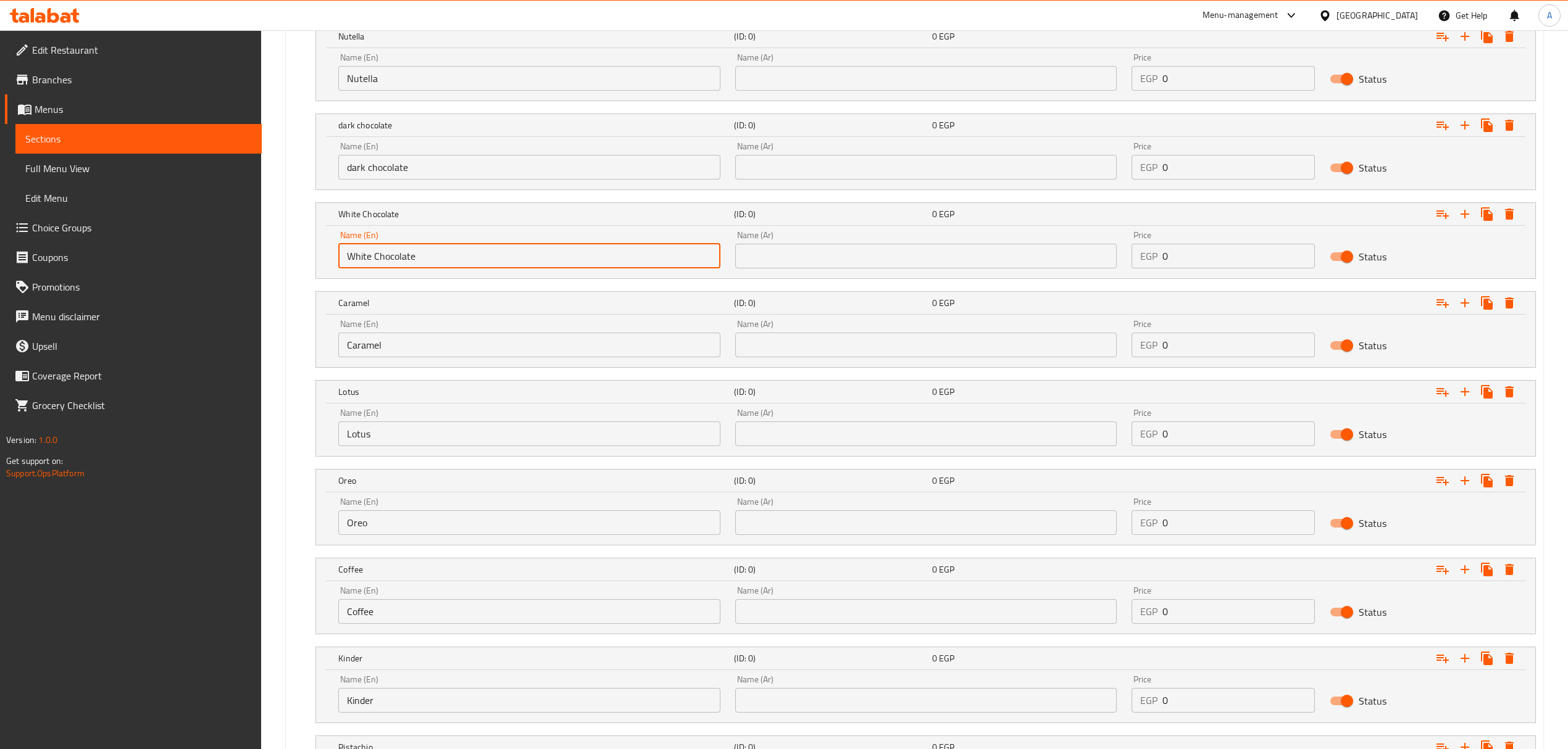
type input "White Chocolate"
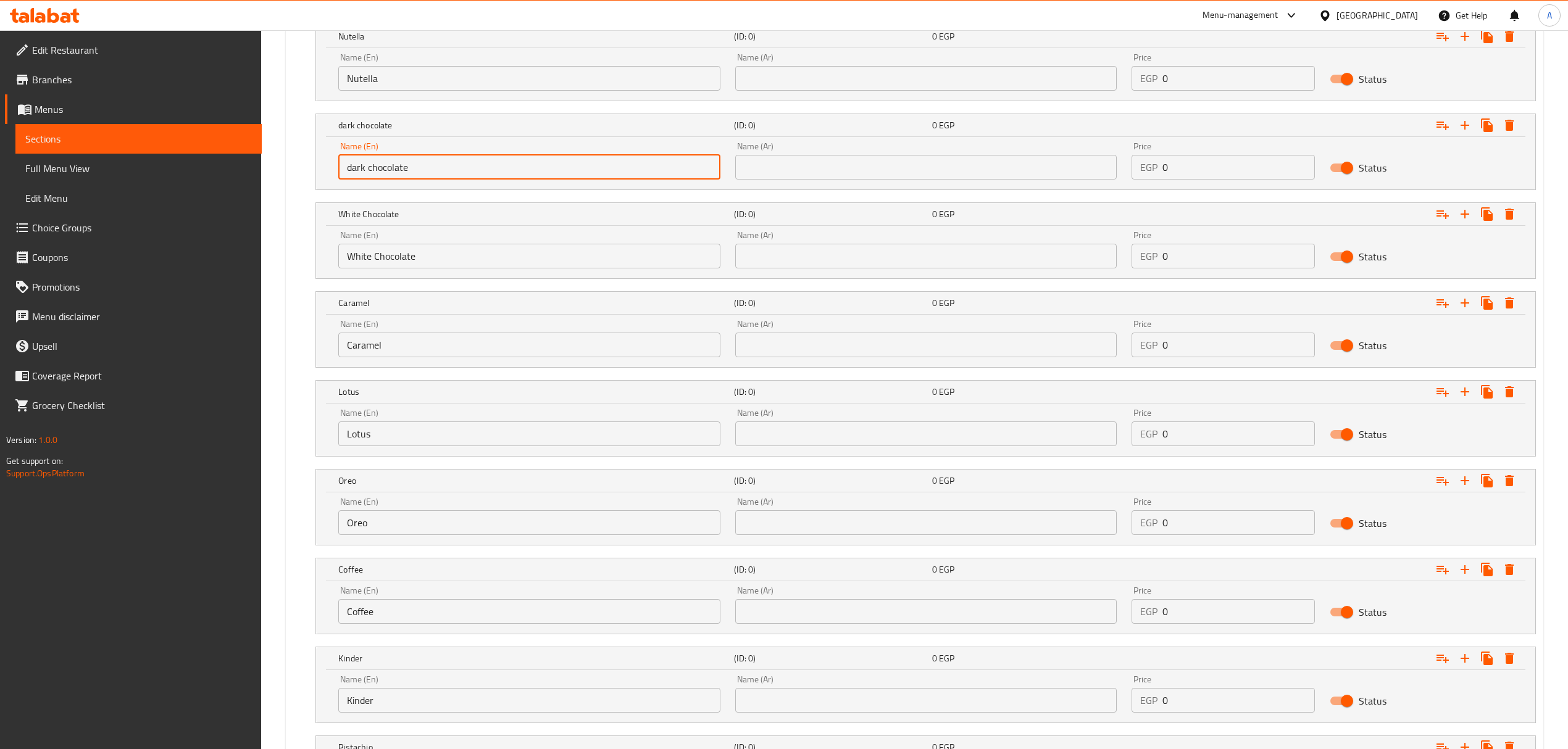
drag, startPoint x: 352, startPoint y: 175, endPoint x: 341, endPoint y: 175, distance: 11.0
click at [341, 175] on input "dark chocolate" at bounding box center [529, 167] width 382 height 25
click at [373, 175] on input "Dark chocolate" at bounding box center [529, 167] width 382 height 25
type input "Dark Chocolate"
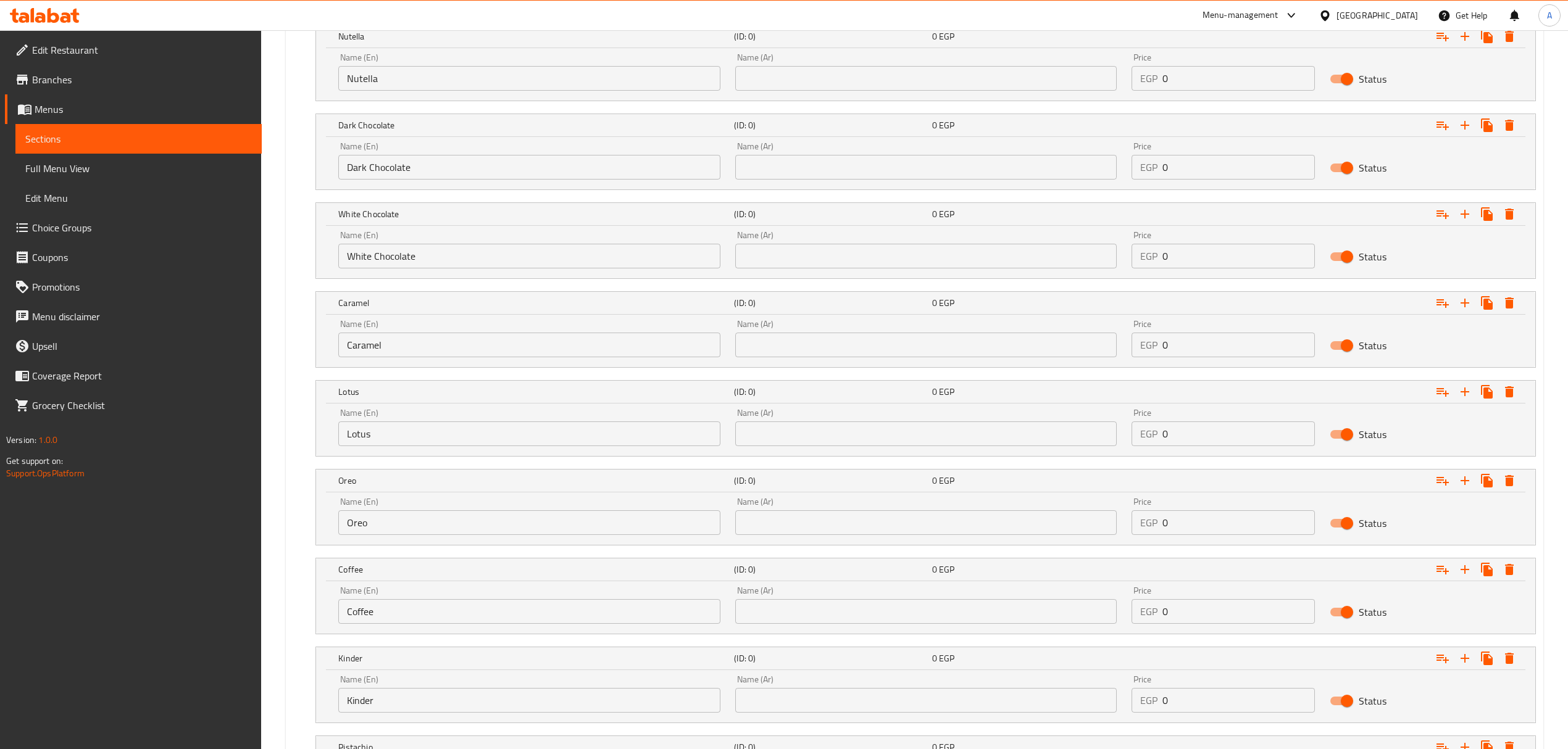
click at [303, 242] on div "White Chocolate (ID: 0) 0 EGP Name (En) White Chocolate Name (En) Name (Ar) Nam…" at bounding box center [914, 241] width 1243 height 77
click at [453, 77] on input "Nutella" at bounding box center [529, 78] width 382 height 25
click at [790, 87] on input "text" at bounding box center [926, 78] width 382 height 25
paste input "نوتيلا"
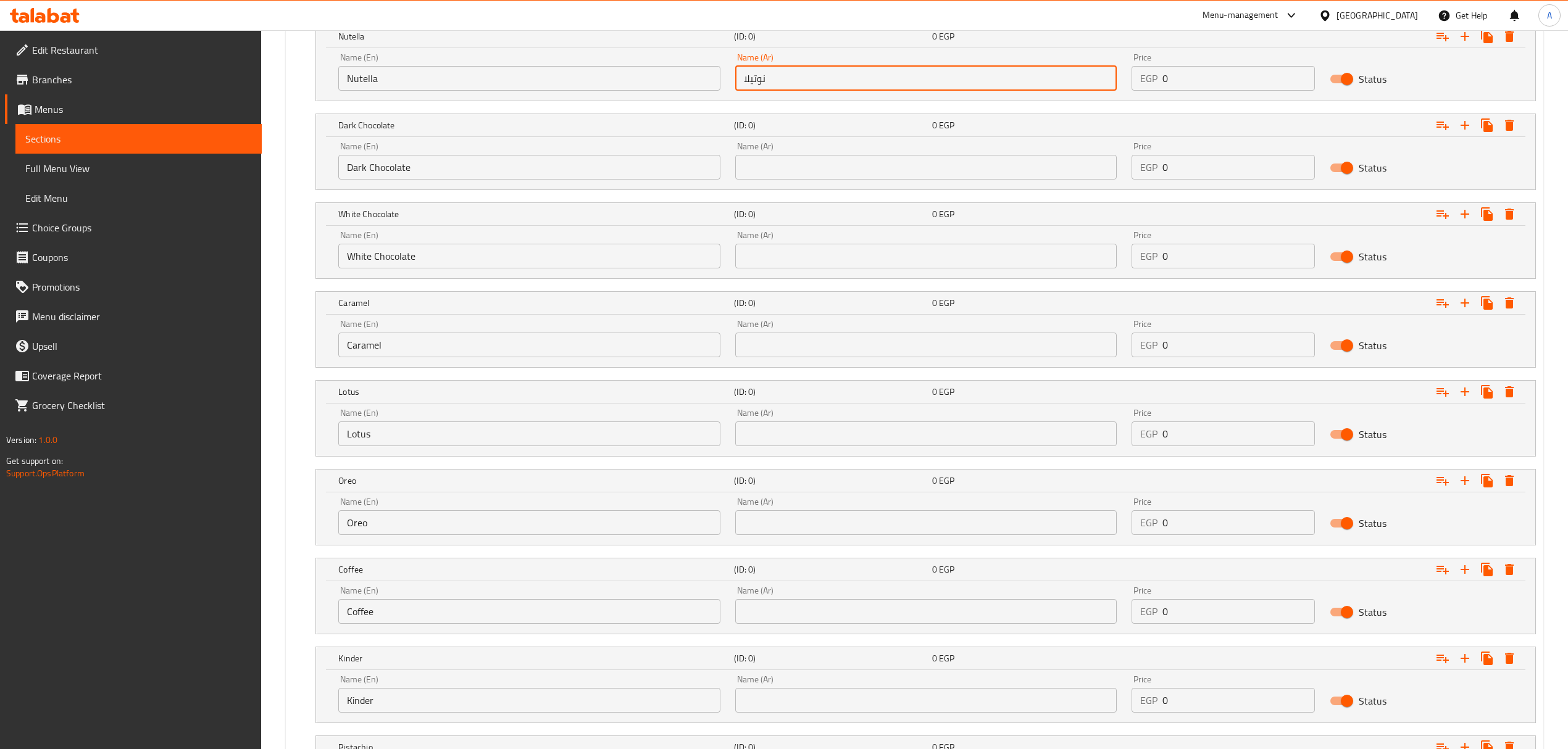
type input "نوتيلا"
click at [479, 161] on input "Dark Chocolate" at bounding box center [529, 167] width 382 height 25
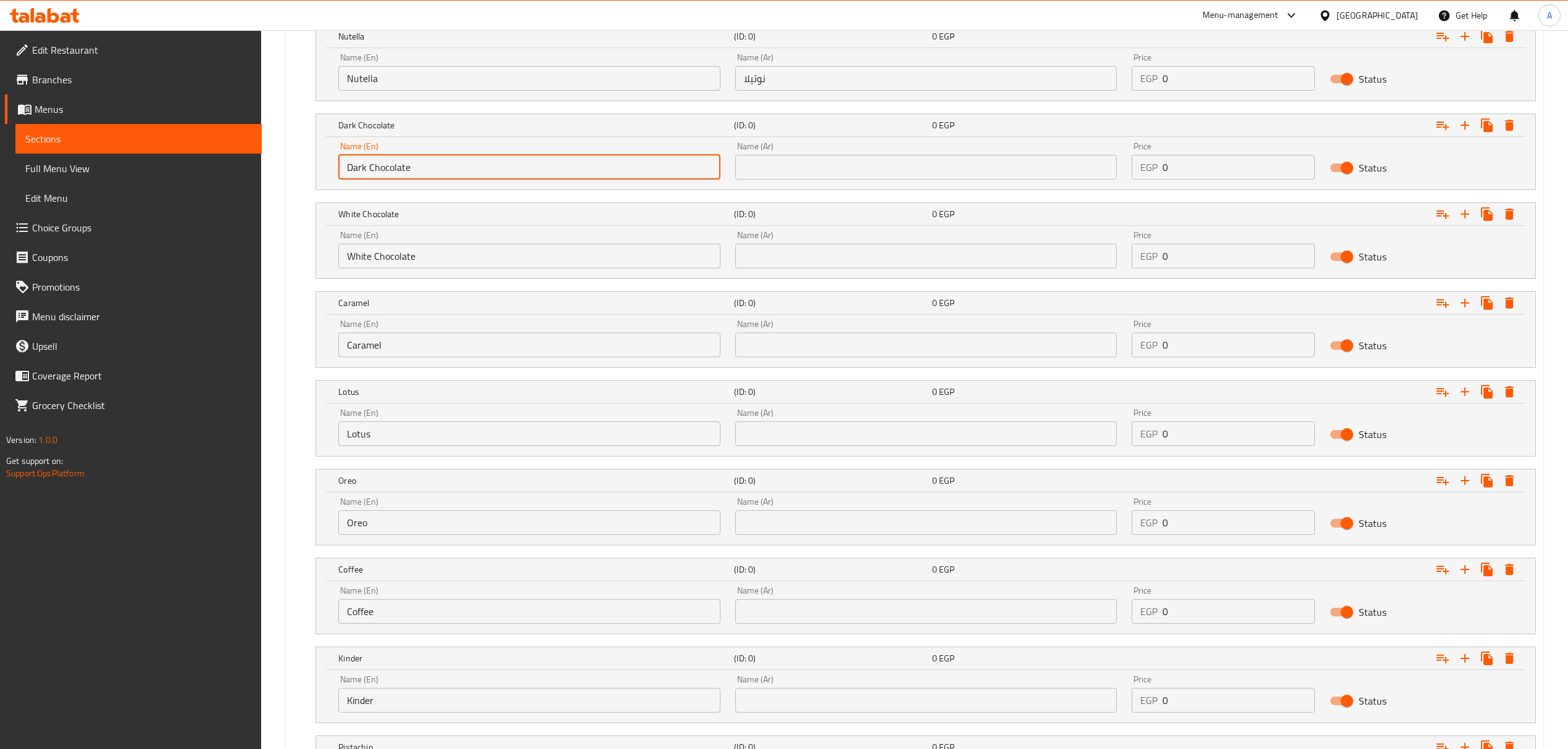
click at [479, 161] on input "Dark Chocolate" at bounding box center [529, 167] width 382 height 25
click at [793, 167] on input "text" at bounding box center [926, 167] width 382 height 25
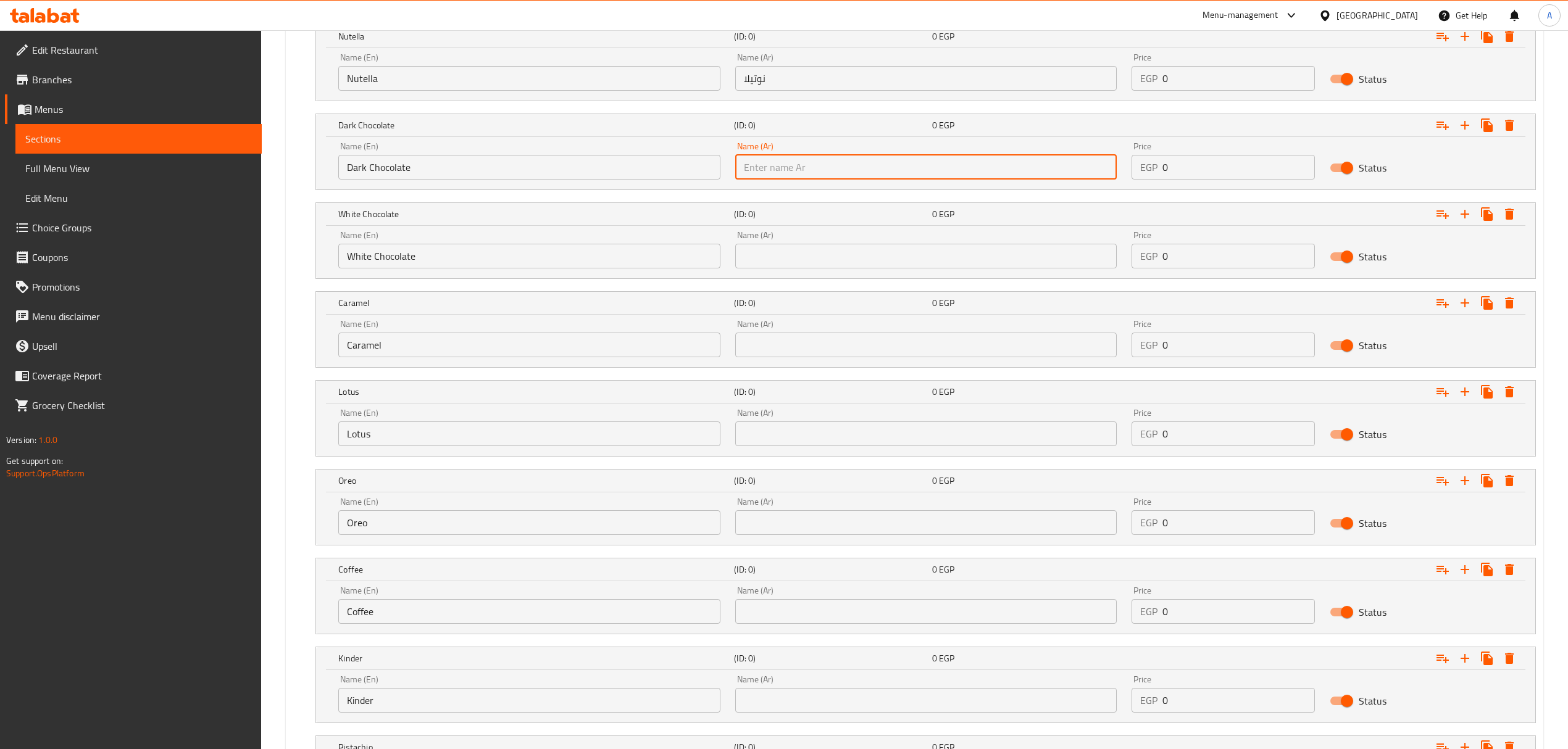
paste input "شوكولاتة داكنة"
type input "شوكولاتة داكنة"
click at [460, 260] on input "White Chocolate" at bounding box center [529, 256] width 382 height 25
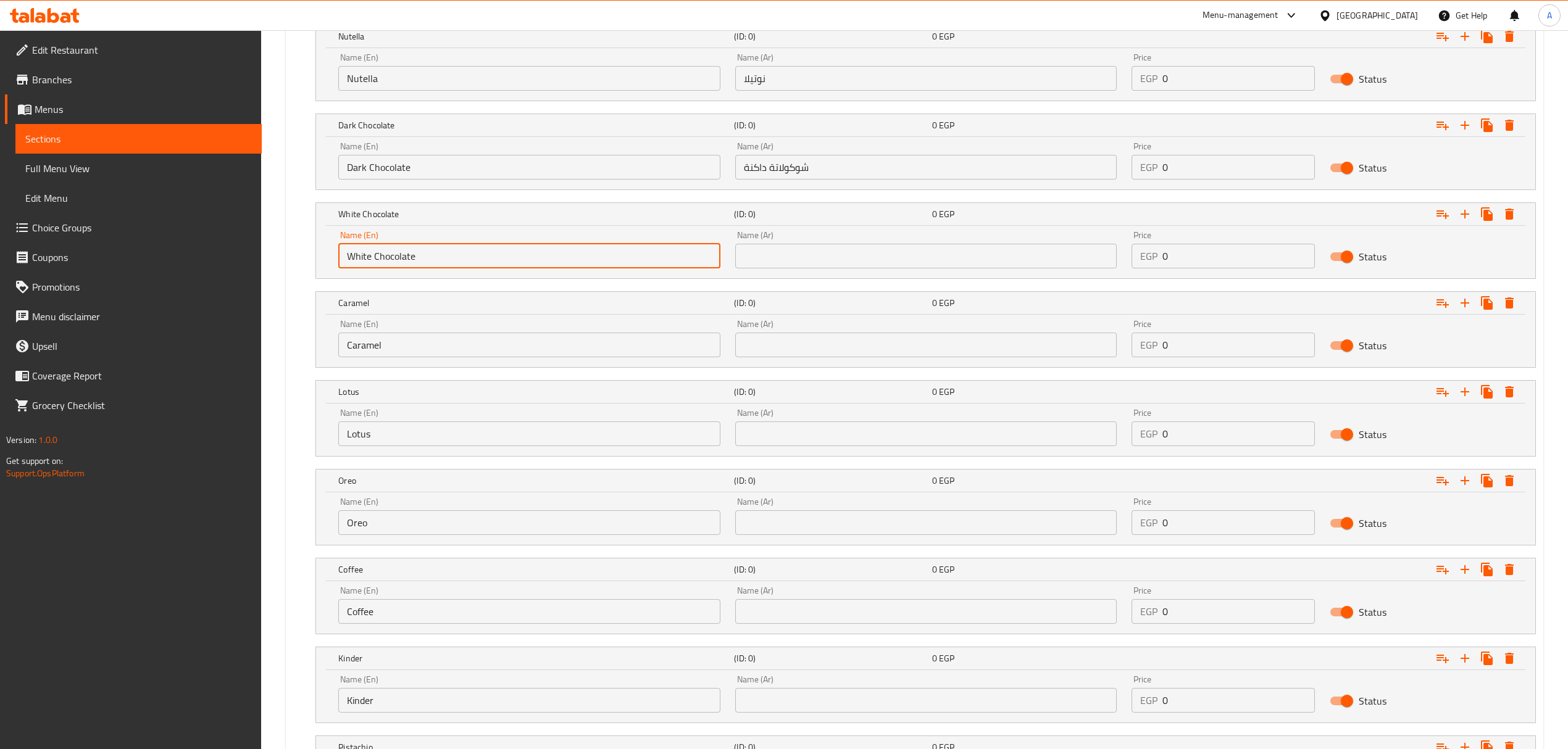
click at [460, 260] on input "White Chocolate" at bounding box center [529, 256] width 382 height 25
click at [794, 260] on input "text" at bounding box center [926, 256] width 382 height 25
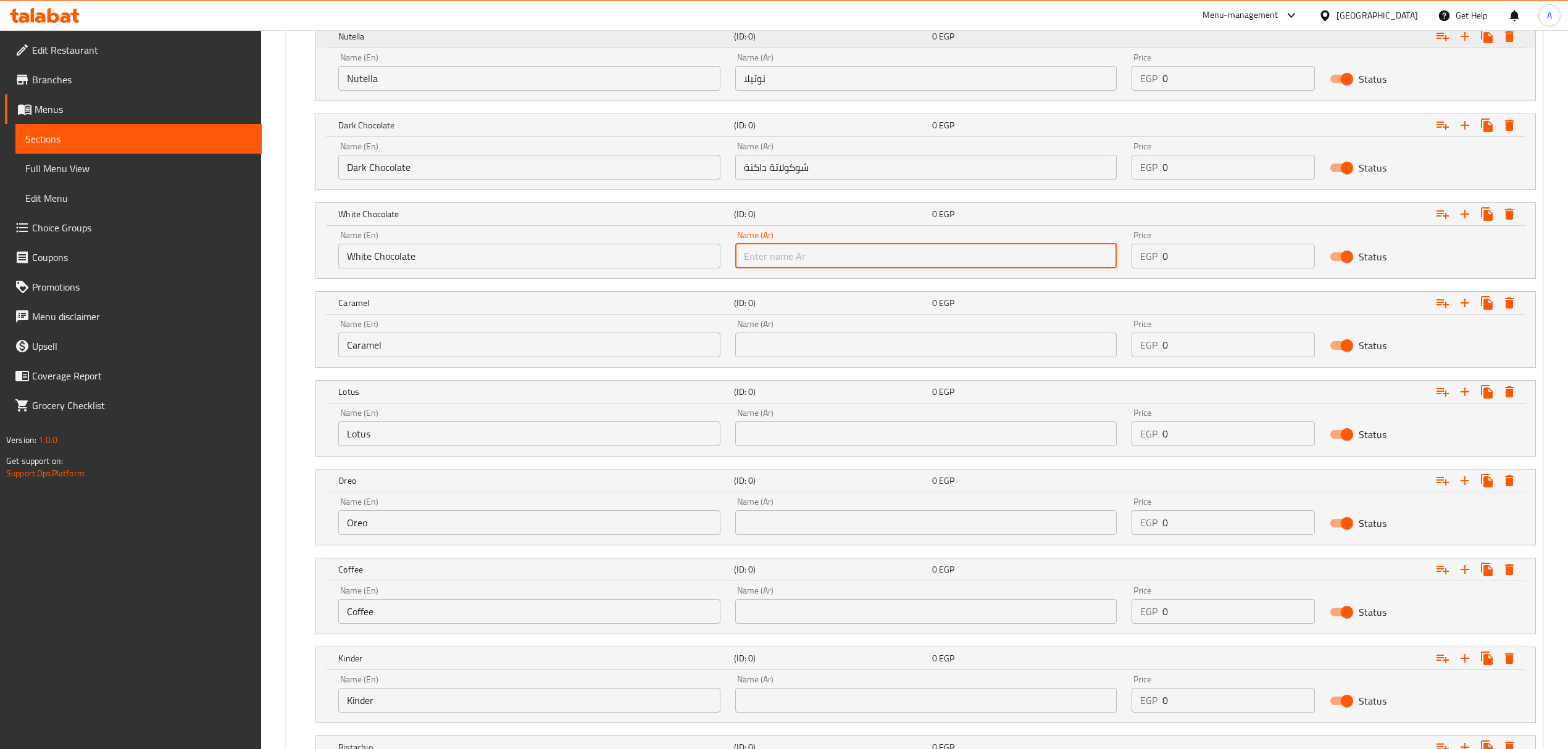
paste input "شوكولاتة بيضاء"
type input "شوكولاتة بيضاء"
click at [547, 332] on div "Name (En) Caramel Name (En)" at bounding box center [529, 338] width 382 height 37
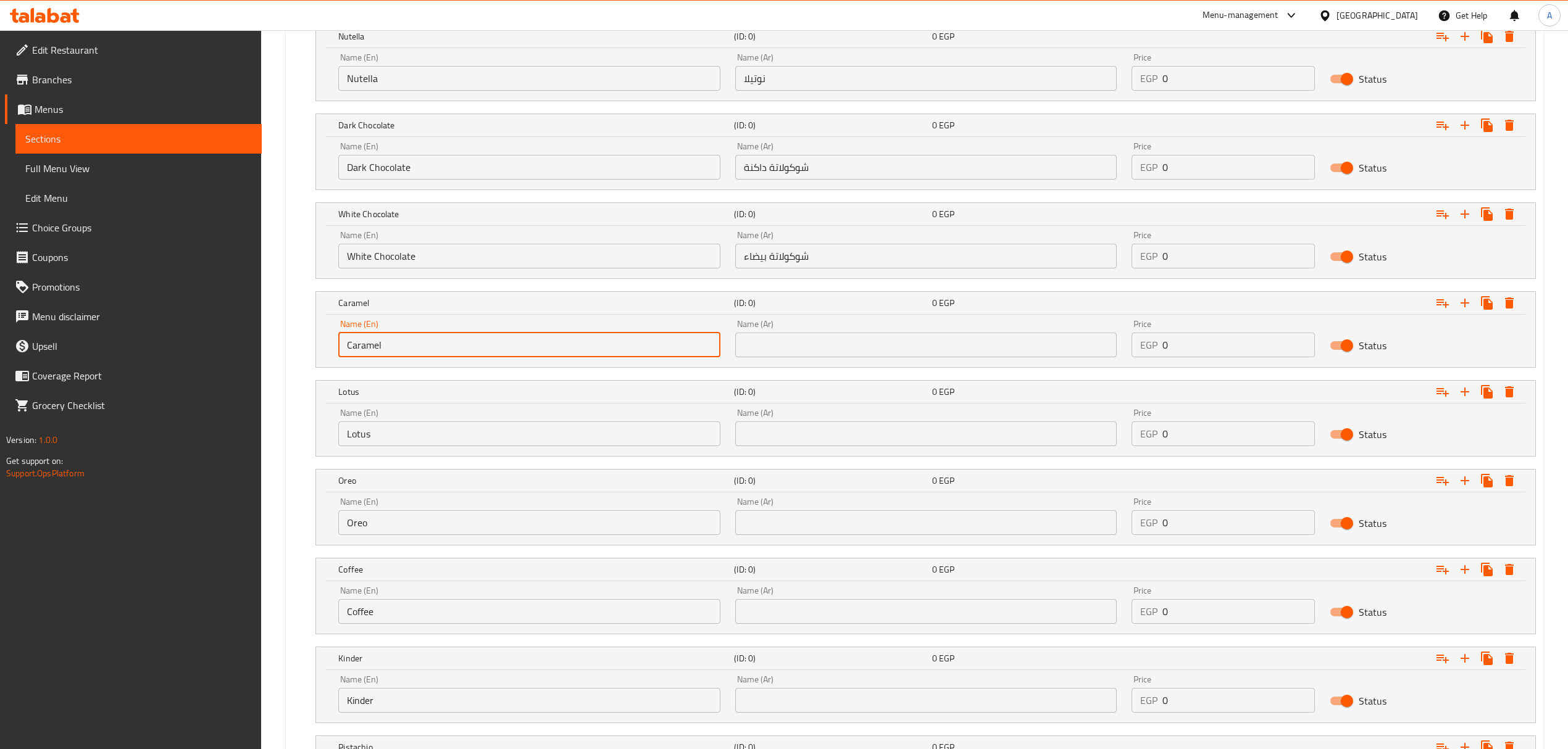
click at [542, 344] on input "Caramel" at bounding box center [529, 345] width 382 height 25
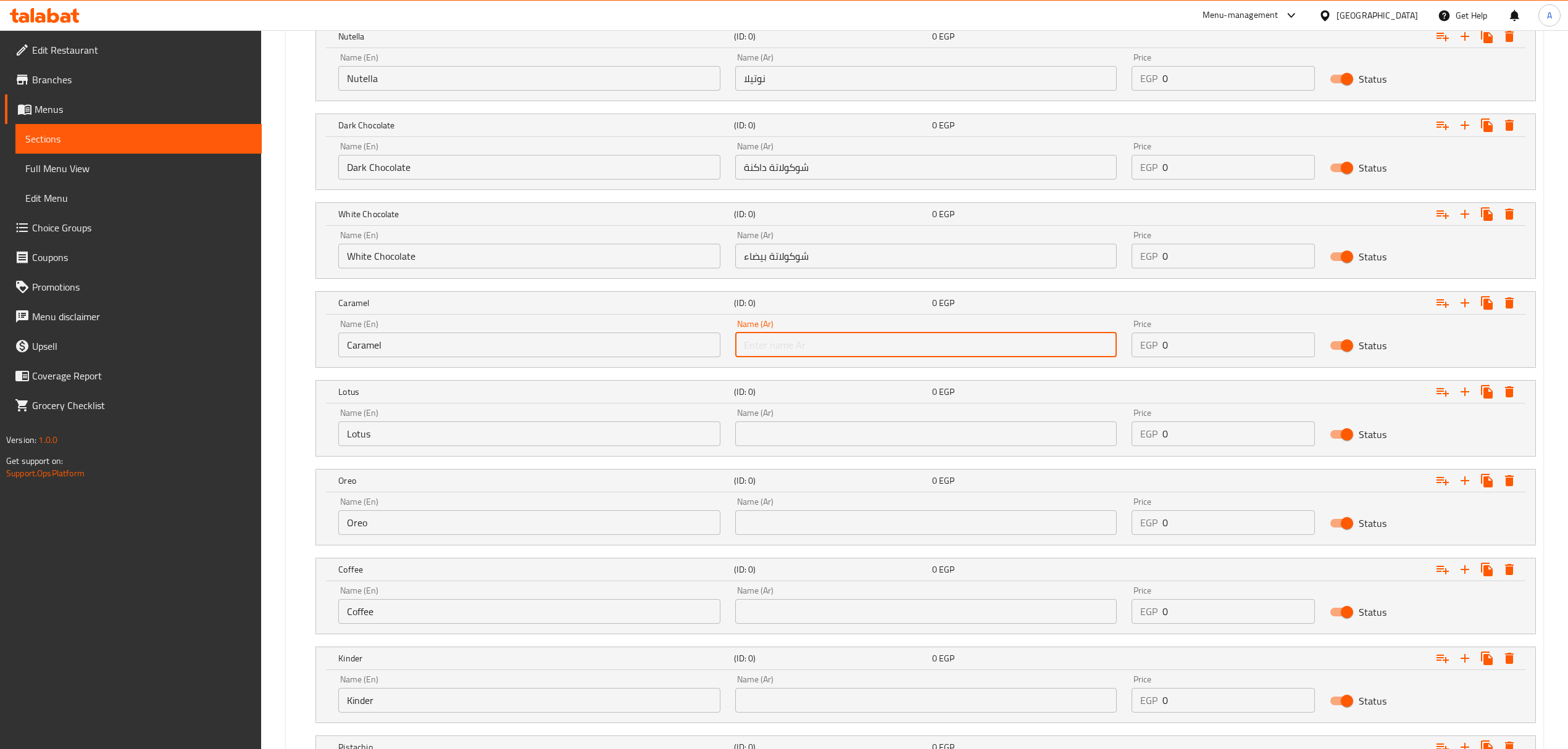
click at [753, 353] on input "text" at bounding box center [926, 345] width 382 height 25
paste input "كراميل"
type input "كراميل"
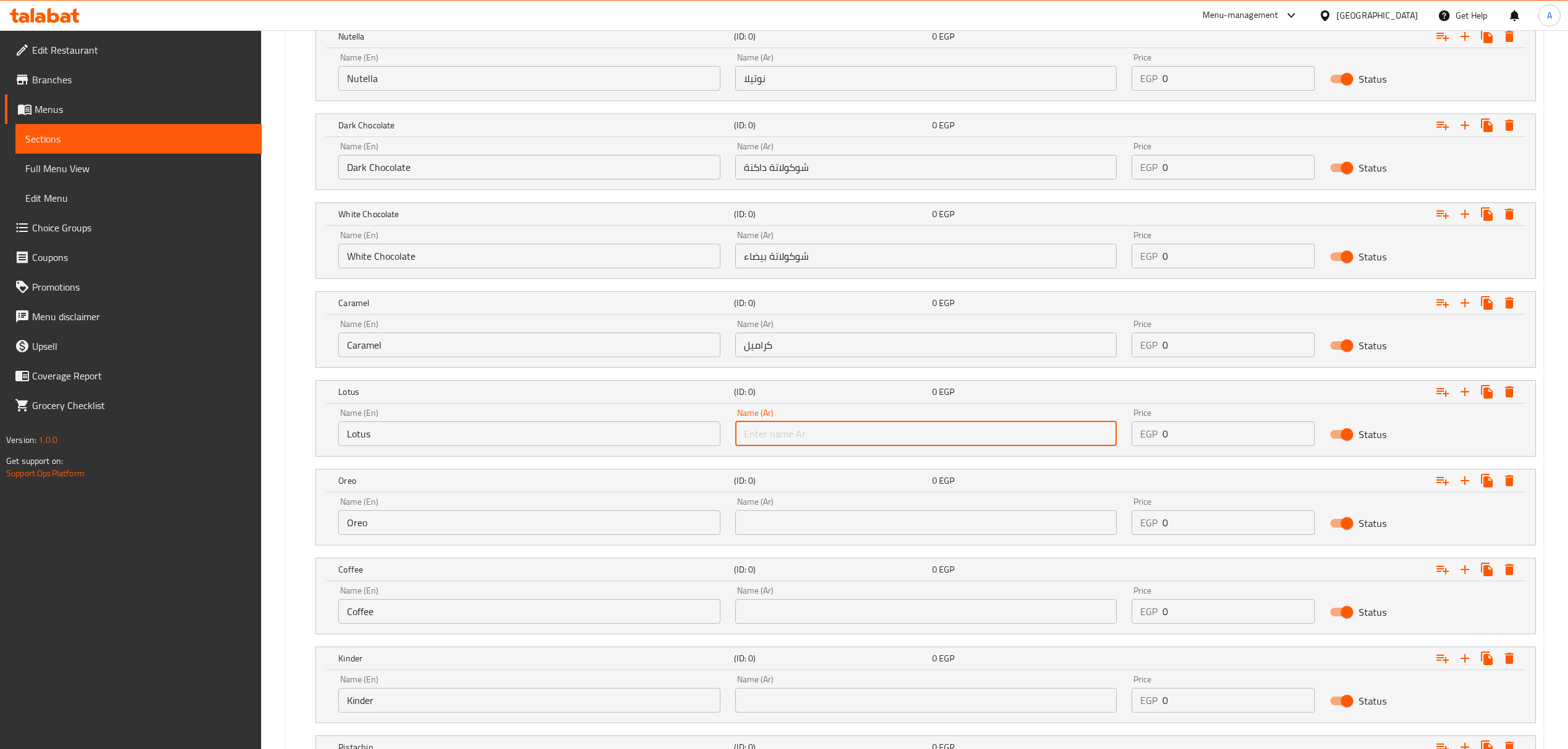
click at [778, 445] on input "text" at bounding box center [926, 434] width 382 height 25
type input "لوتس"
click at [813, 517] on input "text" at bounding box center [926, 522] width 382 height 25
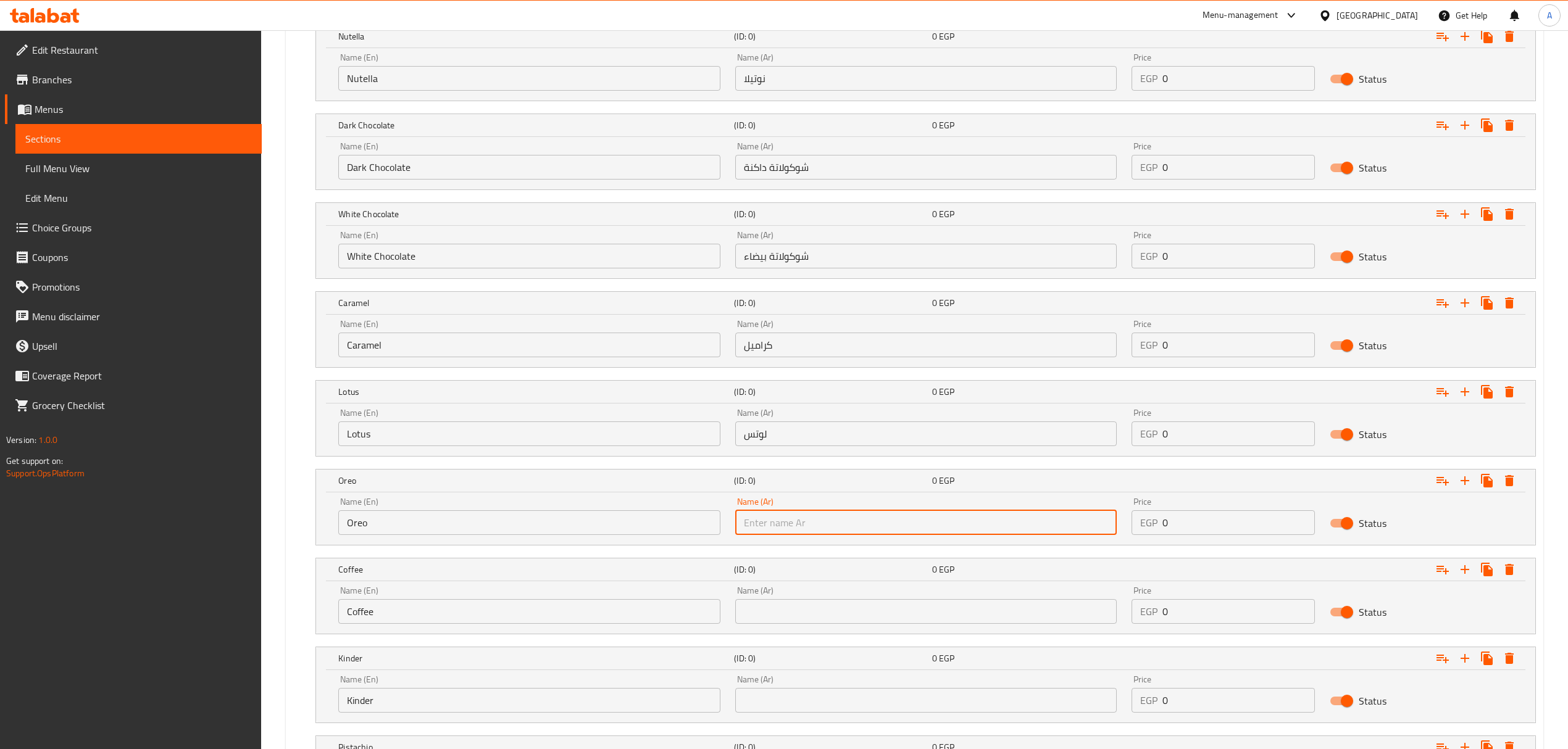
click at [571, 507] on div "Name (En) Oreo Name (En)" at bounding box center [529, 516] width 382 height 37
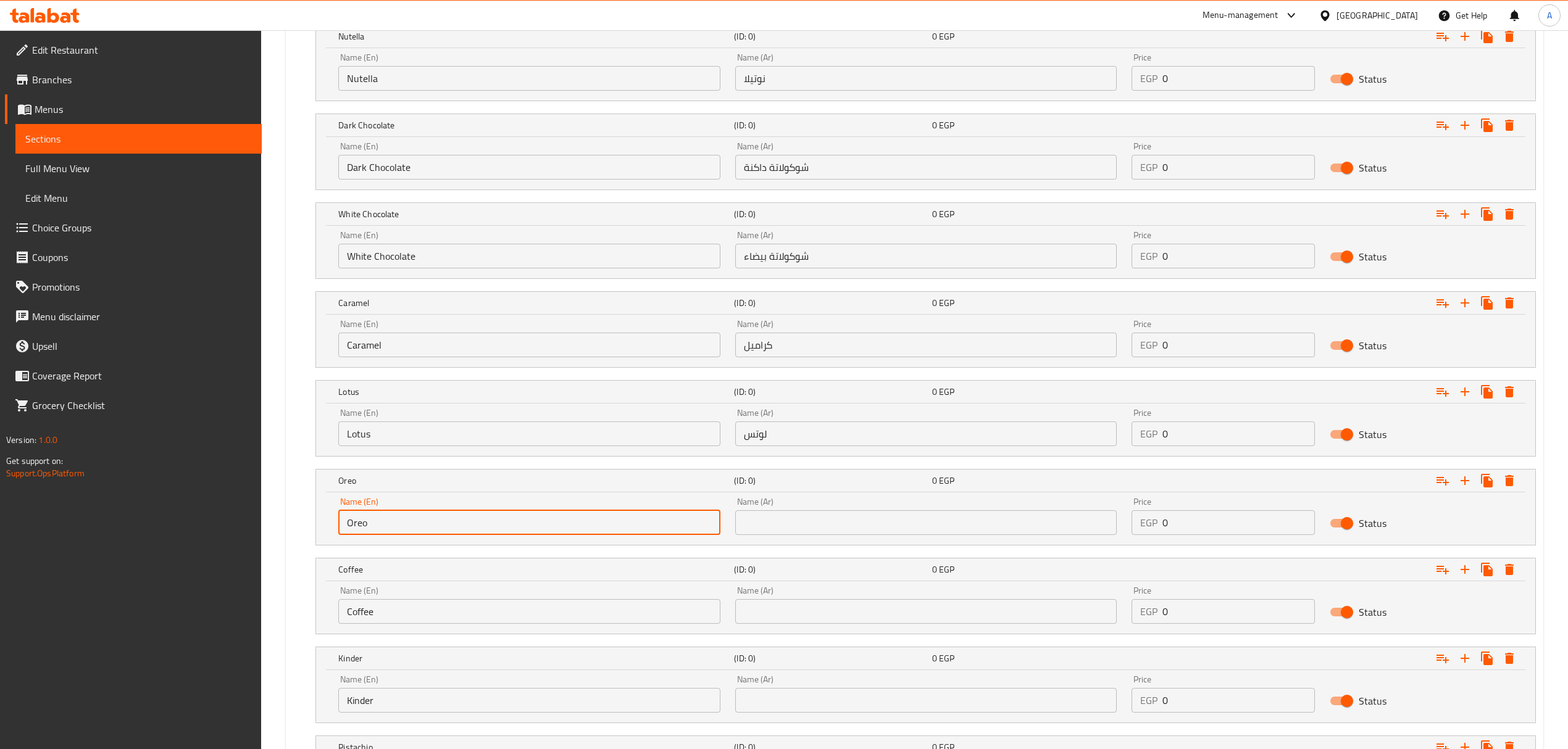
click at [570, 519] on input "Oreo" at bounding box center [529, 522] width 382 height 25
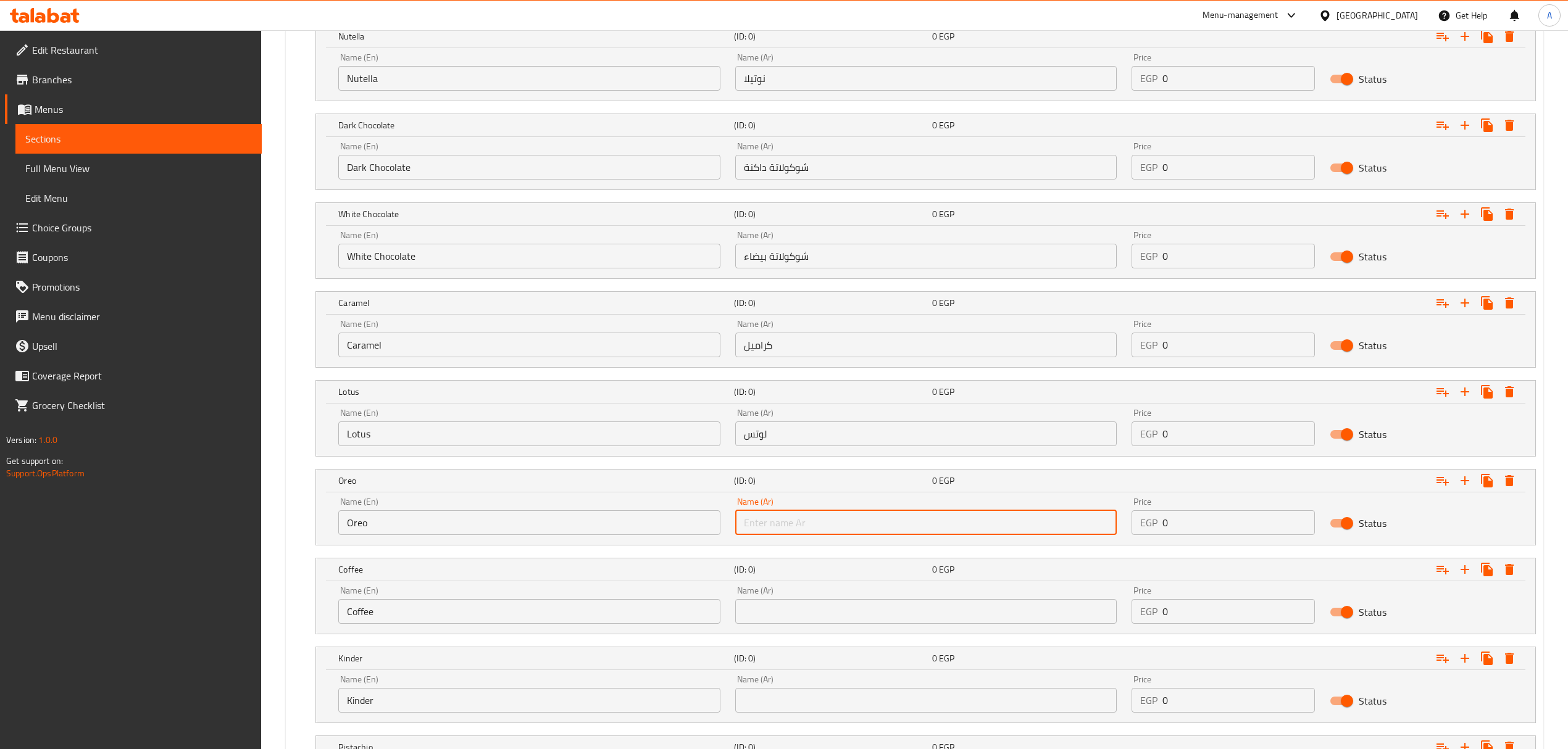
click at [766, 528] on input "text" at bounding box center [926, 522] width 382 height 25
paste input "أوريو"
type input "أوريو"
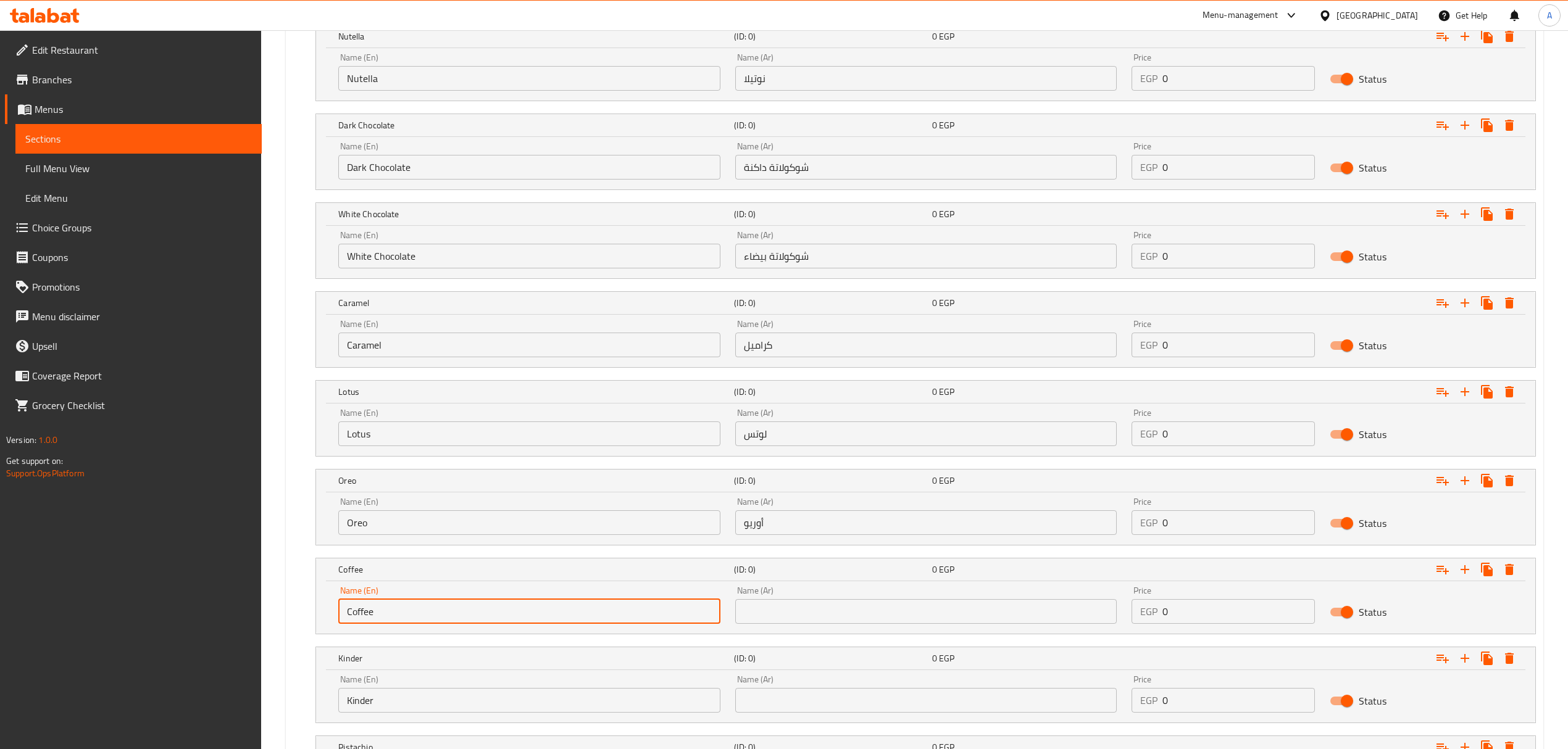
click at [505, 621] on input "Coffee" at bounding box center [529, 612] width 382 height 25
click at [778, 634] on div "Coffee (ID: 0) 0 EGP Name (En) Coffee Name (En) Name (Ar) Name (Ar) Price EGP 0…" at bounding box center [925, 596] width 1220 height 77
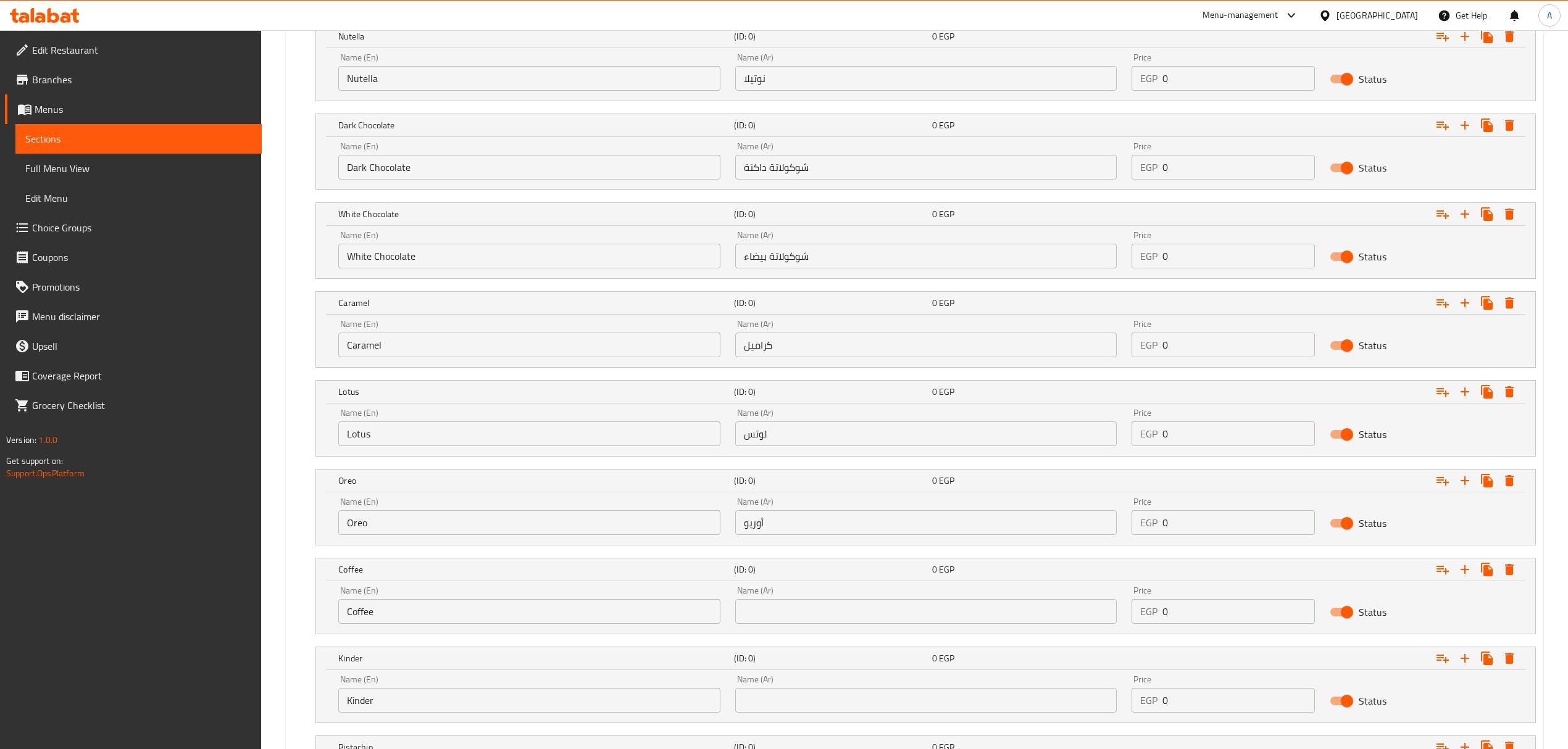
click at [769, 606] on input "text" at bounding box center [926, 612] width 382 height 25
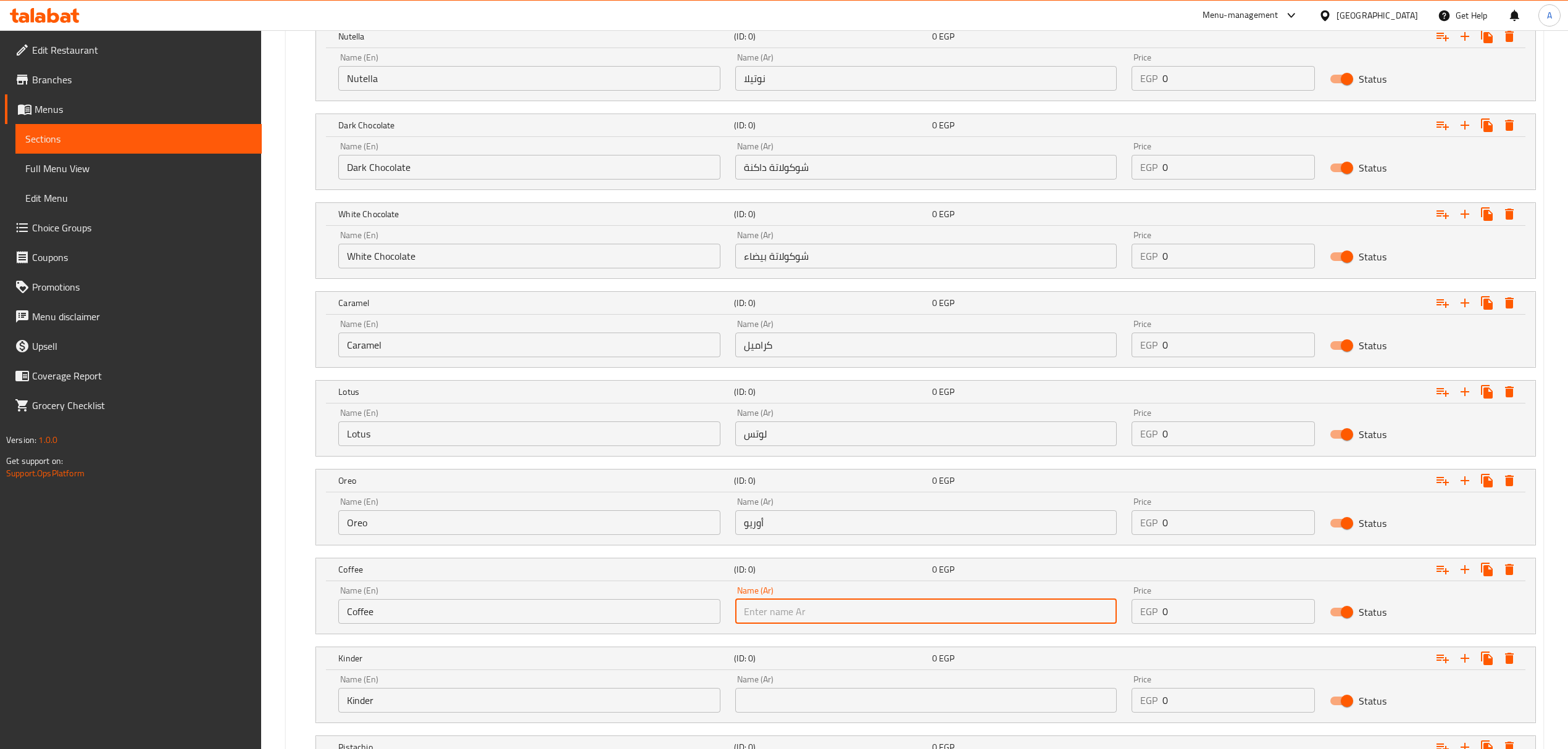
paste input "Coffee قهوة"
click at [789, 614] on input "Coffee قهوة" at bounding box center [926, 612] width 382 height 25
click at [788, 614] on input "Coffee قهوة" at bounding box center [926, 612] width 382 height 25
type input "Coffee"
click at [829, 622] on input "Coffee" at bounding box center [926, 612] width 382 height 25
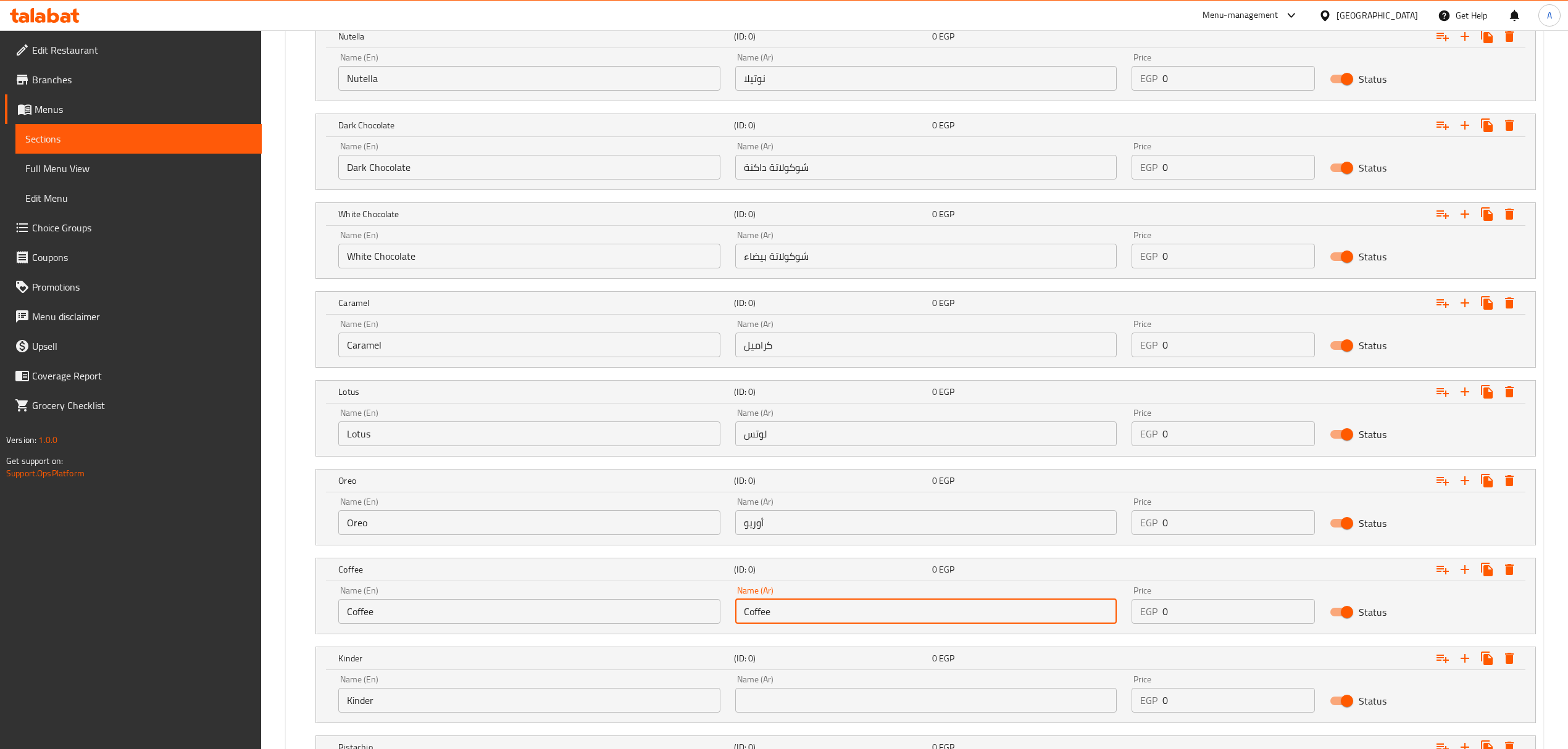
click at [829, 622] on input "Coffee" at bounding box center [926, 612] width 382 height 25
paste input "قهوة"
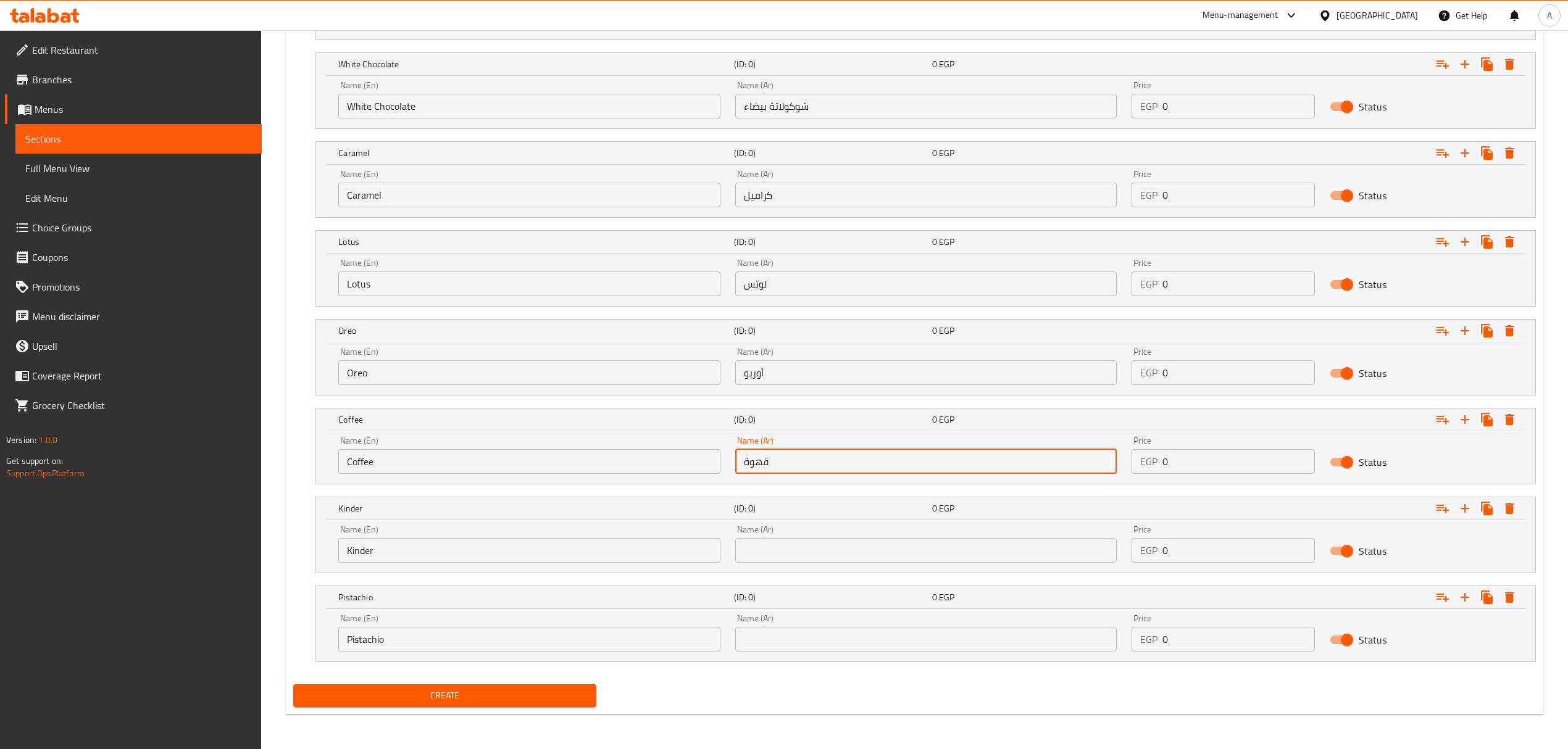
scroll to position [882, 0]
type input "قهوة"
click at [438, 560] on input "Kinder" at bounding box center [529, 551] width 382 height 25
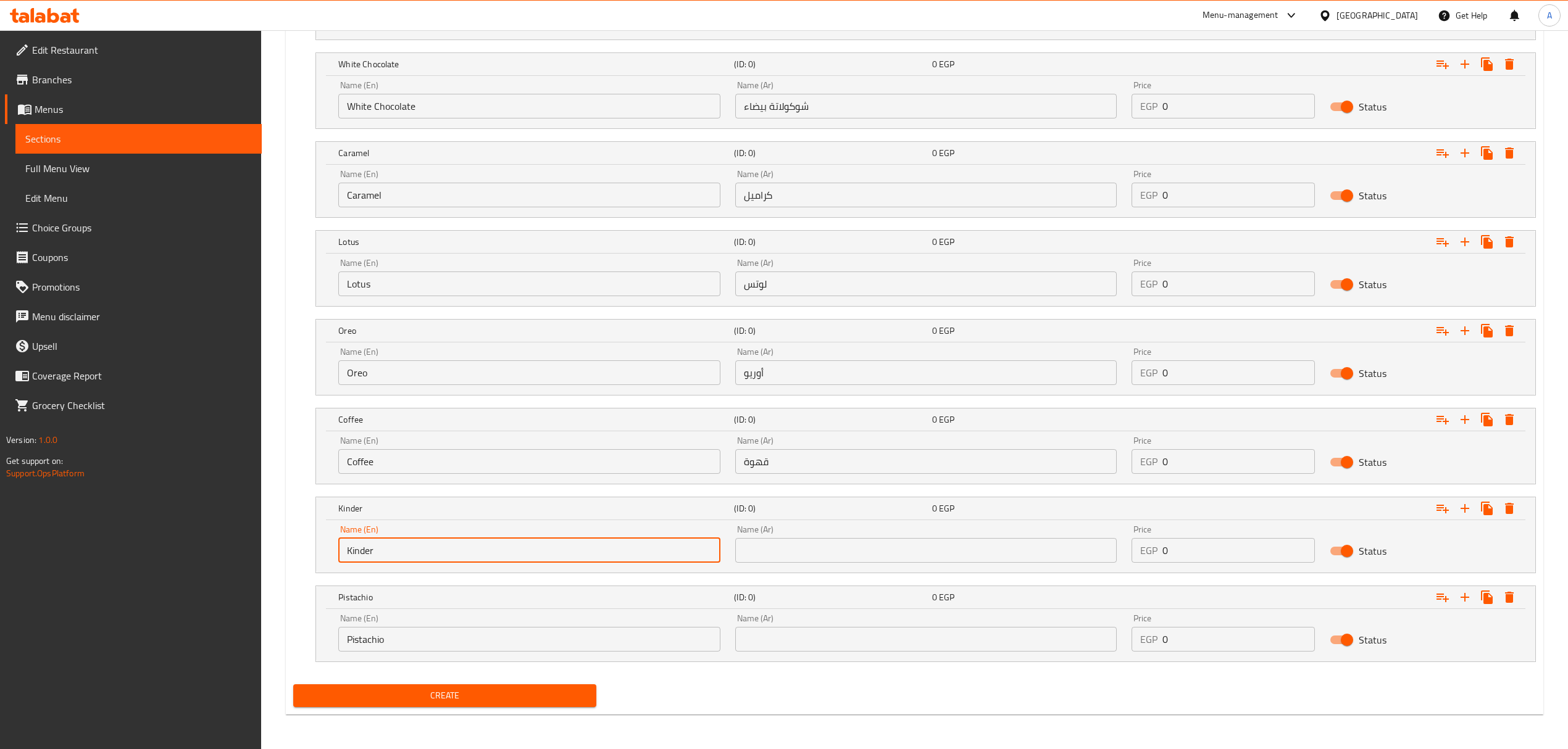
click at [438, 560] on input "Kinder" at bounding box center [529, 551] width 382 height 25
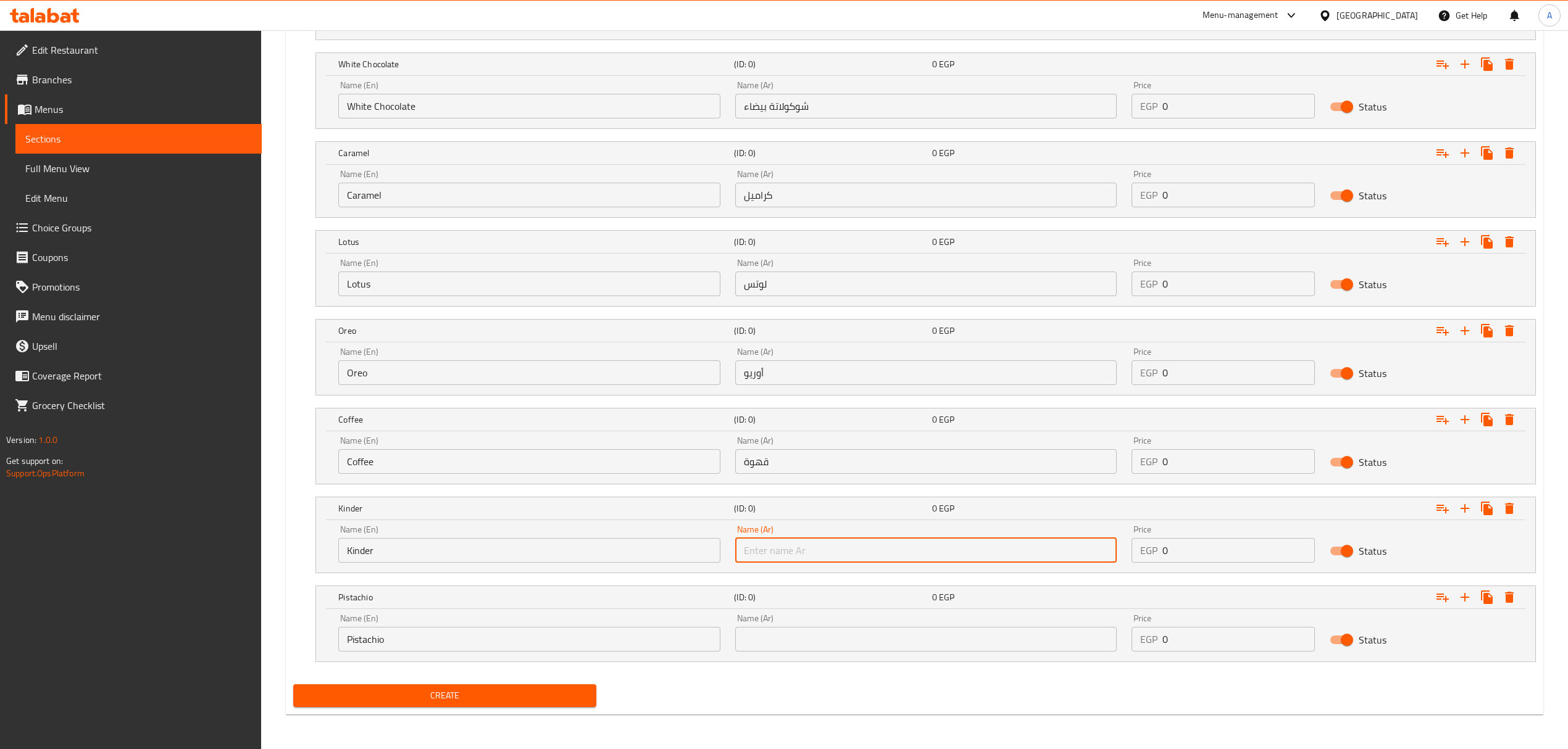
click at [784, 548] on input "text" at bounding box center [926, 551] width 382 height 25
paste input "كيندر"
type input "كيندر"
click at [435, 650] on input "Pistachio" at bounding box center [529, 639] width 382 height 25
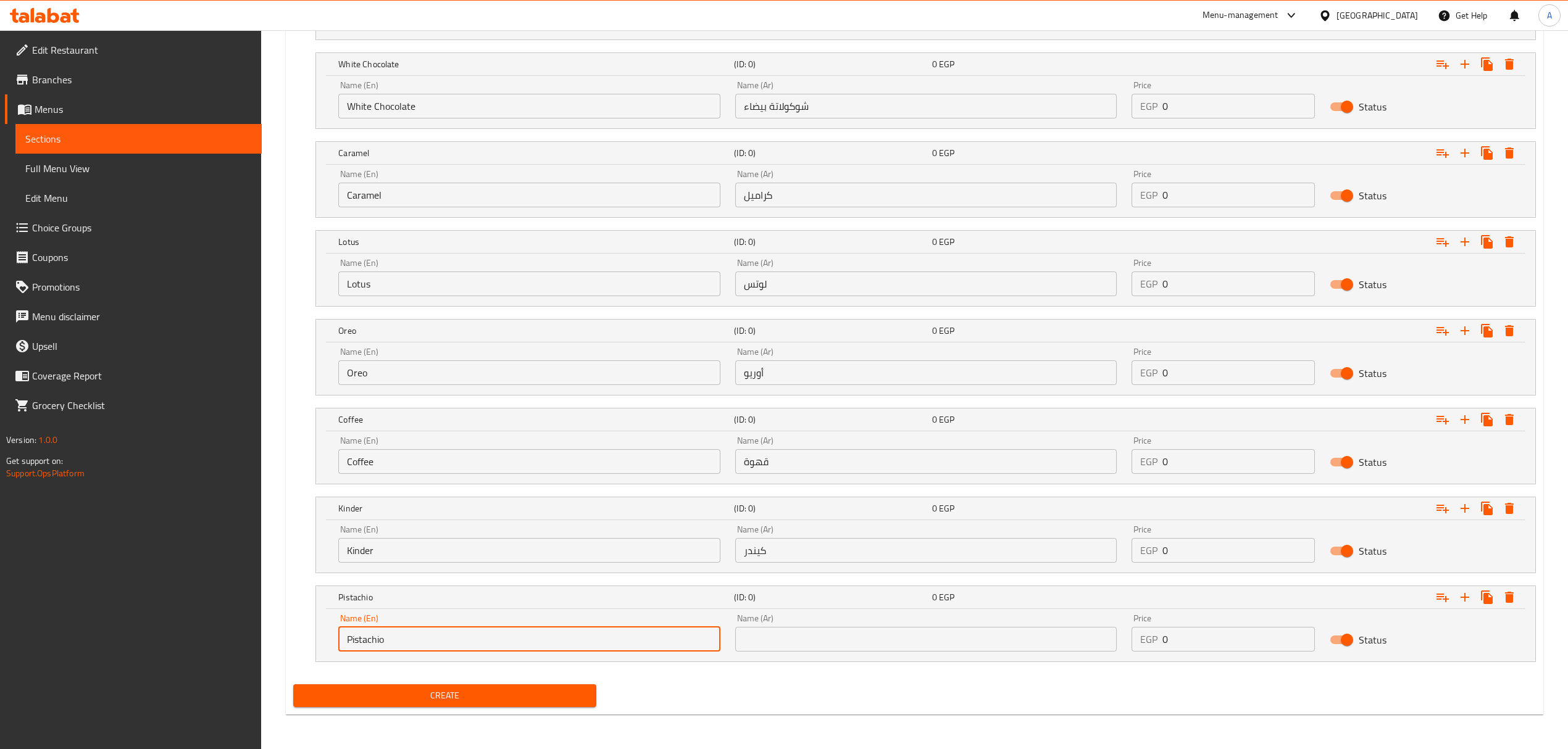
click at [435, 650] on input "Pistachio" at bounding box center [529, 639] width 382 height 25
click at [939, 640] on input "text" at bounding box center [926, 639] width 382 height 25
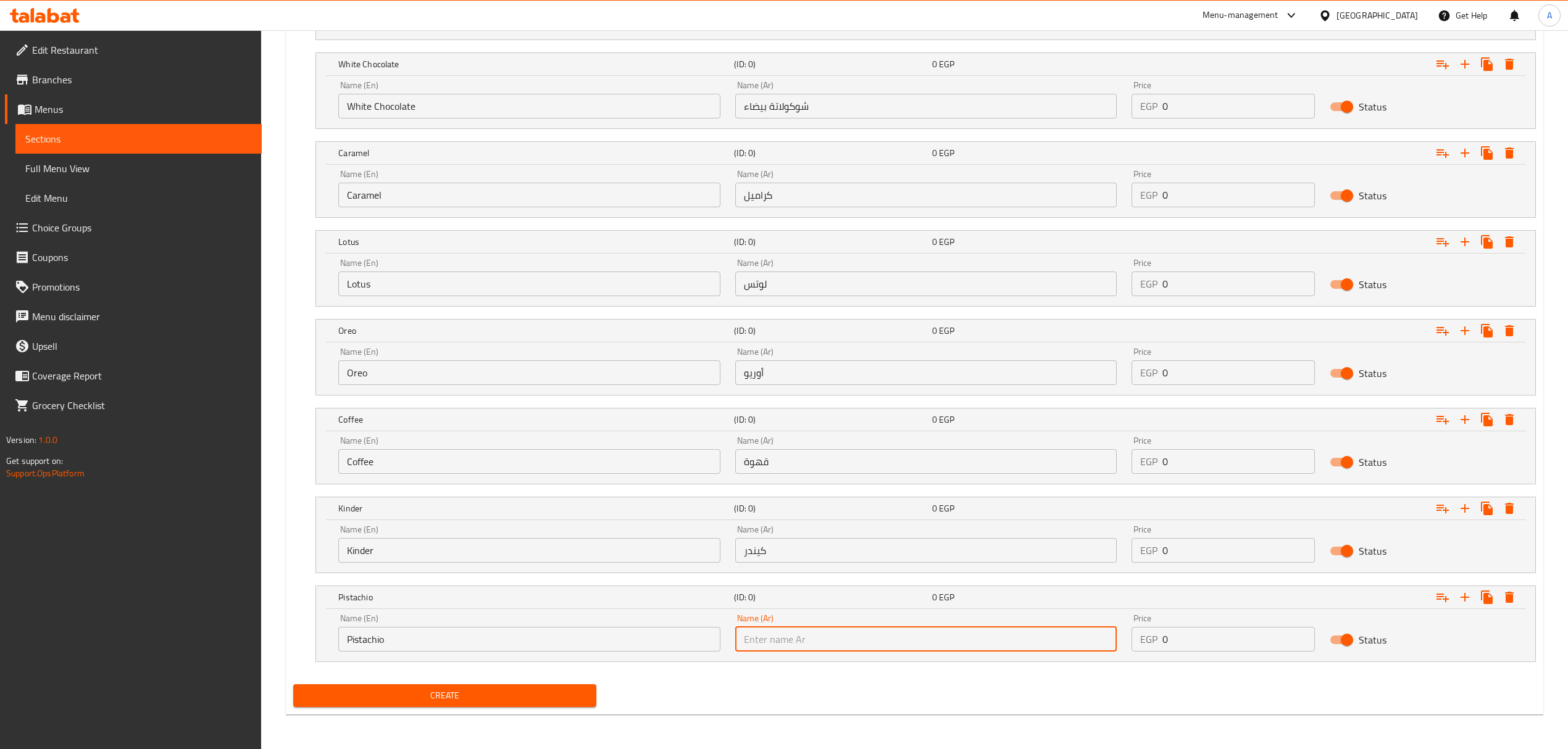
paste input "فستق"
type input "فستق"
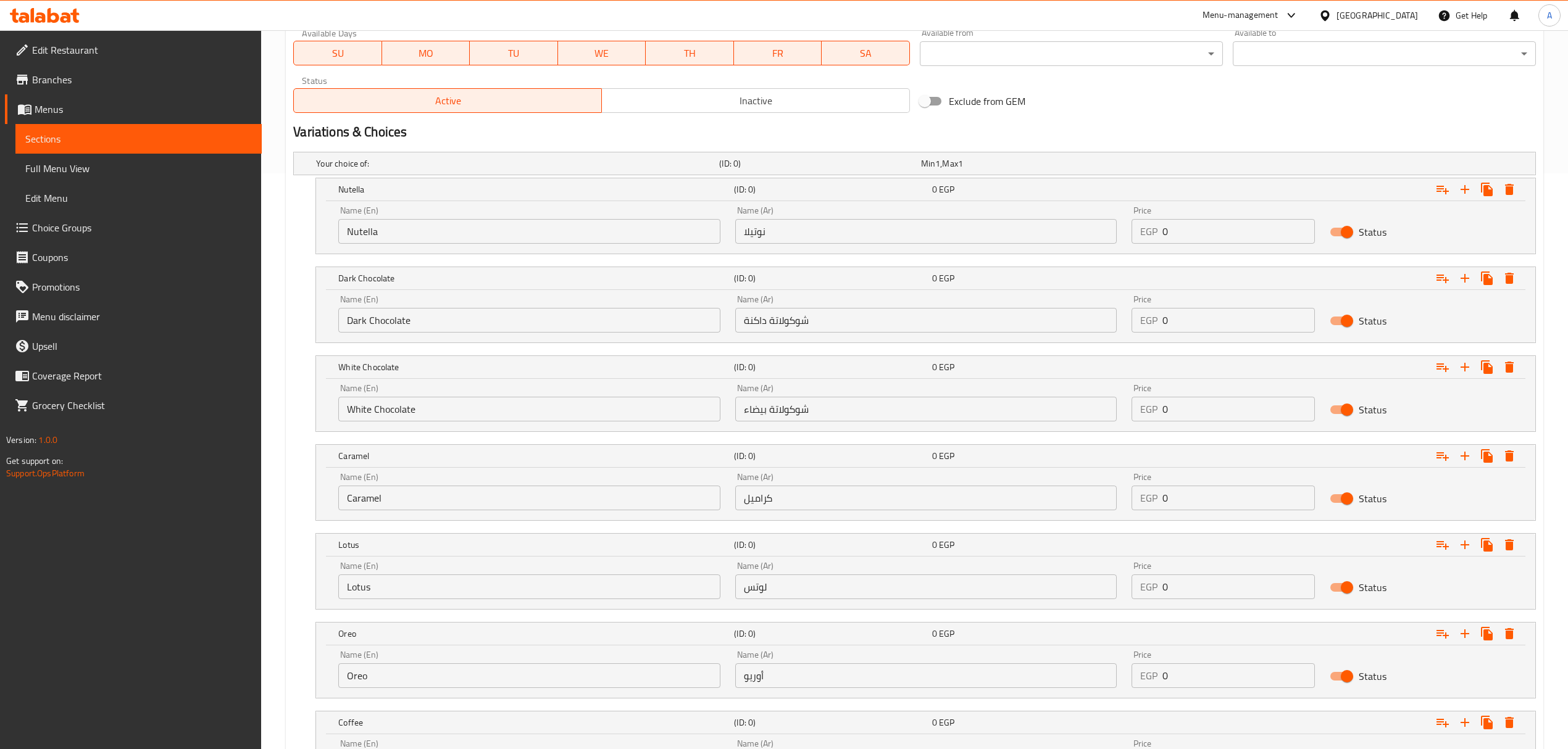
scroll to position [553, 0]
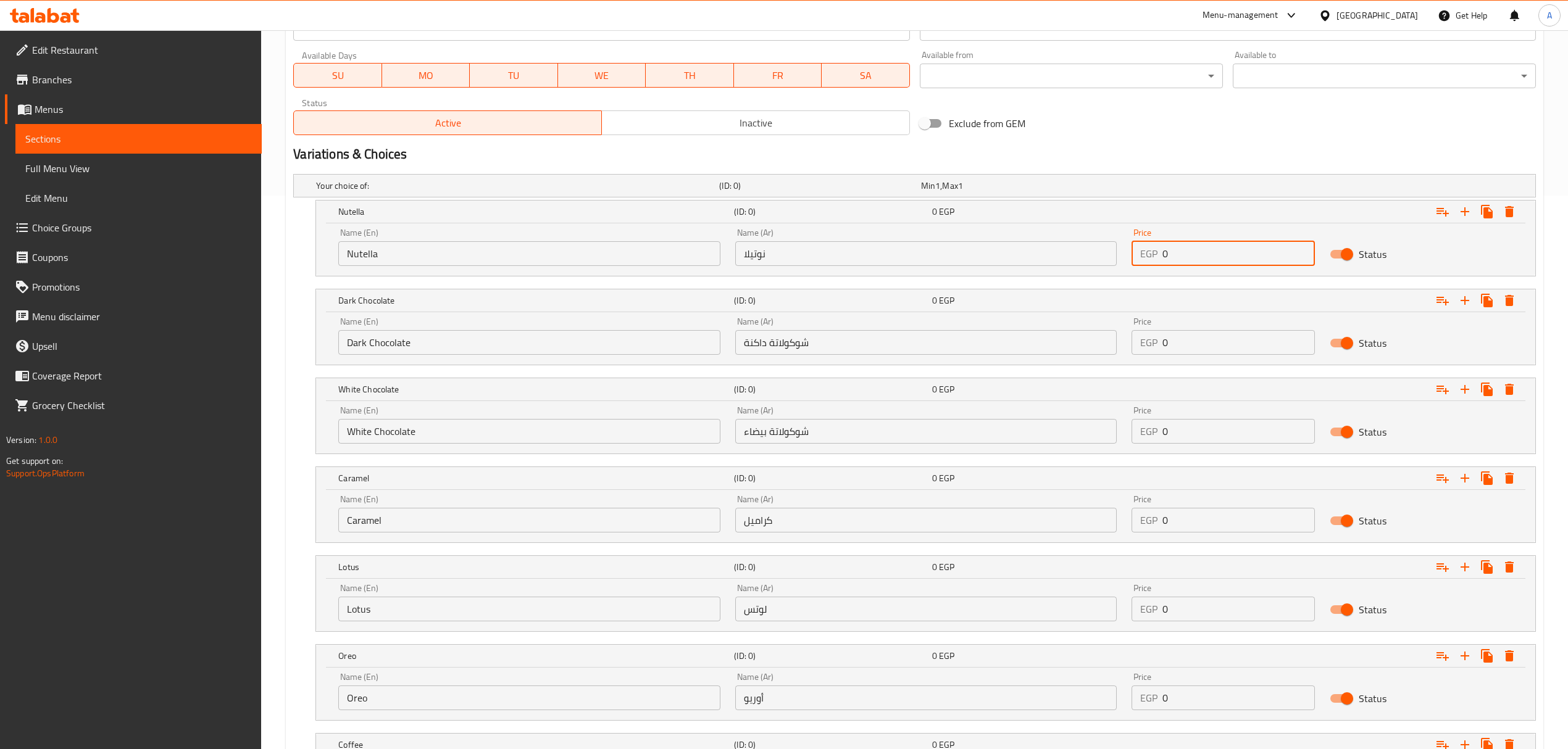
drag, startPoint x: 1179, startPoint y: 265, endPoint x: 1156, endPoint y: 257, distance: 24.4
click at [1156, 257] on div "EGP 0 Price" at bounding box center [1223, 254] width 183 height 25
drag, startPoint x: 1171, startPoint y: 262, endPoint x: 1147, endPoint y: 254, distance: 25.3
click at [1147, 254] on div "EGP 99 Price" at bounding box center [1223, 254] width 183 height 25
type input "99"
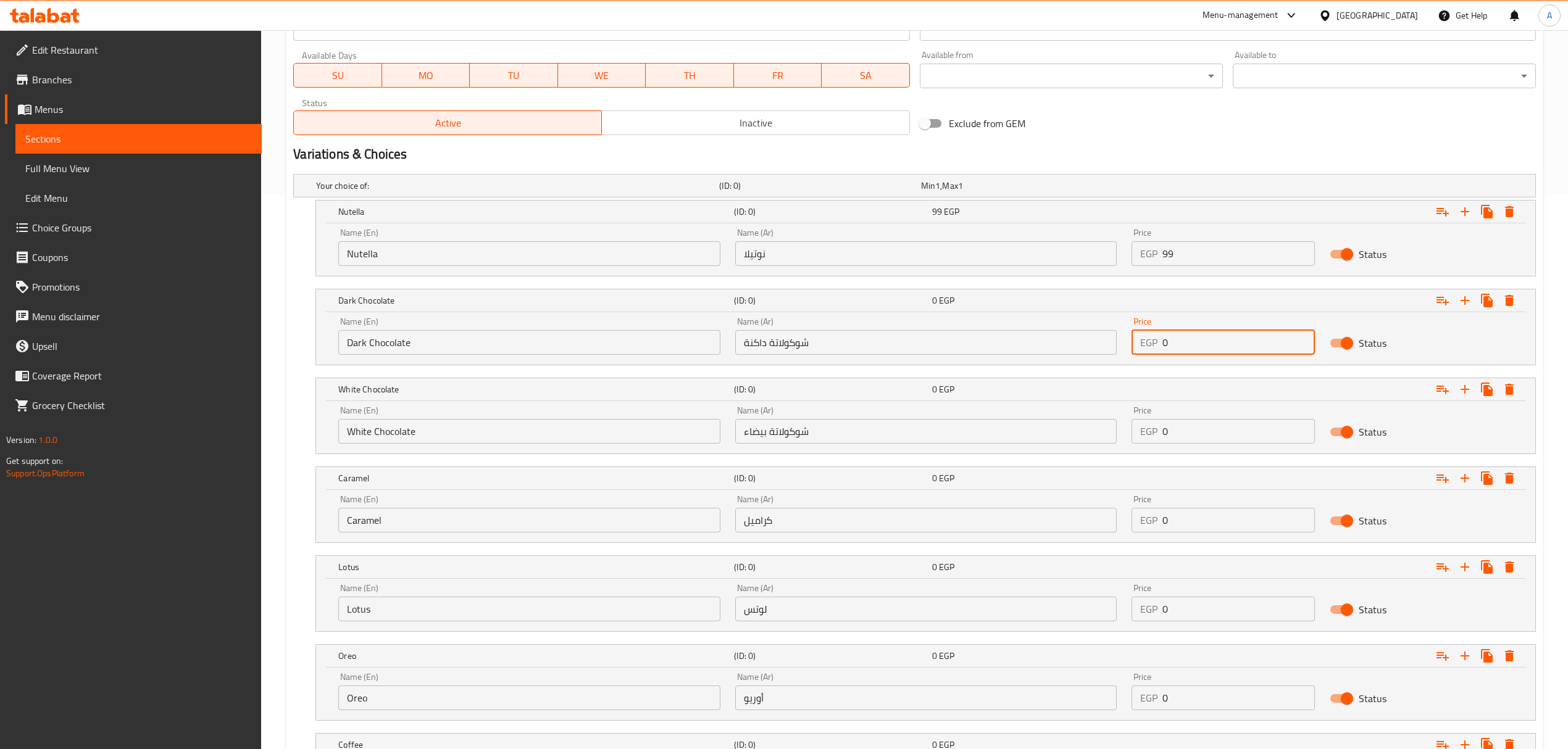
drag, startPoint x: 1201, startPoint y: 346, endPoint x: 1153, endPoint y: 344, distance: 48.0
click at [1153, 344] on div "EGP 0 Price" at bounding box center [1223, 342] width 183 height 25
paste input "99"
type input "99"
click at [1183, 457] on nav at bounding box center [914, 462] width 1243 height 10
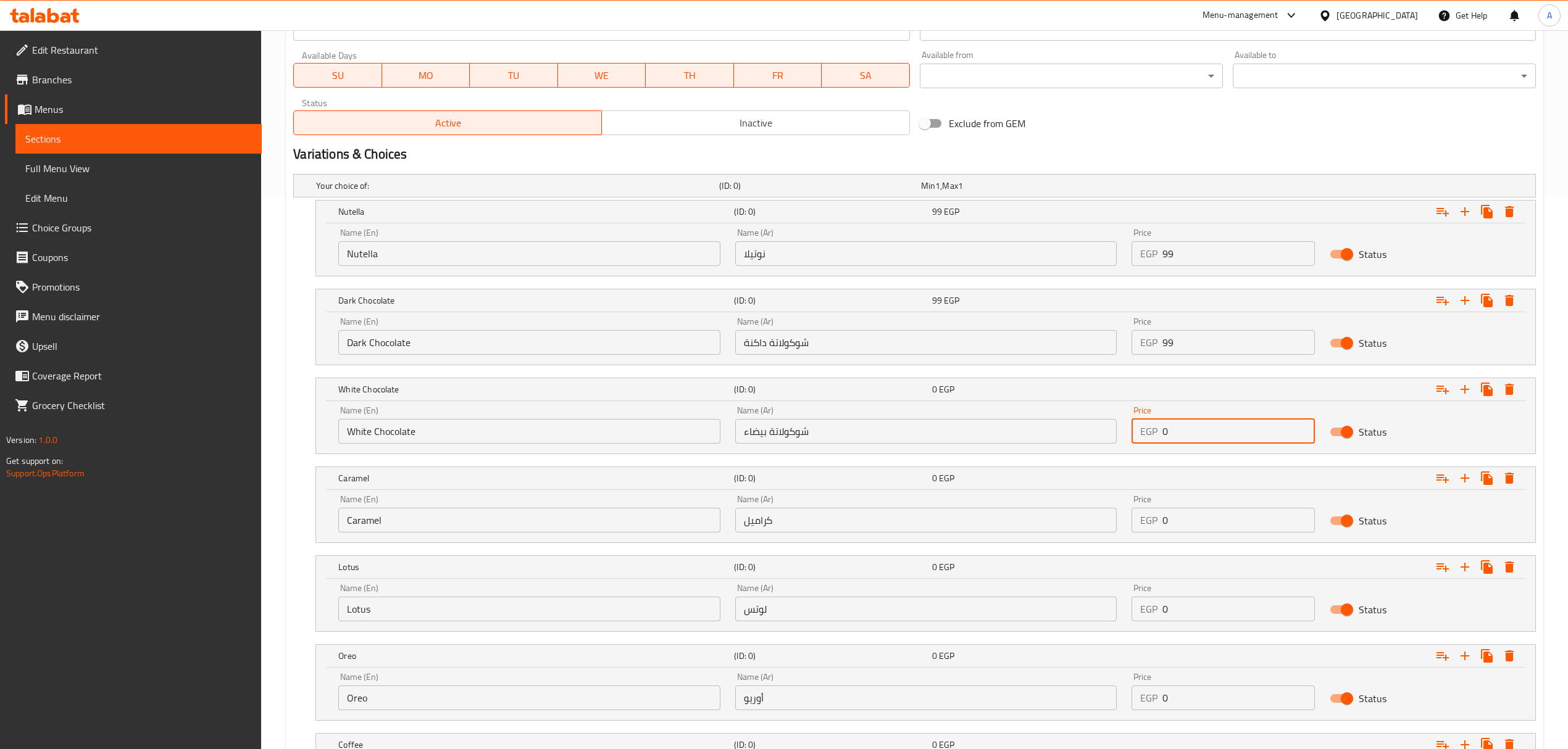
drag, startPoint x: 1183, startPoint y: 441, endPoint x: 1151, endPoint y: 432, distance: 33.2
click at [1151, 432] on div "EGP 0 Price" at bounding box center [1223, 432] width 183 height 25
paste input "99"
type input "99"
drag, startPoint x: 1201, startPoint y: 512, endPoint x: 1152, endPoint y: 500, distance: 50.4
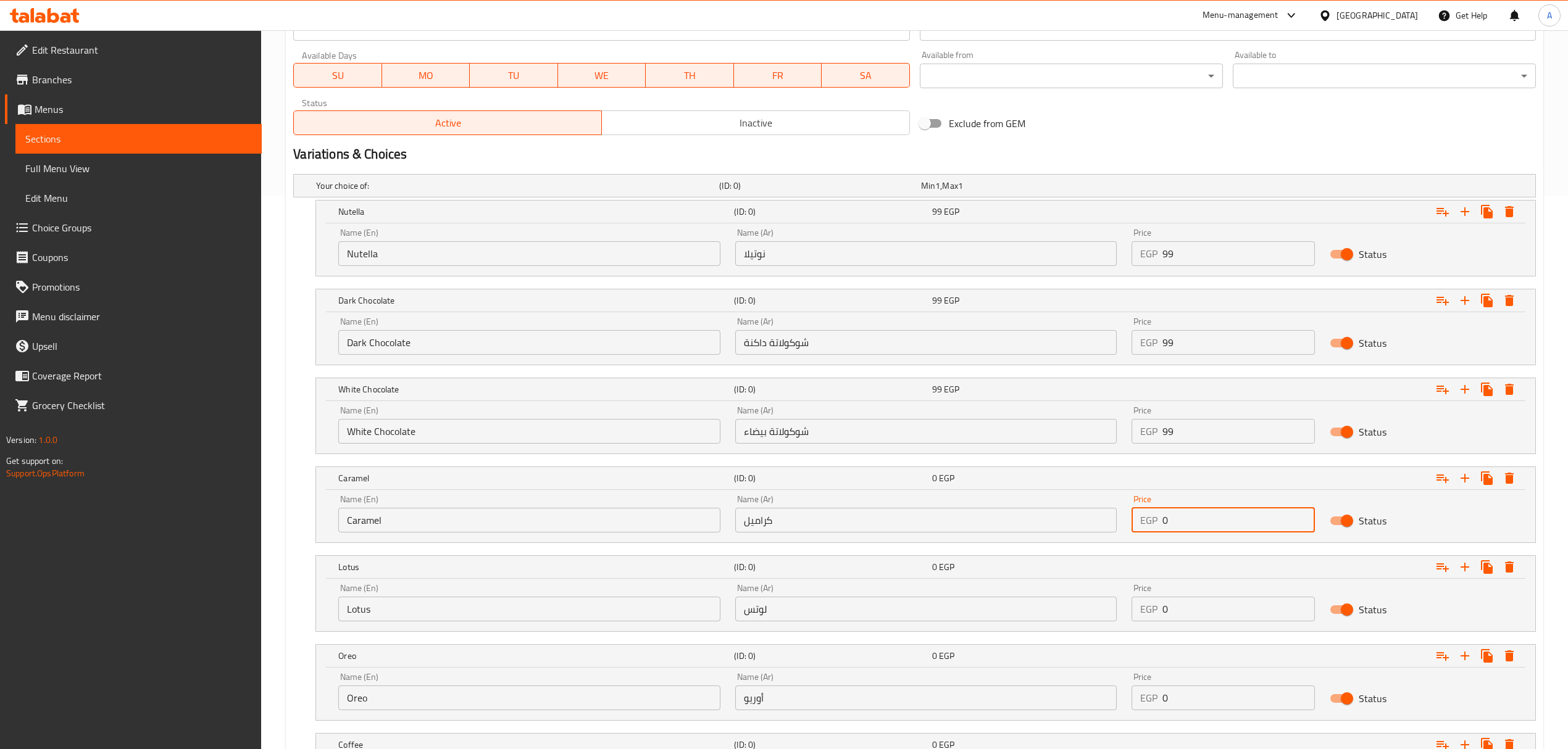
click at [1152, 500] on div "Price EGP 0 Price" at bounding box center [1223, 513] width 183 height 37
paste input "99"
type input "99"
drag, startPoint x: 1191, startPoint y: 612, endPoint x: 1163, endPoint y: 603, distance: 29.4
click at [1163, 603] on input "0" at bounding box center [1238, 609] width 153 height 25
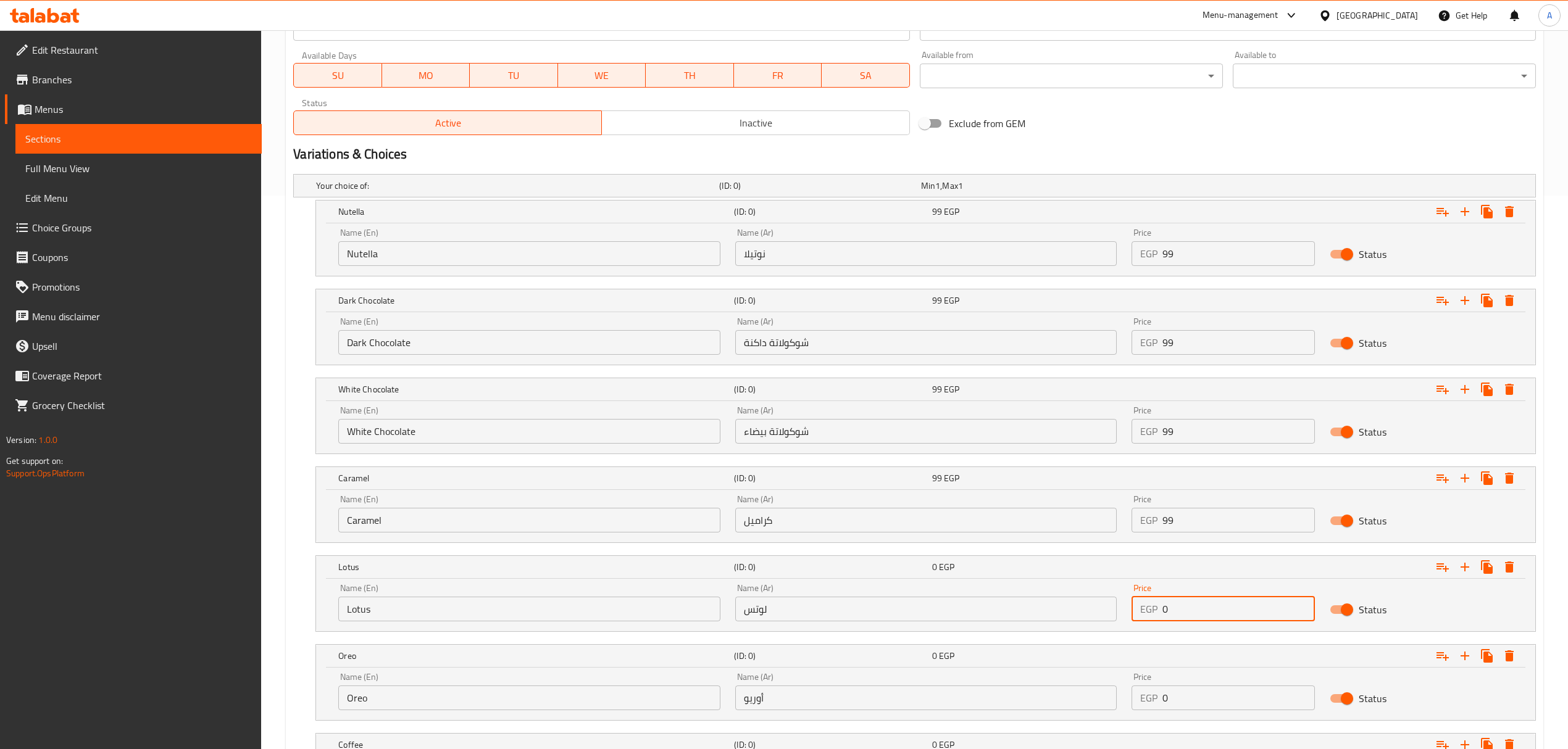
paste input "99"
type input "99"
click at [284, 600] on div "Home / Restaurants management / Menus / Sections / item / create Cheesecakes se…" at bounding box center [914, 275] width 1307 height 1597
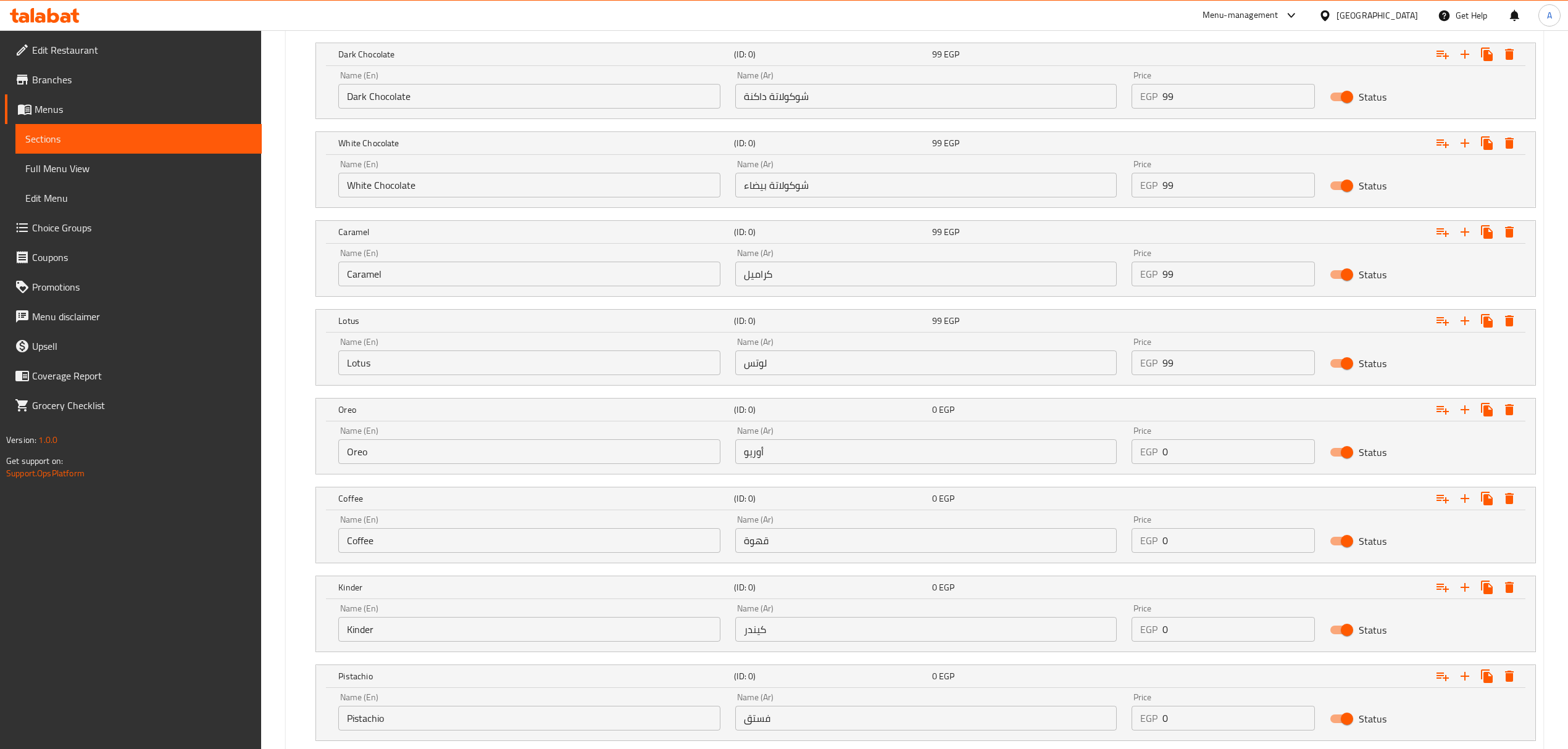
scroll to position [800, 0]
drag, startPoint x: 1198, startPoint y: 457, endPoint x: 1143, endPoint y: 440, distance: 57.6
click at [1143, 440] on div "Price EGP 0 Price" at bounding box center [1223, 444] width 183 height 37
type input "110"
drag, startPoint x: 1201, startPoint y: 532, endPoint x: 1158, endPoint y: 537, distance: 43.3
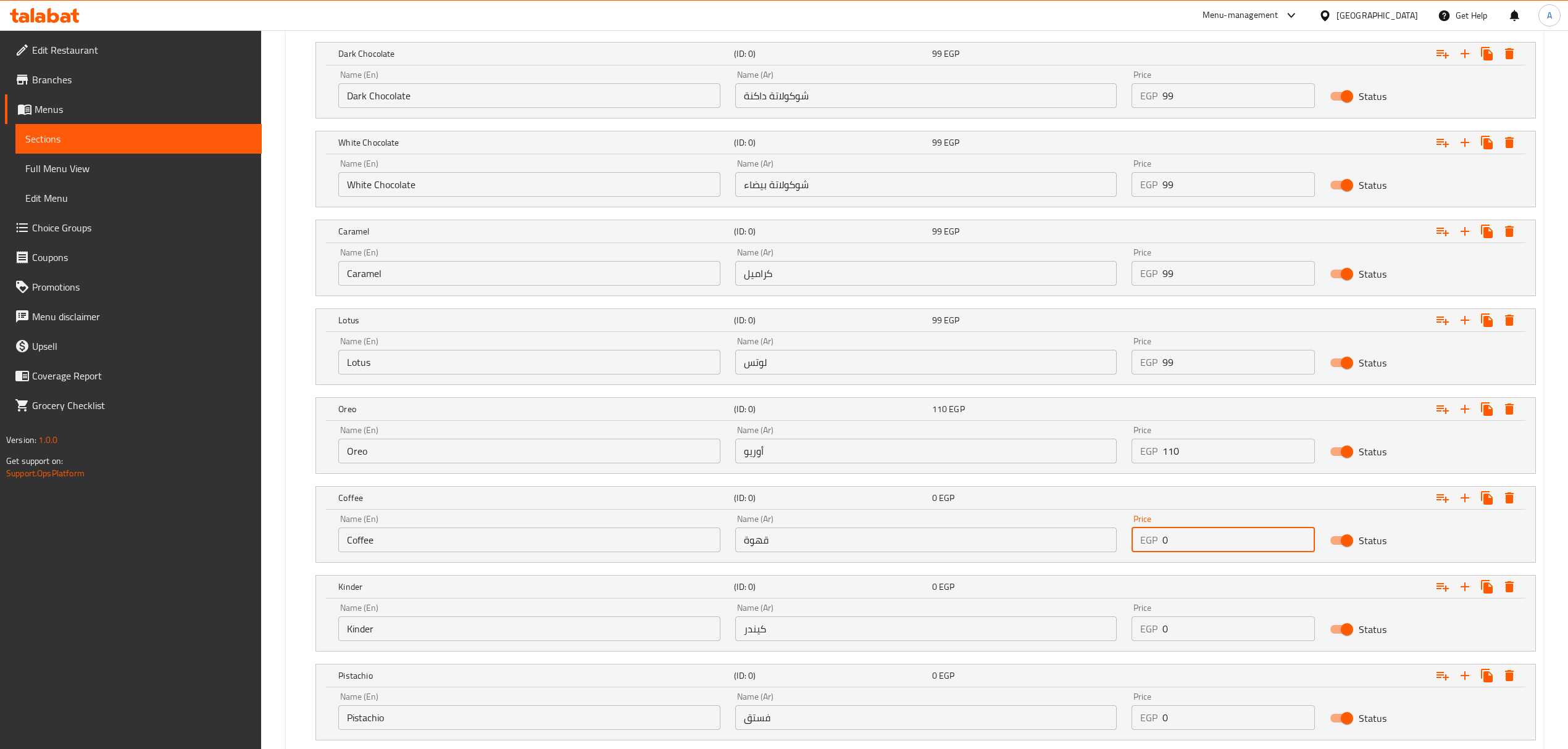
click at [1158, 537] on div "EGP 0 Price" at bounding box center [1223, 540] width 183 height 25
type input "120"
drag, startPoint x: 1210, startPoint y: 634, endPoint x: 1151, endPoint y: 621, distance: 60.4
click at [1151, 621] on div "EGP 0 Price" at bounding box center [1223, 629] width 183 height 25
type input "125"
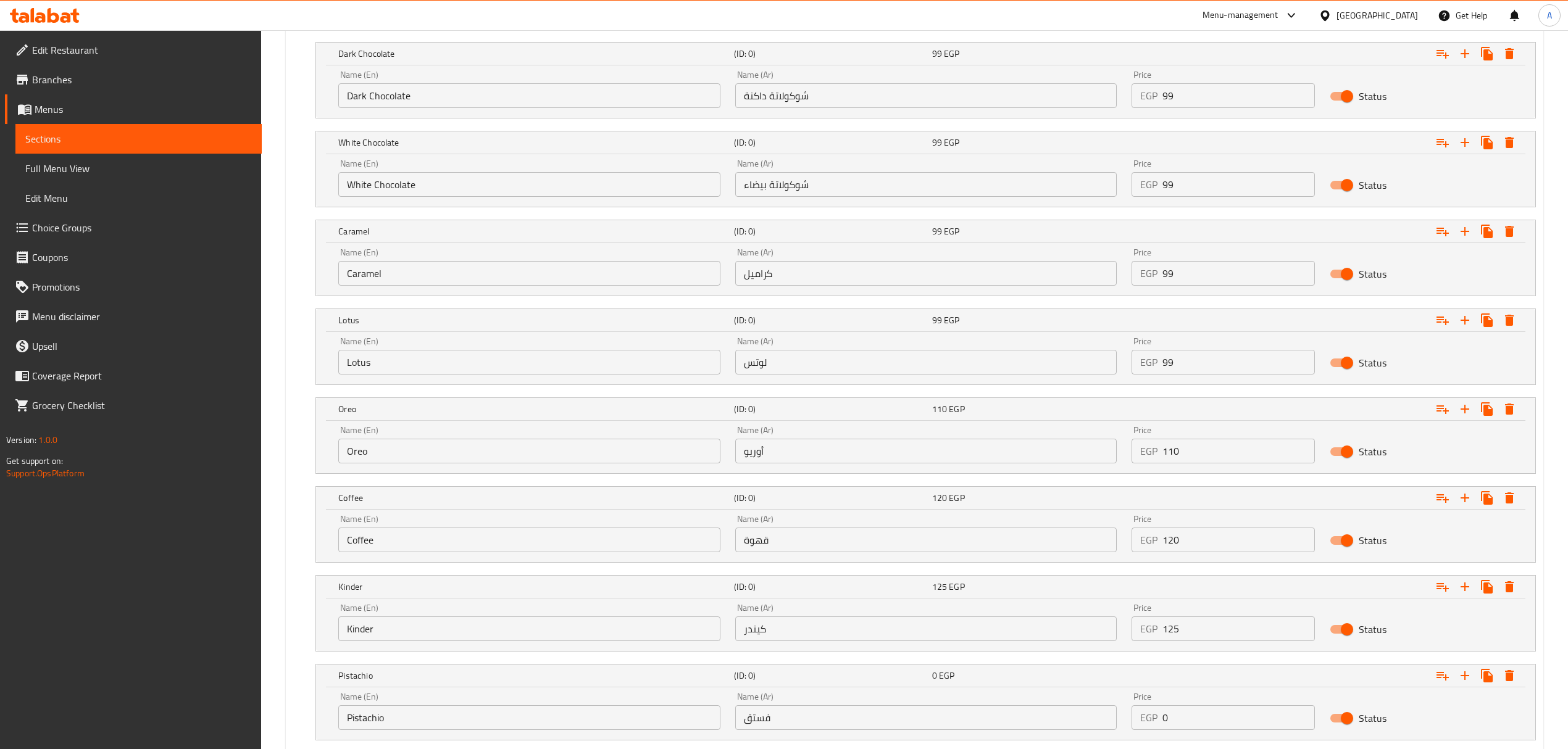
click at [286, 587] on div "Create new item Add item image Image Size: 1200 x 800 px / Image formats: jpg, …" at bounding box center [914, 56] width 1257 height 1473
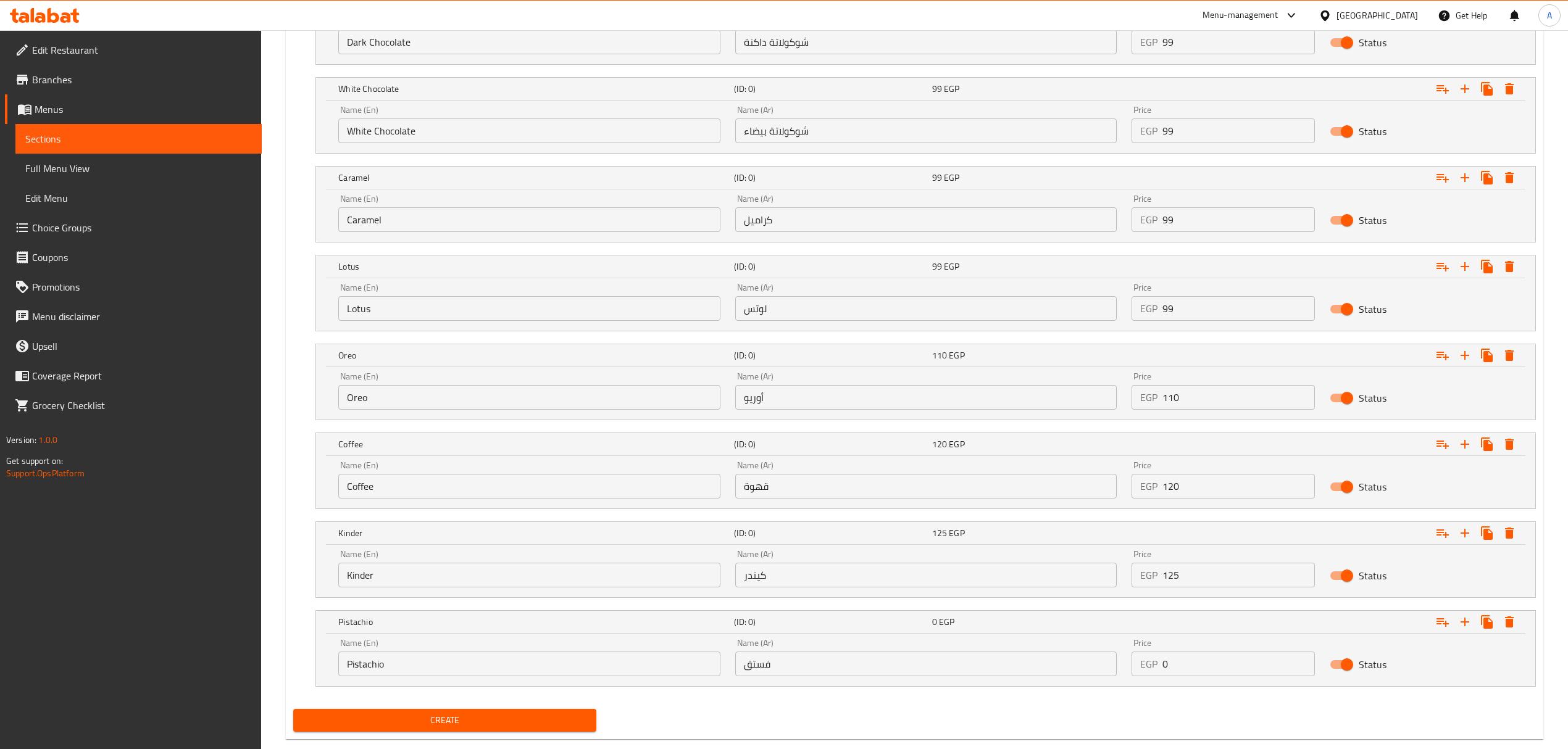
scroll to position [882, 0]
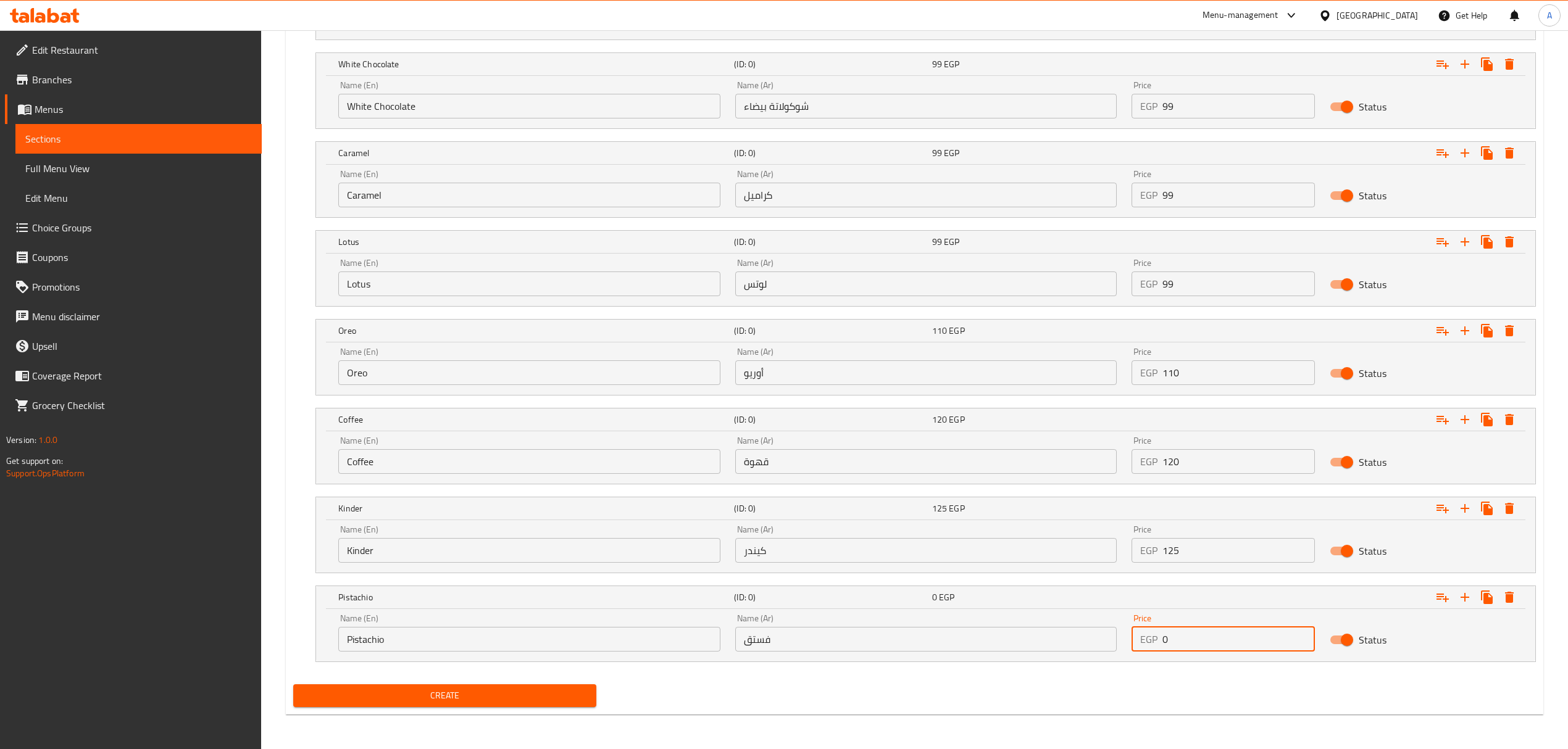
drag, startPoint x: 1215, startPoint y: 644, endPoint x: 1127, endPoint y: 637, distance: 88.3
click at [1127, 637] on div "Price EGP 0 Price" at bounding box center [1223, 632] width 198 height 52
type input "130"
click at [1169, 702] on div "Create" at bounding box center [914, 695] width 1252 height 32
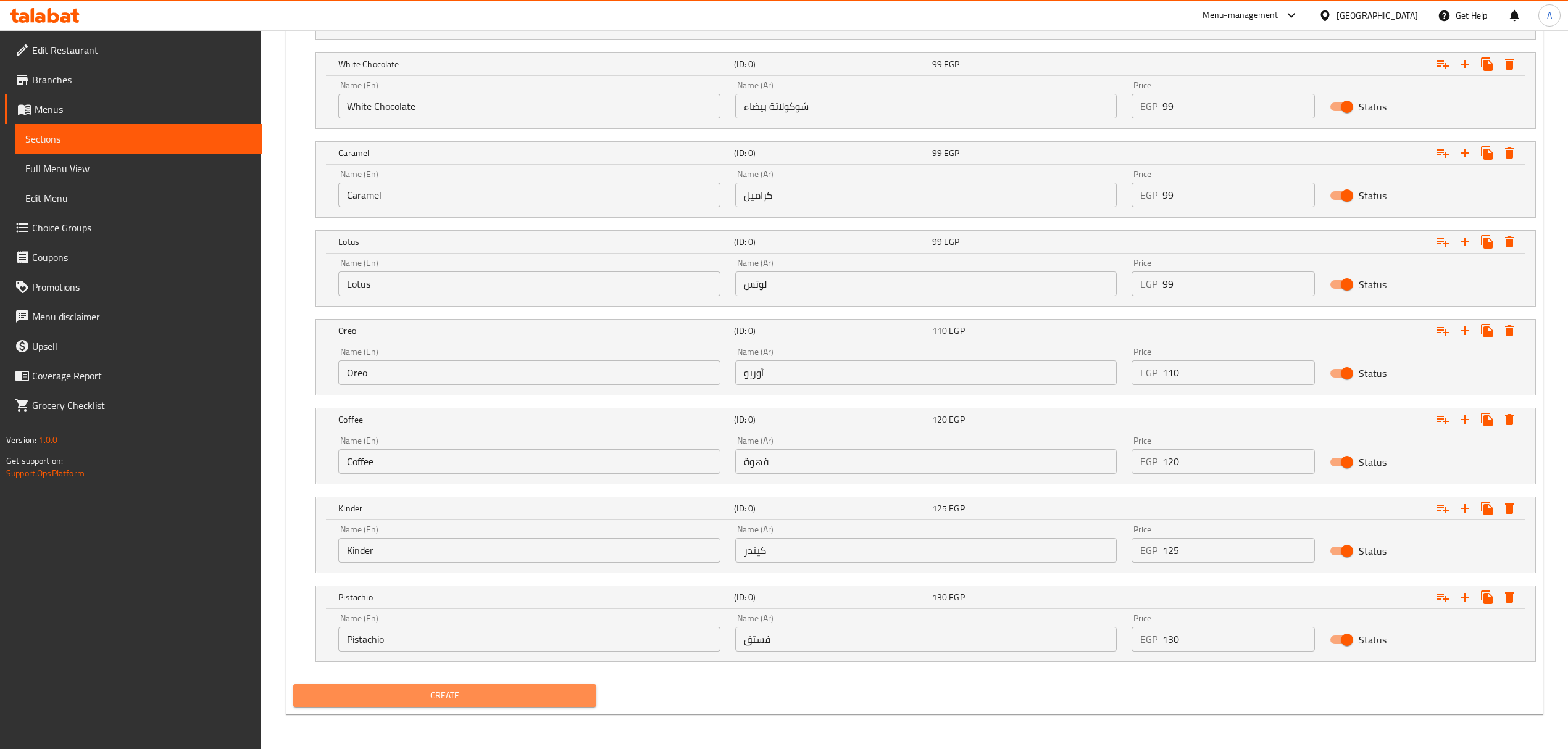
click at [472, 686] on button "Create" at bounding box center [445, 695] width 303 height 22
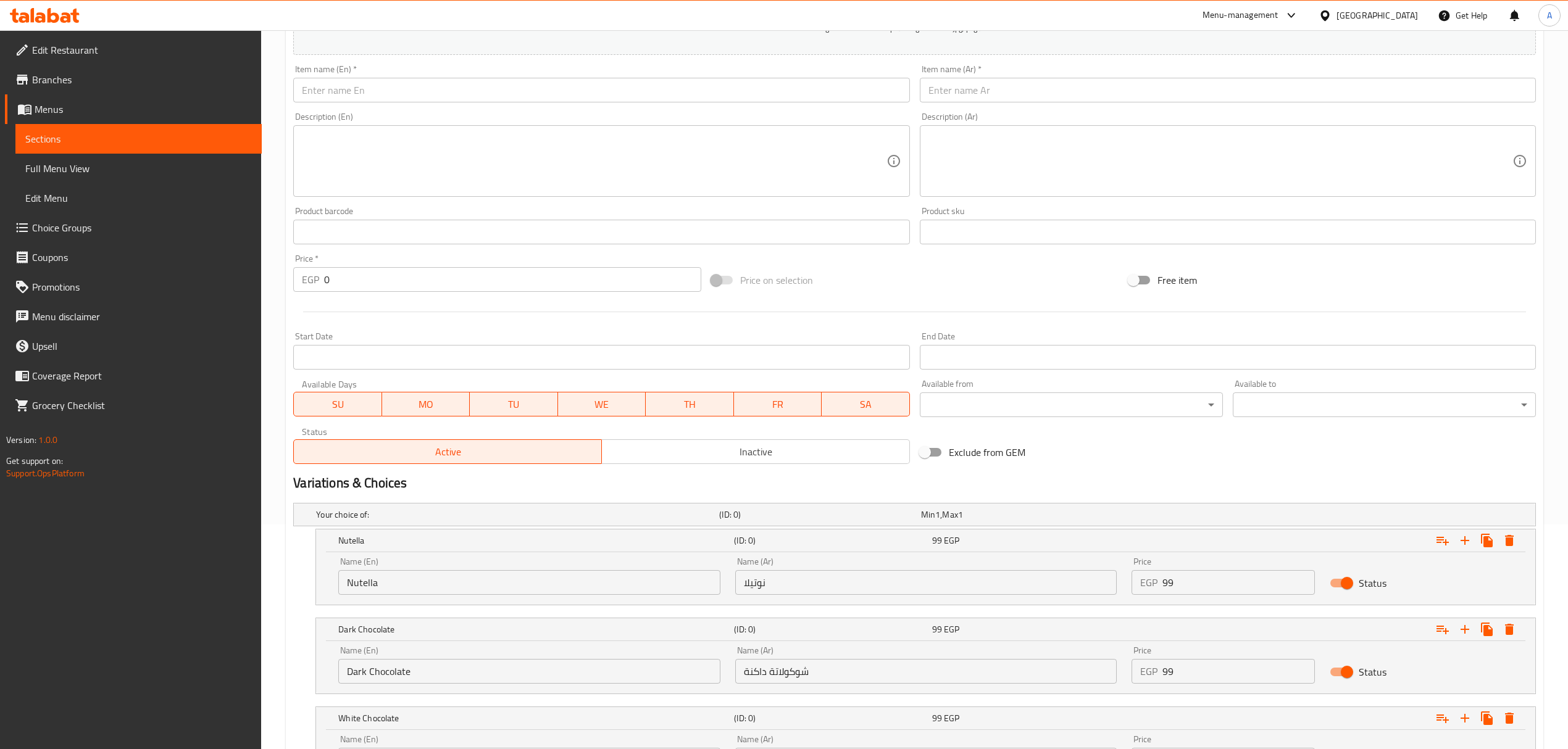
scroll to position [0, 0]
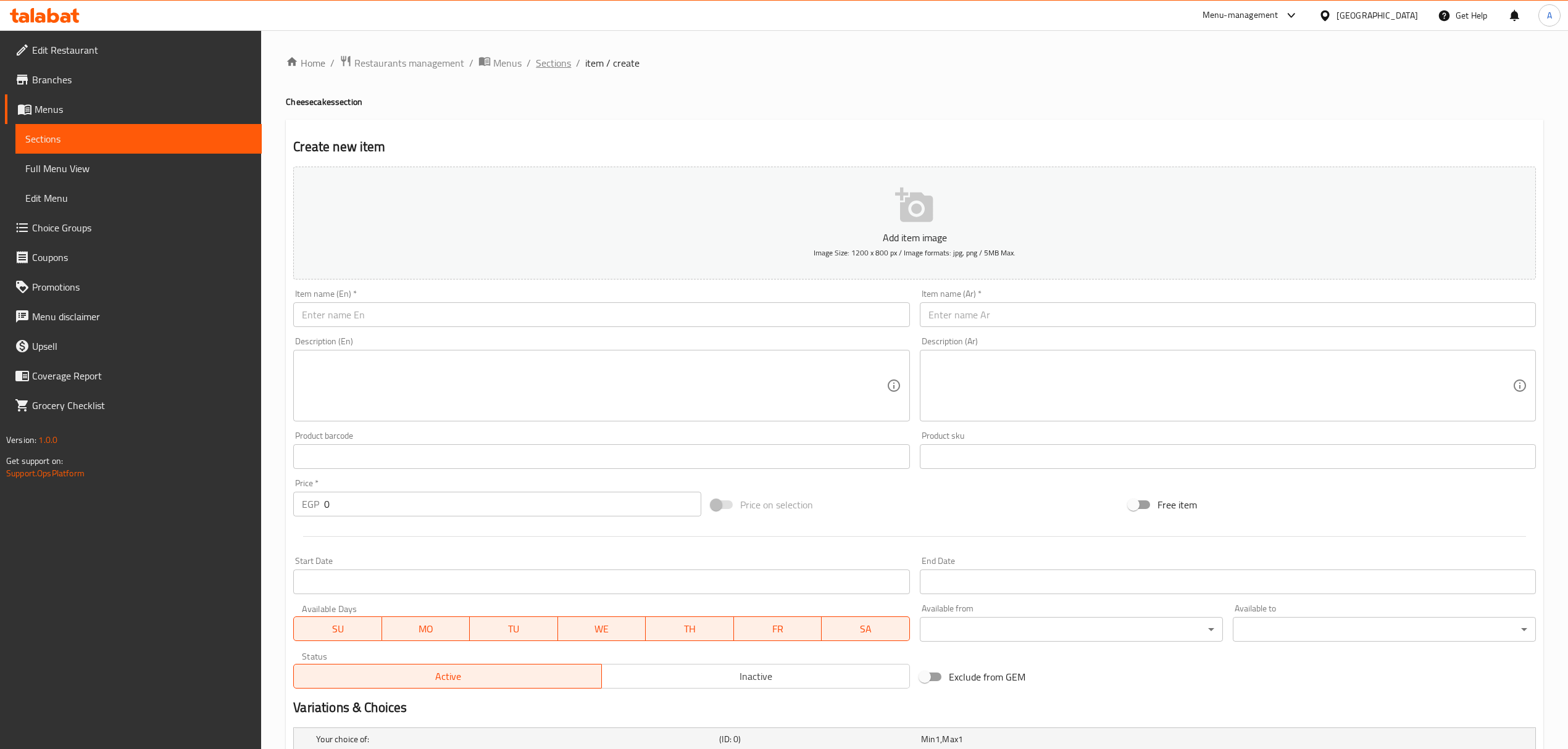
click at [563, 70] on span "Sections" at bounding box center [554, 63] width 35 height 15
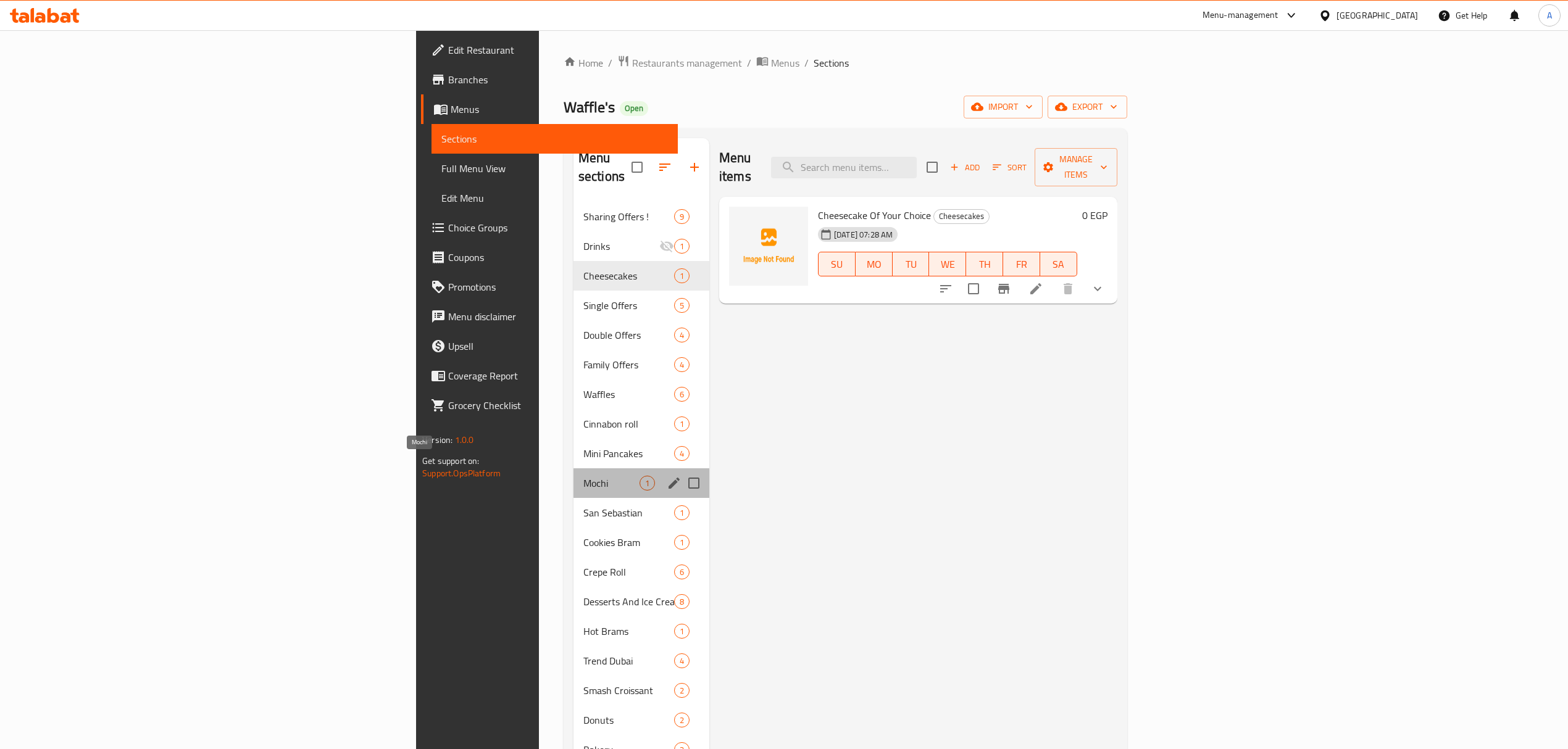
click at [584, 476] on span "Mochi" at bounding box center [611, 483] width 56 height 15
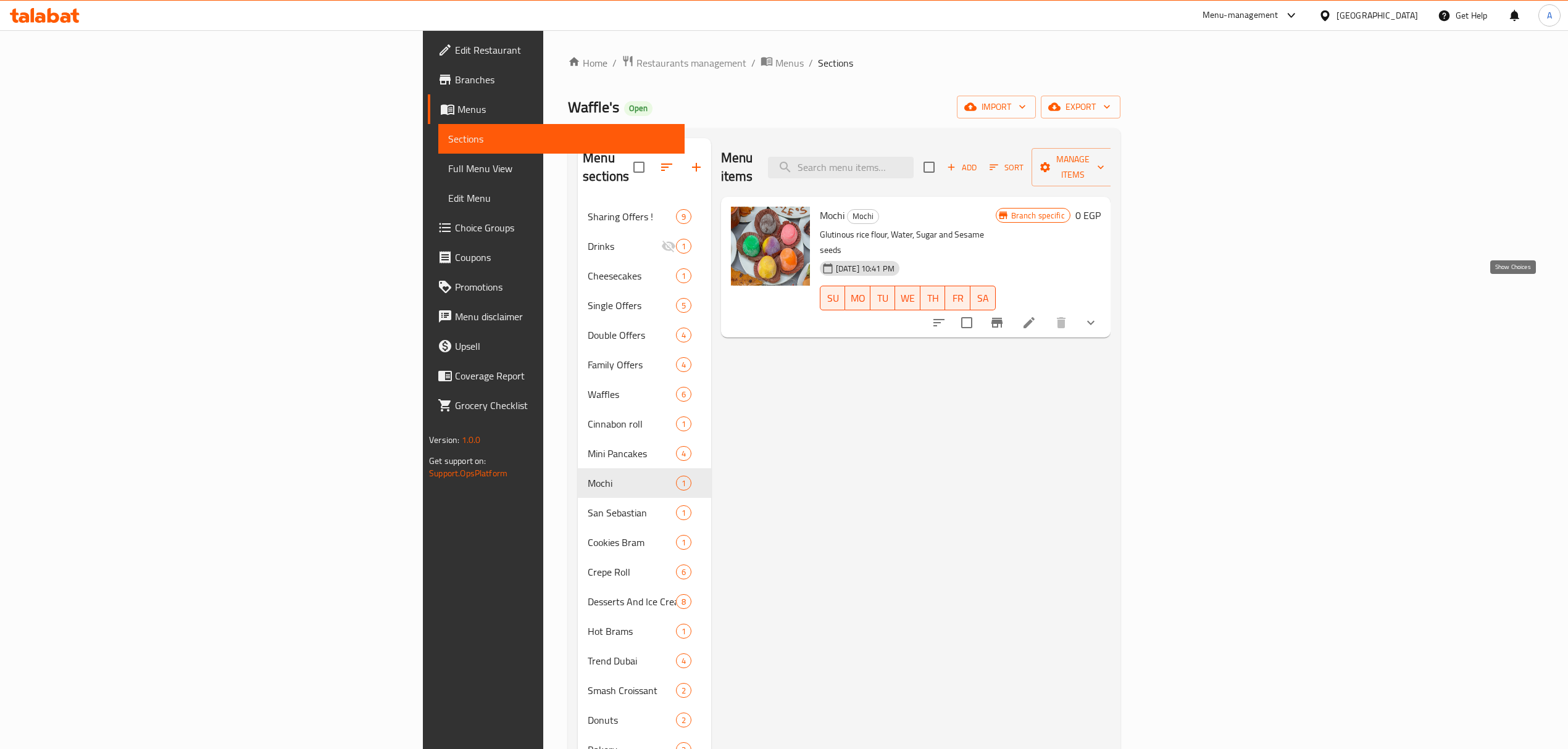
click at [1098, 315] on icon "show more" at bounding box center [1090, 322] width 15 height 15
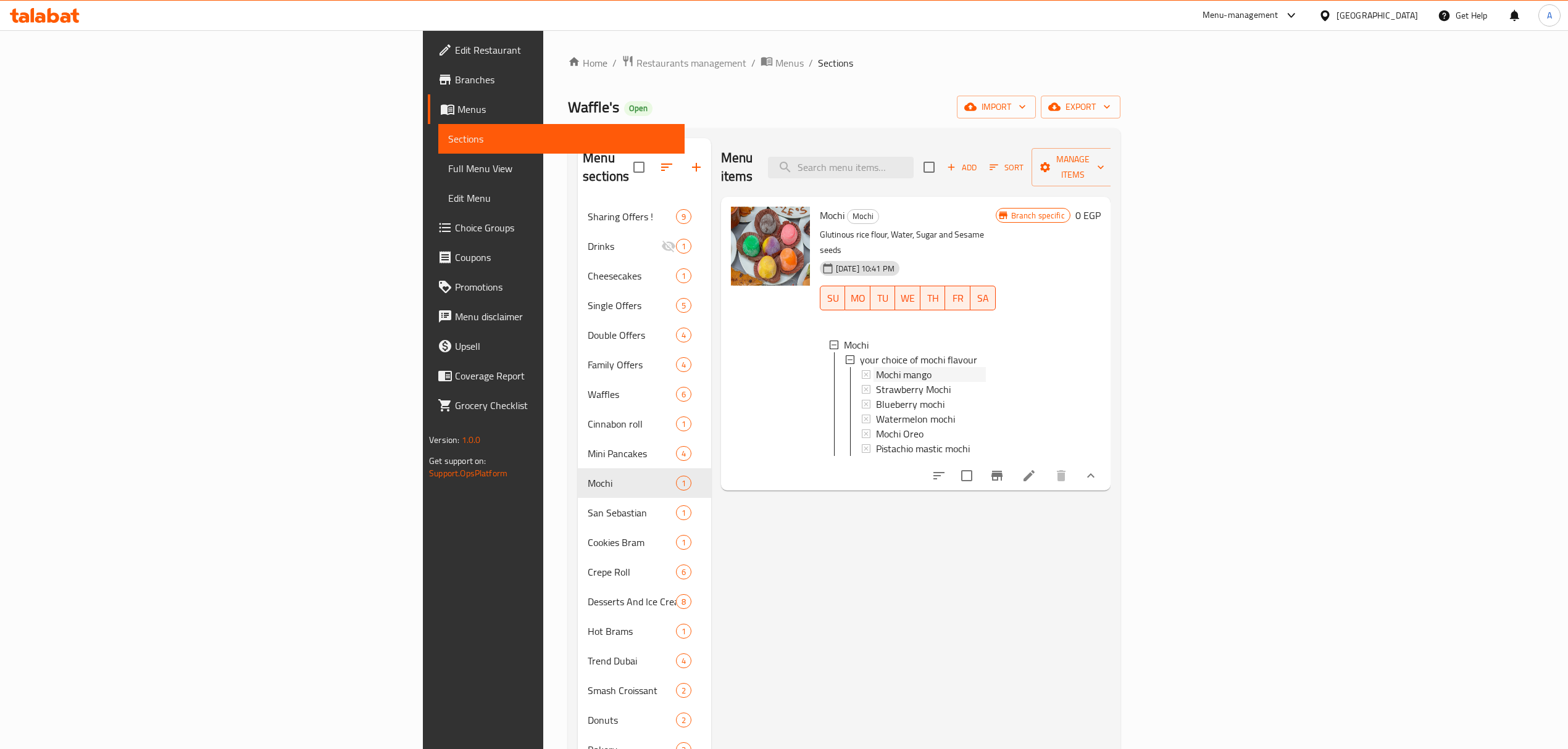
click at [876, 367] on div "Mochi mango" at bounding box center [931, 375] width 110 height 15
click at [1036, 468] on icon at bounding box center [1029, 476] width 15 height 15
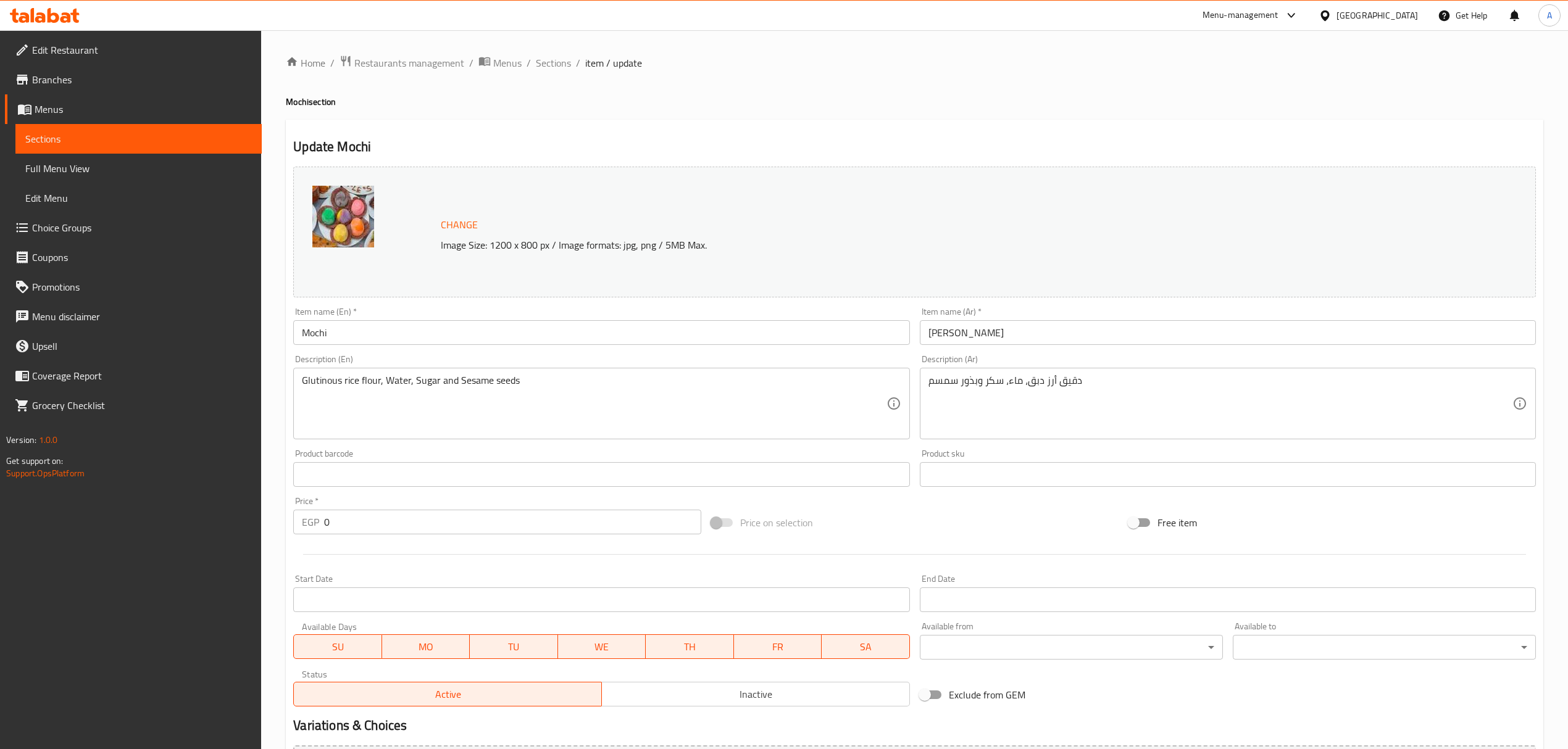
scroll to position [161, 0]
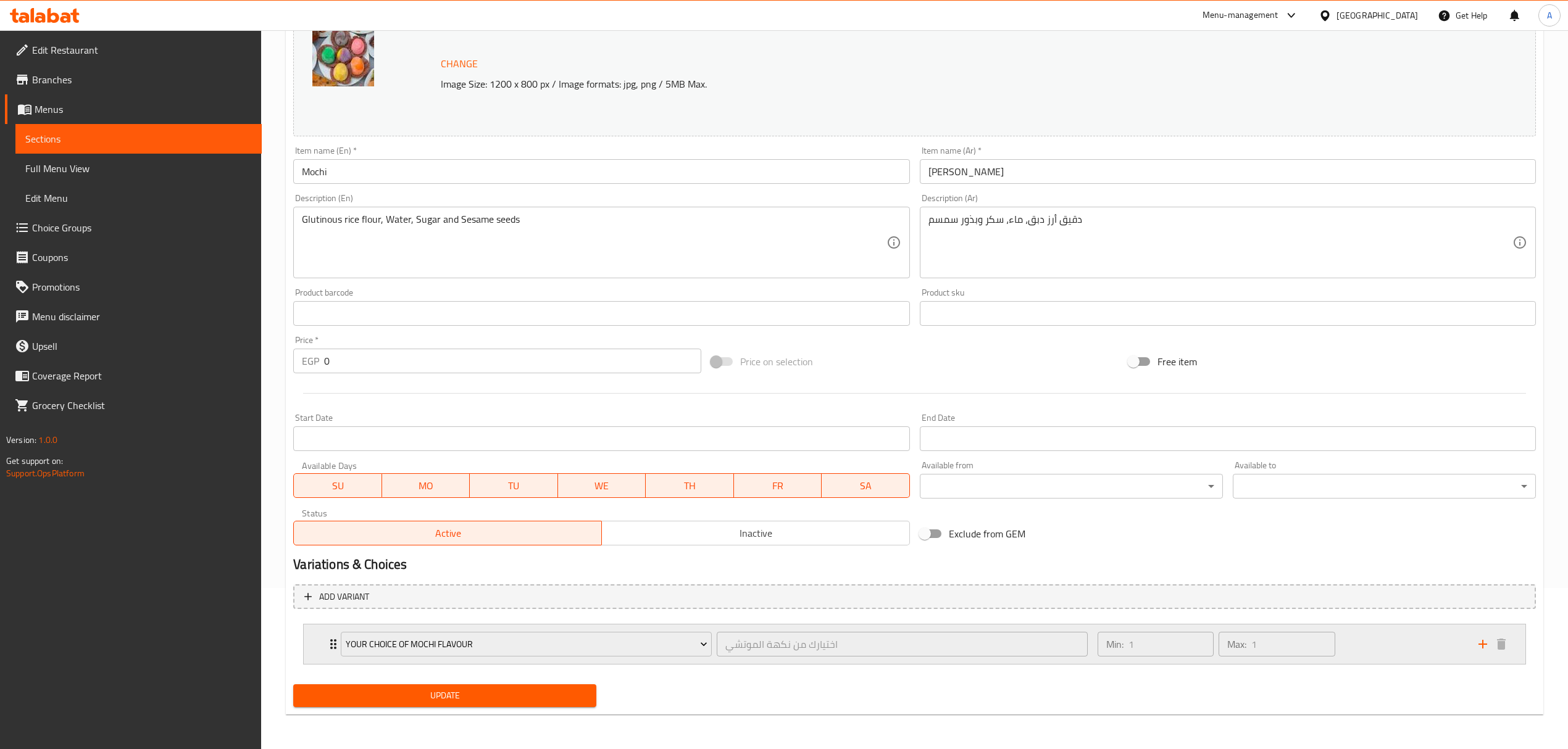
click at [1361, 644] on div "Min: 1 ​ Max: 1 ​" at bounding box center [1280, 643] width 381 height 39
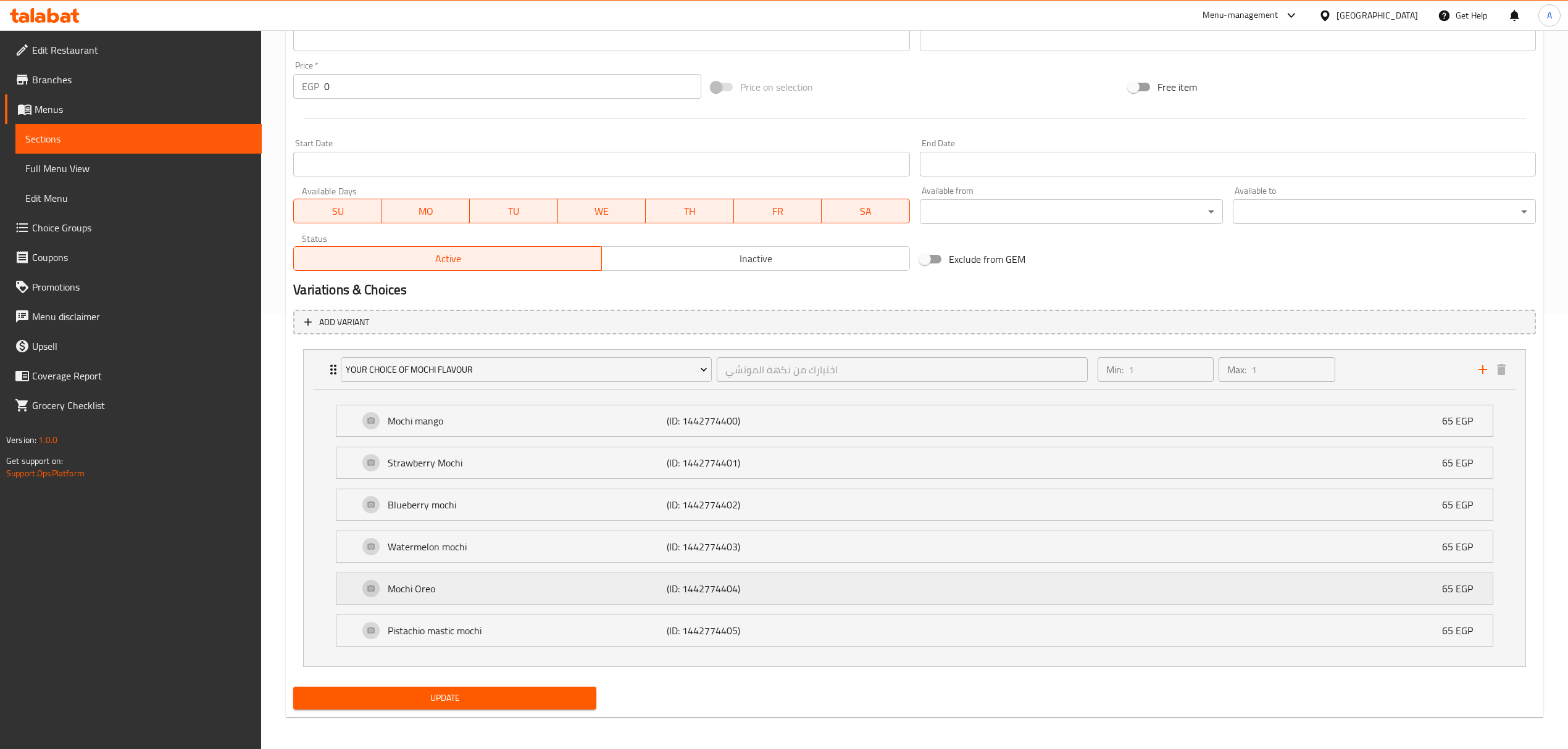
scroll to position [441, 0]
click at [132, 231] on span "Choice Groups" at bounding box center [143, 227] width 220 height 15
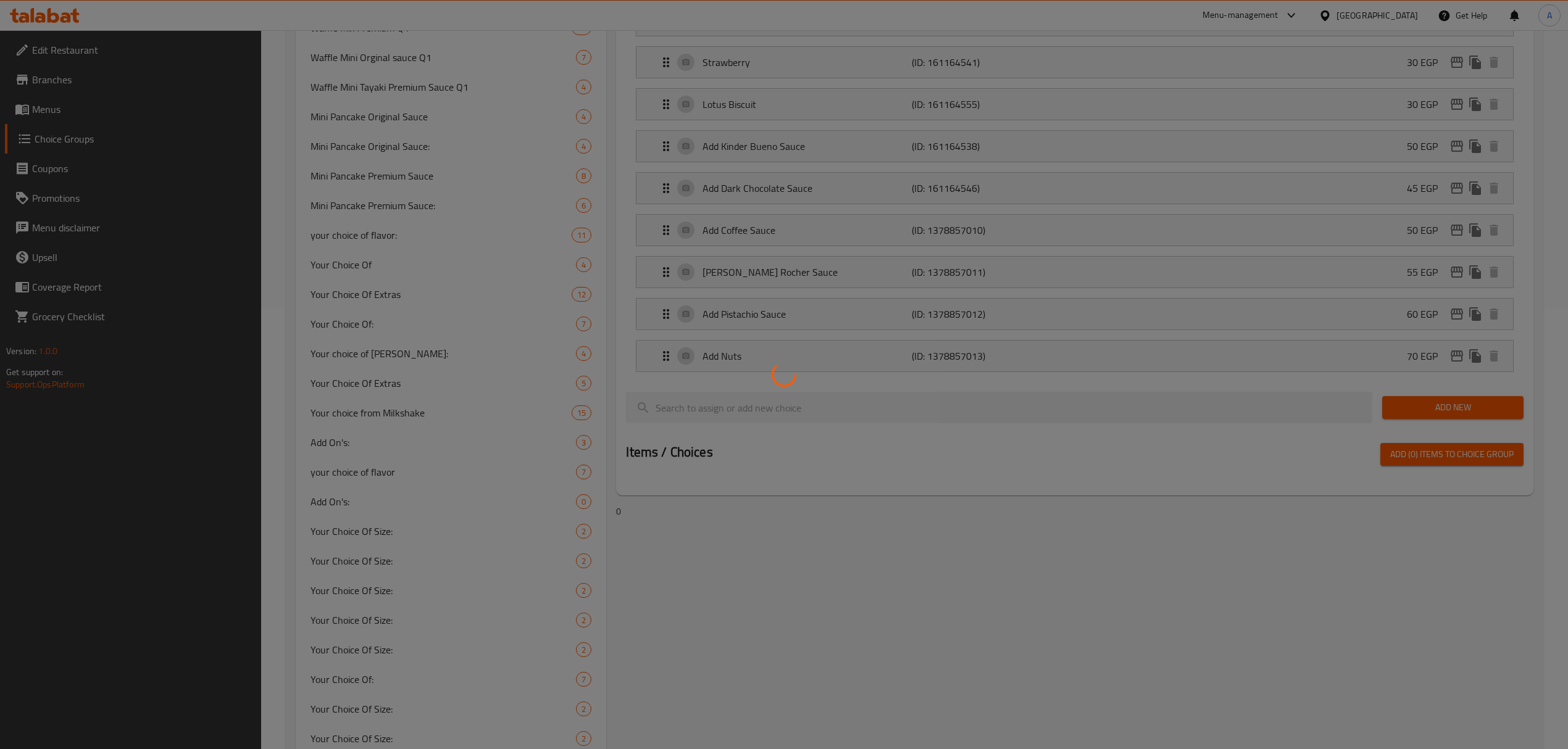
scroll to position [175, 0]
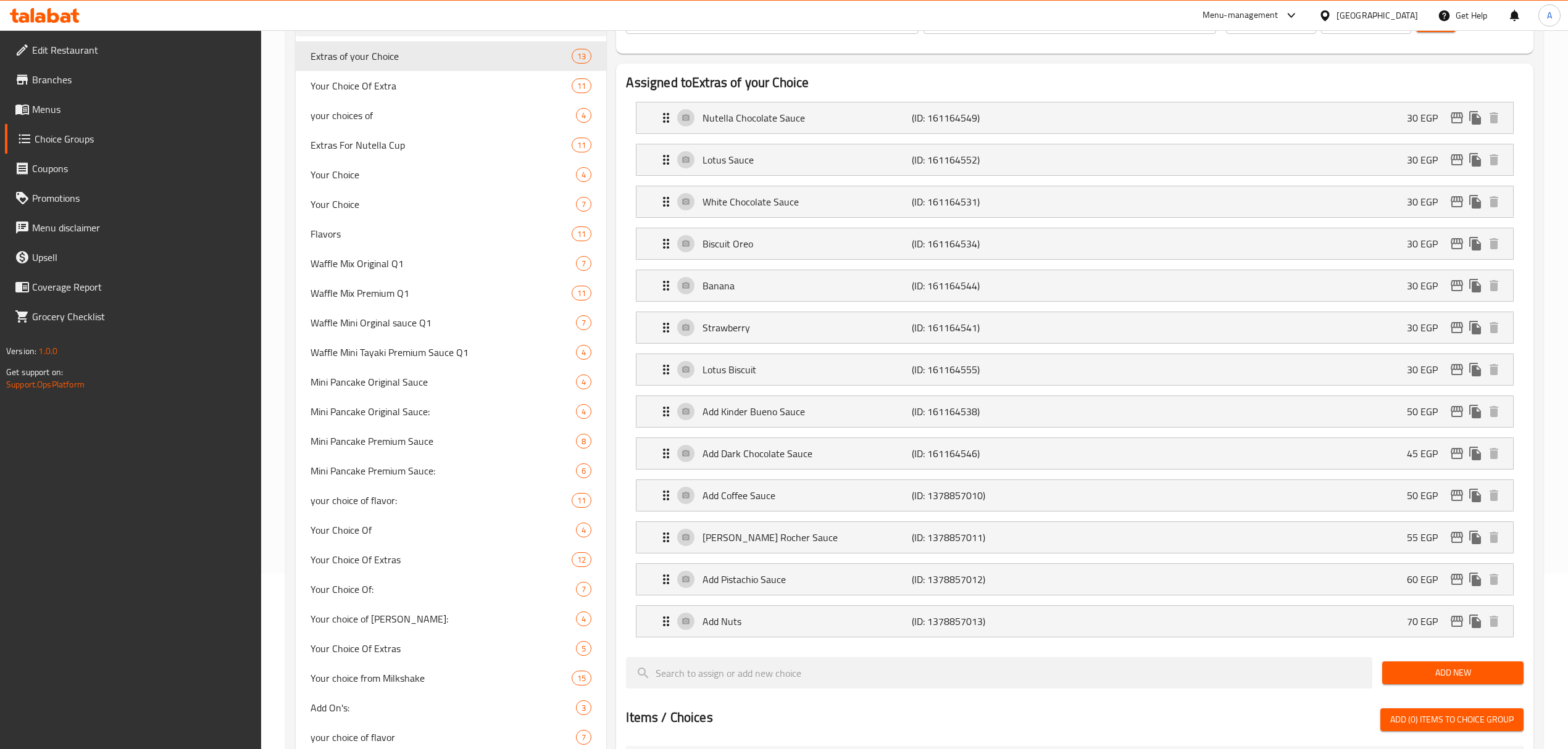
click at [255, 348] on p "Version: 1.0.0" at bounding box center [133, 351] width 256 height 12
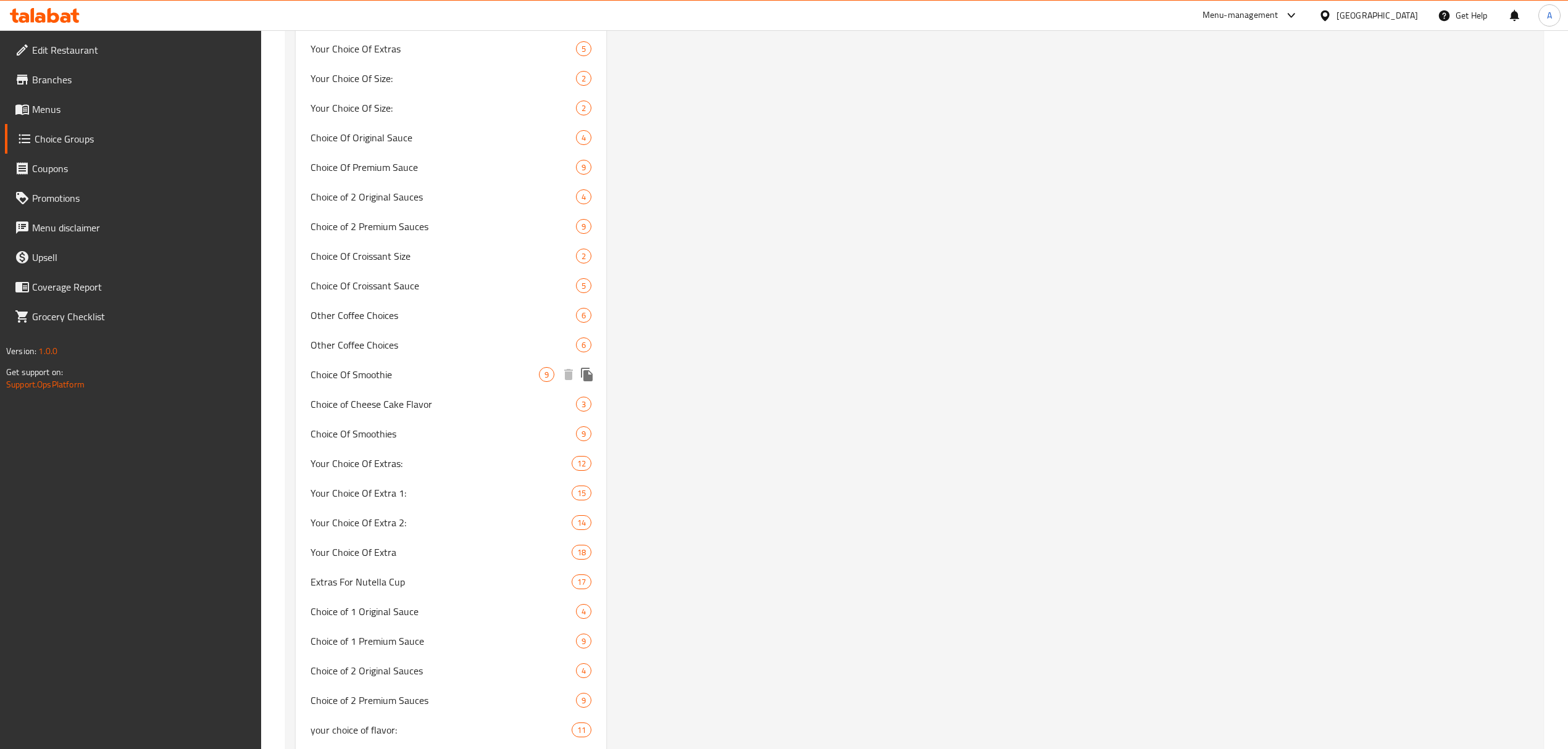
scroll to position [2107, 0]
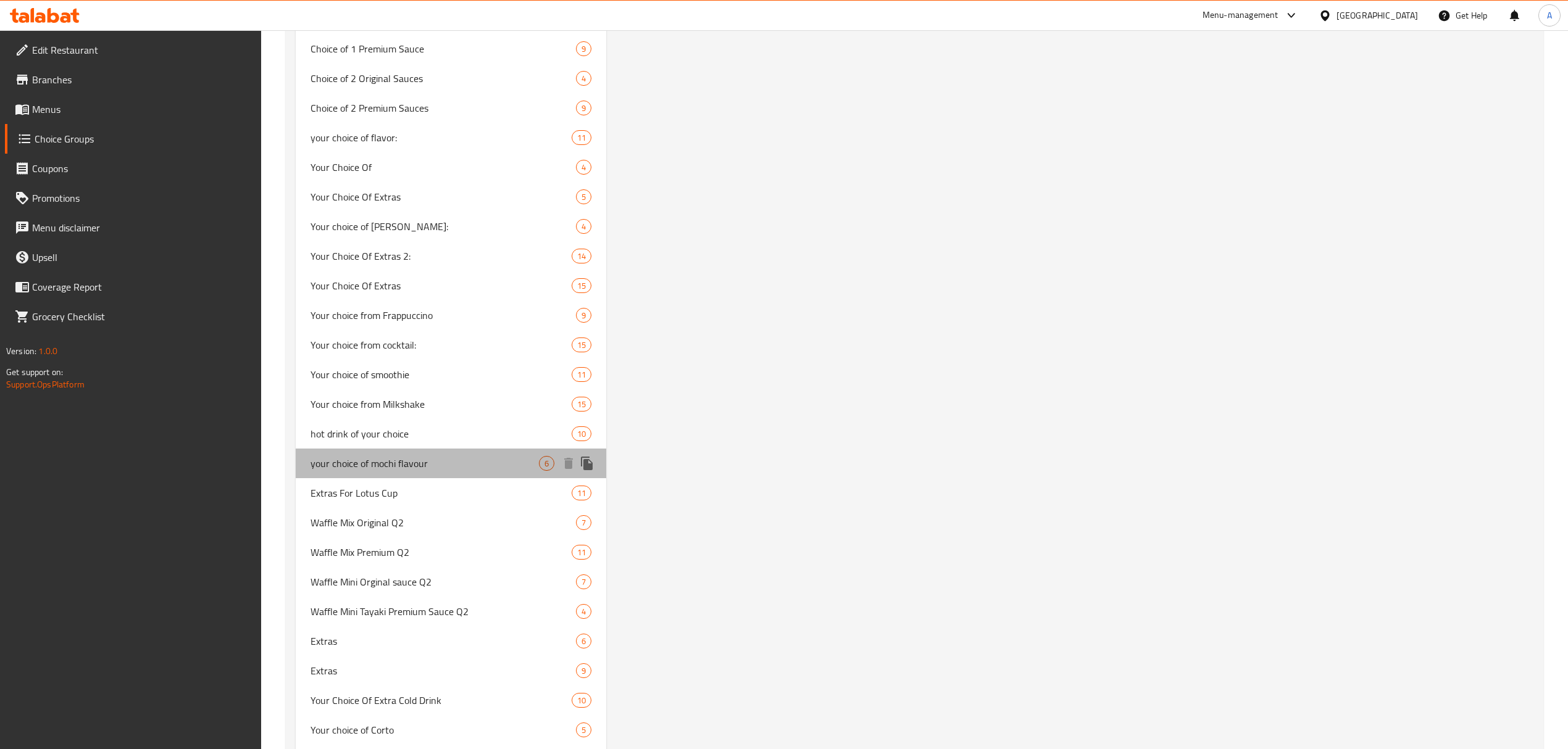
click at [465, 455] on div "your choice of mochi flavour 6" at bounding box center [451, 463] width 310 height 30
type input "your choice of mochi flavour"
type input "اختيارك من نكهة الموتشي"
type input "1"
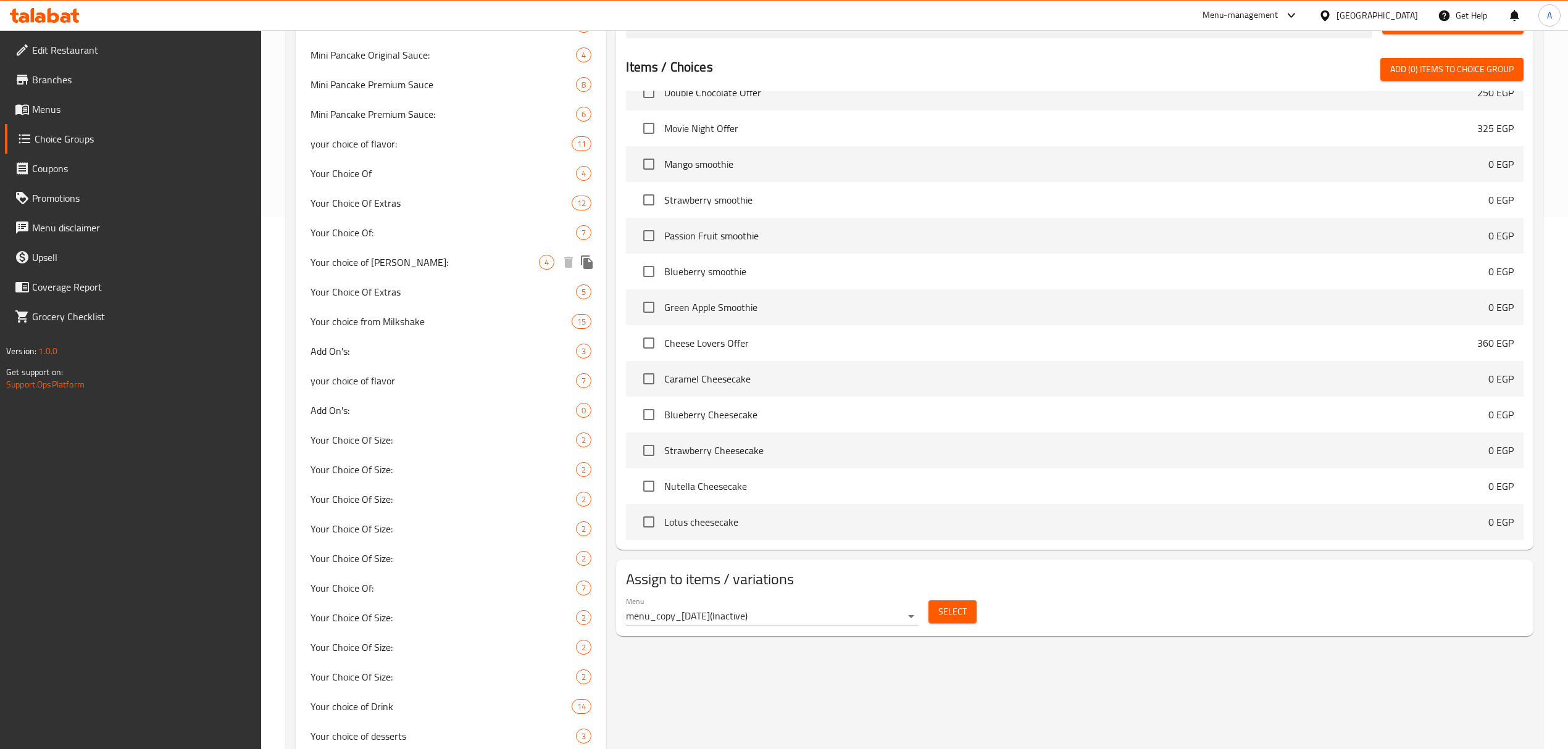
scroll to position [544, 0]
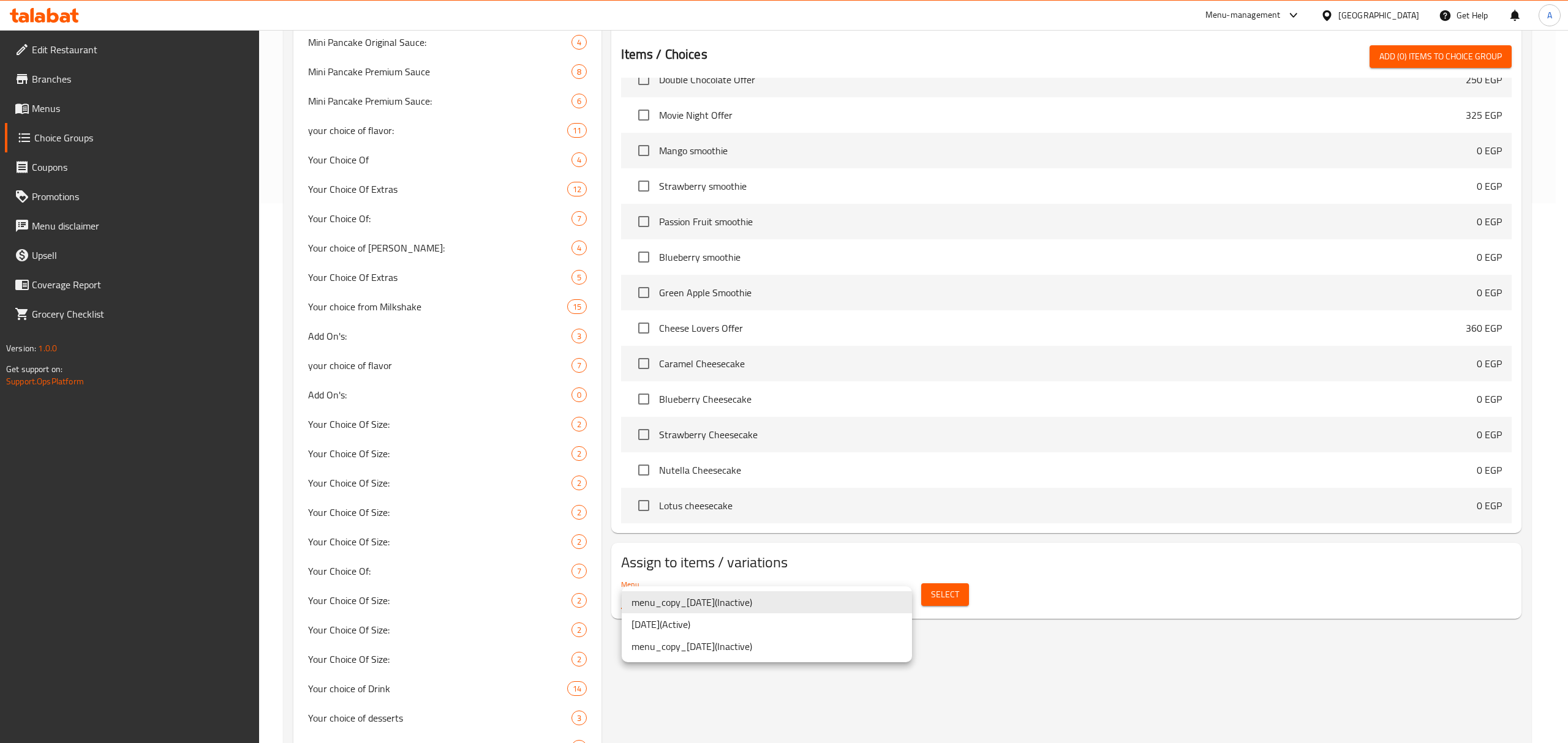
click at [705, 628] on li "17/4/2024 ( Active )" at bounding box center [767, 624] width 290 height 22
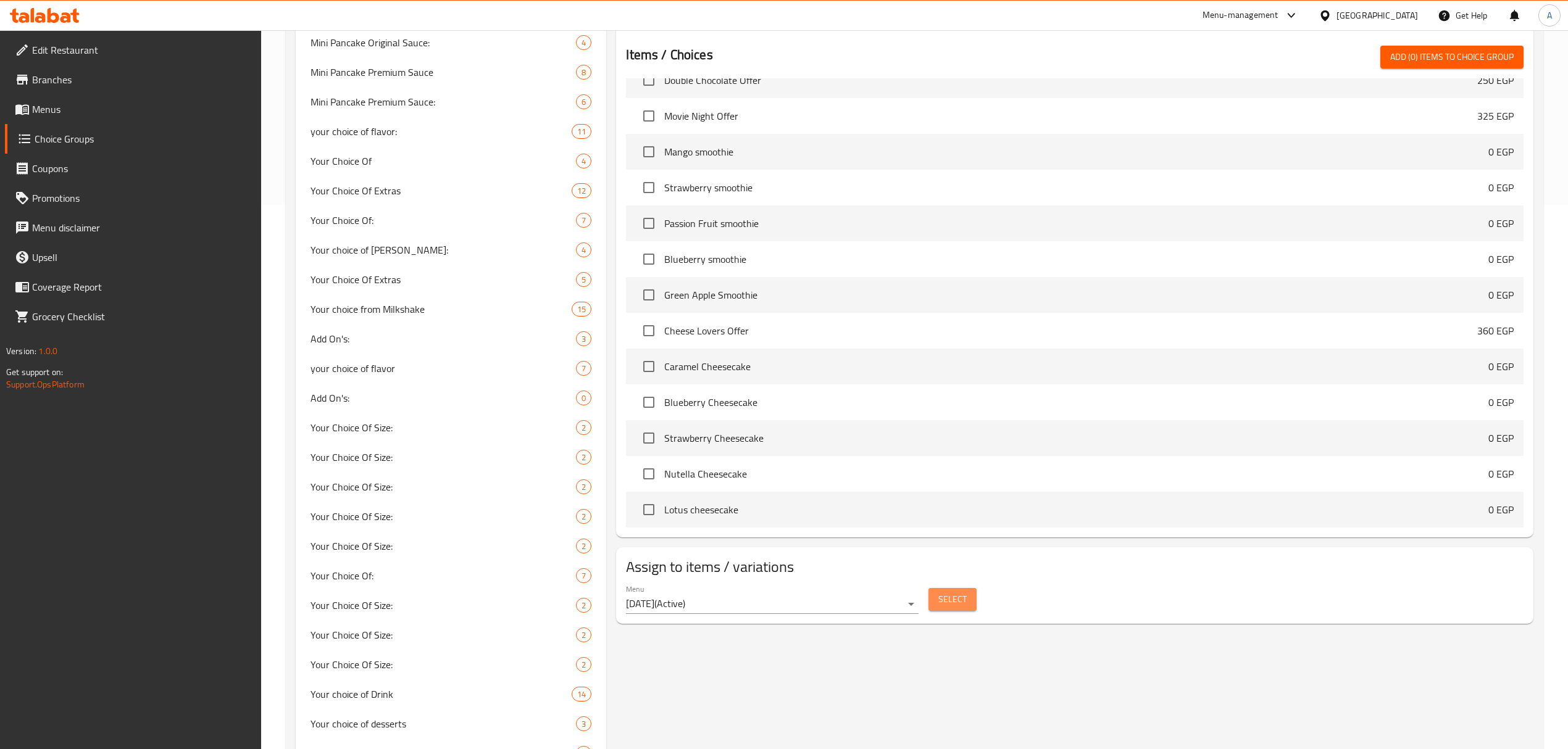
click at [941, 596] on span "Select" at bounding box center [952, 599] width 28 height 16
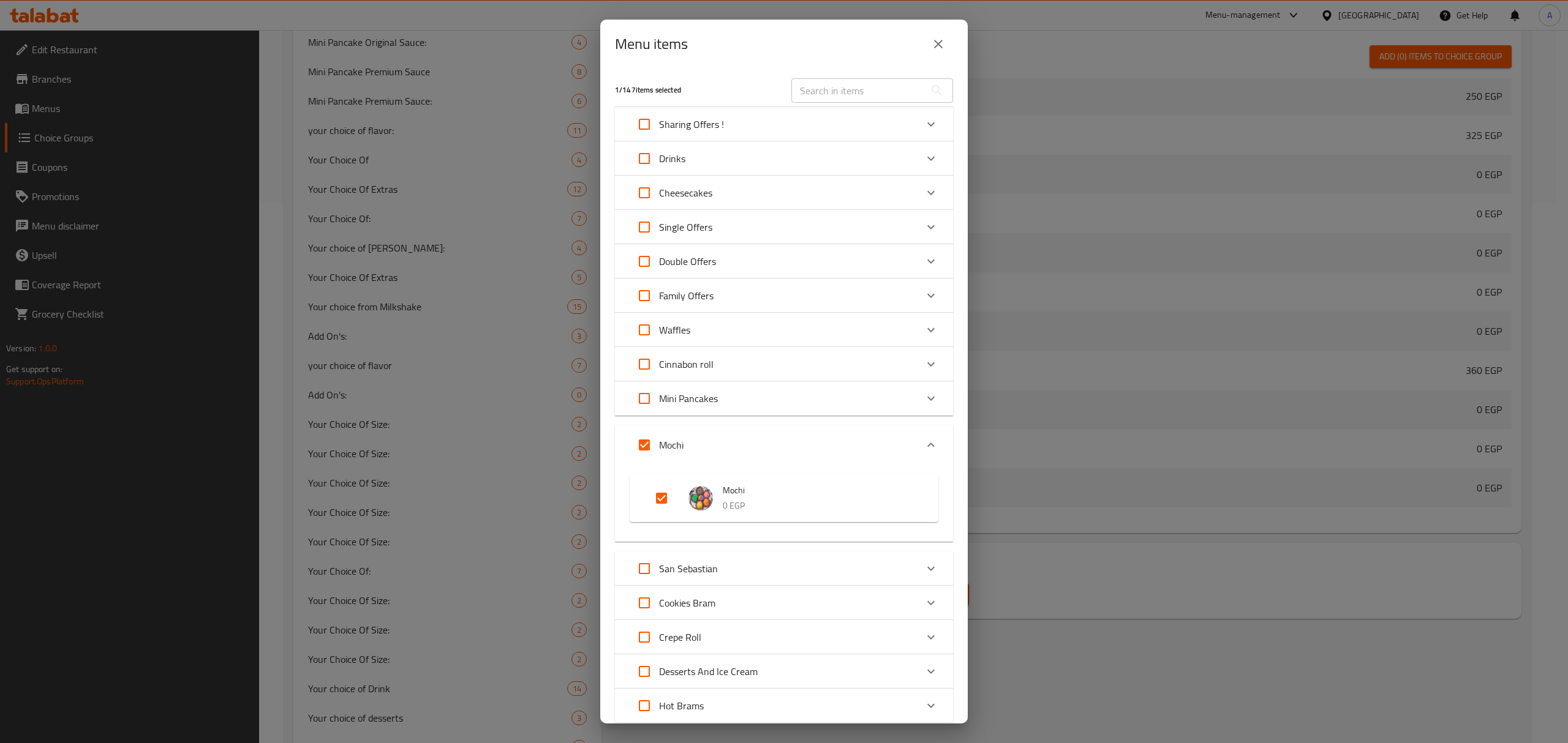
click at [1181, 610] on div "Menu items 1 / 147 items selected ​ Sharing Offers ! El Raye2 Offer 250 EGP Top…" at bounding box center [784, 371] width 1568 height 743
click at [943, 55] on button "close" at bounding box center [939, 45] width 30 height 30
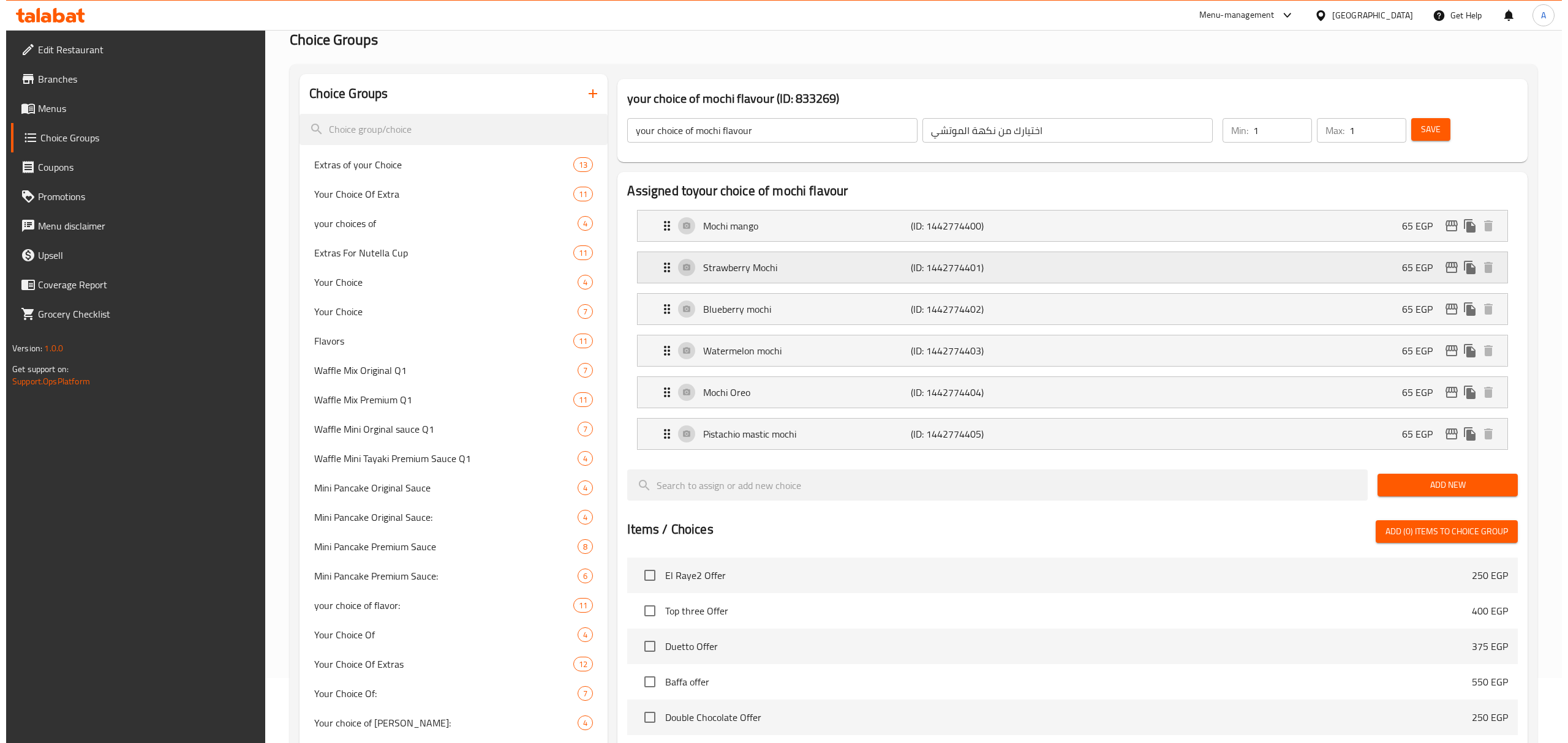
scroll to position [50, 0]
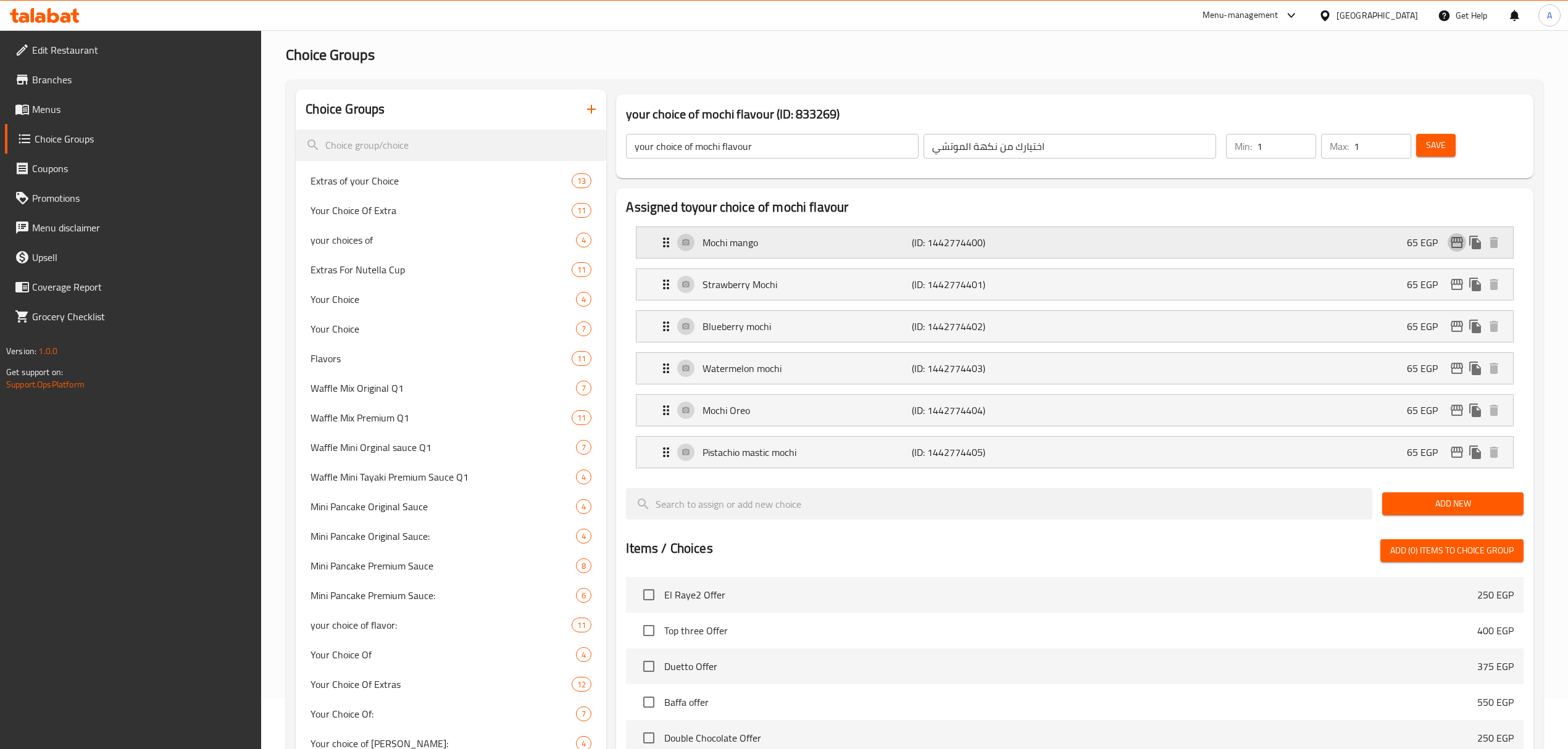
click at [1450, 235] on icon "edit" at bounding box center [1457, 242] width 15 height 15
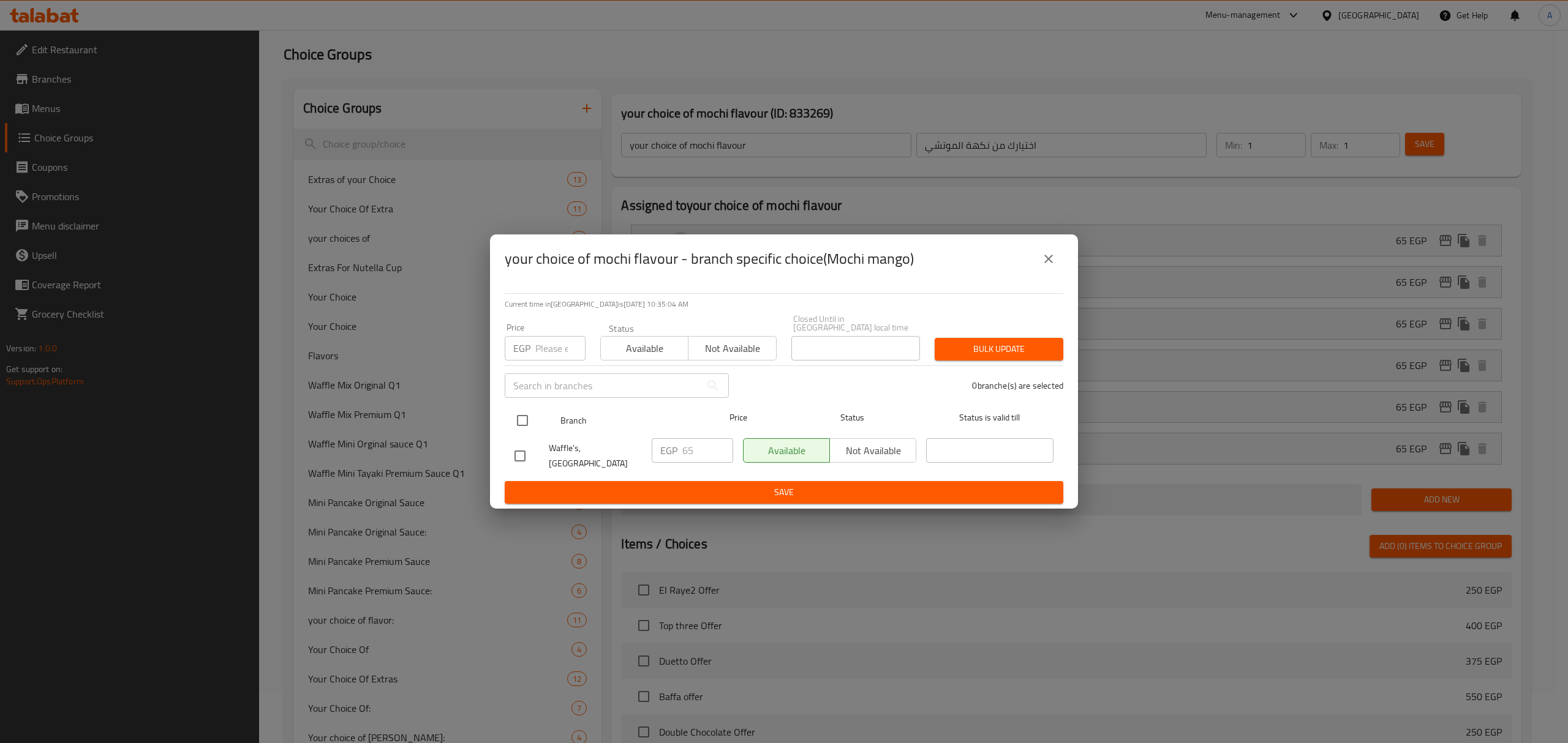
click at [514, 415] on input "checkbox" at bounding box center [522, 420] width 26 height 26
checkbox input "true"
click at [537, 341] on input "number" at bounding box center [560, 349] width 50 height 25
drag, startPoint x: 554, startPoint y: 343, endPoint x: 529, endPoint y: 348, distance: 25.5
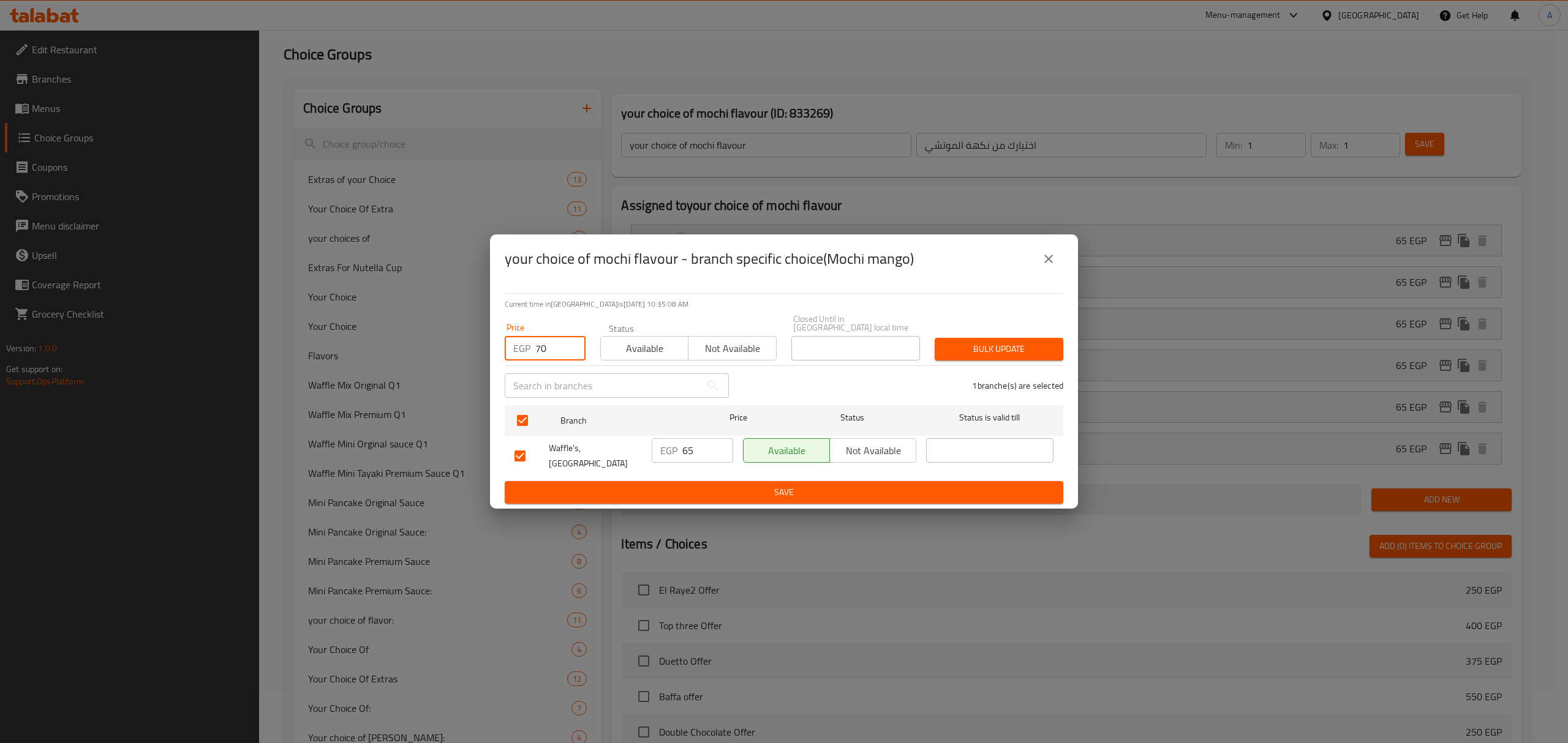
click at [529, 348] on div "EGP 70 Price" at bounding box center [545, 349] width 81 height 25
type input "70"
click at [950, 344] on span "Bulk update" at bounding box center [999, 349] width 109 height 16
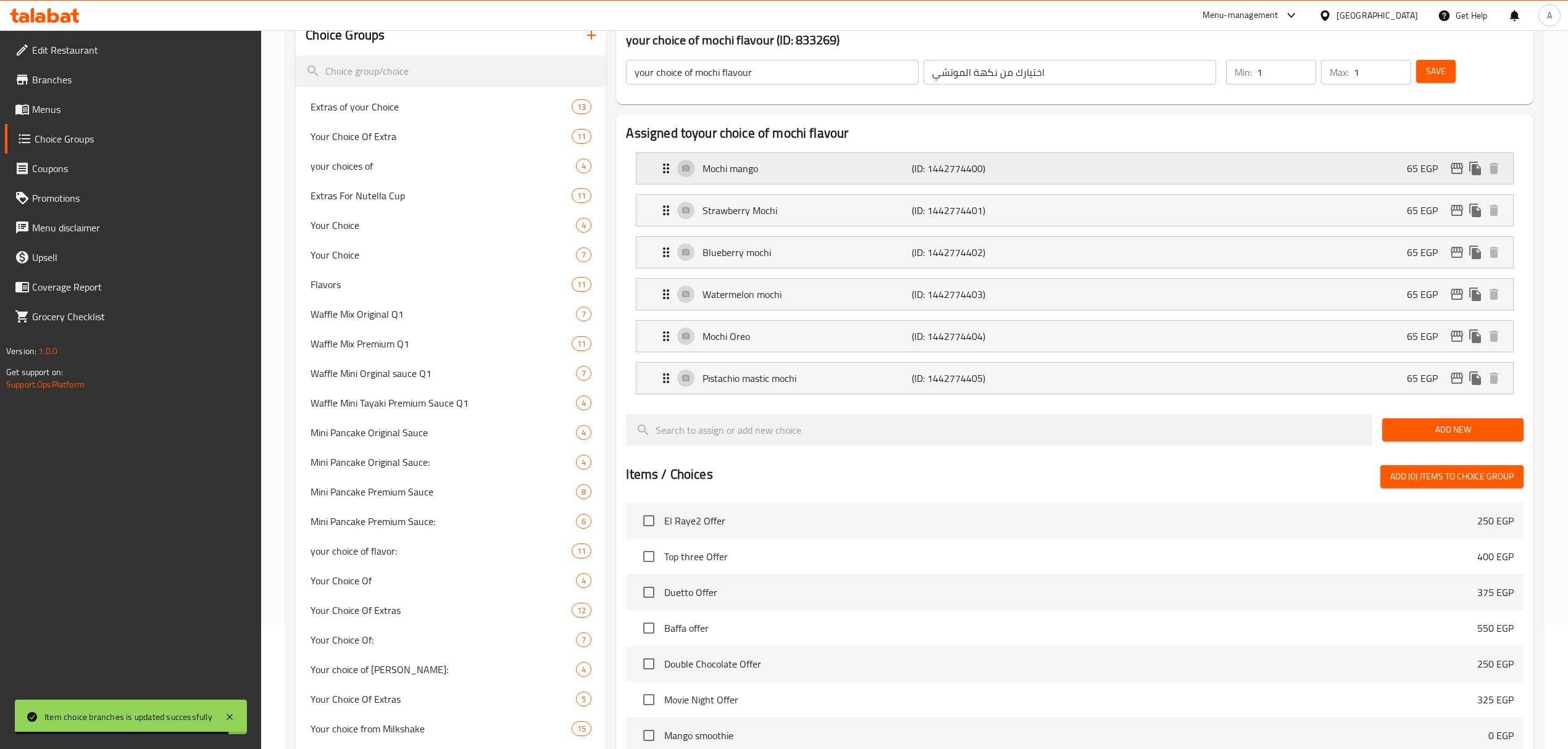
scroll to position [31, 0]
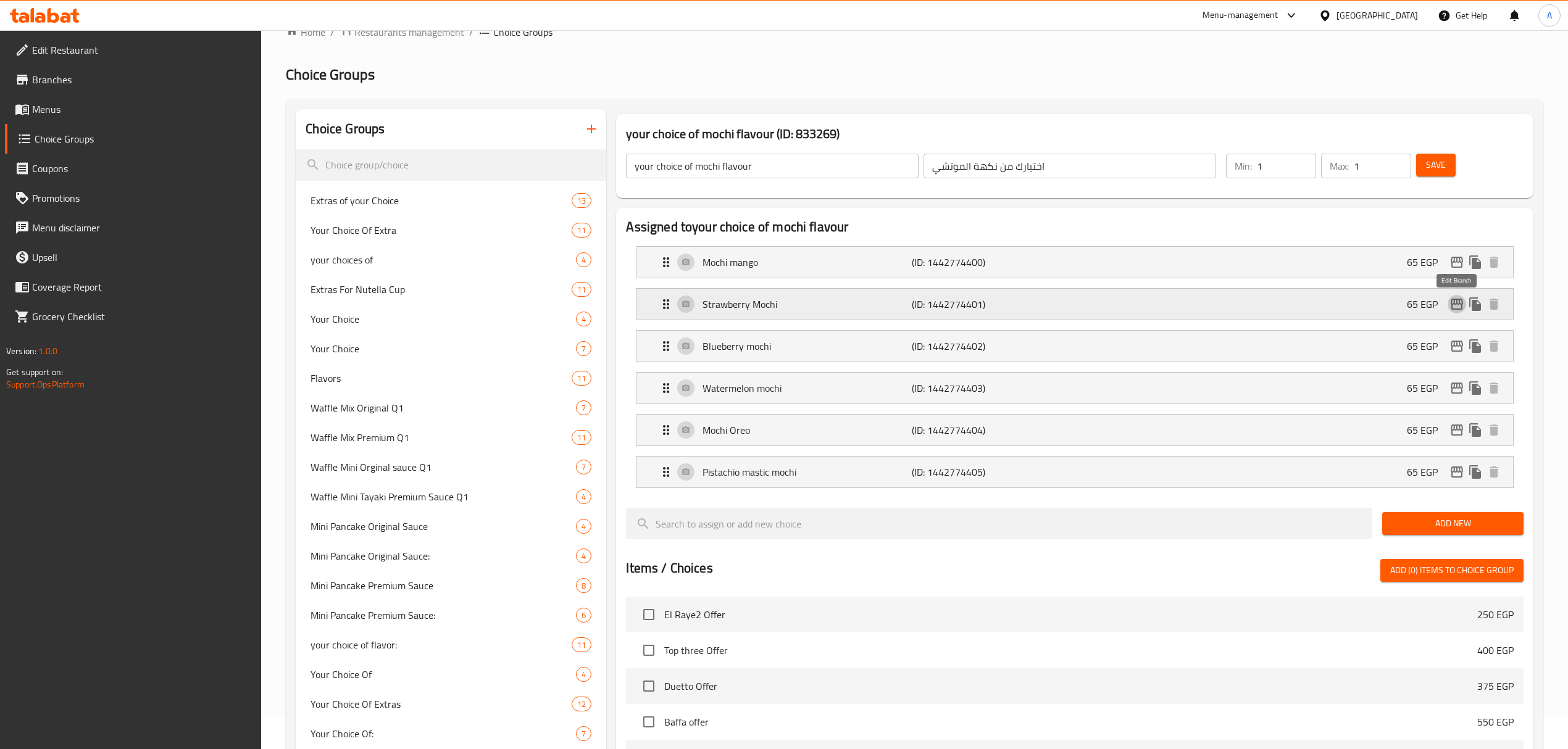
click at [1464, 305] on button "edit" at bounding box center [1456, 304] width 18 height 18
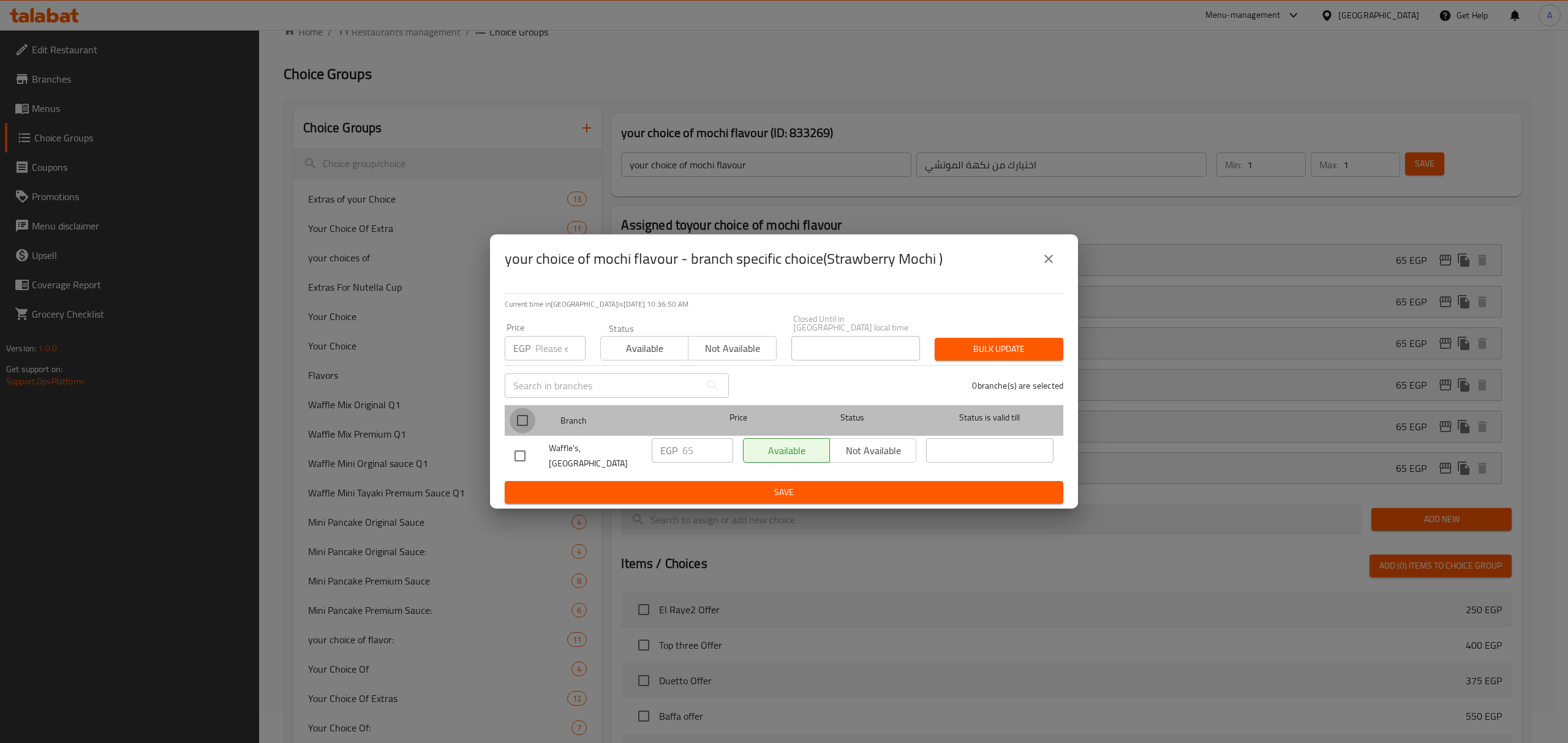
click at [518, 417] on input "checkbox" at bounding box center [522, 420] width 26 height 26
checkbox input "true"
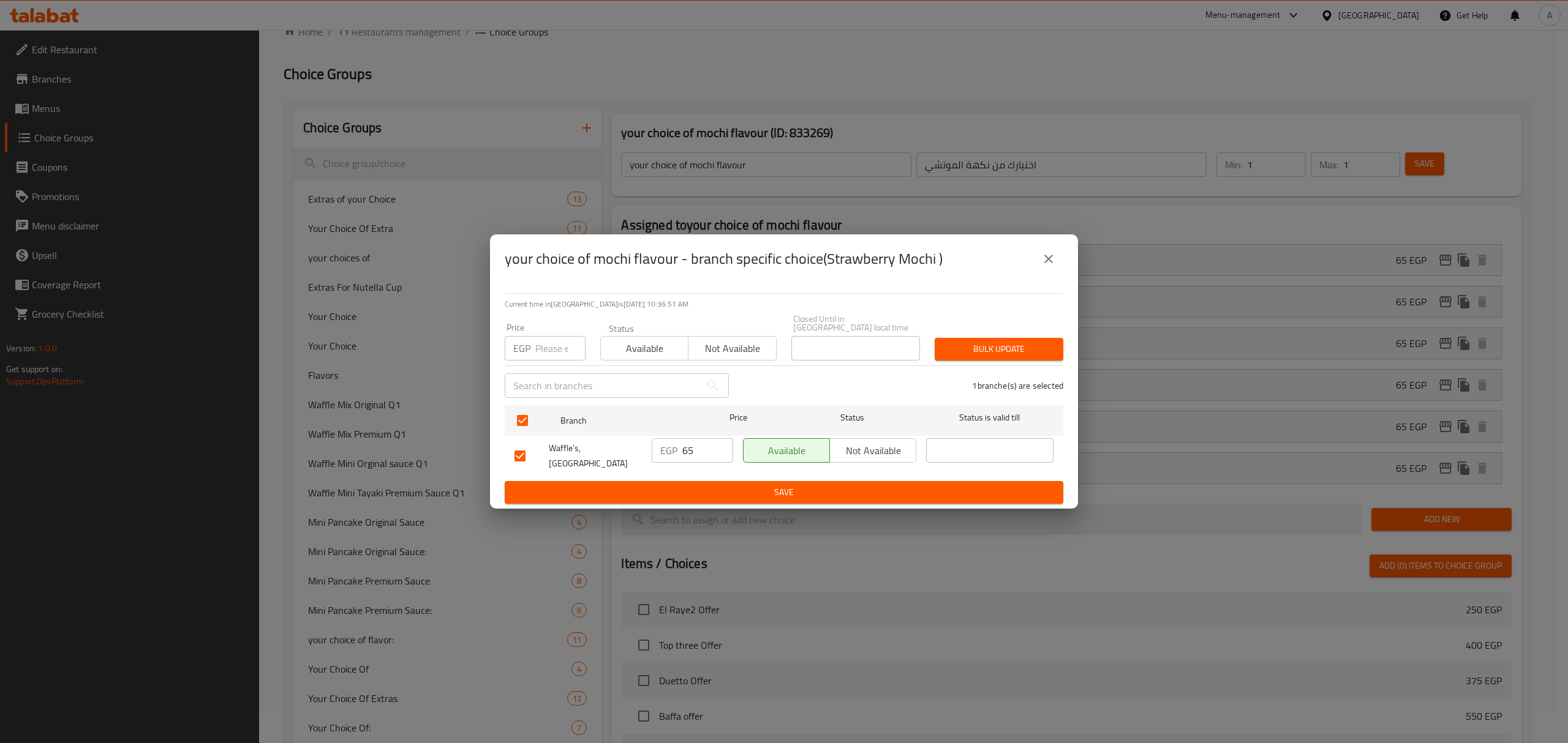
click at [533, 341] on div "EGP Price" at bounding box center [545, 349] width 81 height 25
paste input "70"
type input "70"
click at [957, 350] on span "Bulk update" at bounding box center [999, 349] width 109 height 16
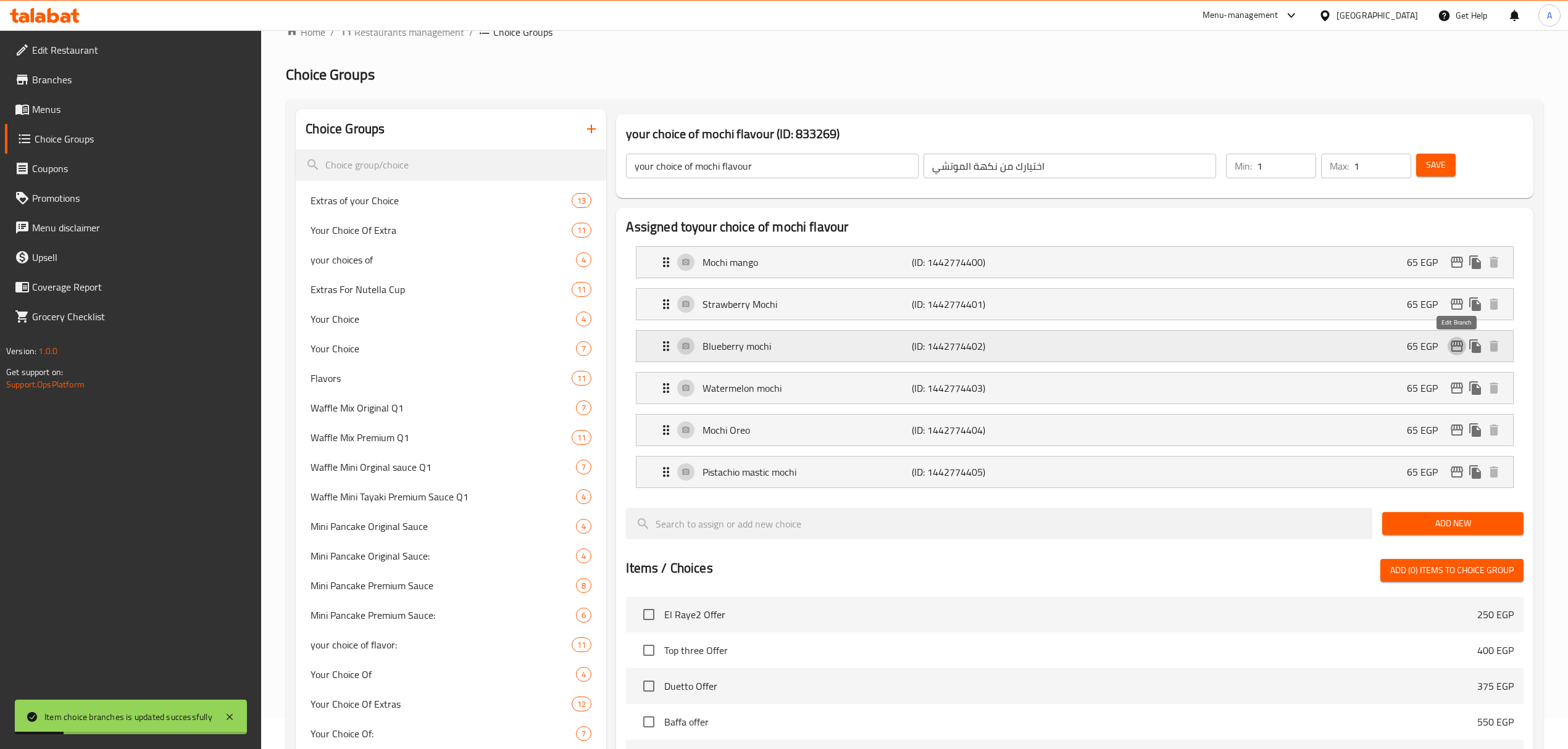
click at [1456, 344] on icon "edit" at bounding box center [1456, 346] width 13 height 11
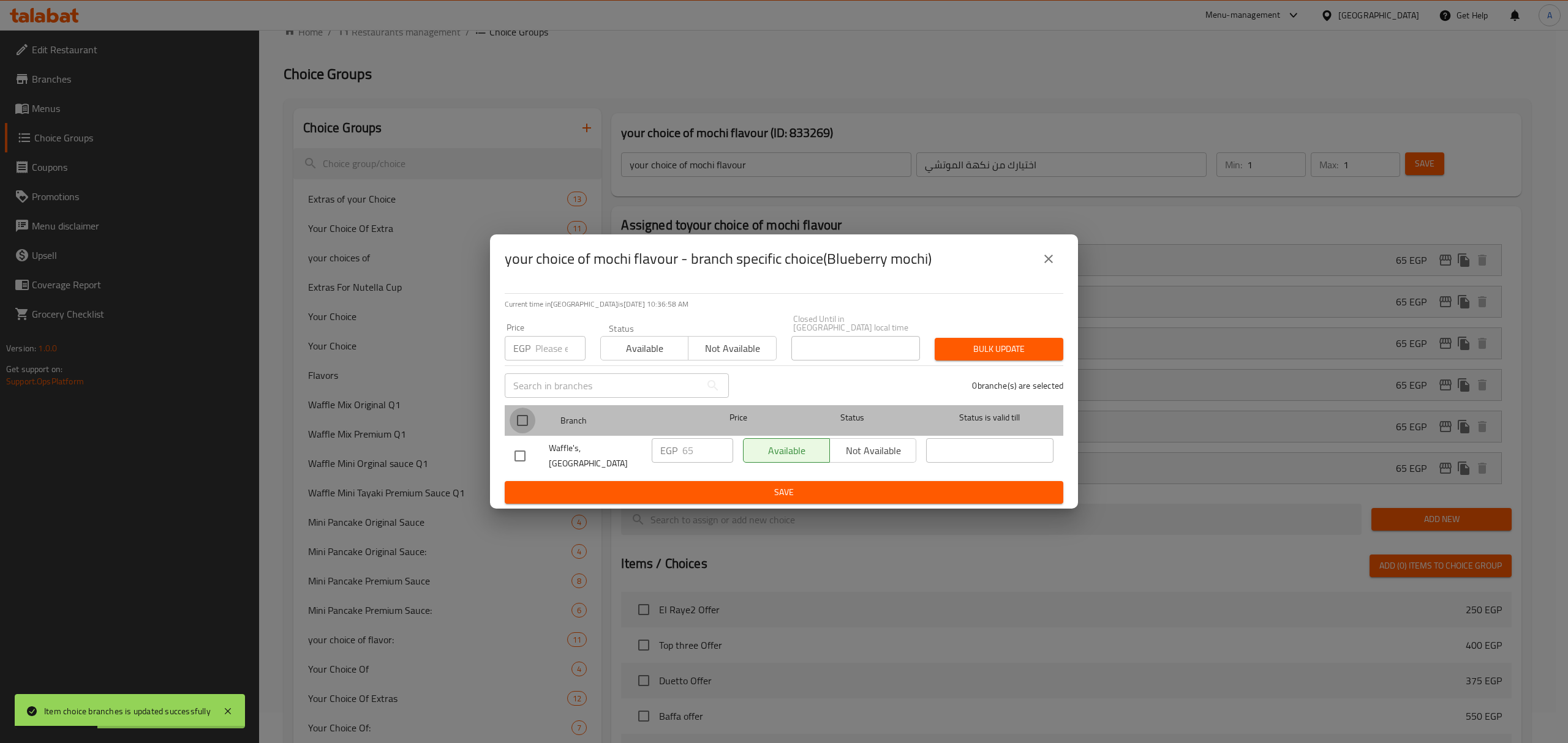
click at [517, 418] on input "checkbox" at bounding box center [522, 420] width 26 height 26
checkbox input "true"
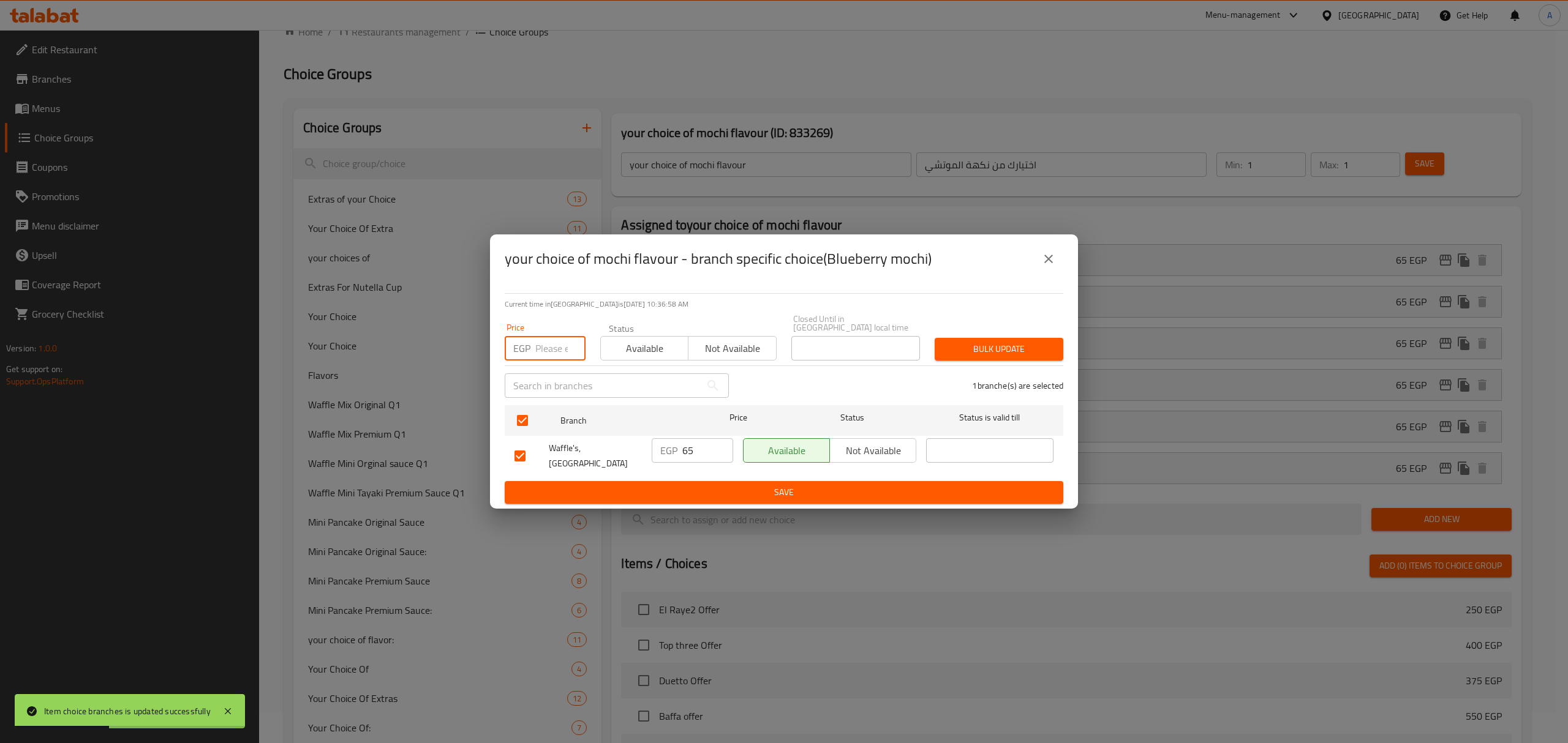
drag, startPoint x: 543, startPoint y: 359, endPoint x: 571, endPoint y: 348, distance: 30.1
click at [544, 359] on input "number" at bounding box center [560, 349] width 50 height 25
paste input "70"
type input "70"
click at [1025, 355] on span "Bulk update" at bounding box center [999, 349] width 109 height 16
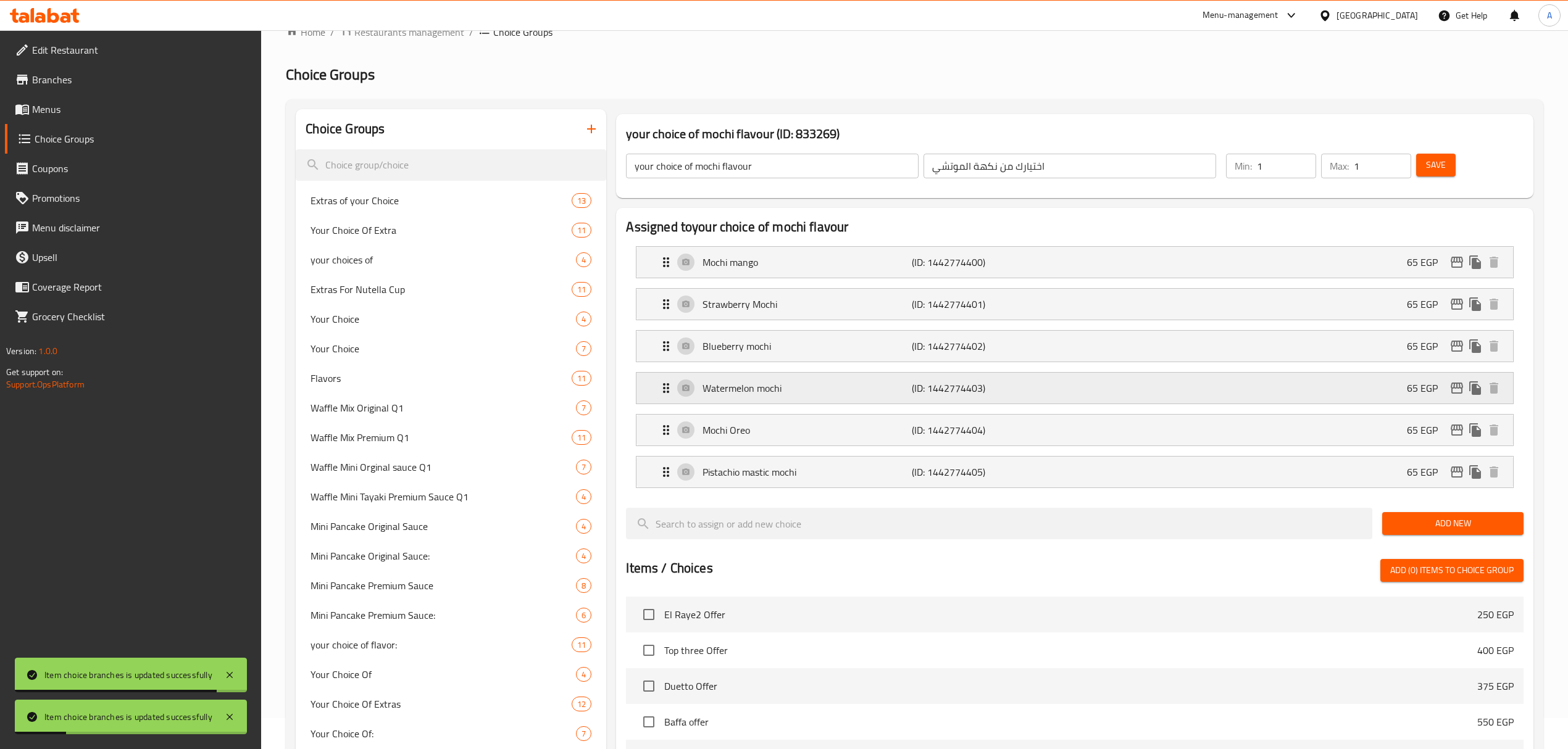
click at [1452, 386] on icon "edit" at bounding box center [1457, 388] width 15 height 15
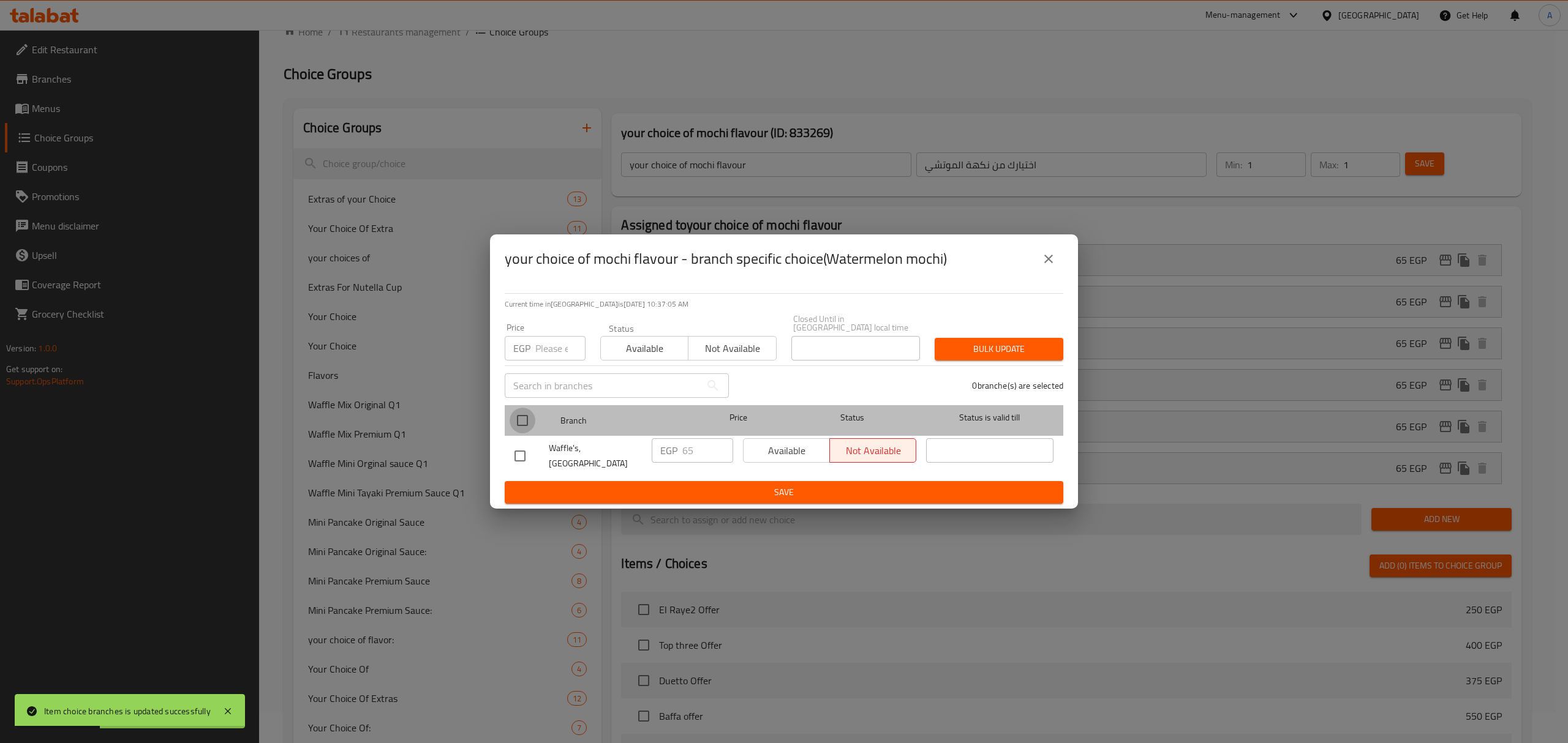
click at [522, 417] on input "checkbox" at bounding box center [522, 420] width 26 height 26
checkbox input "true"
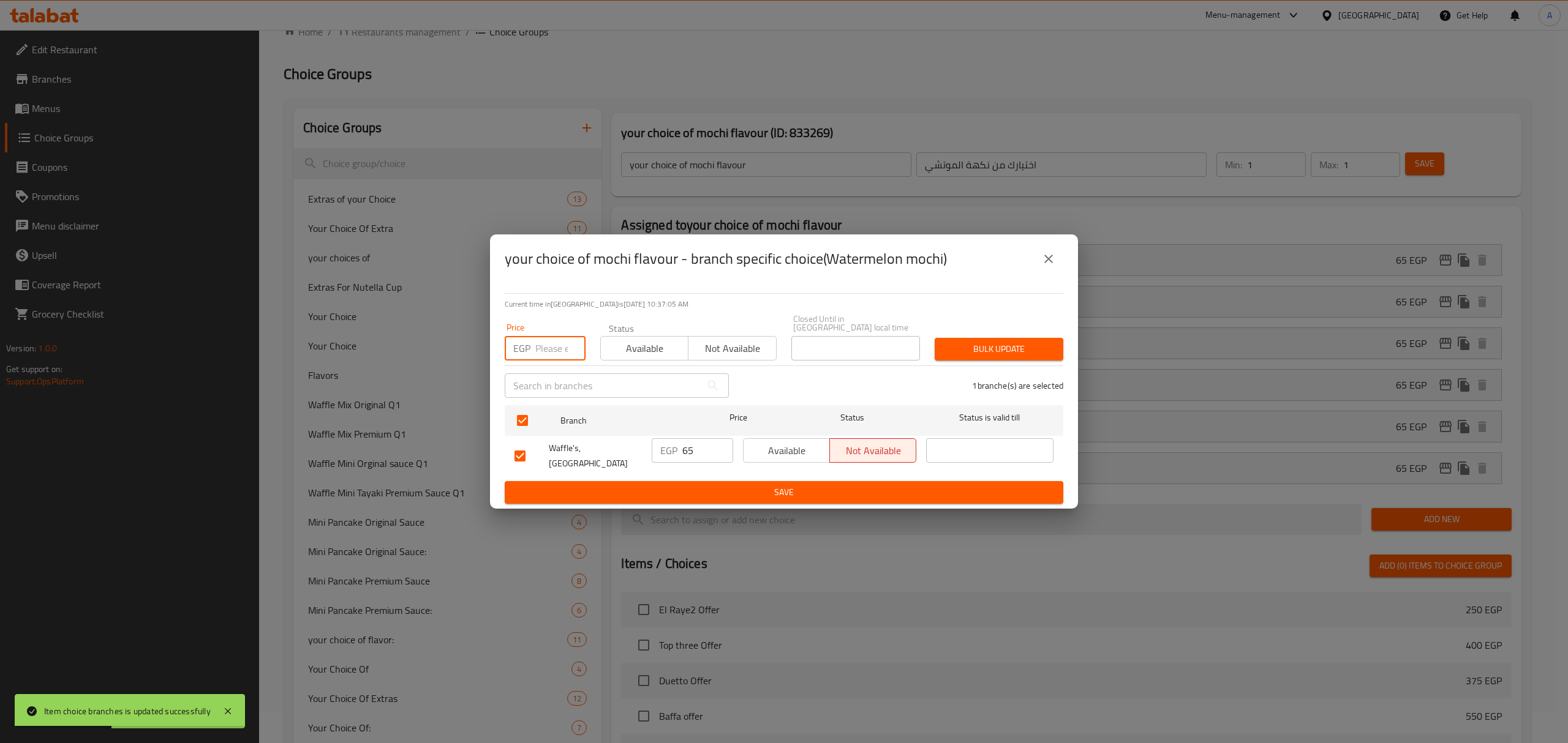
click at [547, 350] on input "number" at bounding box center [560, 349] width 50 height 25
paste input "70"
type input "70"
click at [988, 344] on span "Bulk update" at bounding box center [999, 349] width 109 height 16
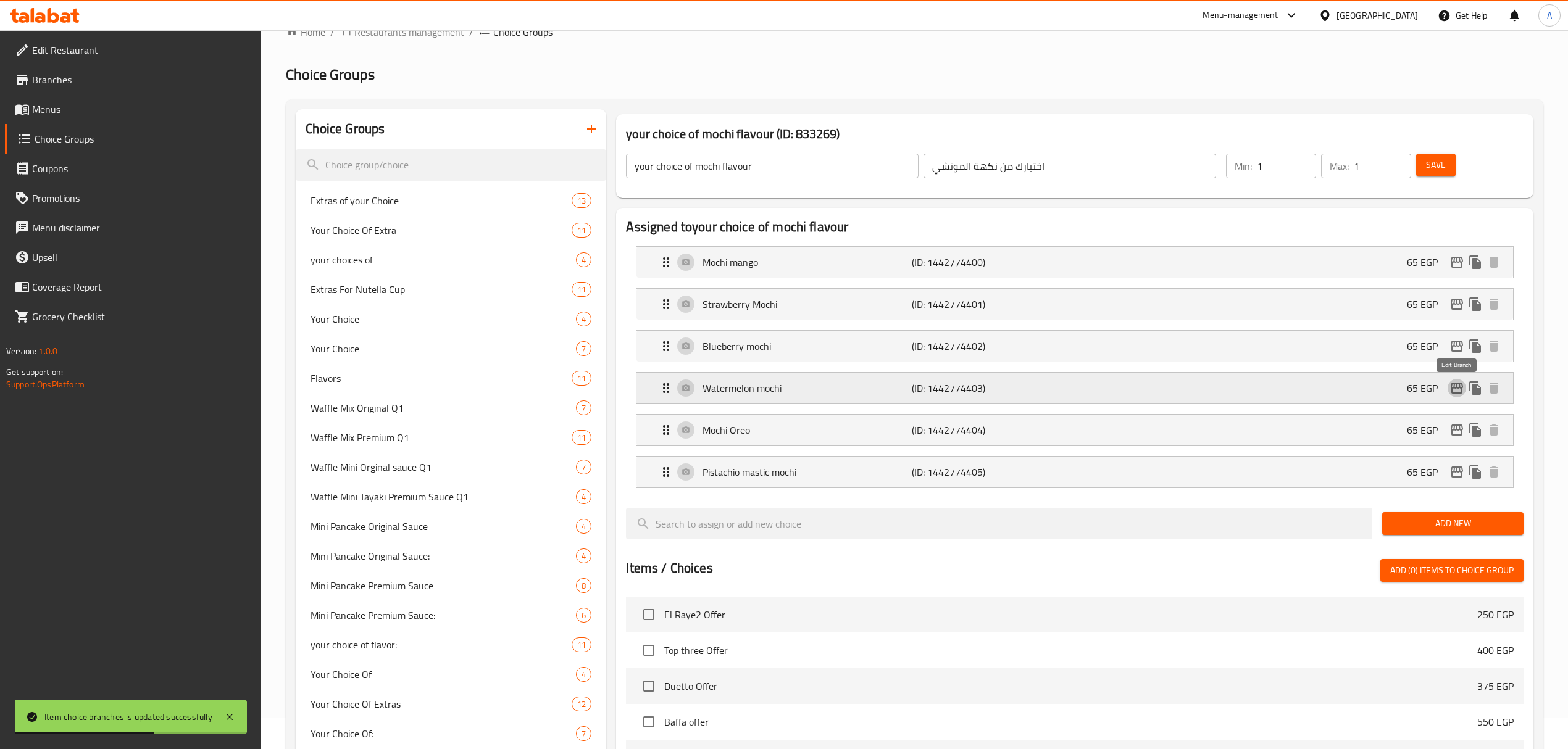
click at [1452, 387] on icon "edit" at bounding box center [1457, 388] width 15 height 15
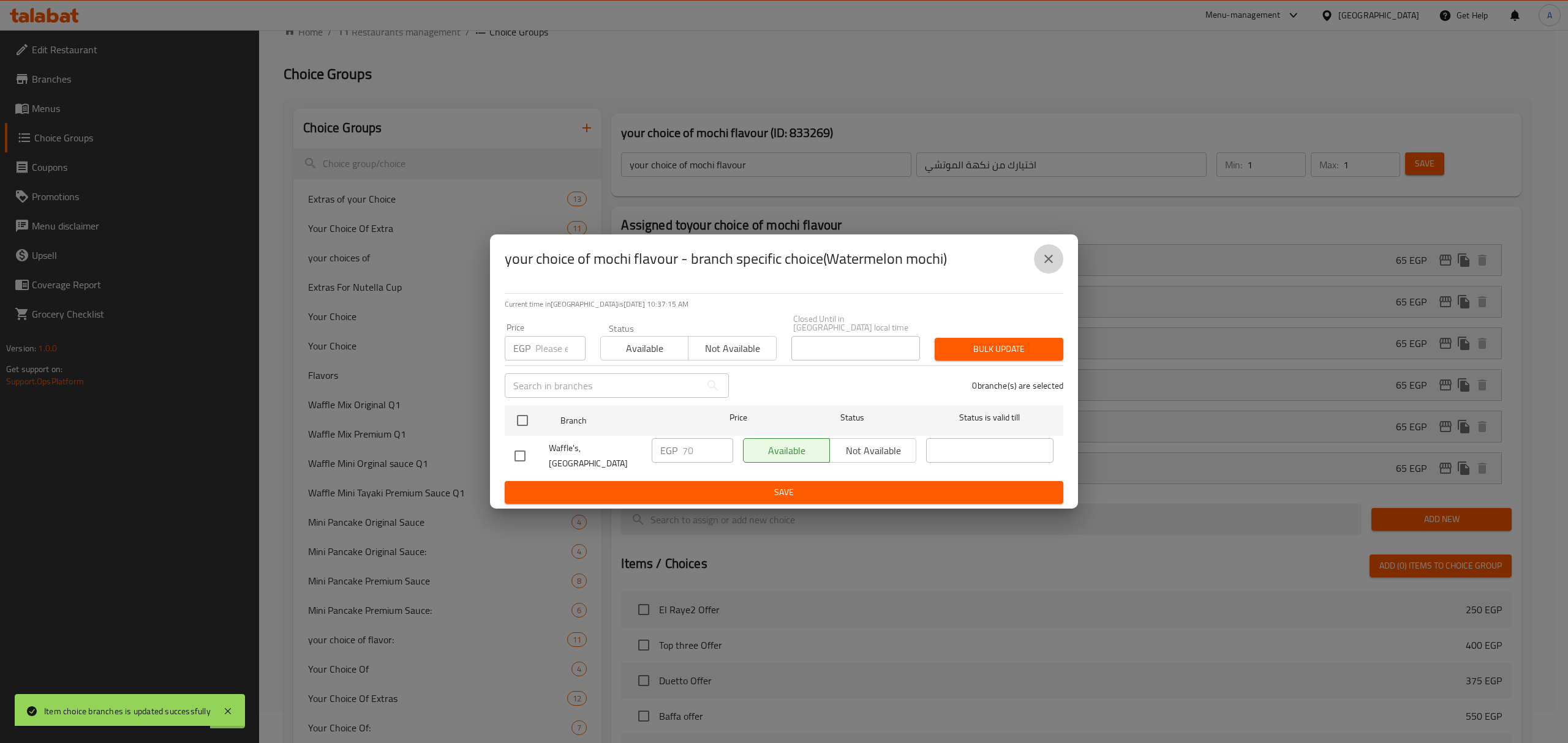
click at [1056, 268] on button "close" at bounding box center [1049, 259] width 30 height 30
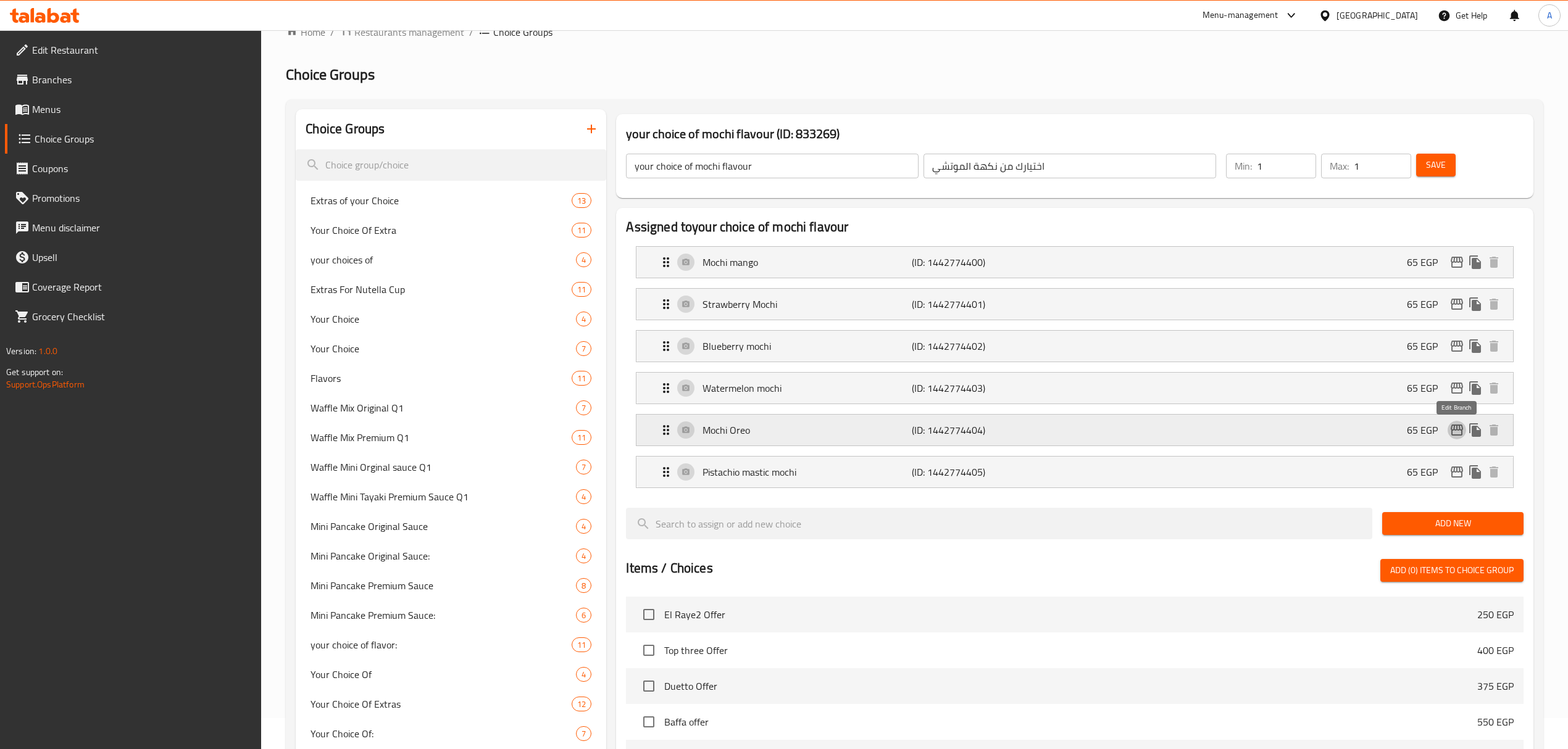
click at [1460, 430] on icon "edit" at bounding box center [1457, 430] width 15 height 15
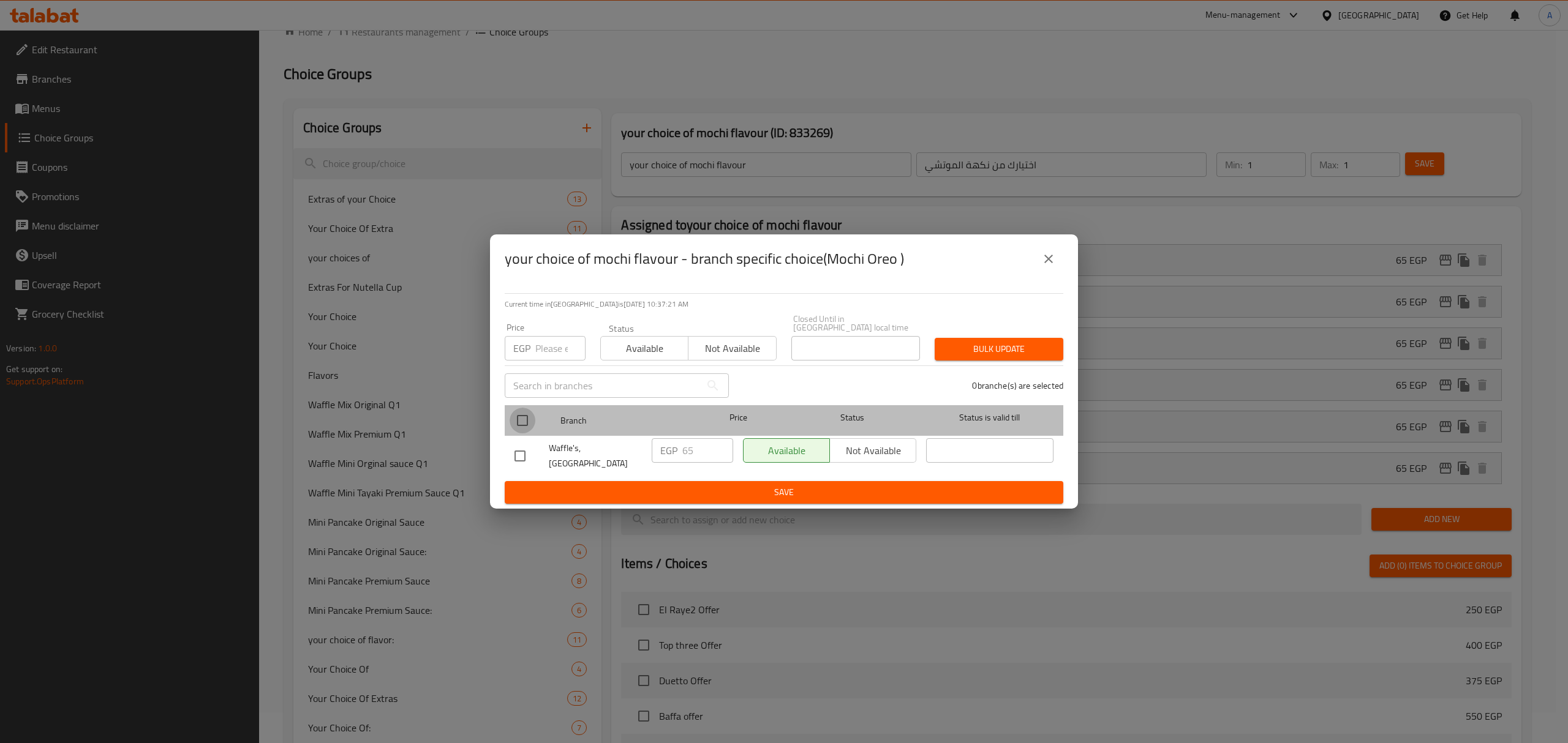
click at [512, 423] on input "checkbox" at bounding box center [522, 420] width 26 height 26
checkbox input "true"
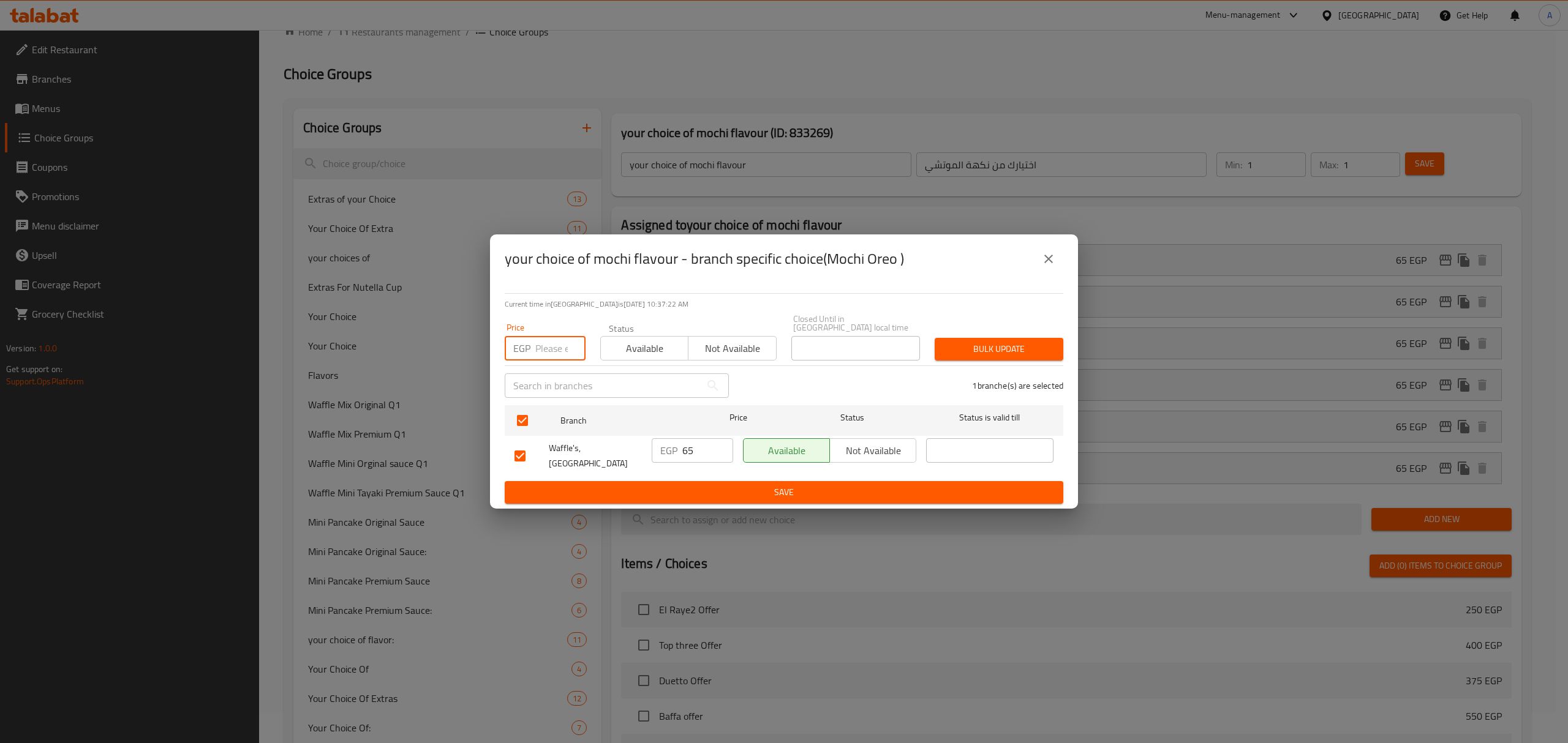
click at [566, 345] on input "number" at bounding box center [560, 349] width 50 height 25
paste input "70"
type input "70"
click at [973, 341] on button "Bulk update" at bounding box center [998, 349] width 128 height 22
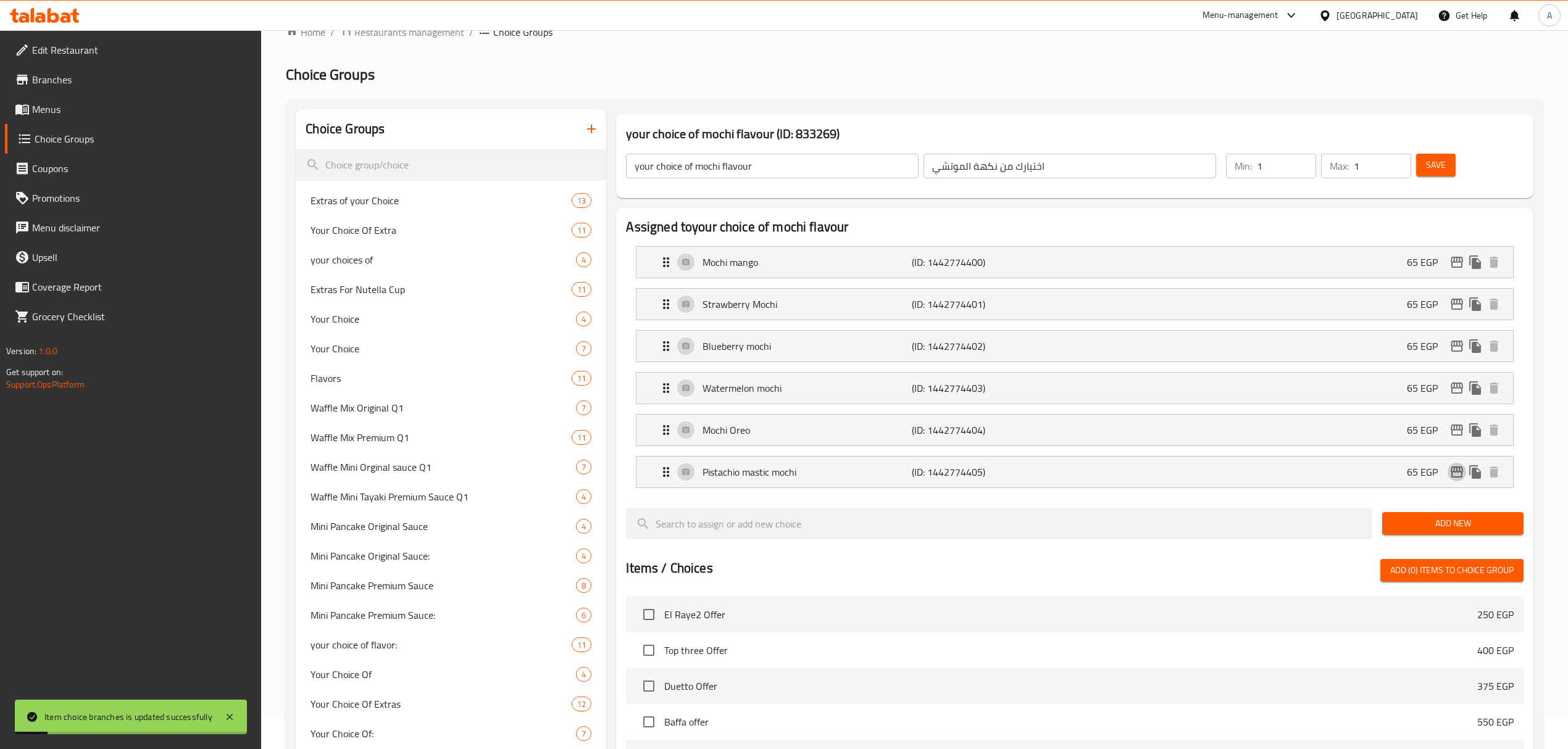
click at [1455, 472] on icon "edit" at bounding box center [1457, 472] width 15 height 15
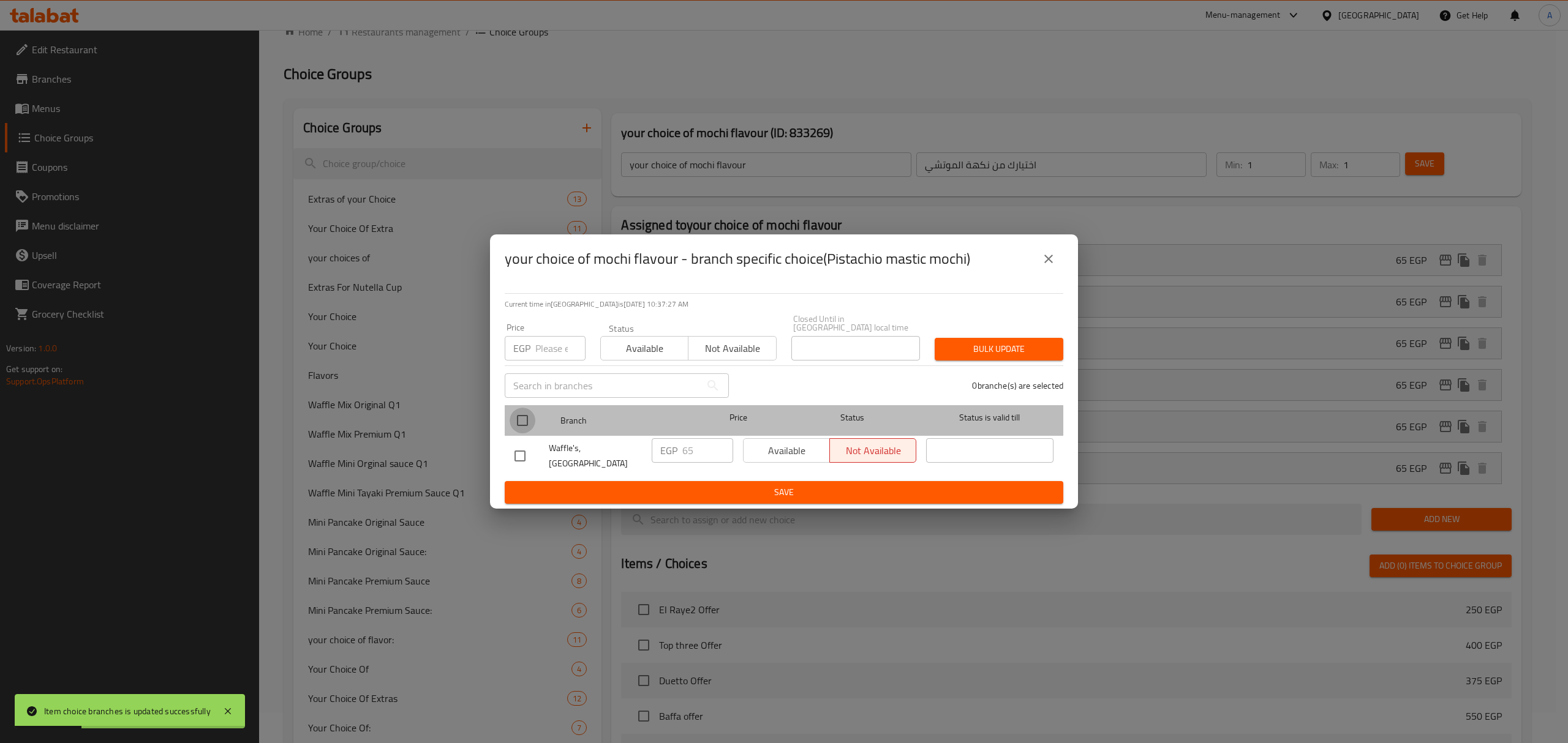
click at [525, 426] on input "checkbox" at bounding box center [522, 420] width 26 height 26
checkbox input "true"
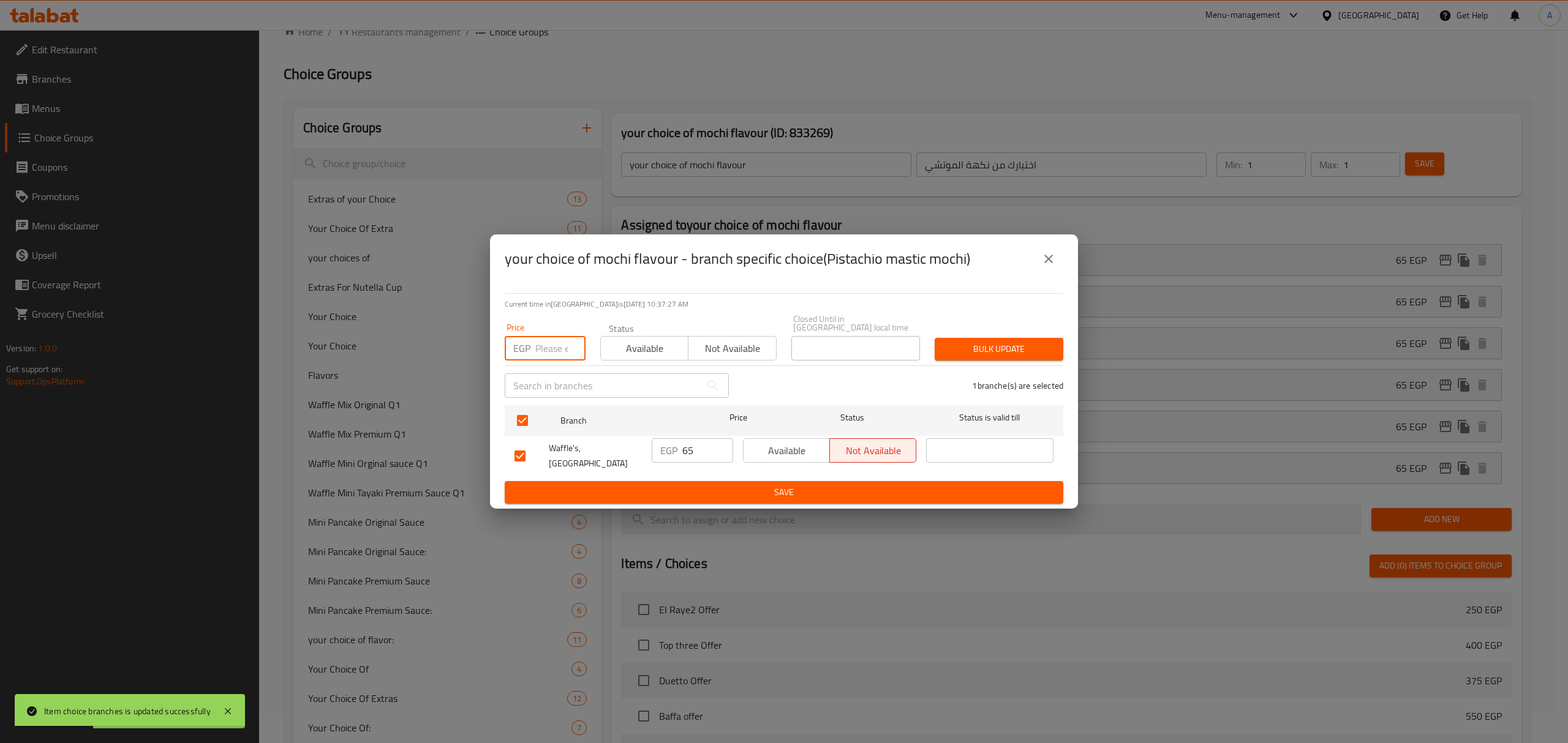
click at [559, 356] on input "number" at bounding box center [560, 349] width 50 height 25
paste input "70"
type input "70"
click at [1016, 350] on span "Bulk update" at bounding box center [999, 349] width 109 height 16
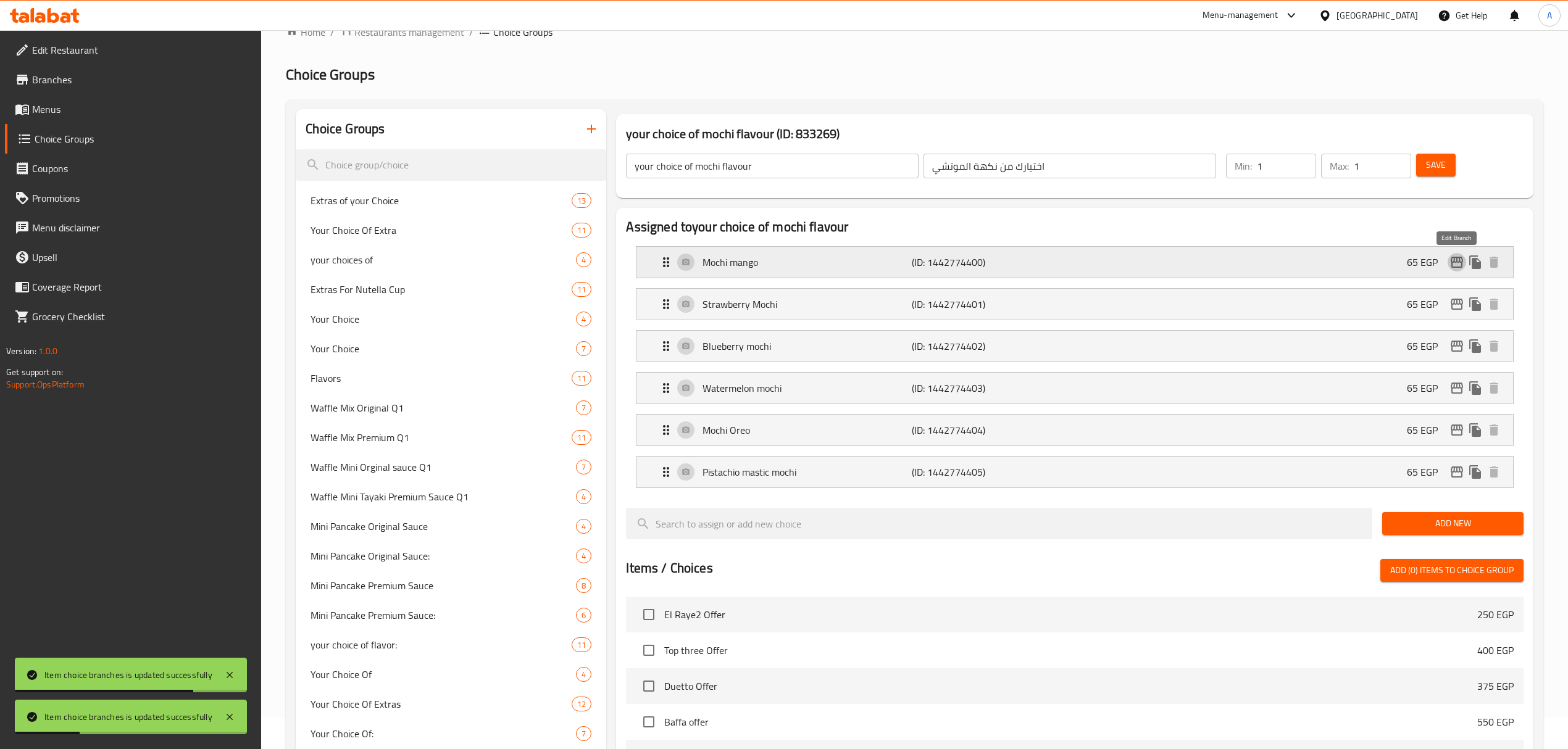
click at [1455, 254] on button "edit" at bounding box center [1456, 262] width 18 height 18
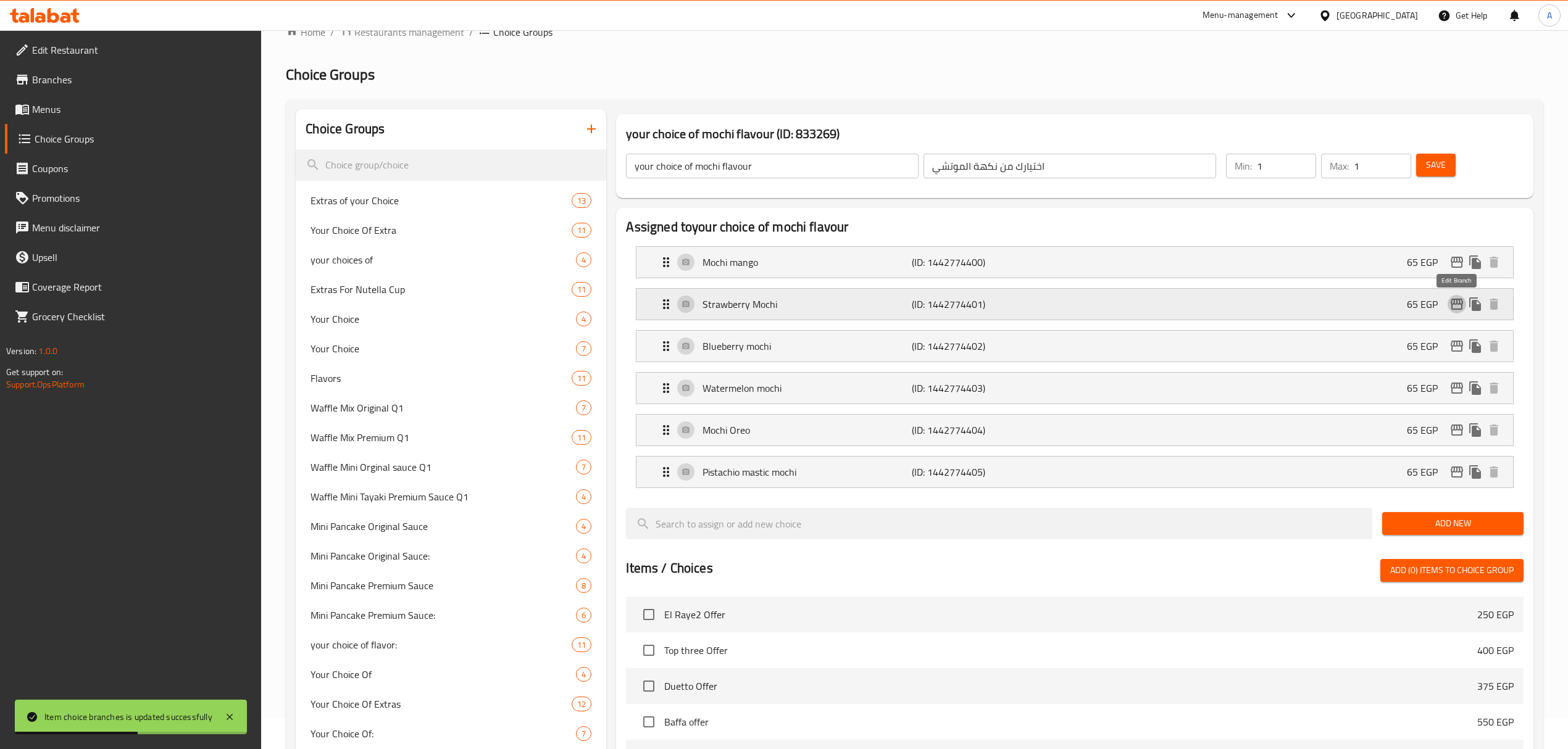
click at [1452, 303] on icon "edit" at bounding box center [1457, 304] width 15 height 15
click at [1459, 353] on icon "edit" at bounding box center [1457, 347] width 15 height 15
click at [1456, 386] on icon "edit" at bounding box center [1456, 387] width 13 height 11
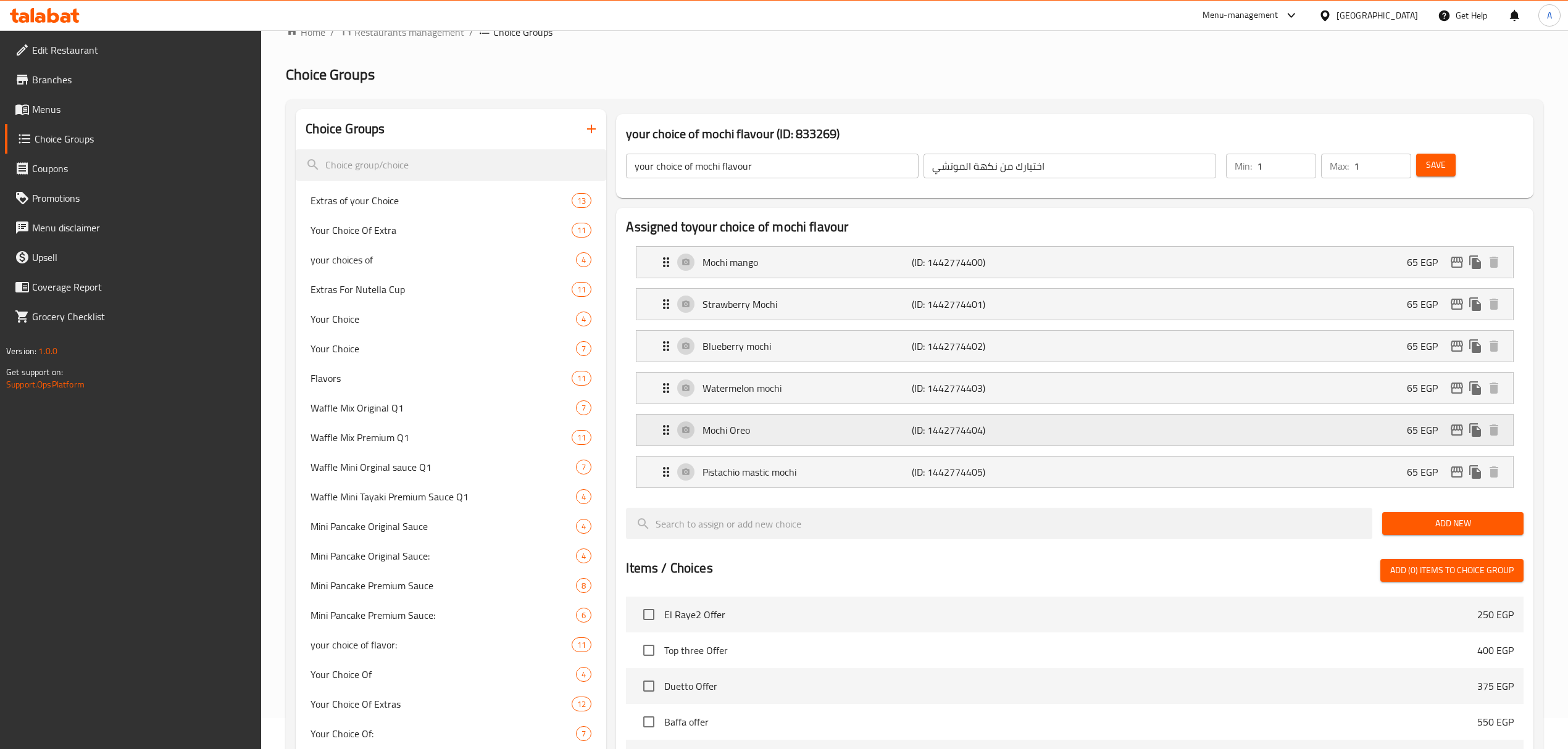
click at [1458, 433] on icon "edit" at bounding box center [1457, 430] width 15 height 15
click at [1456, 467] on icon "edit" at bounding box center [1457, 472] width 15 height 15
click at [1450, 475] on icon "edit" at bounding box center [1456, 472] width 13 height 11
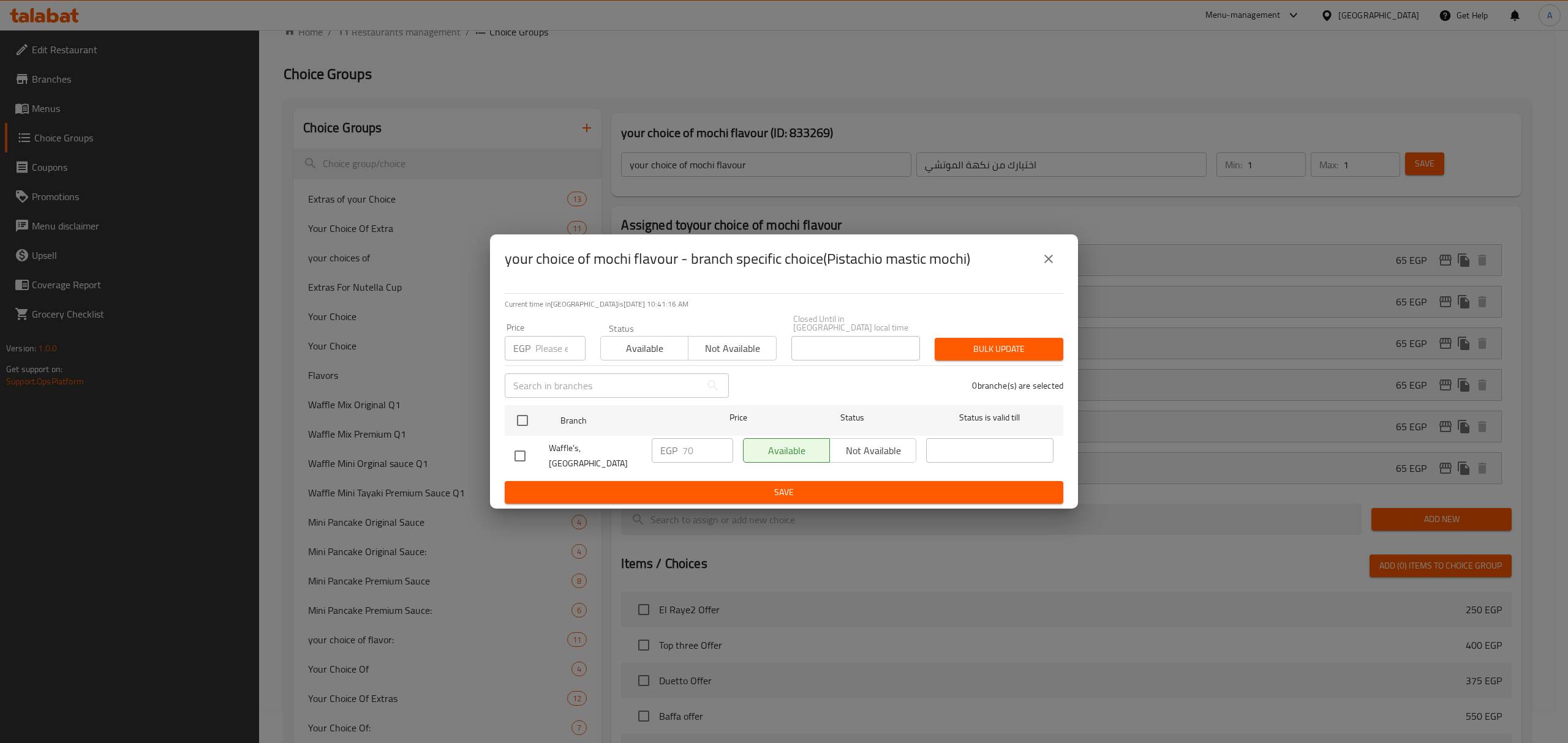
click at [1032, 263] on div "your choice of mochi flavour - branch specific choice(Pistachio mastic mochi)" at bounding box center [783, 259] width 558 height 30
click at [1054, 266] on icon "close" at bounding box center [1049, 259] width 15 height 15
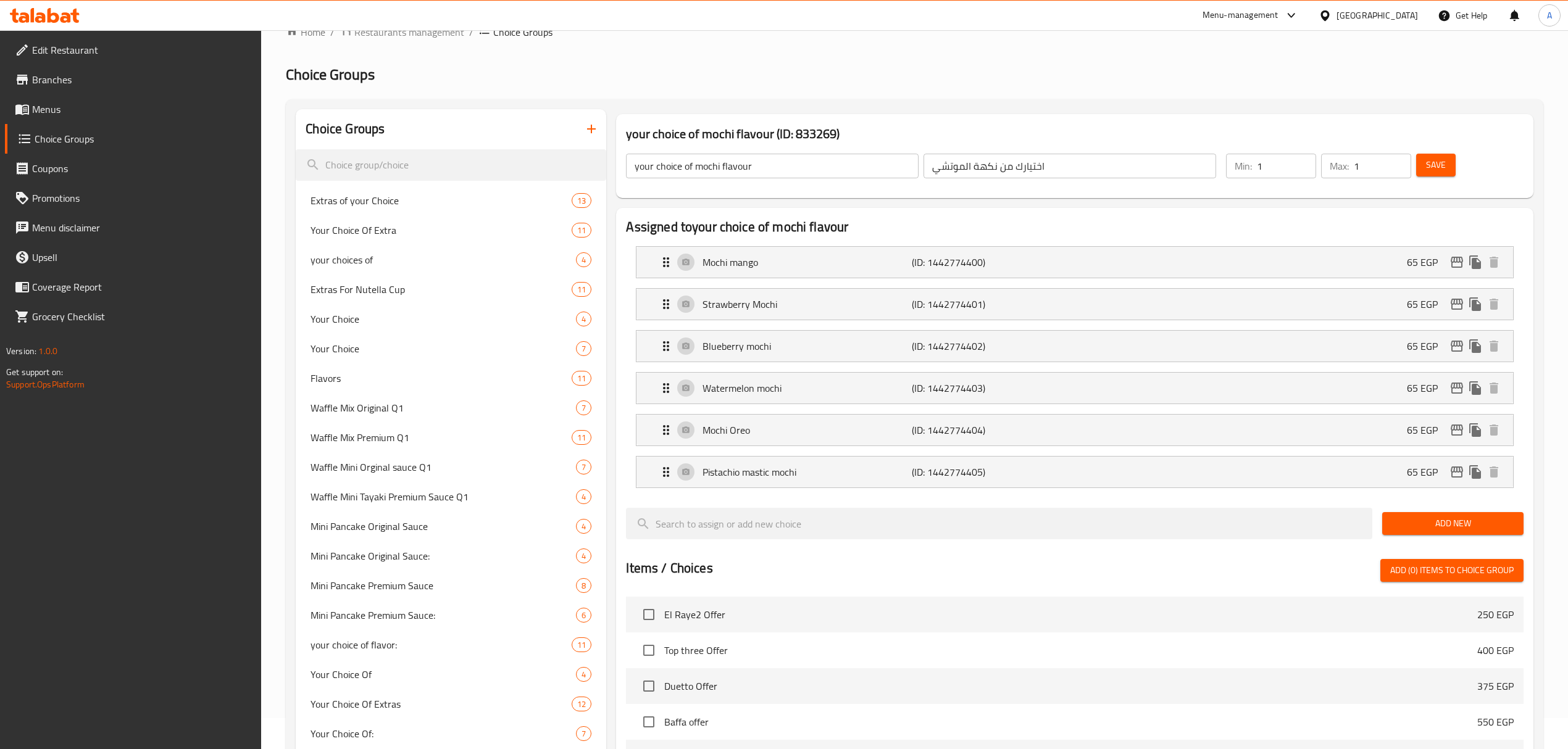
click at [23, 120] on link "Menus" at bounding box center [133, 109] width 257 height 30
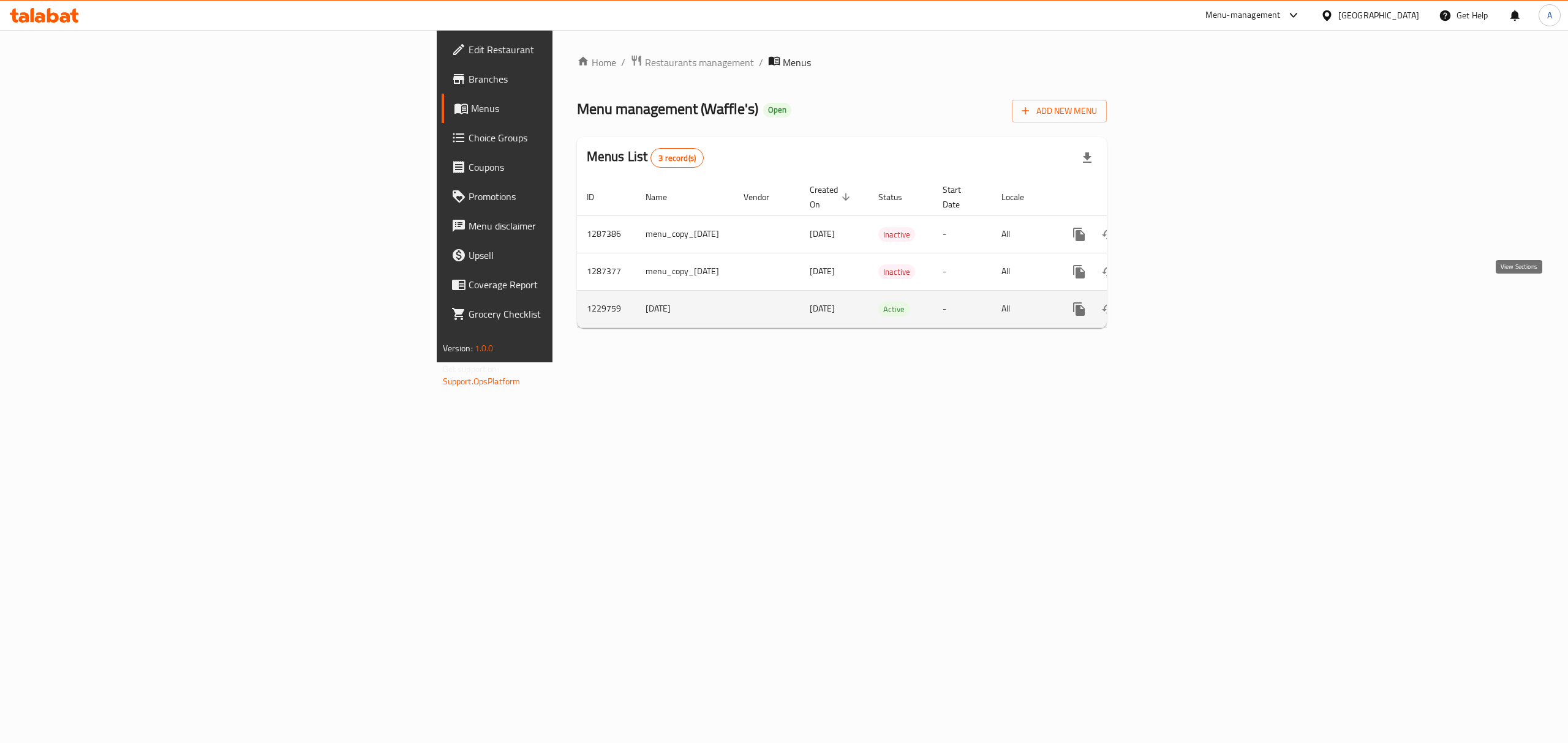
click at [1182, 309] on link "enhanced table" at bounding box center [1168, 309] width 30 height 30
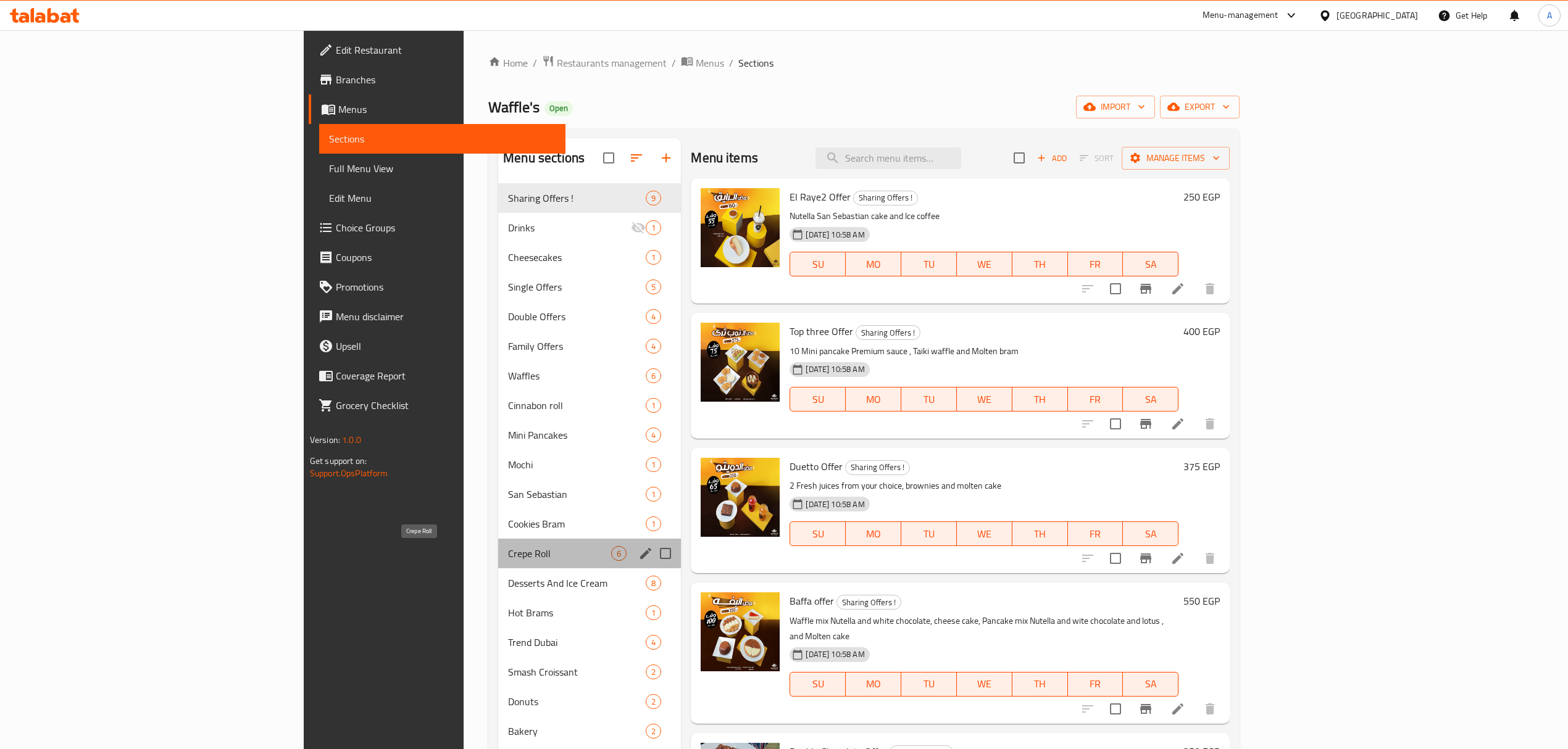
click at [508, 554] on span "Crepe Roll" at bounding box center [559, 553] width 103 height 15
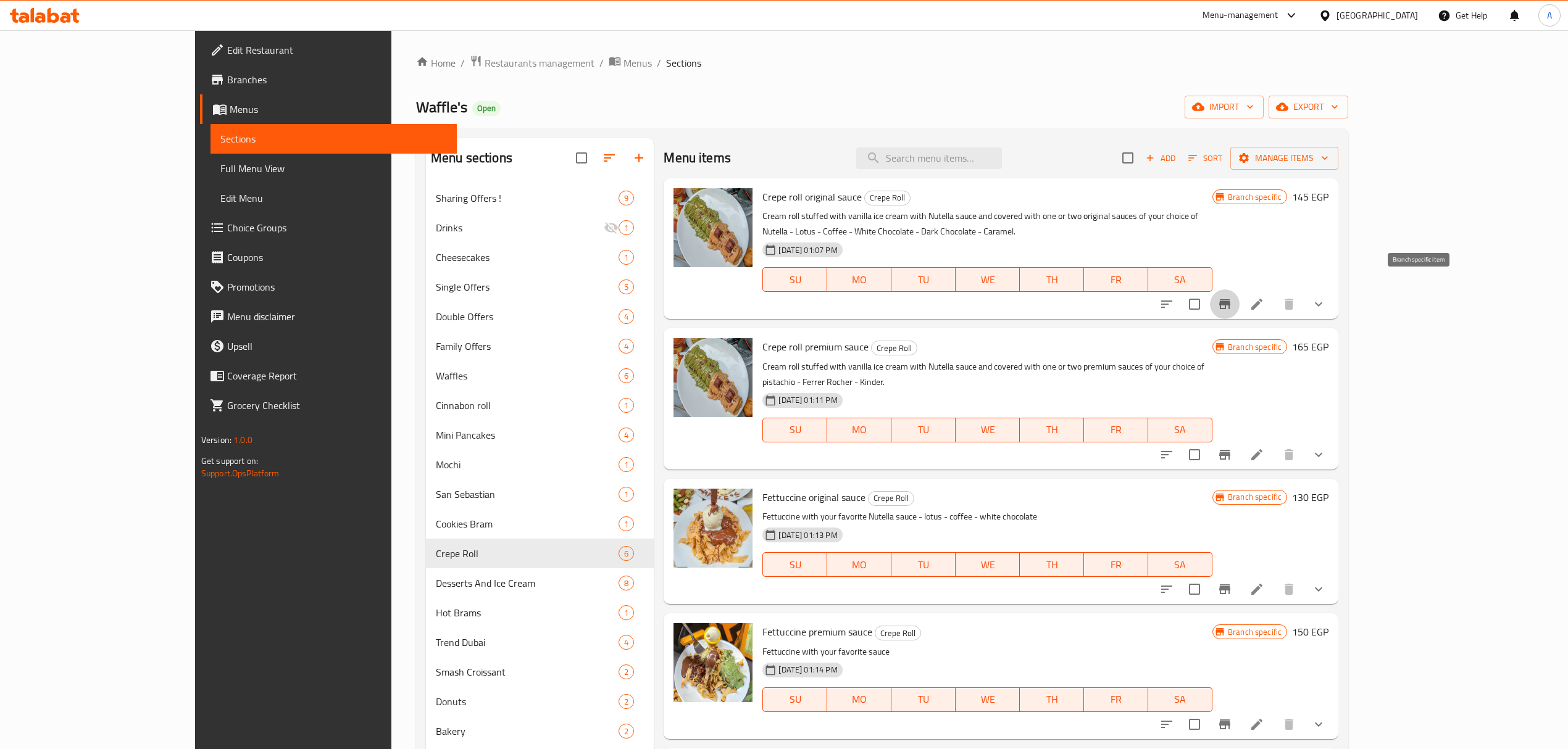
click at [1240, 296] on button "Branch-specific-item" at bounding box center [1225, 304] width 30 height 30
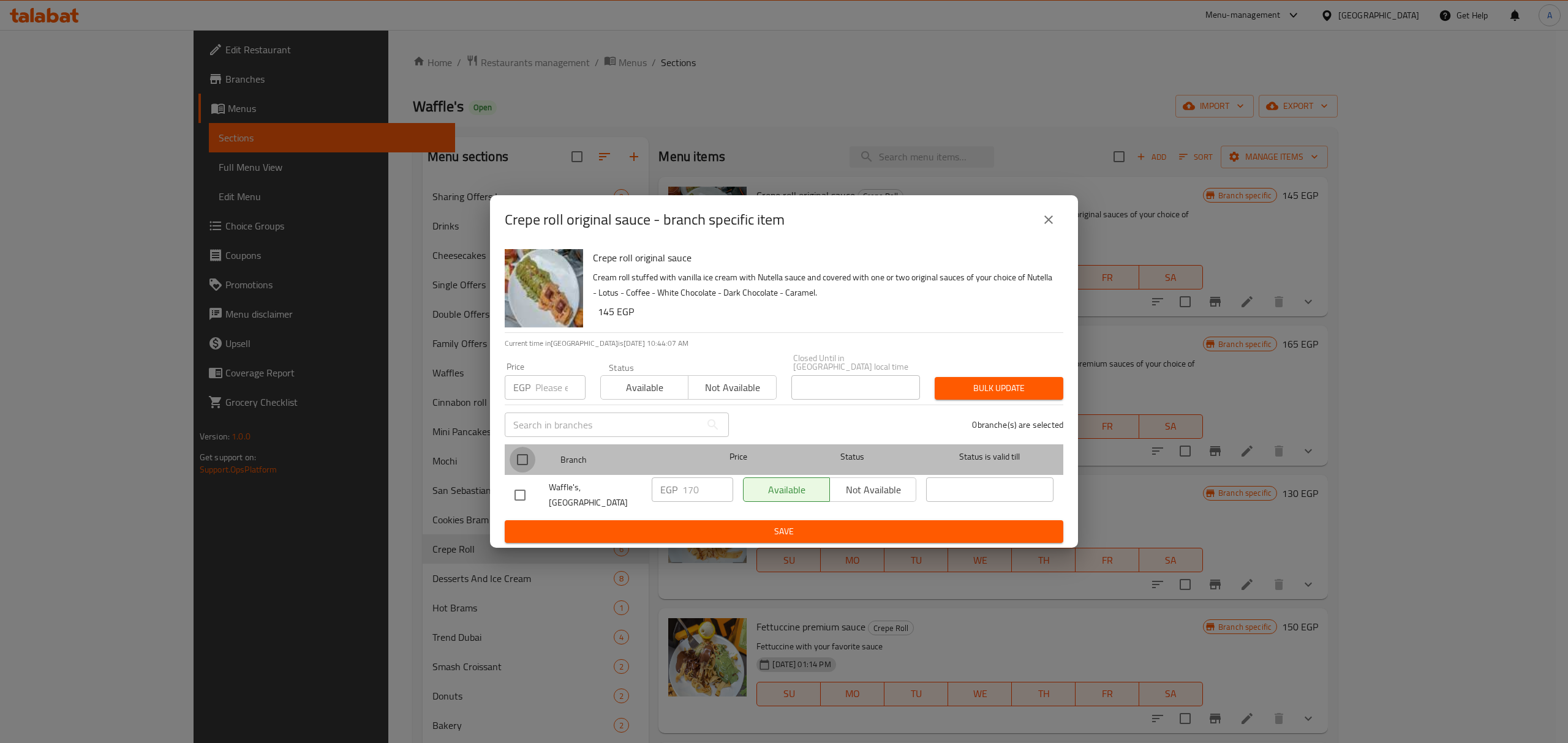
click at [525, 455] on input "checkbox" at bounding box center [522, 460] width 26 height 26
checkbox input "true"
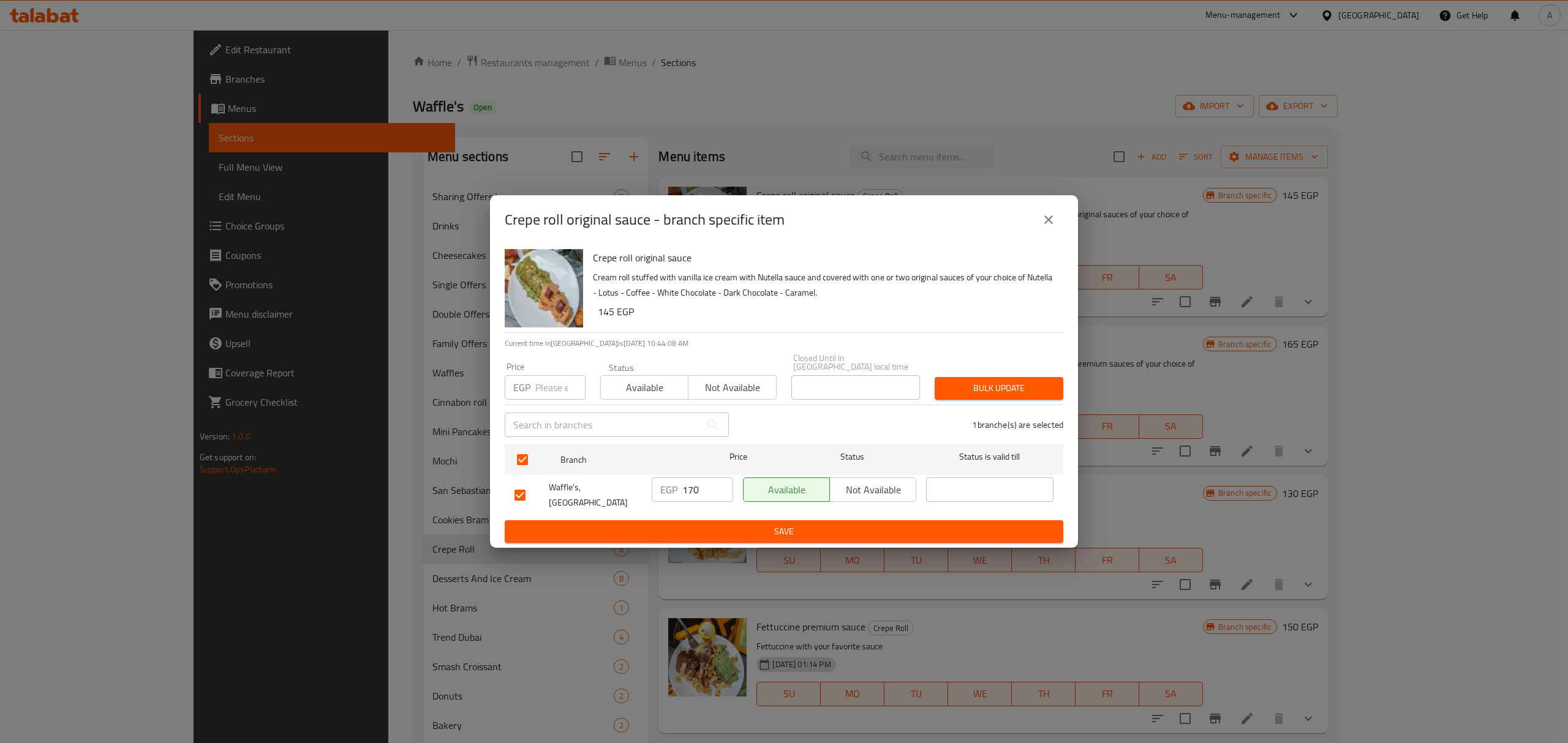
click at [540, 404] on div "Price EGP Price" at bounding box center [545, 380] width 96 height 52
click at [546, 393] on input "number" at bounding box center [560, 388] width 50 height 25
type input "175"
click at [957, 390] on span "Bulk update" at bounding box center [999, 388] width 109 height 16
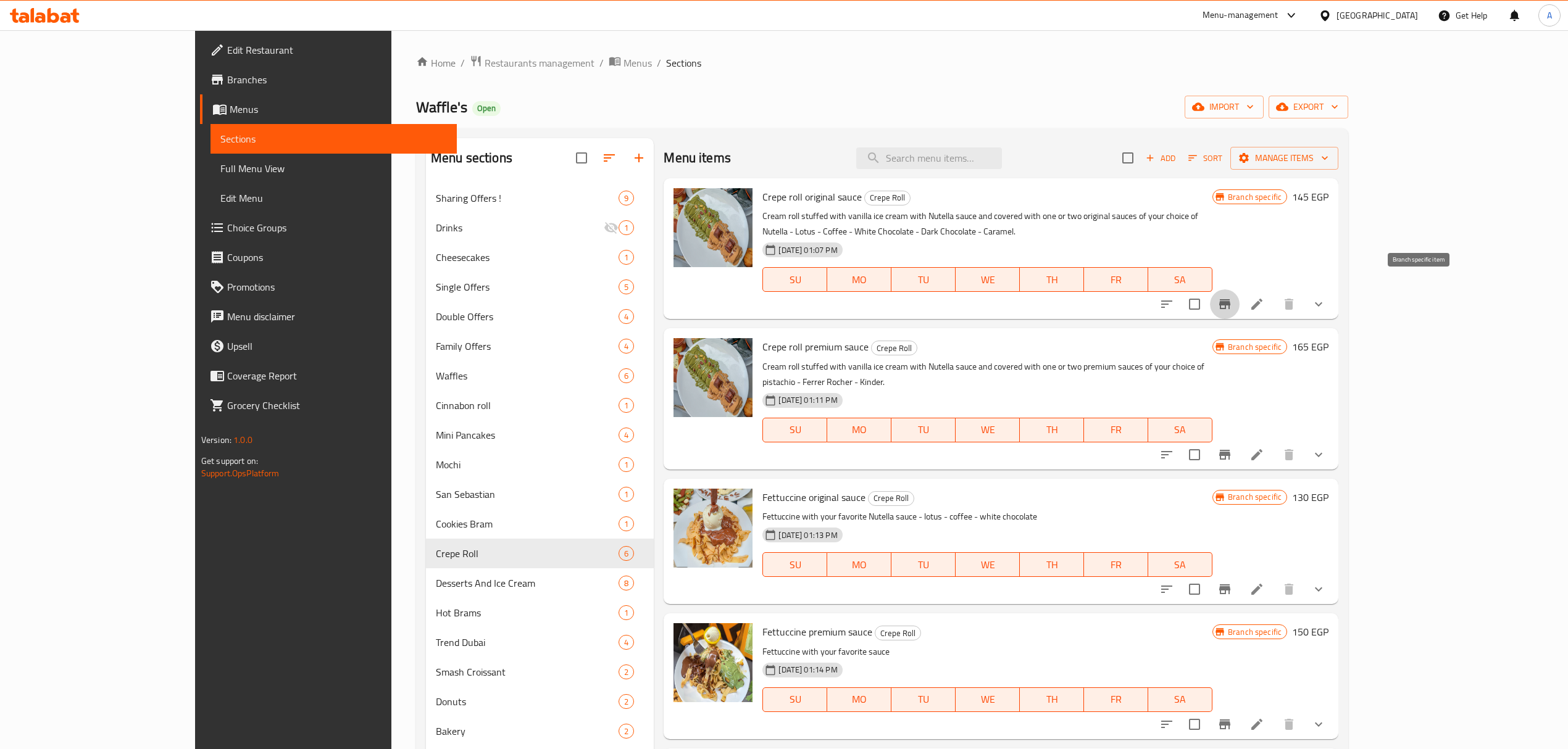
click at [1230, 299] on icon "Branch-specific-item" at bounding box center [1224, 304] width 11 height 10
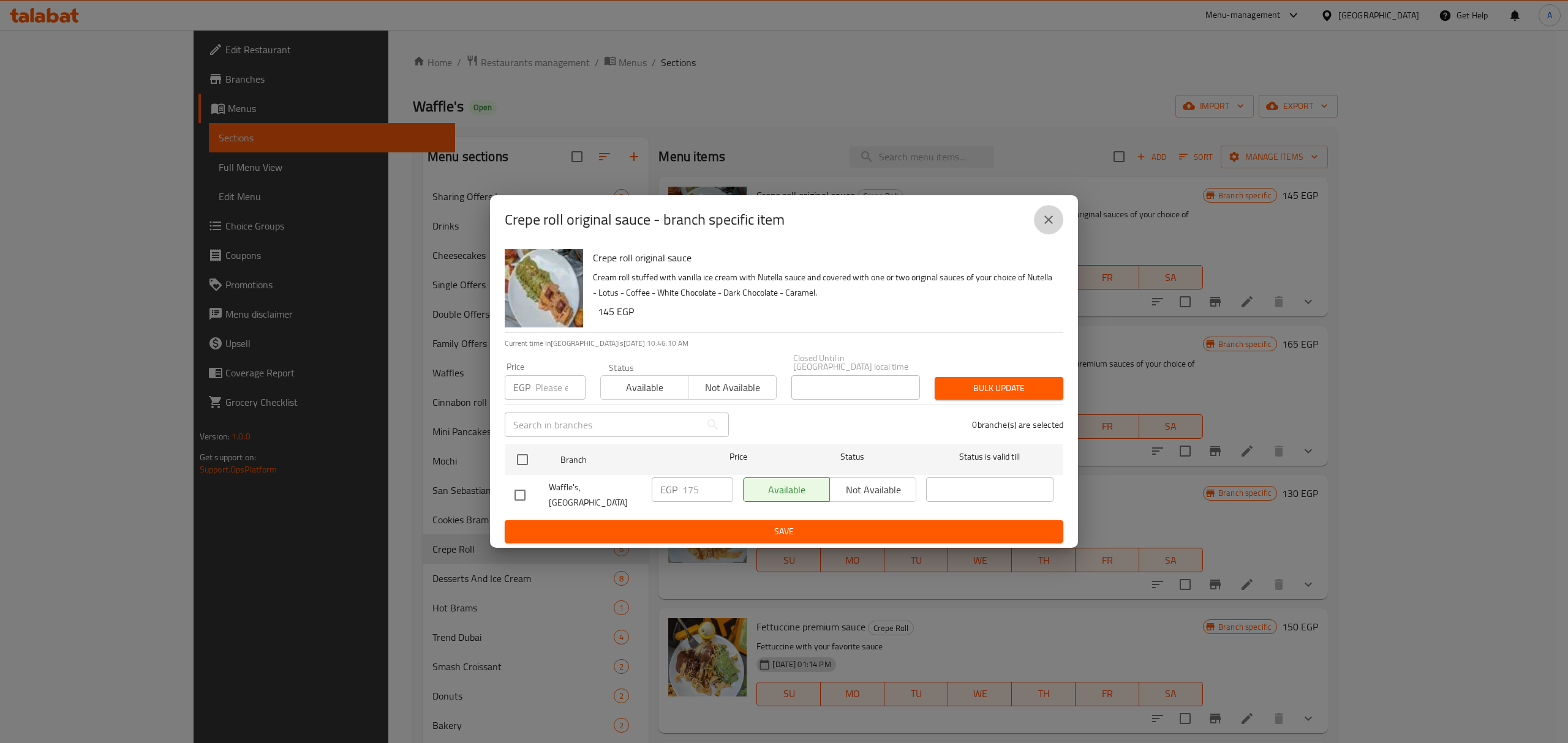
click at [1039, 231] on button "close" at bounding box center [1049, 220] width 30 height 30
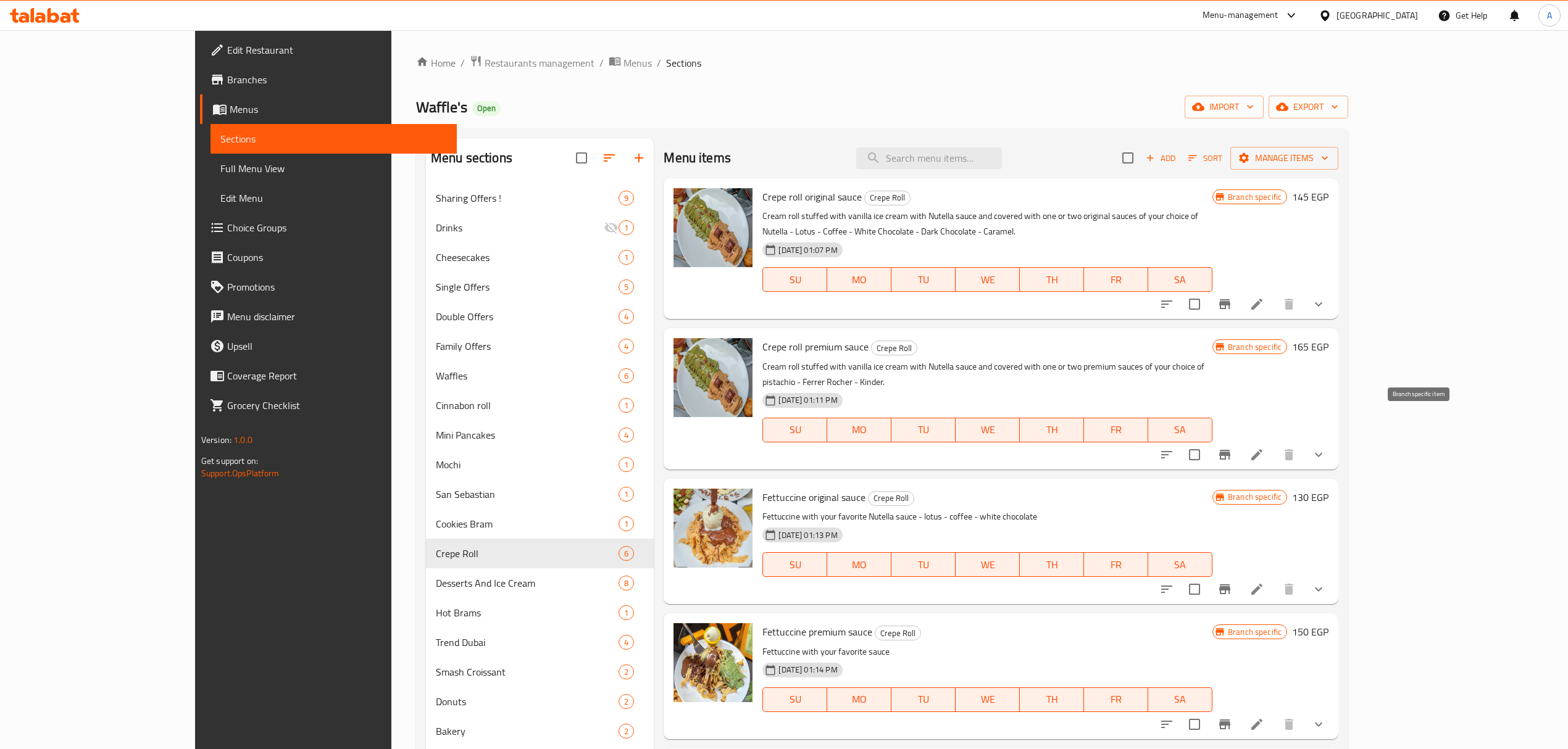
click at [1230, 450] on icon "Branch-specific-item" at bounding box center [1224, 455] width 11 height 10
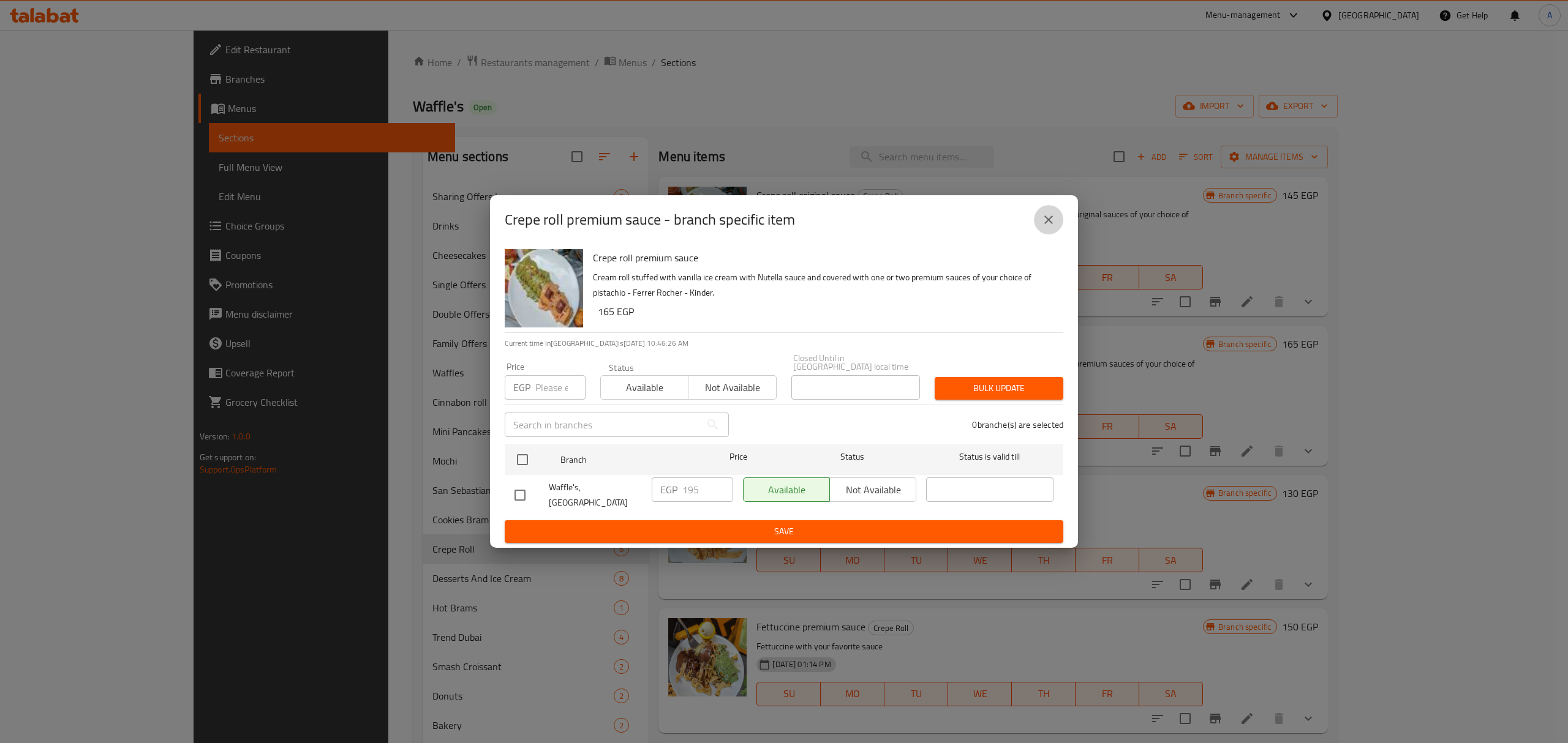
click at [1054, 227] on icon "close" at bounding box center [1049, 220] width 15 height 15
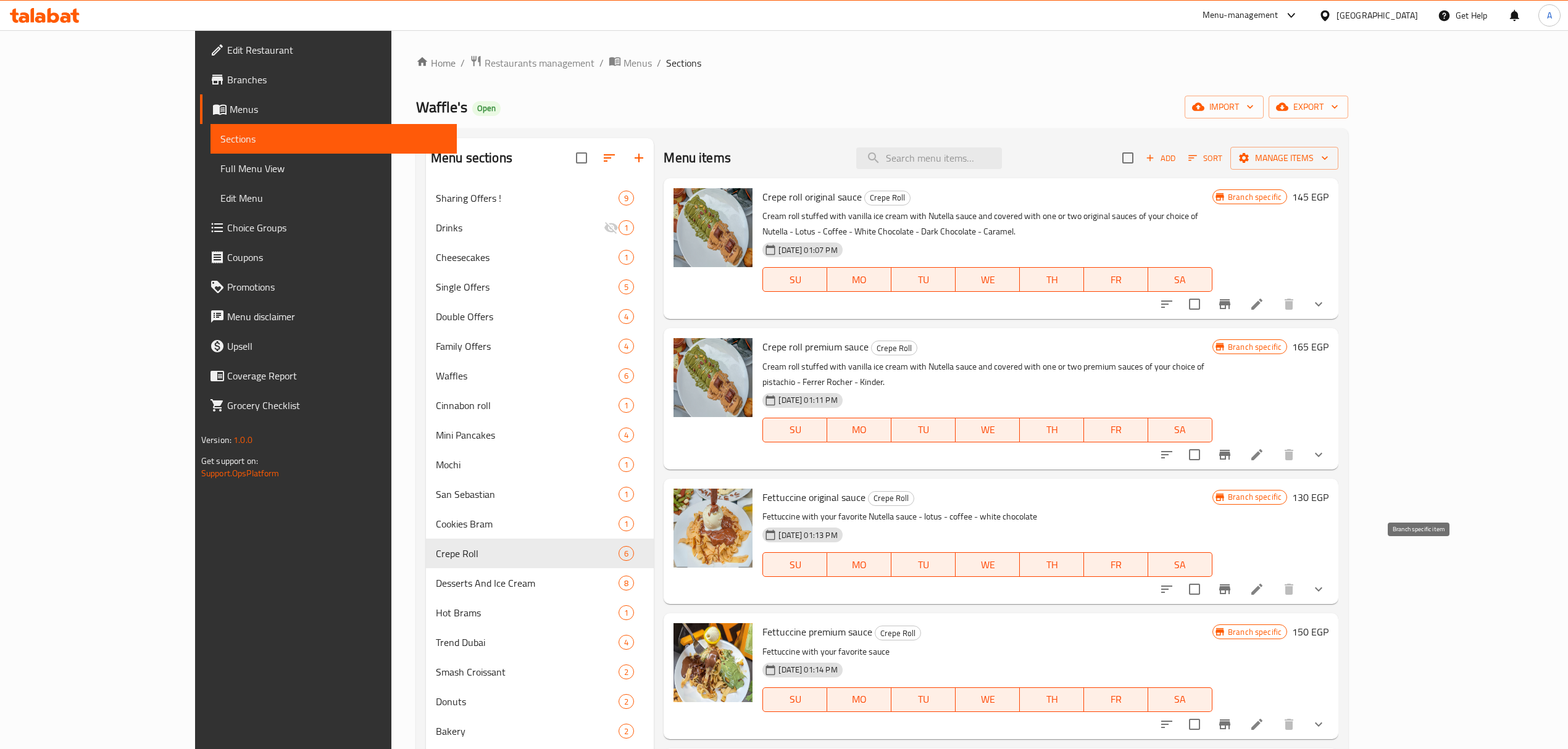
click at [1240, 574] on button "Branch-specific-item" at bounding box center [1225, 589] width 30 height 30
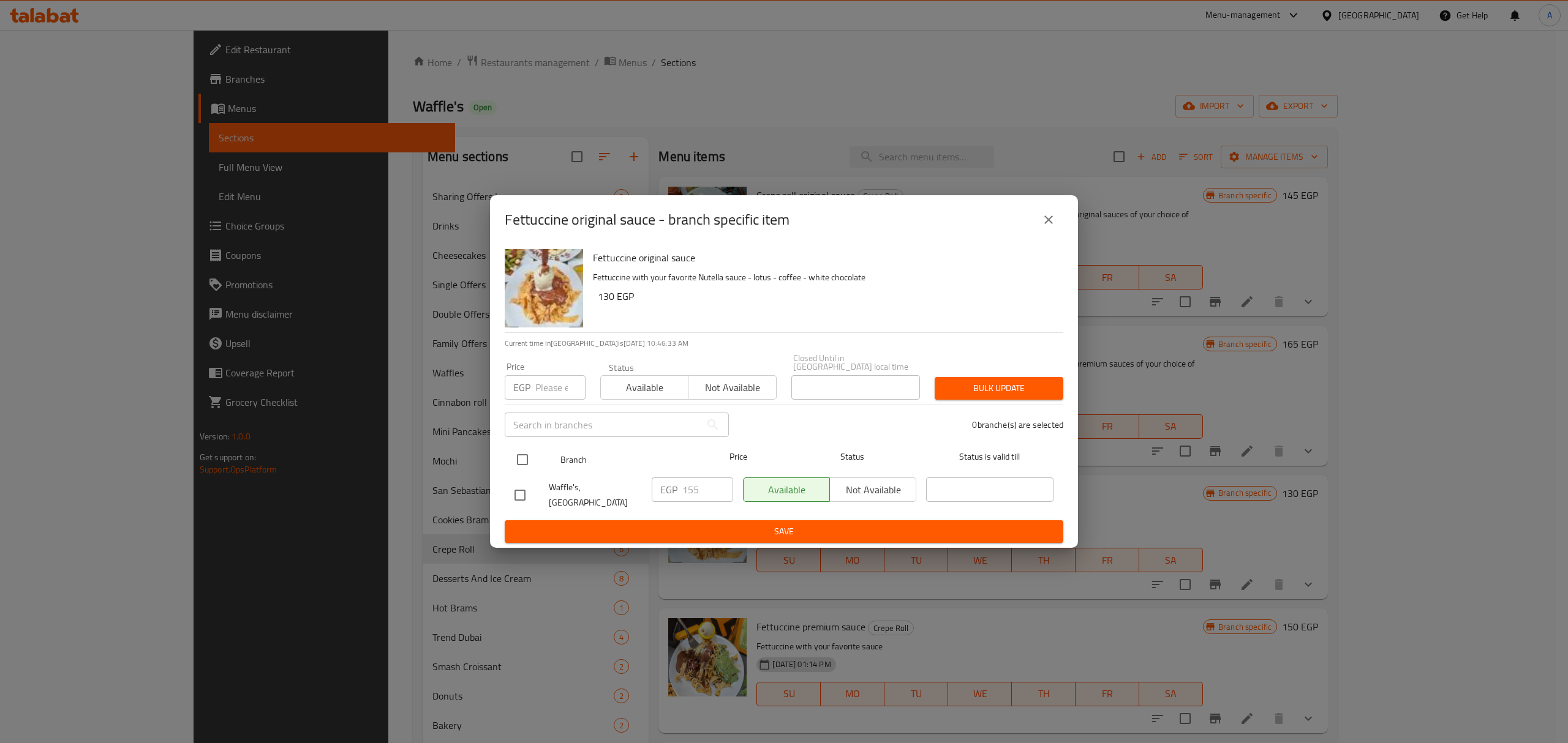
click at [515, 466] on input "checkbox" at bounding box center [522, 460] width 26 height 26
checkbox input "true"
click at [543, 390] on input "number" at bounding box center [560, 388] width 50 height 25
type input "170"
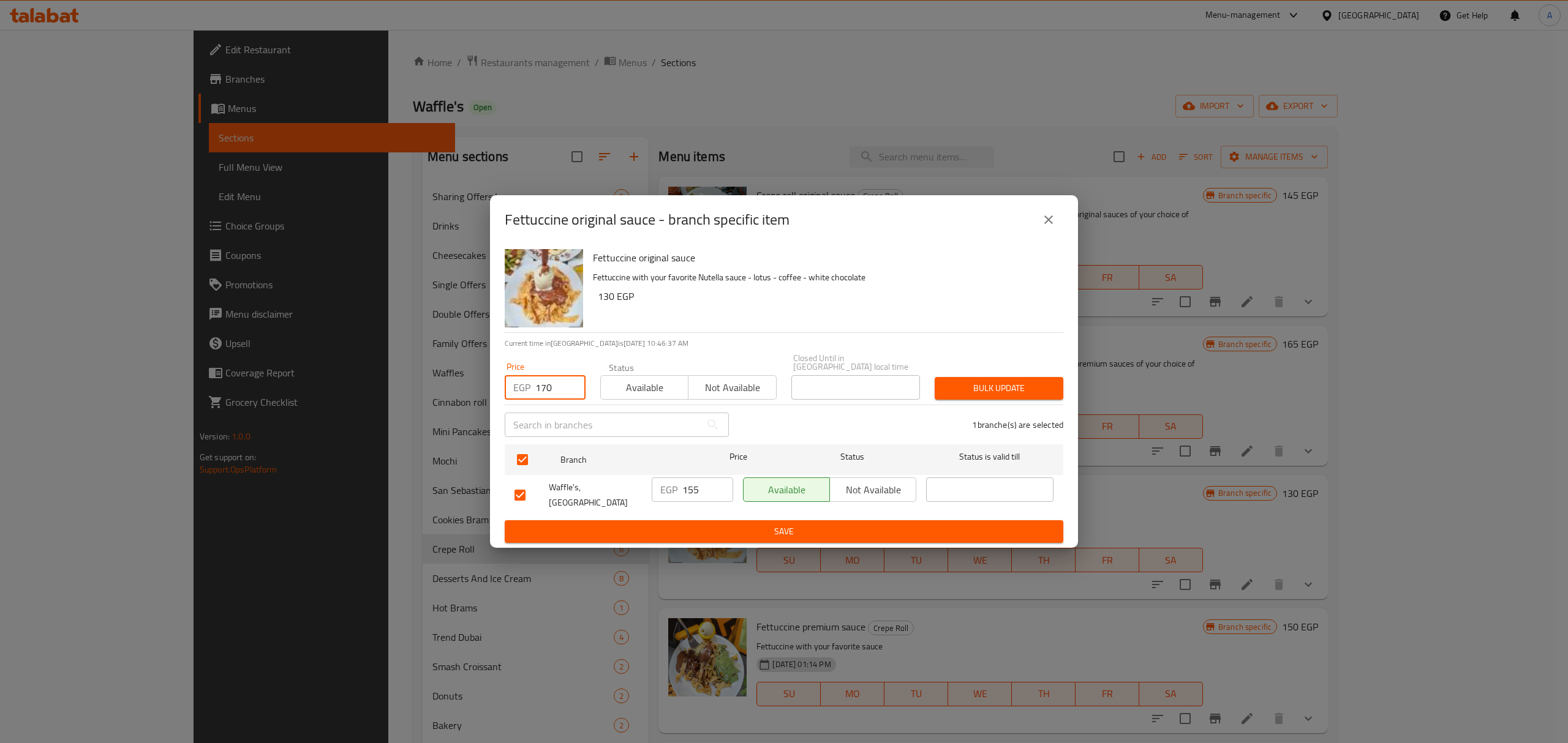
click at [966, 374] on div "Bulk update" at bounding box center [998, 388] width 143 height 37
click at [966, 380] on button "Bulk update" at bounding box center [998, 388] width 128 height 22
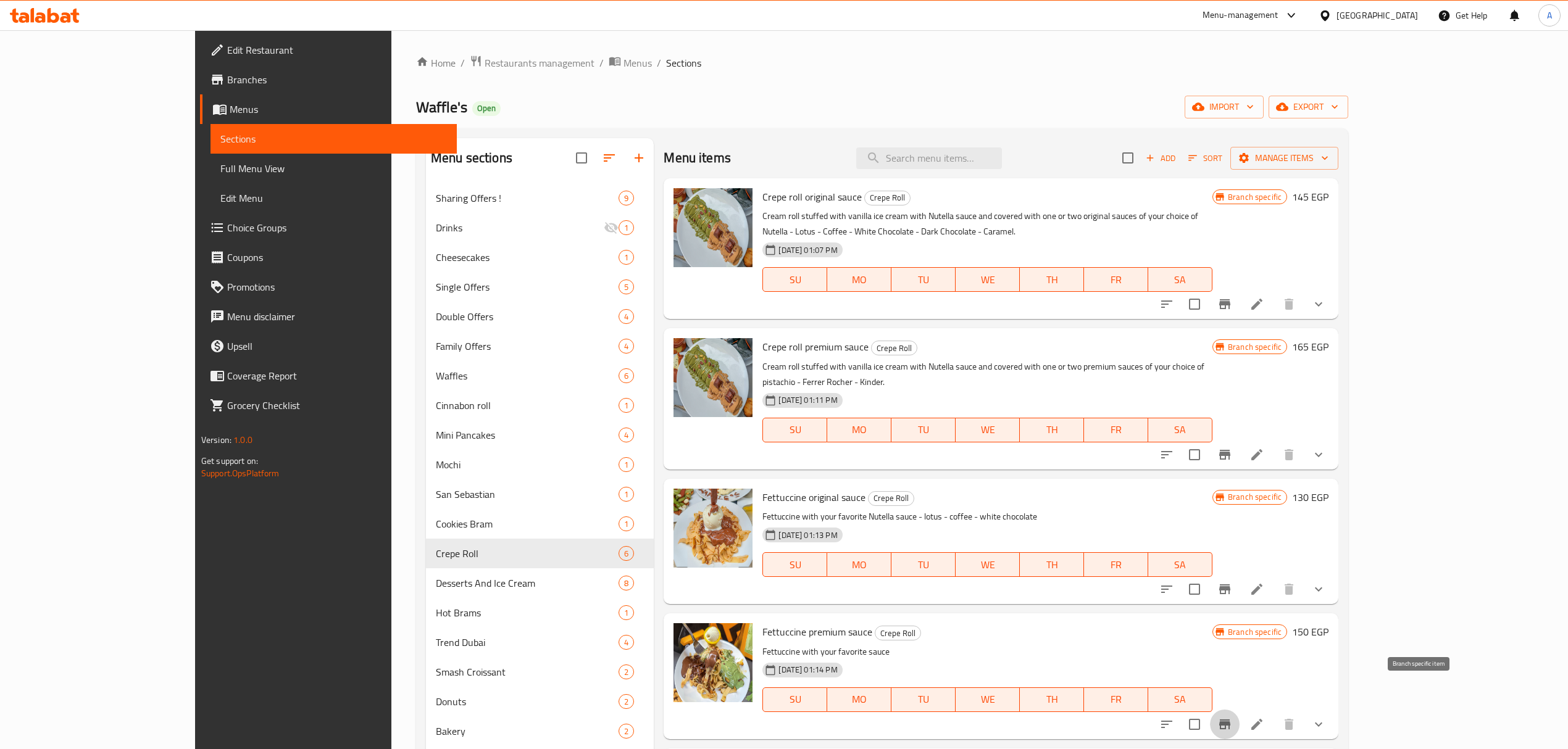
click at [1232, 717] on icon "Branch-specific-item" at bounding box center [1225, 724] width 15 height 15
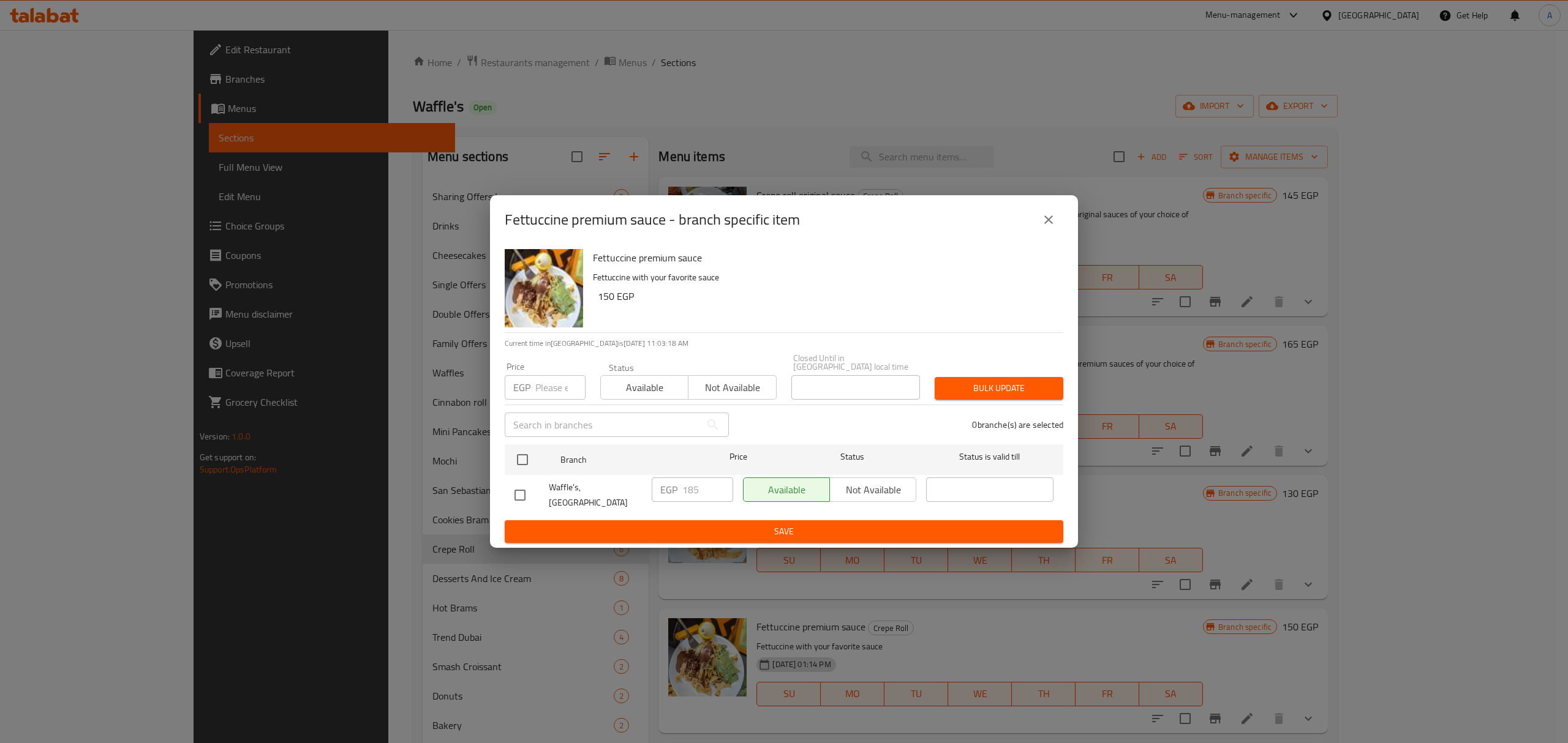
click at [1036, 227] on button "close" at bounding box center [1049, 220] width 30 height 30
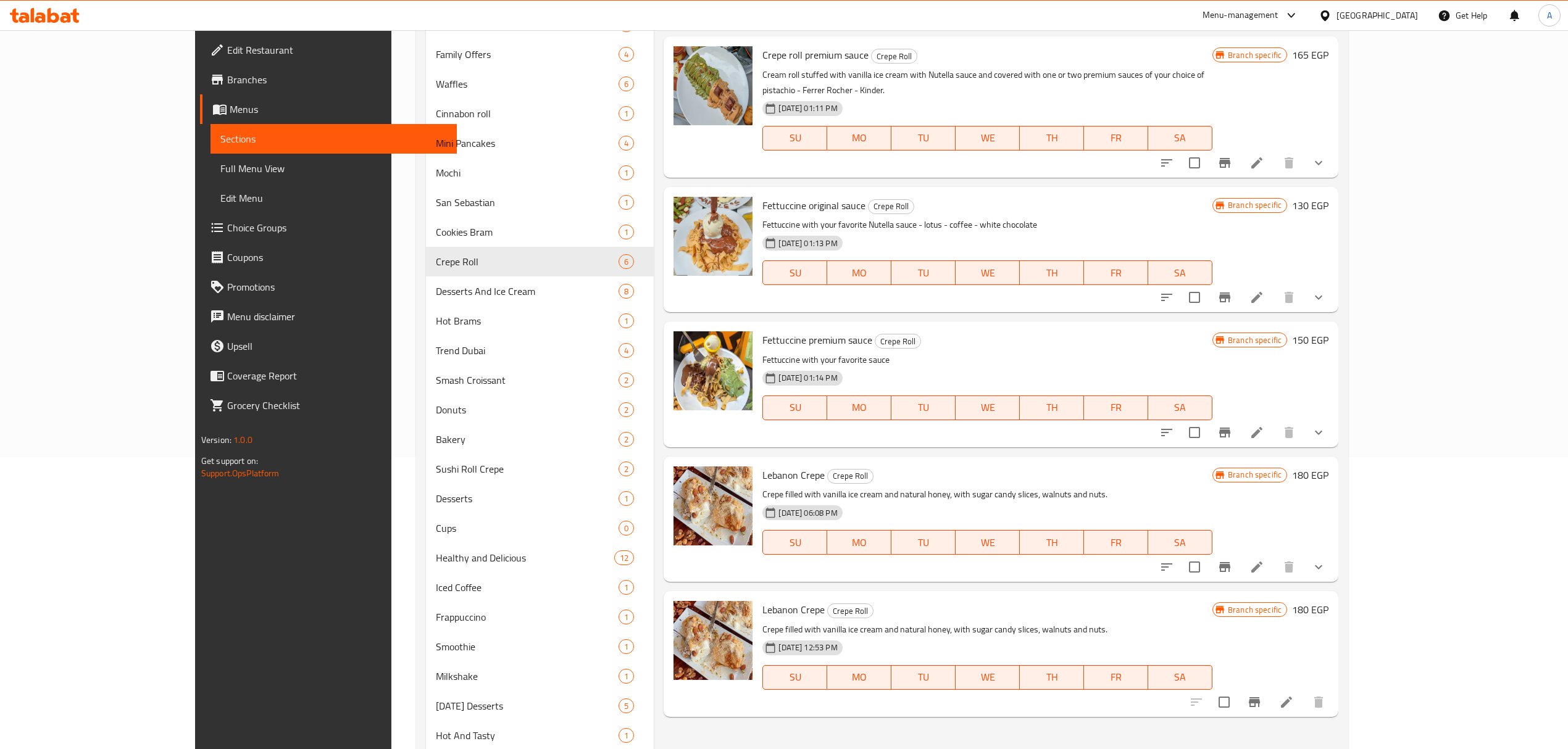
scroll to position [411, 0]
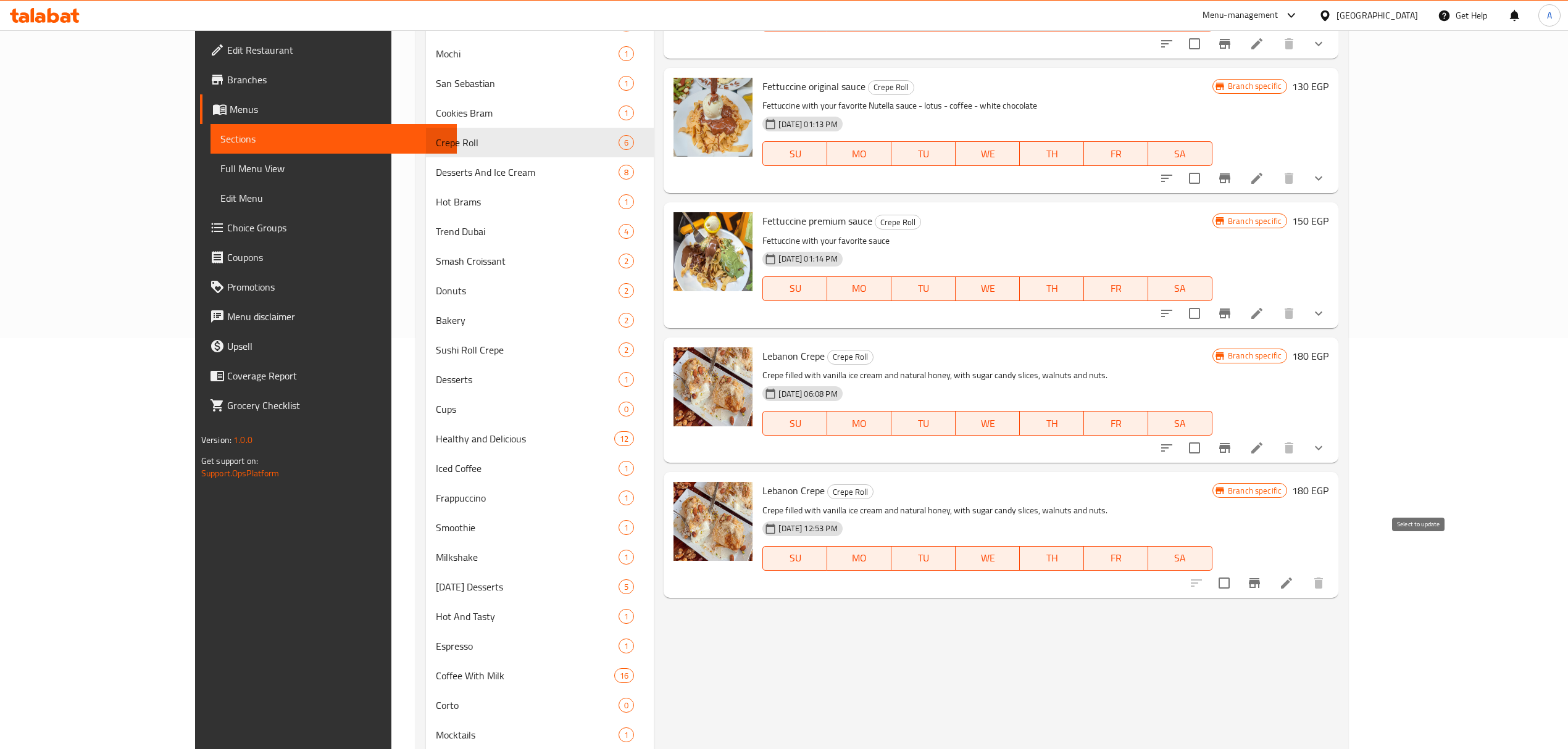
click at [1237, 570] on input "checkbox" at bounding box center [1224, 582] width 26 height 26
checkbox input "true"
click at [1207, 435] on input "checkbox" at bounding box center [1194, 447] width 26 height 26
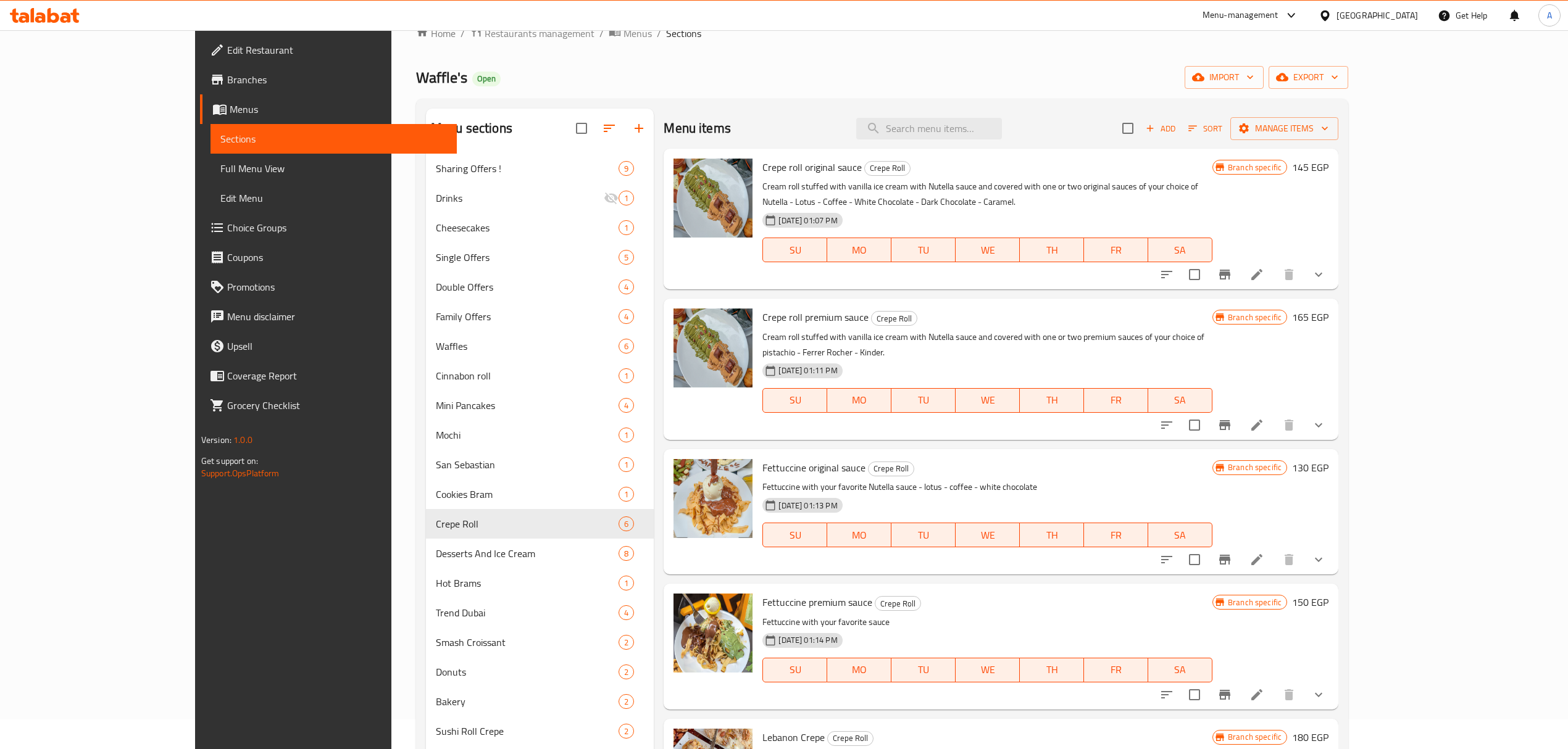
scroll to position [0, 0]
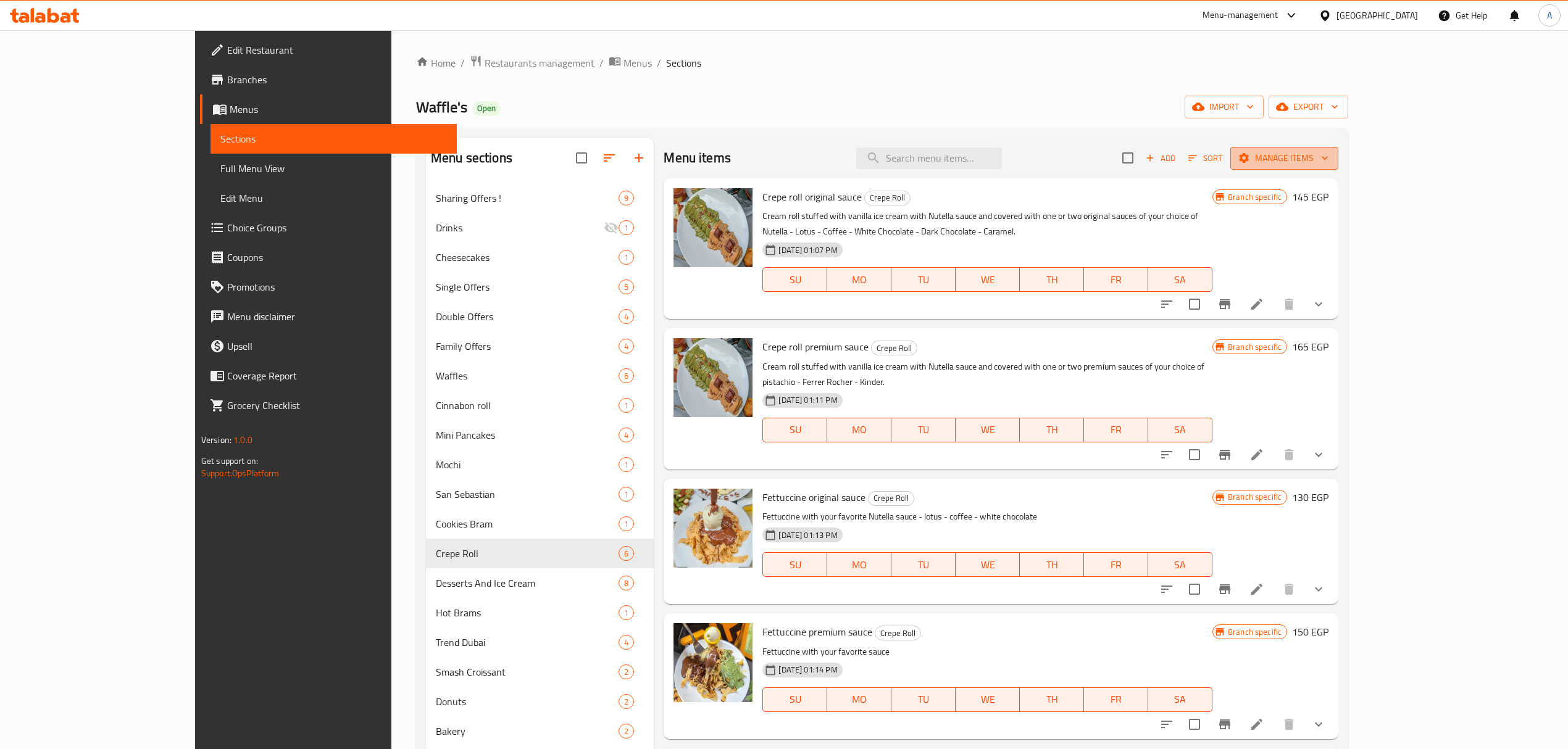
click at [1328, 158] on span "Manage items" at bounding box center [1285, 158] width 88 height 16
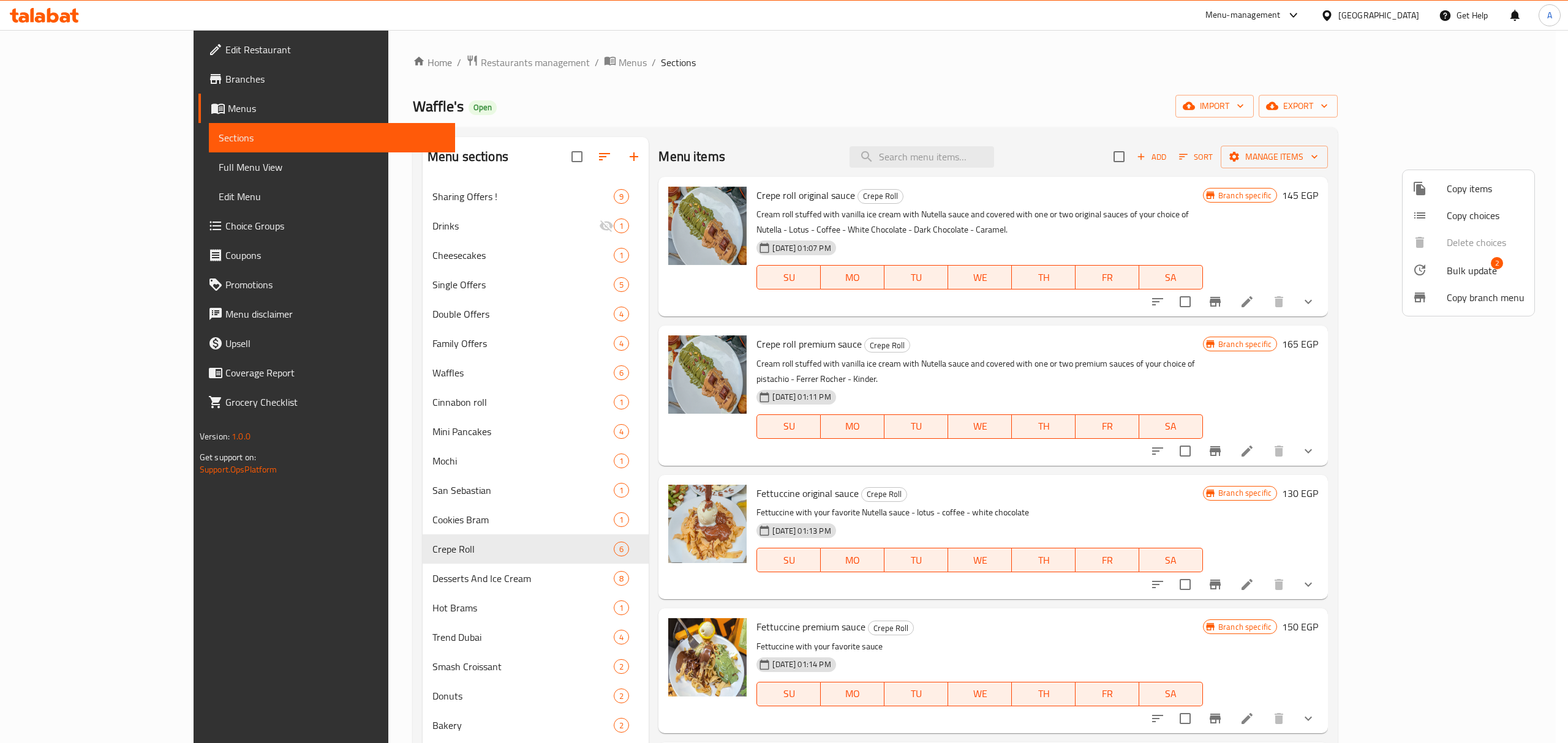
click at [1461, 273] on span "Bulk update" at bounding box center [1471, 270] width 50 height 15
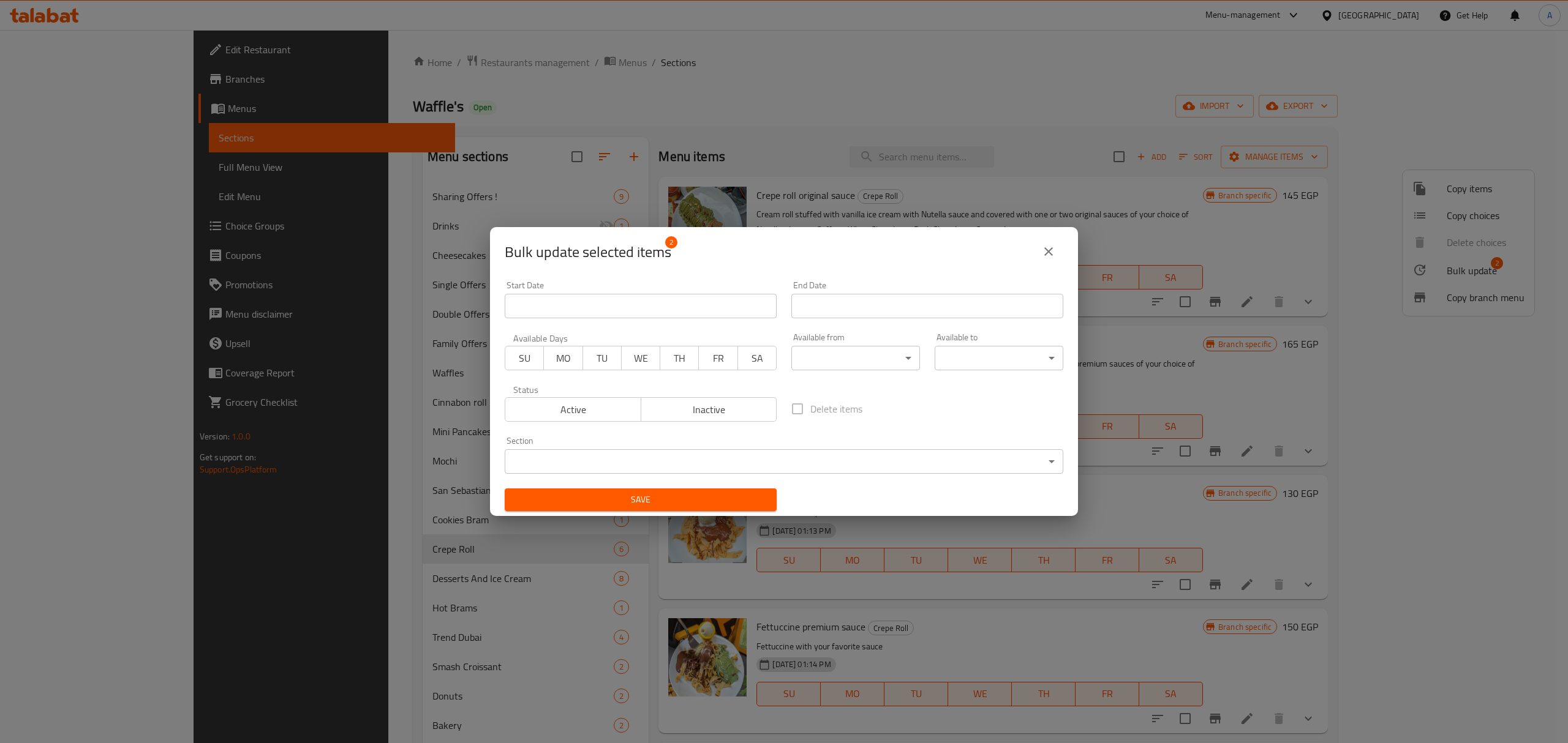
click at [730, 402] on span "Inactive" at bounding box center [709, 409] width 127 height 17
click at [686, 498] on span "Save" at bounding box center [640, 499] width 252 height 16
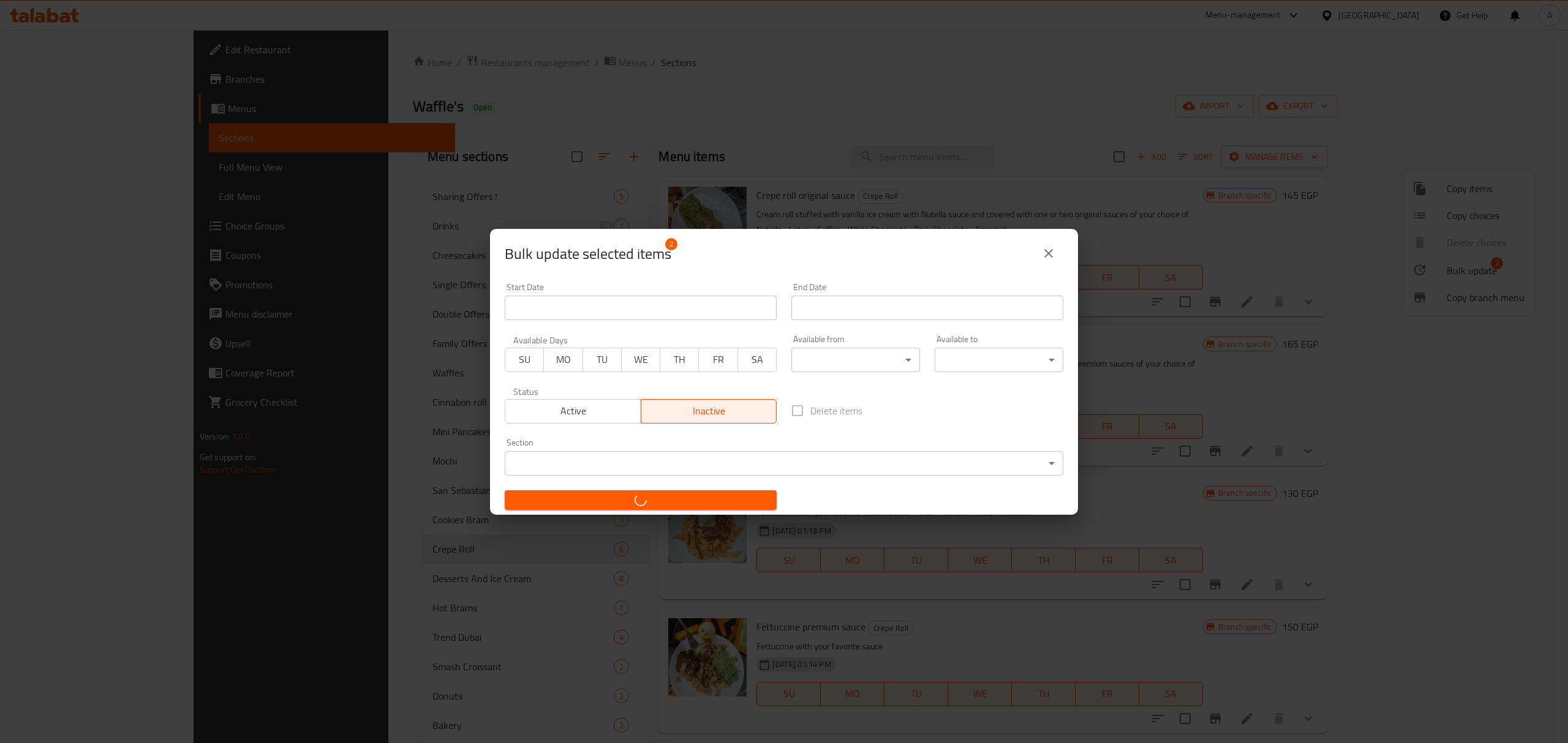
checkbox input "false"
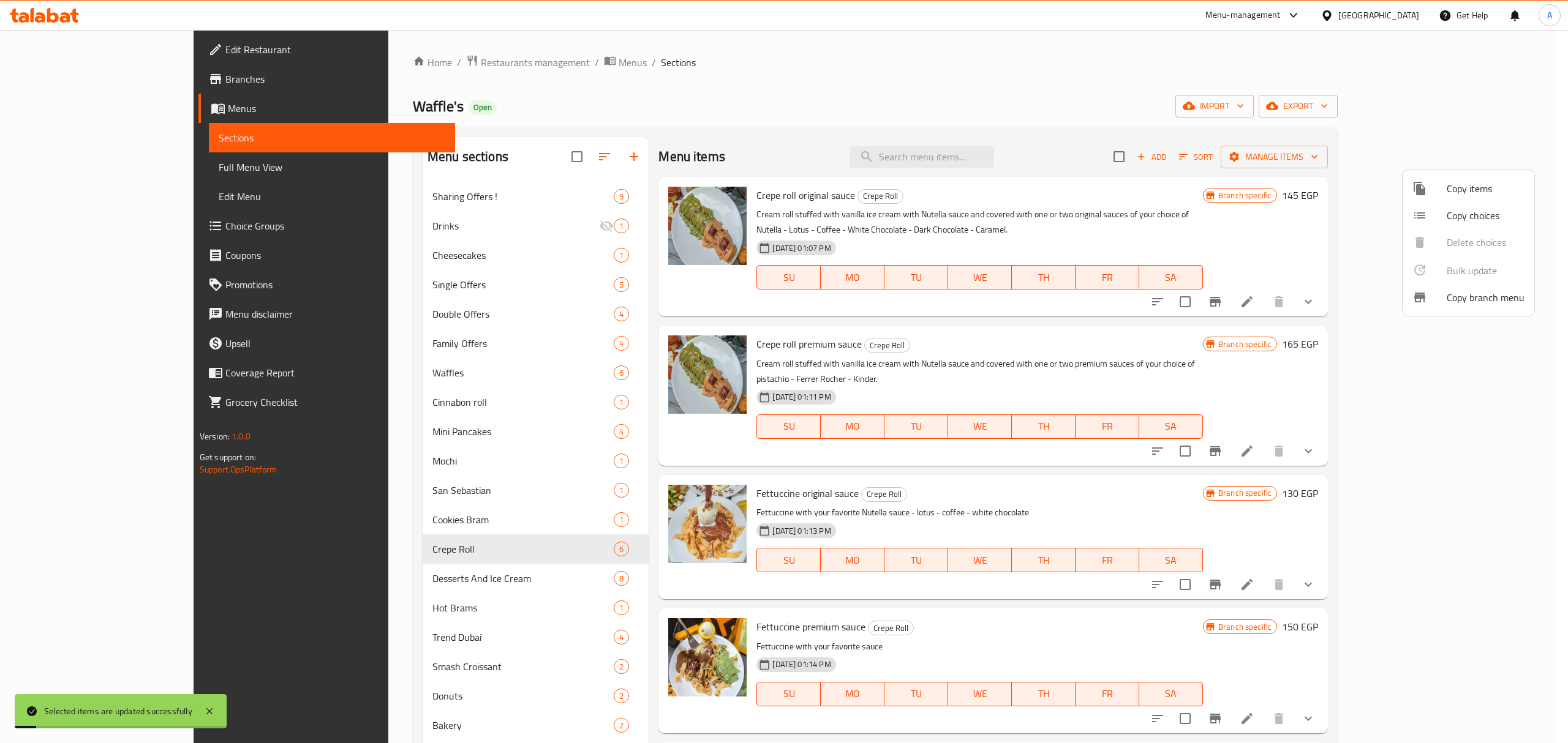
click at [1157, 470] on div at bounding box center [784, 371] width 1568 height 743
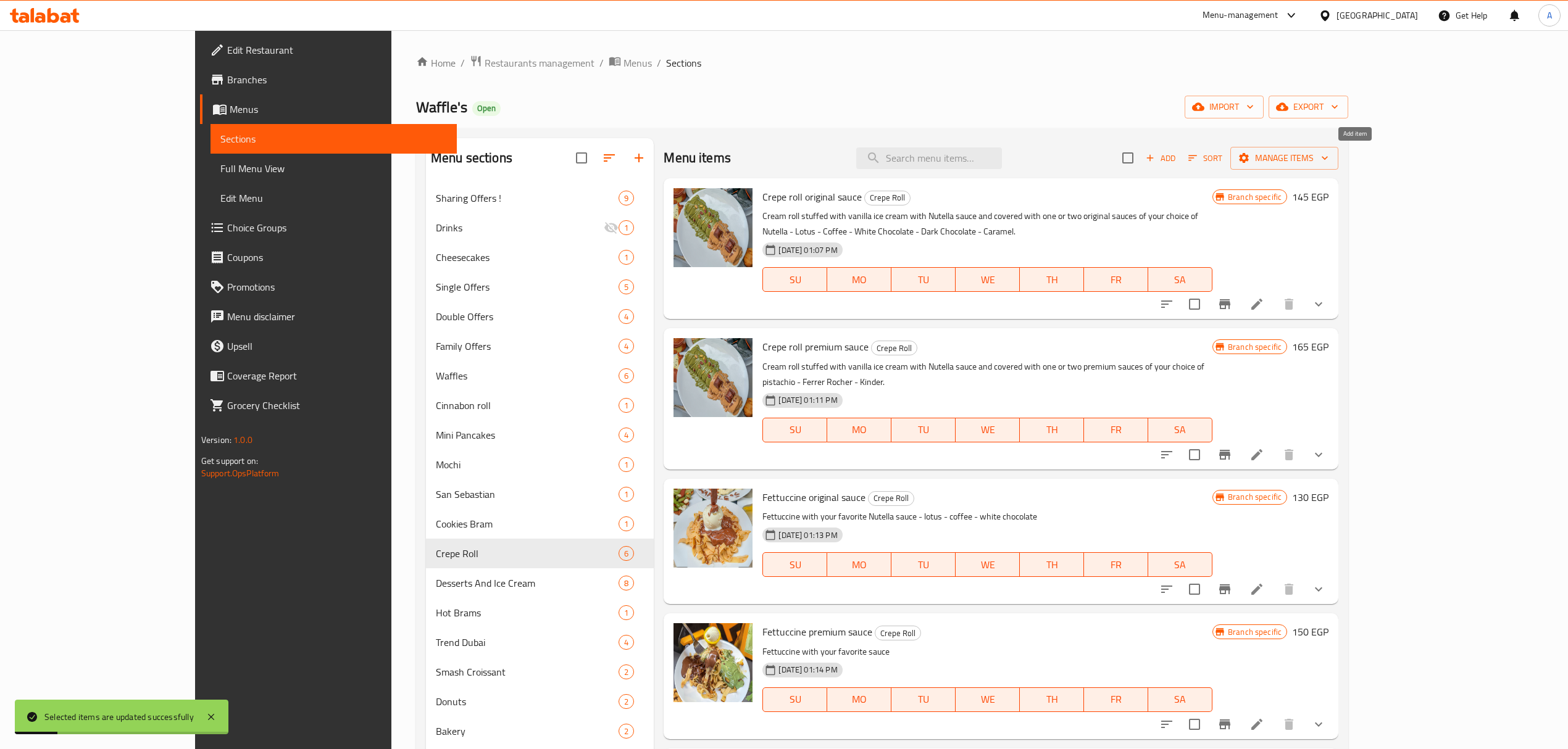
click at [1155, 158] on icon "button" at bounding box center [1150, 157] width 11 height 11
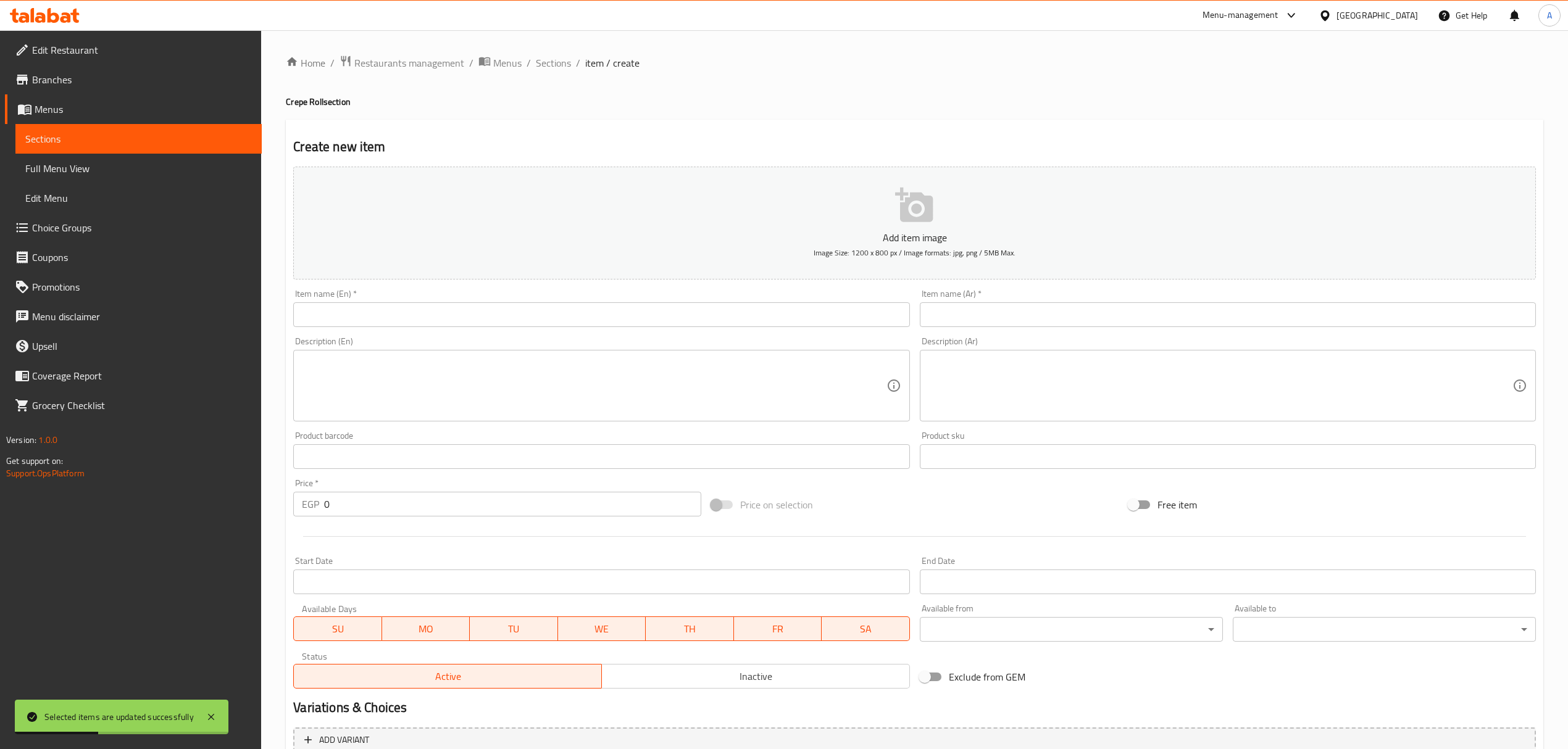
click at [529, 334] on div "Description (En) Description (En)" at bounding box center [601, 378] width 626 height 94
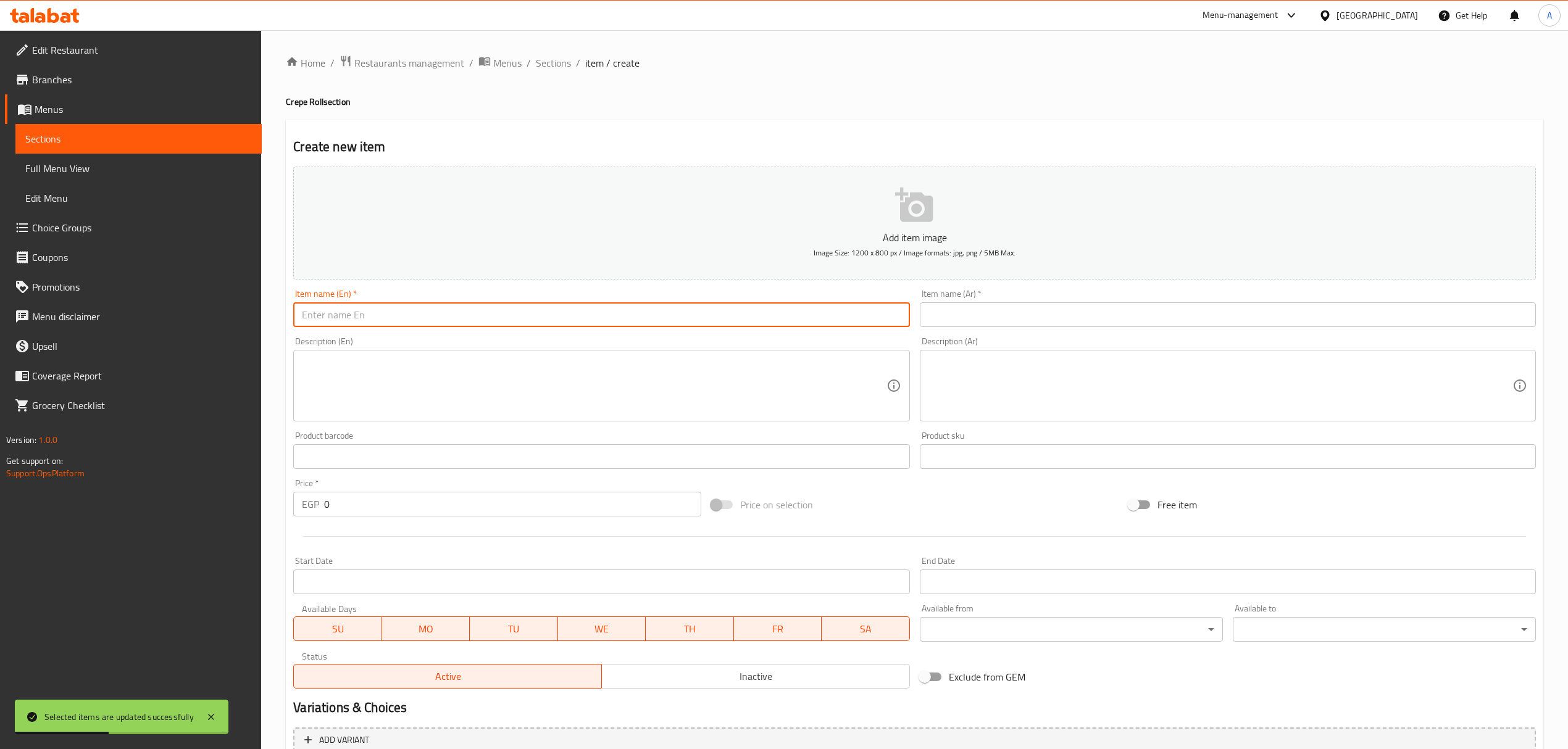
click at [527, 322] on input "text" at bounding box center [601, 315] width 616 height 25
click at [363, 320] on input "Molten Chocolate" at bounding box center [601, 315] width 616 height 25
type input "Molten Cake"
click at [1019, 324] on input "text" at bounding box center [1227, 315] width 616 height 25
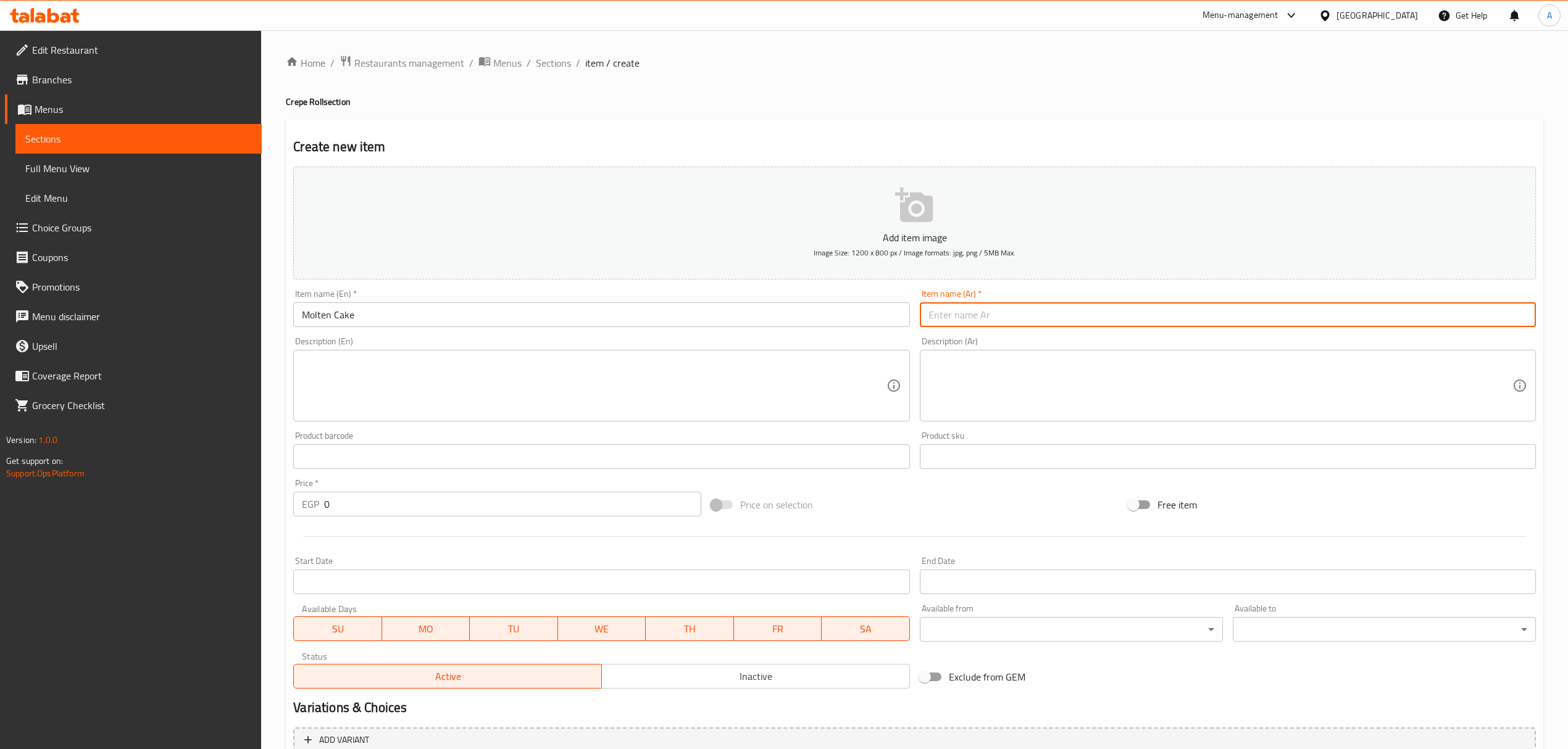
paste input "مولتن كيك"
type input "مولتن كيك"
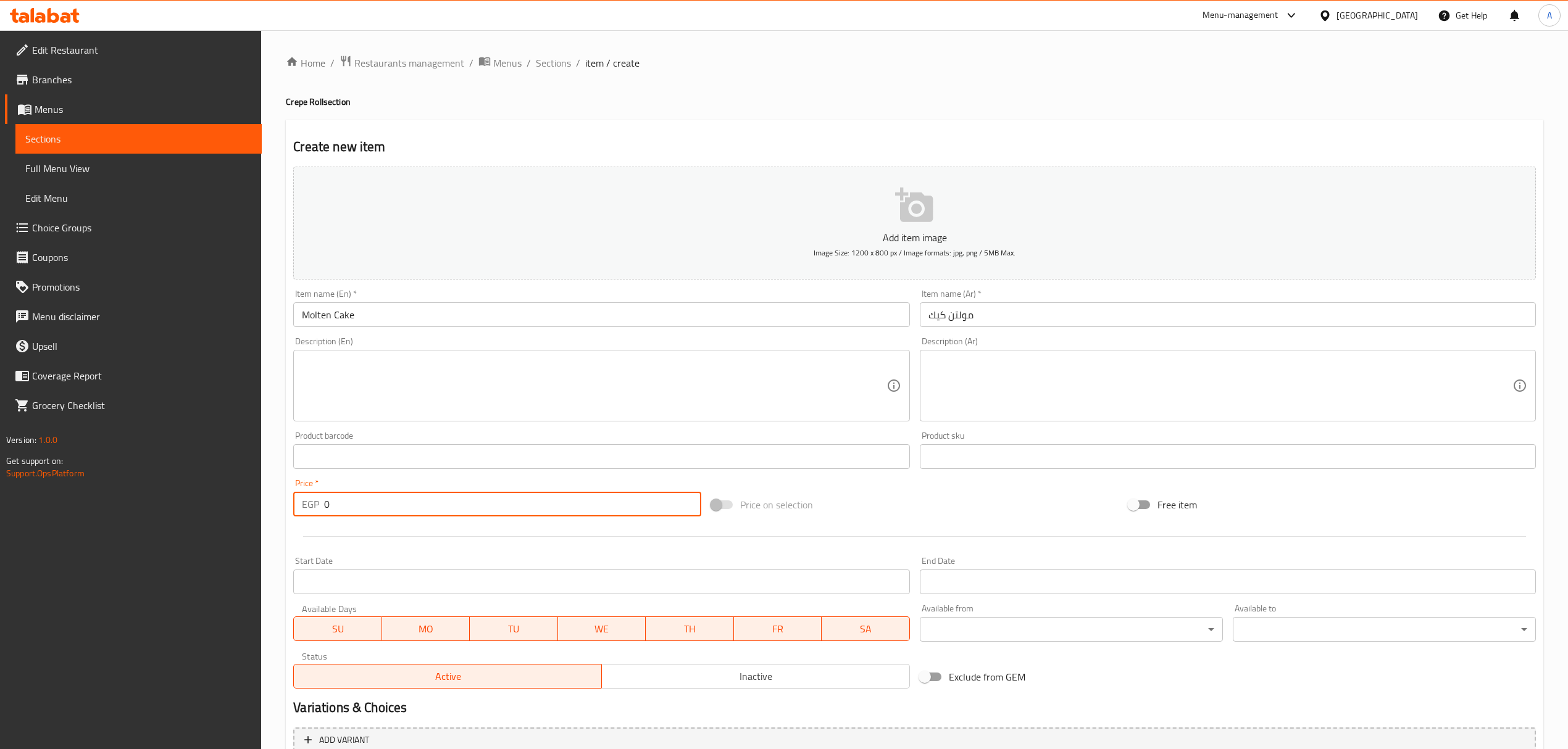
drag, startPoint x: 356, startPoint y: 508, endPoint x: 293, endPoint y: 500, distance: 63.5
click at [293, 500] on div "EGP 0 Price *" at bounding box center [497, 504] width 408 height 25
type input "115"
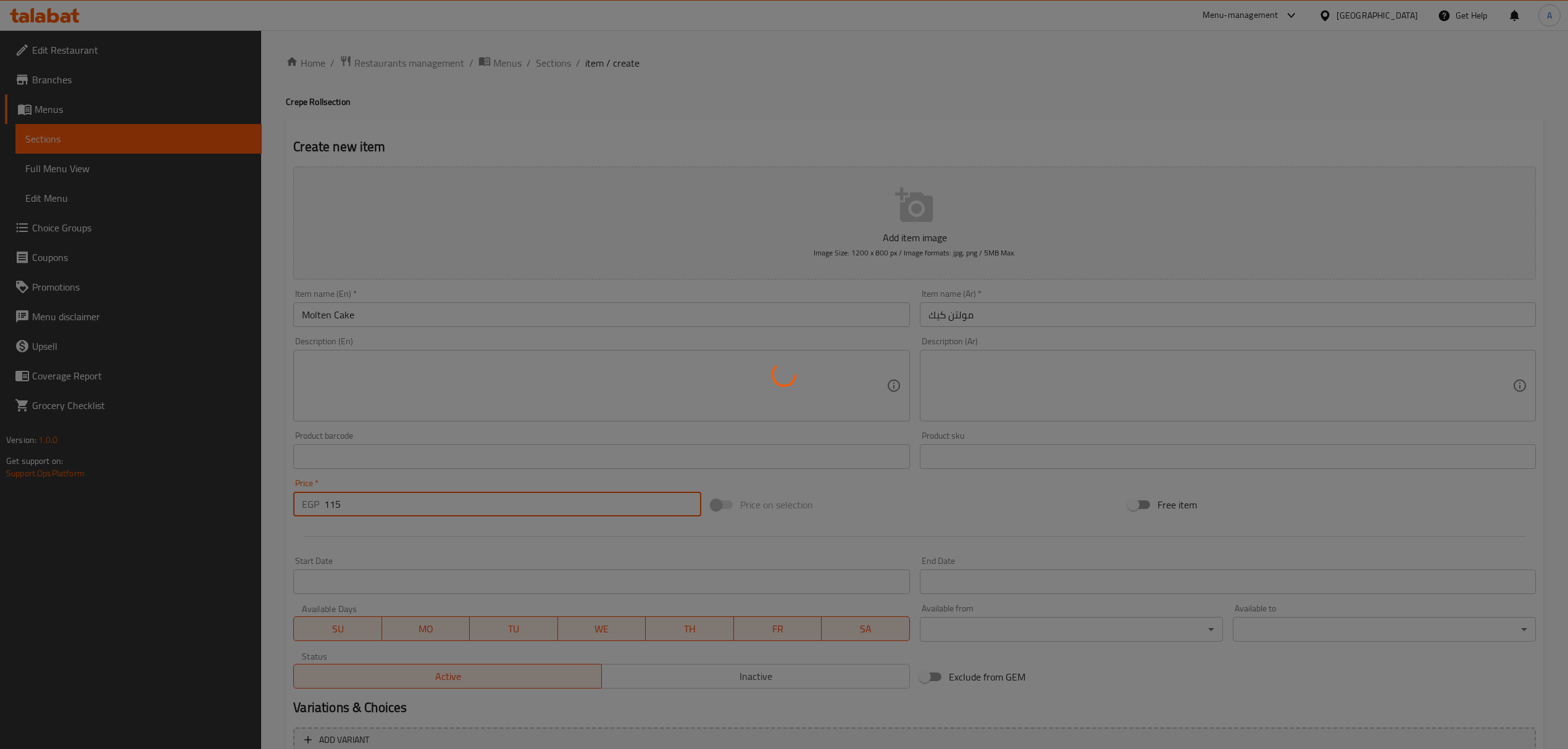
type input "0"
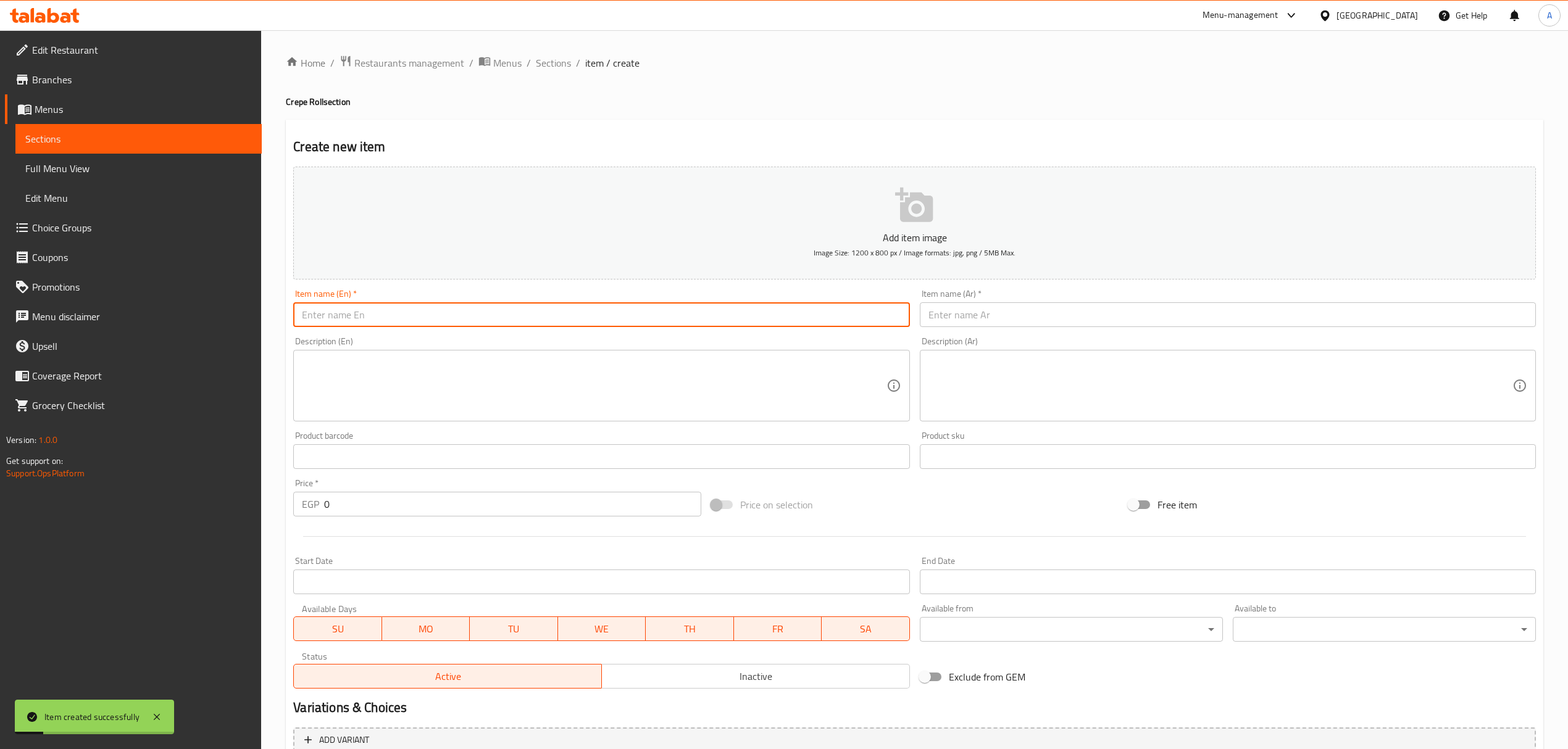
click at [463, 310] on input "text" at bounding box center [601, 315] width 616 height 25
paste input "مولتن كيك"
type input "مولتن كيك"
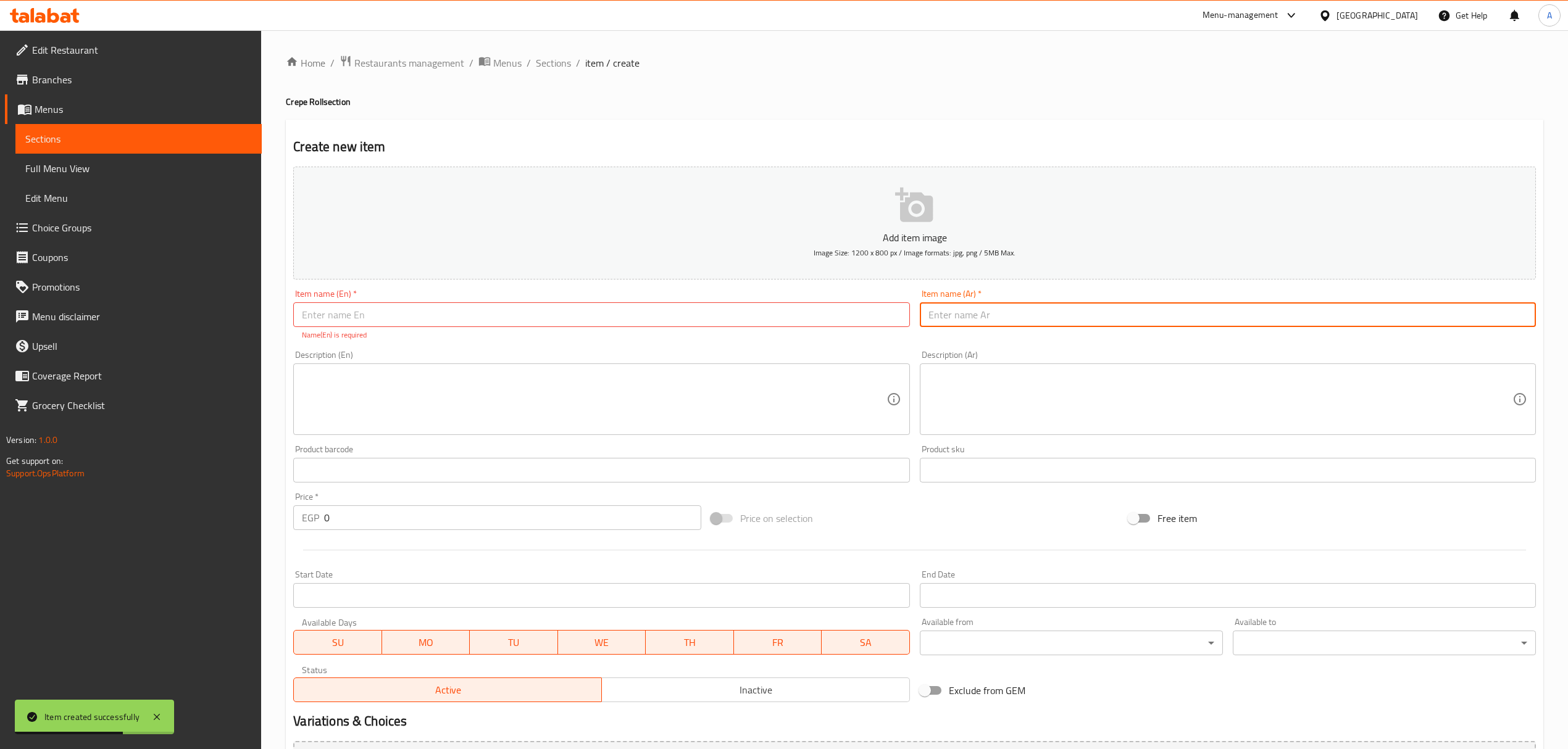
click at [960, 313] on input "text" at bounding box center [1227, 315] width 616 height 25
paste input "مولتن كيك"
type input "مولتن كيك أيس"
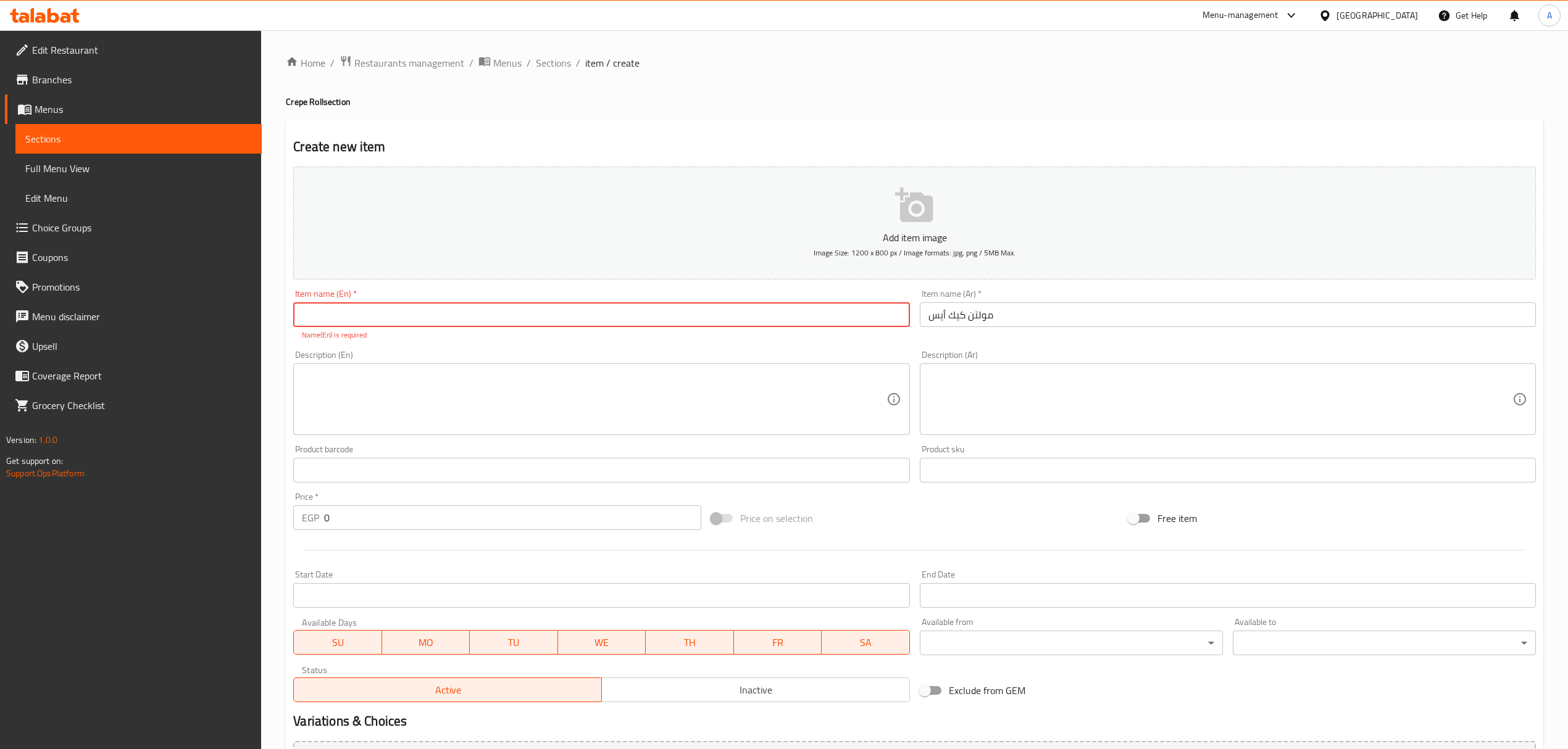
click at [438, 320] on input "text" at bounding box center [601, 315] width 616 height 25
paste input "Molten Cake"
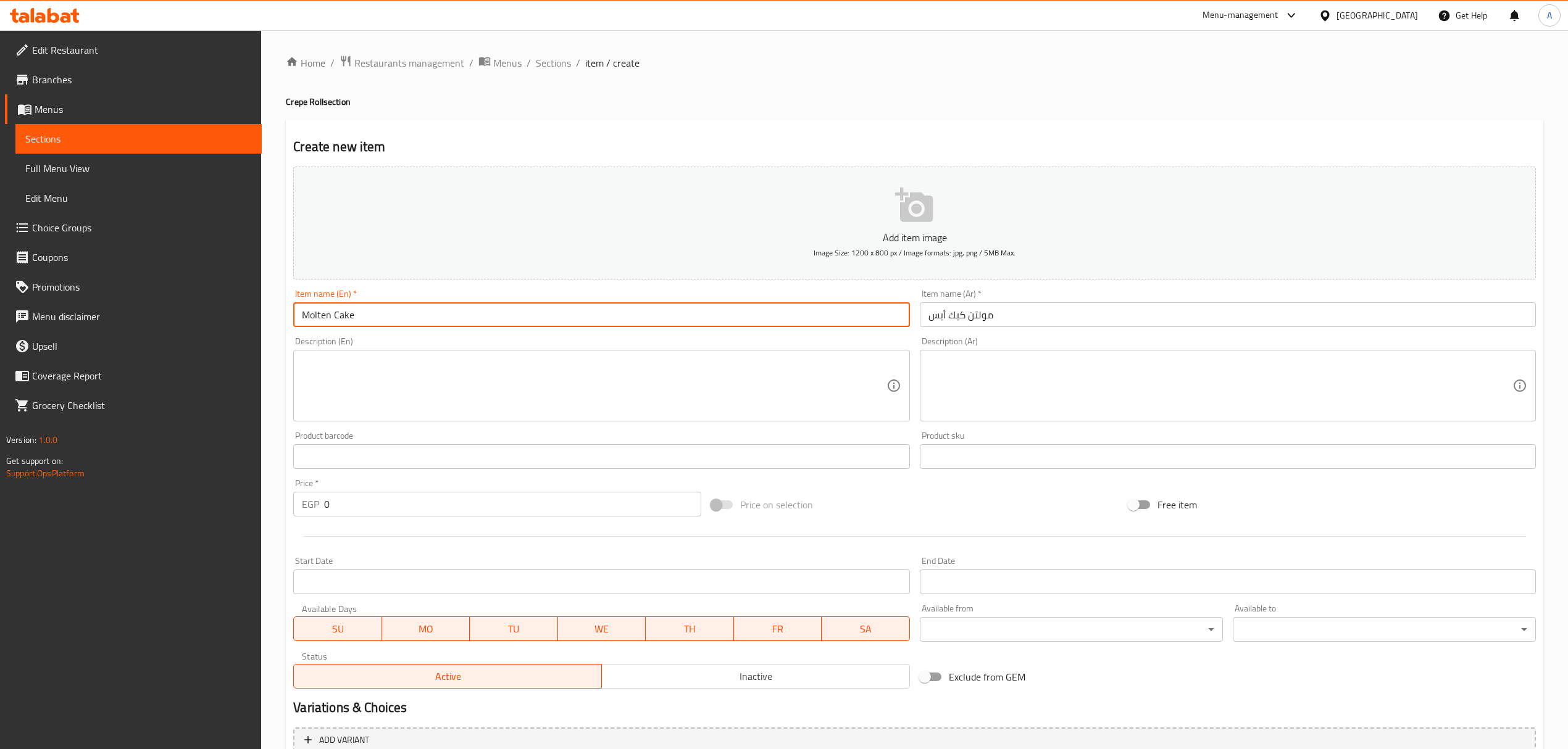
type input "Molten Cake Ice"
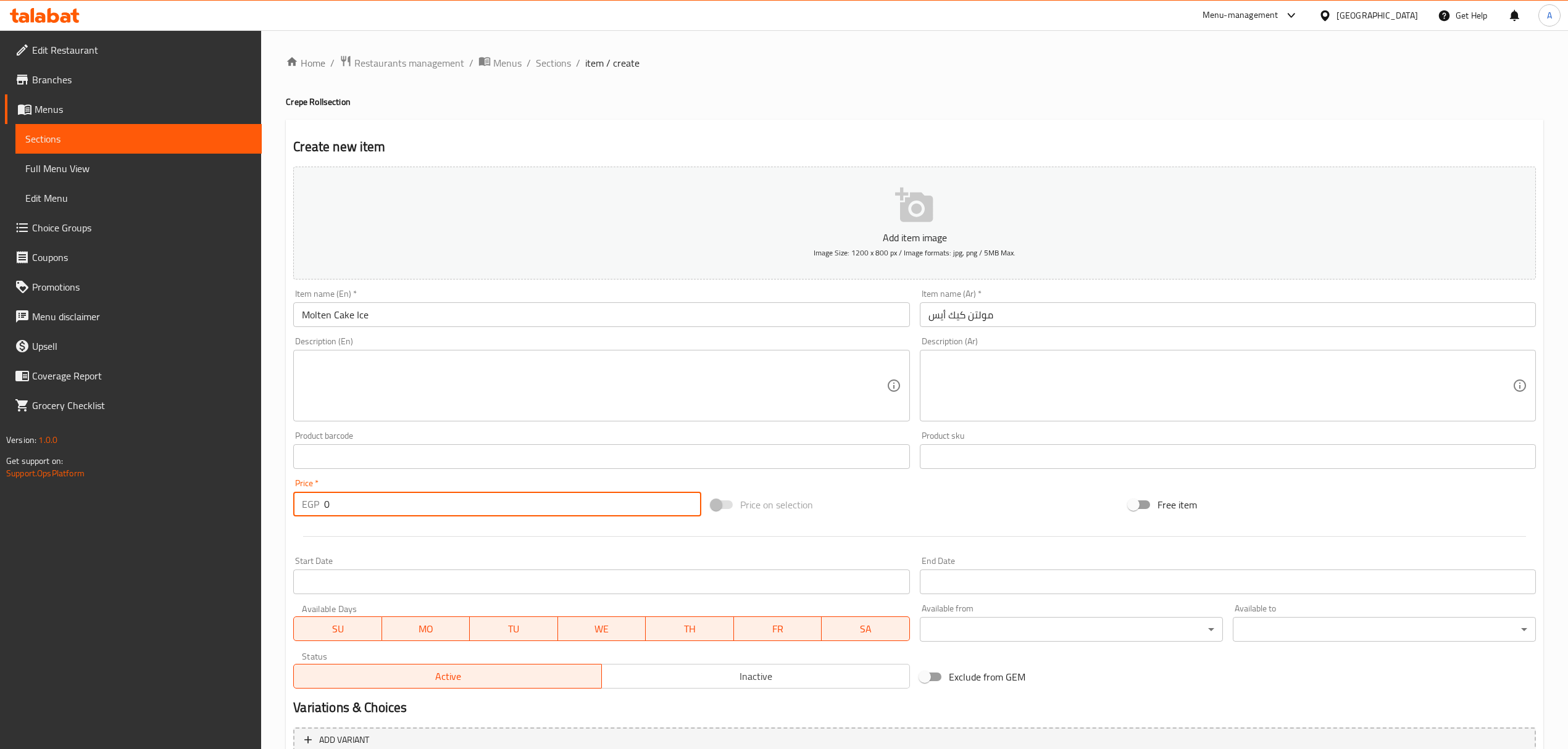
drag, startPoint x: 362, startPoint y: 508, endPoint x: 298, endPoint y: 509, distance: 64.0
click at [298, 509] on div "EGP 0 Price *" at bounding box center [497, 504] width 408 height 25
type input "135"
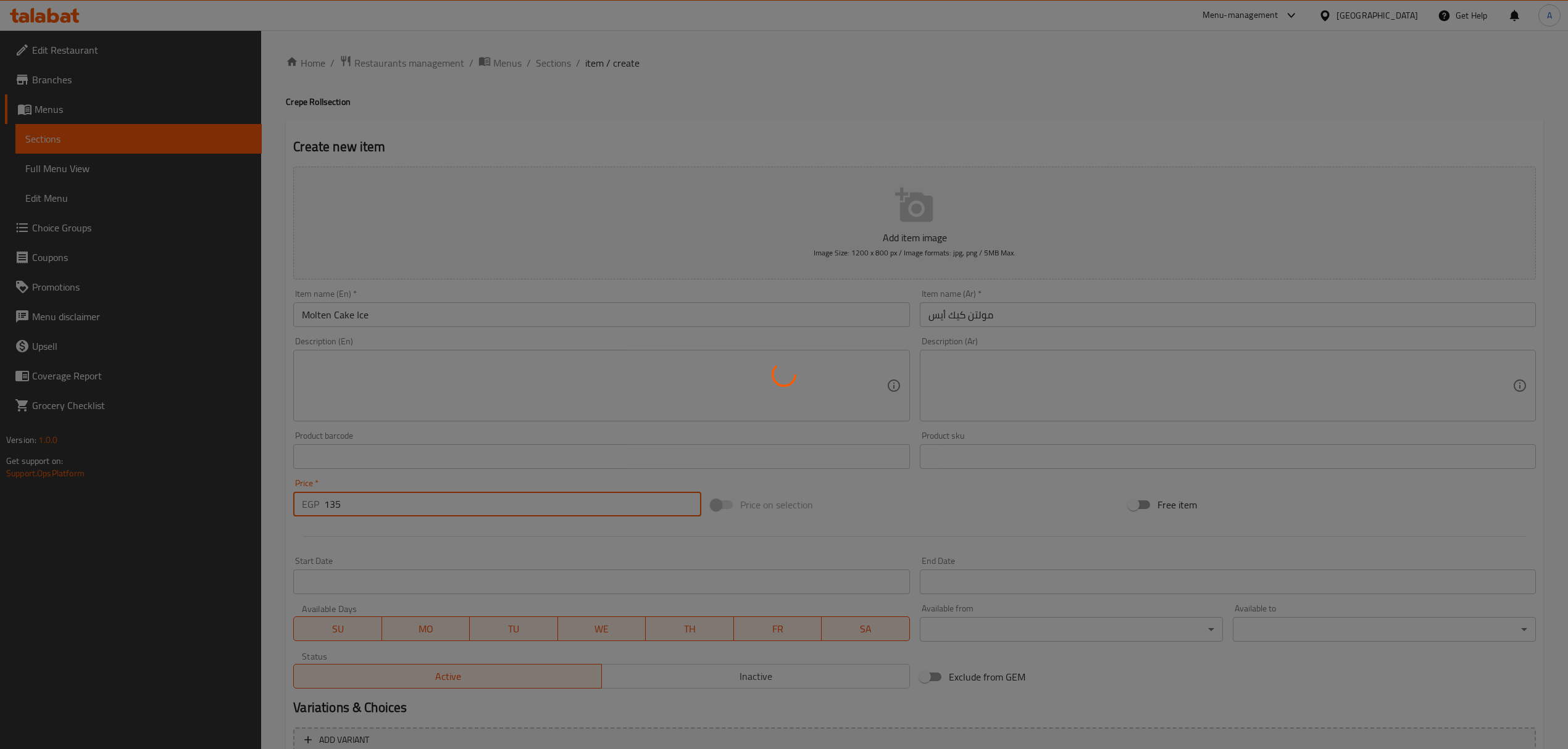
type input "0"
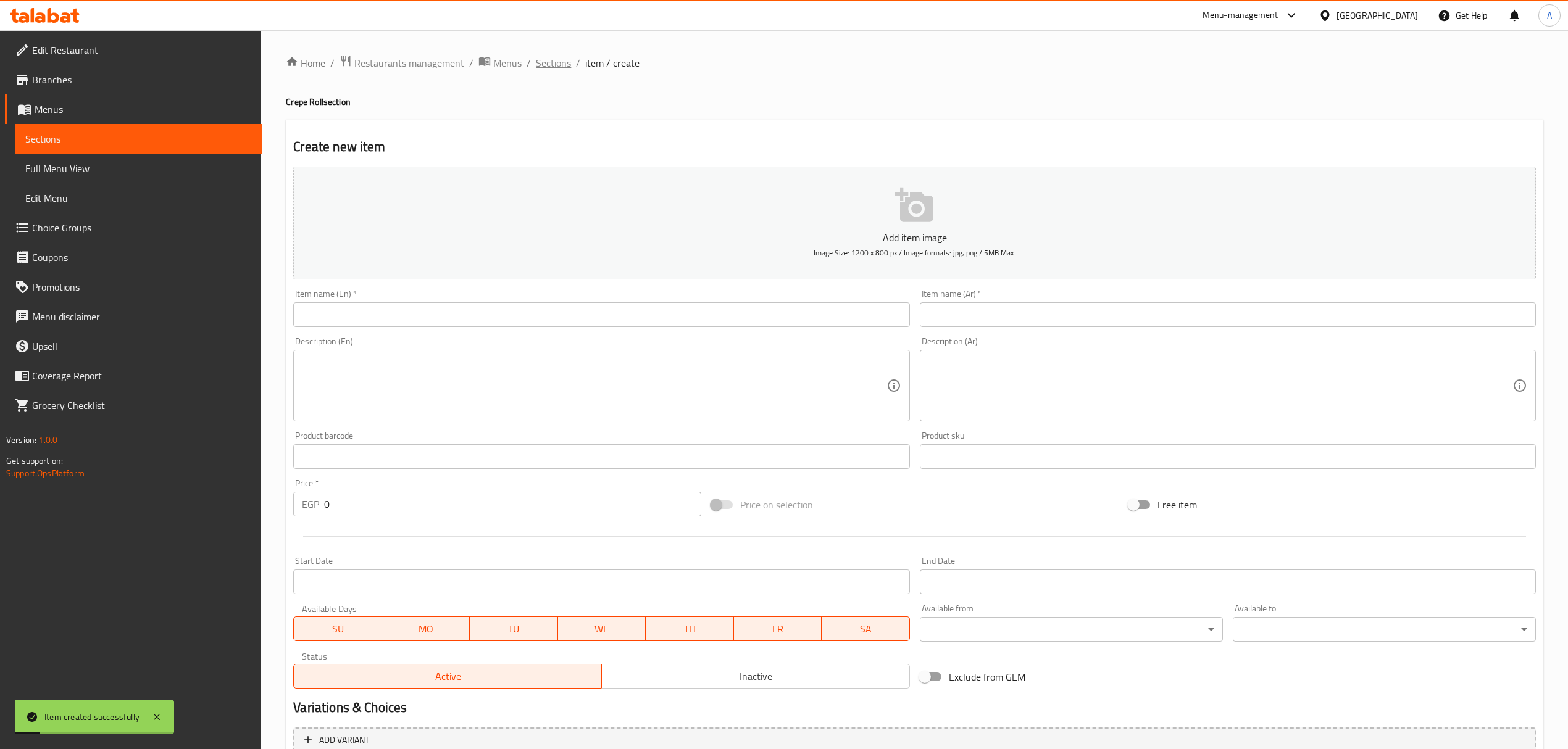
click at [558, 56] on span "Sections" at bounding box center [554, 63] width 35 height 15
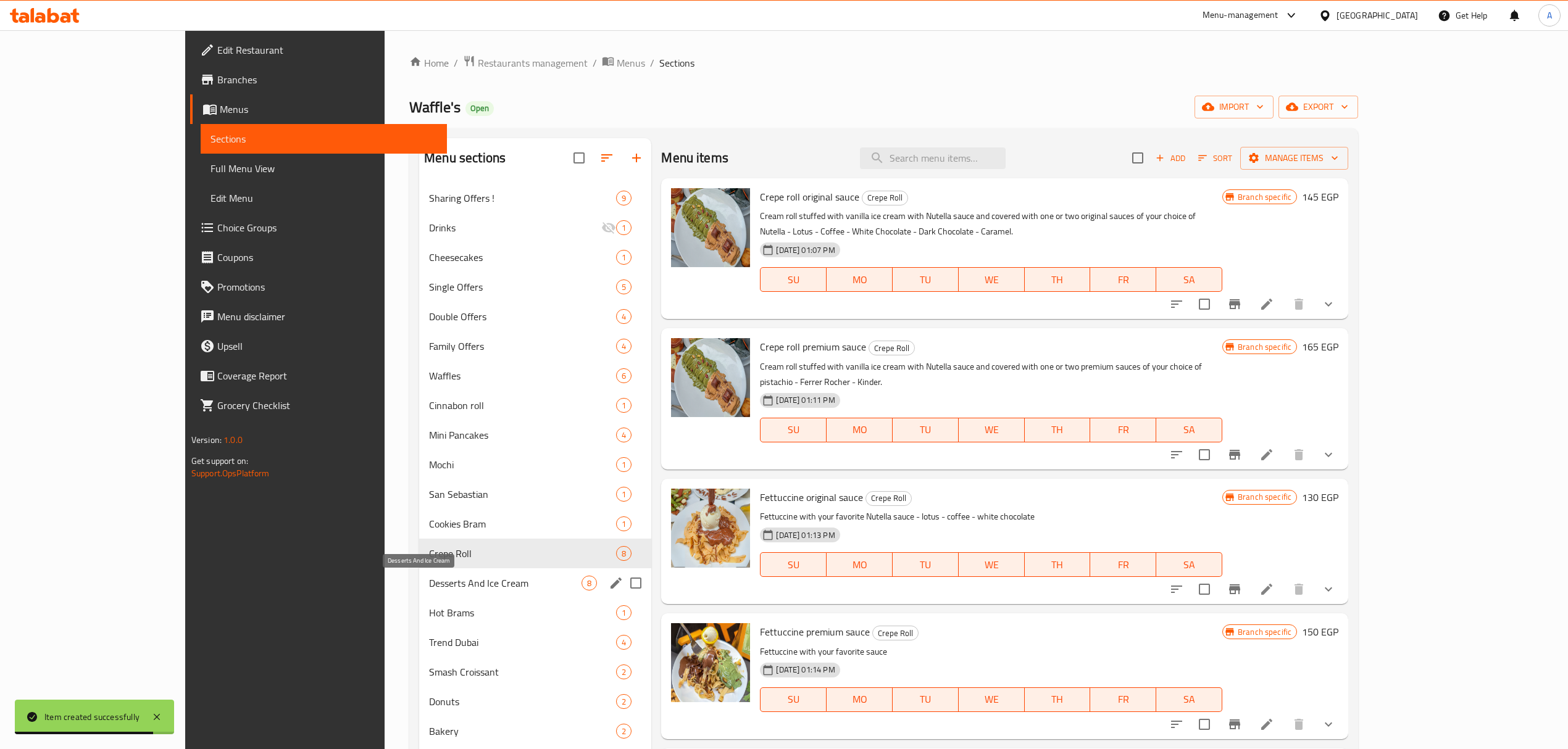
click at [429, 587] on span "Desserts And Ice Cream" at bounding box center [505, 583] width 153 height 15
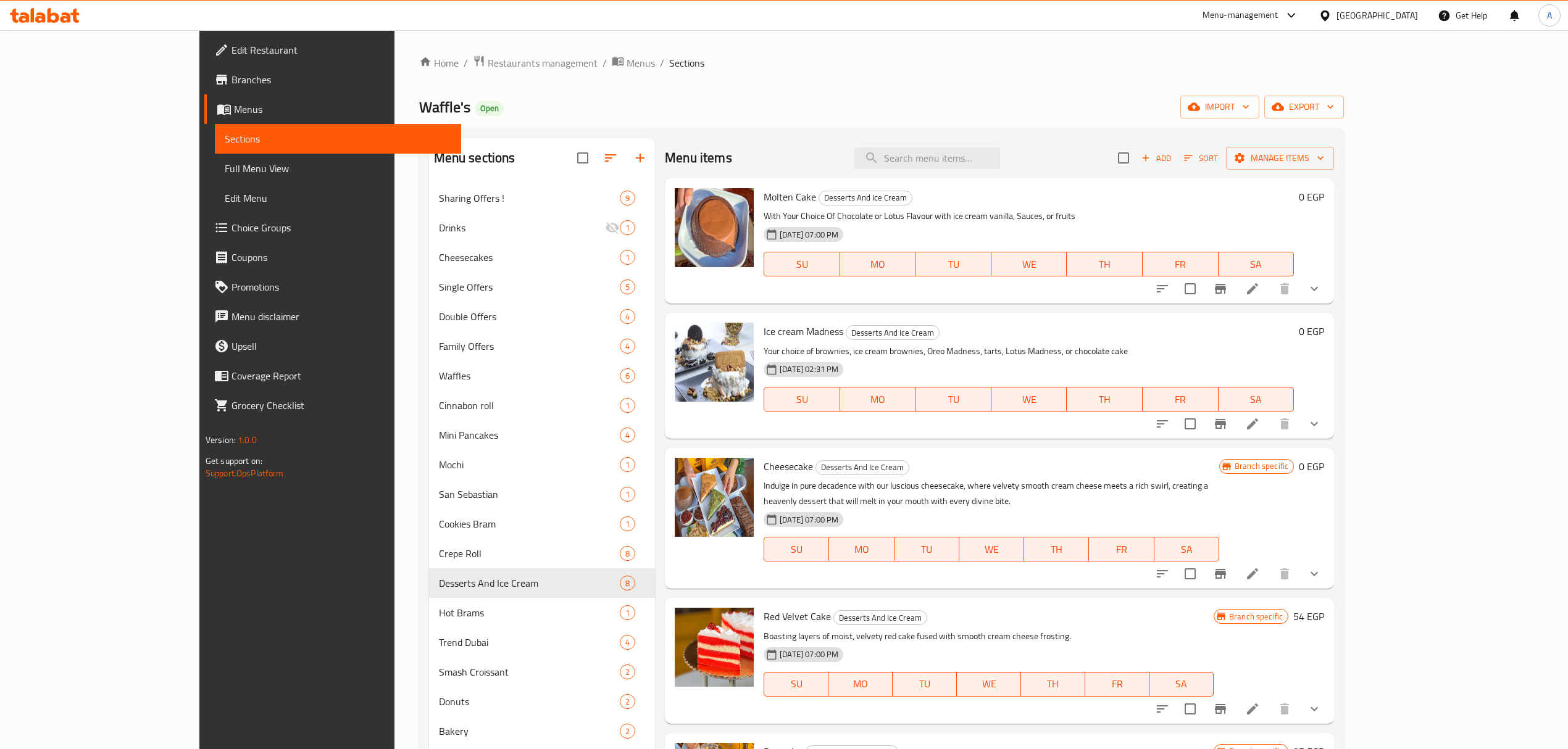
click at [1329, 559] on button "show more" at bounding box center [1315, 574] width 30 height 30
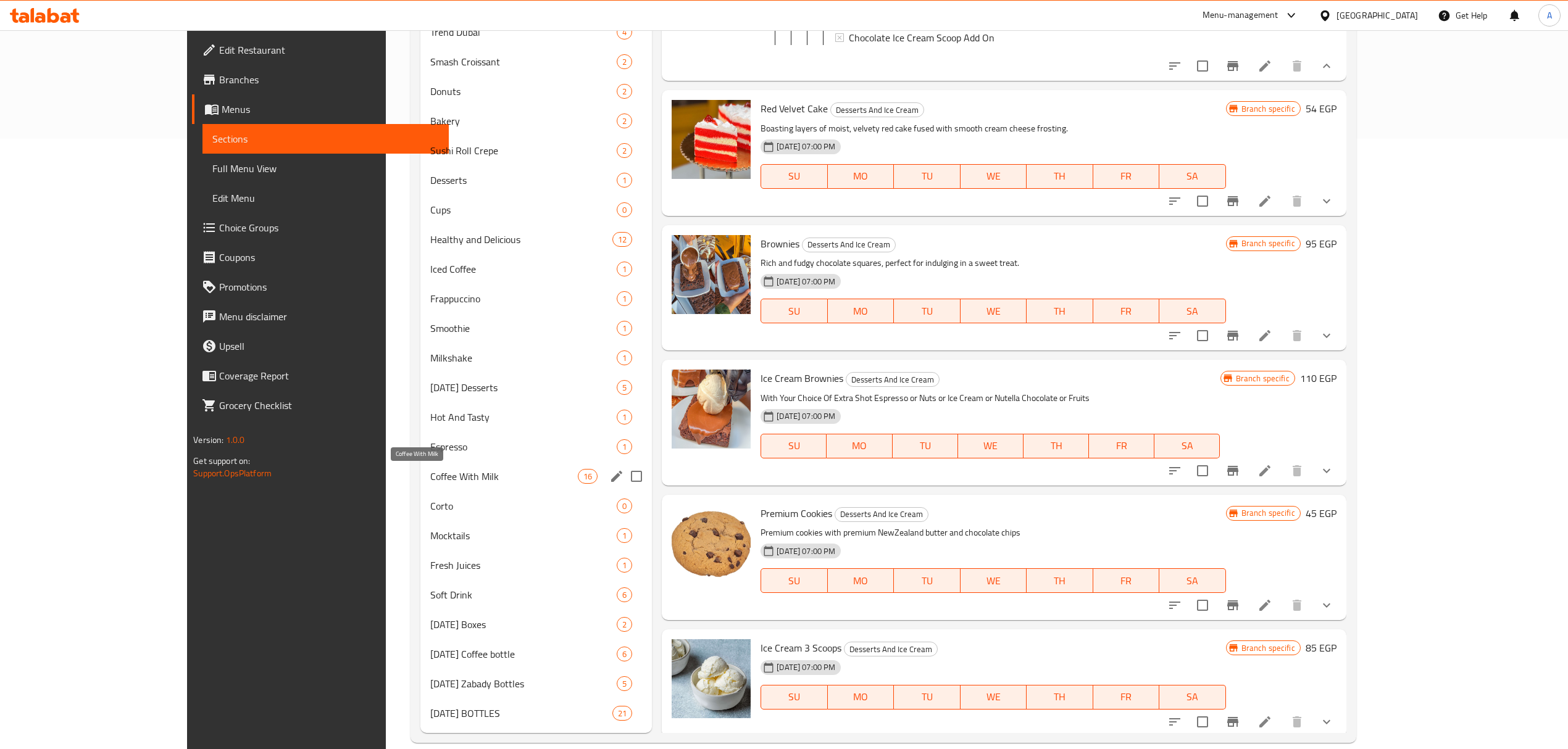
scroll to position [629, 0]
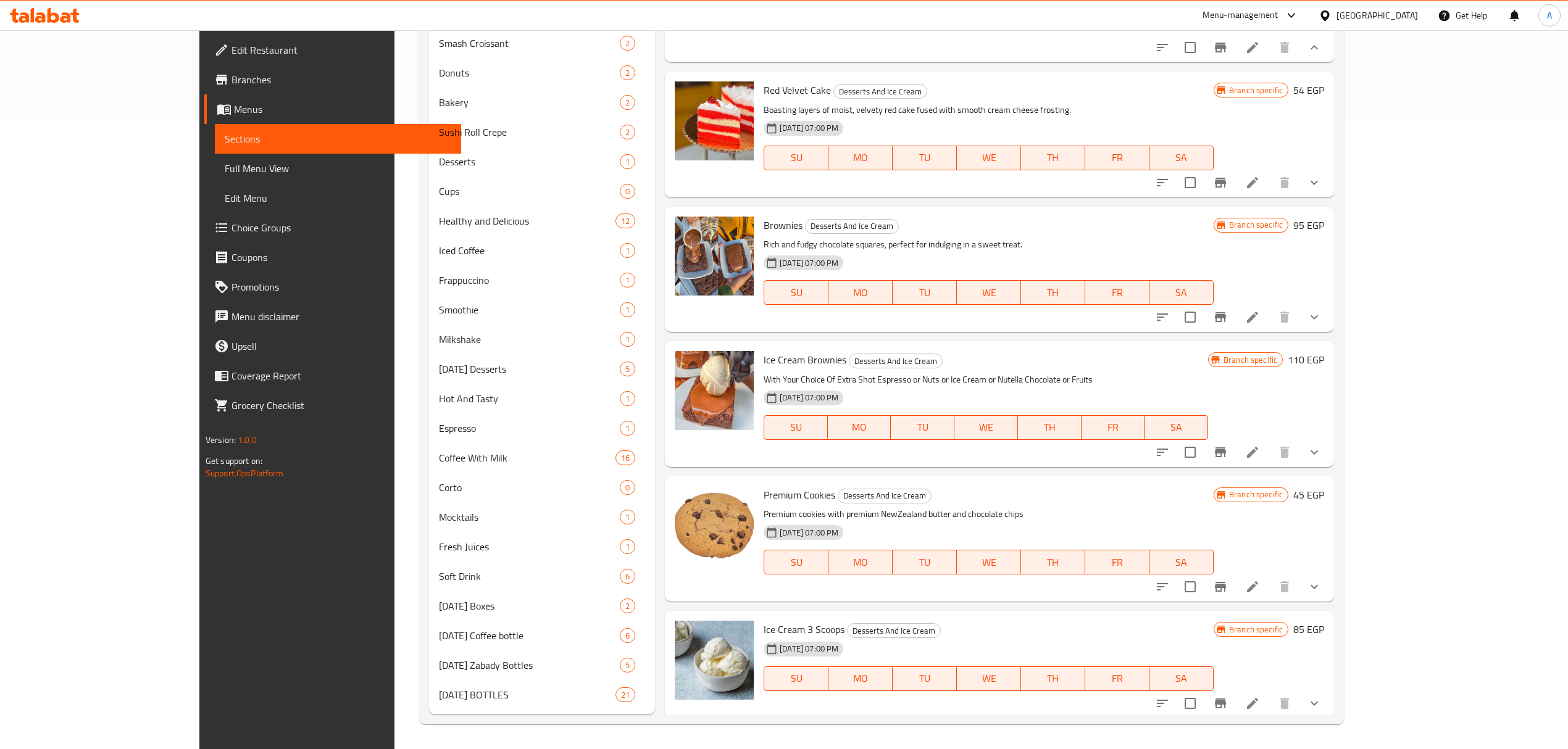
click at [971, 217] on h6 "Brownies Desserts And Ice Cream" at bounding box center [989, 225] width 450 height 17
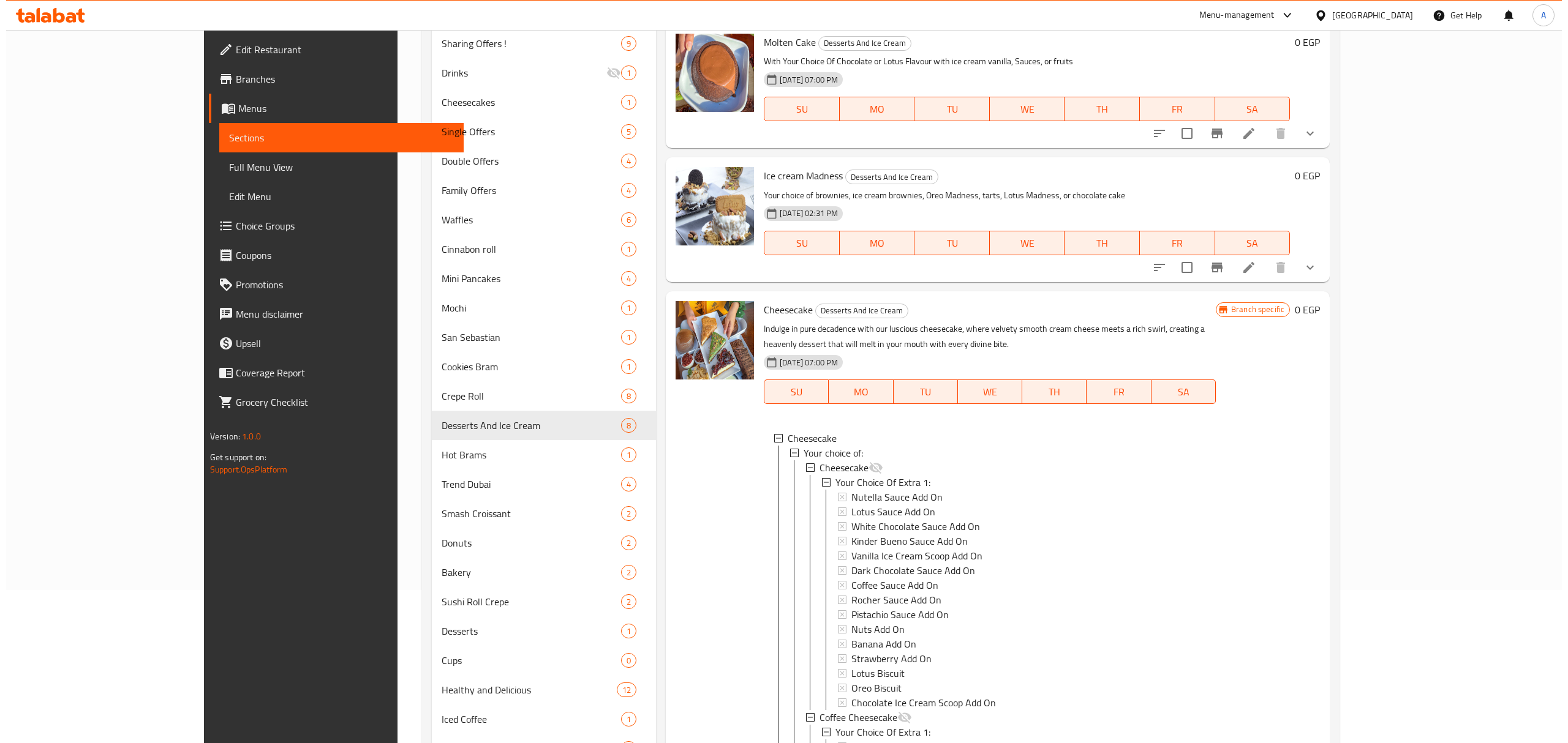
scroll to position [0, 0]
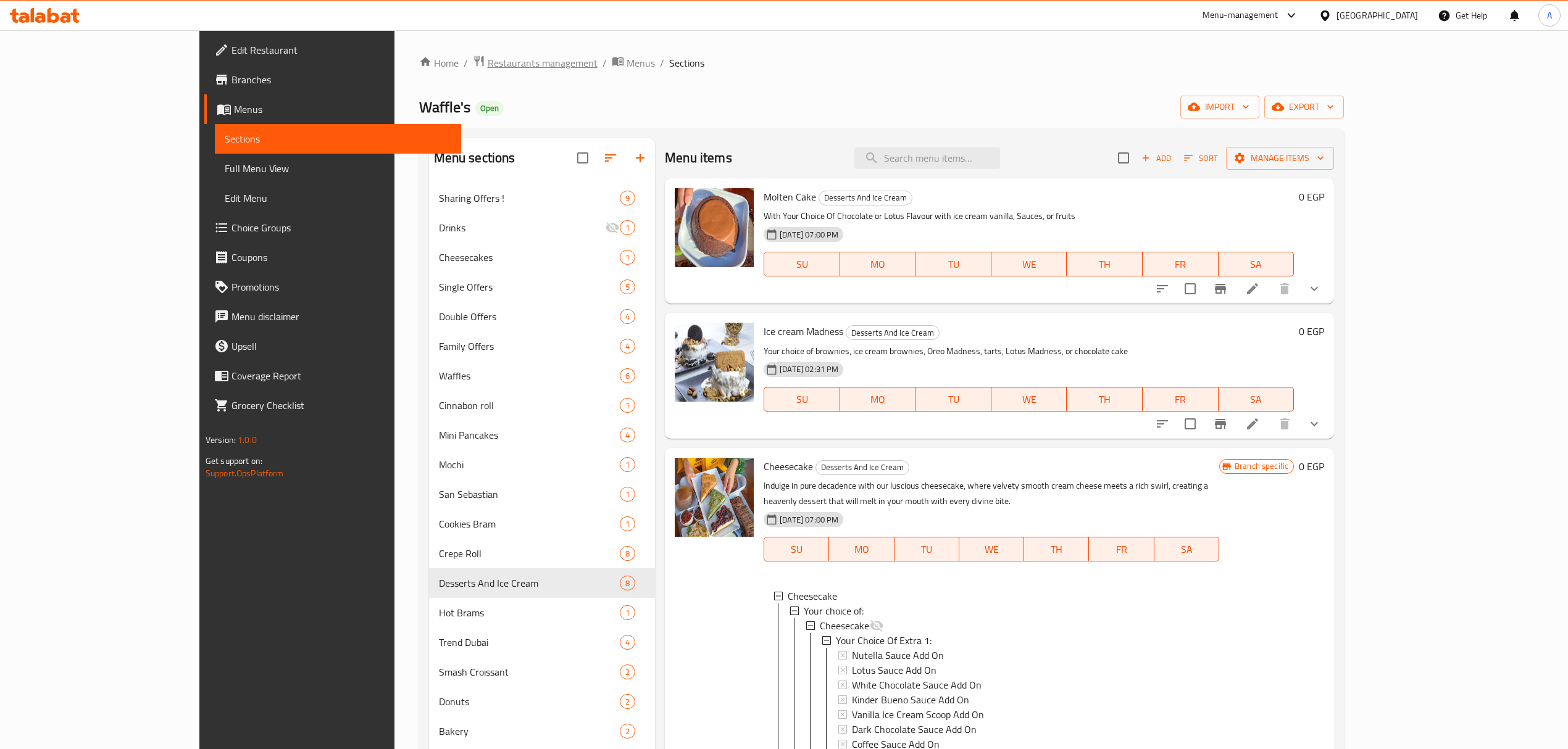
click at [488, 62] on span "Restaurants management" at bounding box center [543, 63] width 110 height 15
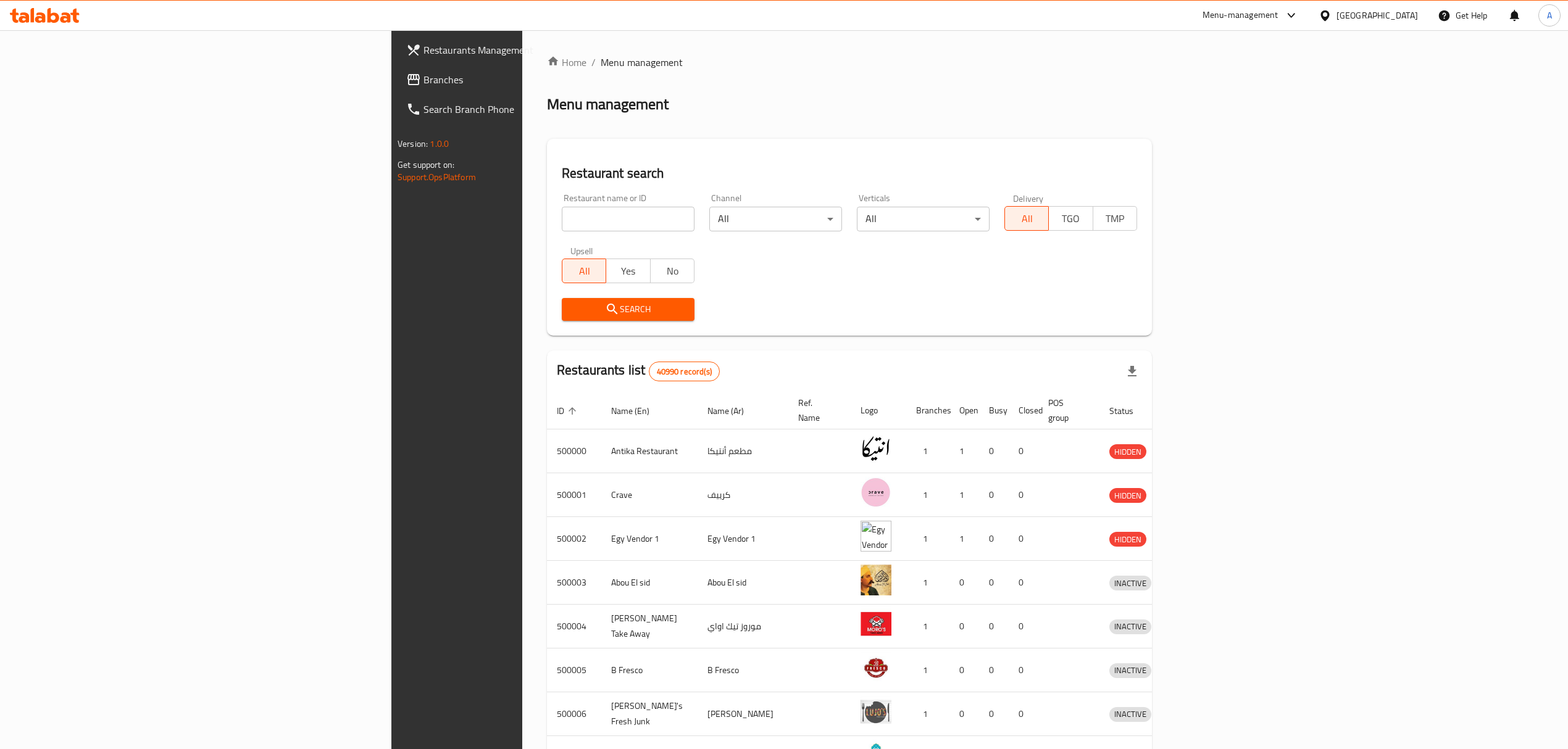
click at [562, 217] on input "search" at bounding box center [628, 219] width 133 height 25
paste input "699404"
type input "699404"
click button "Search" at bounding box center [628, 309] width 133 height 22
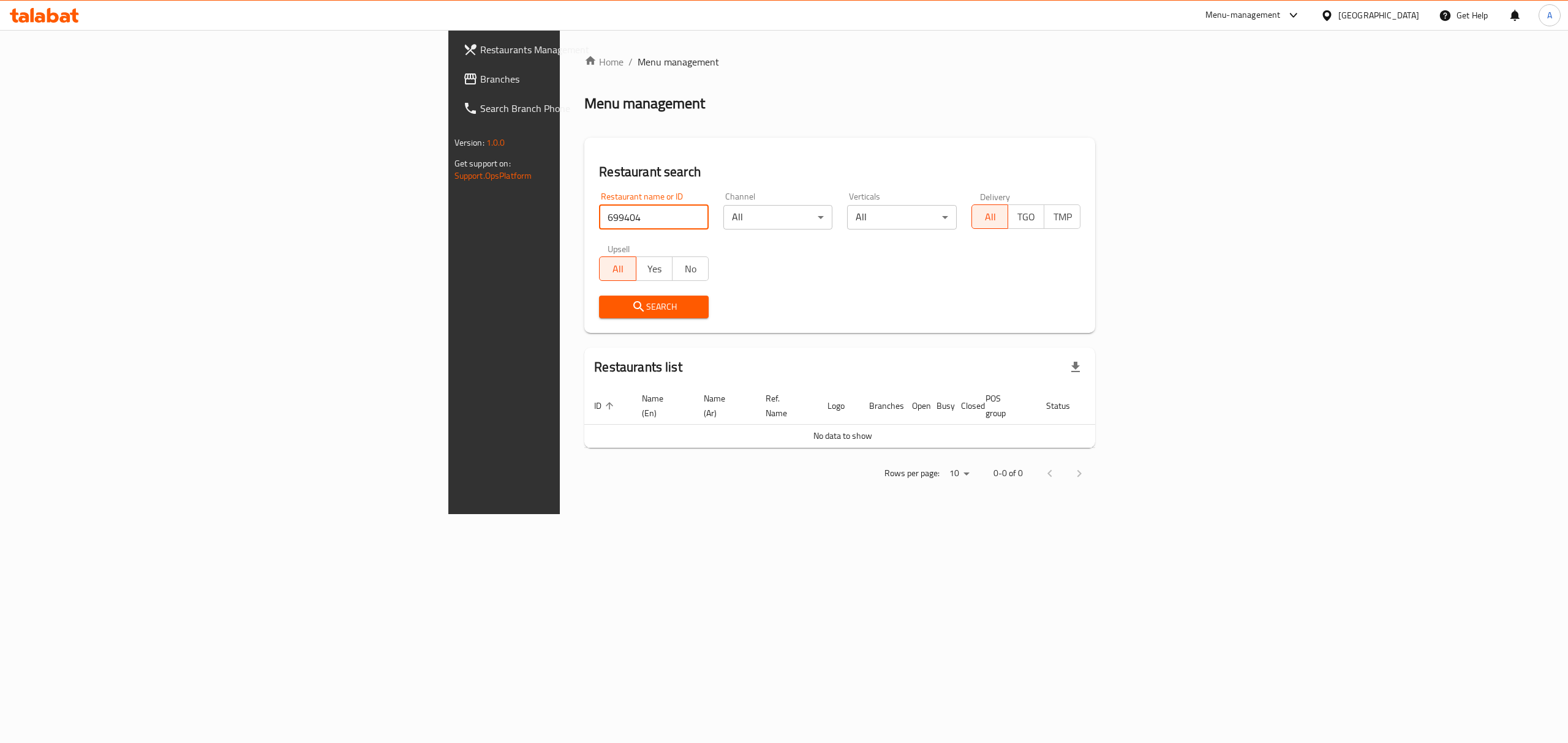
click at [453, 87] on link "Branches" at bounding box center [581, 79] width 257 height 30
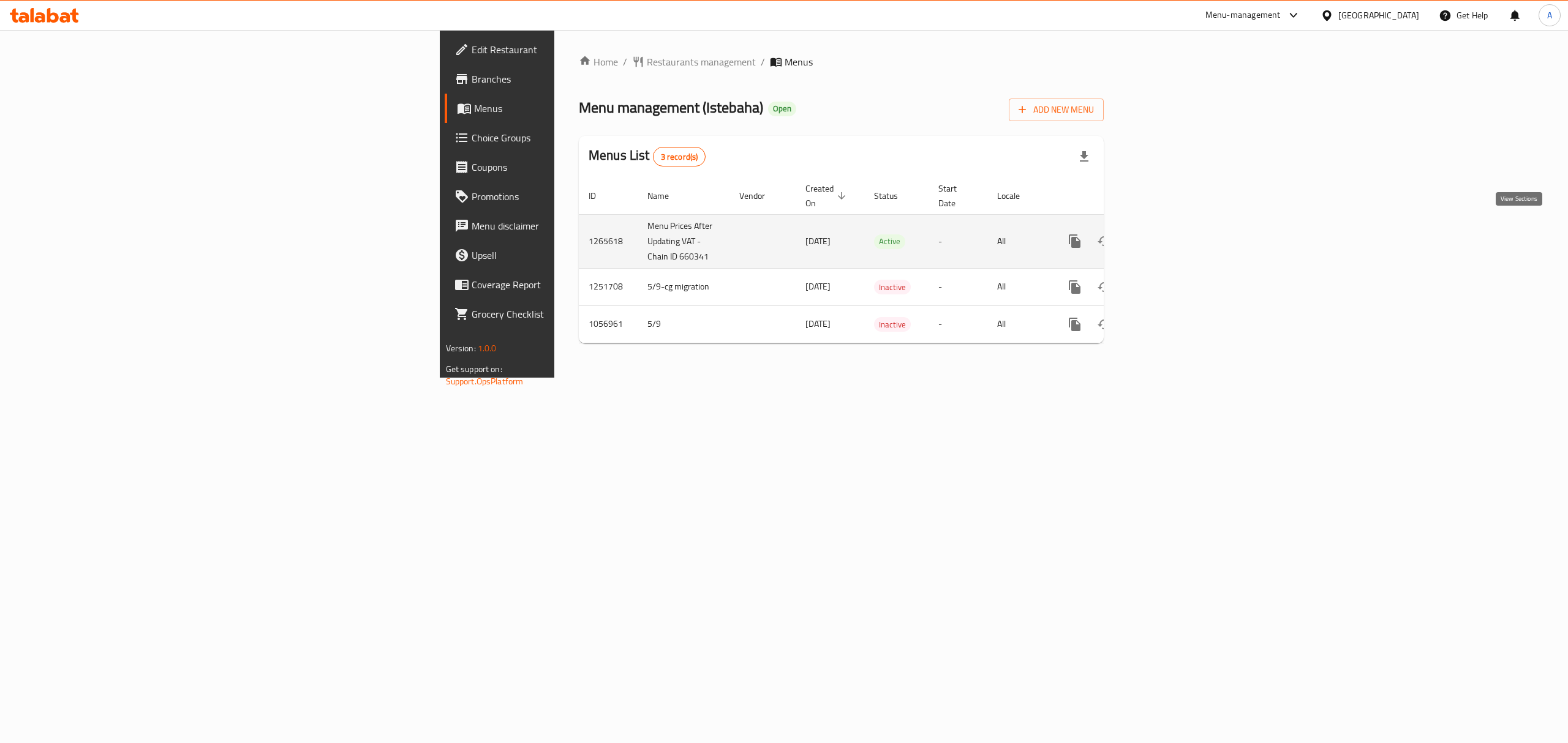
click at [1170, 234] on icon "enhanced table" at bounding box center [1163, 241] width 15 height 15
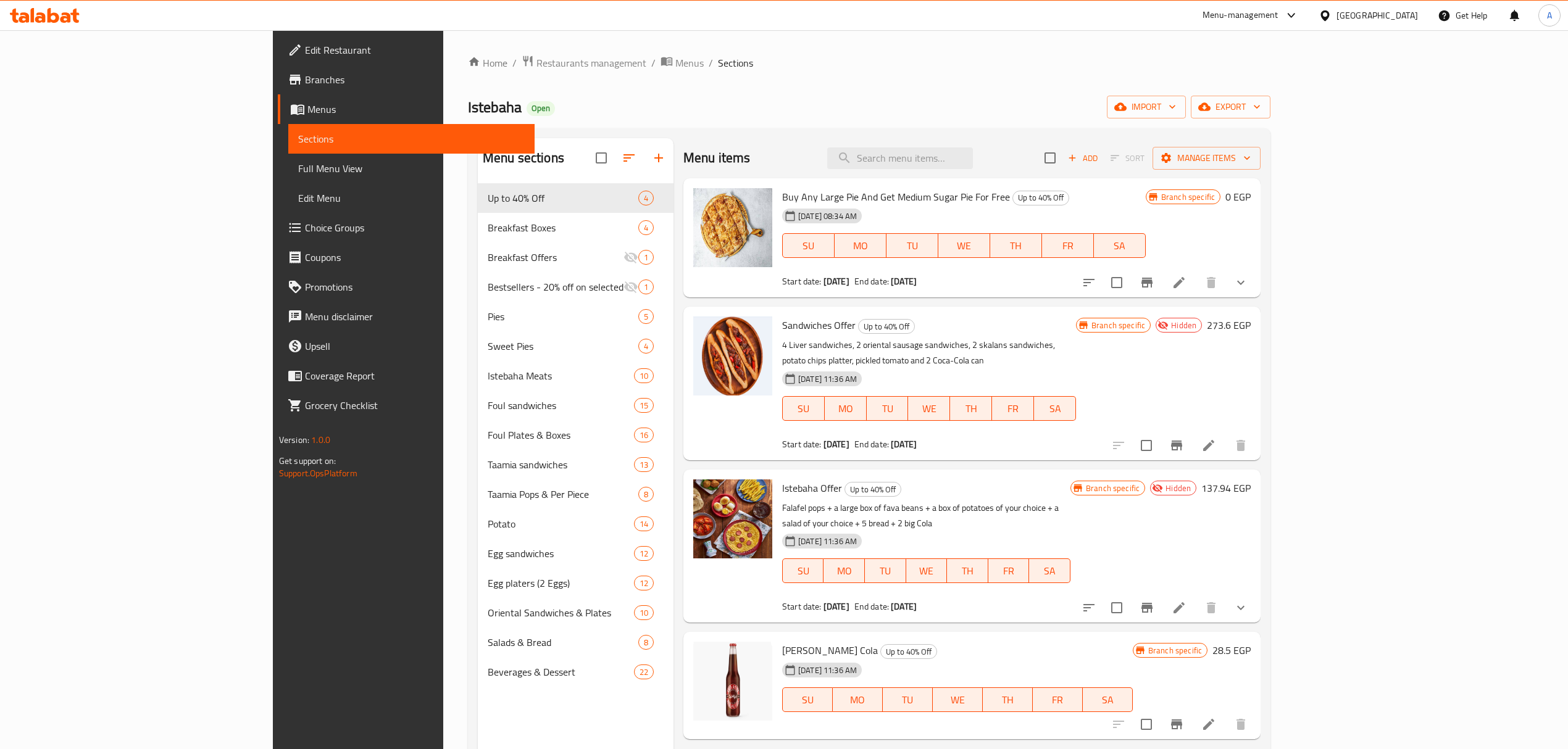
click at [288, 178] on link "Full Menu View" at bounding box center [411, 168] width 246 height 30
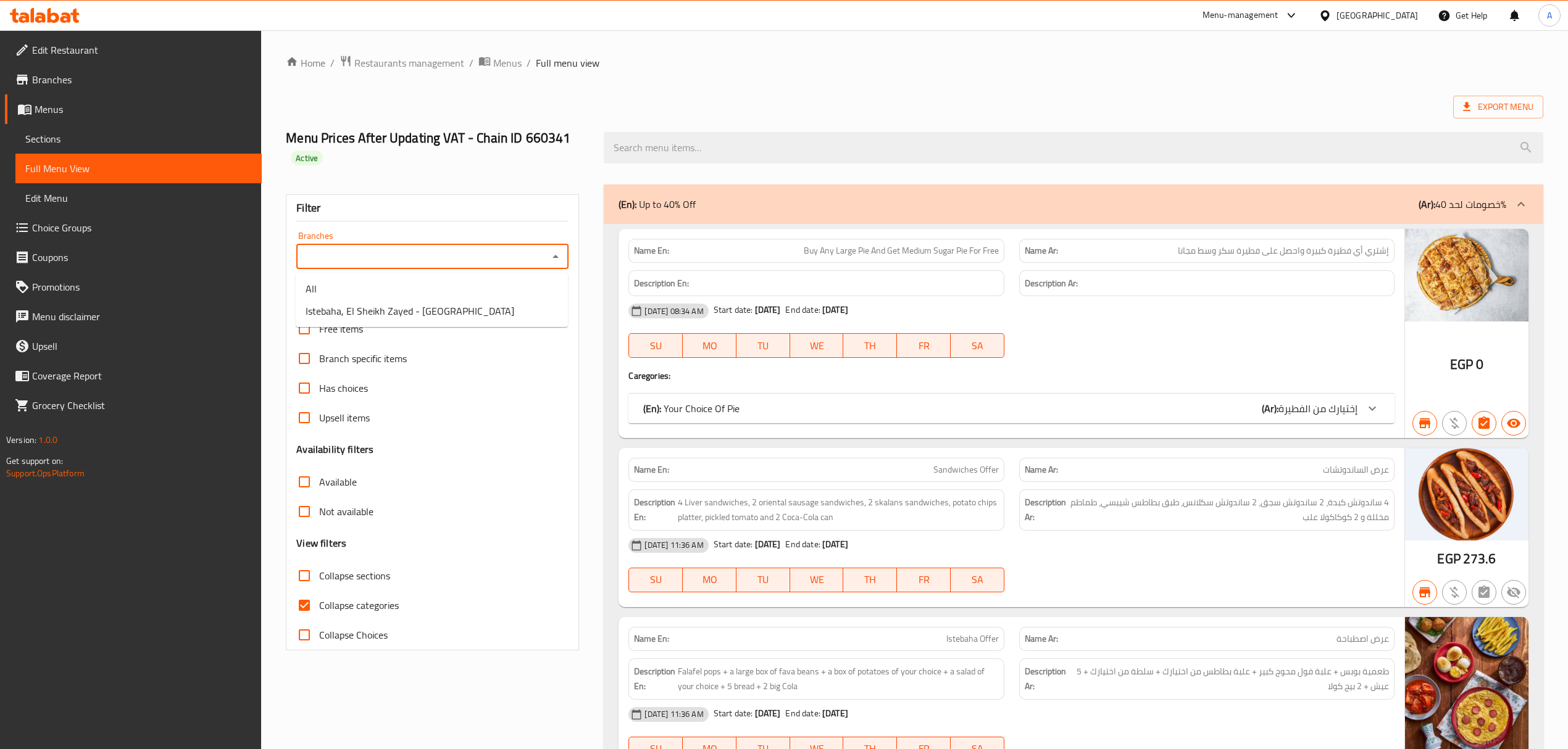
click at [334, 251] on input "Branches" at bounding box center [422, 257] width 244 height 17
click at [366, 310] on span "Istebaha, El Sheikh Zayed - [GEOGRAPHIC_DATA]" at bounding box center [410, 311] width 208 height 15
type input "Istebaha, El Sheikh Zayed - [GEOGRAPHIC_DATA]"
click at [310, 602] on input "Collapse categories" at bounding box center [304, 606] width 30 height 30
checkbox input "false"
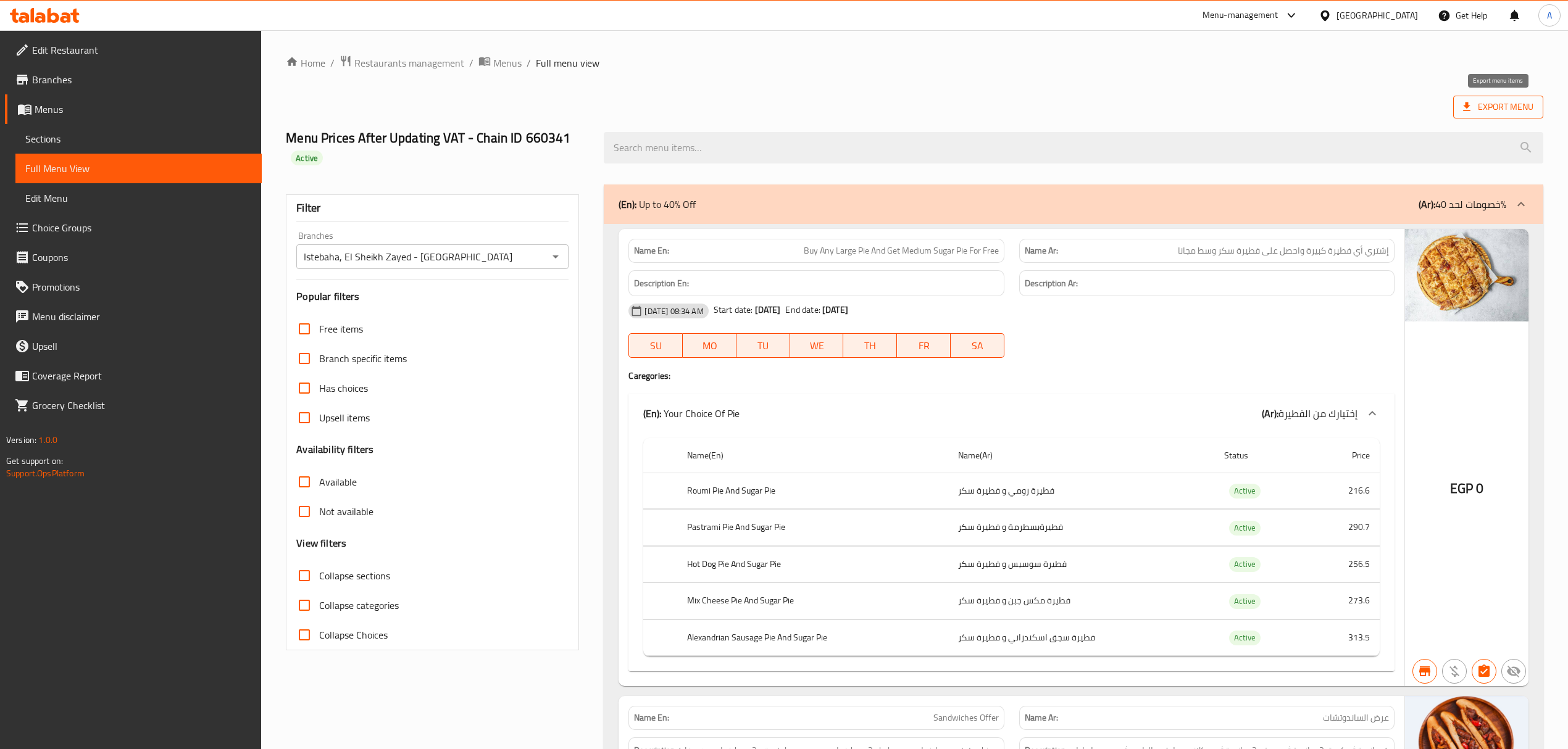
click at [1486, 115] on span "Export Menu" at bounding box center [1498, 107] width 70 height 16
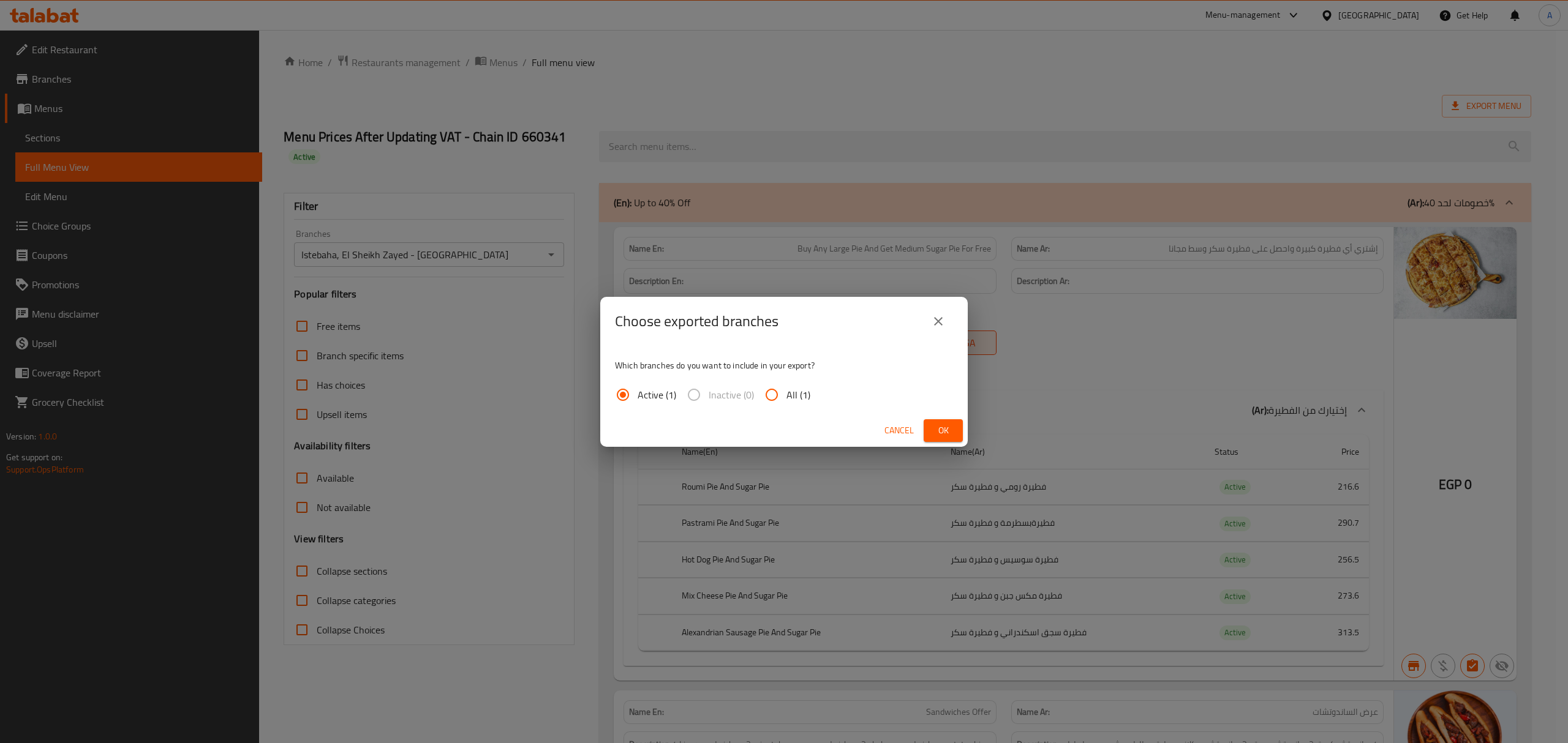
click at [779, 392] on input "All (1)" at bounding box center [772, 395] width 30 height 30
radio input "true"
click at [947, 424] on span "Ok" at bounding box center [943, 431] width 20 height 16
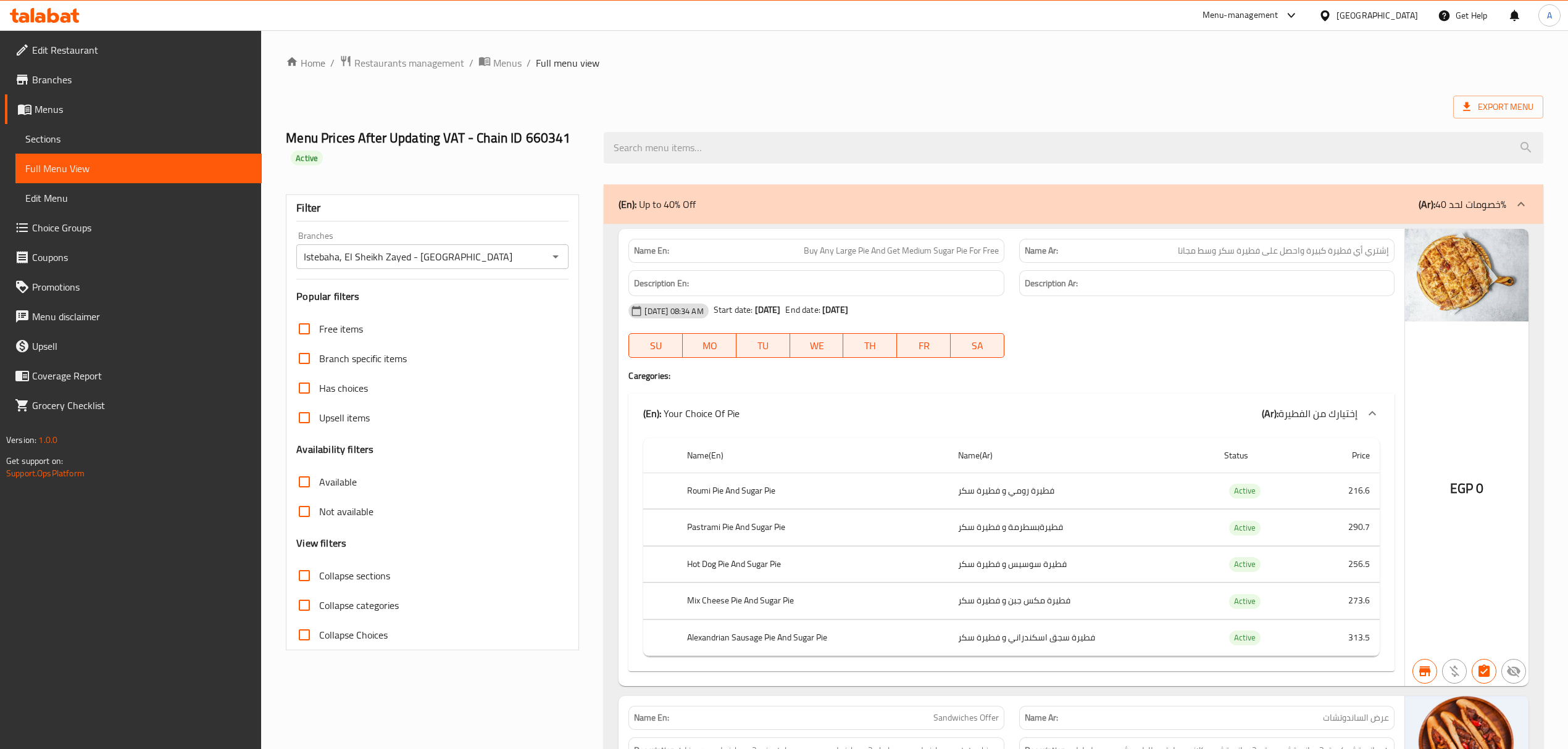
click at [1492, 99] on span "Export Menu" at bounding box center [1498, 107] width 70 height 16
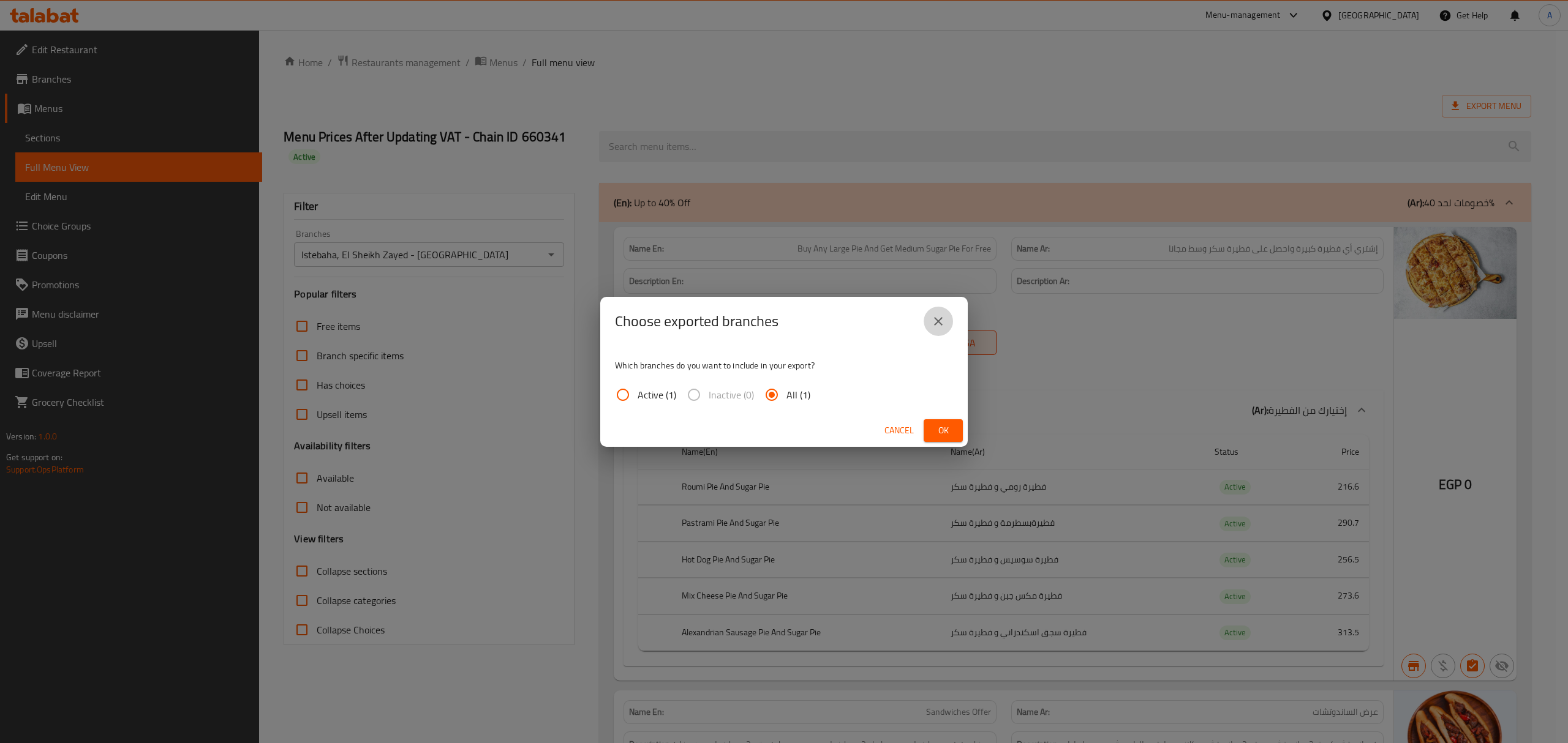
click at [951, 317] on button "close" at bounding box center [939, 321] width 30 height 30
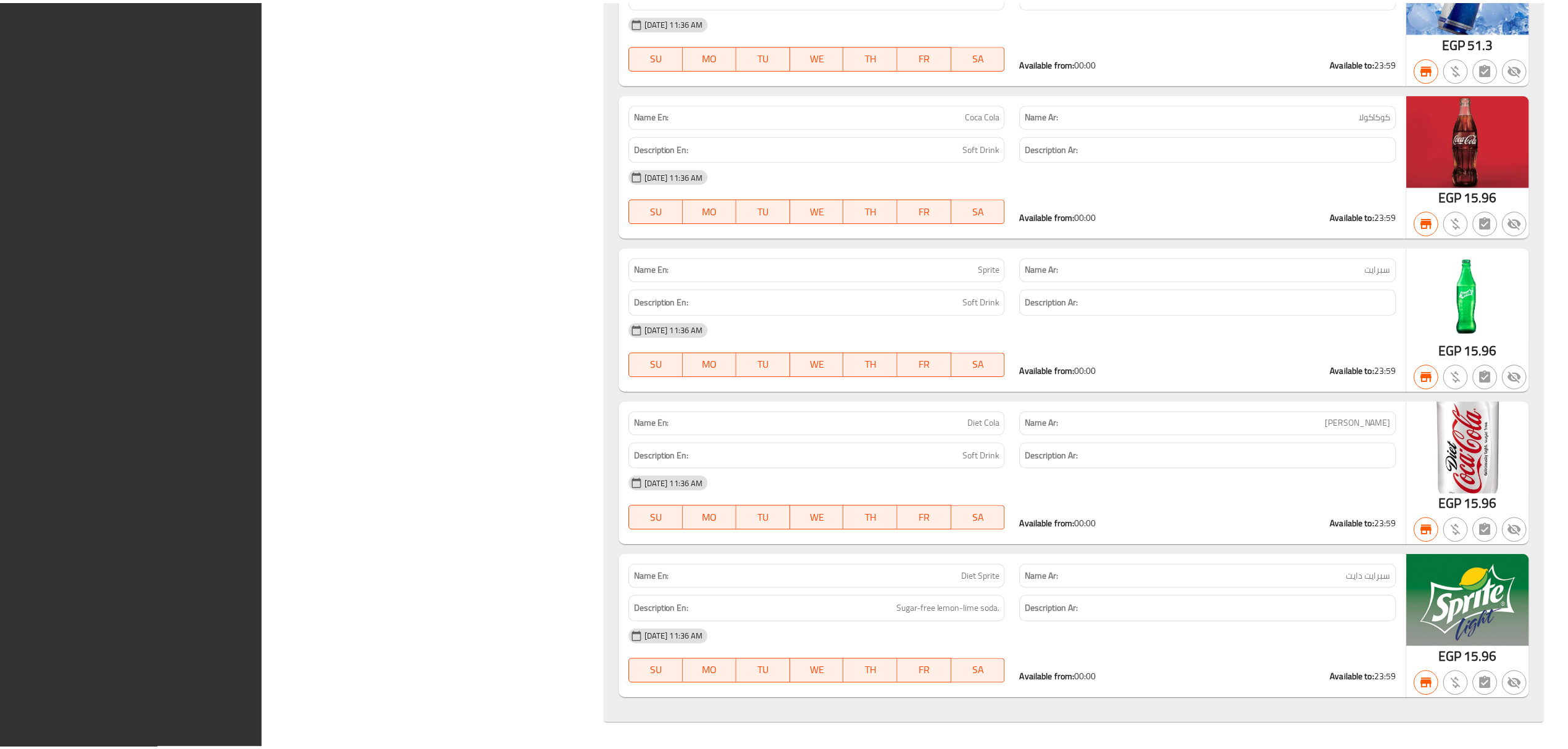
scroll to position [66805, 0]
